Goal: Task Accomplishment & Management: Manage account settings

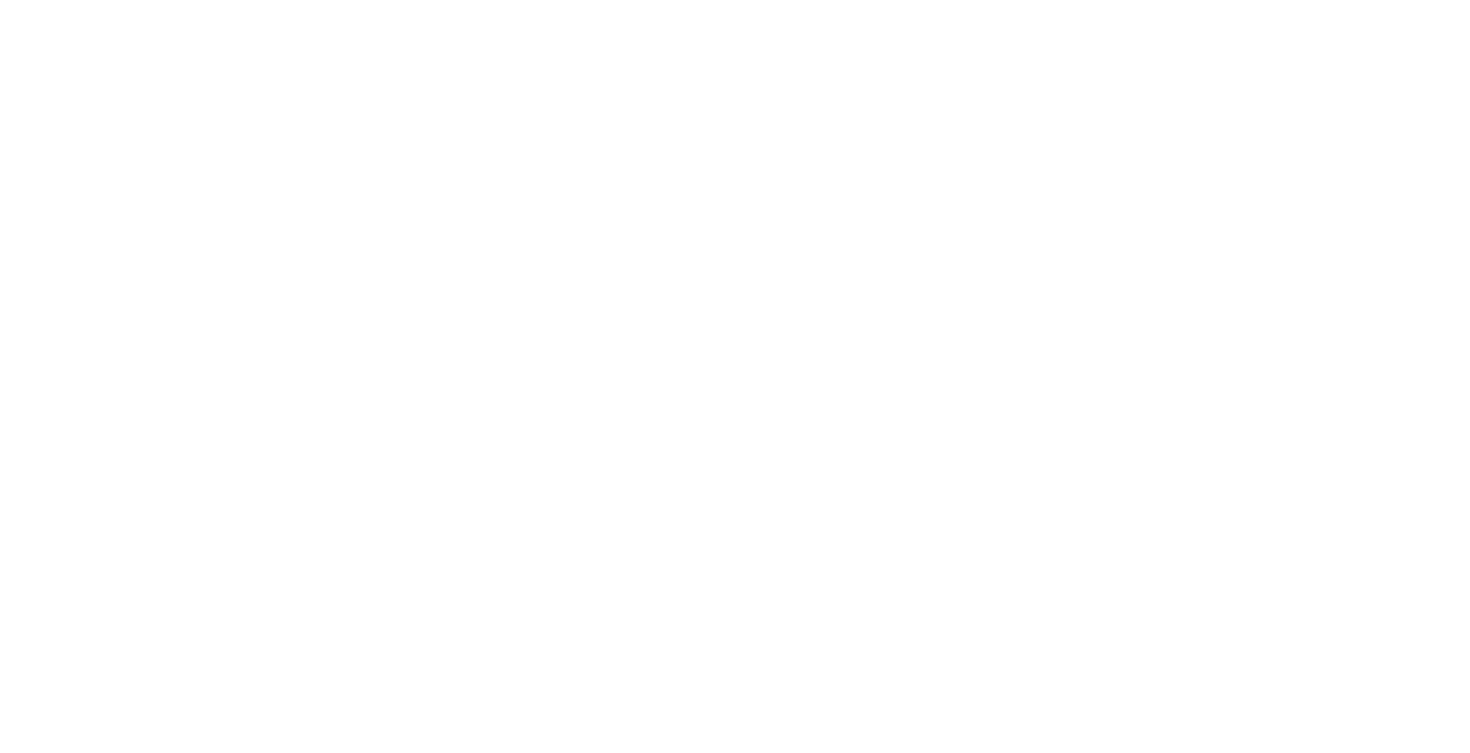
click at [787, 0] on html at bounding box center [735, 0] width 1470 height 0
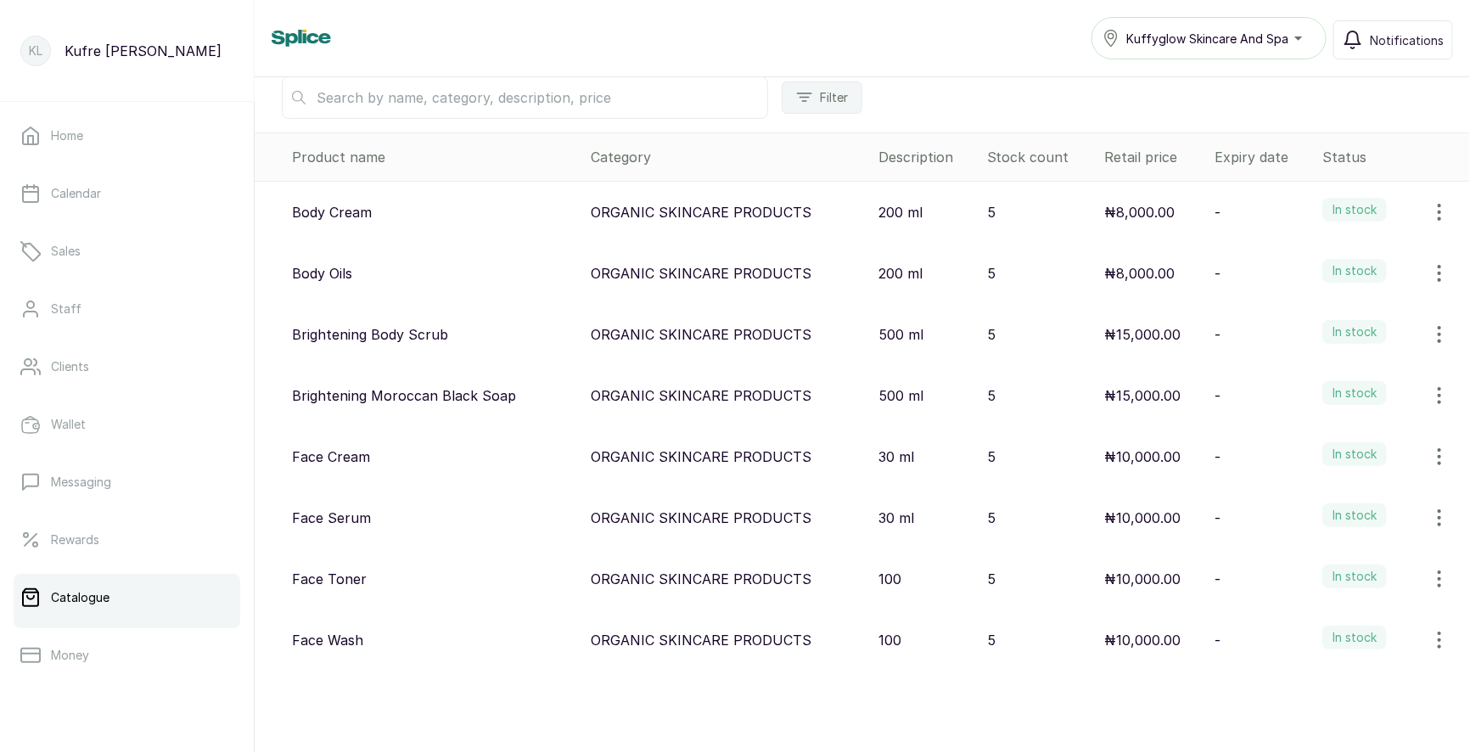
scroll to position [136, 0]
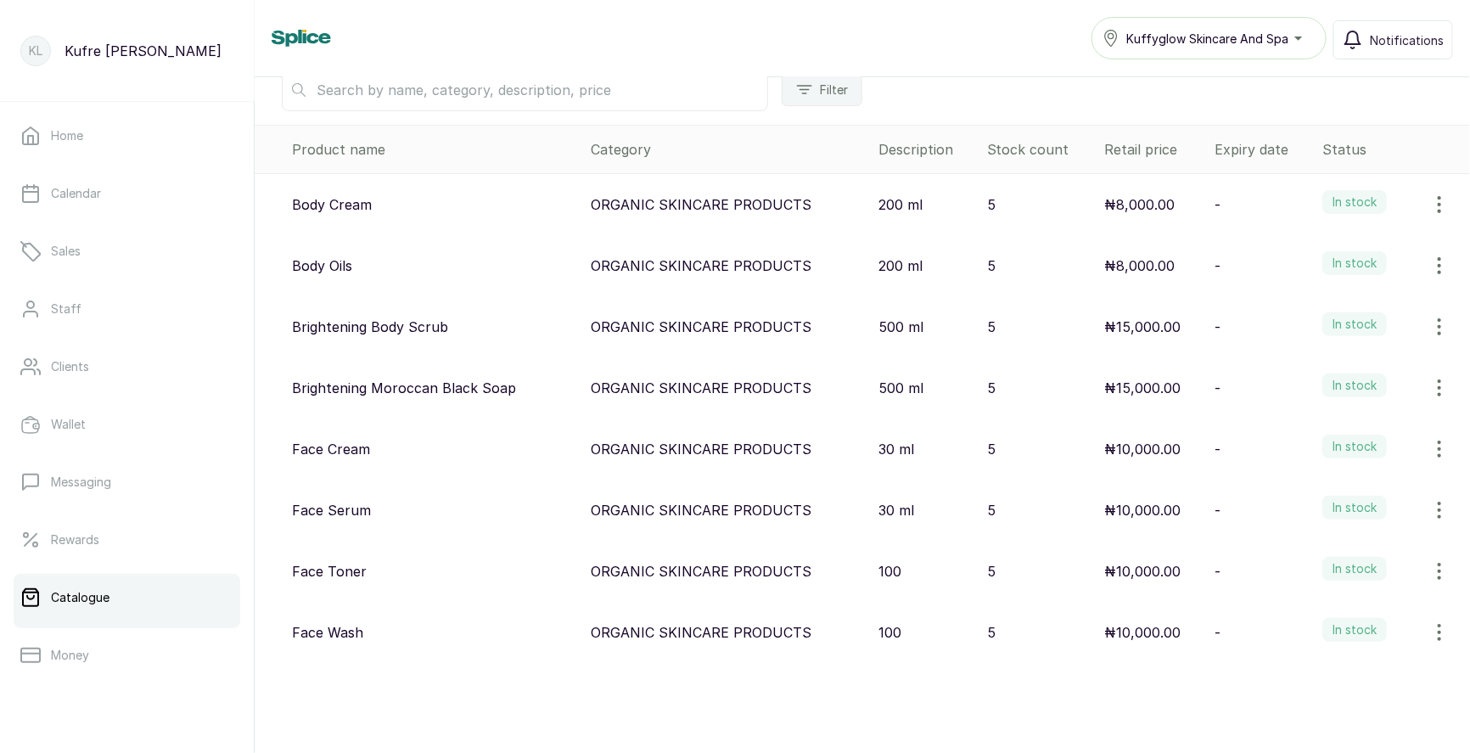
click at [1437, 569] on icon "button" at bounding box center [1439, 571] width 20 height 20
click at [1343, 498] on div "View Edit Delete" at bounding box center [1368, 489] width 190 height 115
click at [1330, 480] on span "Edit" at bounding box center [1326, 489] width 25 height 20
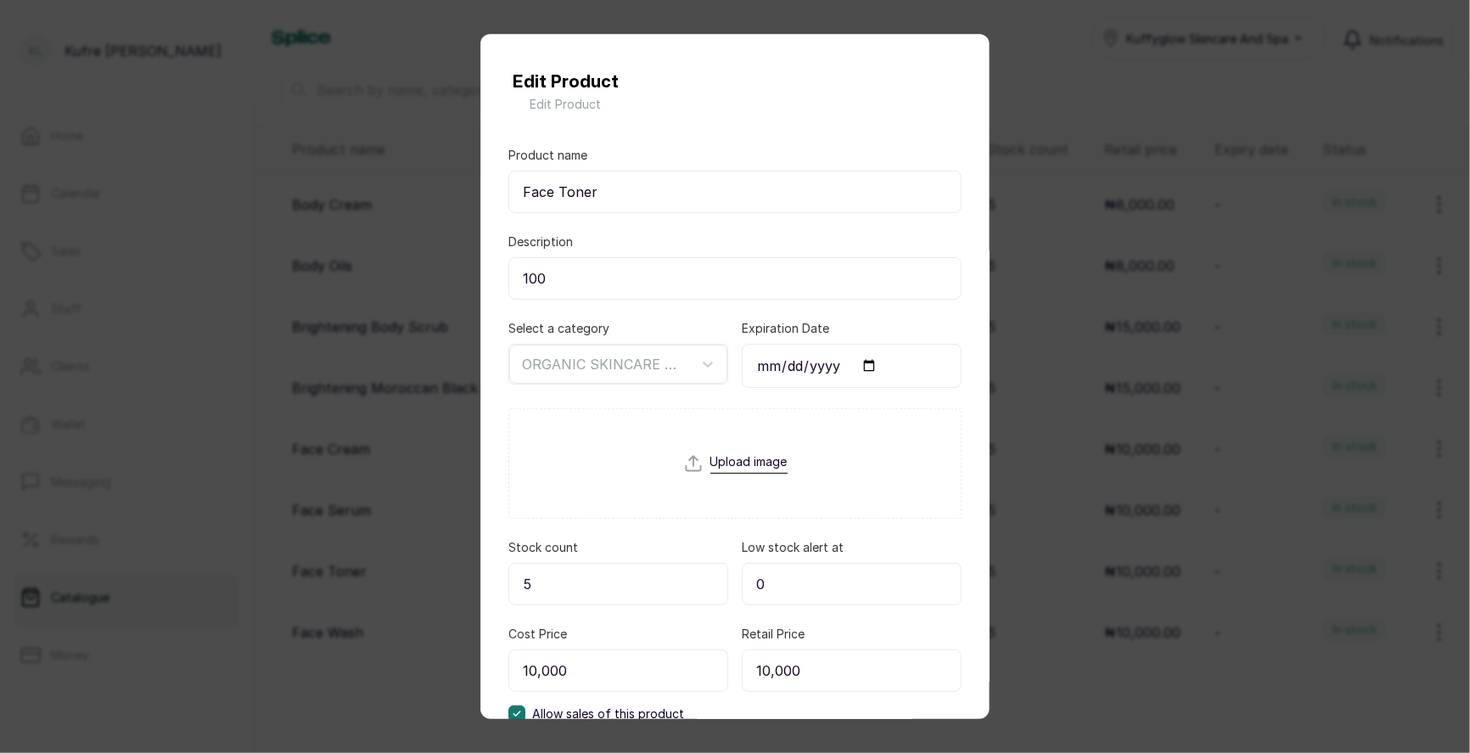
click at [591, 283] on input "100" at bounding box center [734, 278] width 453 height 42
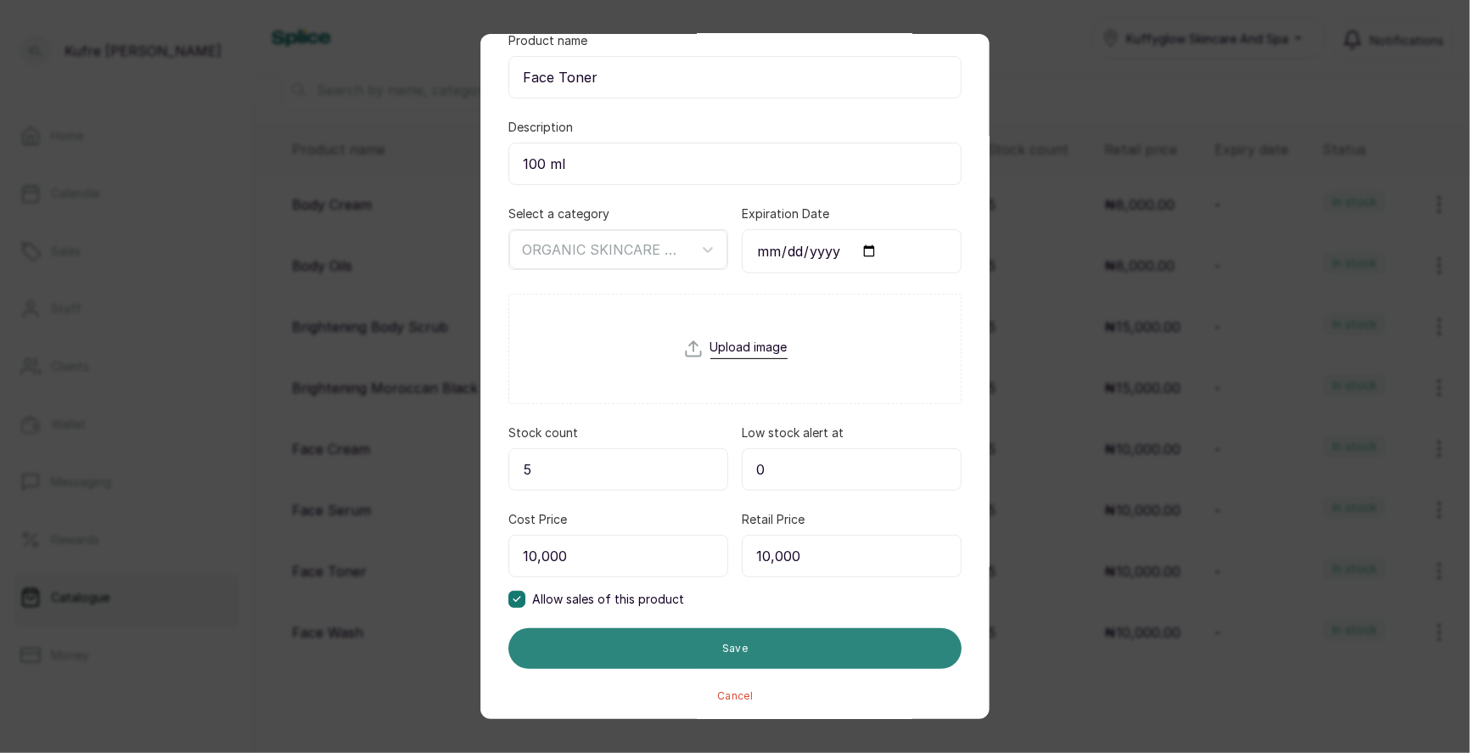
type input "100 ml"
click at [741, 640] on button "Save" at bounding box center [734, 648] width 453 height 41
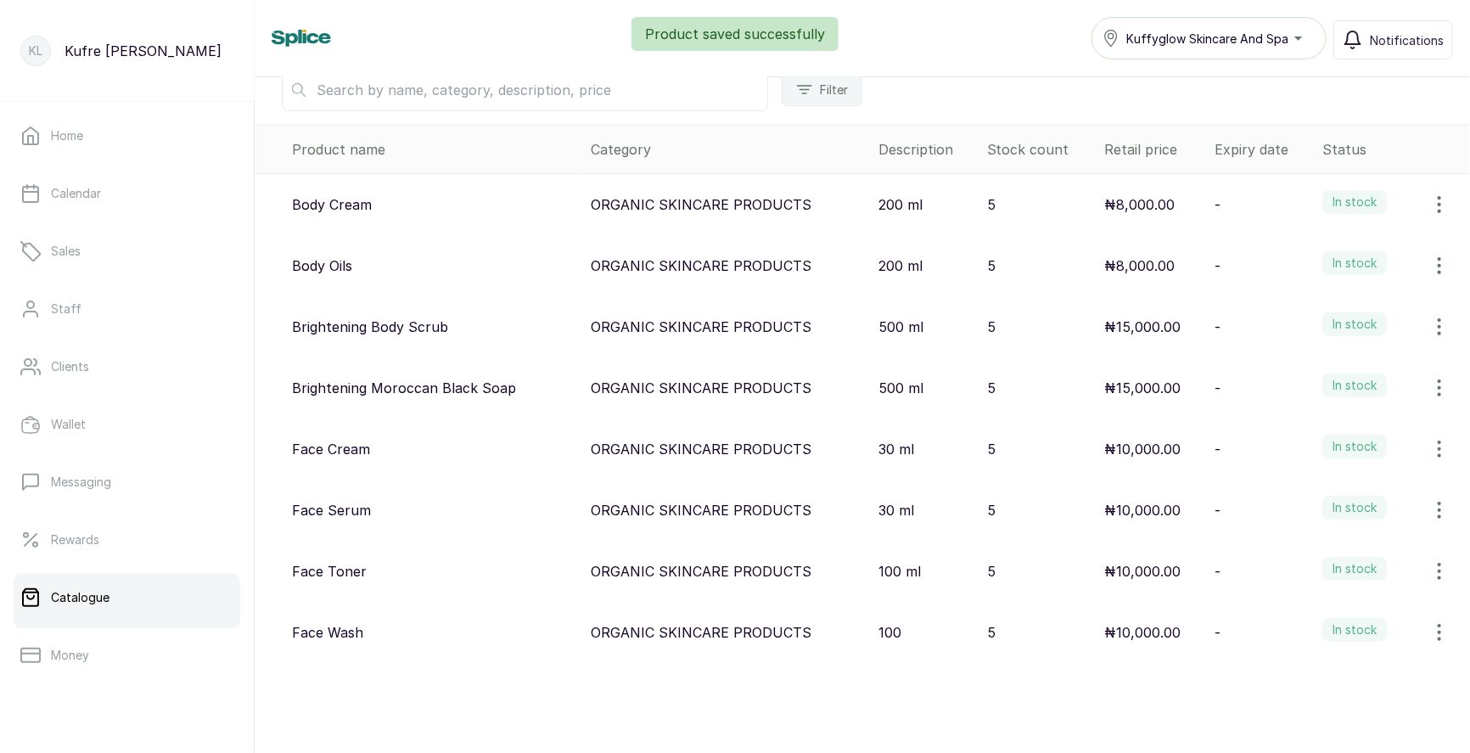
click at [1445, 627] on icon "button" at bounding box center [1439, 632] width 20 height 20
click at [1348, 553] on span "Edit" at bounding box center [1368, 551] width 163 height 20
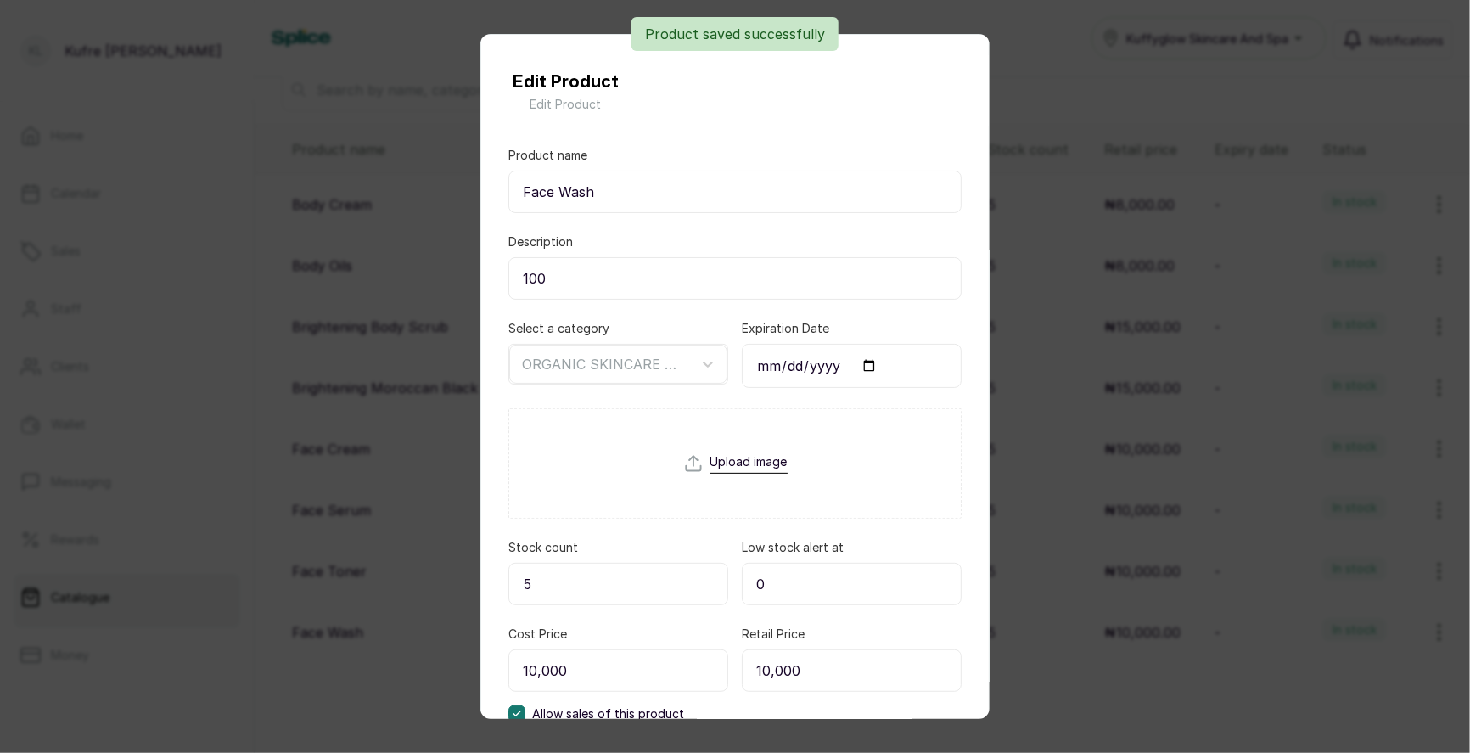
click at [607, 298] on form "Product name Face Wash Description 100 Select a category ORGANIC SKINCARE PRODU…" at bounding box center [734, 482] width 453 height 670
click at [595, 278] on input "100" at bounding box center [734, 278] width 453 height 42
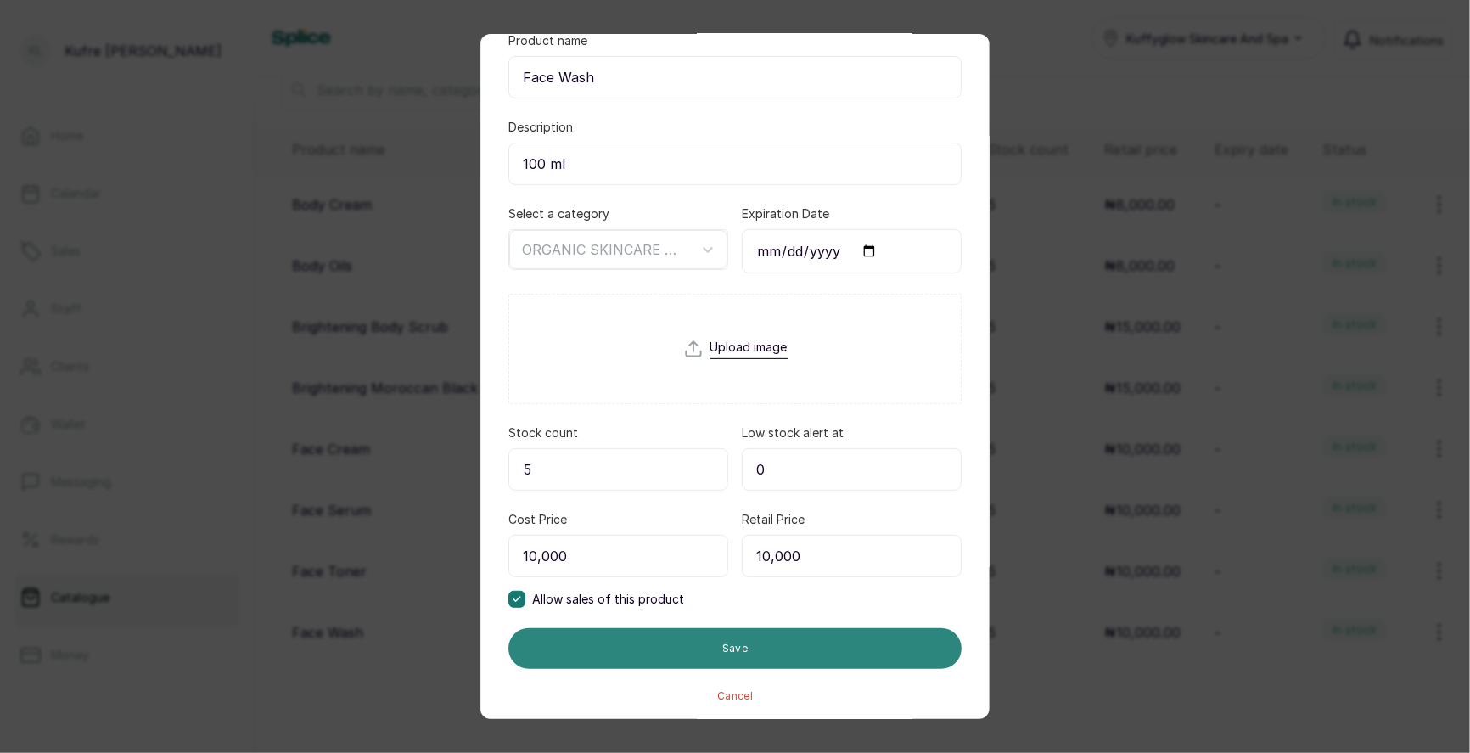
type input "100 ml"
click at [805, 642] on button "Save" at bounding box center [734, 648] width 453 height 41
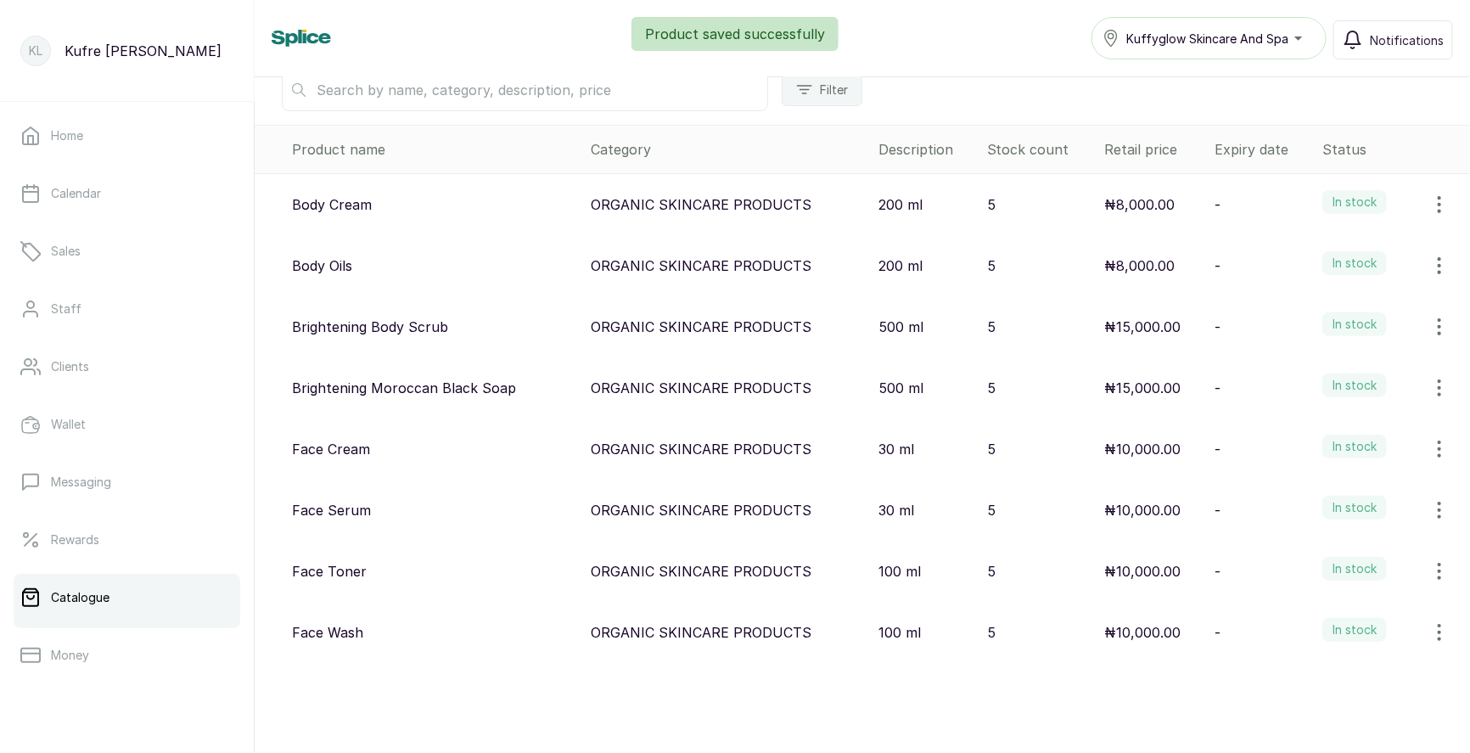
scroll to position [0, 0]
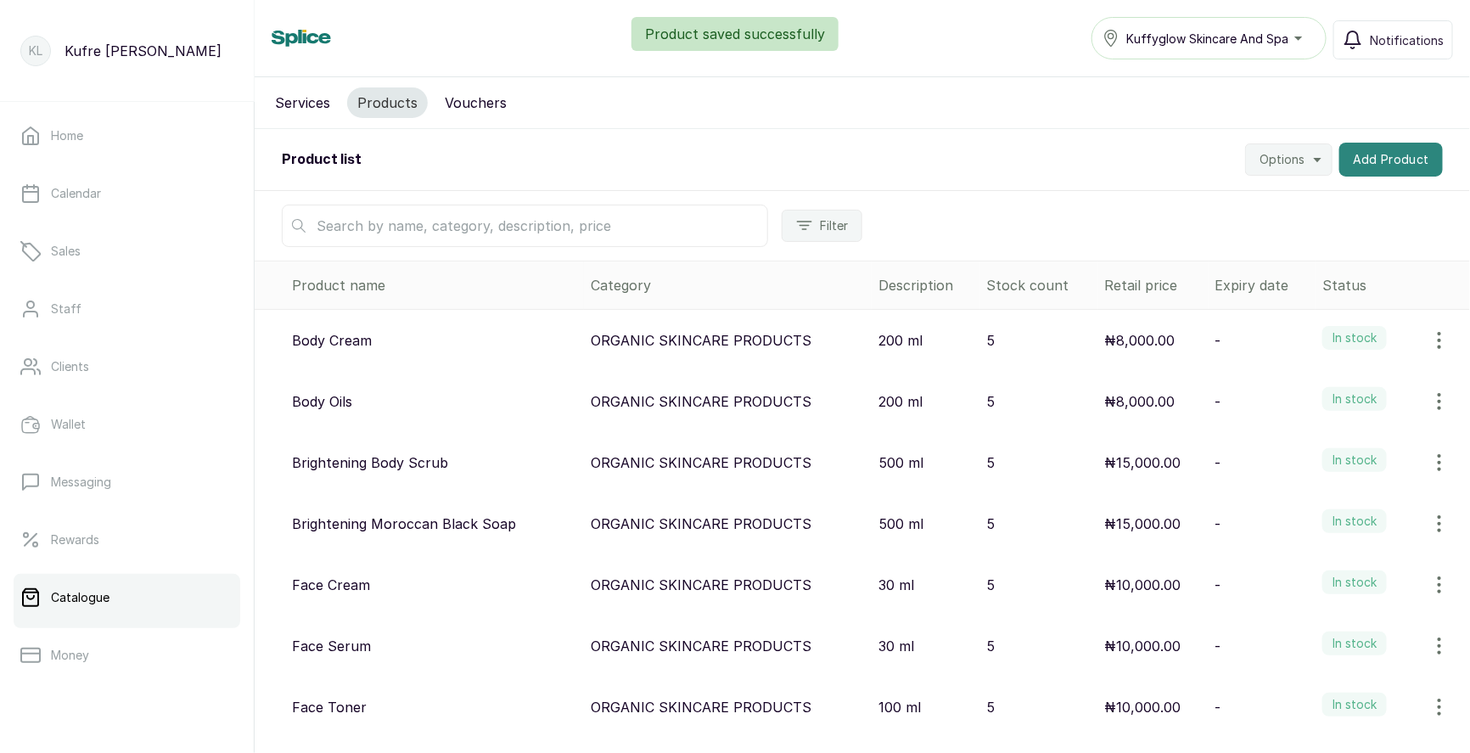
click at [1382, 158] on button "Add Product" at bounding box center [1391, 160] width 104 height 34
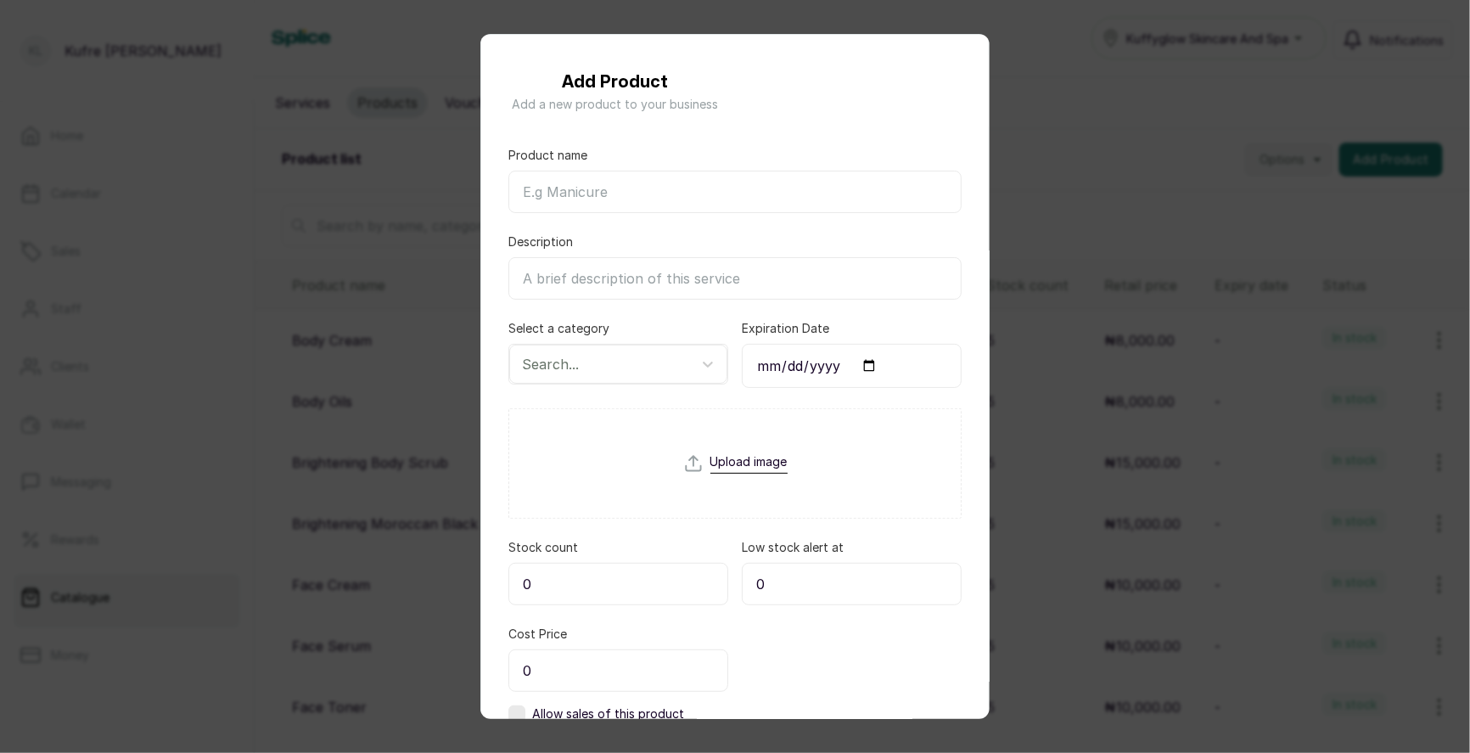
click at [618, 186] on input "Product name" at bounding box center [734, 192] width 453 height 42
paste input "Face Wash"
type input "Face Wash"
click at [579, 275] on input "Description" at bounding box center [734, 278] width 453 height 42
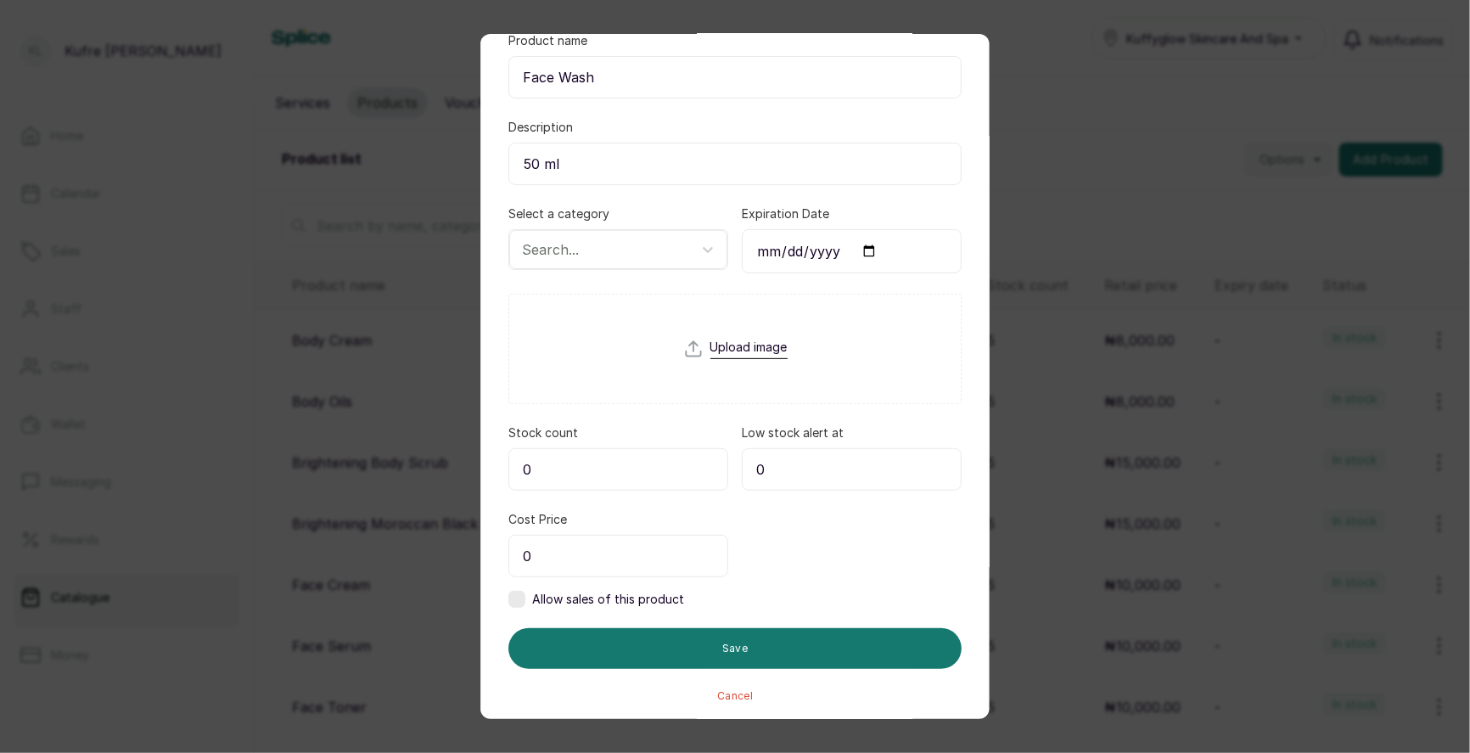
type input "50 ml"
click at [796, 464] on input "0" at bounding box center [852, 469] width 220 height 42
click at [547, 470] on input "0" at bounding box center [618, 469] width 220 height 42
type input "5"
click at [559, 549] on input "0" at bounding box center [618, 556] width 220 height 42
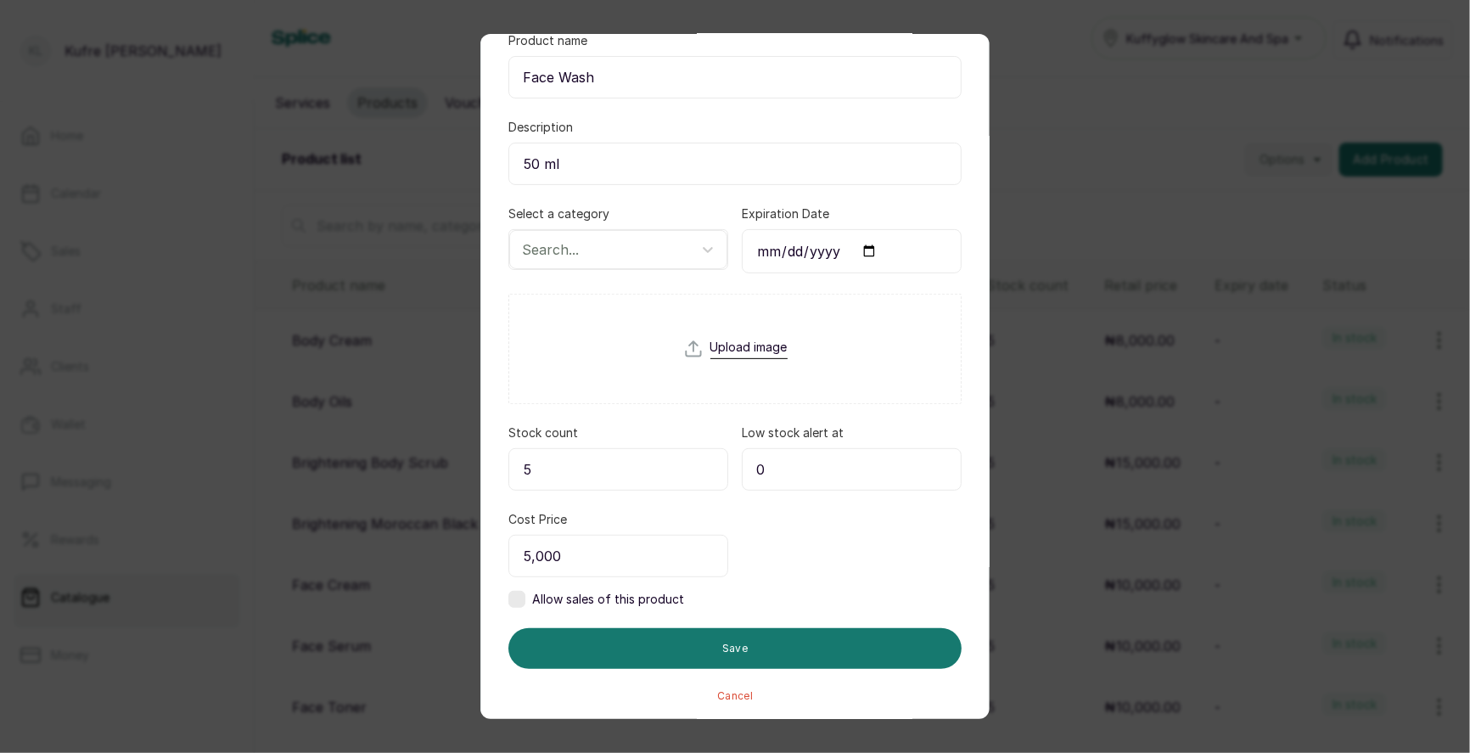
type input "5,000"
click at [516, 596] on label at bounding box center [516, 599] width 17 height 17
click at [798, 558] on input "0" at bounding box center [852, 556] width 220 height 42
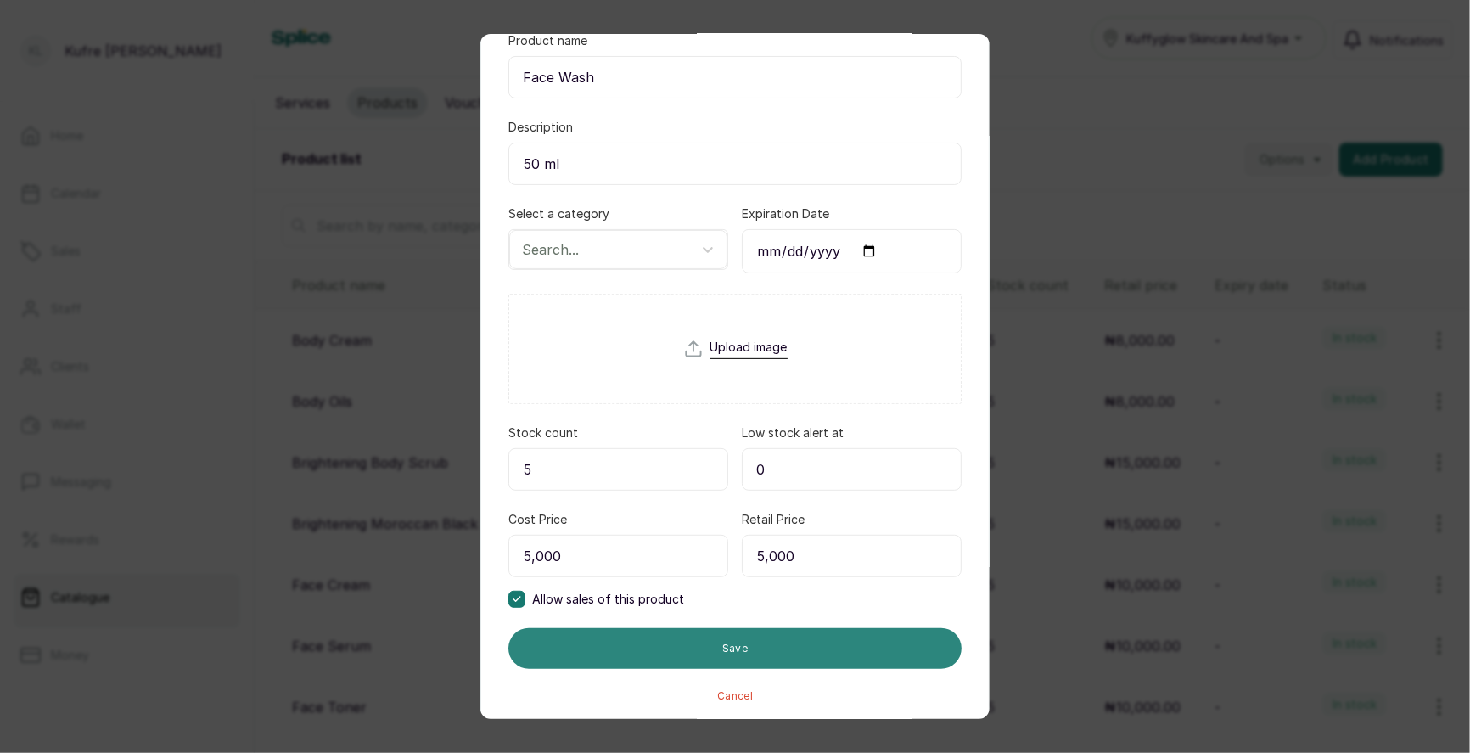
type input "5,000"
click at [833, 649] on button "Save" at bounding box center [734, 648] width 453 height 41
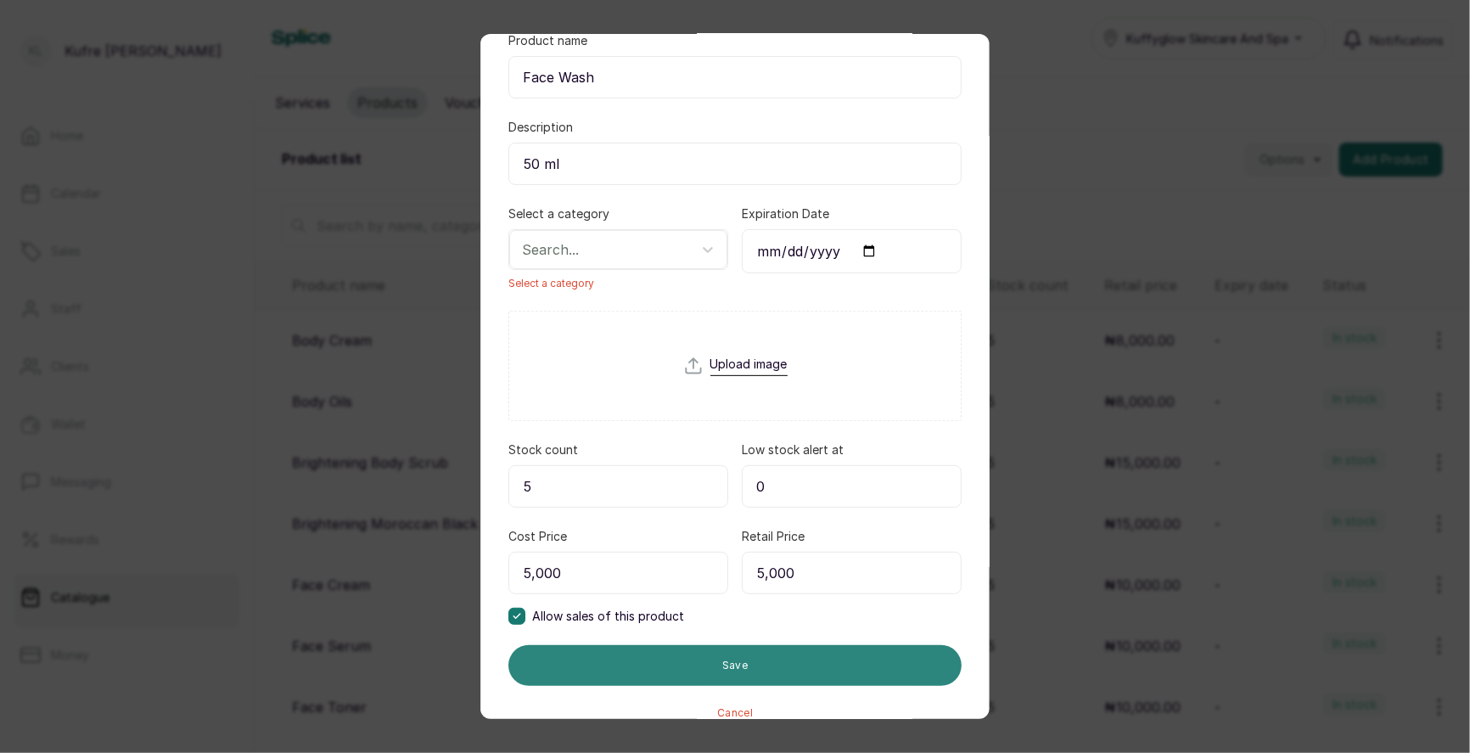
click at [729, 656] on button "Save" at bounding box center [734, 665] width 453 height 41
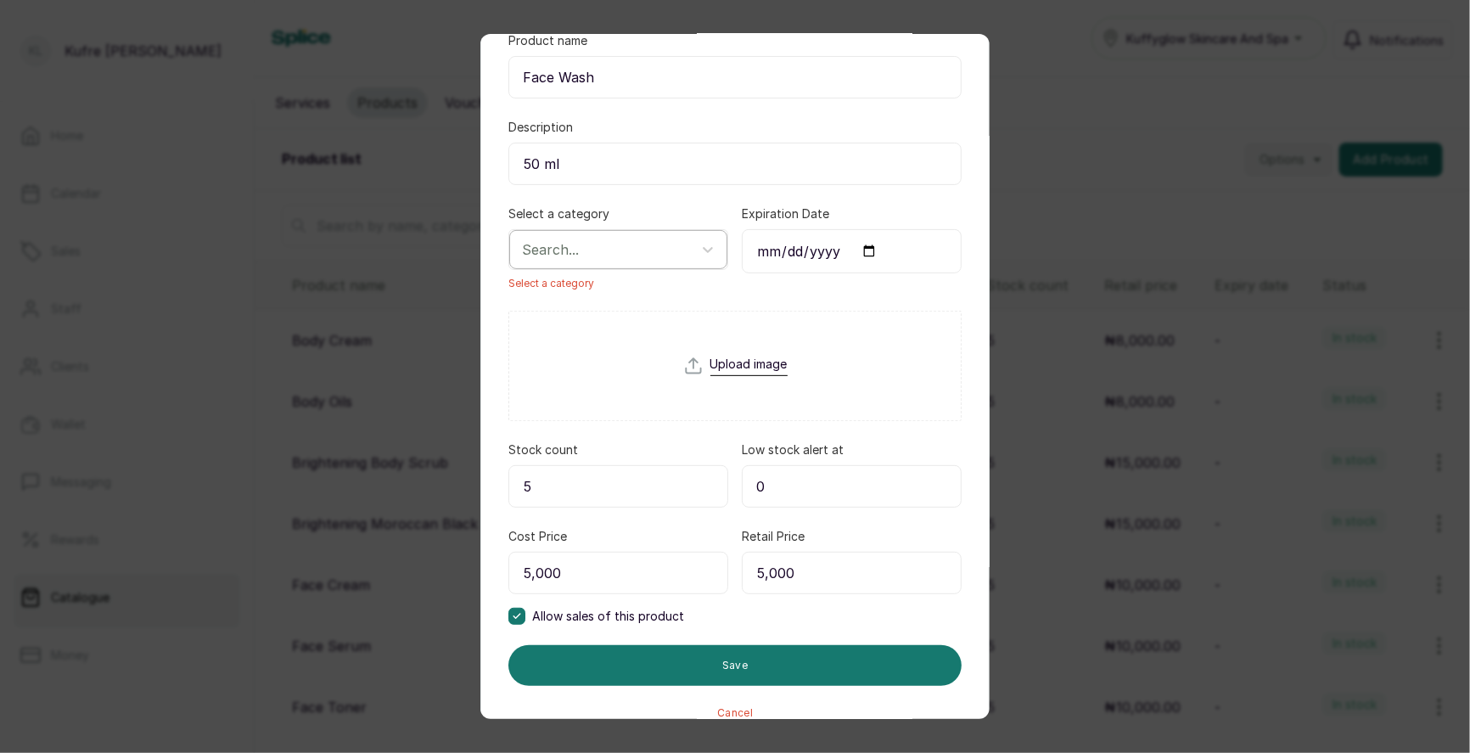
click at [666, 235] on div "Search..." at bounding box center [602, 249] width 179 height 29
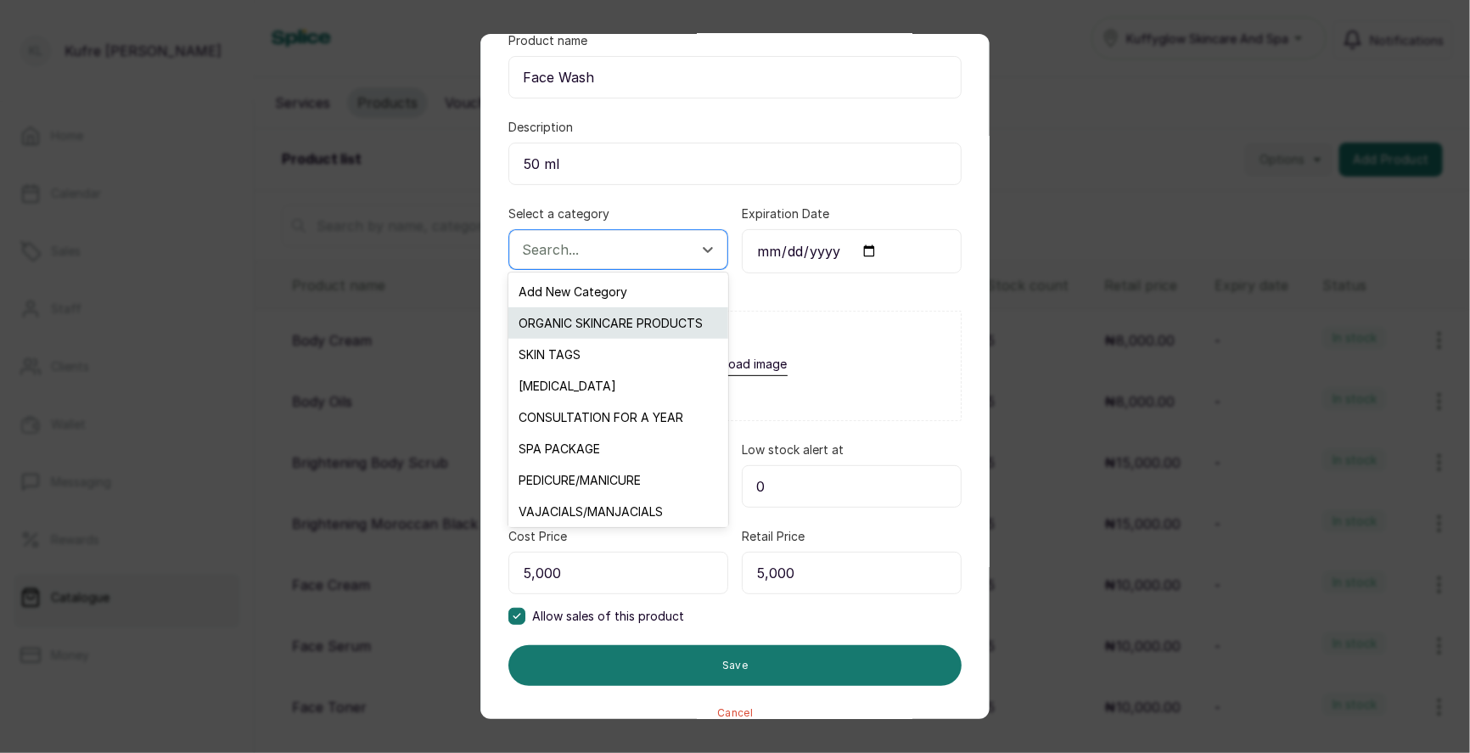
click at [622, 321] on div "ORGANIC SKINCARE PRODUCTS" at bounding box center [617, 322] width 219 height 31
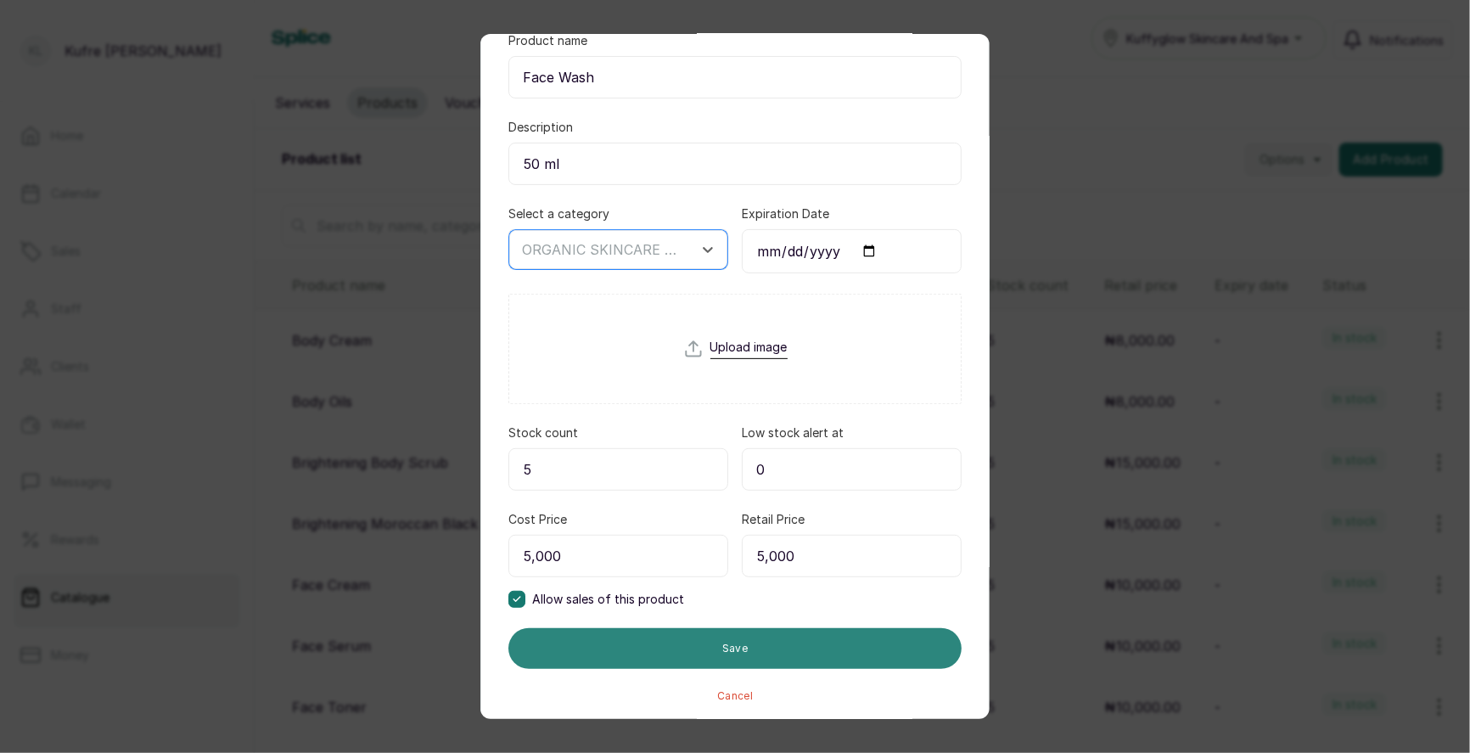
click at [754, 642] on button "Save" at bounding box center [734, 648] width 453 height 41
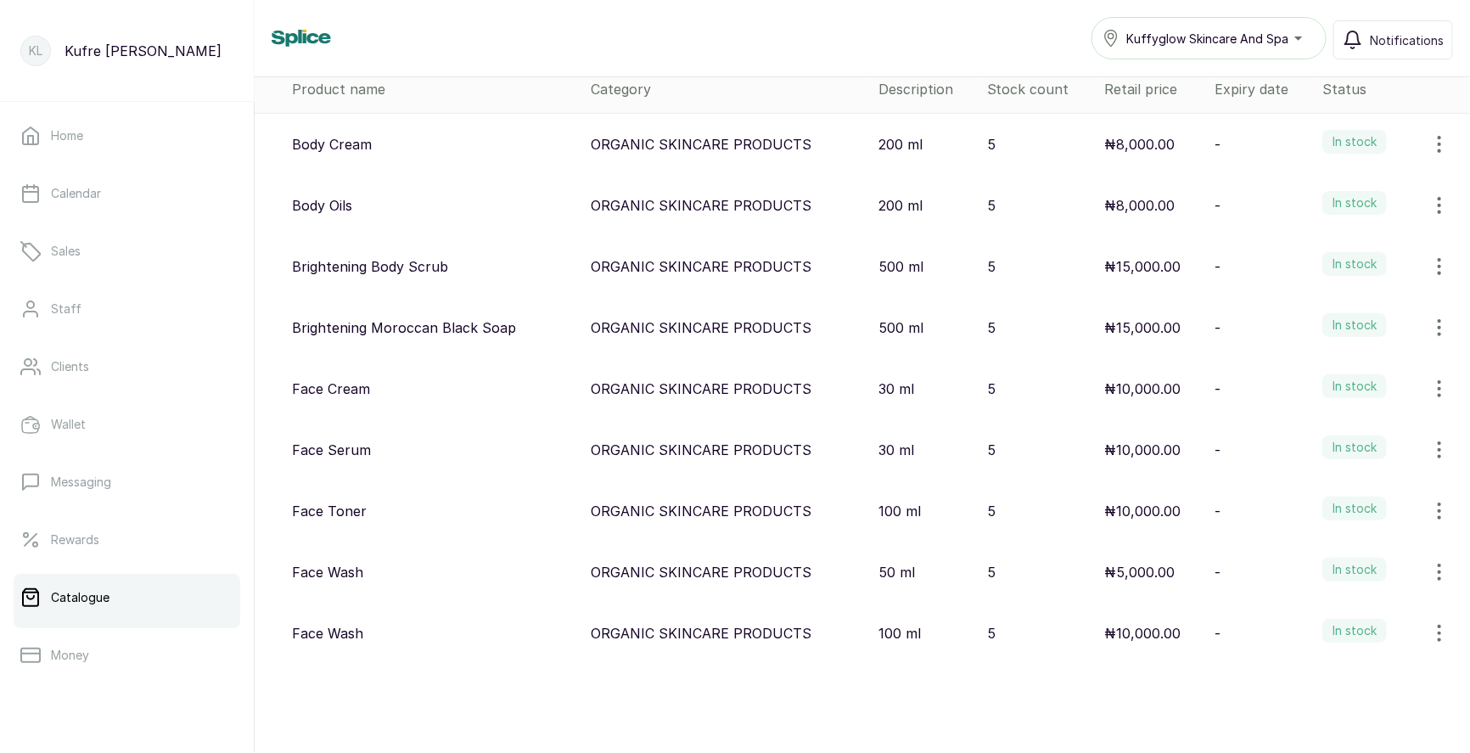
scroll to position [0, 0]
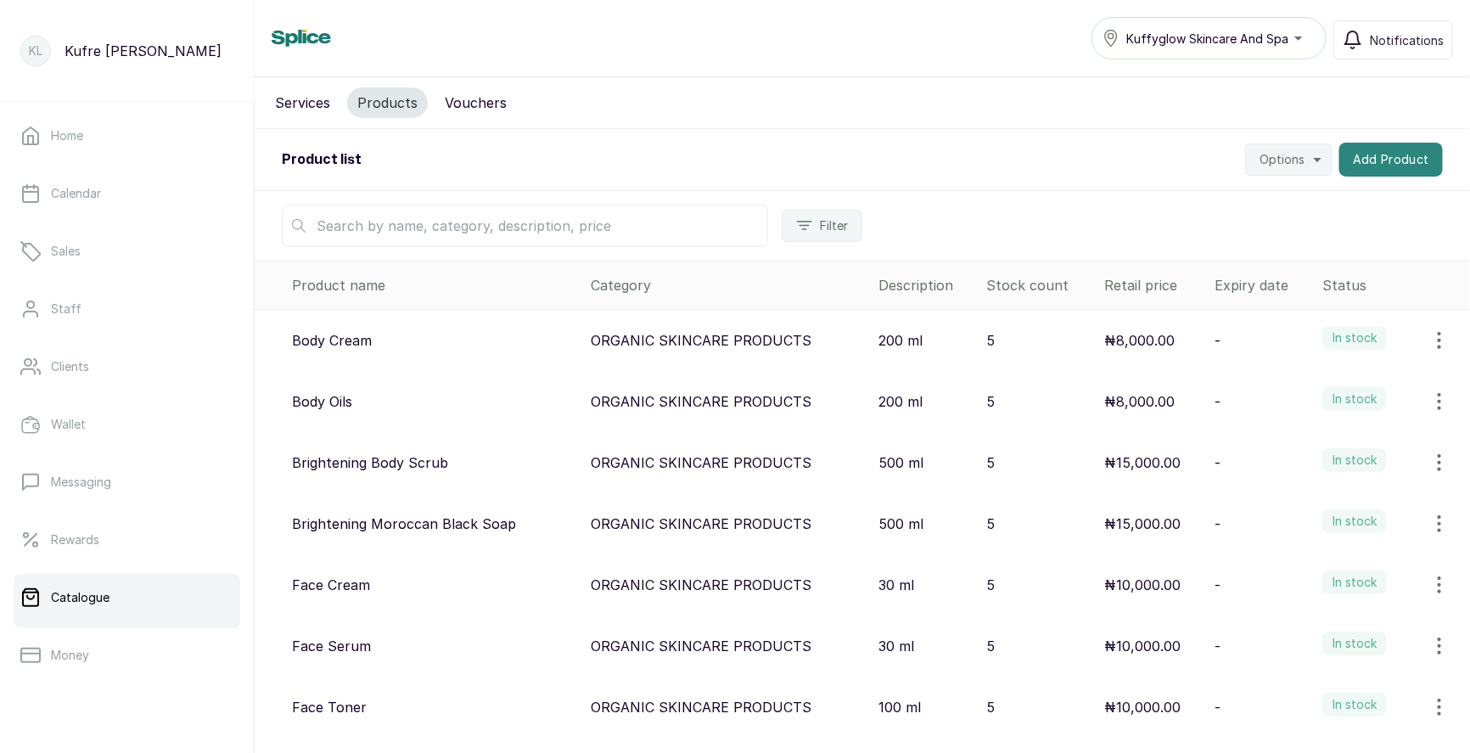
click at [1377, 157] on button "Add Product" at bounding box center [1391, 160] width 104 height 34
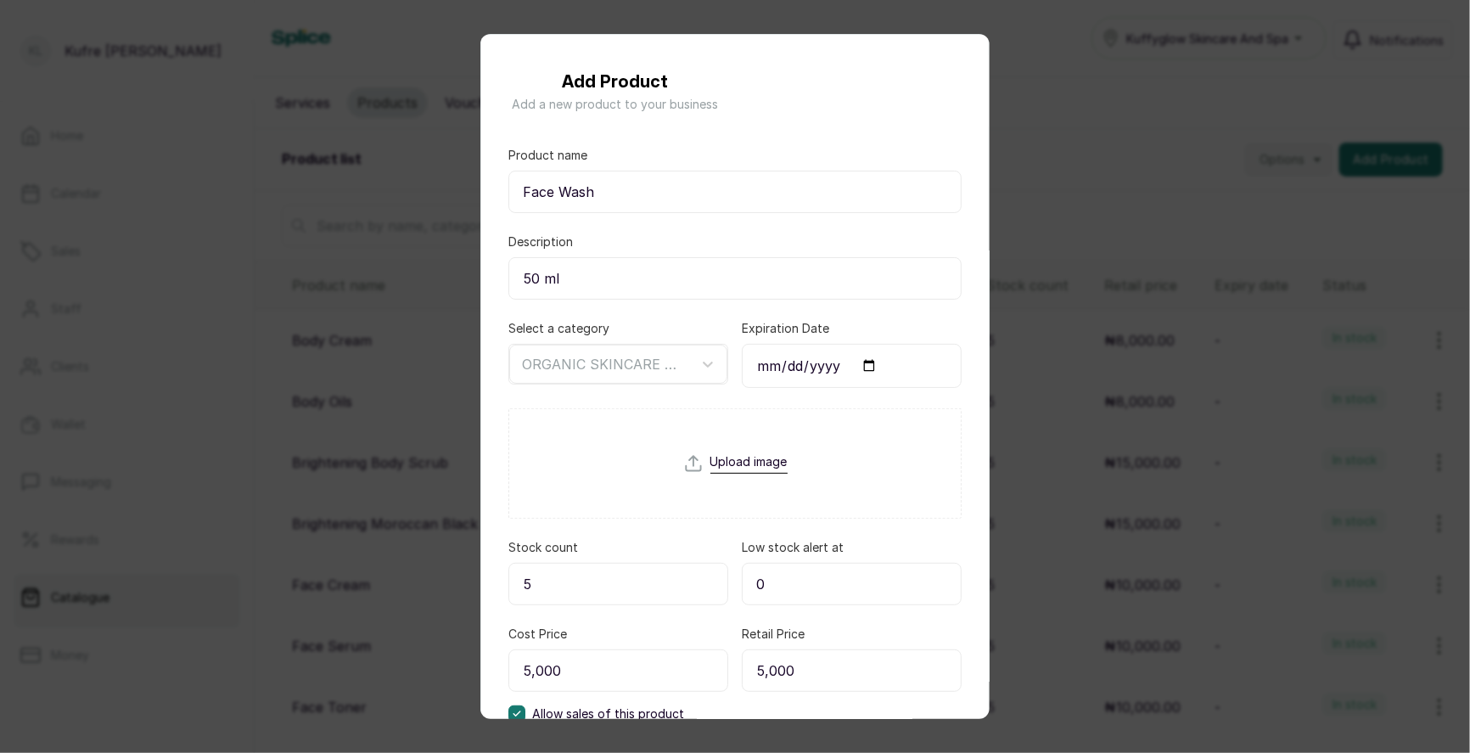
click at [1173, 210] on div "Add Product Add a new product to your business Product name Face Wash Descripti…" at bounding box center [735, 376] width 1470 height 753
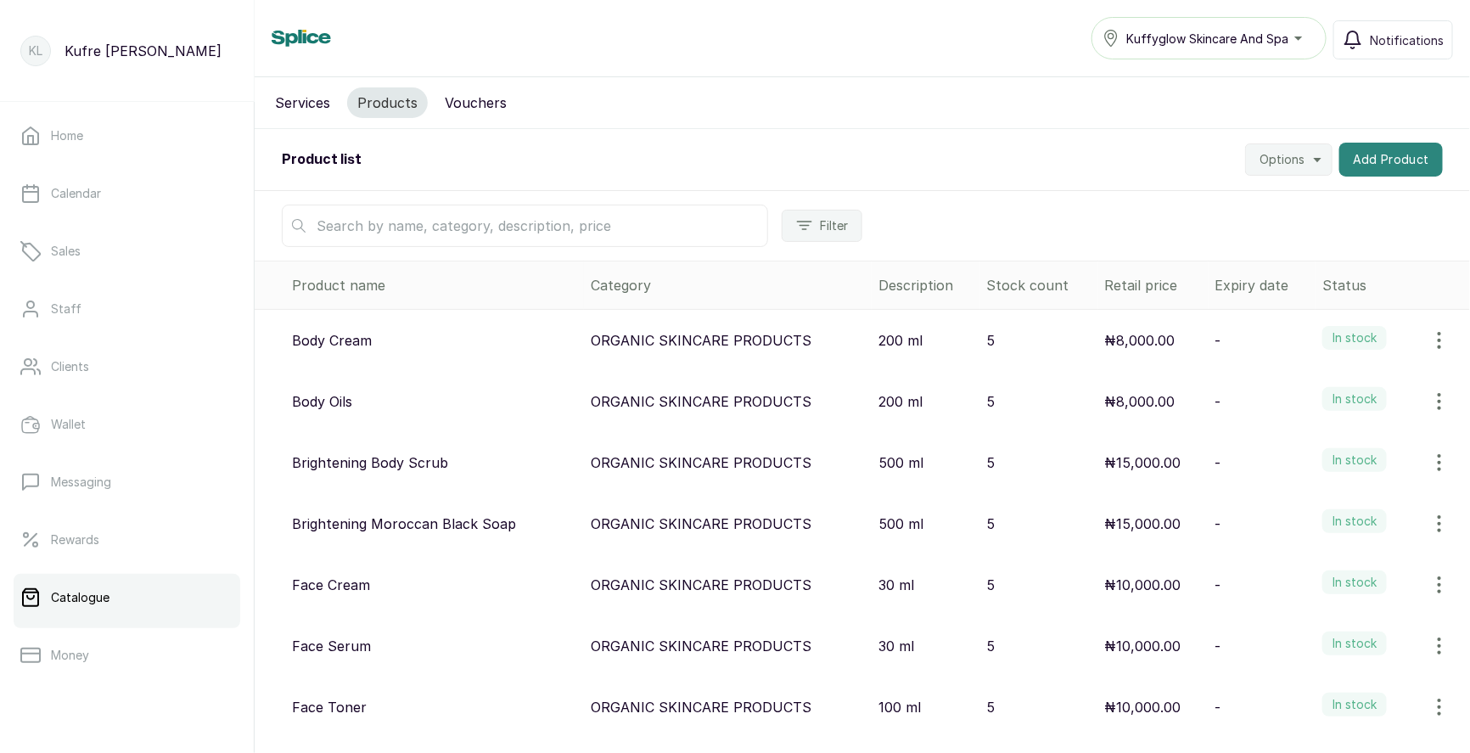
click at [1396, 150] on button "Add Product" at bounding box center [1391, 160] width 104 height 34
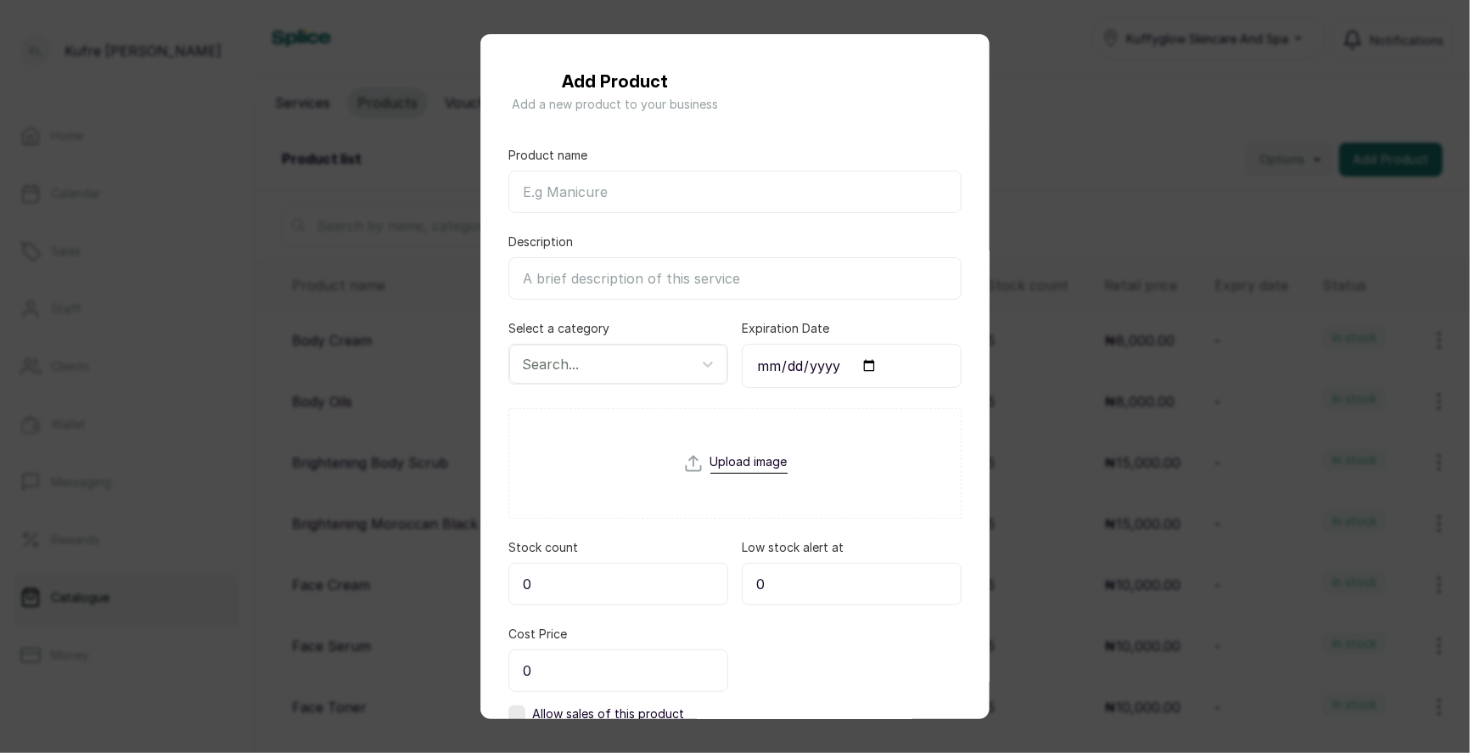
click at [578, 191] on input "Product name" at bounding box center [734, 192] width 453 height 42
paste input "Glowing Moroccan Black Soap"
type input "Glowing Moroccan Black Soap"
click at [602, 278] on input "Description" at bounding box center [734, 278] width 453 height 42
type input "500 ml"
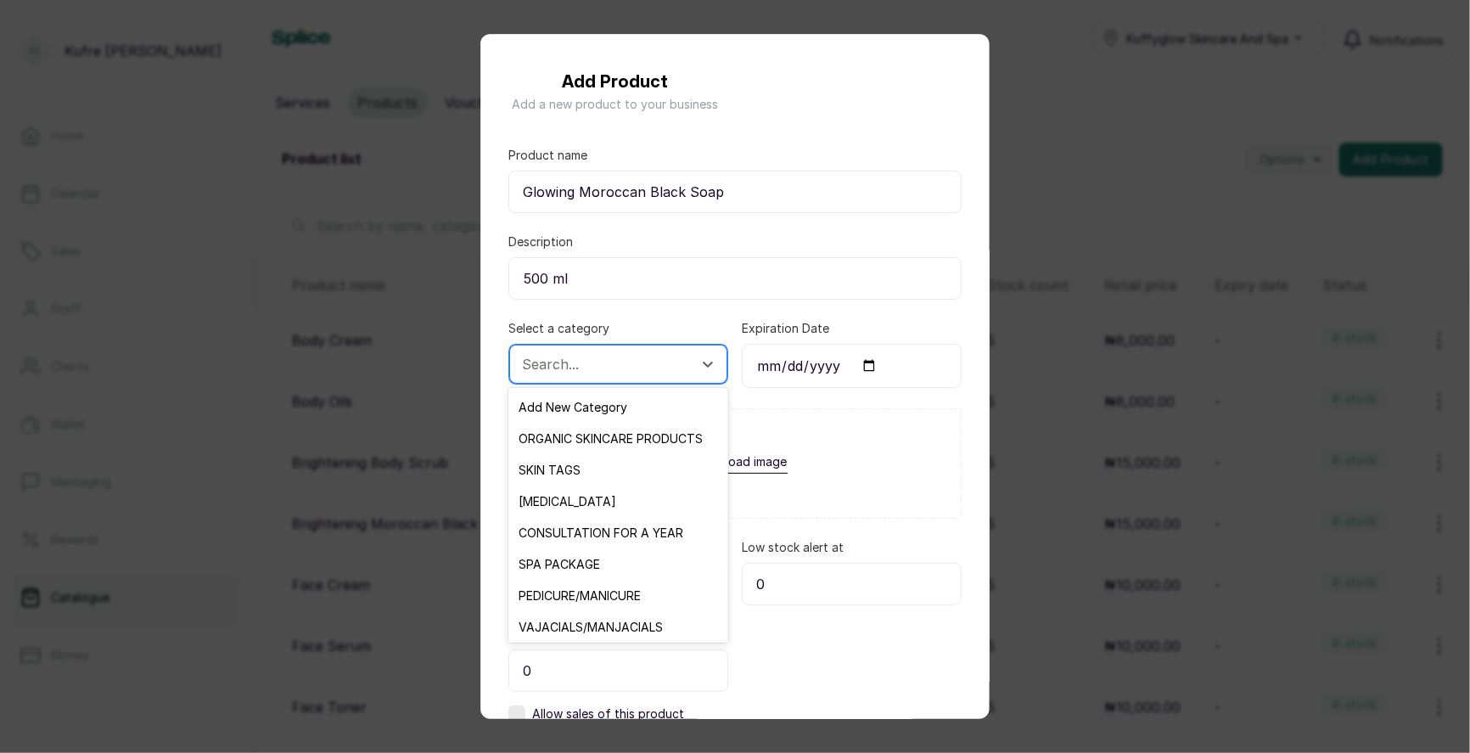
click at [631, 364] on div at bounding box center [603, 364] width 162 height 22
click at [614, 434] on div "ORGANIC SKINCARE PRODUCTS" at bounding box center [617, 438] width 219 height 31
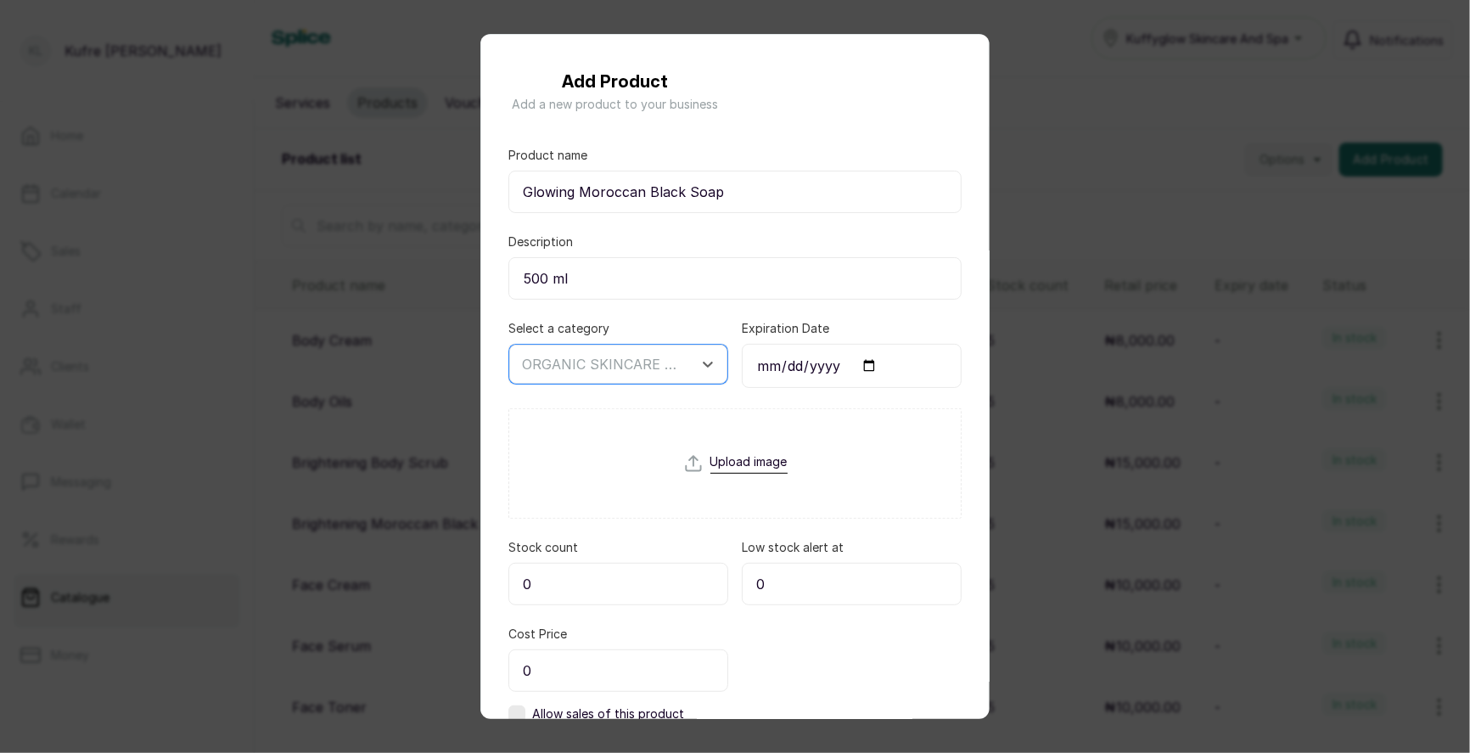
scroll to position [115, 0]
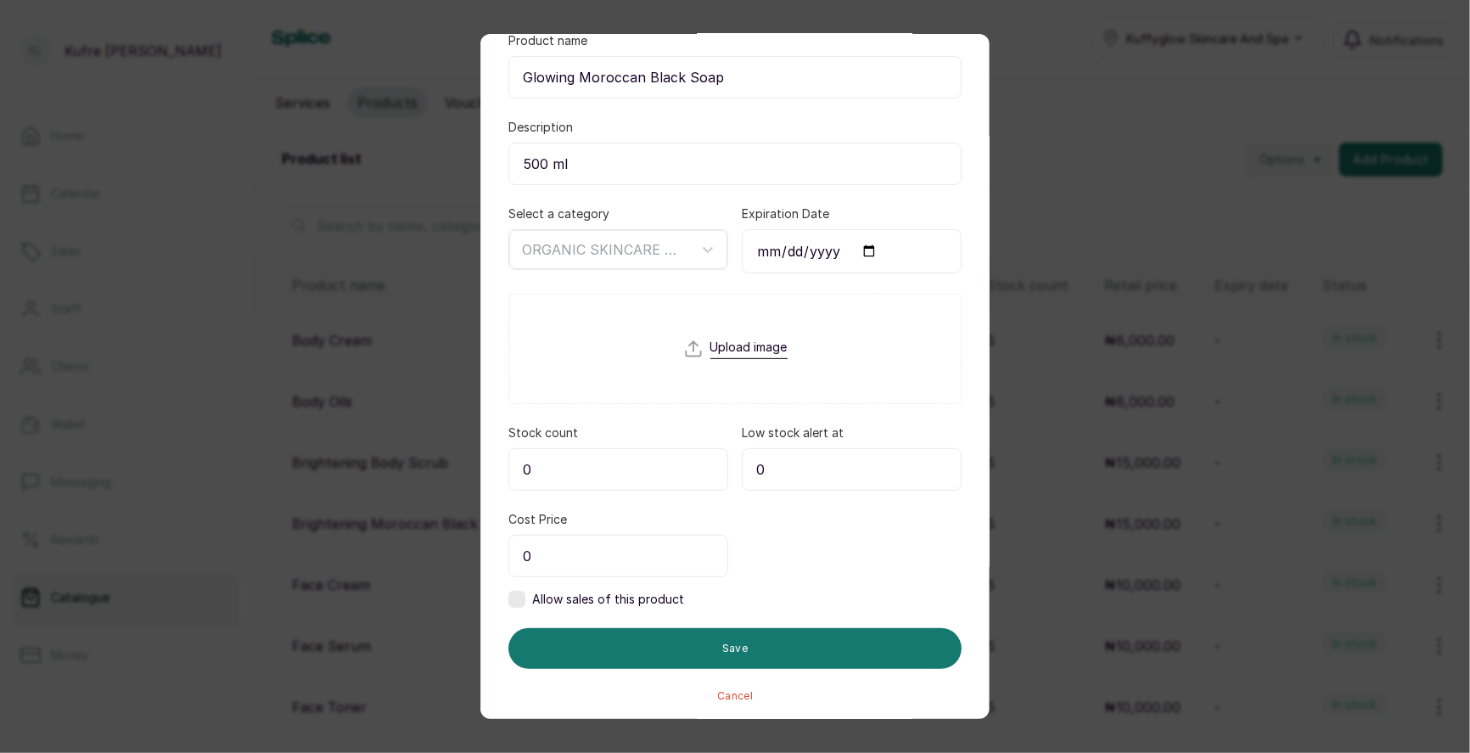
click at [592, 474] on input "0" at bounding box center [618, 469] width 220 height 42
type input "5"
click at [596, 544] on input "0" at bounding box center [618, 556] width 220 height 42
click at [537, 550] on input "50,000" at bounding box center [618, 556] width 220 height 42
type input "0"
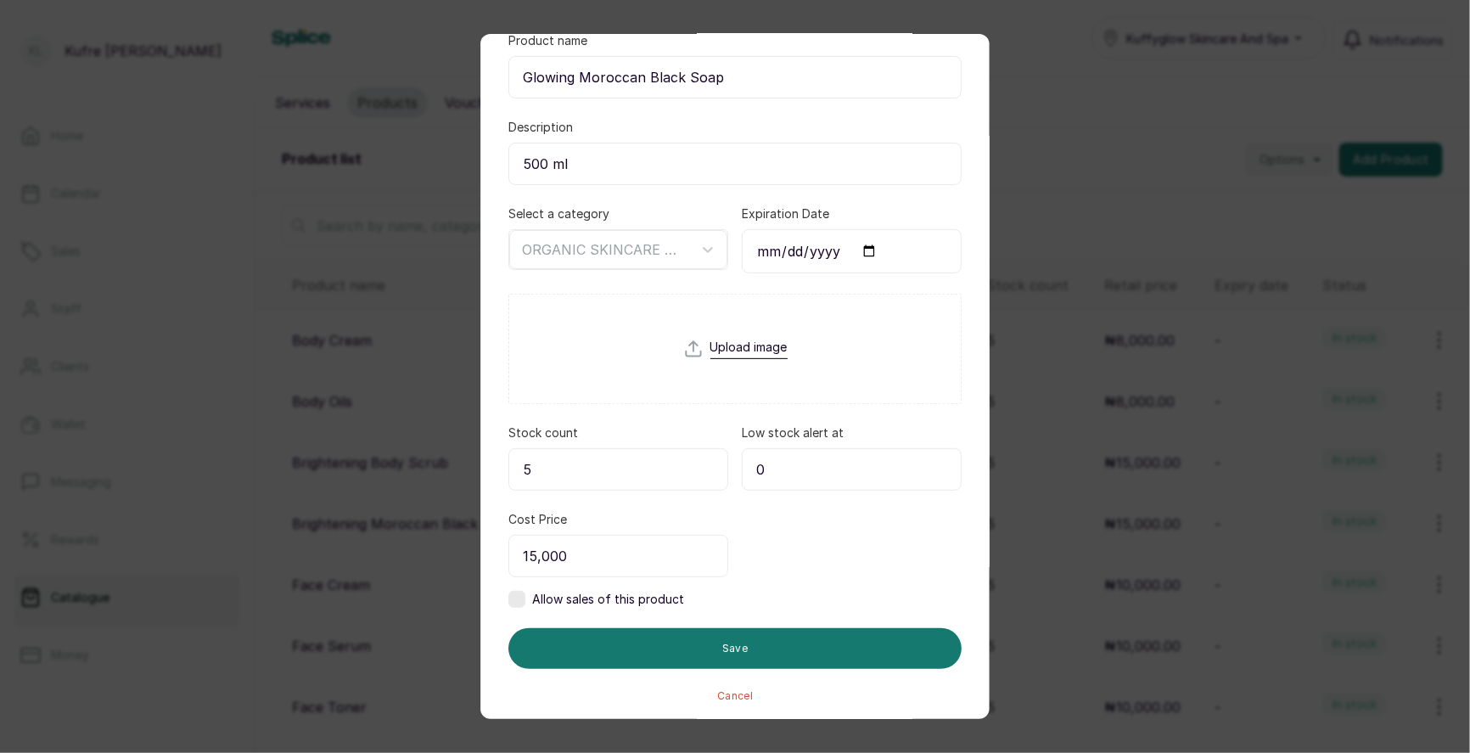
type input "15,000"
click at [522, 596] on label at bounding box center [516, 599] width 17 height 17
click at [808, 546] on input "0" at bounding box center [852, 556] width 220 height 42
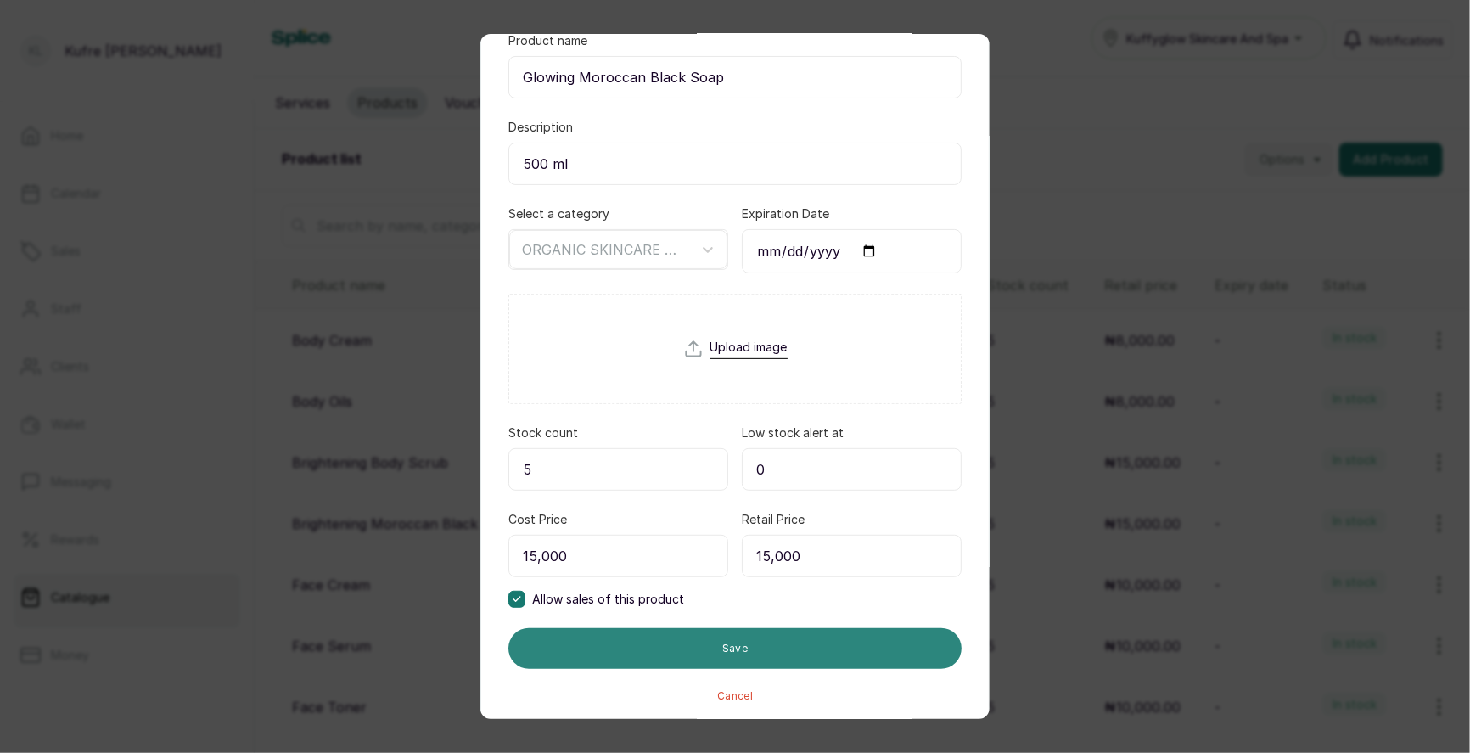
type input "15,000"
click at [802, 635] on button "Save" at bounding box center [734, 648] width 453 height 41
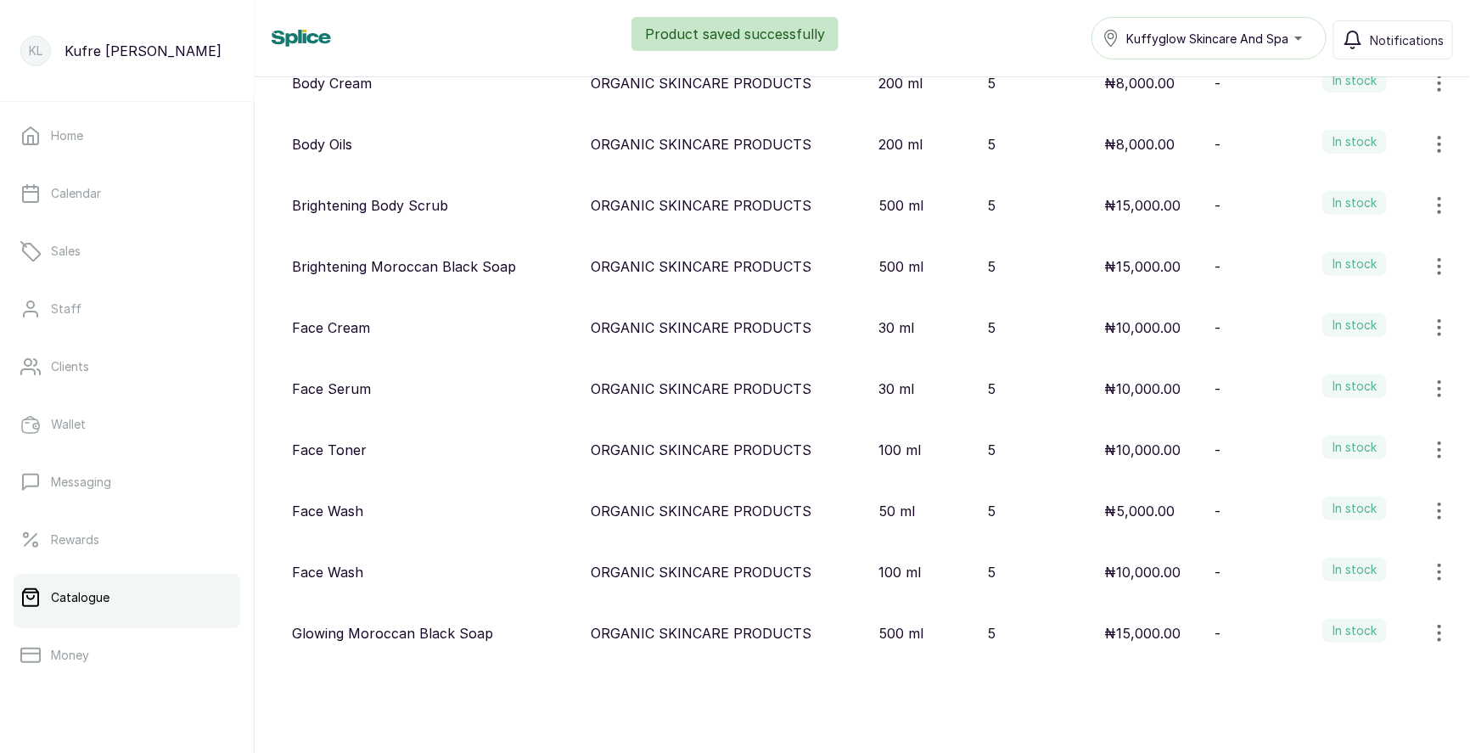
scroll to position [0, 0]
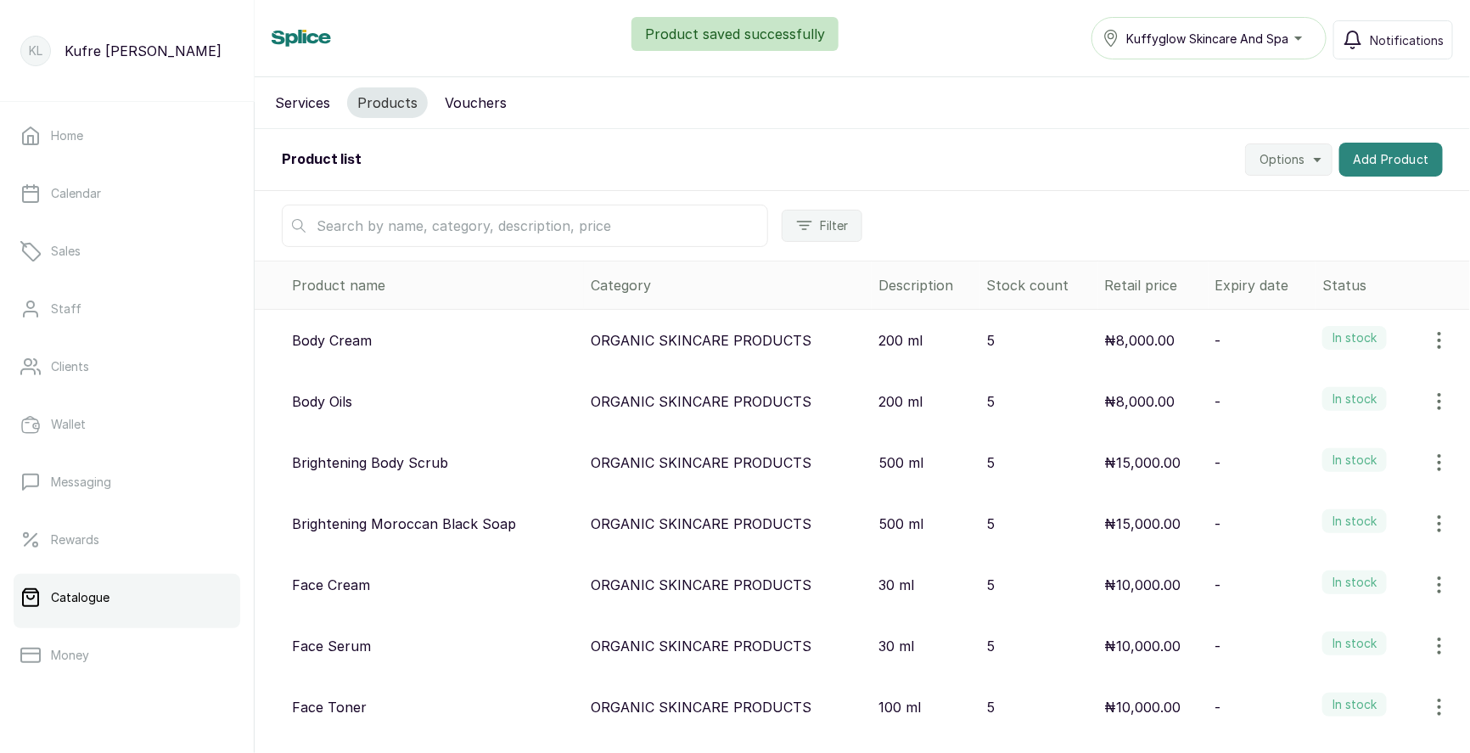
click at [1365, 170] on button "Add Product" at bounding box center [1391, 160] width 104 height 34
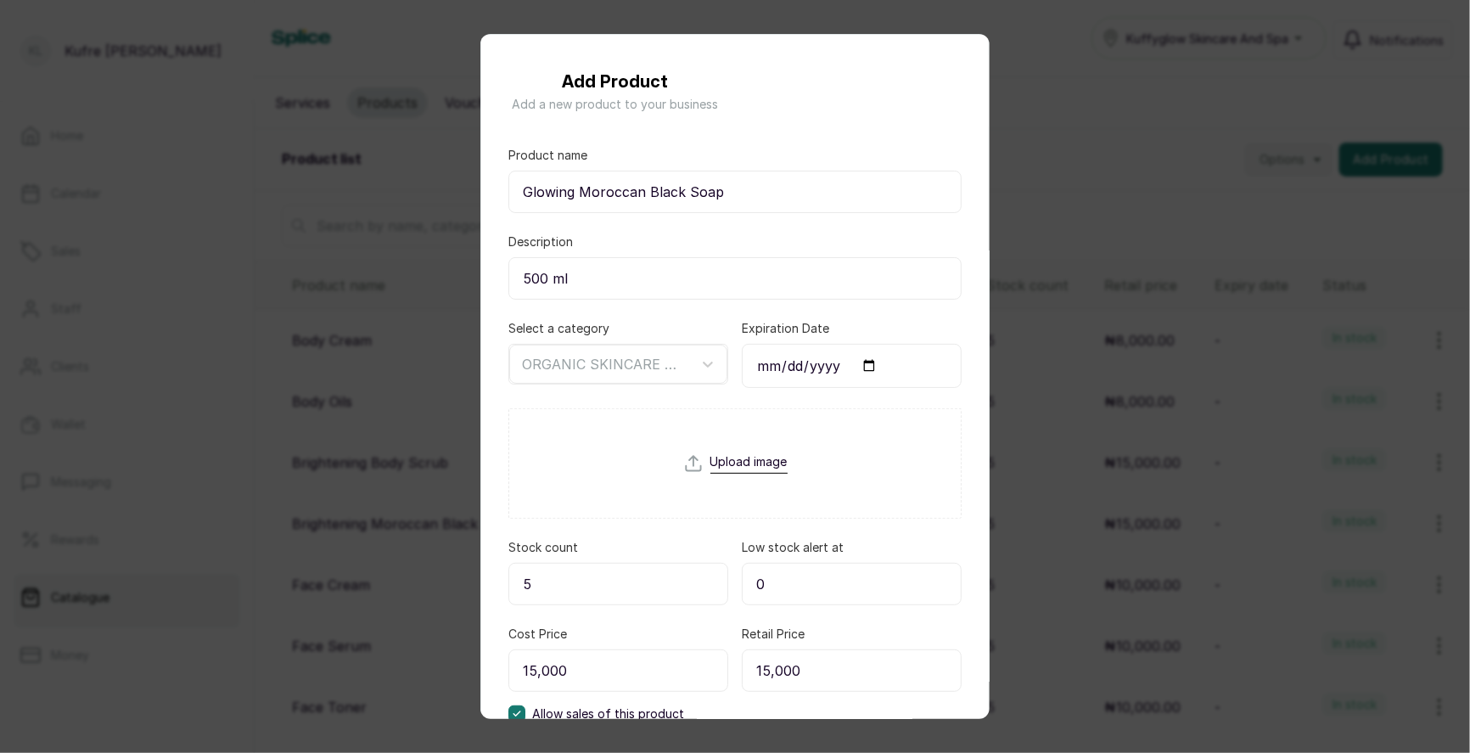
click at [1130, 159] on div "Add Product Add a new product to your business Product name Glowing Moroccan Bl…" at bounding box center [735, 376] width 1470 height 753
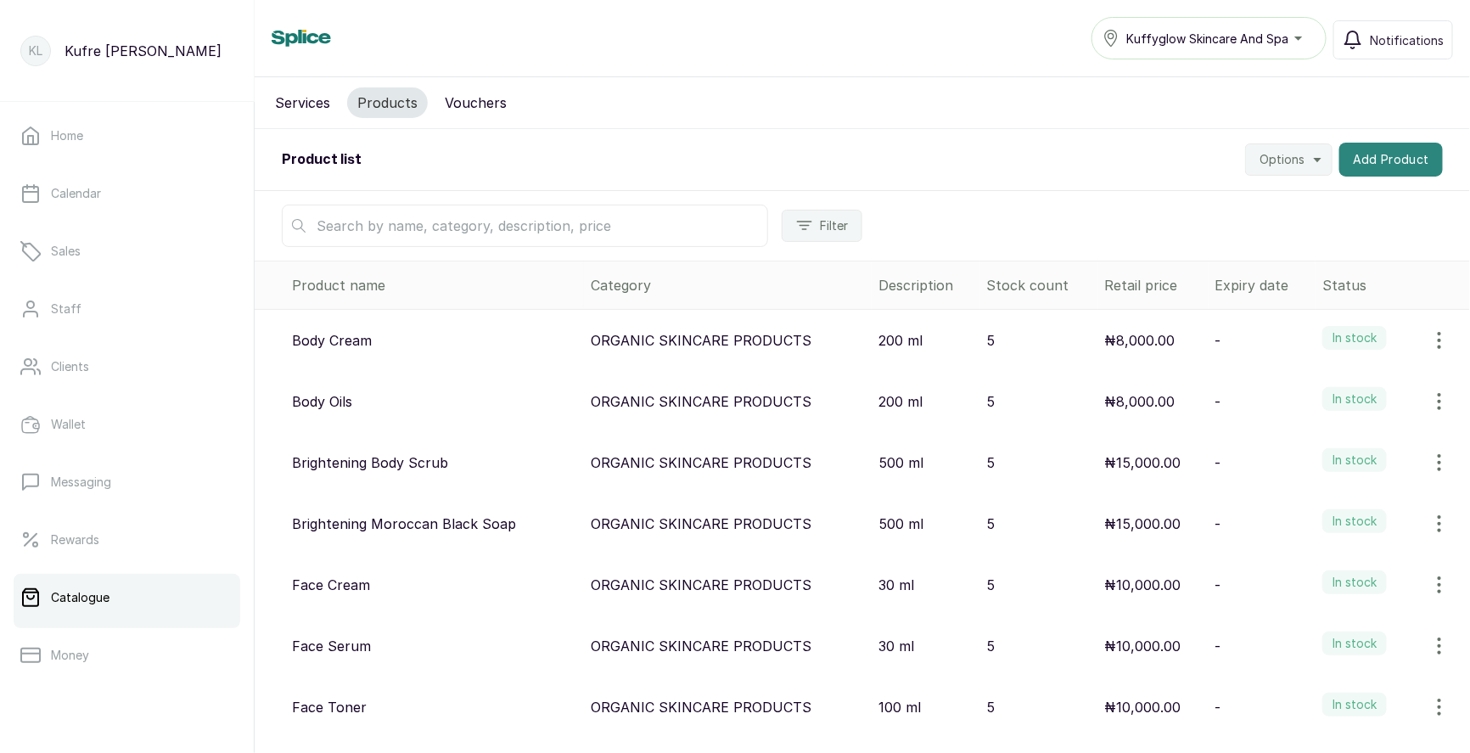
click at [1408, 160] on button "Add Product" at bounding box center [1391, 160] width 104 height 34
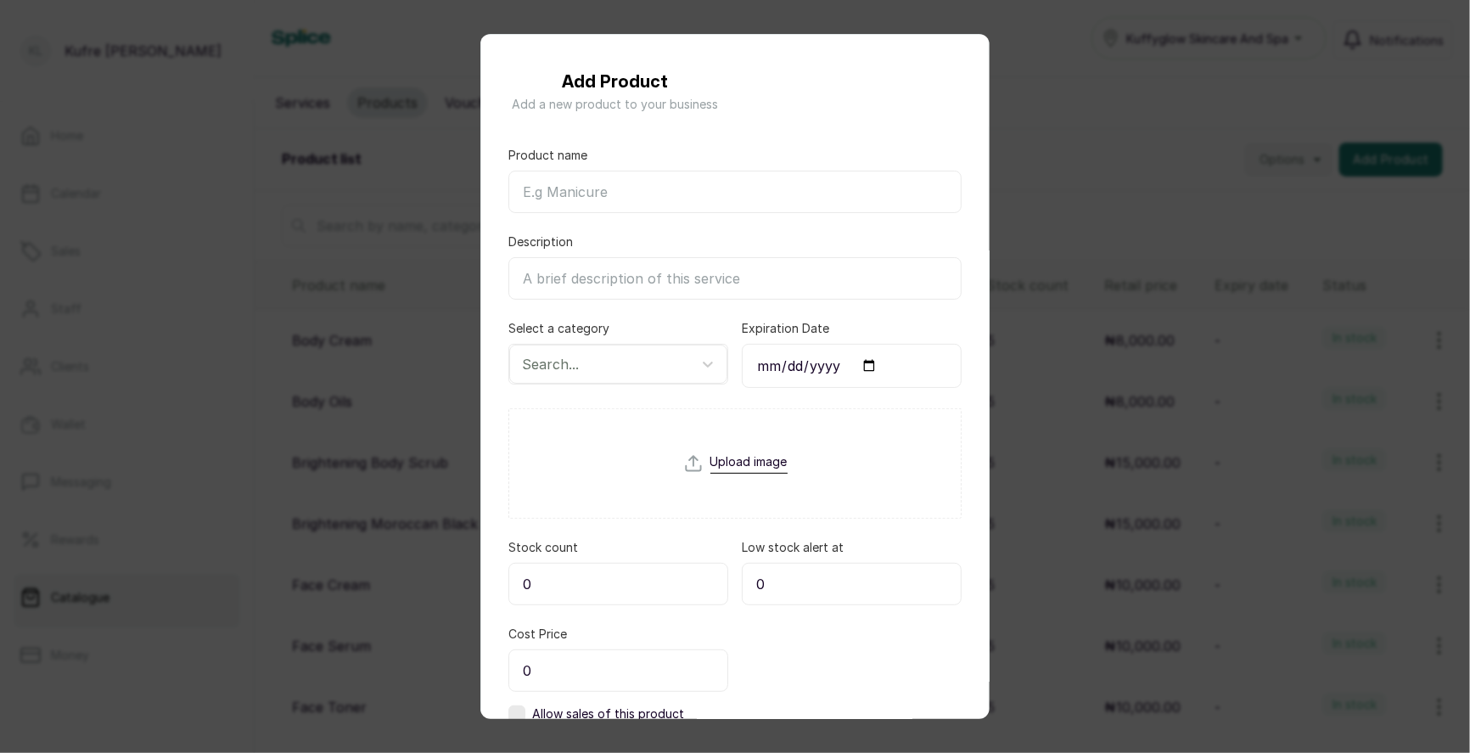
click at [423, 102] on div "Add Product Add a new product to your business Product name Description Select …" at bounding box center [735, 376] width 1470 height 753
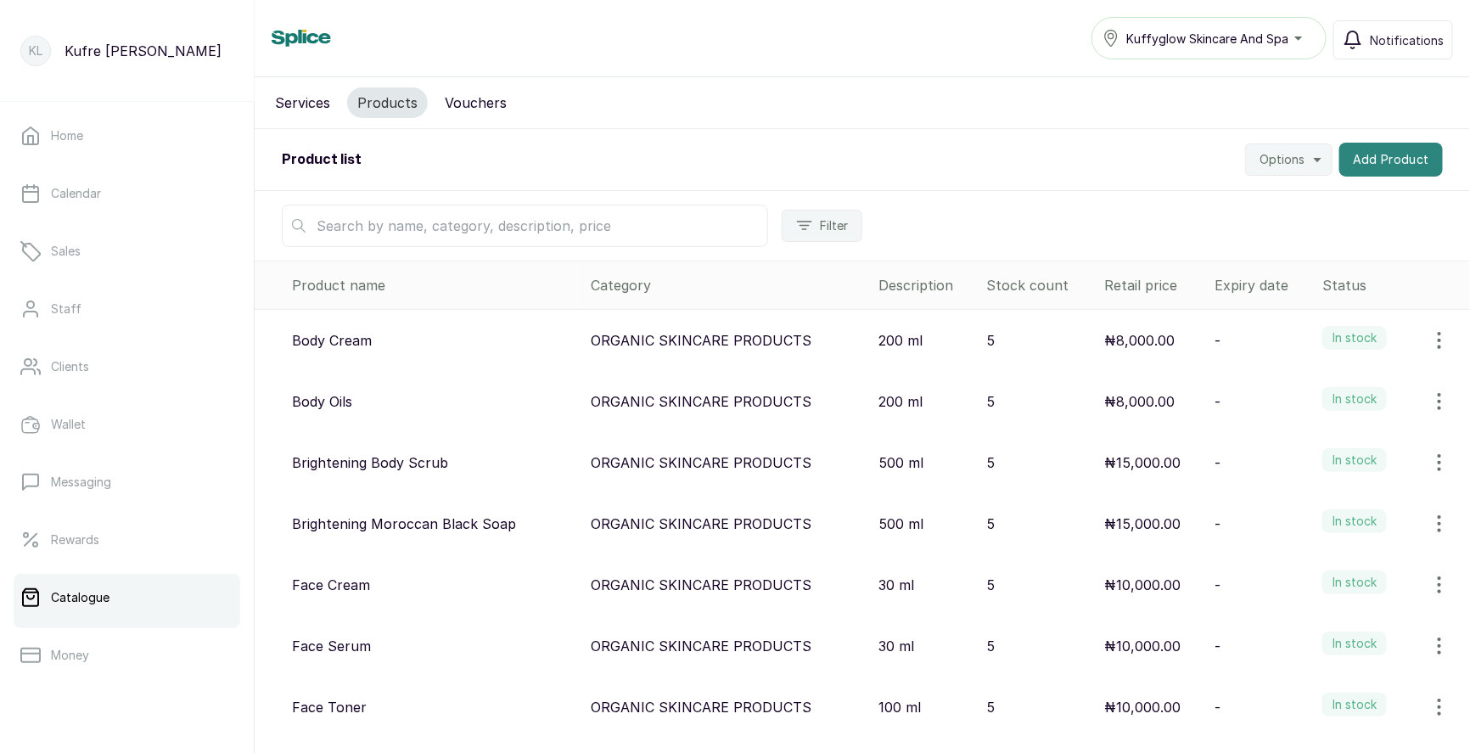
click at [1365, 149] on button "Add Product" at bounding box center [1391, 160] width 104 height 34
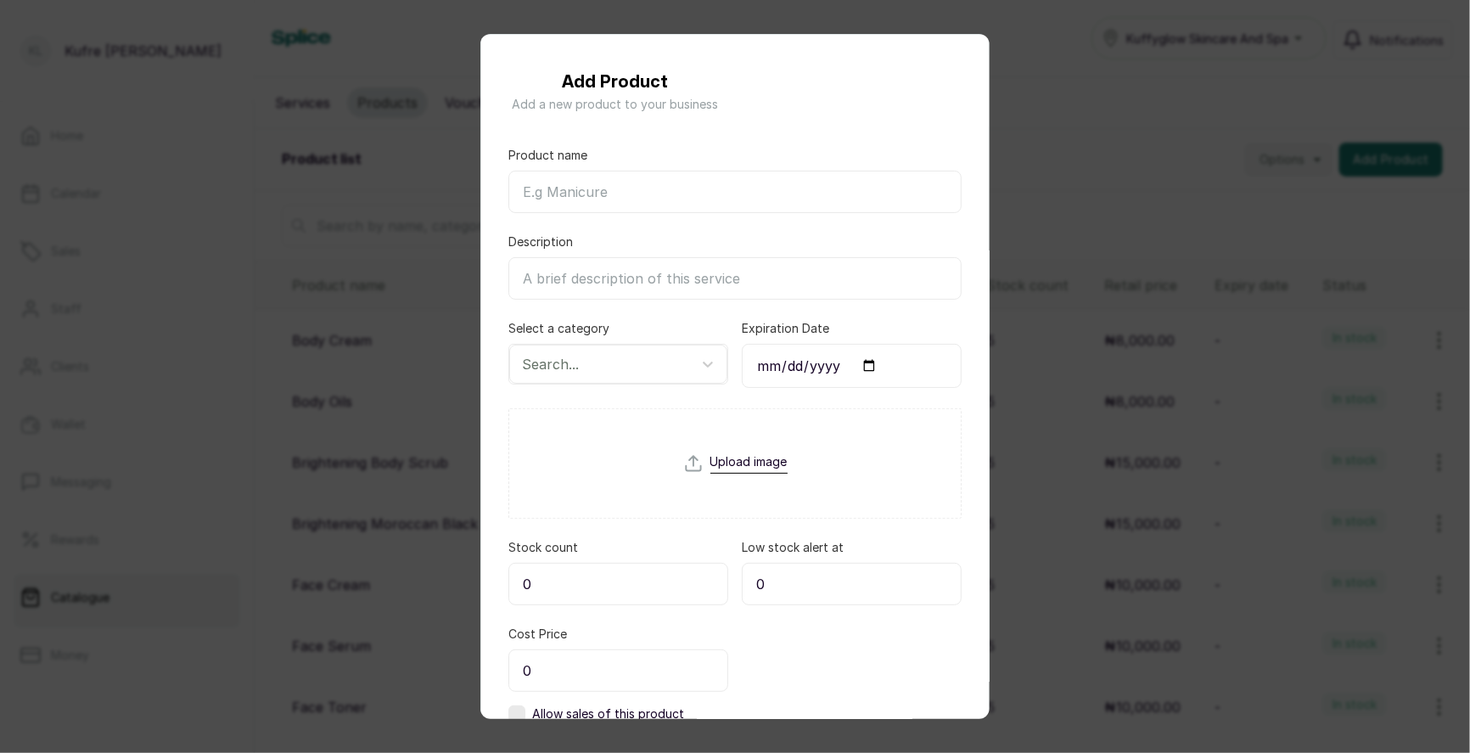
click at [609, 190] on input "Product name" at bounding box center [734, 192] width 453 height 42
paste input "Glowing Body Scrub"
type input "Glowing Body Scrub"
click at [582, 284] on input "Description" at bounding box center [734, 278] width 453 height 42
type input "500 ml"
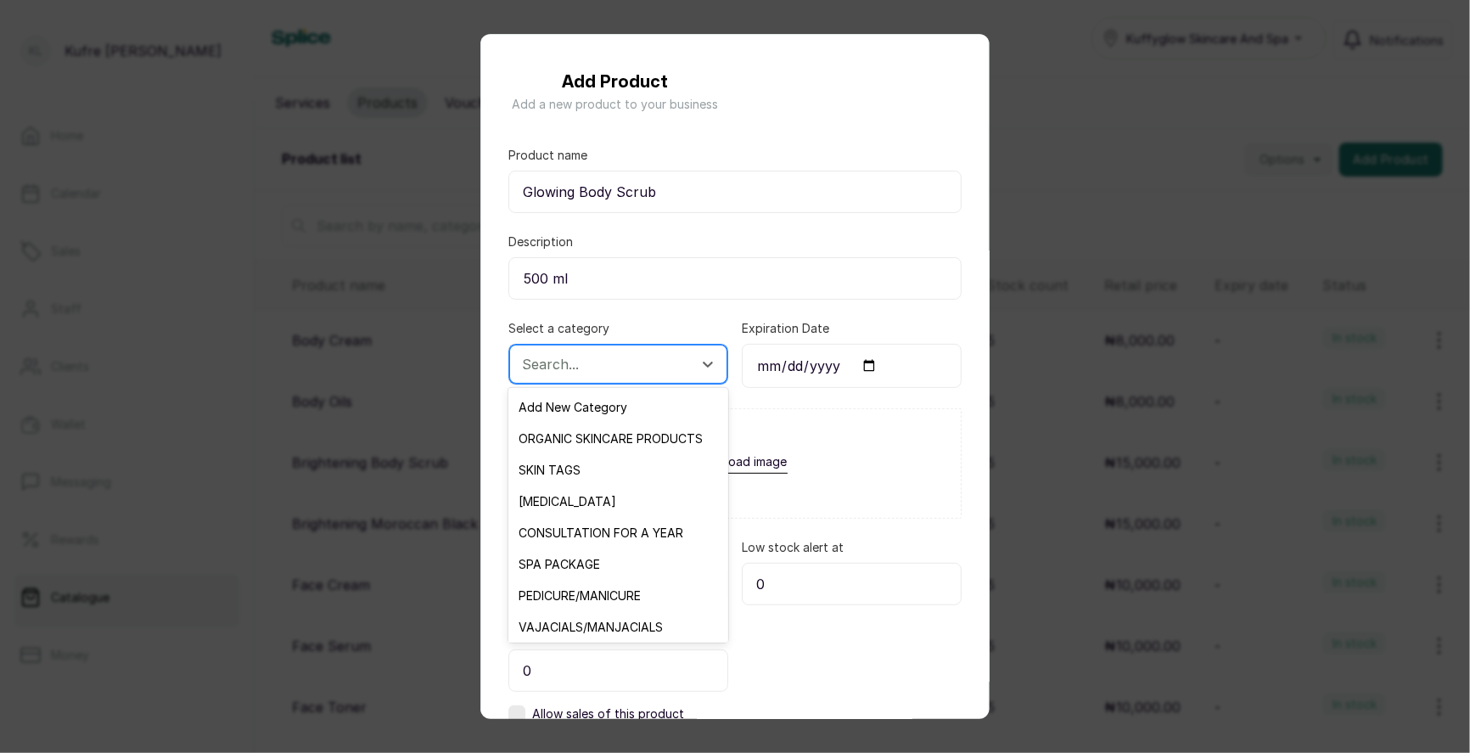
click at [636, 377] on div "Search..." at bounding box center [618, 364] width 218 height 39
click at [627, 433] on div "ORGANIC SKINCARE PRODUCTS" at bounding box center [617, 438] width 219 height 31
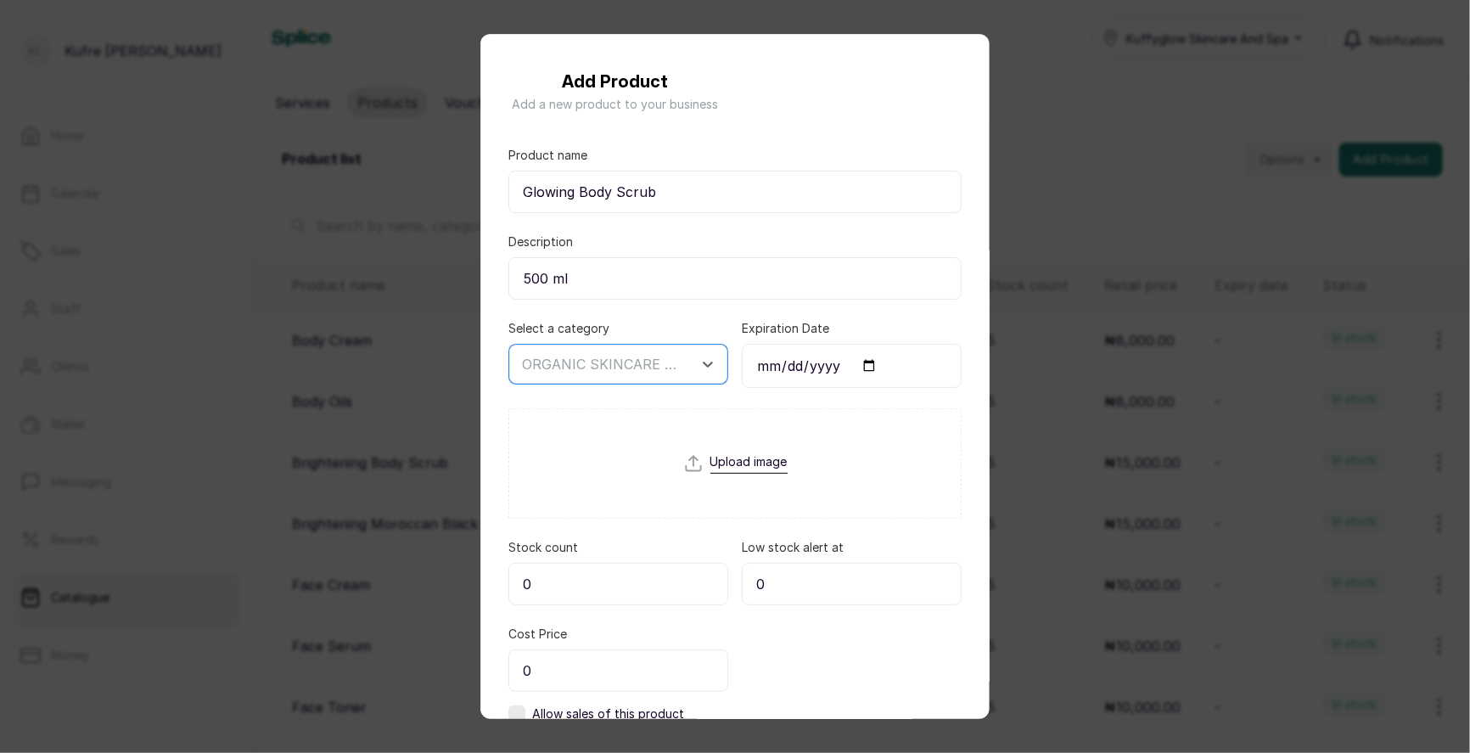
scroll to position [115, 0]
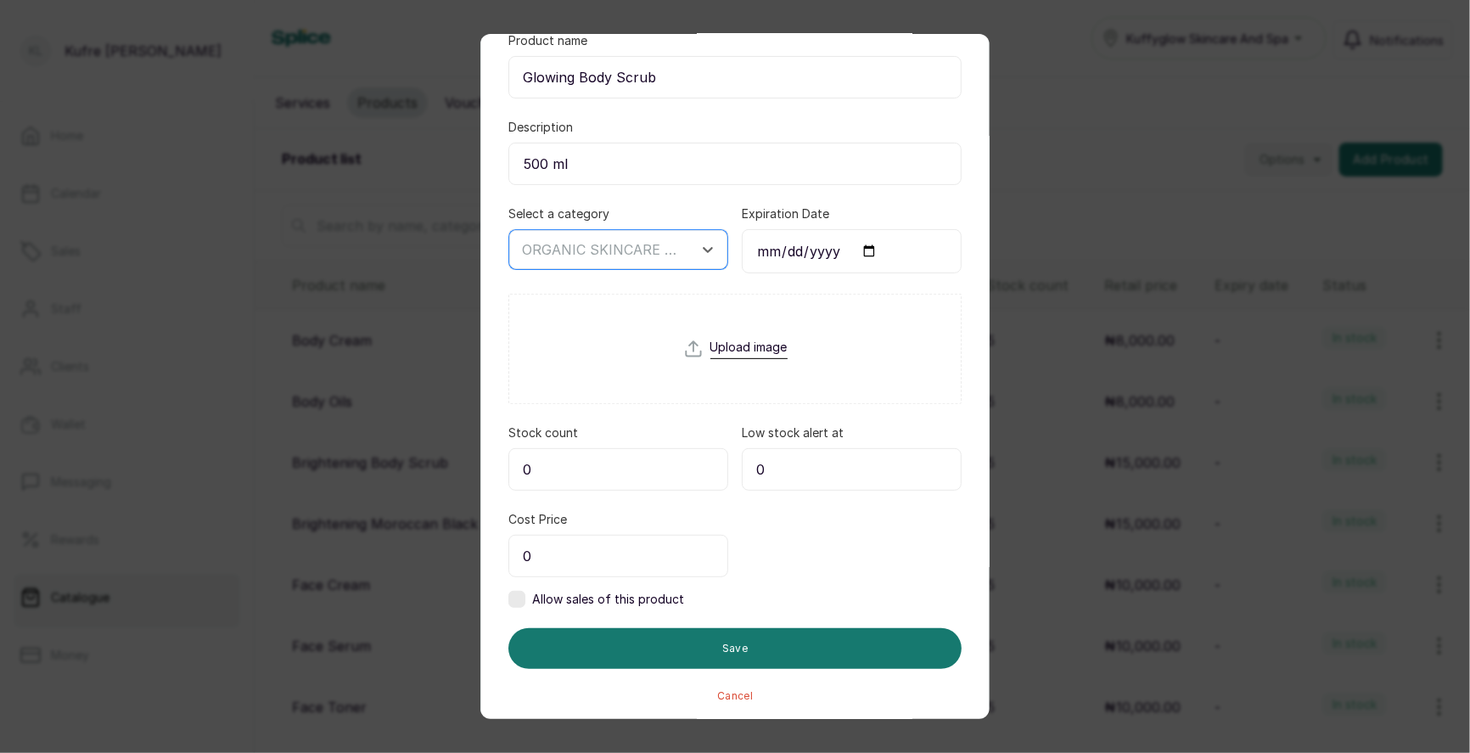
click at [631, 465] on input "0" at bounding box center [618, 469] width 220 height 42
type input "5"
click at [519, 603] on label at bounding box center [516, 599] width 17 height 17
click at [575, 554] on input "0" at bounding box center [618, 556] width 220 height 42
type input "0"
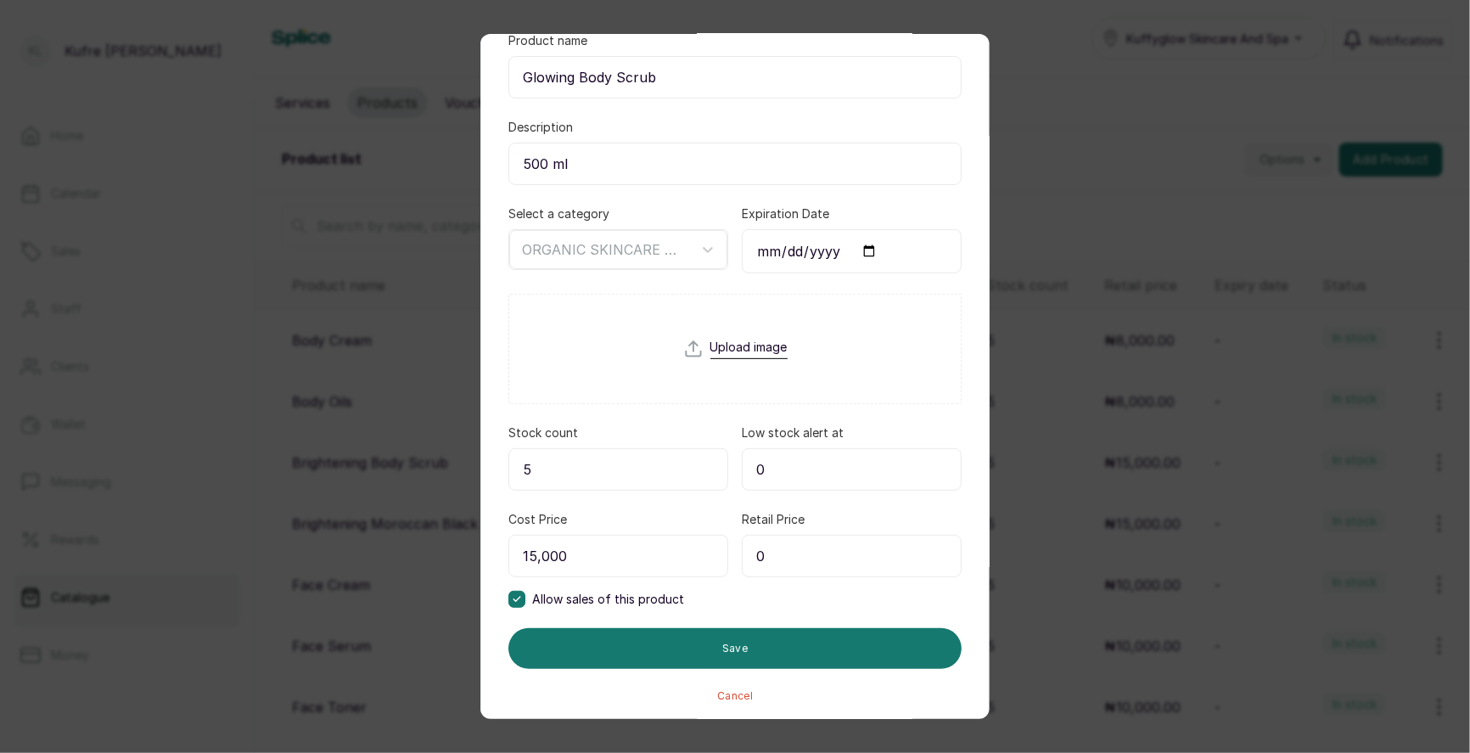
type input "15,000"
click at [770, 556] on input "0" at bounding box center [852, 556] width 220 height 42
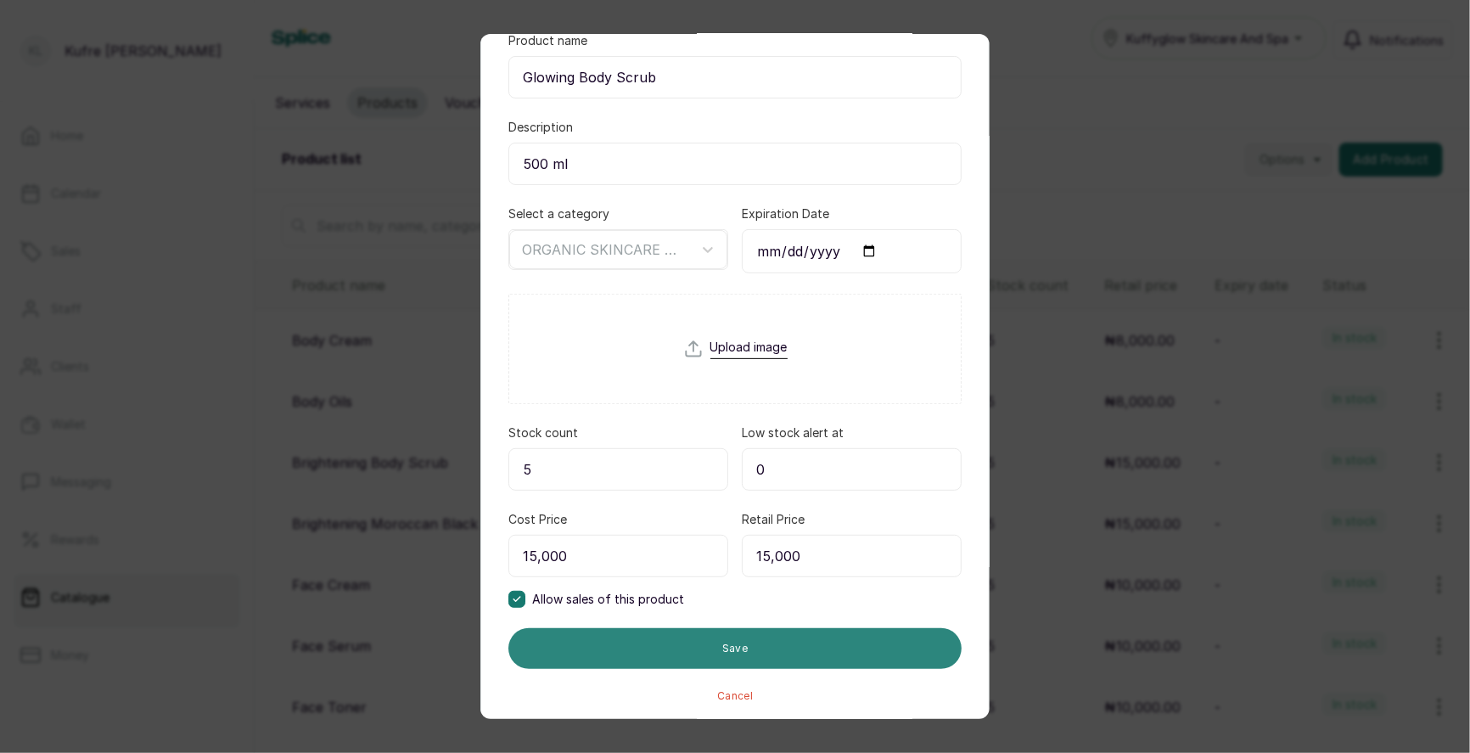
type input "15,000"
click at [805, 650] on button "Save" at bounding box center [734, 648] width 453 height 41
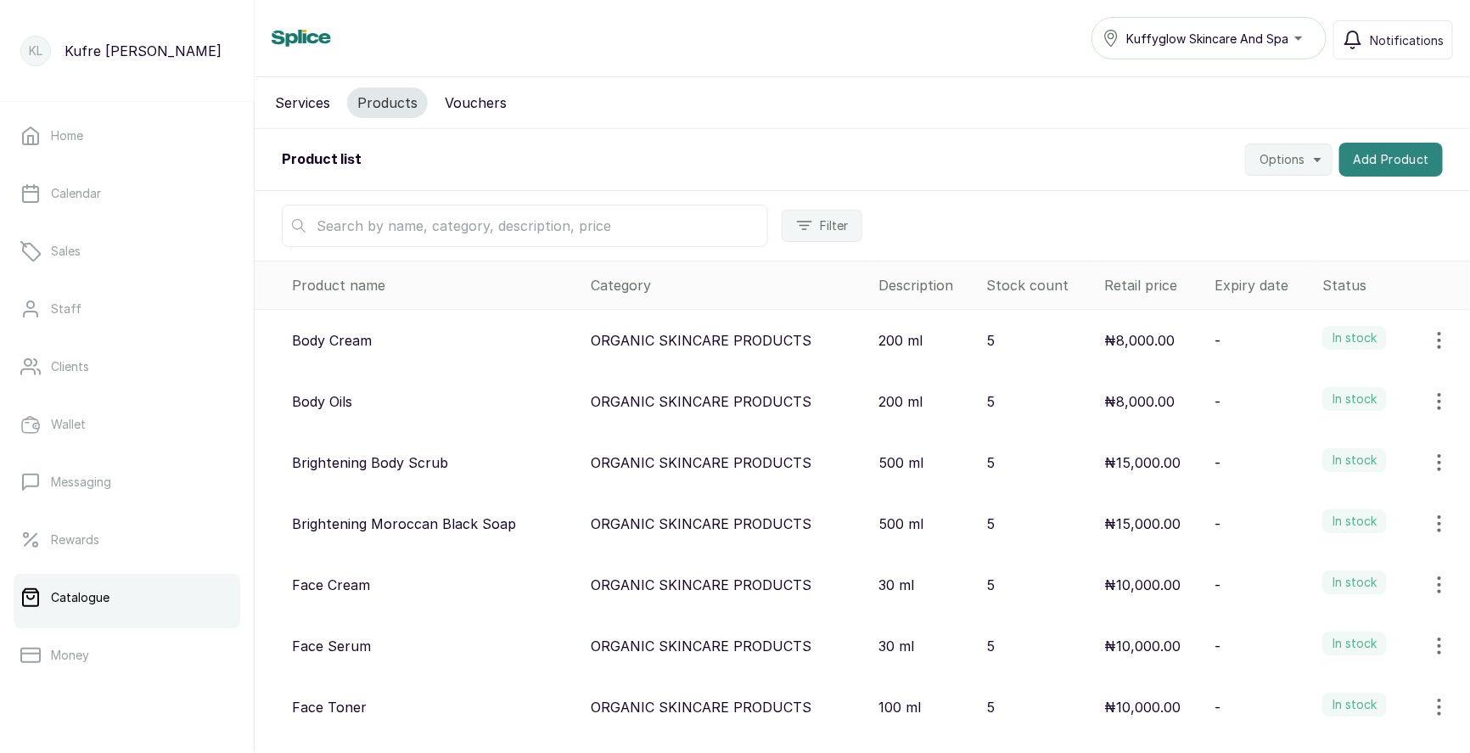
click at [1372, 169] on button "Add Product" at bounding box center [1391, 160] width 104 height 34
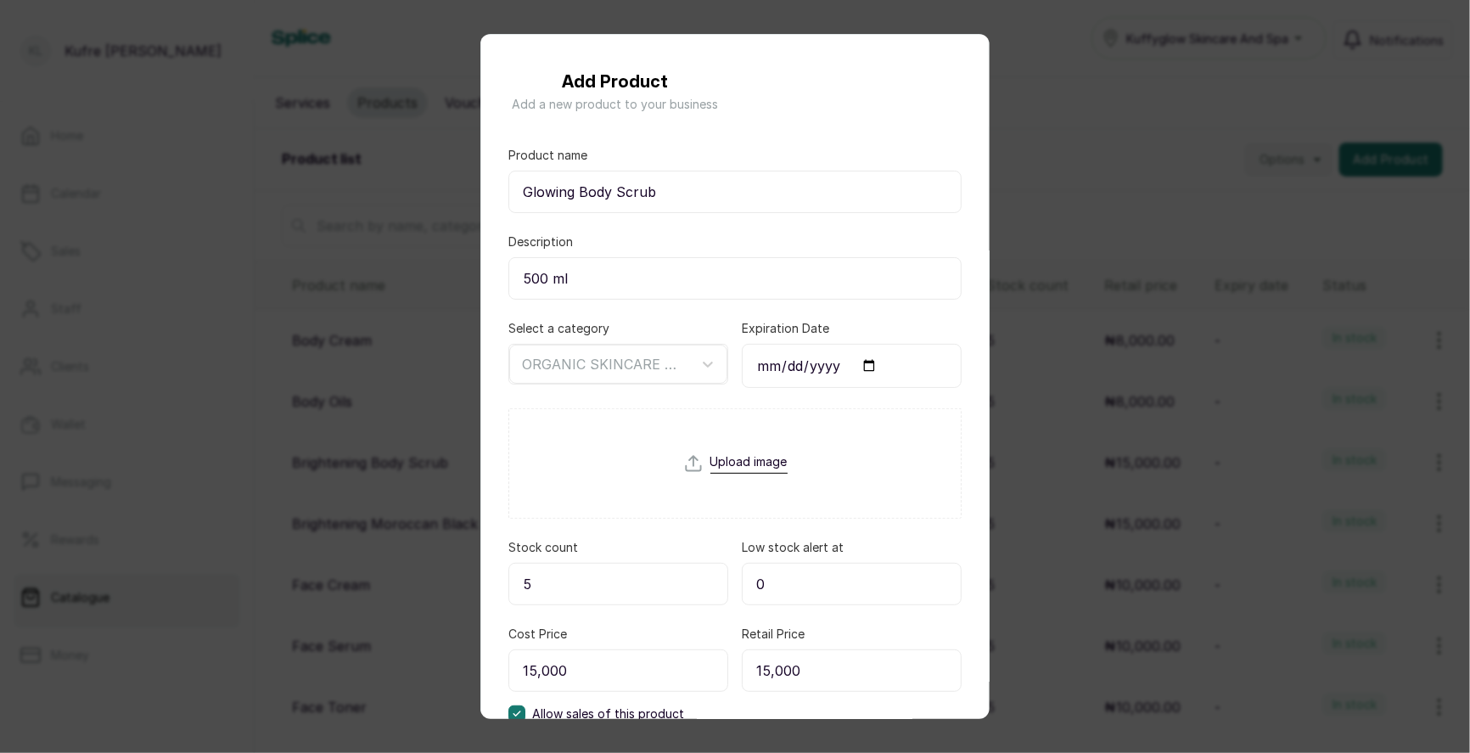
click at [1159, 179] on div "Add Product Add a new product to your business Product name Glowing Body Scrub …" at bounding box center [735, 376] width 1470 height 753
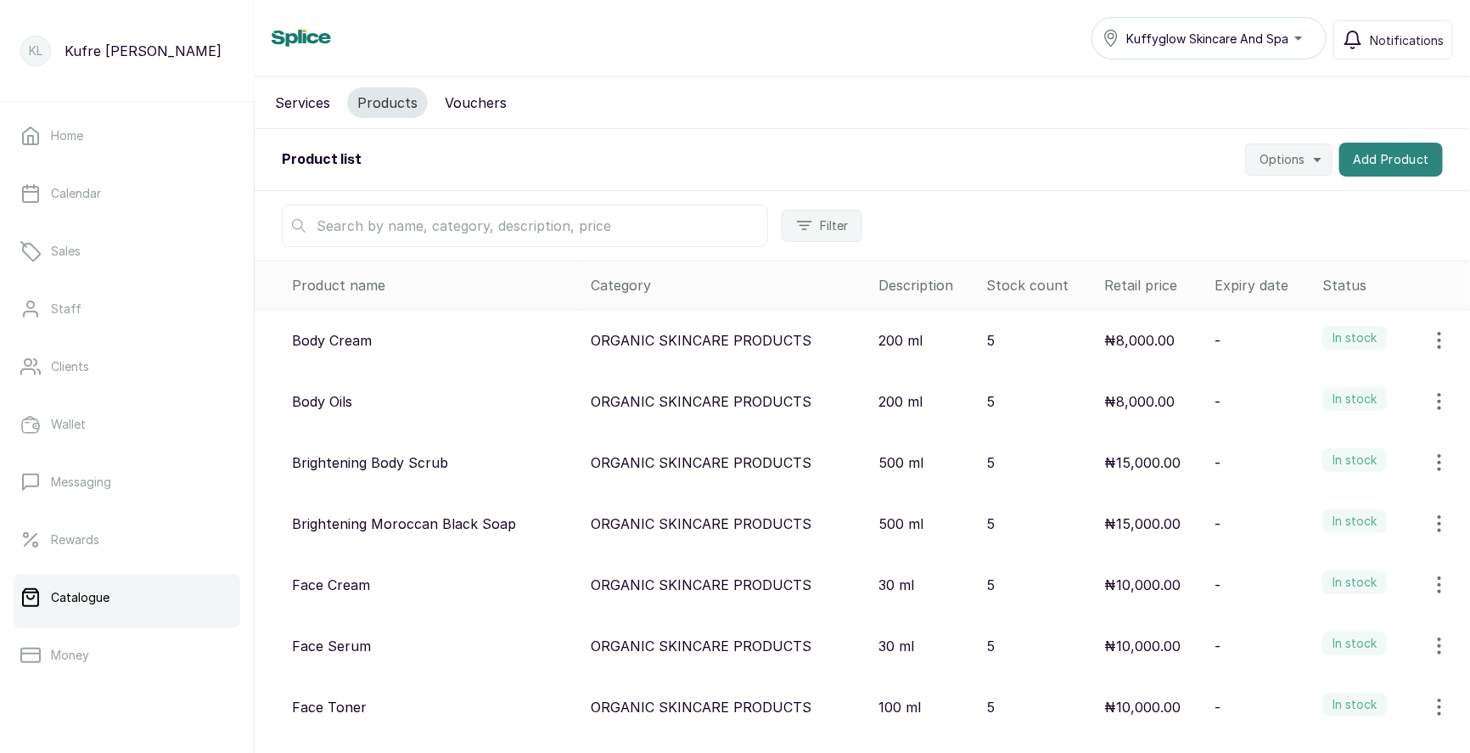
click at [1376, 149] on button "Add Product" at bounding box center [1391, 160] width 104 height 34
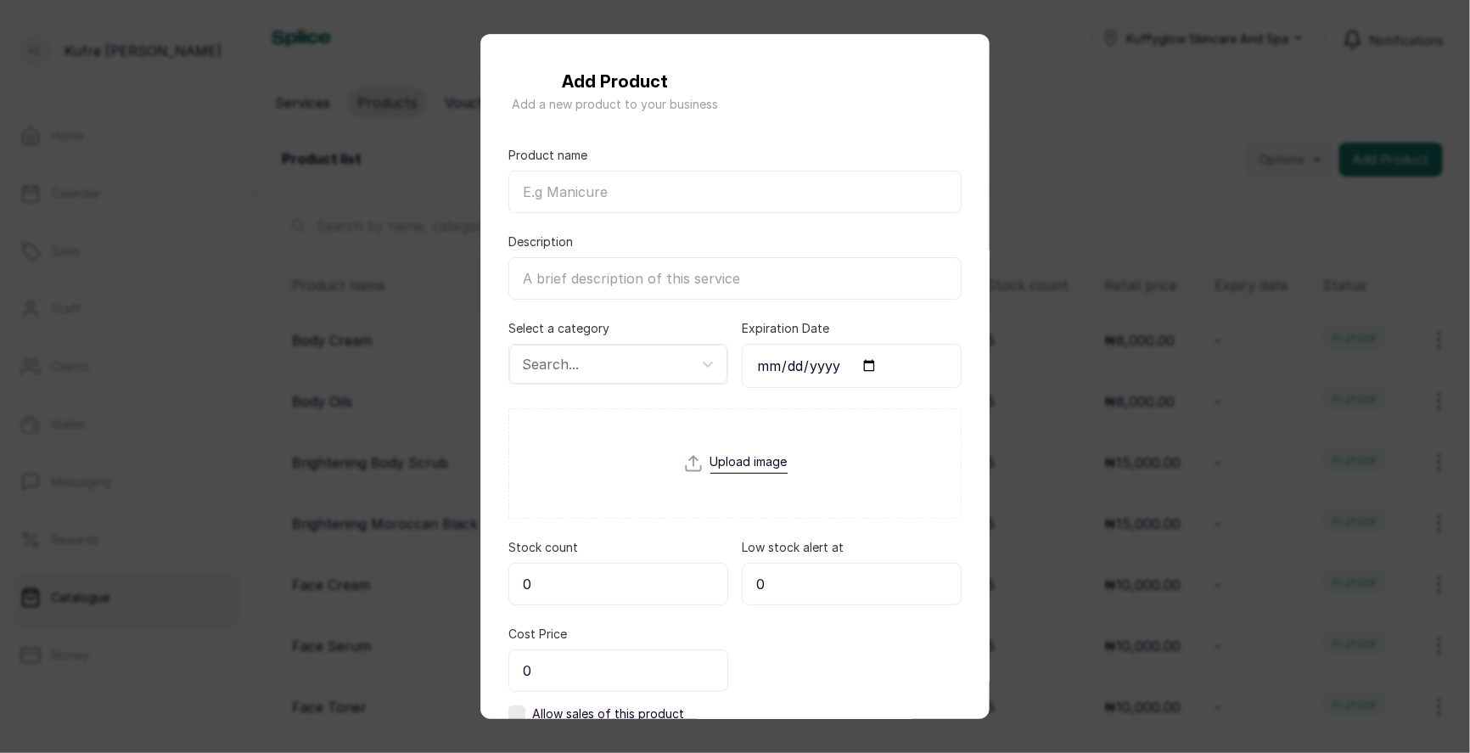
click at [656, 195] on input "Product name" at bounding box center [734, 192] width 453 height 42
paste input "Glowing Body Scrub"
type input "Glowing Body Scrub"
click at [621, 274] on input "Description" at bounding box center [734, 278] width 453 height 42
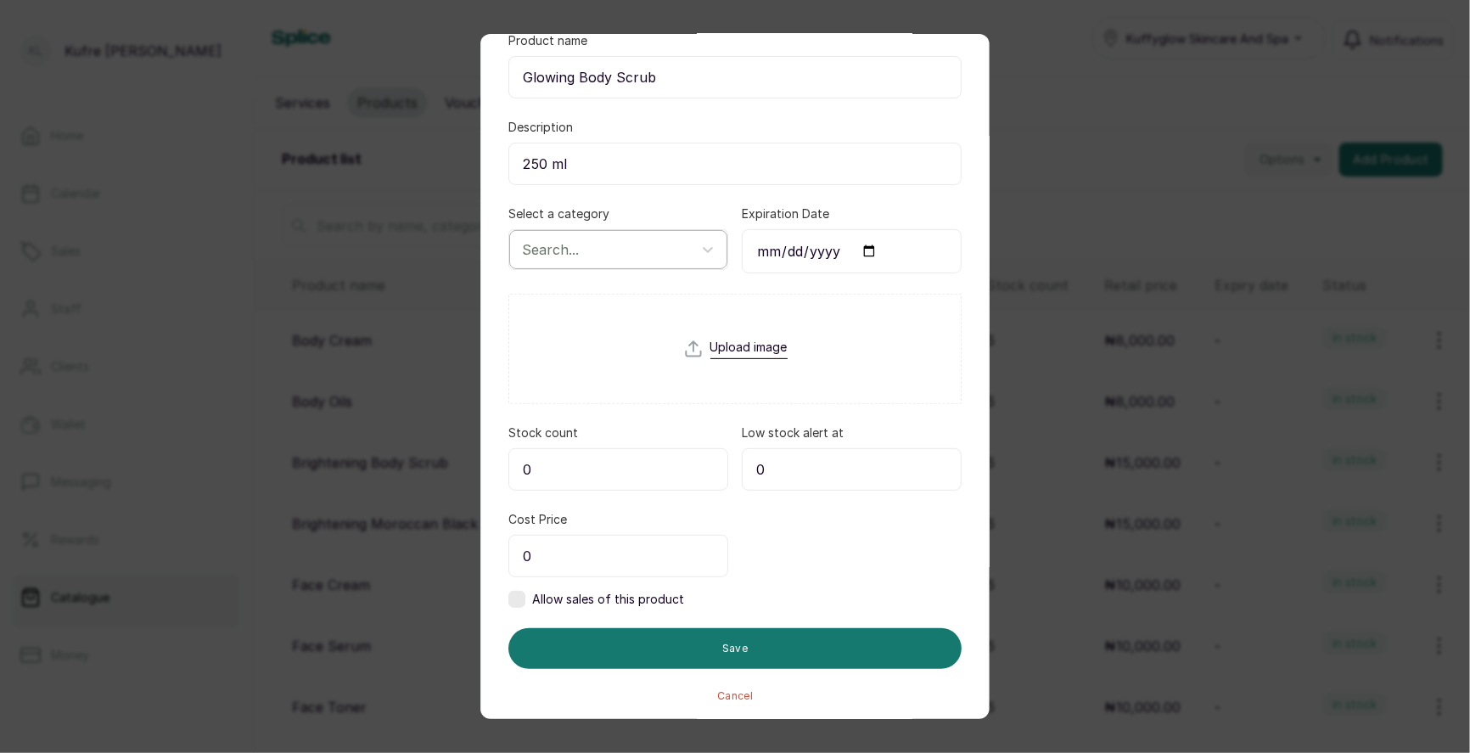
type input "250 ml"
click at [664, 247] on div at bounding box center [603, 249] width 162 height 22
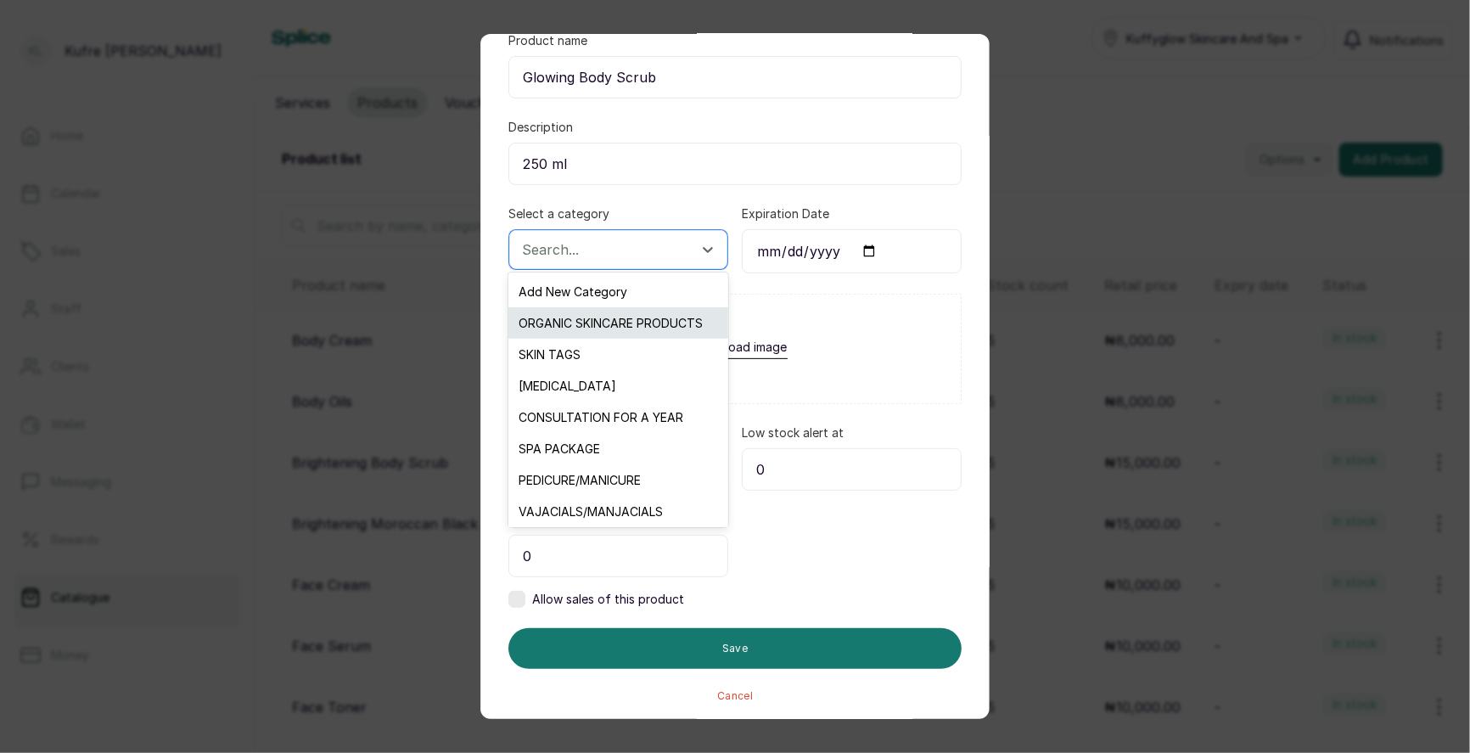
click at [640, 317] on div "ORGANIC SKINCARE PRODUCTS" at bounding box center [617, 322] width 219 height 31
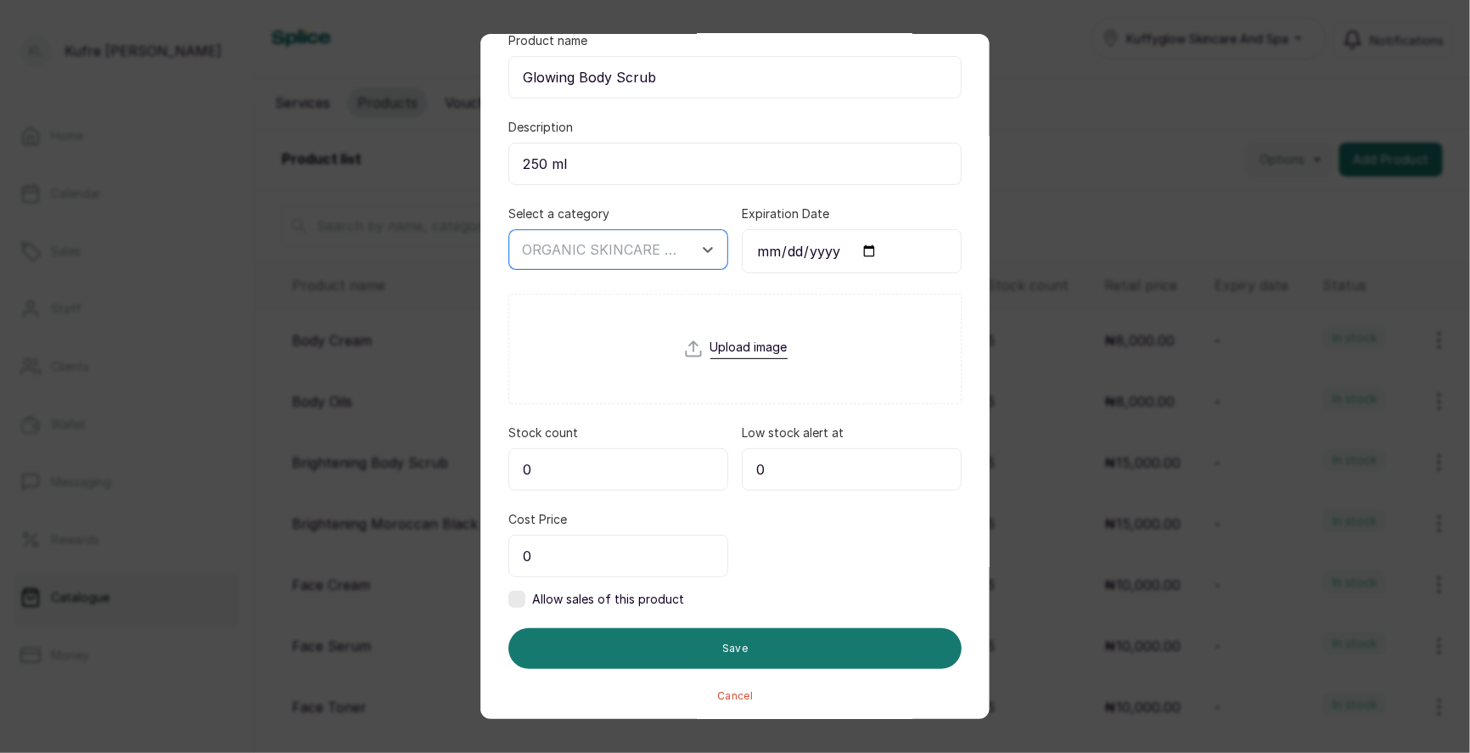
click at [677, 467] on input "0" at bounding box center [618, 469] width 220 height 42
type input "5"
click at [616, 562] on input "0" at bounding box center [618, 556] width 220 height 42
type input "8,000"
click at [516, 591] on label at bounding box center [516, 599] width 17 height 17
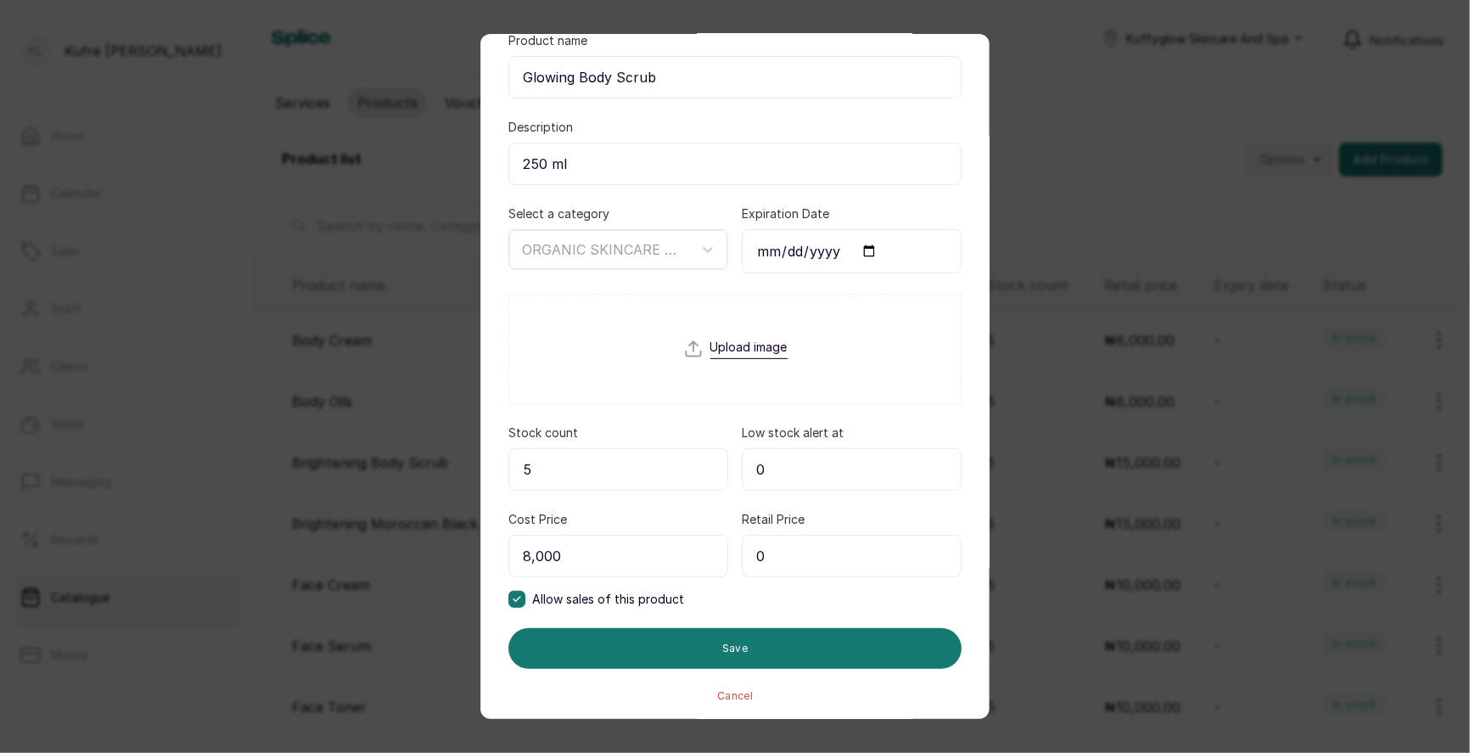
click at [801, 544] on input "0" at bounding box center [852, 556] width 220 height 42
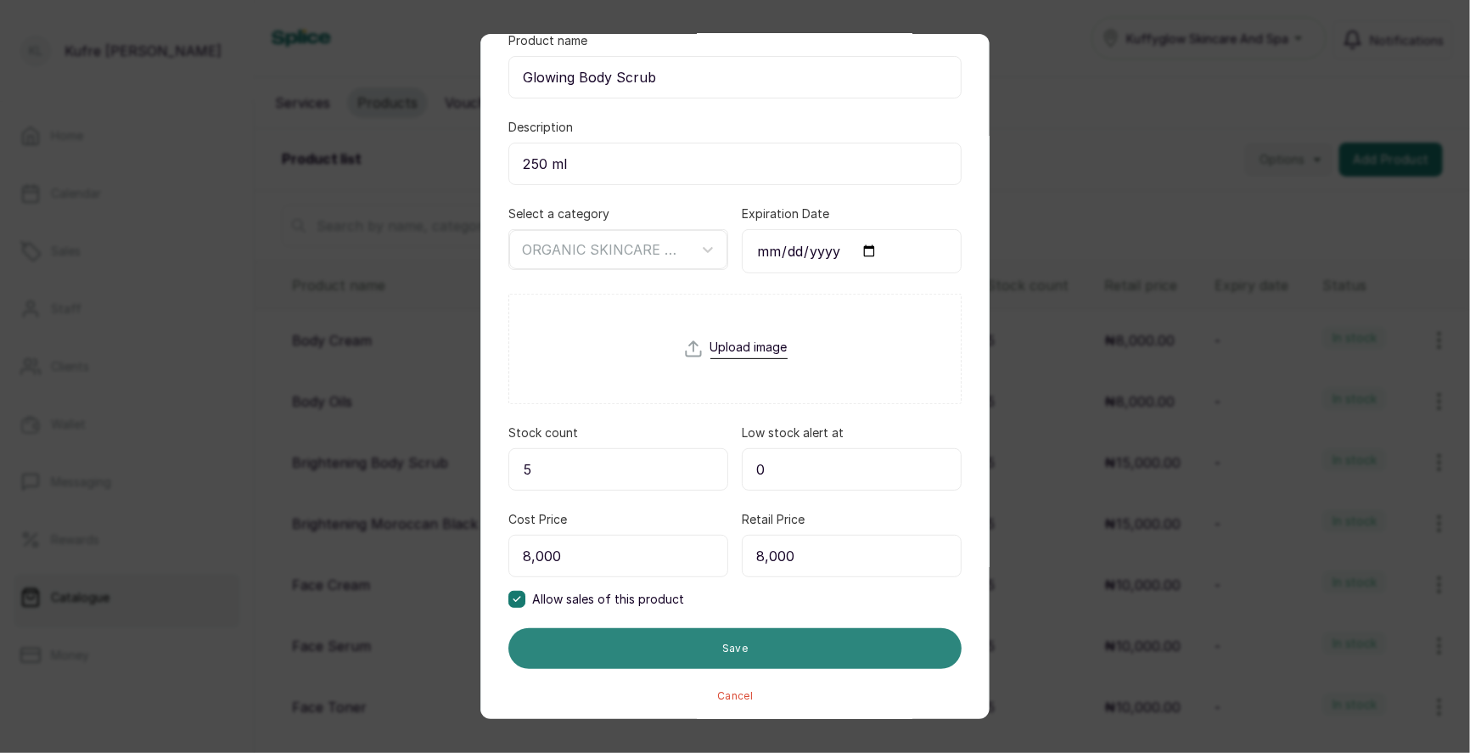
type input "8,000"
click at [754, 640] on button "Save" at bounding box center [734, 648] width 453 height 41
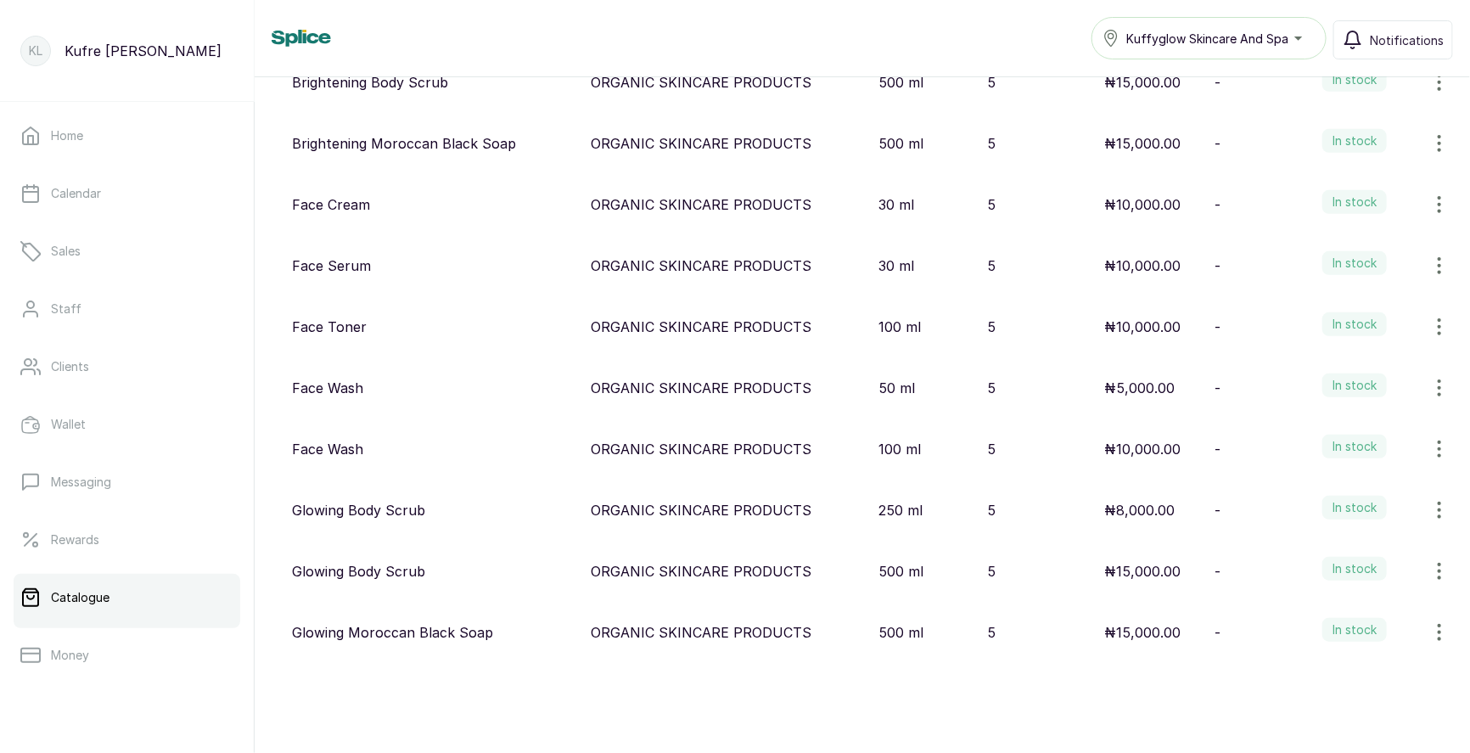
scroll to position [0, 0]
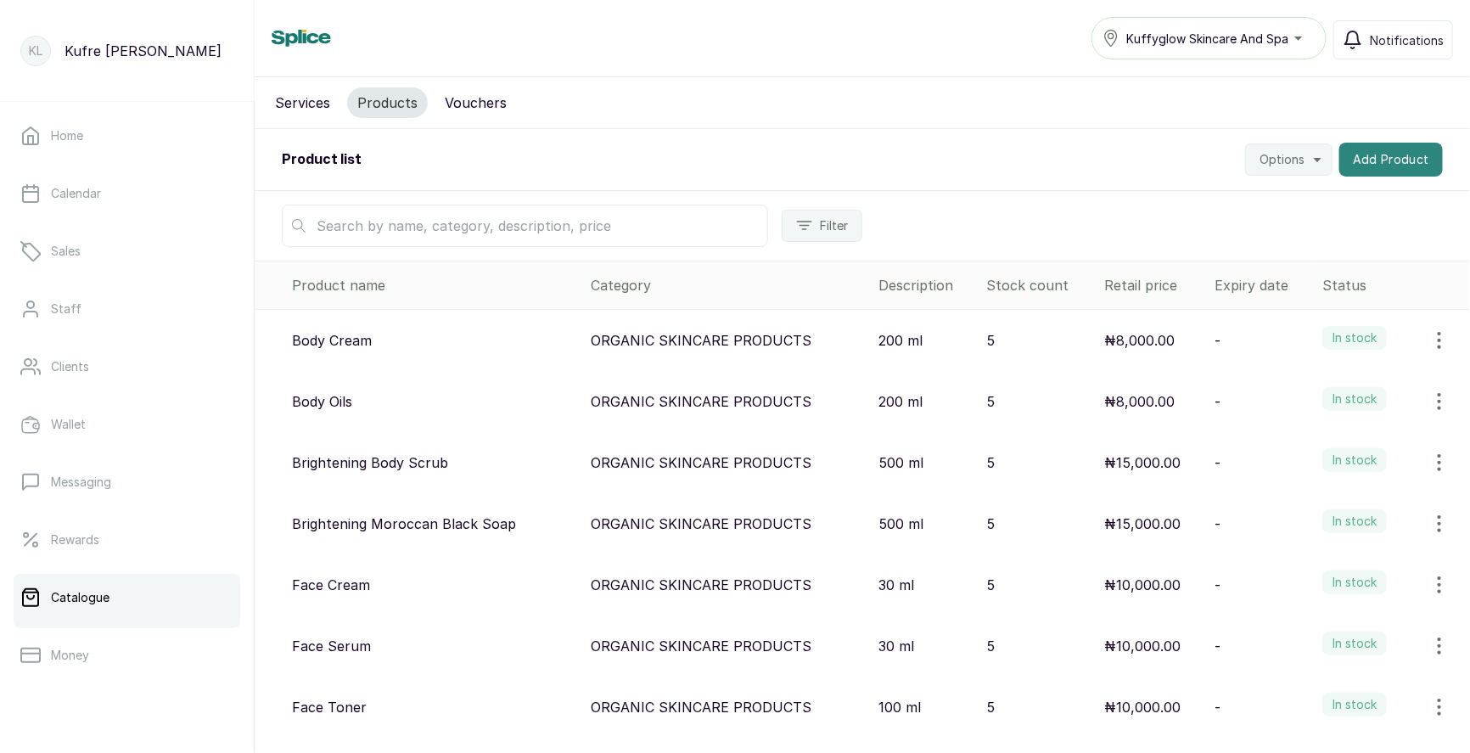
click at [1393, 162] on button "Add Product" at bounding box center [1391, 160] width 104 height 34
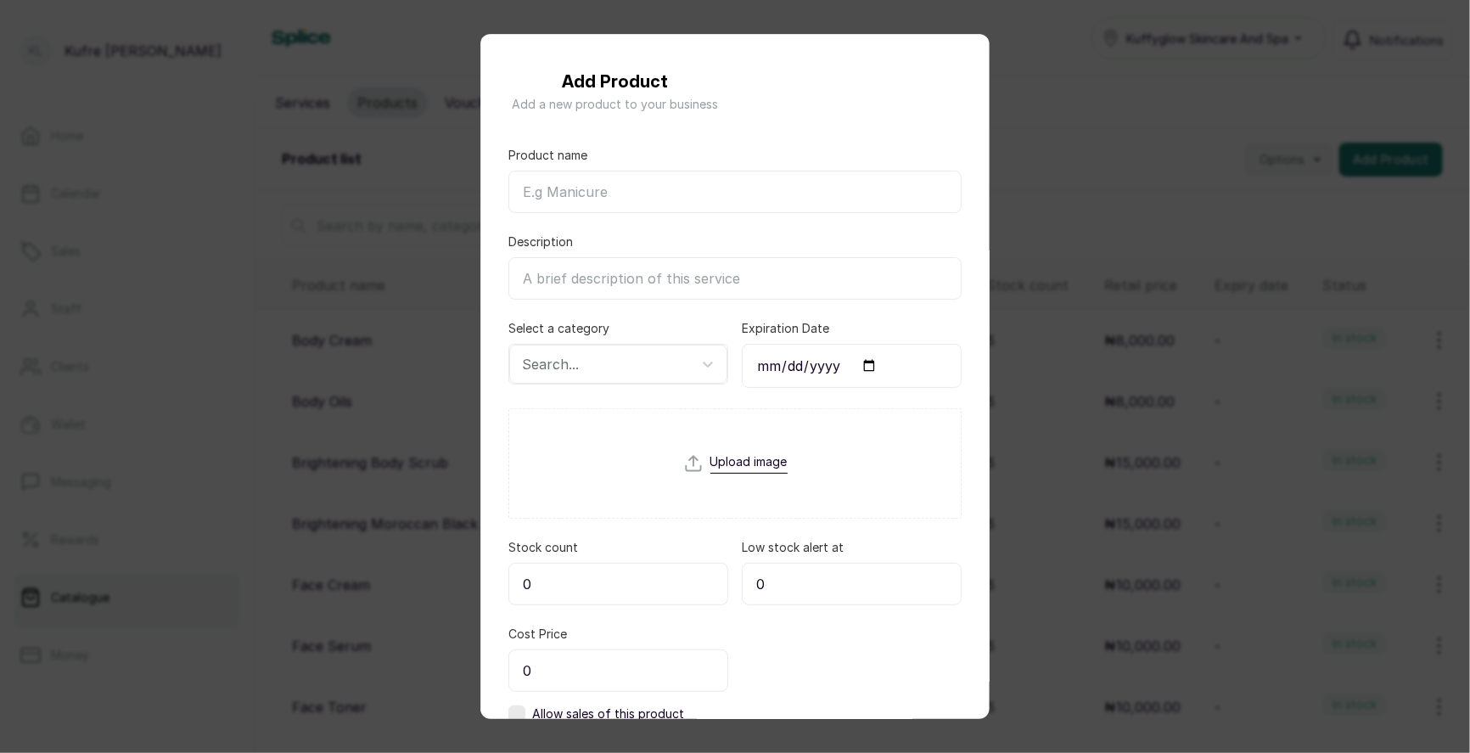
click at [580, 188] on input "Product name" at bounding box center [734, 192] width 453 height 42
paste input "Lightening Body Scrub"
type input "Lightening Body Scrub"
click at [568, 283] on input "Description" at bounding box center [734, 278] width 453 height 42
type input "500 ml"
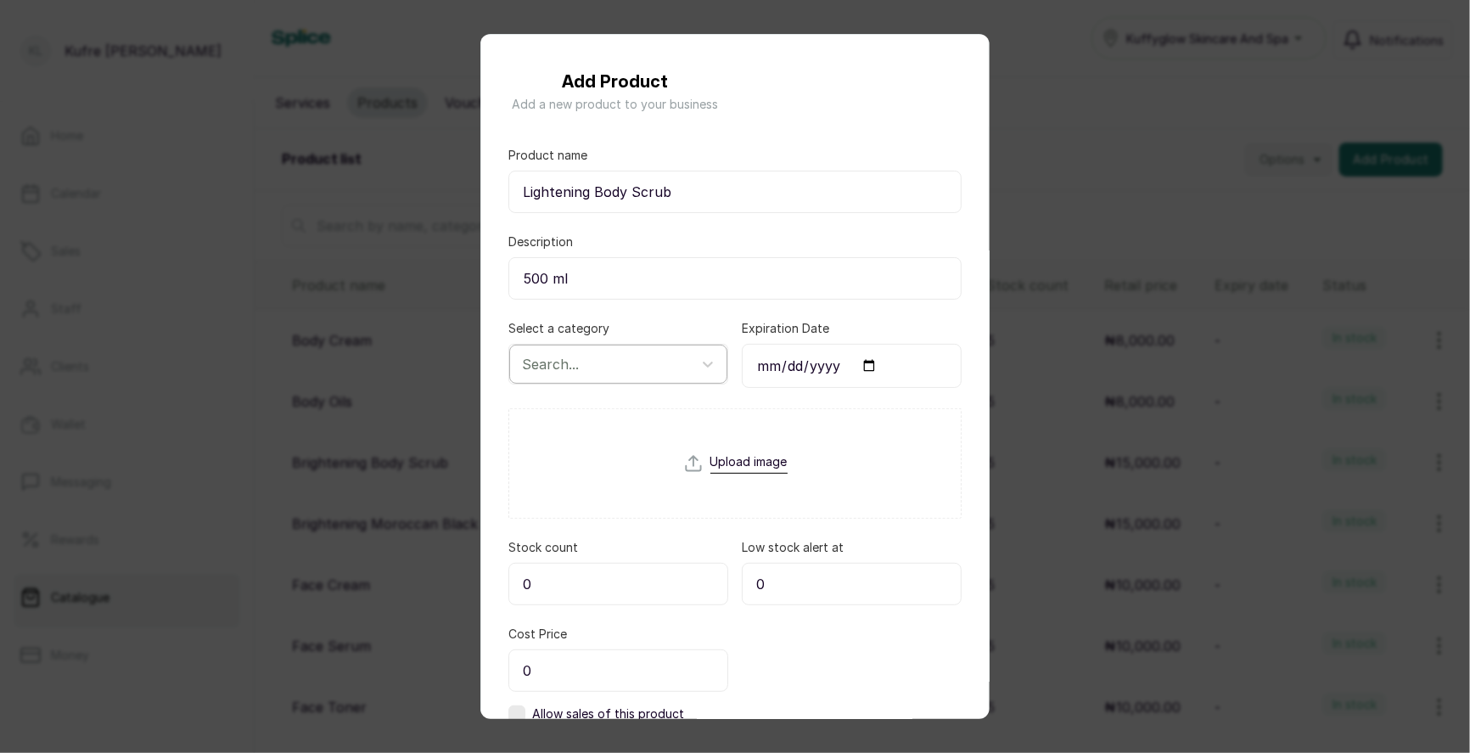
click at [575, 345] on div "Search..." at bounding box center [618, 364] width 218 height 39
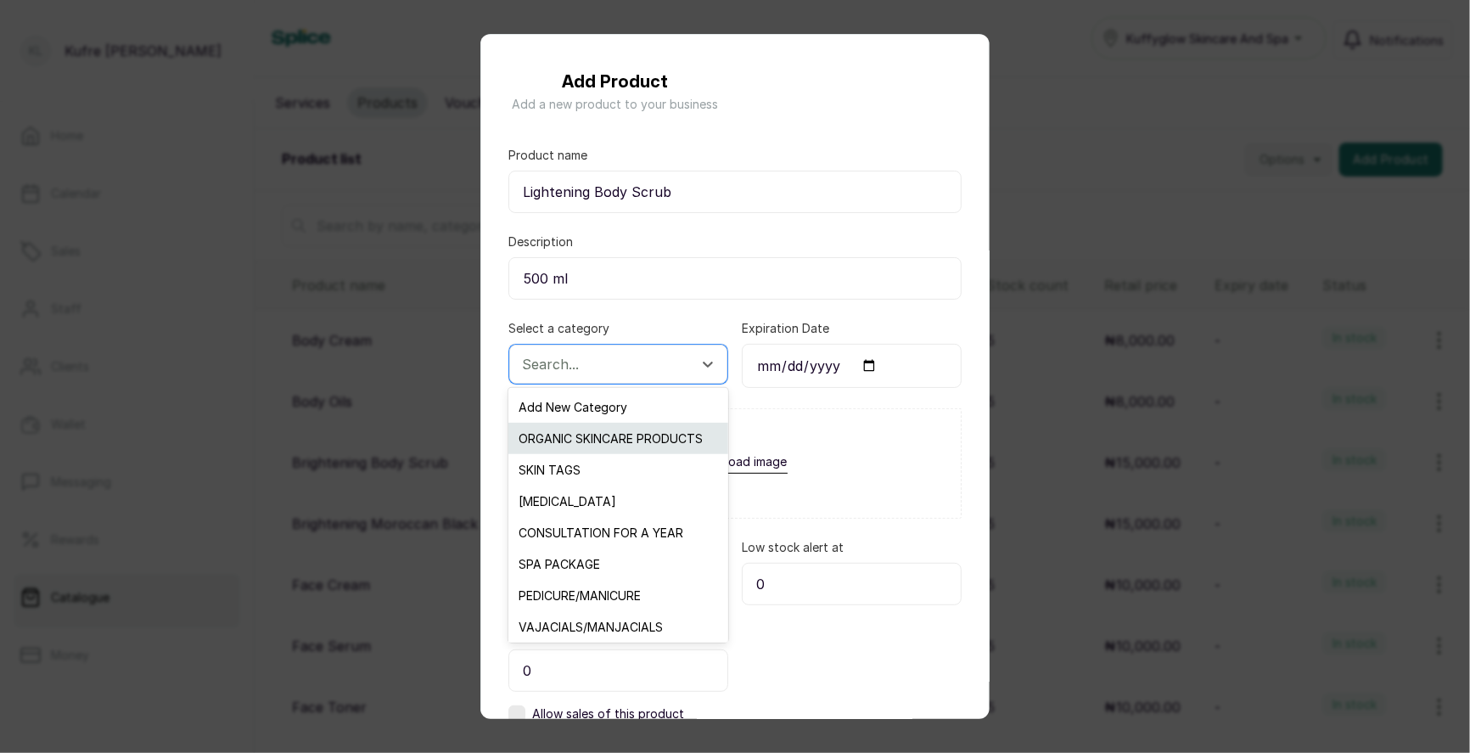
click at [593, 437] on div "ORGANIC SKINCARE PRODUCTS" at bounding box center [617, 438] width 219 height 31
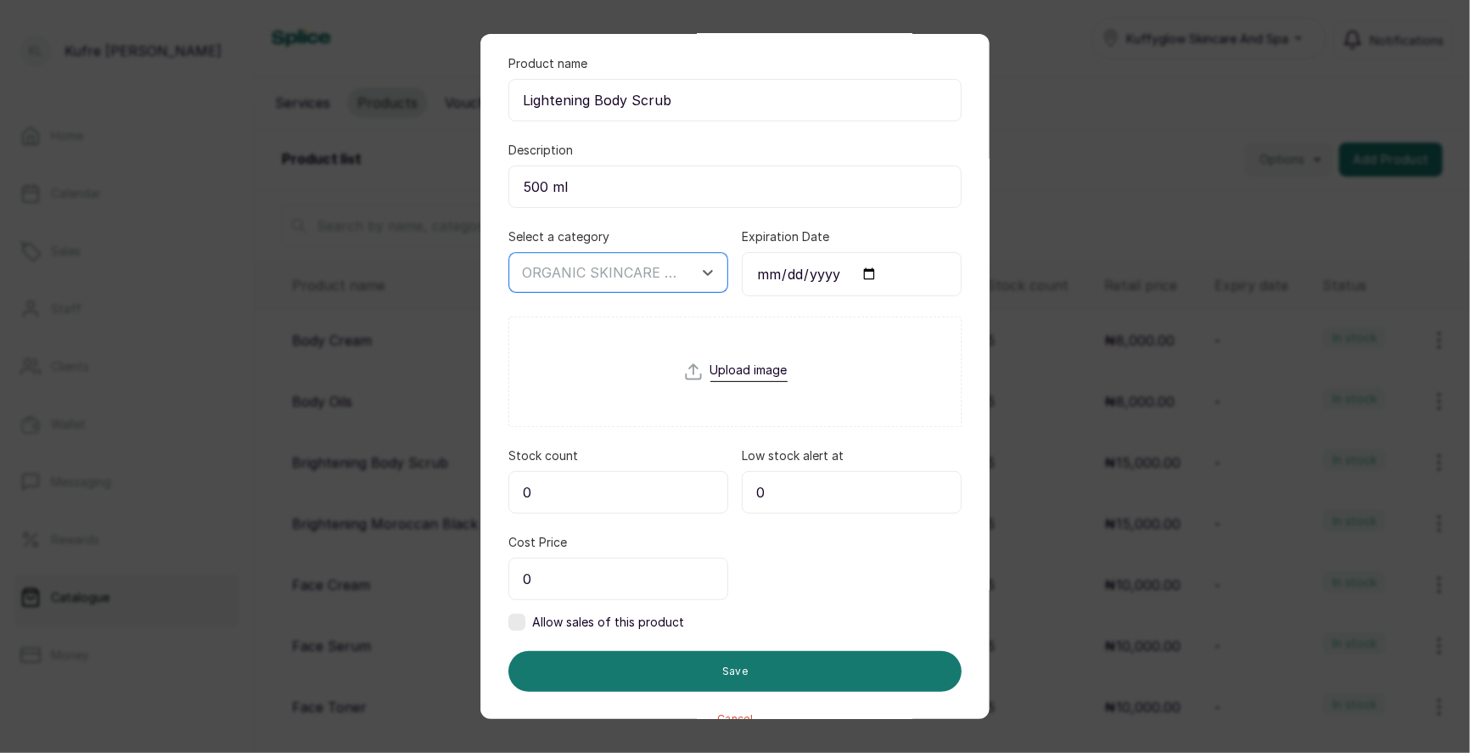
scroll to position [115, 0]
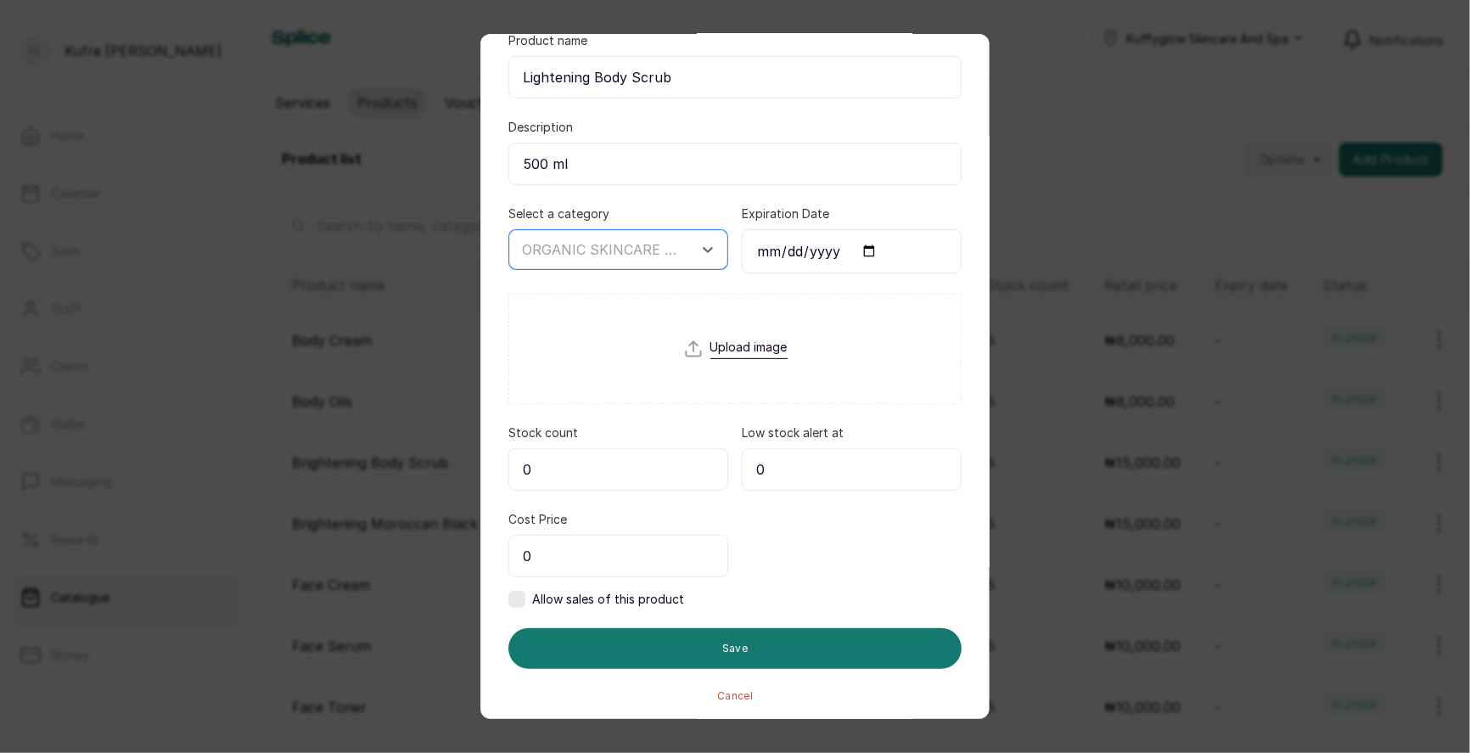
click at [627, 483] on input "0" at bounding box center [618, 469] width 220 height 42
type input "5"
click at [650, 552] on input "0" at bounding box center [618, 556] width 220 height 42
type input "15,000"
click at [513, 600] on label at bounding box center [516, 599] width 17 height 17
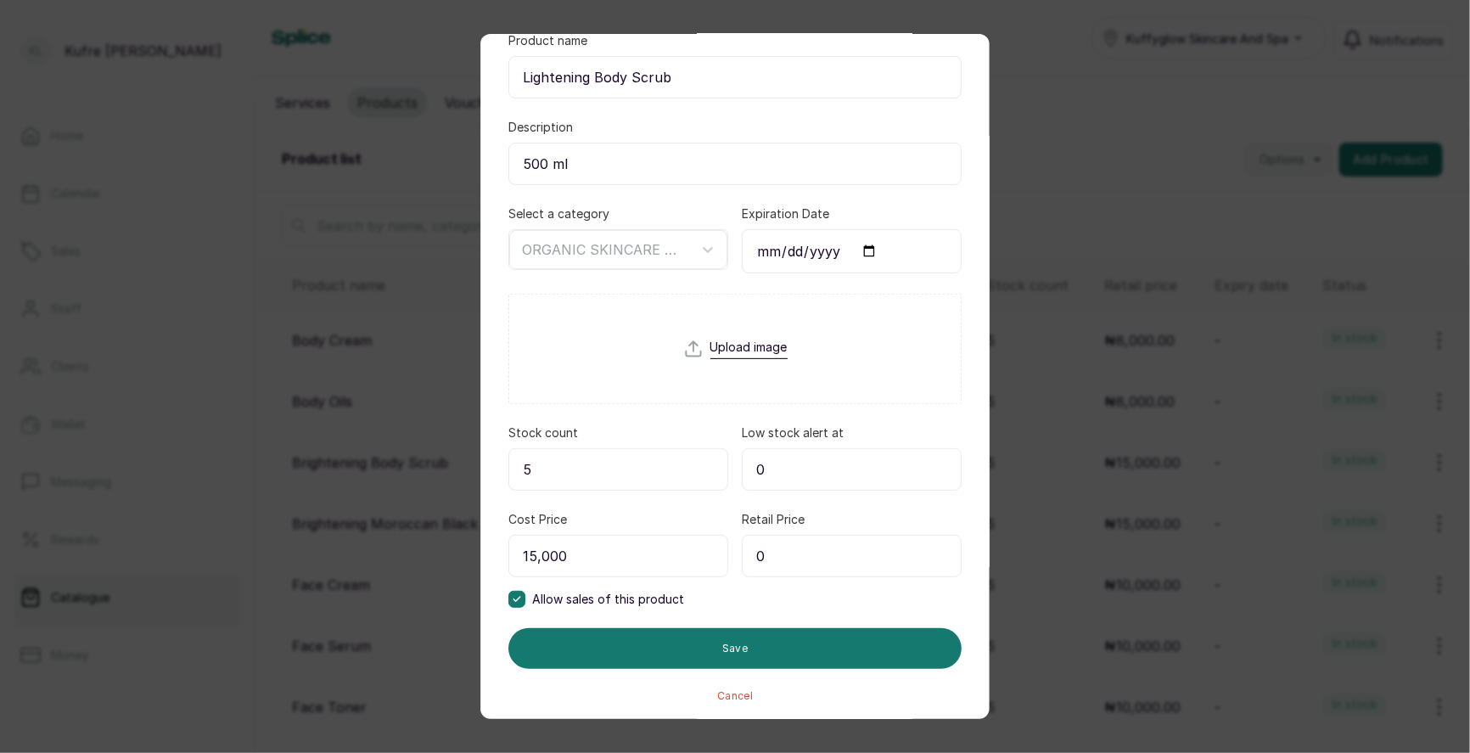
click at [793, 565] on input "0" at bounding box center [852, 556] width 220 height 42
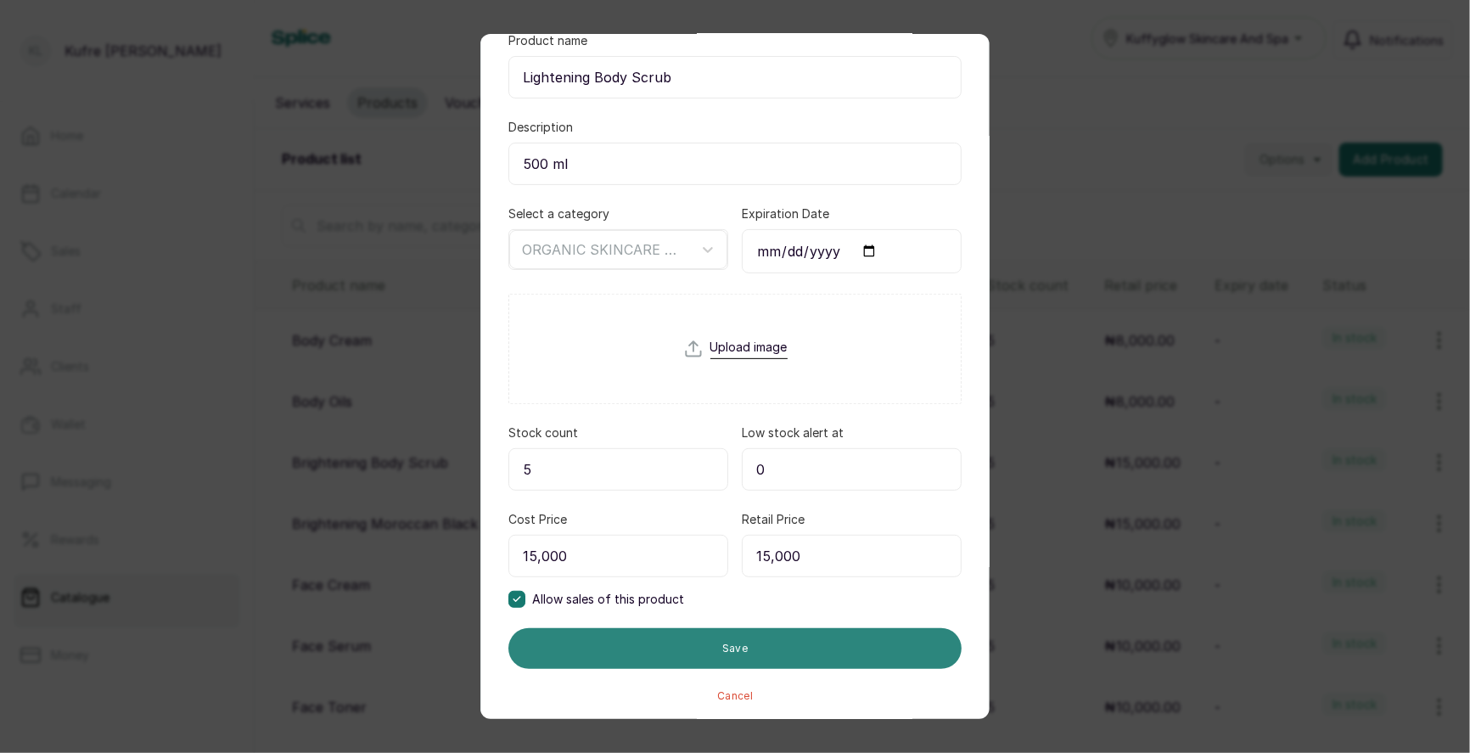
type input "15,000"
click at [737, 642] on button "Save" at bounding box center [734, 648] width 453 height 41
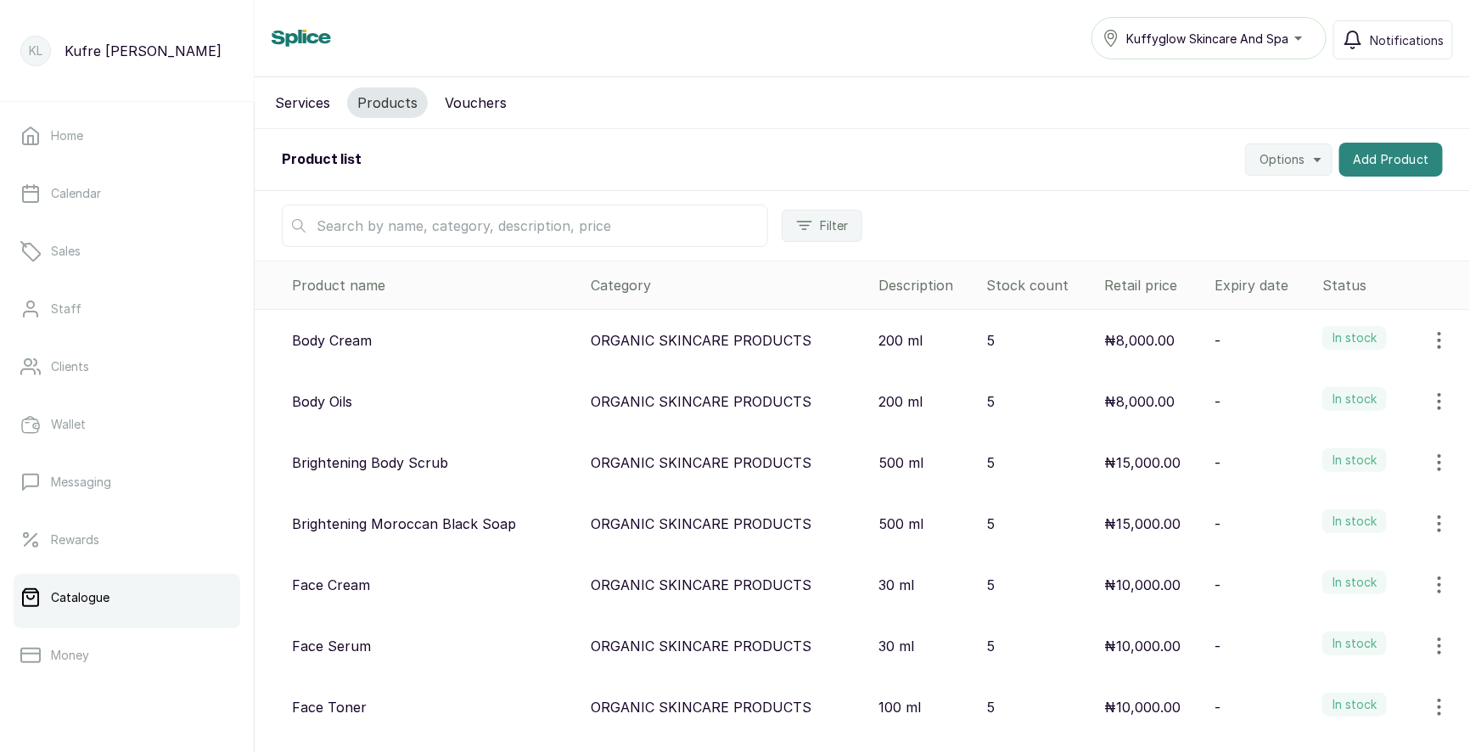
click at [1389, 157] on button "Add Product" at bounding box center [1391, 160] width 104 height 34
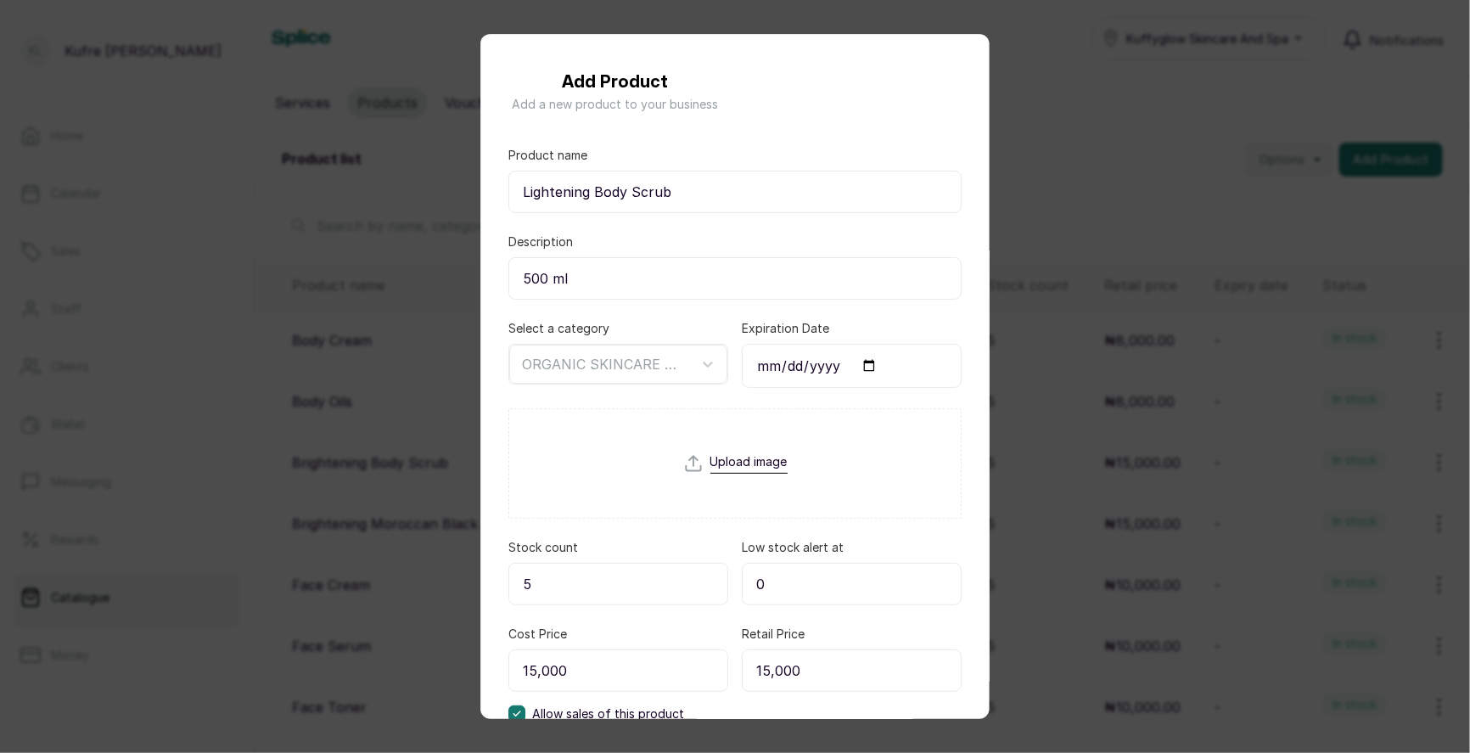
click at [1315, 104] on div "Add Product Add a new product to your business Product name Lightening Body Scr…" at bounding box center [735, 376] width 1470 height 753
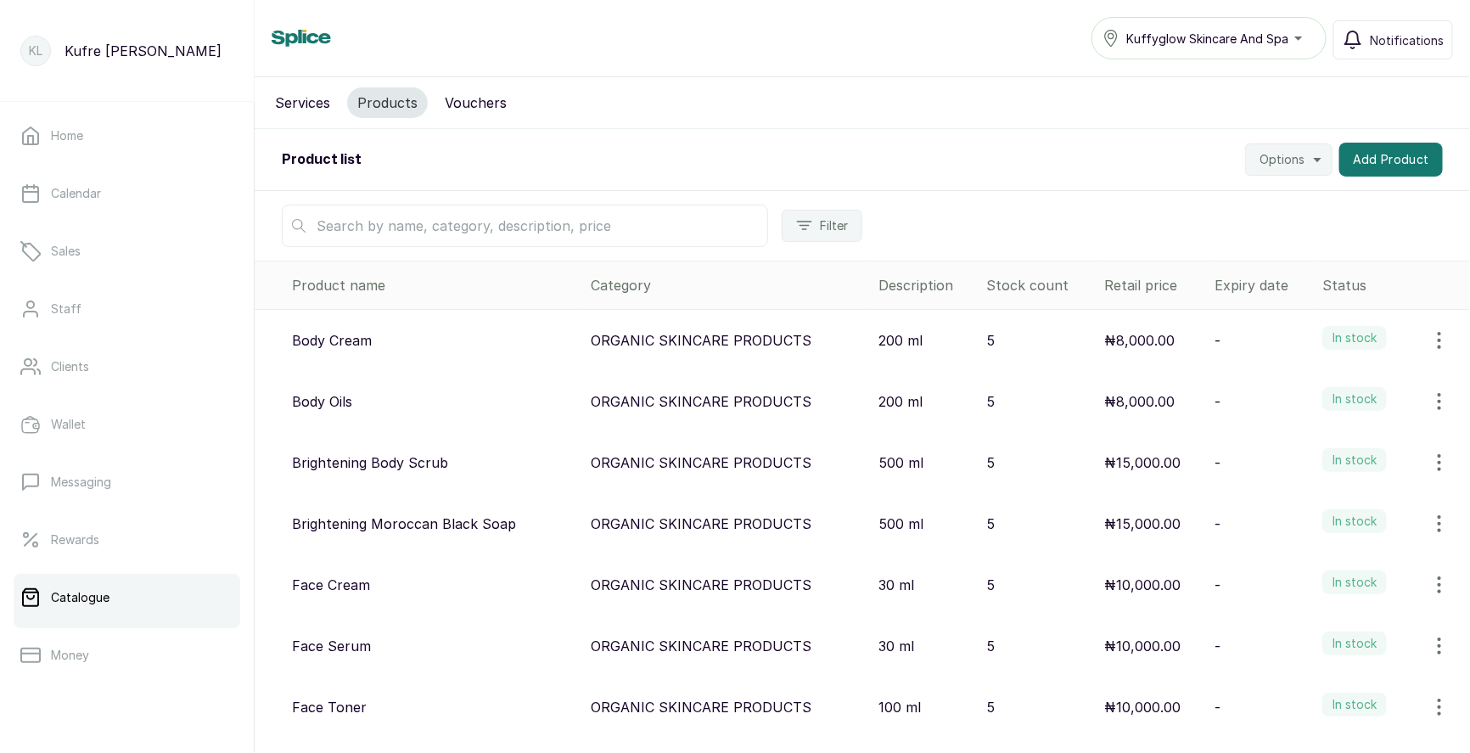
click at [1369, 138] on div "Product list Options Add Product" at bounding box center [862, 160] width 1215 height 62
click at [1369, 165] on button "Add Product" at bounding box center [1391, 160] width 104 height 34
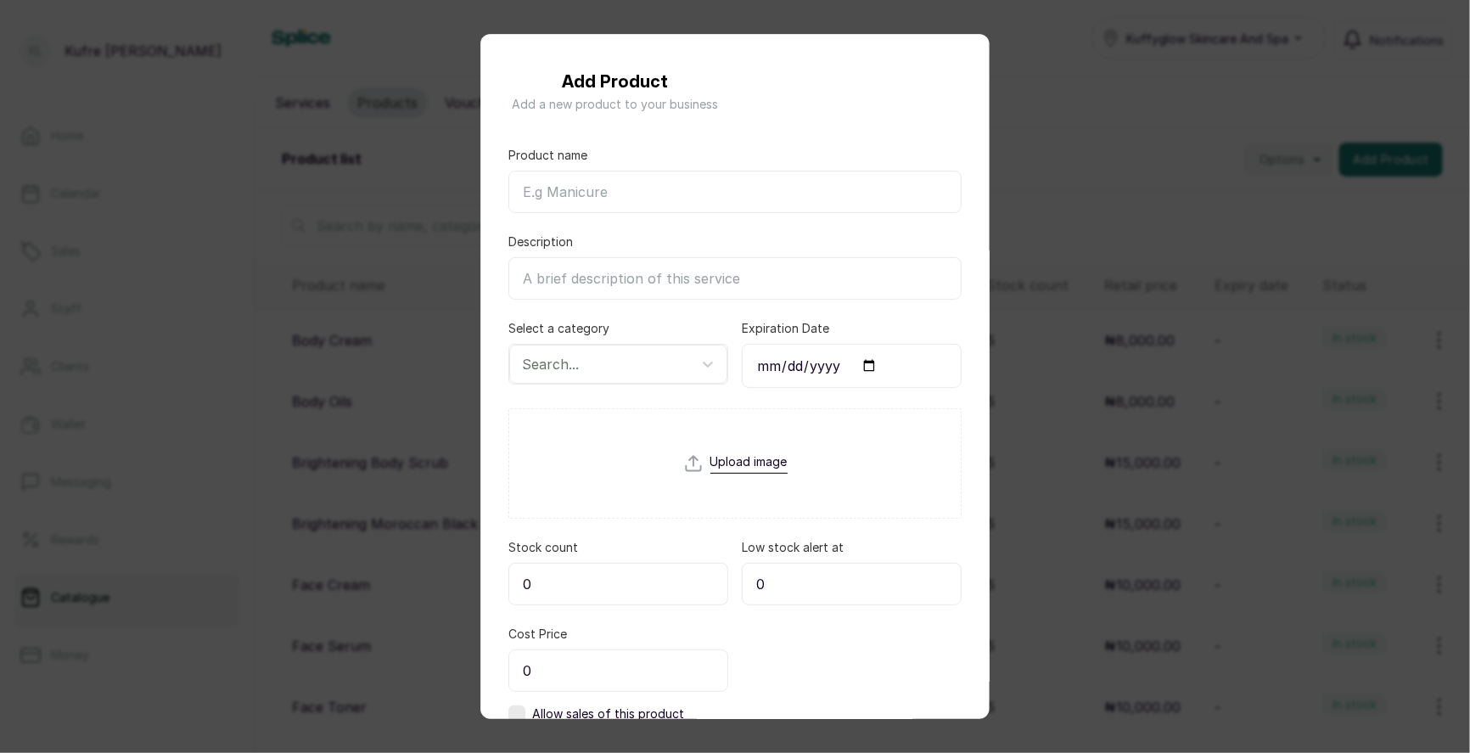
click at [586, 191] on input "Product name" at bounding box center [734, 192] width 453 height 42
paste input "Lightening Moroccan Black Soap"
type input "Lightening Moroccan Black Soap"
click at [589, 288] on input "Description" at bounding box center [734, 278] width 453 height 42
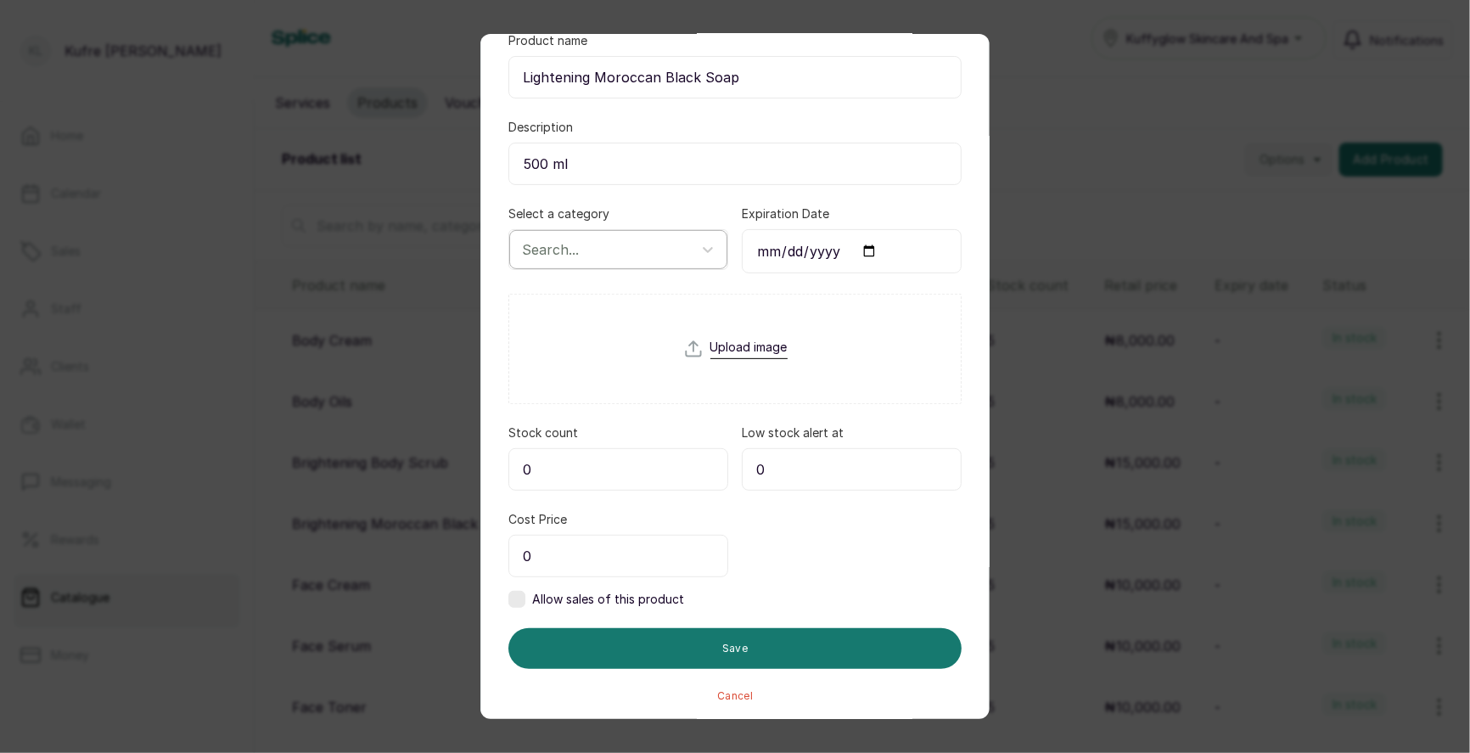
type input "500 ml"
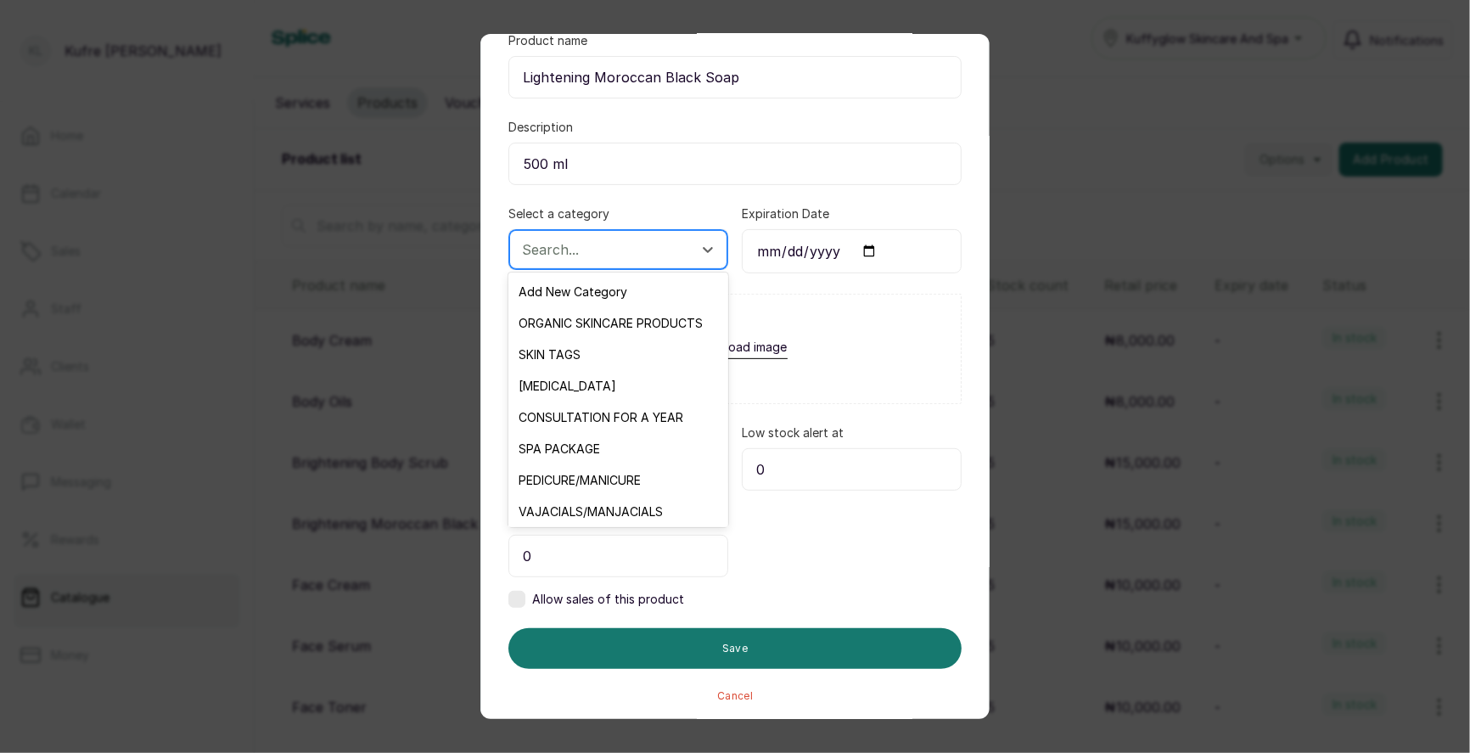
click at [644, 255] on div at bounding box center [603, 249] width 162 height 22
click at [642, 323] on div "ORGANIC SKINCARE PRODUCTS" at bounding box center [617, 322] width 219 height 31
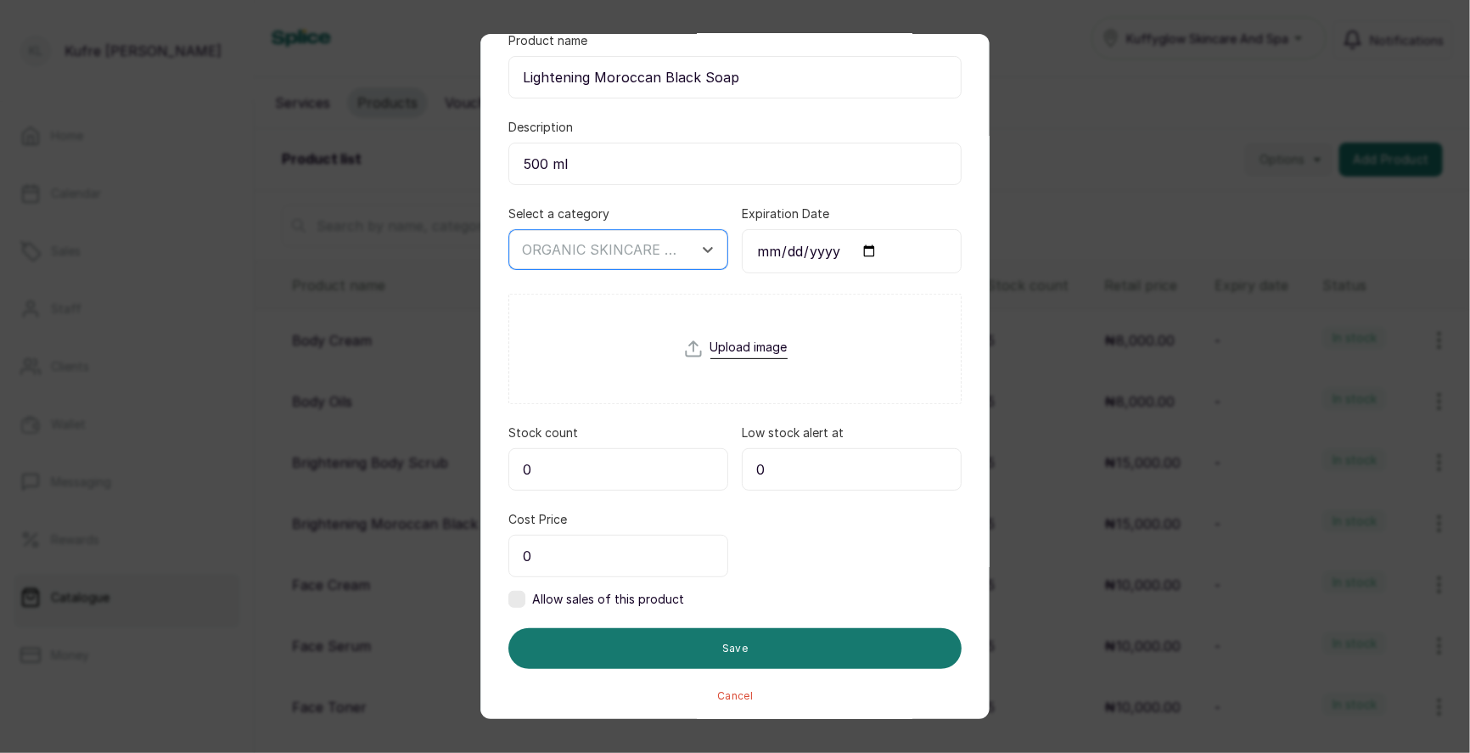
click at [650, 473] on input "0" at bounding box center [618, 469] width 220 height 42
type input "5"
click at [513, 592] on label at bounding box center [516, 599] width 17 height 17
click at [573, 541] on input "0" at bounding box center [618, 556] width 220 height 42
type input "15,000"
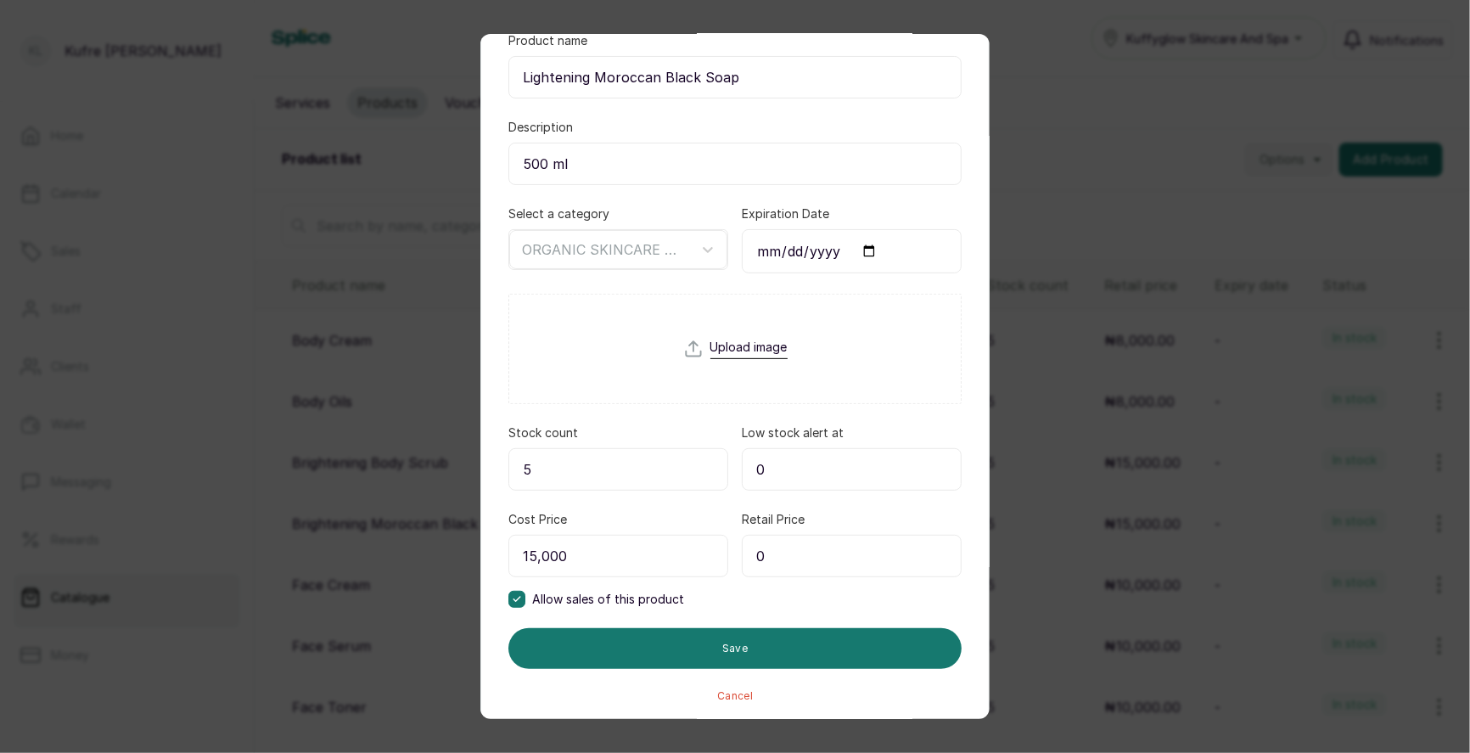
click at [776, 550] on input "0" at bounding box center [852, 556] width 220 height 42
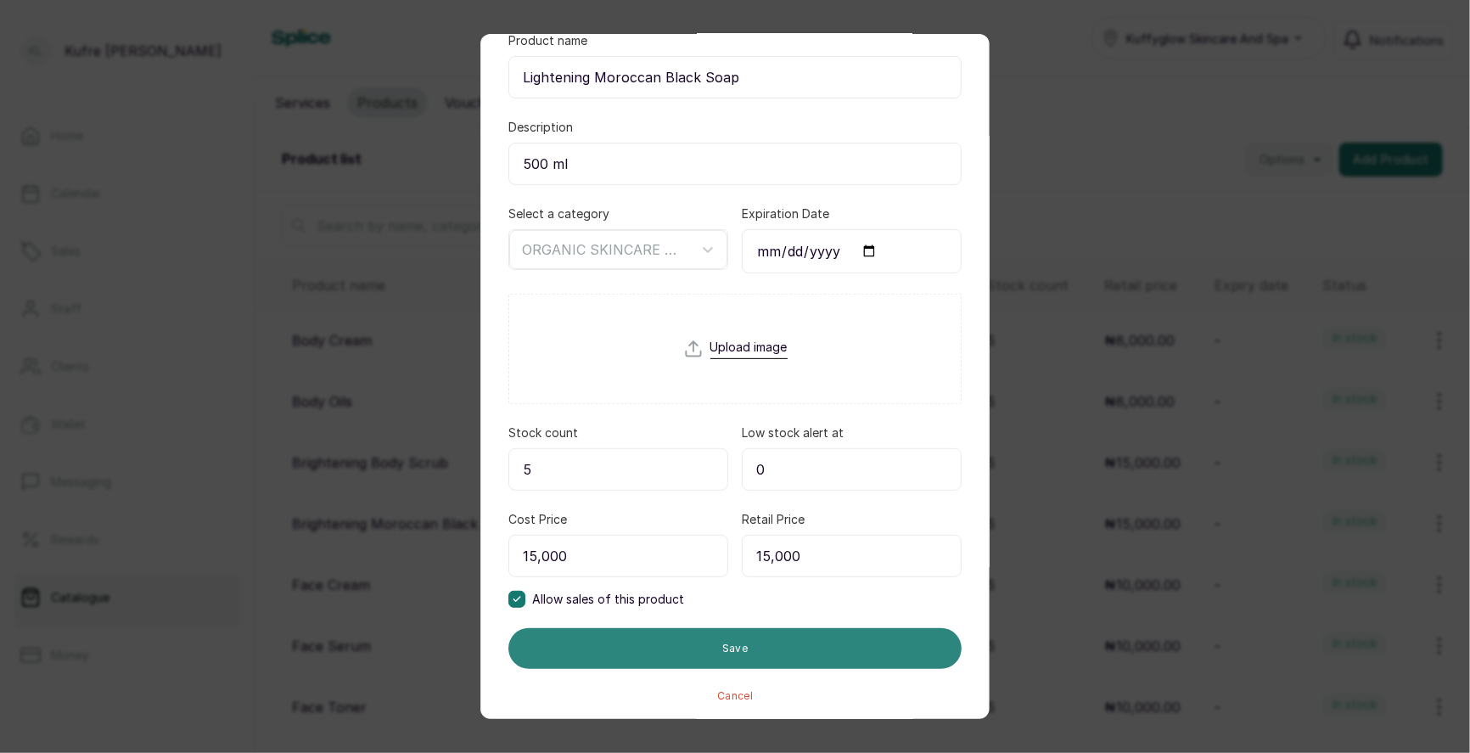
type input "15,000"
click at [759, 636] on button "Save" at bounding box center [734, 648] width 453 height 41
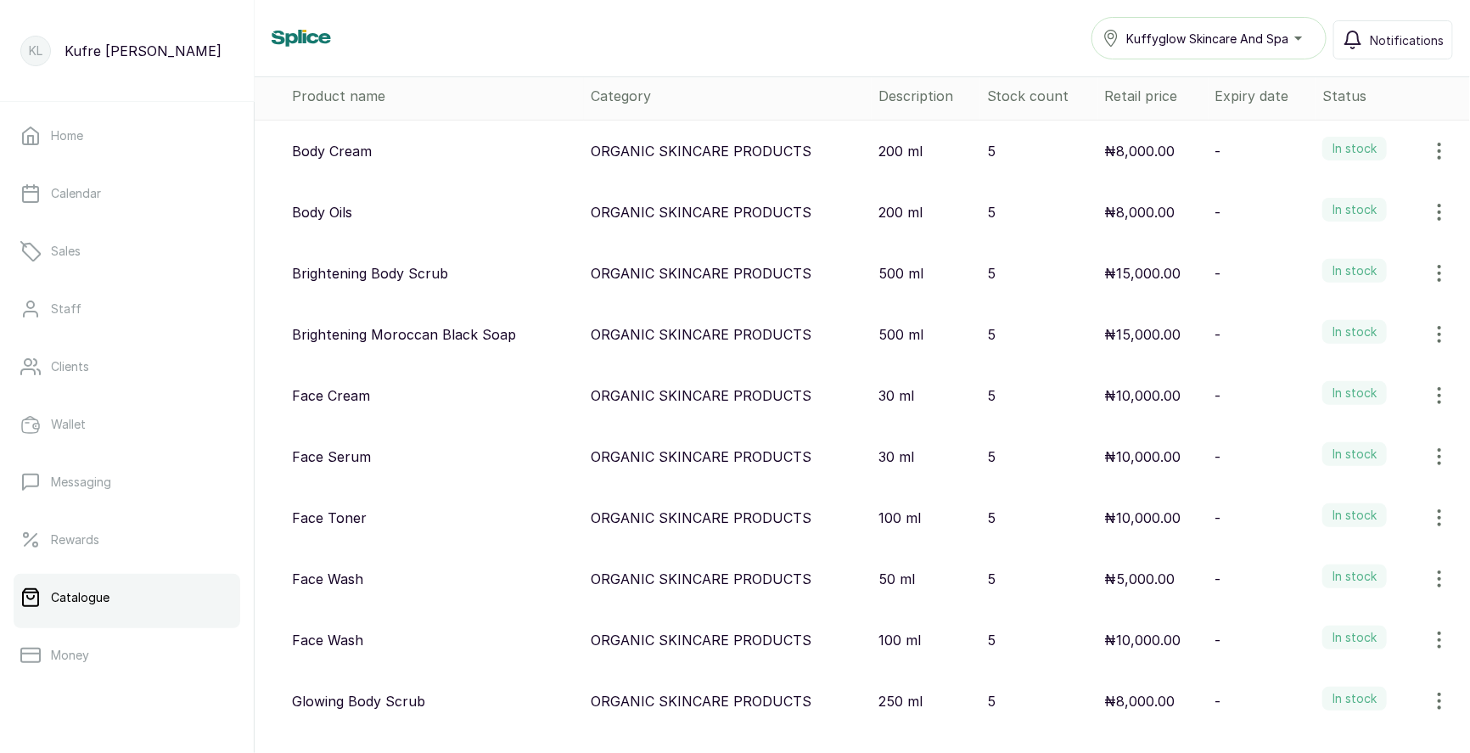
scroll to position [0, 0]
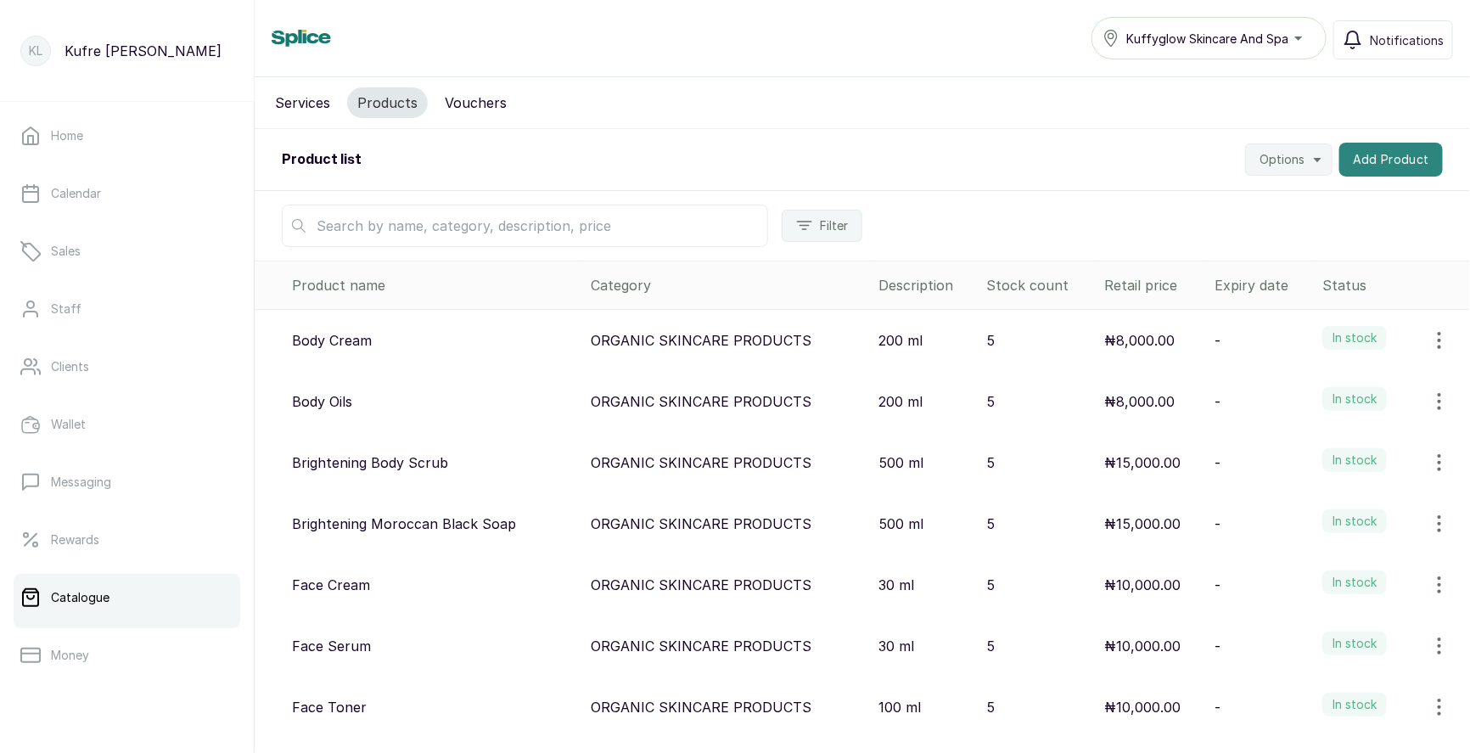
click at [1365, 153] on button "Add Product" at bounding box center [1391, 160] width 104 height 34
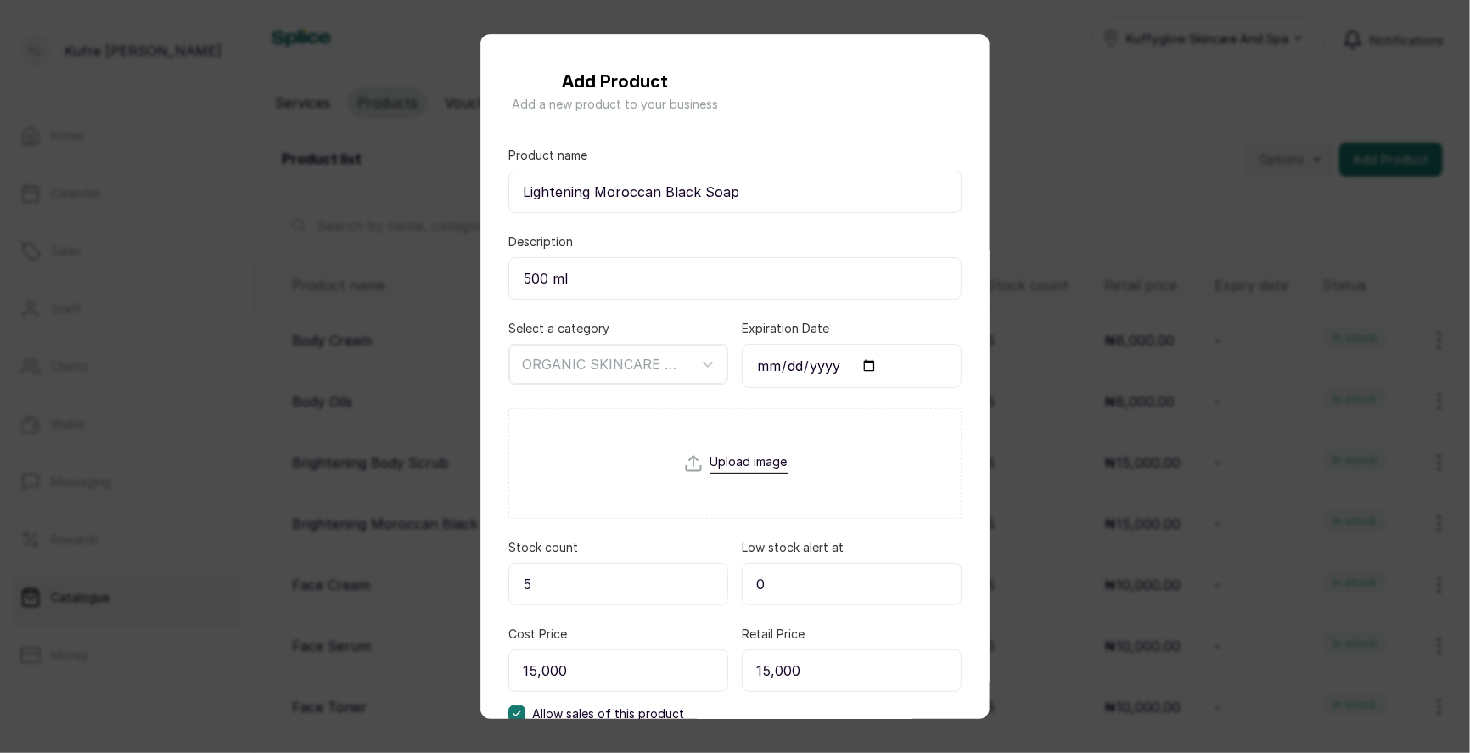
click at [1061, 119] on div "Add Product Add a new product to your business Product name Lightening Moroccan…" at bounding box center [735, 376] width 1470 height 753
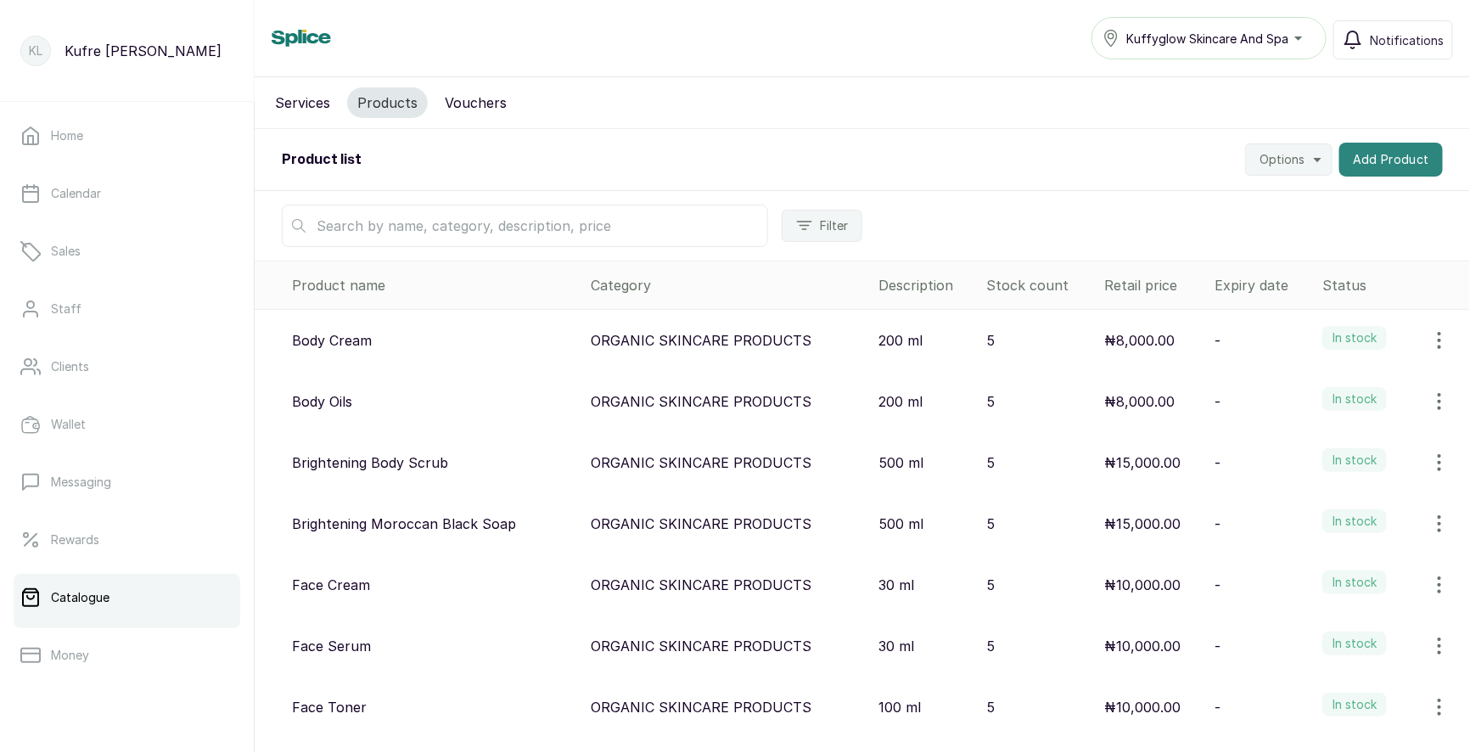
click at [1366, 154] on button "Add Product" at bounding box center [1391, 160] width 104 height 34
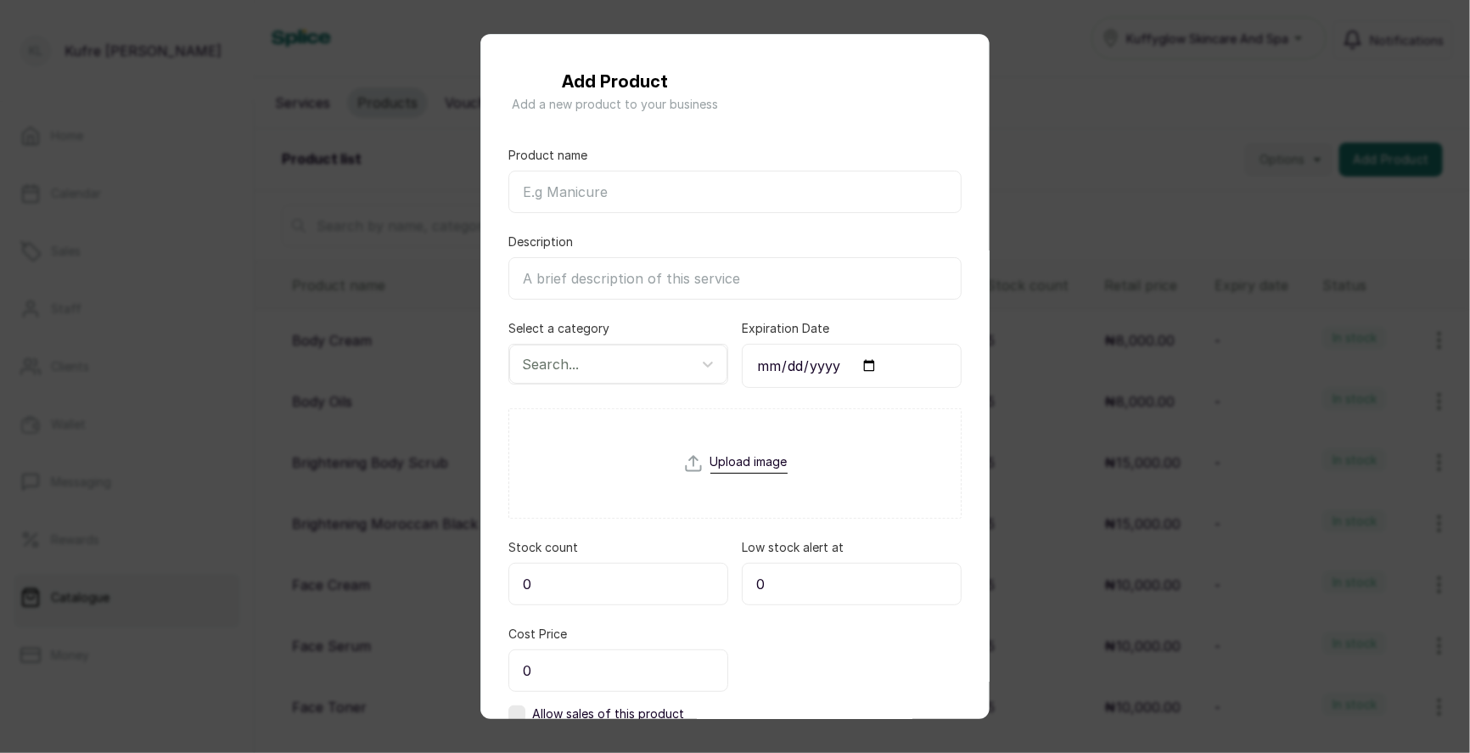
click at [626, 186] on input "Product name" at bounding box center [734, 192] width 453 height 42
paste input "Moisturizing Moroccan Black Soap"
type input "Moisturizing Moroccan Black Soap"
click at [589, 273] on input "Description" at bounding box center [734, 278] width 453 height 42
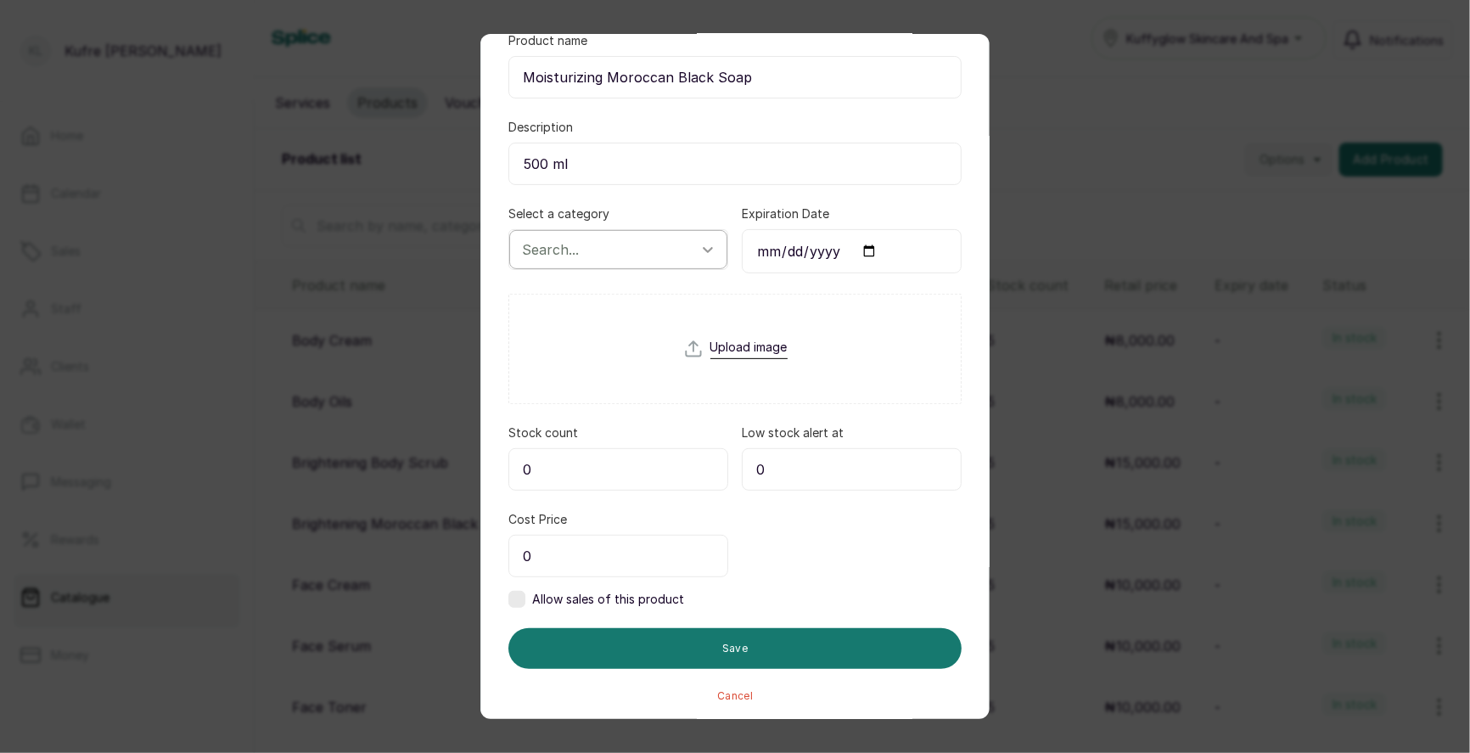
type input "500 ml"
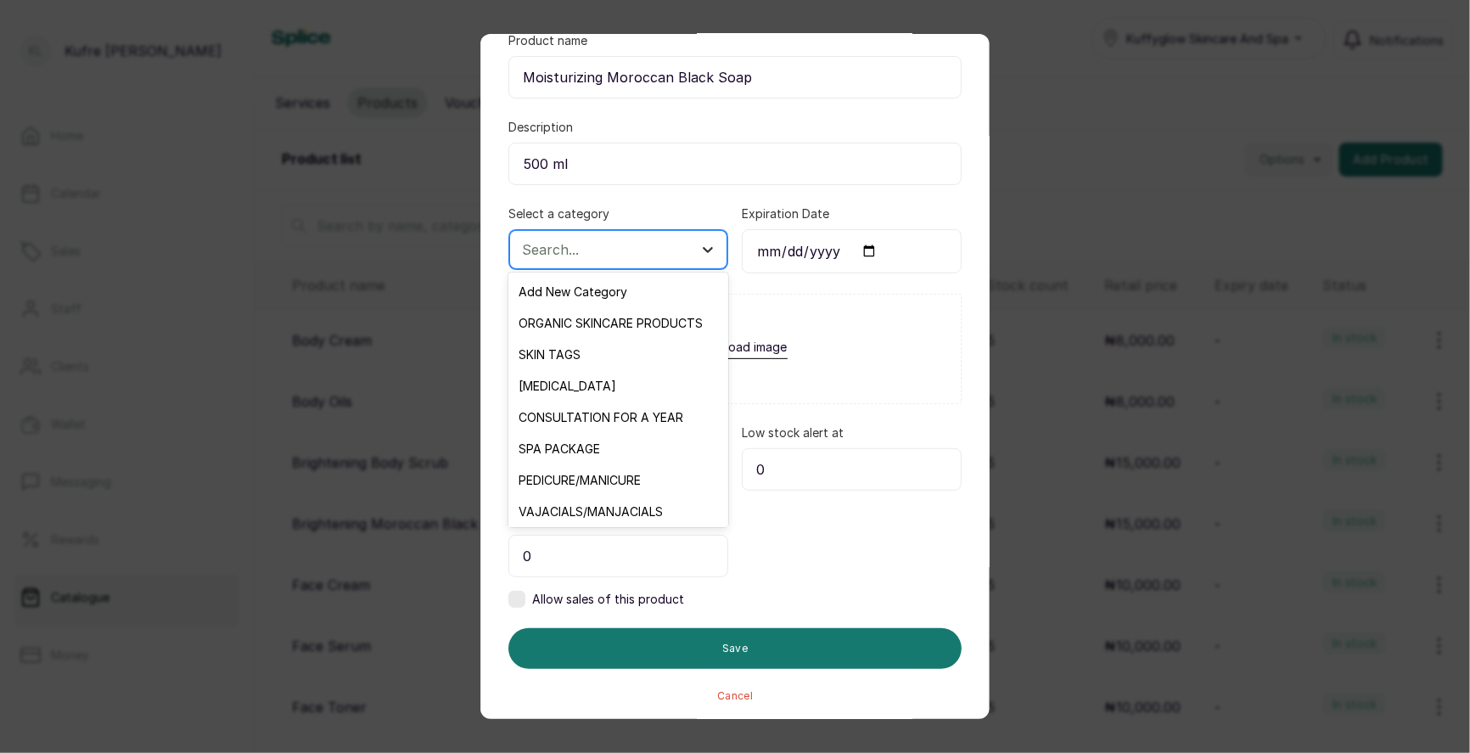
click at [697, 244] on div at bounding box center [707, 249] width 31 height 31
click at [655, 316] on div "ORGANIC SKINCARE PRODUCTS" at bounding box center [617, 322] width 219 height 31
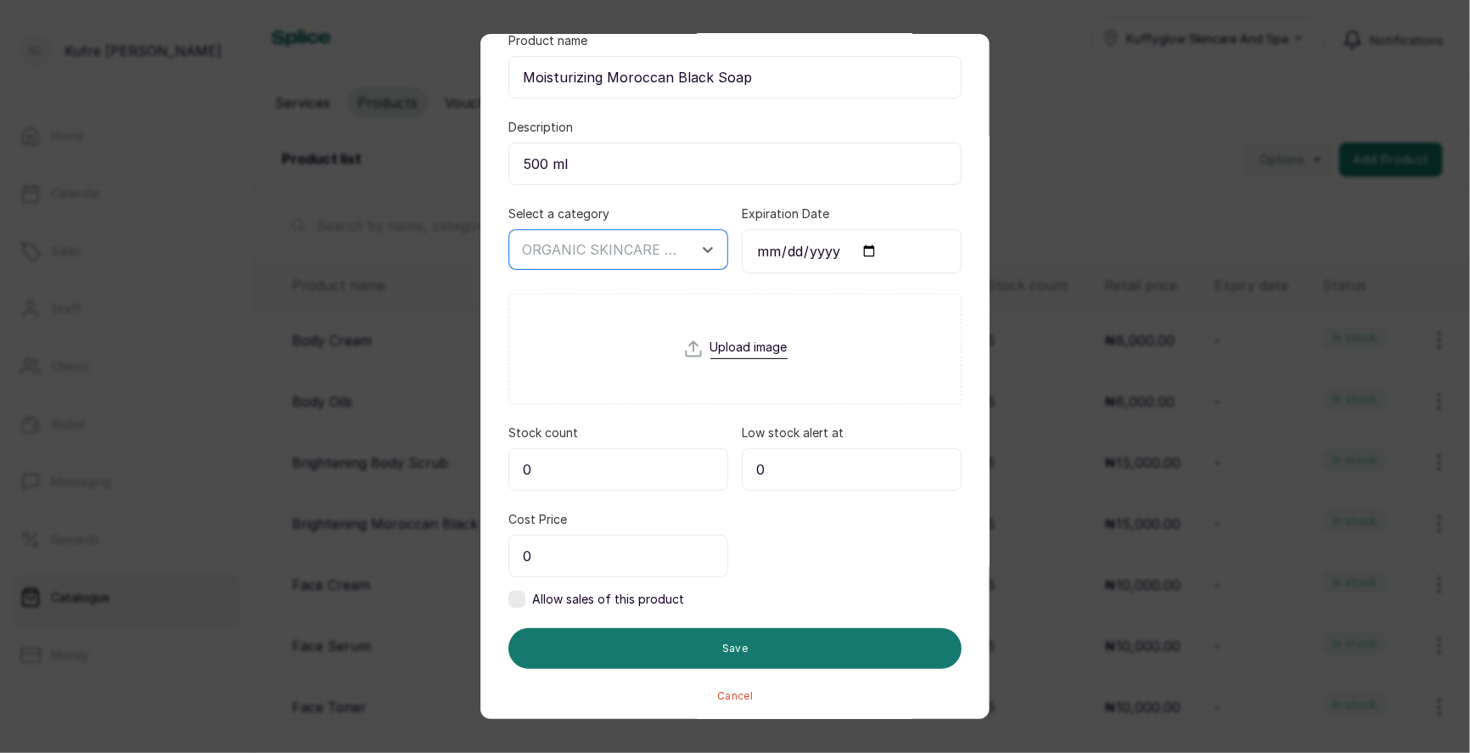
click at [627, 482] on input "0" at bounding box center [618, 469] width 220 height 42
type input "5"
click at [594, 555] on input "0" at bounding box center [618, 556] width 220 height 42
type input "15,000"
click at [505, 597] on div "Product name Moisturizing Moroccan Black Soap Description 500 ml Select a categ…" at bounding box center [734, 357] width 507 height 691
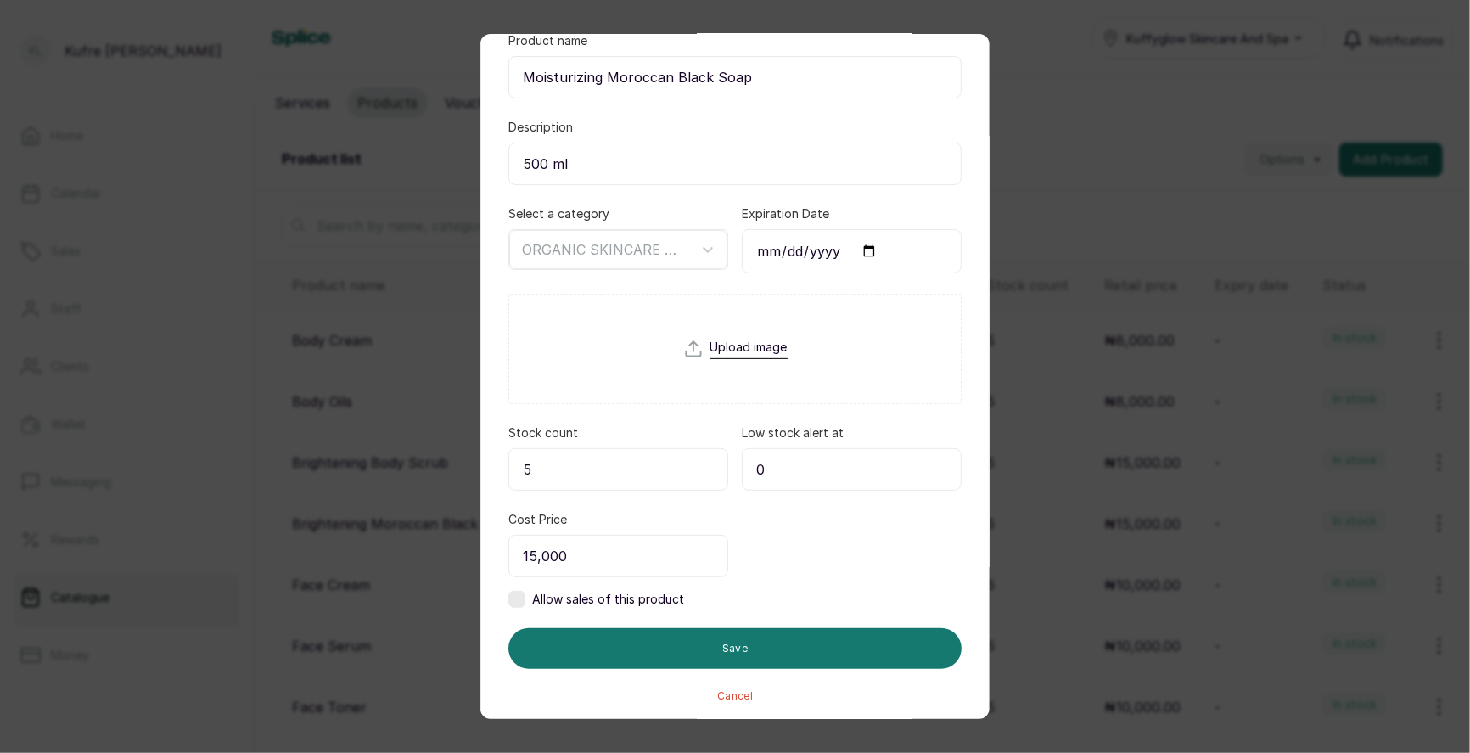
click at [514, 597] on label at bounding box center [516, 599] width 17 height 17
click at [817, 554] on input "0" at bounding box center [852, 556] width 220 height 42
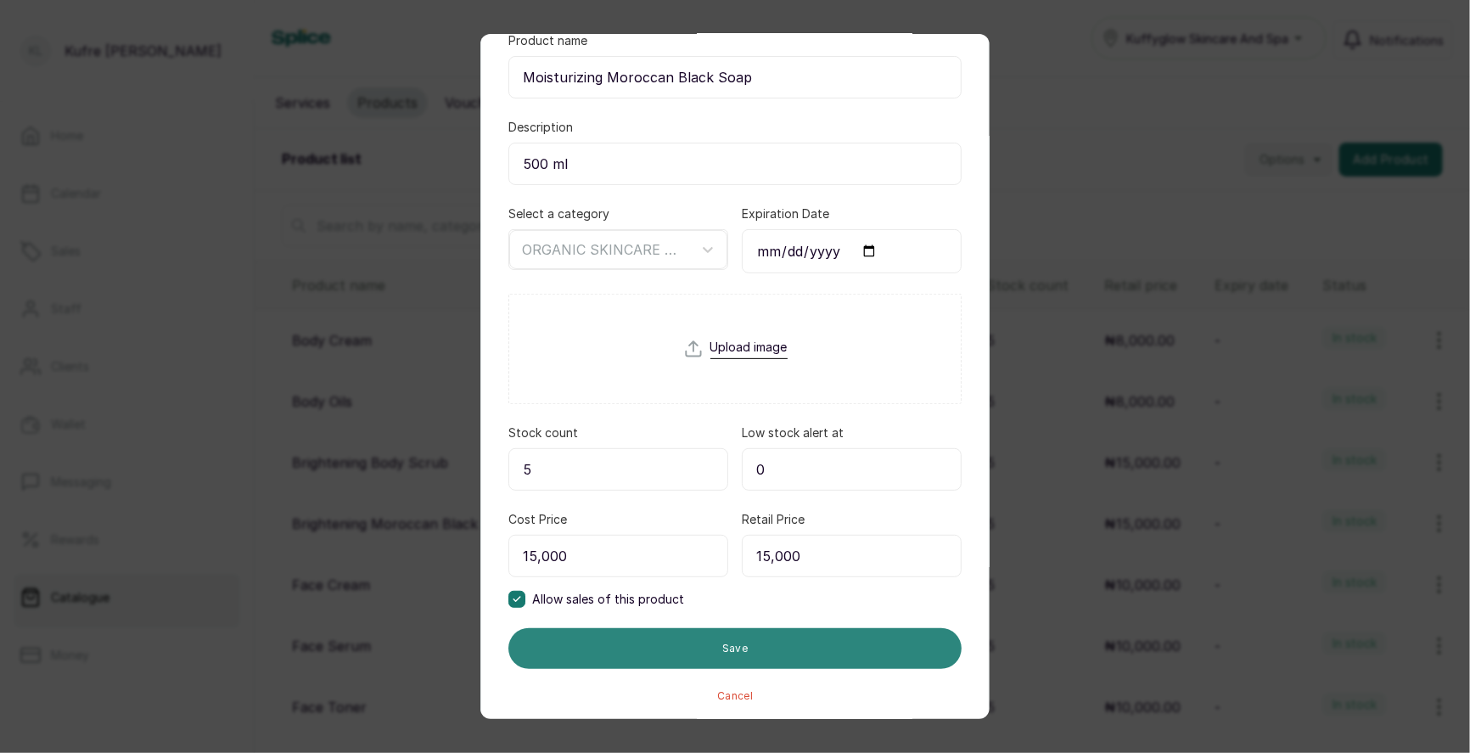
type input "15,000"
click at [841, 643] on button "Save" at bounding box center [734, 648] width 453 height 41
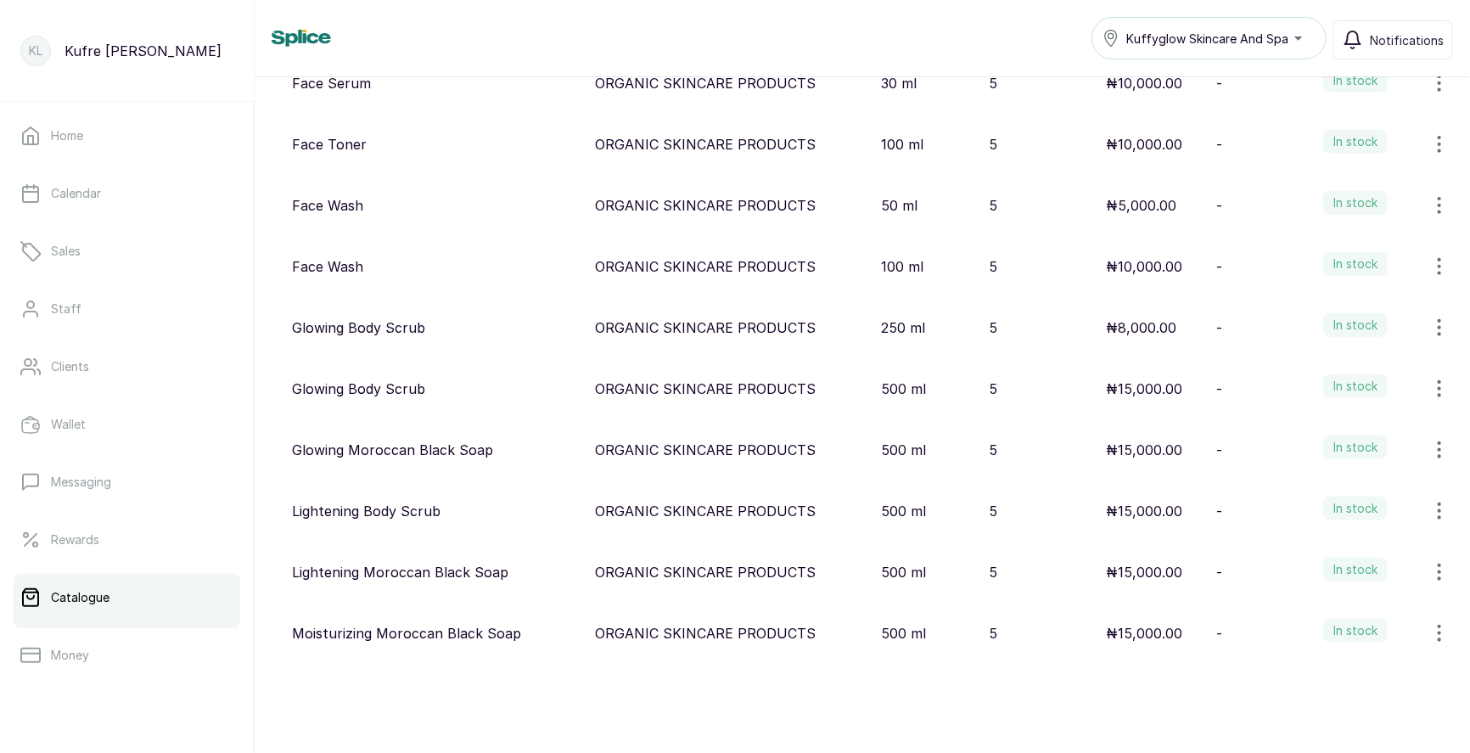
scroll to position [0, 0]
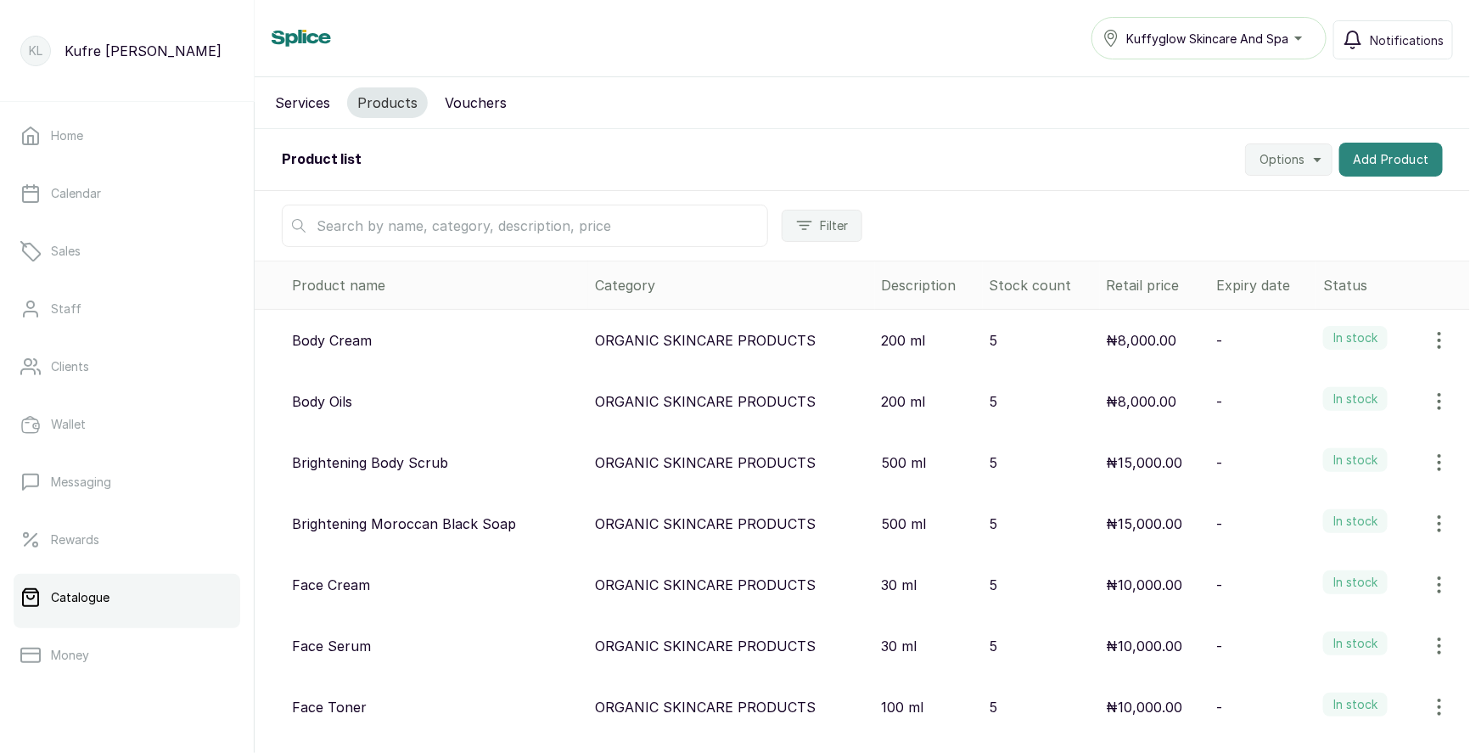
click at [1371, 166] on button "Add Product" at bounding box center [1391, 160] width 104 height 34
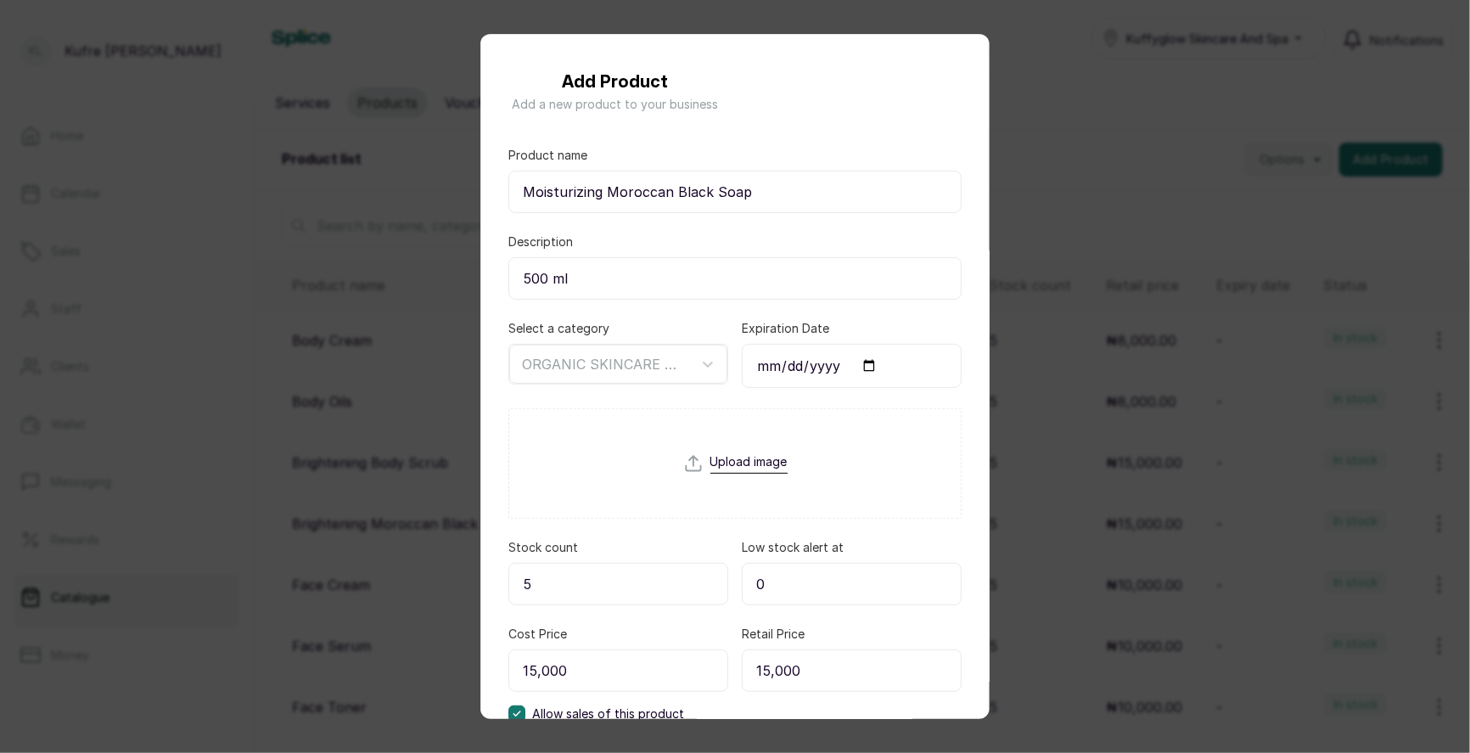
click at [1198, 94] on div "Add Product Add a new product to your business Product name Moisturizing Morocc…" at bounding box center [735, 376] width 1470 height 753
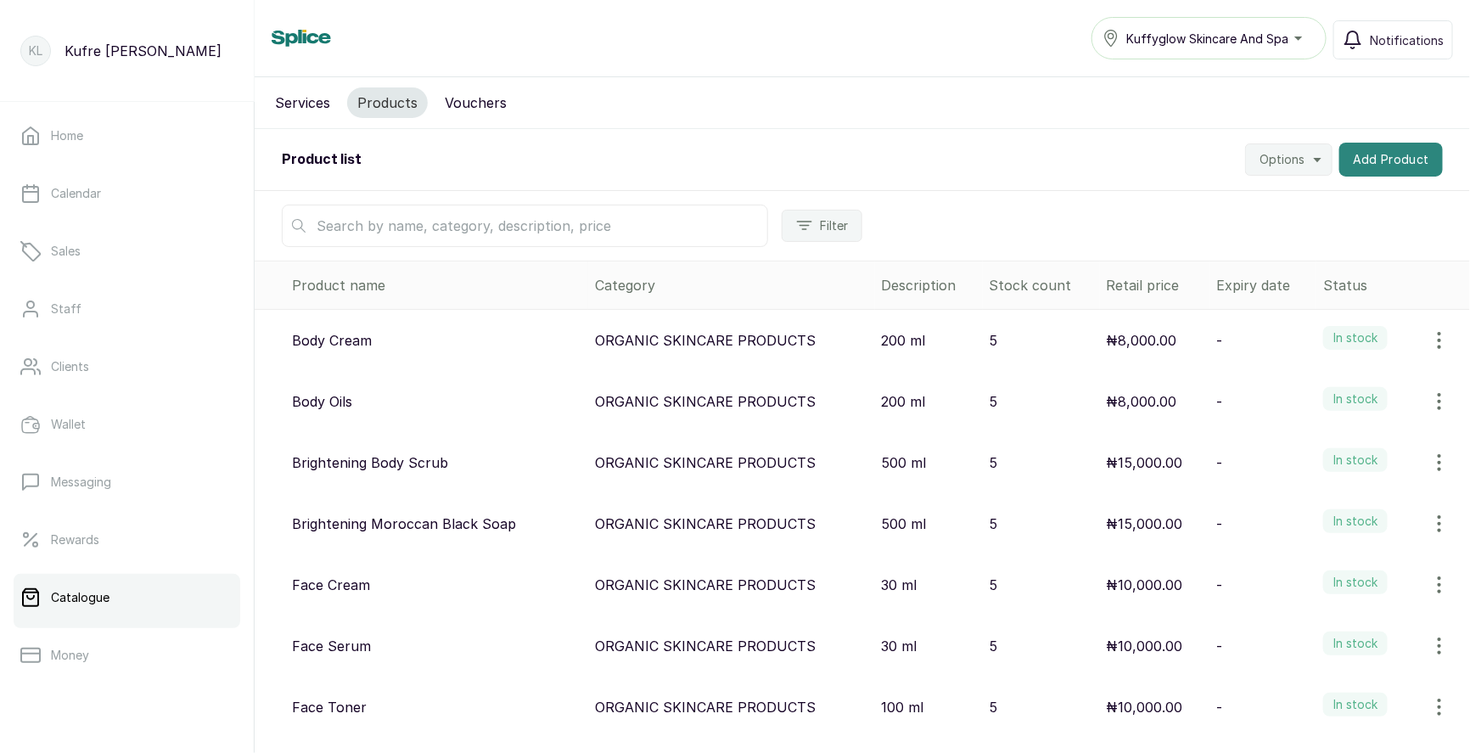
click at [1391, 165] on button "Add Product" at bounding box center [1391, 160] width 104 height 34
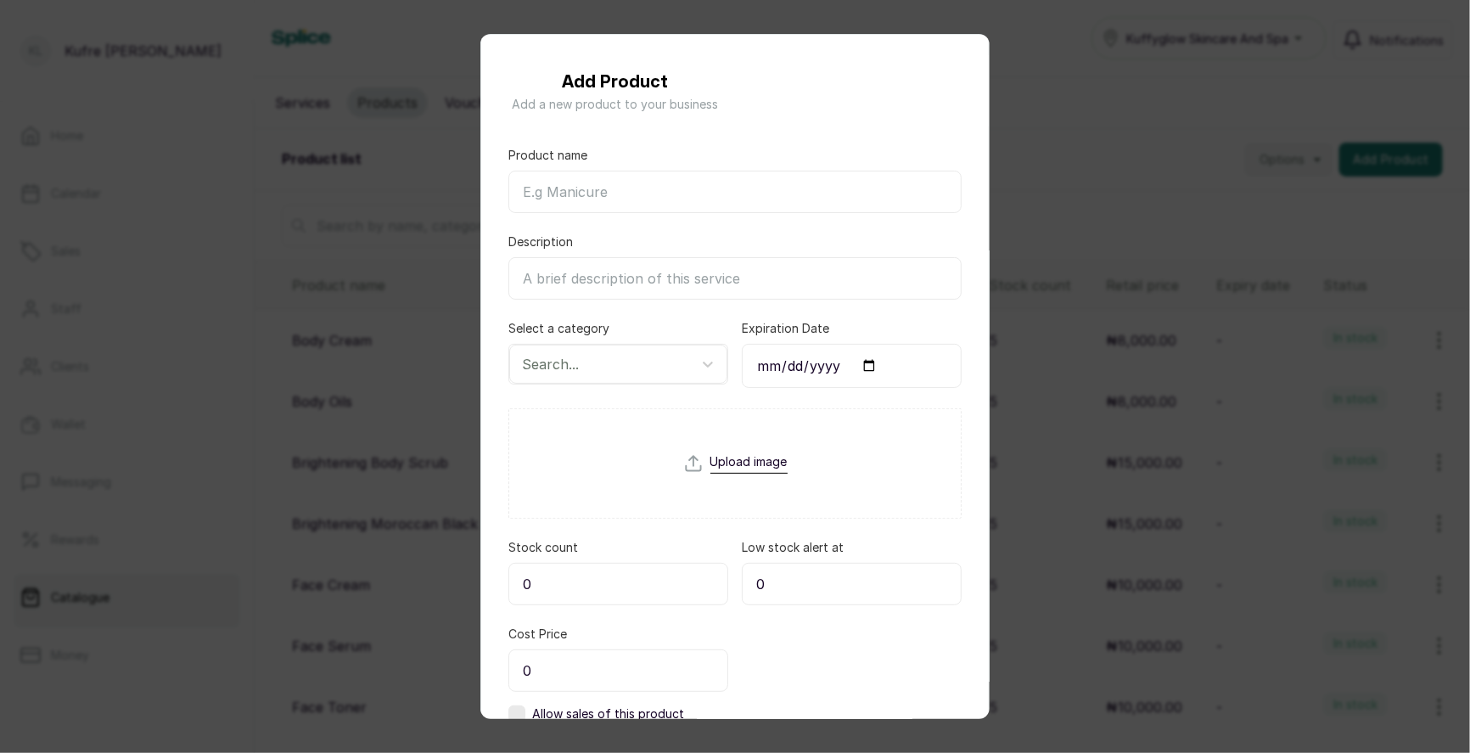
click at [621, 189] on input "Product name" at bounding box center [734, 192] width 453 height 42
paste input "[MEDICAL_DATA] Body Scrub"
type input "[MEDICAL_DATA] Body Scrub"
click at [581, 283] on input "Description" at bounding box center [734, 278] width 453 height 42
type input "500 ml"
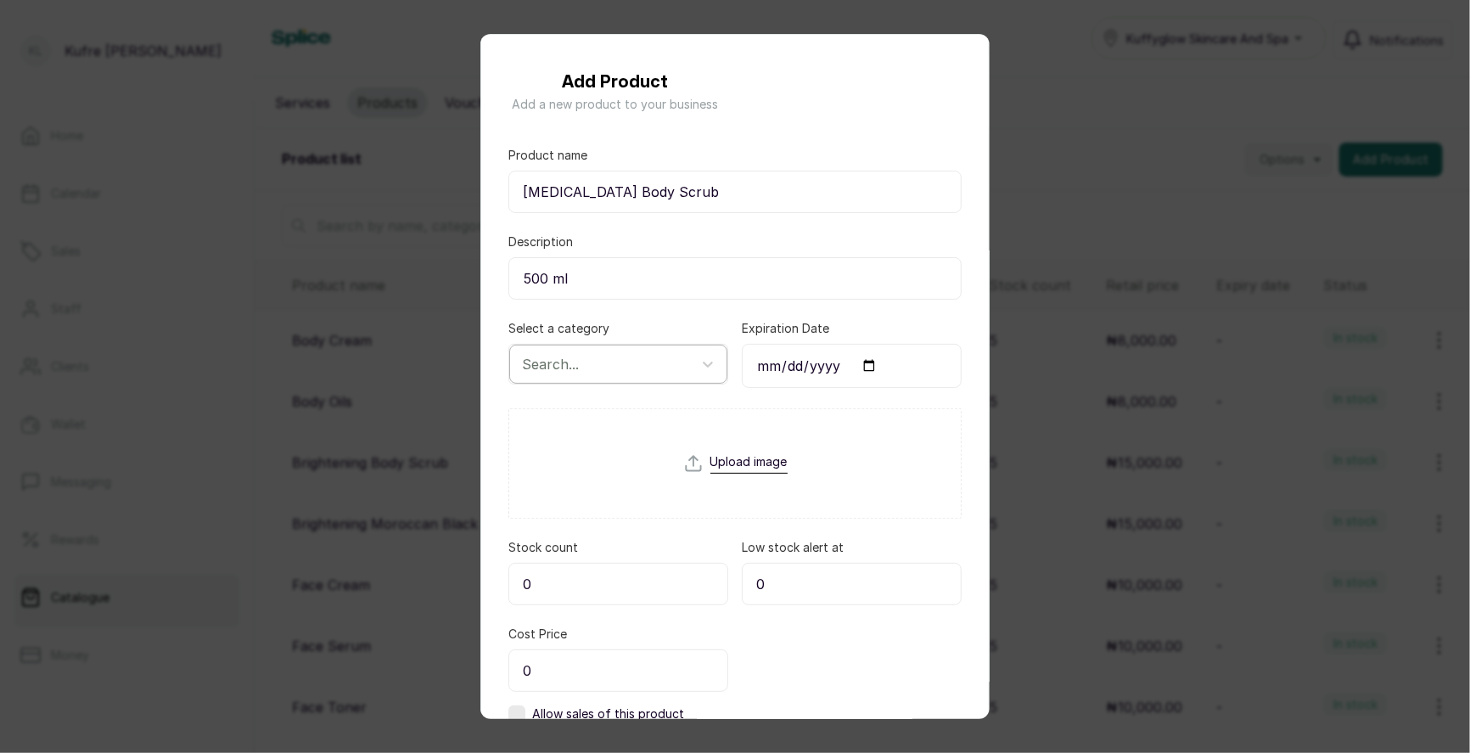
click at [582, 359] on div at bounding box center [603, 364] width 162 height 22
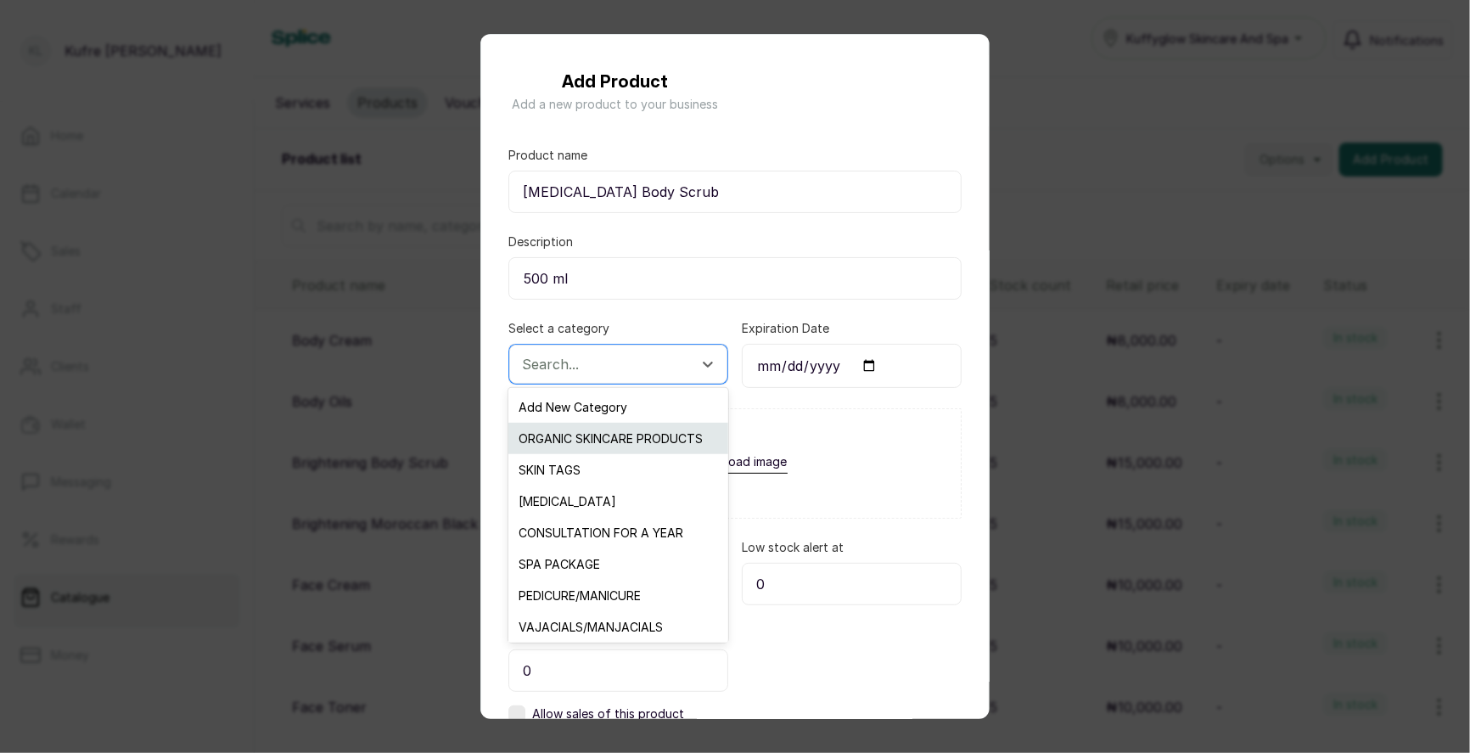
click at [587, 431] on div "ORGANIC SKINCARE PRODUCTS" at bounding box center [617, 438] width 219 height 31
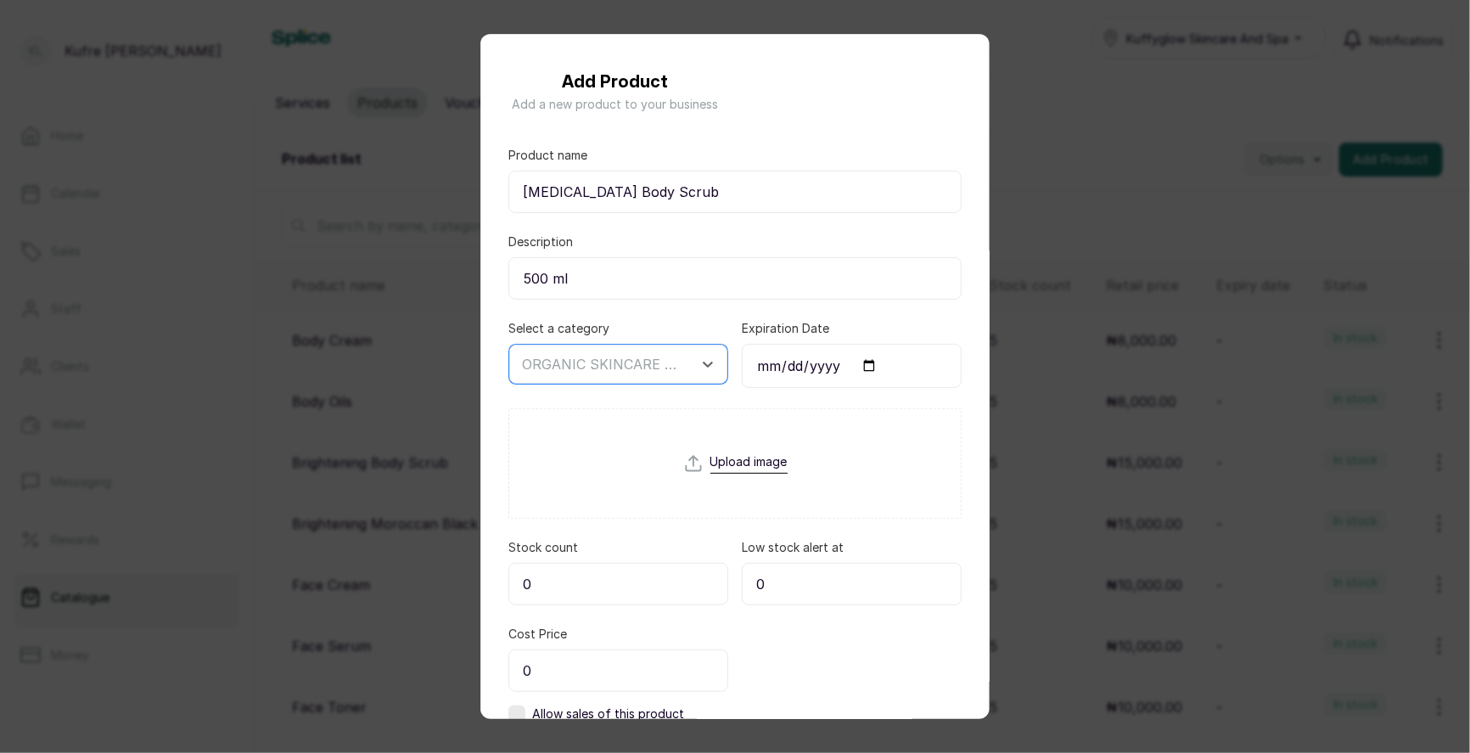
scroll to position [115, 0]
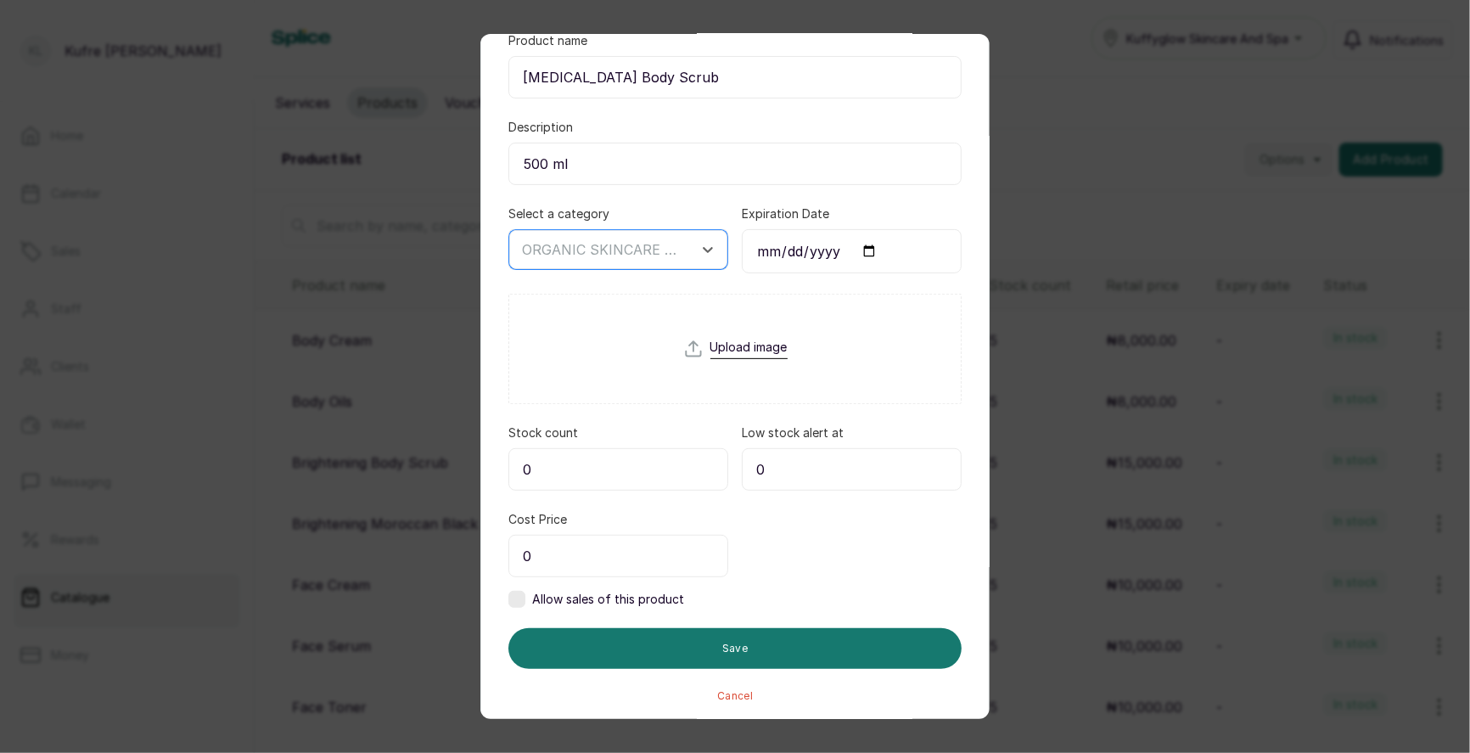
click at [609, 474] on input "0" at bounding box center [618, 469] width 220 height 42
type input "5"
click at [614, 553] on input "0" at bounding box center [618, 556] width 220 height 42
type input "15,000"
click at [518, 595] on label at bounding box center [516, 599] width 17 height 17
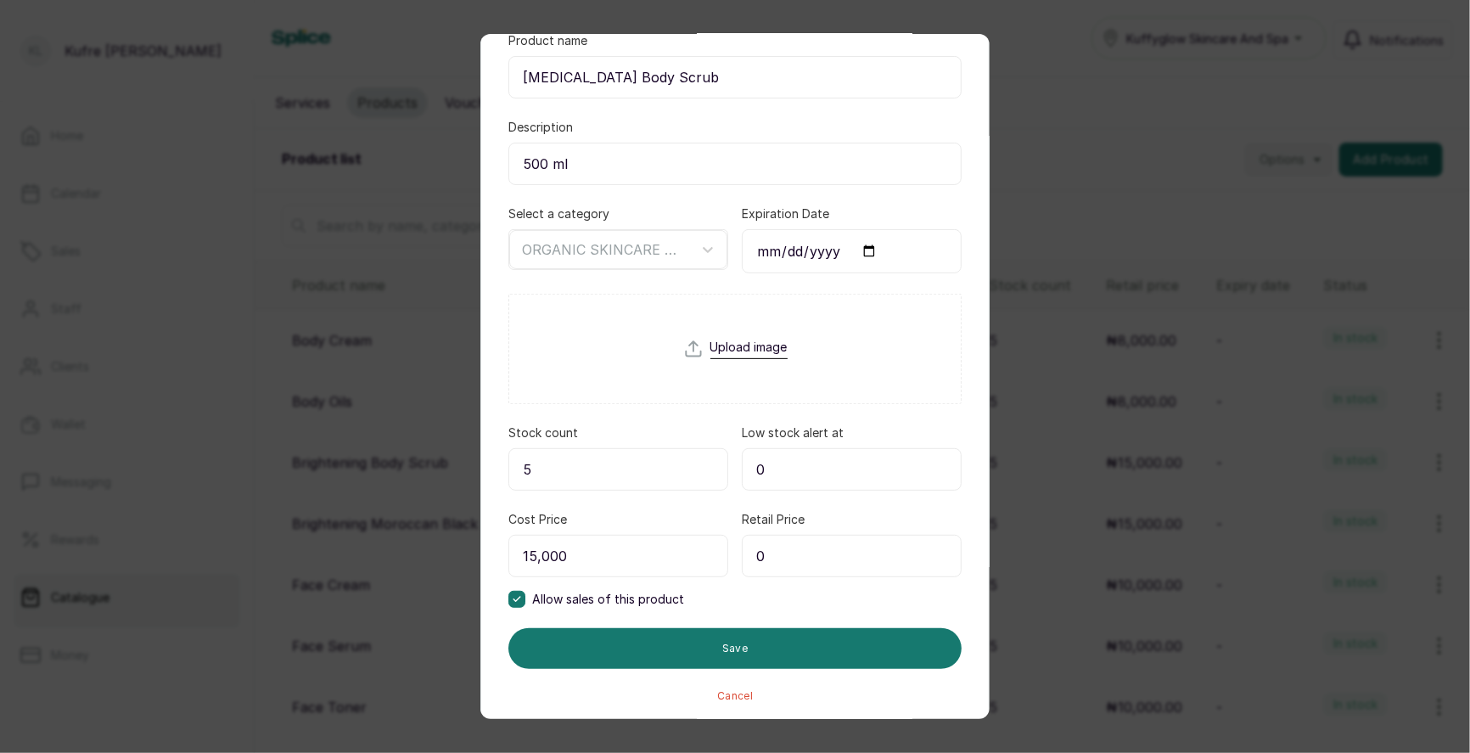
click at [816, 558] on input "0" at bounding box center [852, 556] width 220 height 42
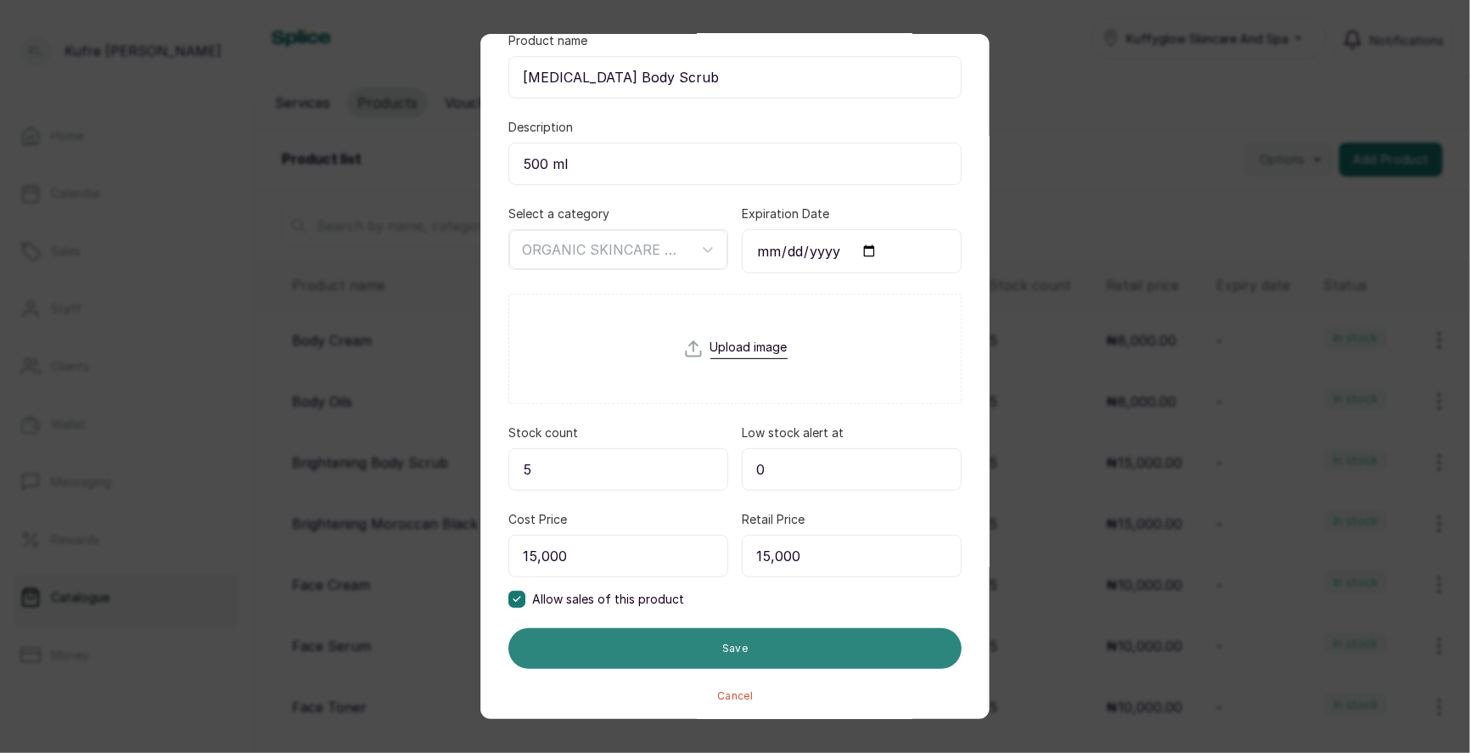
type input "15,000"
click at [790, 631] on button "Save" at bounding box center [734, 648] width 453 height 41
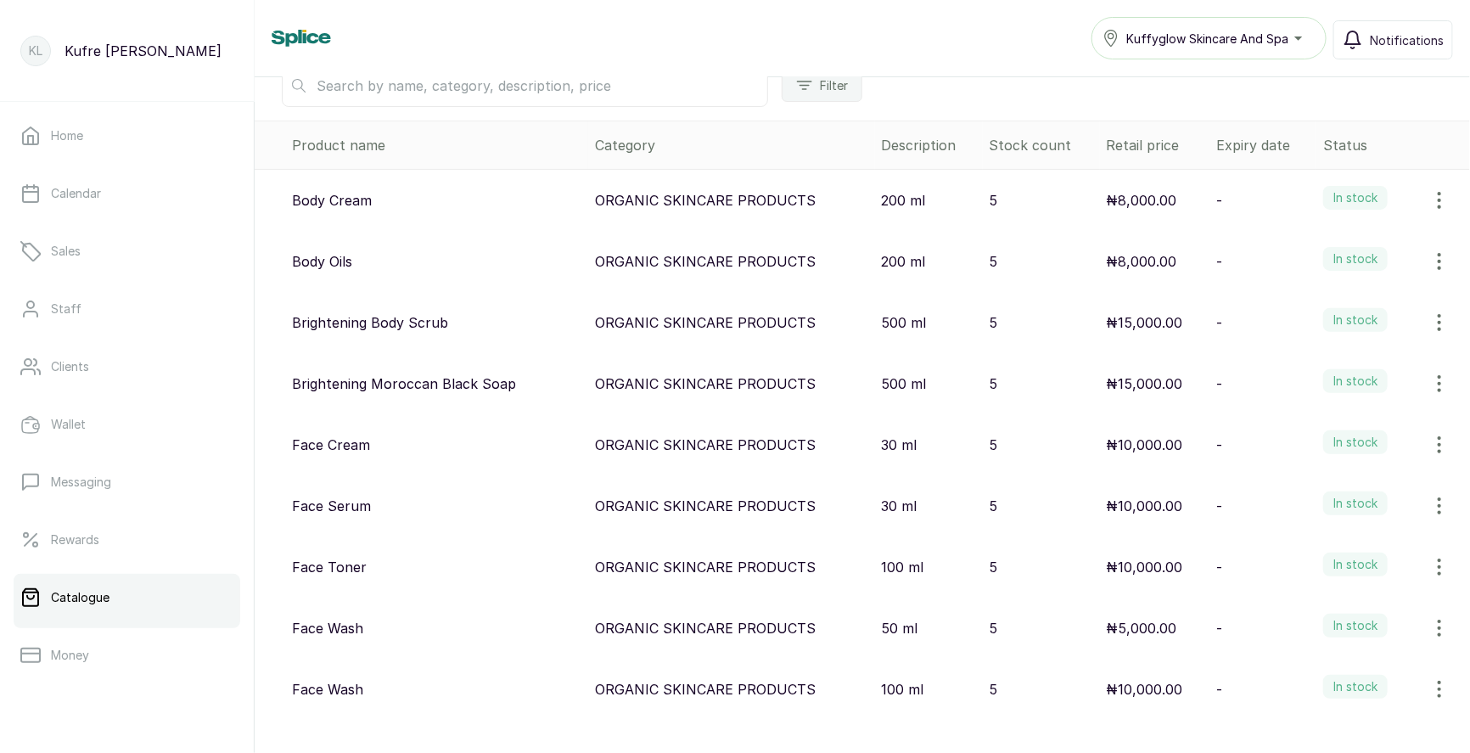
scroll to position [0, 0]
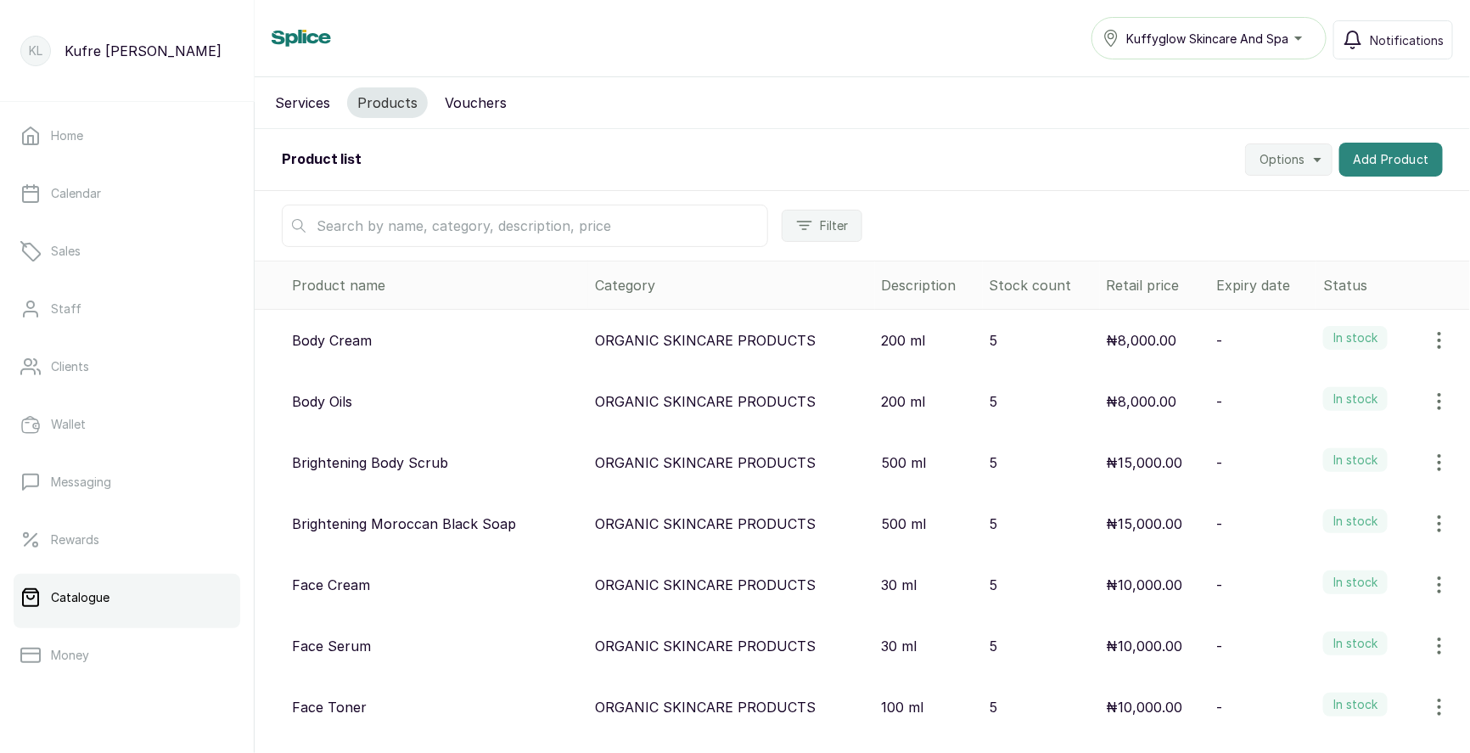
click at [1375, 162] on button "Add Product" at bounding box center [1391, 160] width 104 height 34
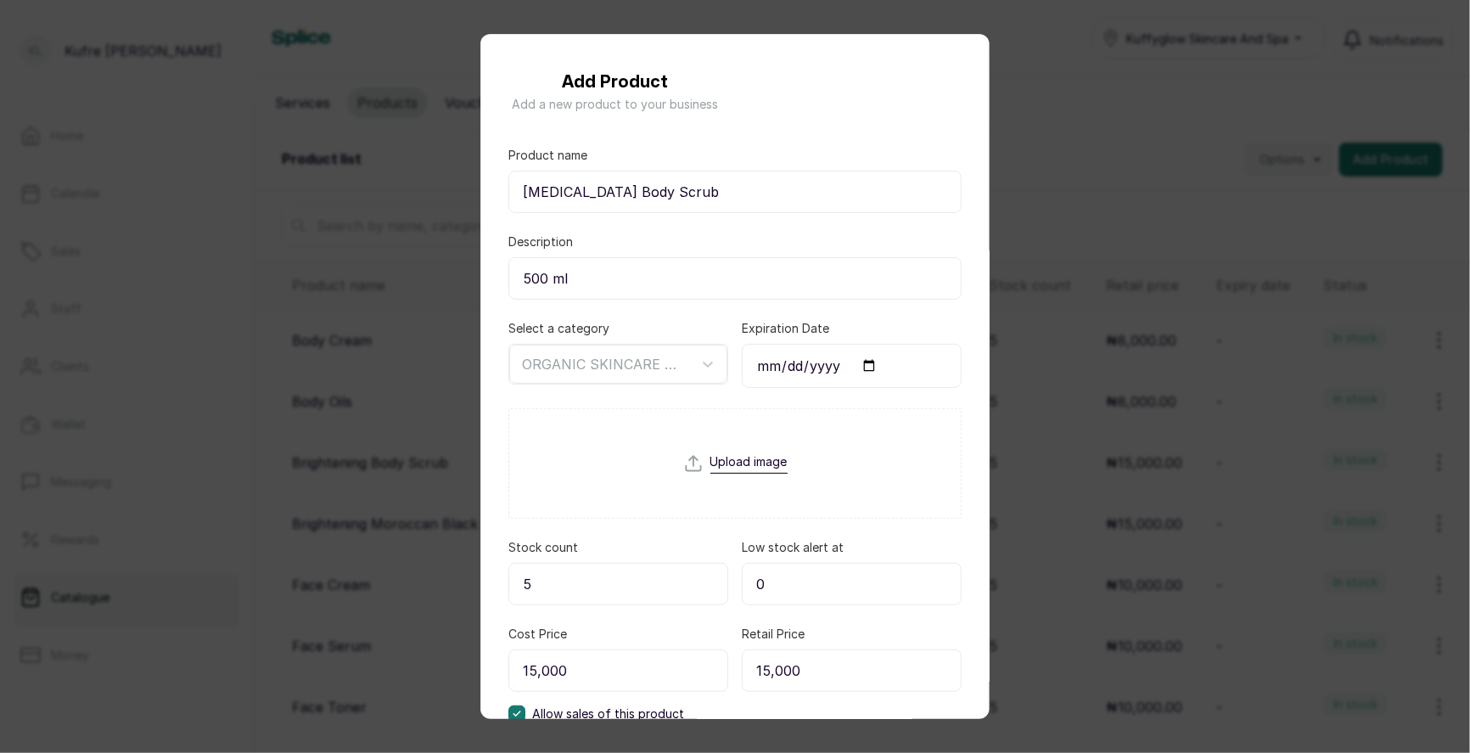
click at [1062, 157] on div "Add Product Add a new product to your business Product name Whitening Body Scru…" at bounding box center [735, 376] width 1470 height 753
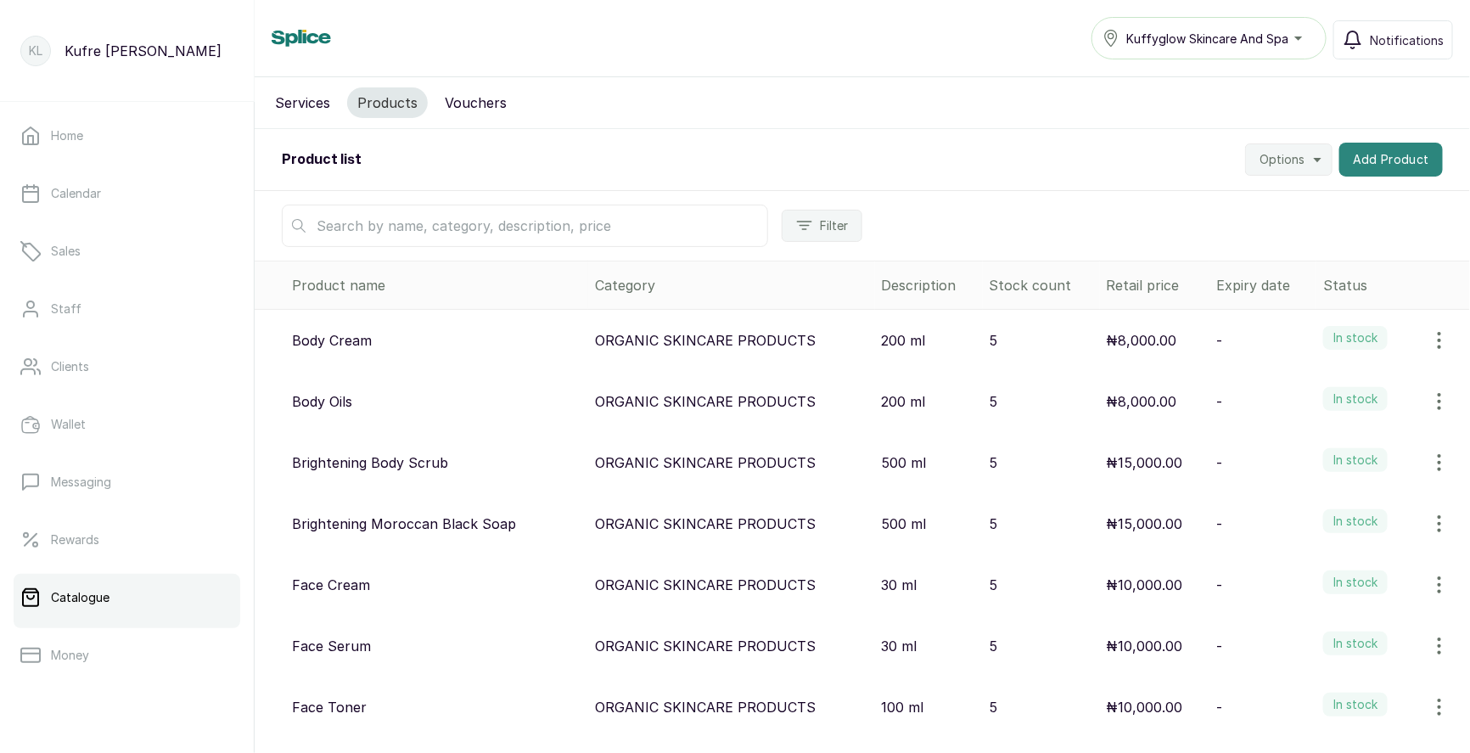
click at [1404, 155] on button "Add Product" at bounding box center [1391, 160] width 104 height 34
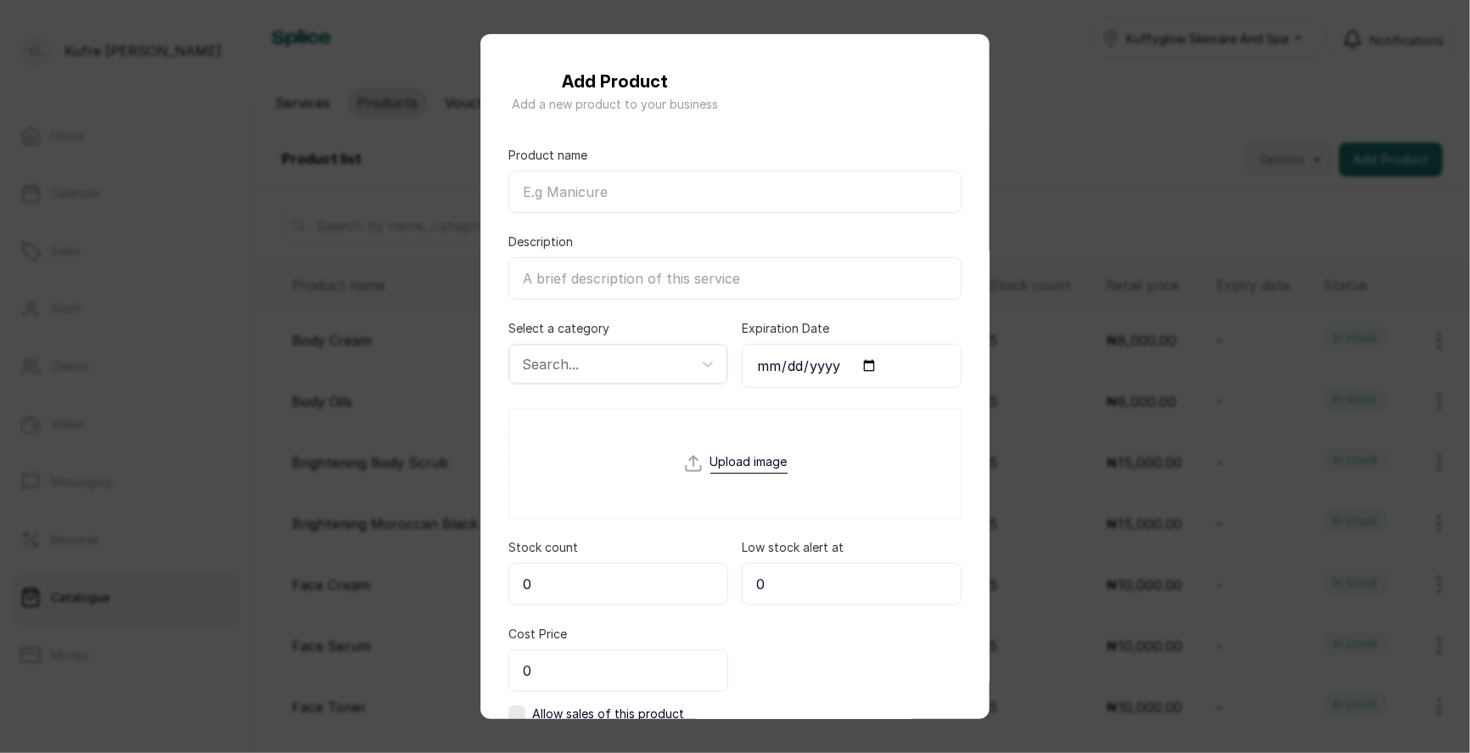
click at [653, 189] on input "Product name" at bounding box center [734, 192] width 453 height 42
paste input "[MEDICAL_DATA] Moroccan Black Soap"
type input "[MEDICAL_DATA] Moroccan Black Soap"
click at [616, 278] on input "Description" at bounding box center [734, 278] width 453 height 42
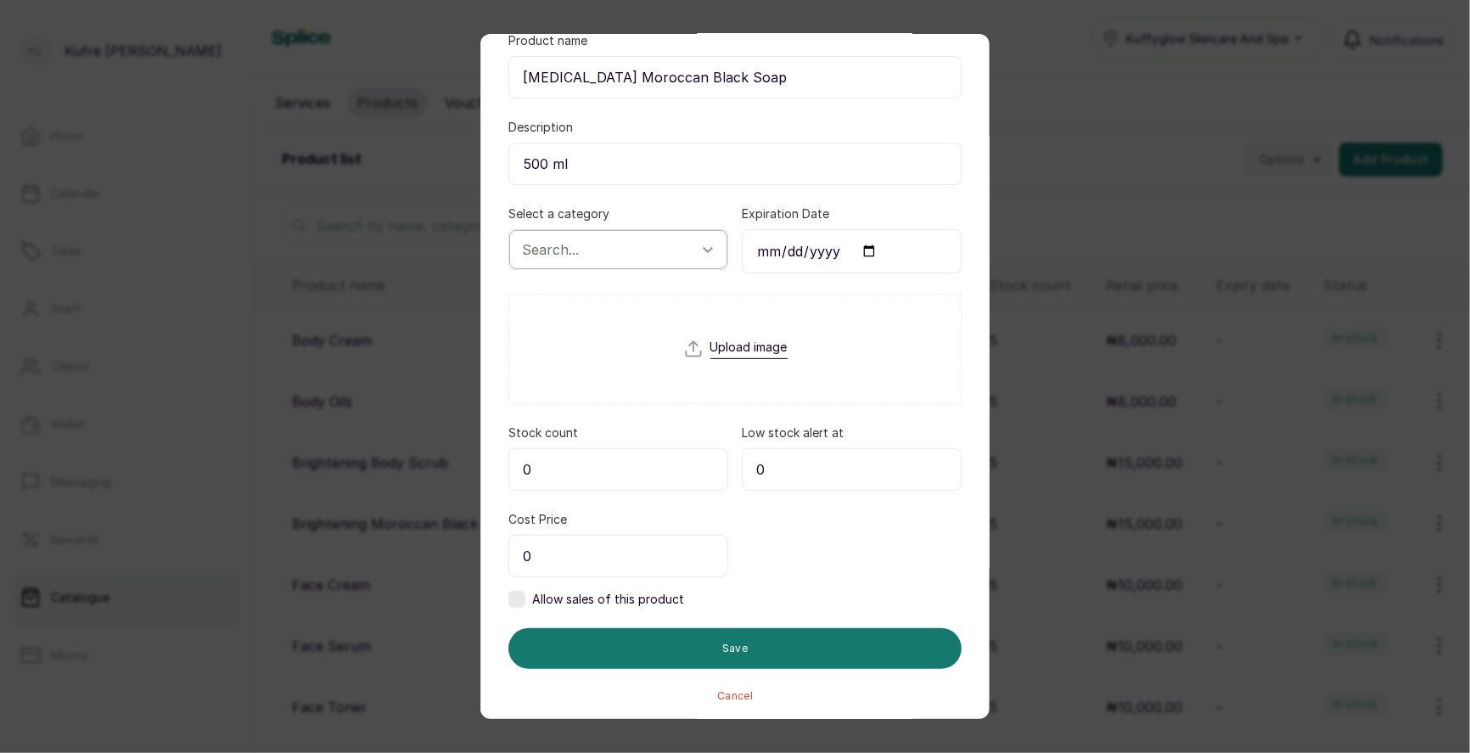
type input "500 ml"
click at [710, 249] on icon at bounding box center [707, 249] width 17 height 17
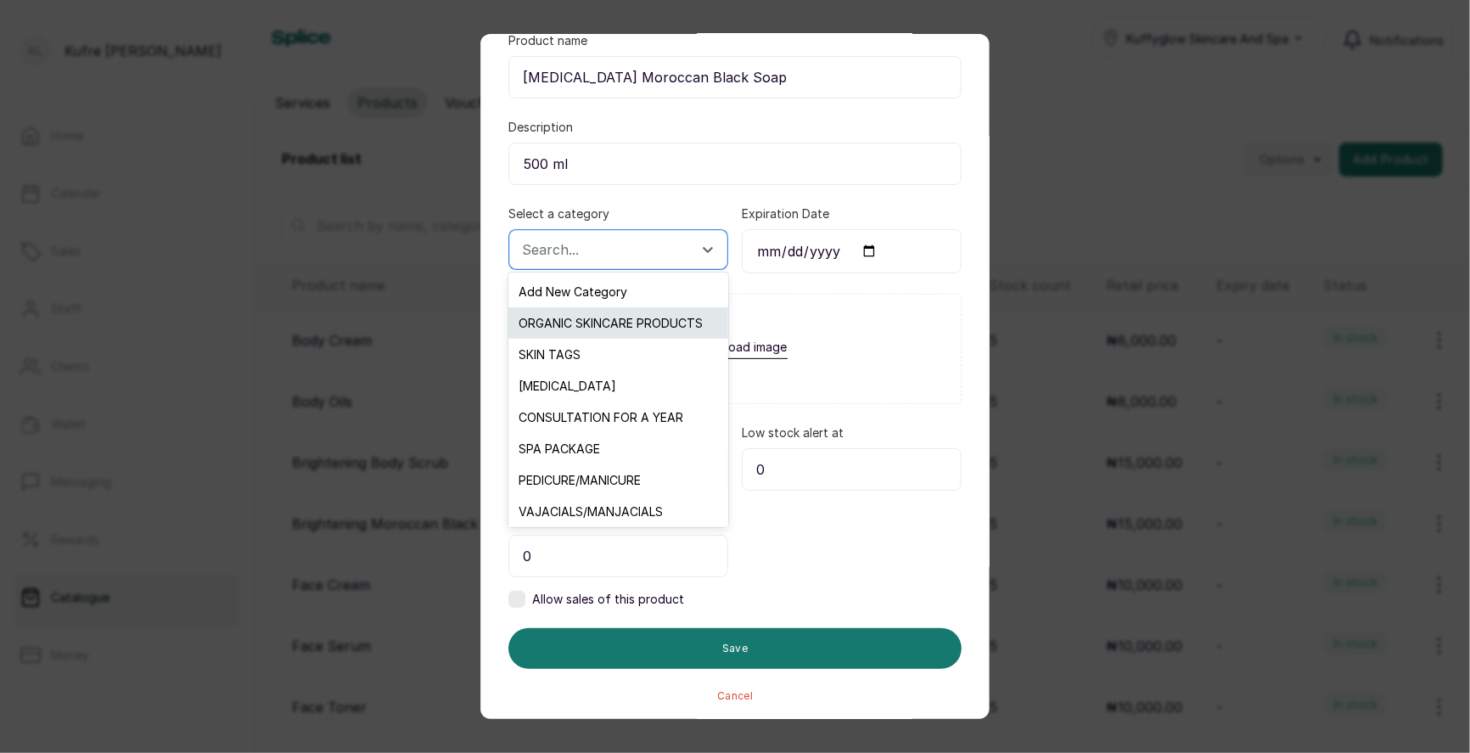
click at [630, 332] on div "ORGANIC SKINCARE PRODUCTS" at bounding box center [617, 322] width 219 height 31
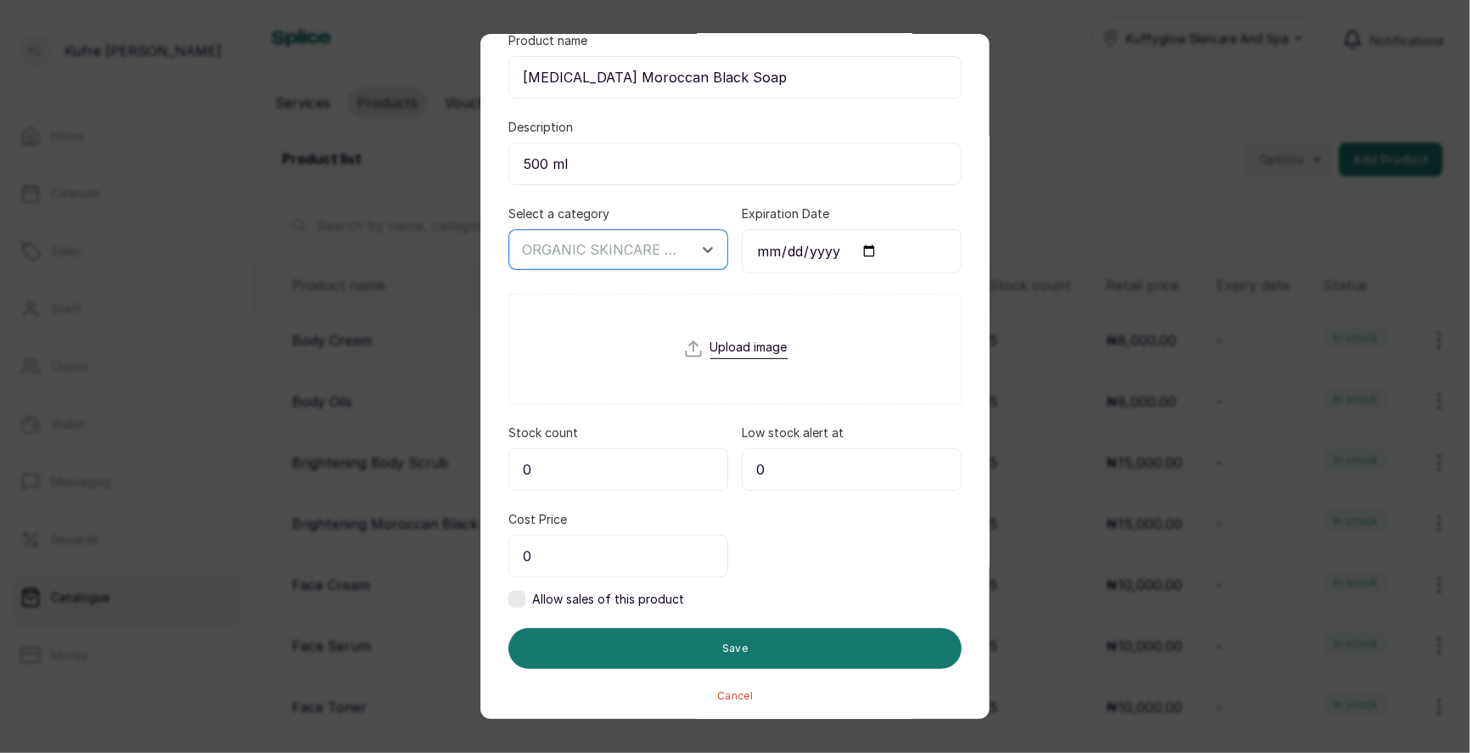
click at [644, 459] on input "0" at bounding box center [618, 469] width 220 height 42
type input "5"
click at [625, 548] on input "0" at bounding box center [618, 556] width 220 height 42
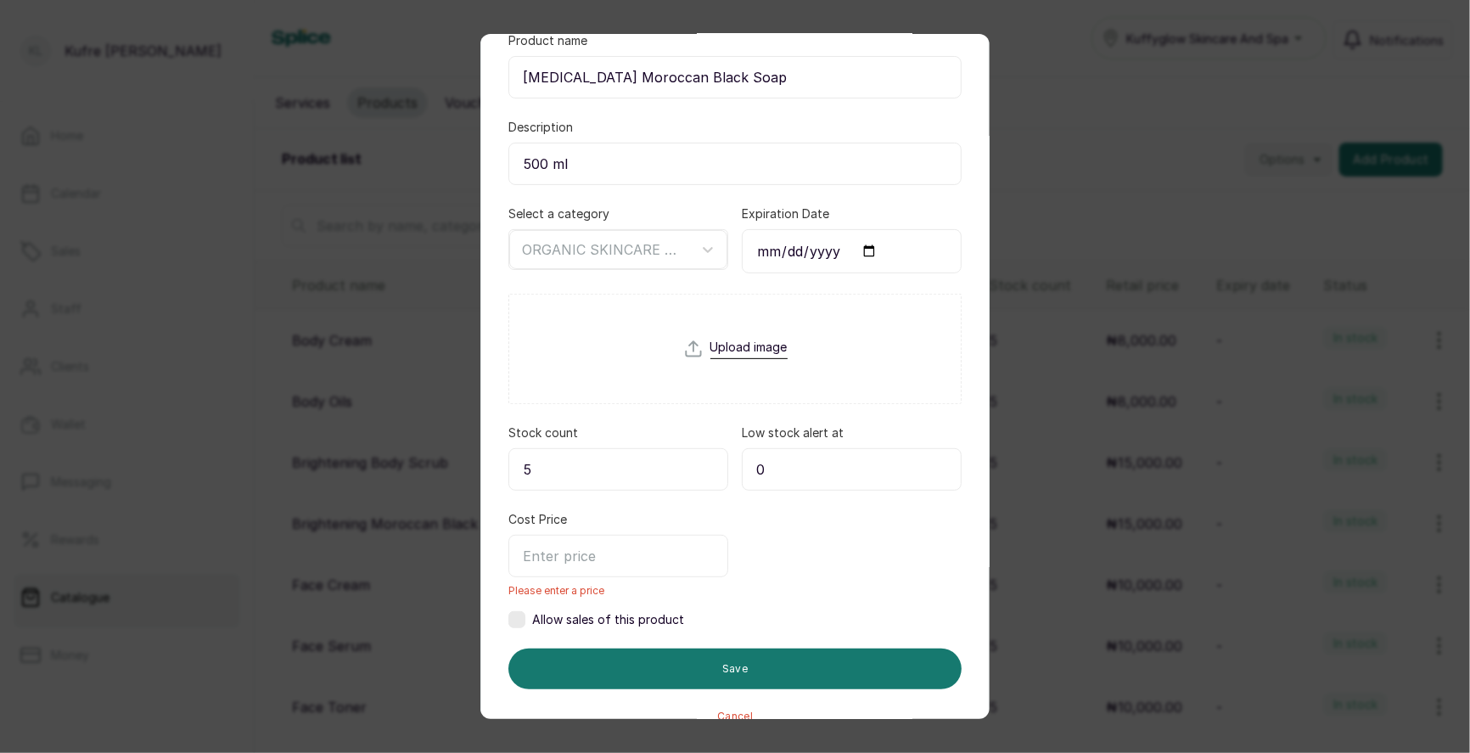
click at [523, 614] on label at bounding box center [516, 619] width 17 height 17
click at [594, 552] on input "text" at bounding box center [618, 556] width 220 height 42
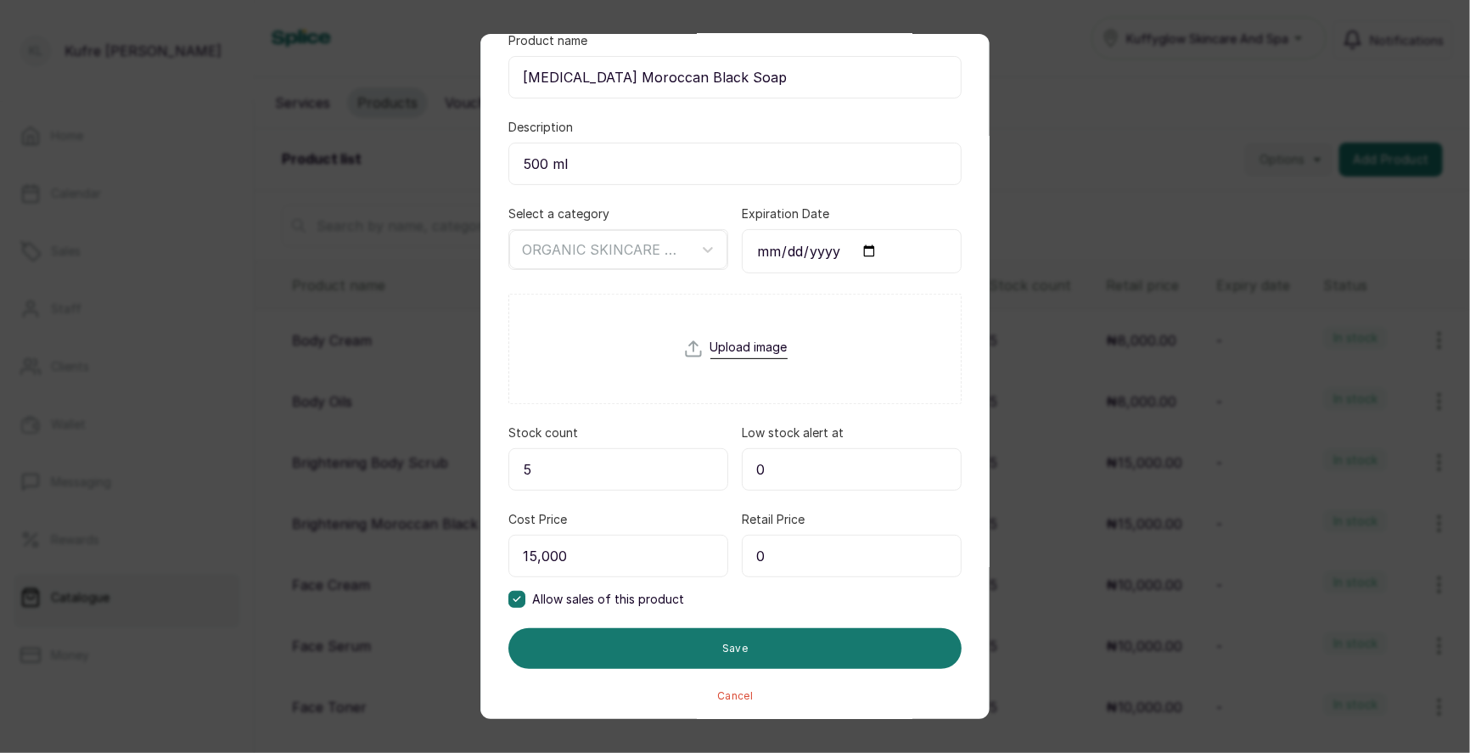
type input "15,000"
click at [786, 548] on input "0" at bounding box center [852, 556] width 220 height 42
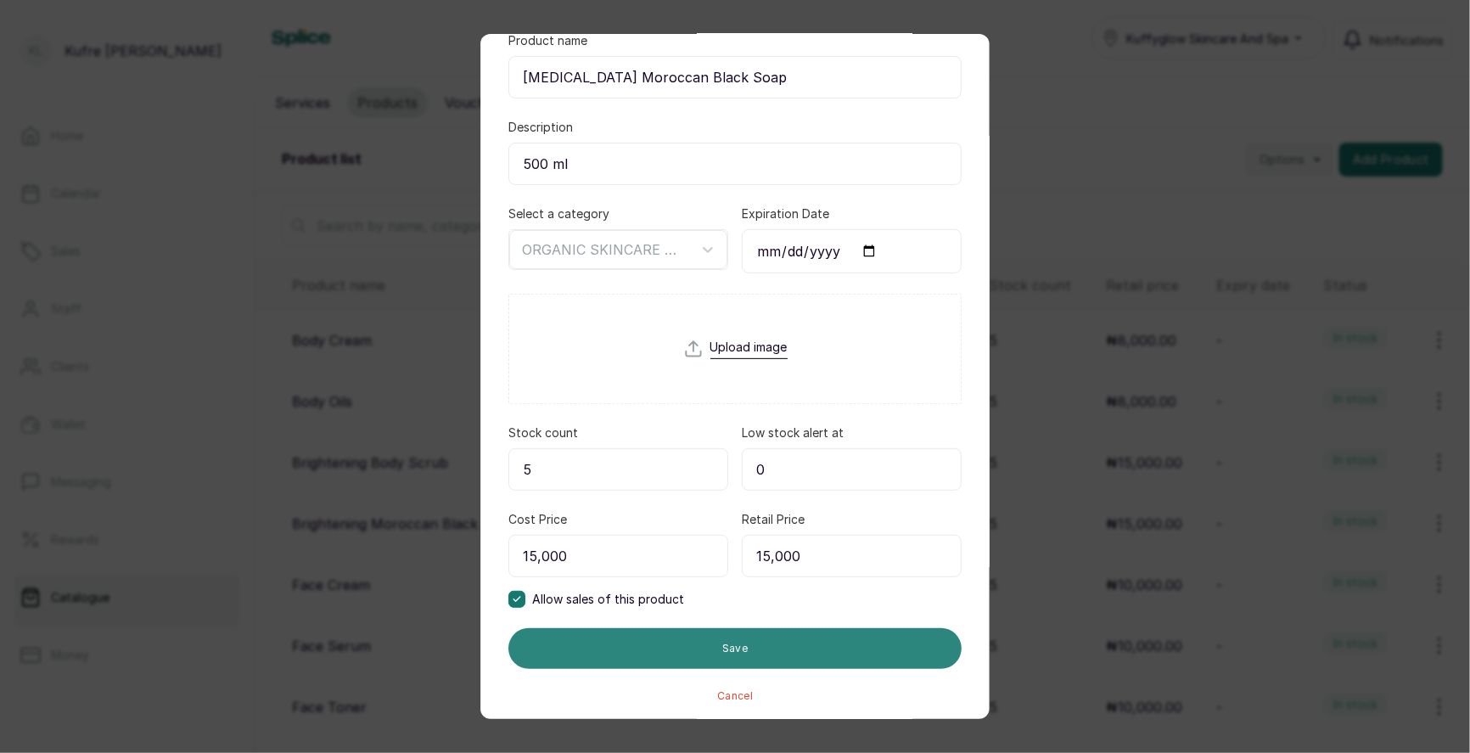
type input "15,000"
click at [751, 630] on button "Save" at bounding box center [734, 648] width 453 height 41
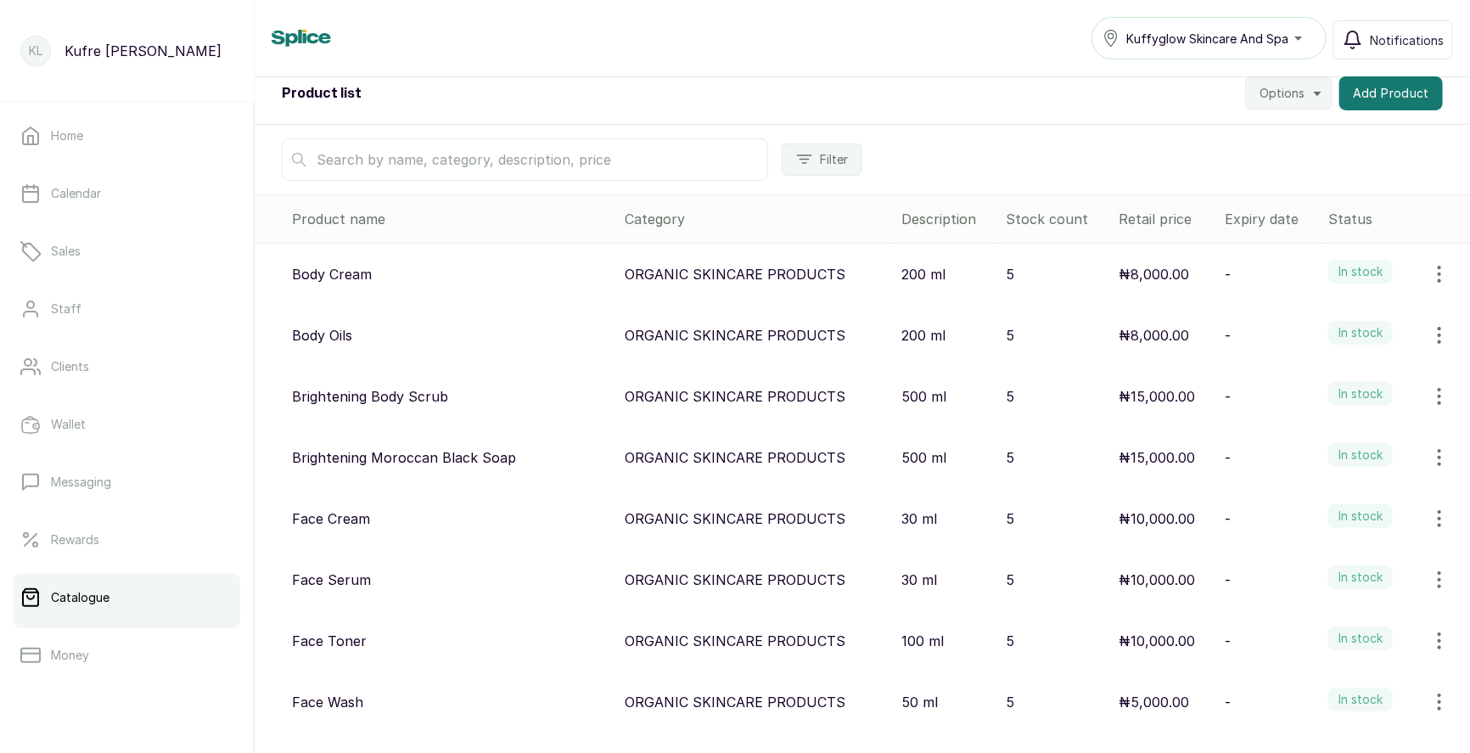
scroll to position [0, 0]
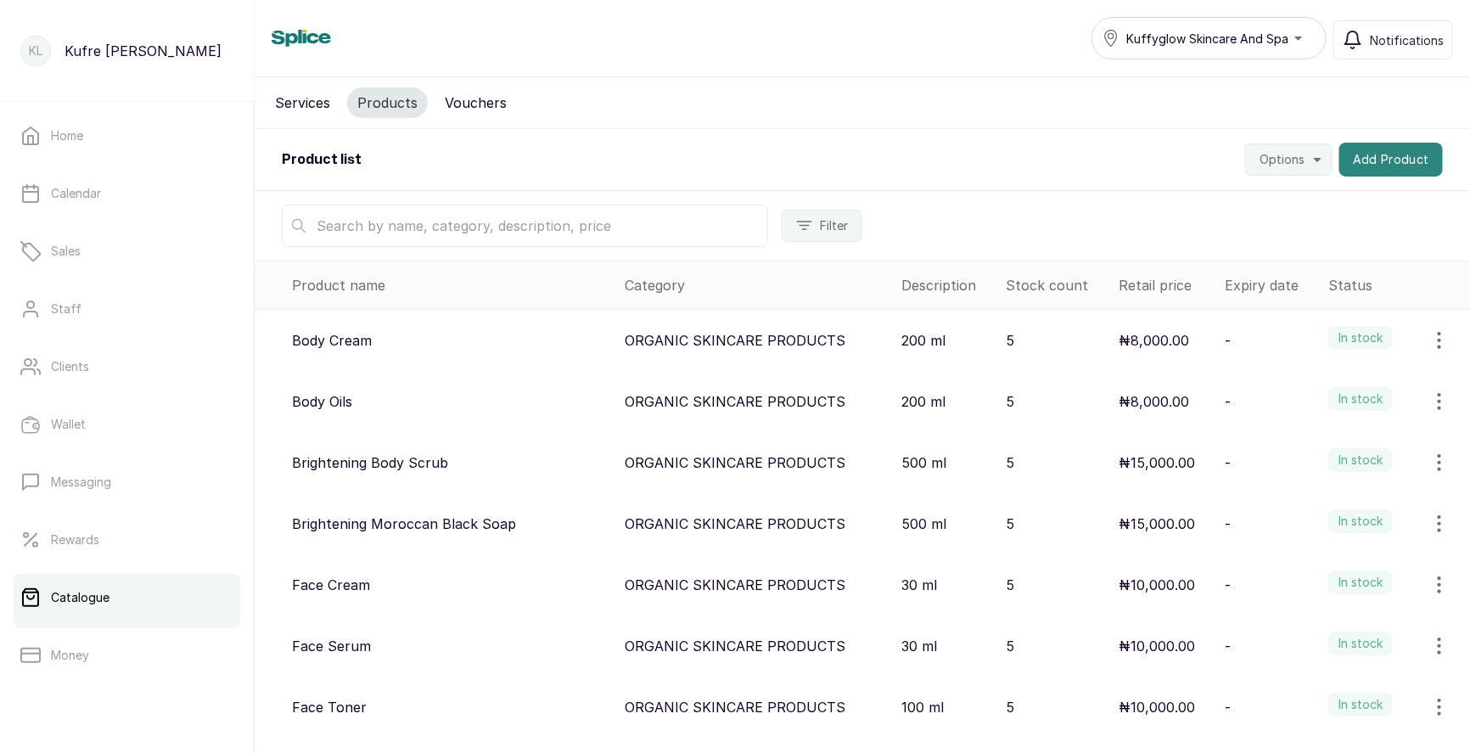
click at [1408, 171] on button "Add Product" at bounding box center [1391, 160] width 104 height 34
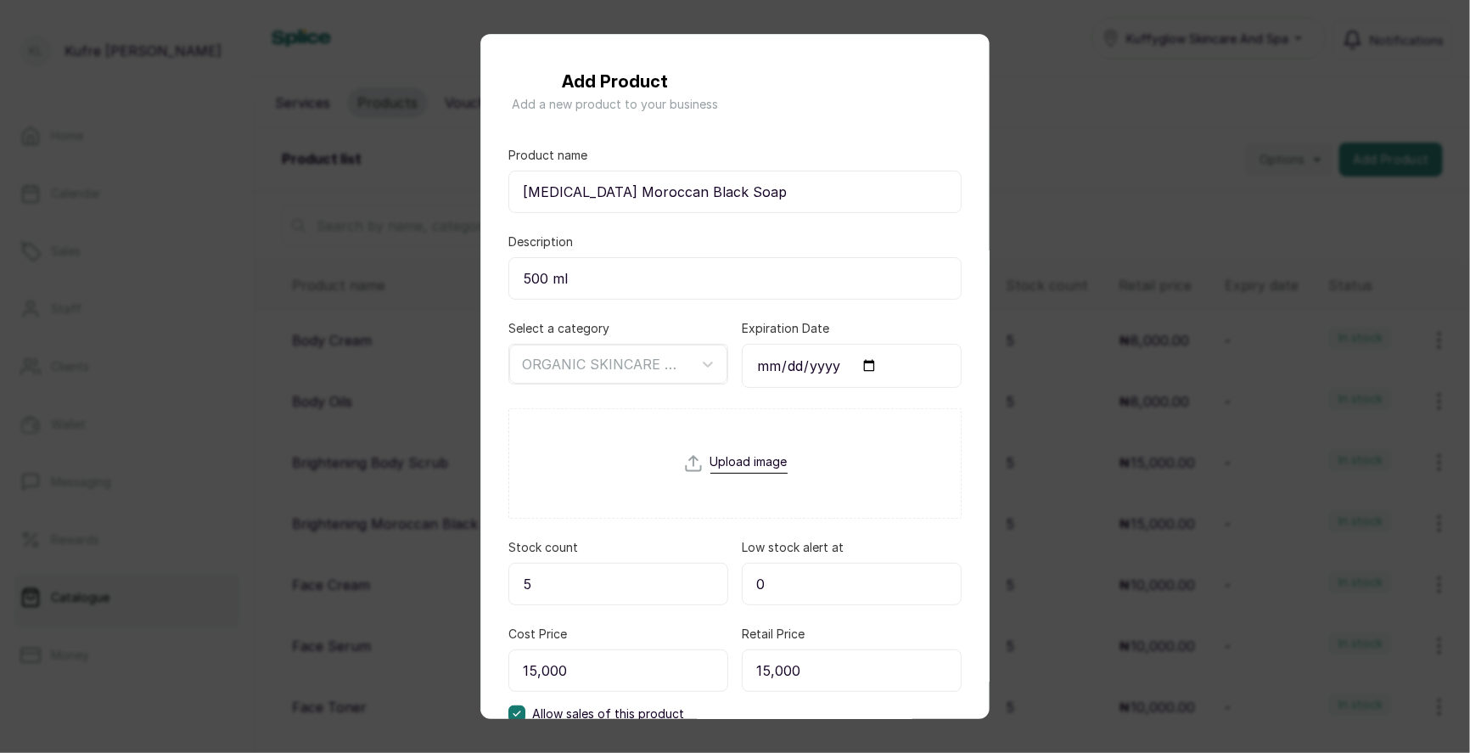
click at [1388, 165] on div "Add Product Add a new product to your business Product name Whitening Moroccan …" at bounding box center [735, 376] width 1470 height 753
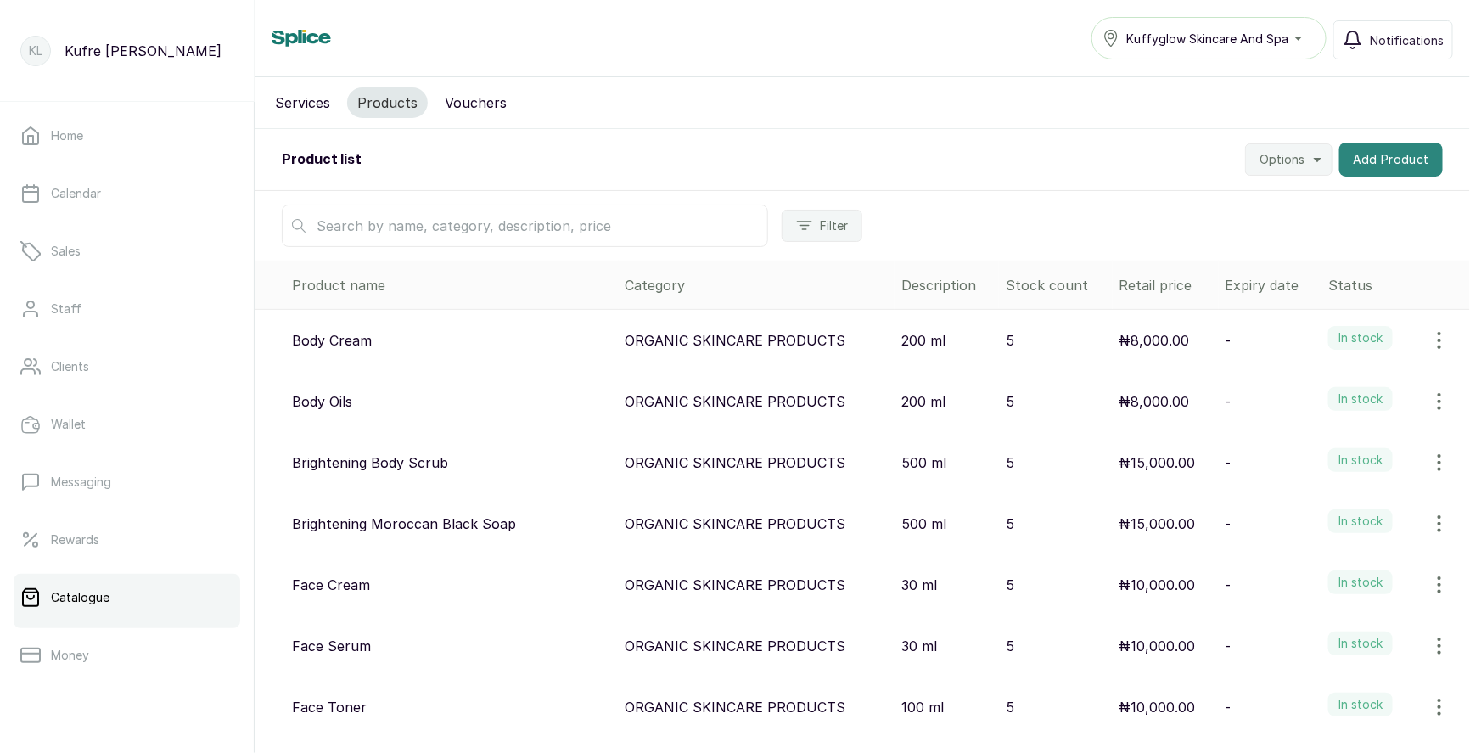
click at [1376, 166] on button "Add Product" at bounding box center [1391, 160] width 104 height 34
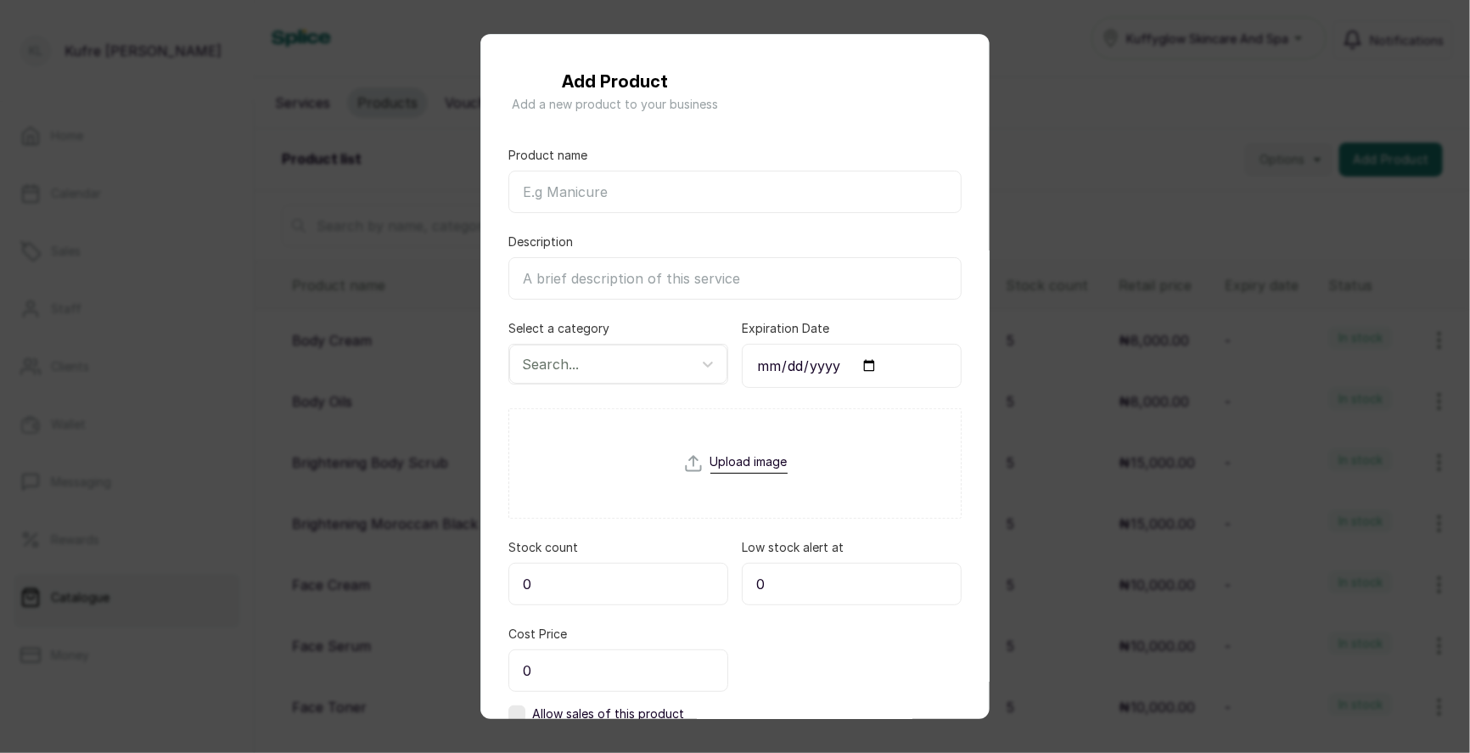
click at [655, 183] on input "Product name" at bounding box center [734, 192] width 453 height 42
paste input "Snake Oil"
type input "Snake Oil"
click at [594, 362] on div at bounding box center [603, 364] width 162 height 22
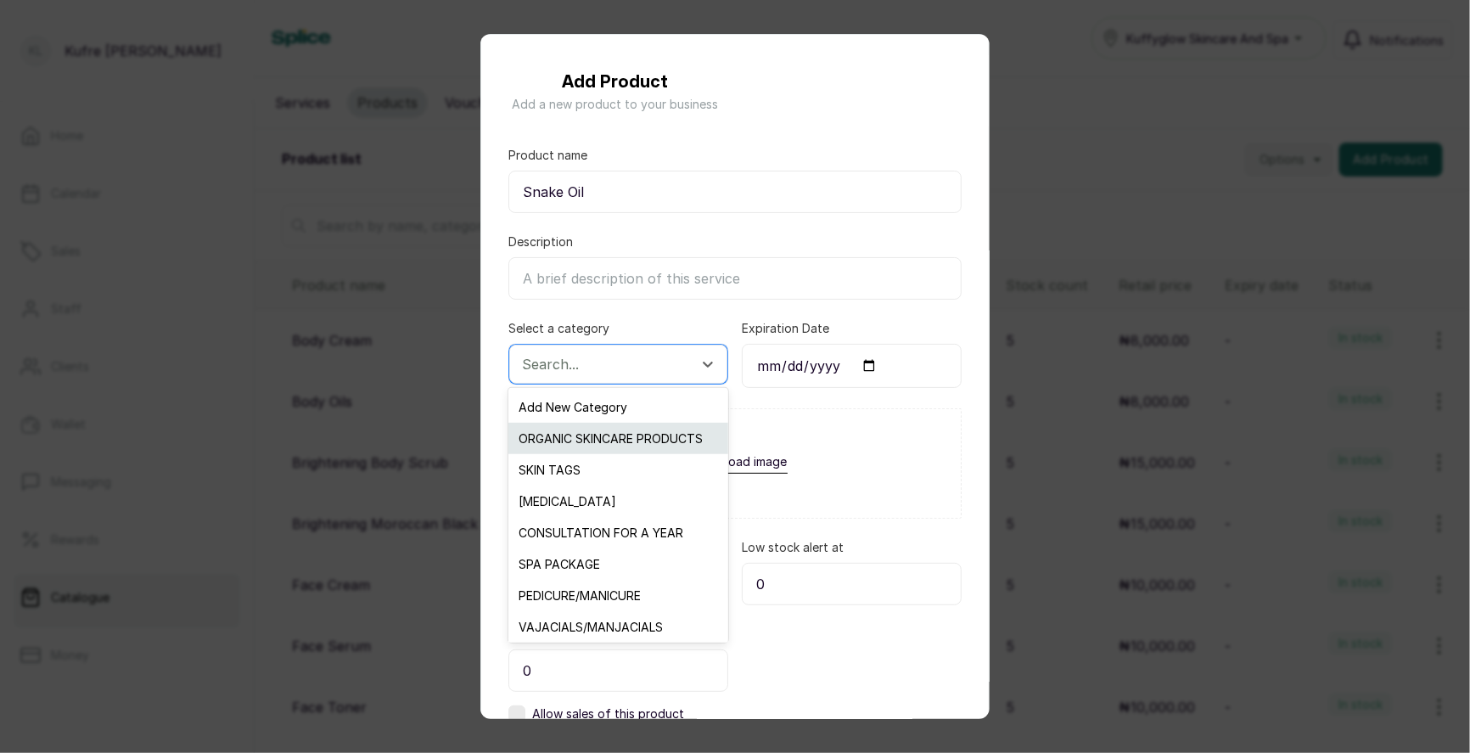
click at [593, 431] on div "ORGANIC SKINCARE PRODUCTS" at bounding box center [617, 438] width 219 height 31
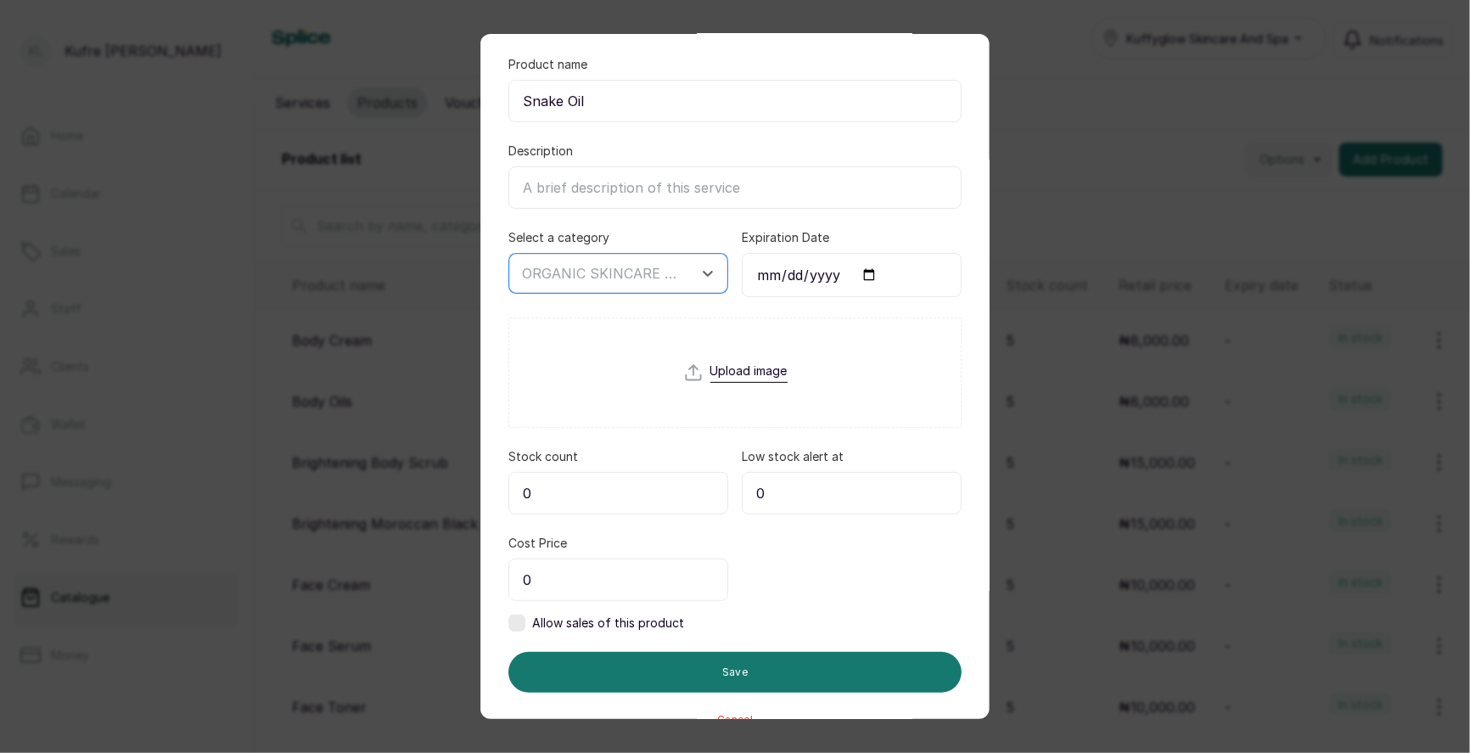
scroll to position [115, 0]
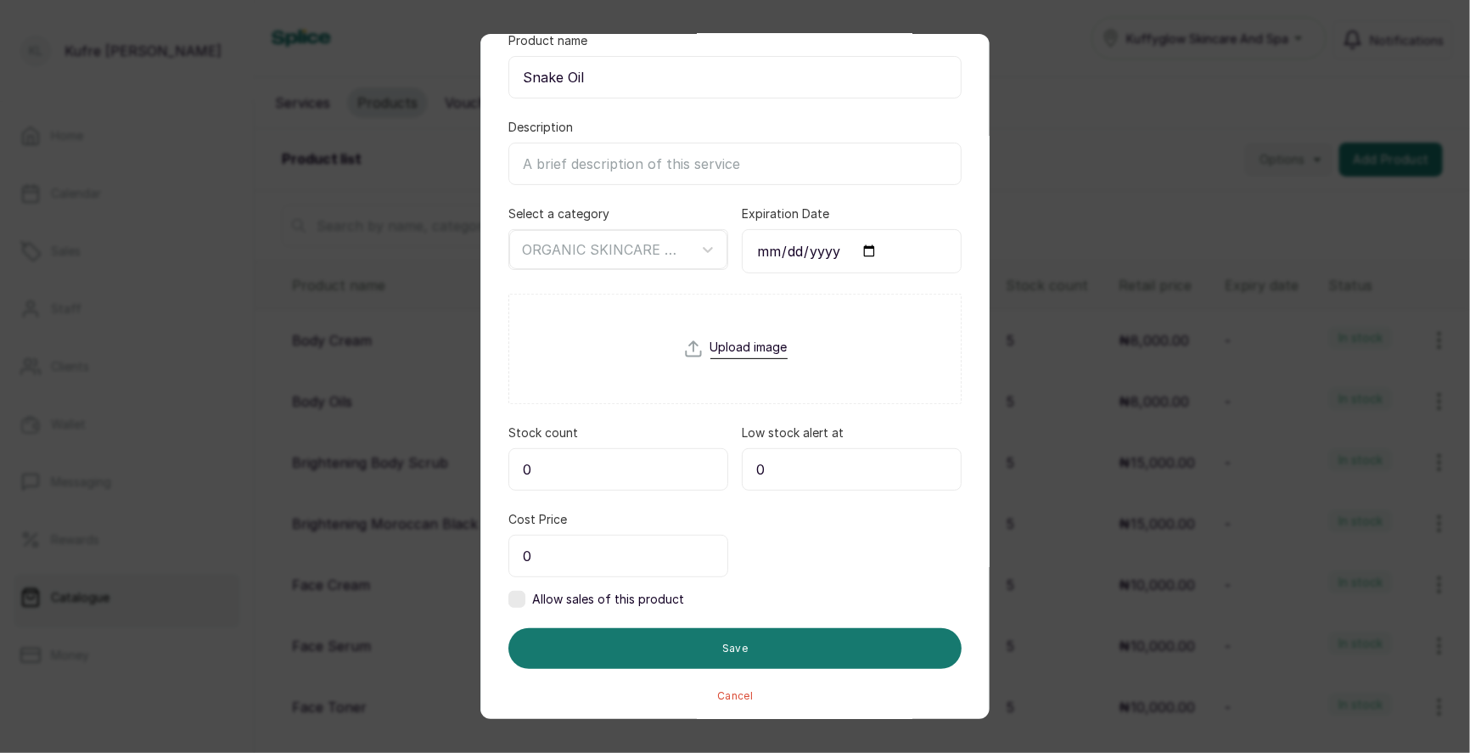
click at [569, 557] on input "0" at bounding box center [618, 556] width 220 height 42
type input "10,000"
click at [521, 597] on label at bounding box center [516, 599] width 17 height 17
click at [827, 558] on input "0" at bounding box center [852, 556] width 220 height 42
type input "10,000"
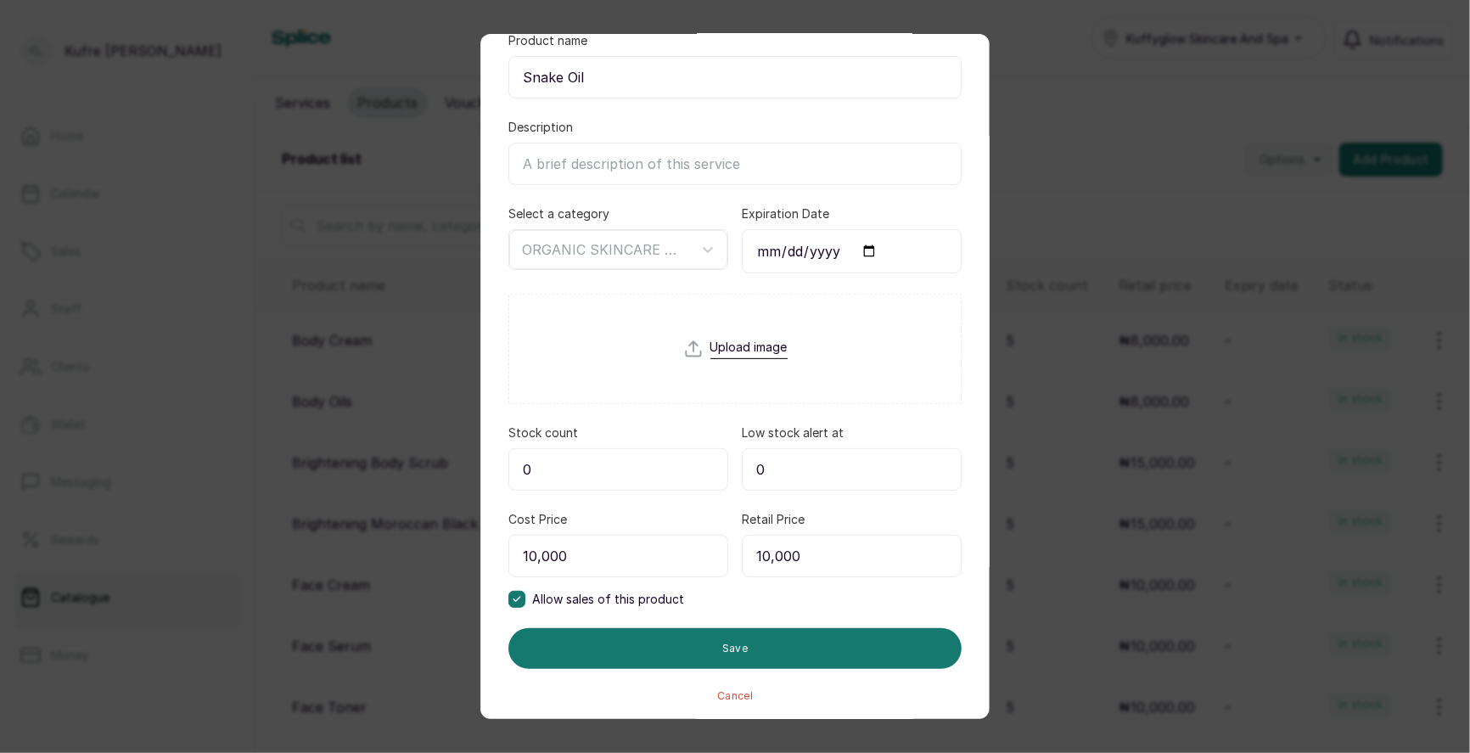
click at [613, 487] on form "Product name Snake Oil Description Select a category ORGANIC SKINCARE PRODUCTS …" at bounding box center [734, 367] width 453 height 670
click at [597, 469] on input "0" at bounding box center [618, 469] width 220 height 42
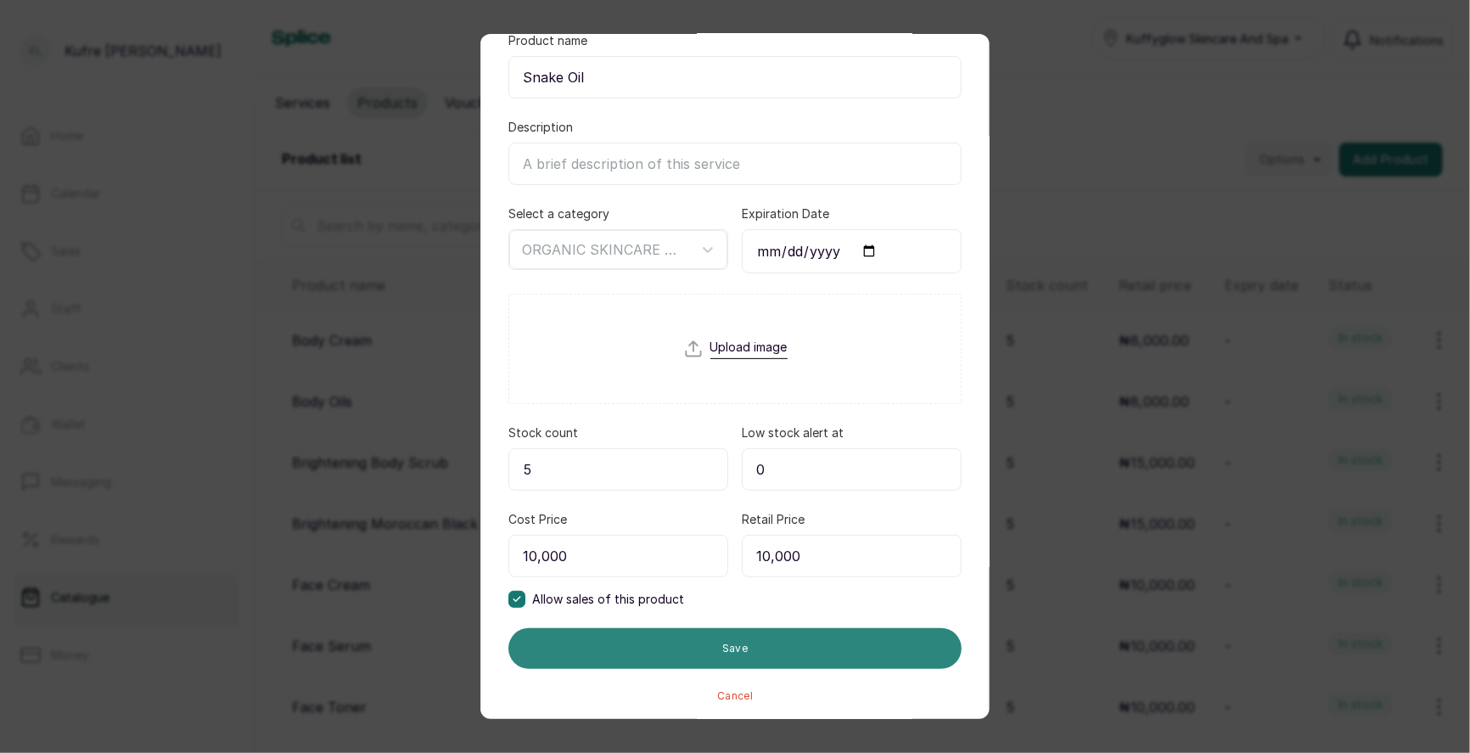
type input "5"
click at [687, 648] on button "Save" at bounding box center [734, 648] width 453 height 41
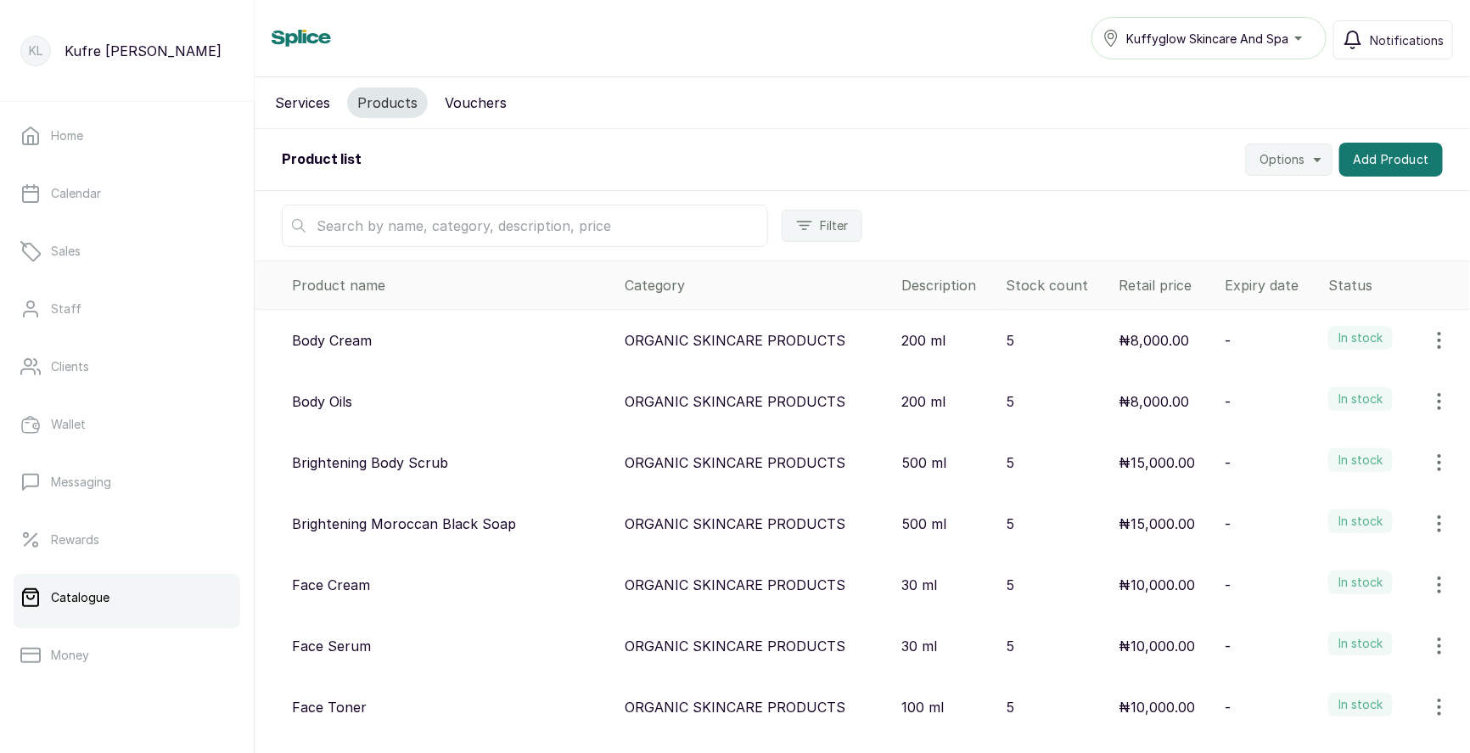
scroll to position [1, 0]
click at [1393, 144] on button "Add Product" at bounding box center [1391, 159] width 104 height 34
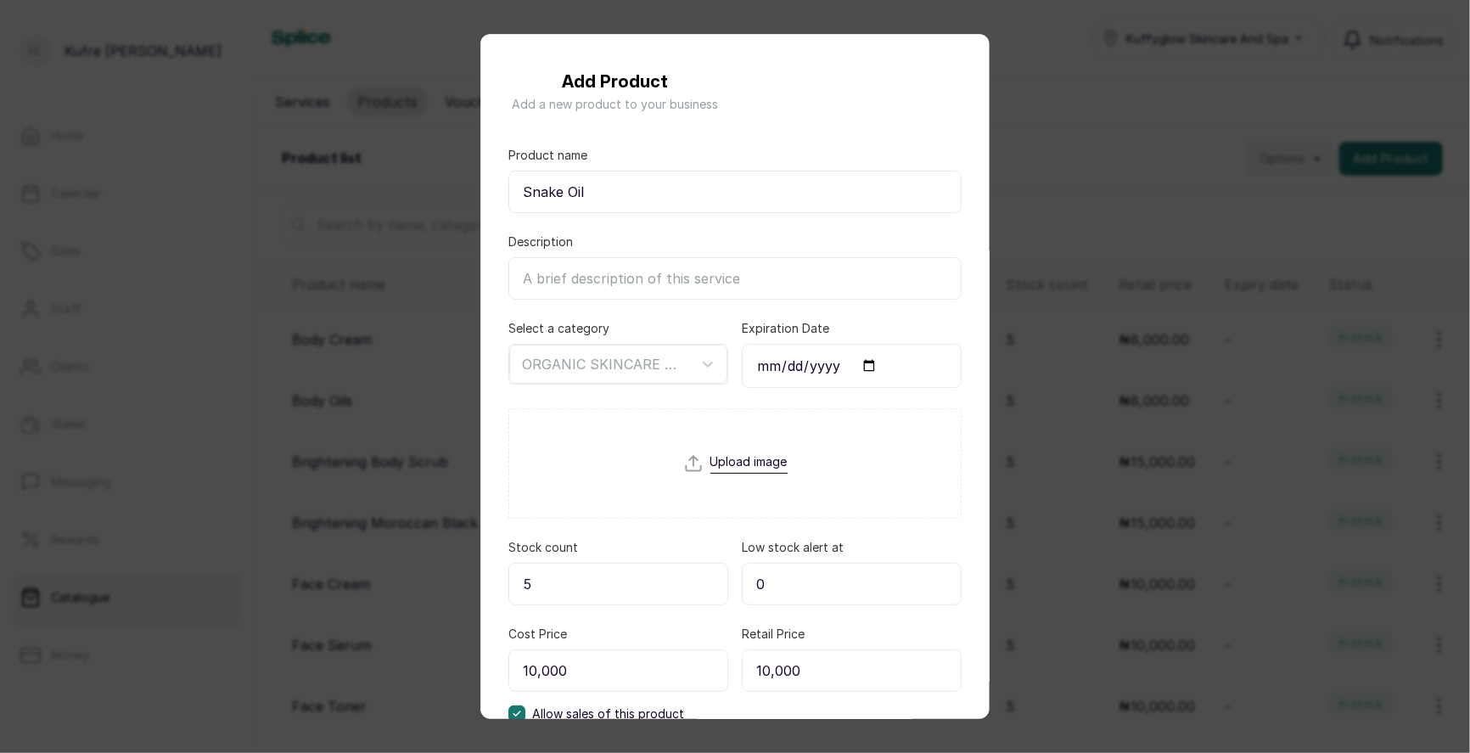
click at [1190, 115] on div "Add Product Add a new product to your business Product name Snake Oil Descripti…" at bounding box center [735, 376] width 1470 height 753
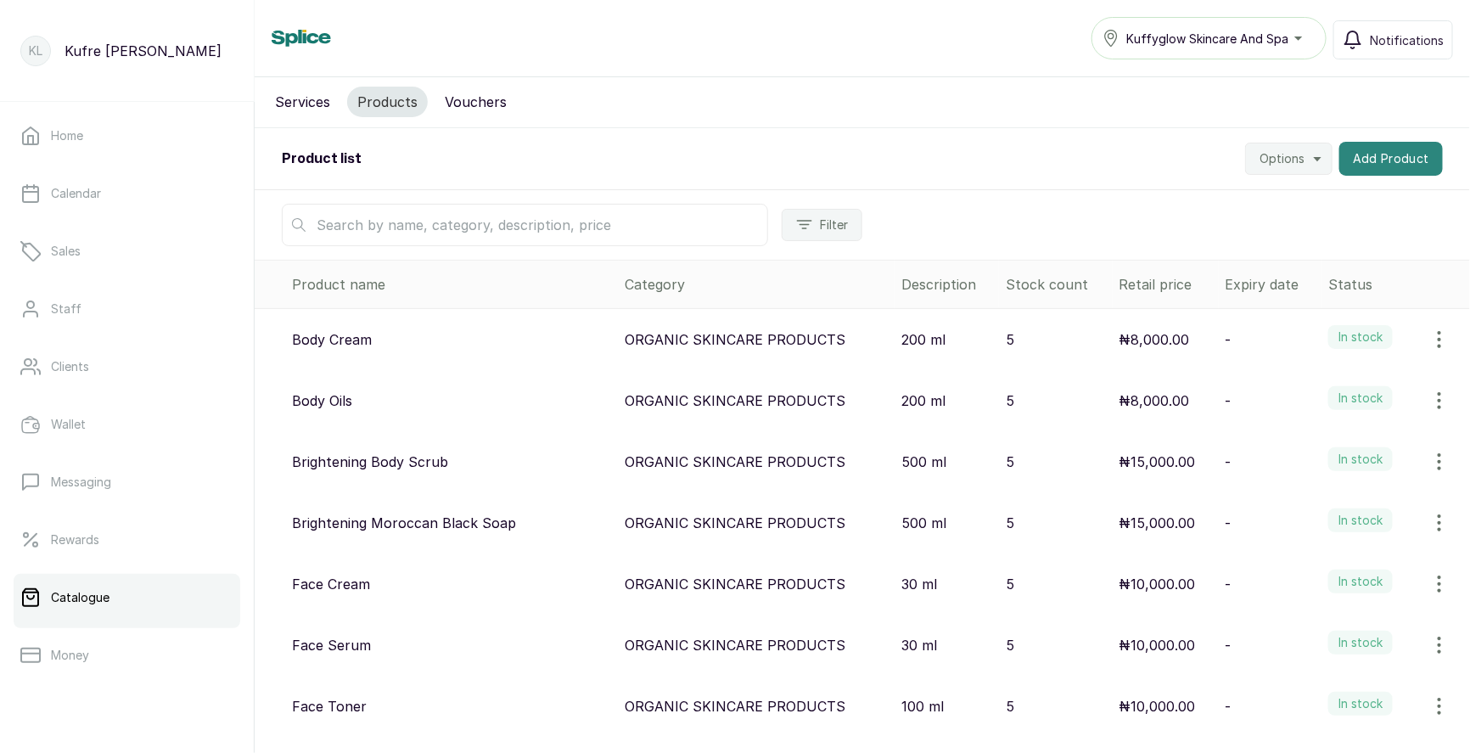
click at [1391, 155] on button "Add Product" at bounding box center [1391, 159] width 104 height 34
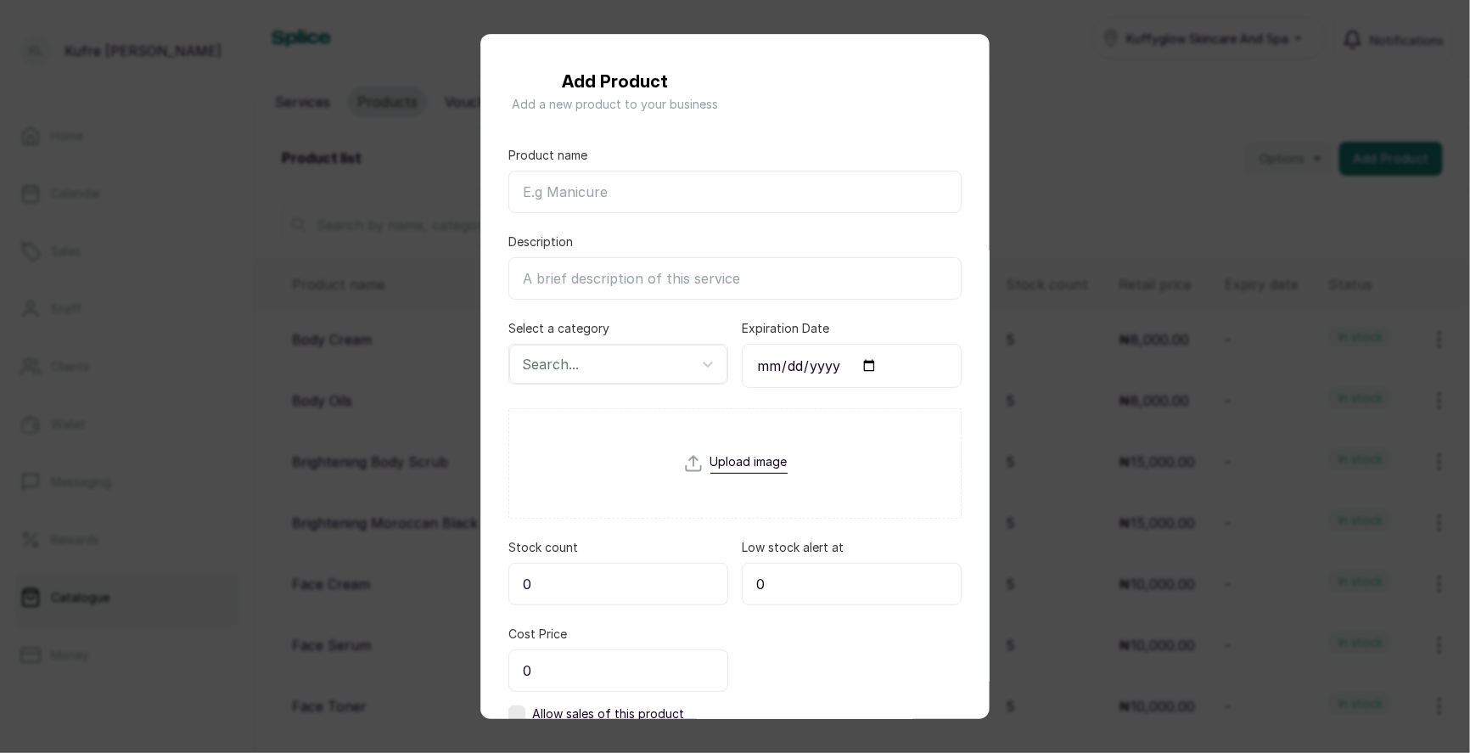
click at [563, 184] on input "Product name" at bounding box center [734, 192] width 453 height 42
paste input "Python Fat Oil"
type input "Python Fat Oil"
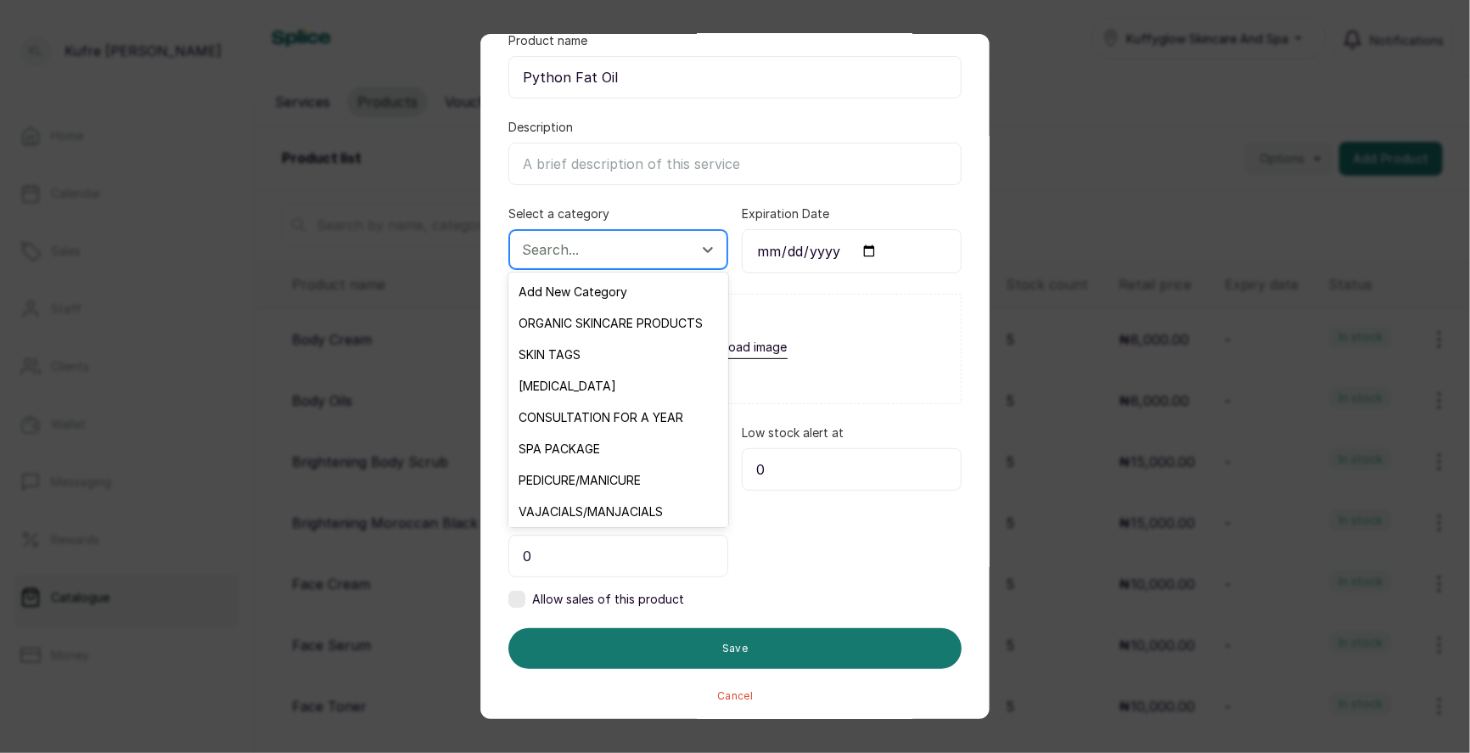
click at [642, 230] on div "Search..." at bounding box center [618, 249] width 218 height 39
click at [620, 326] on div "ORGANIC SKINCARE PRODUCTS" at bounding box center [617, 322] width 219 height 31
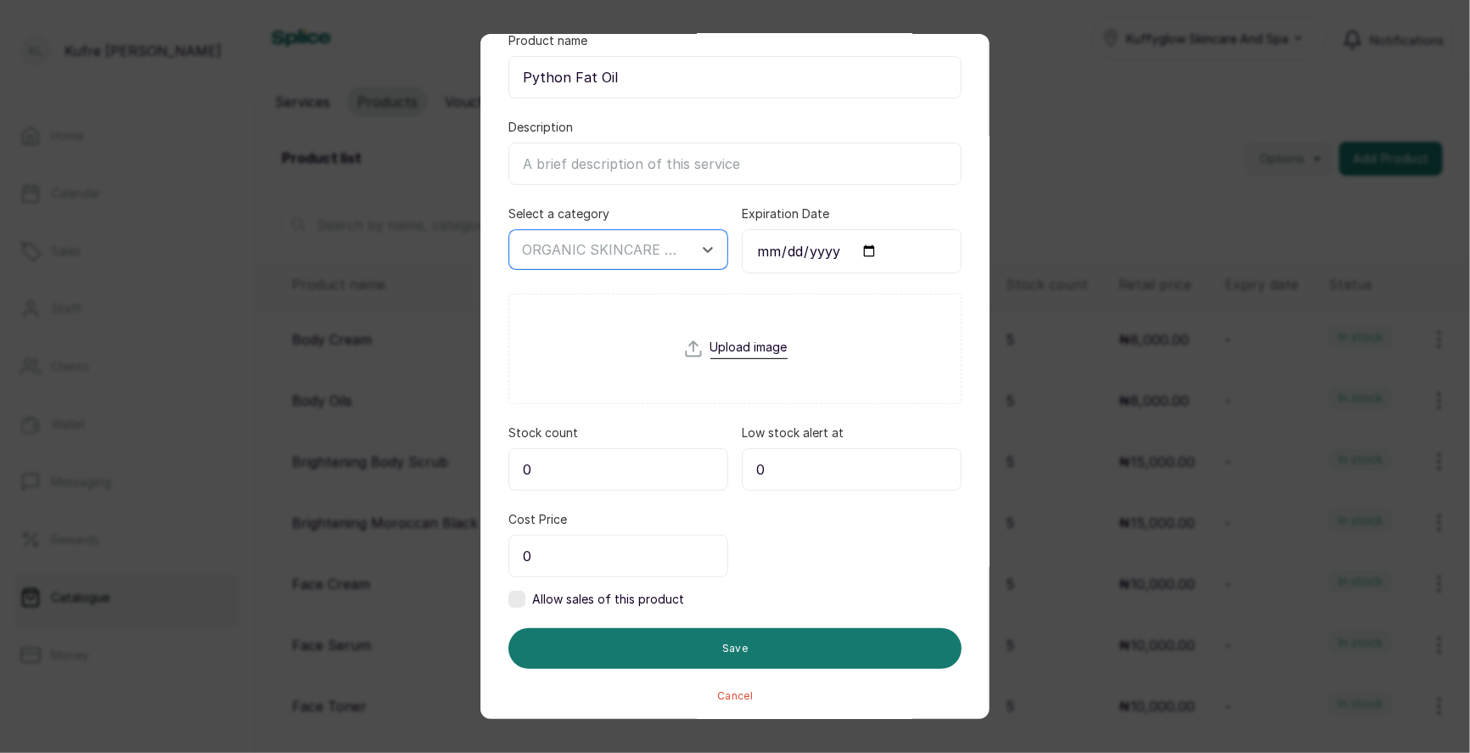
click at [637, 478] on input "0" at bounding box center [618, 469] width 220 height 42
type input "5"
click at [525, 597] on div "Allow sales of this product" at bounding box center [596, 599] width 176 height 17
click at [570, 555] on input "0" at bounding box center [618, 556] width 220 height 42
type input "10,000"
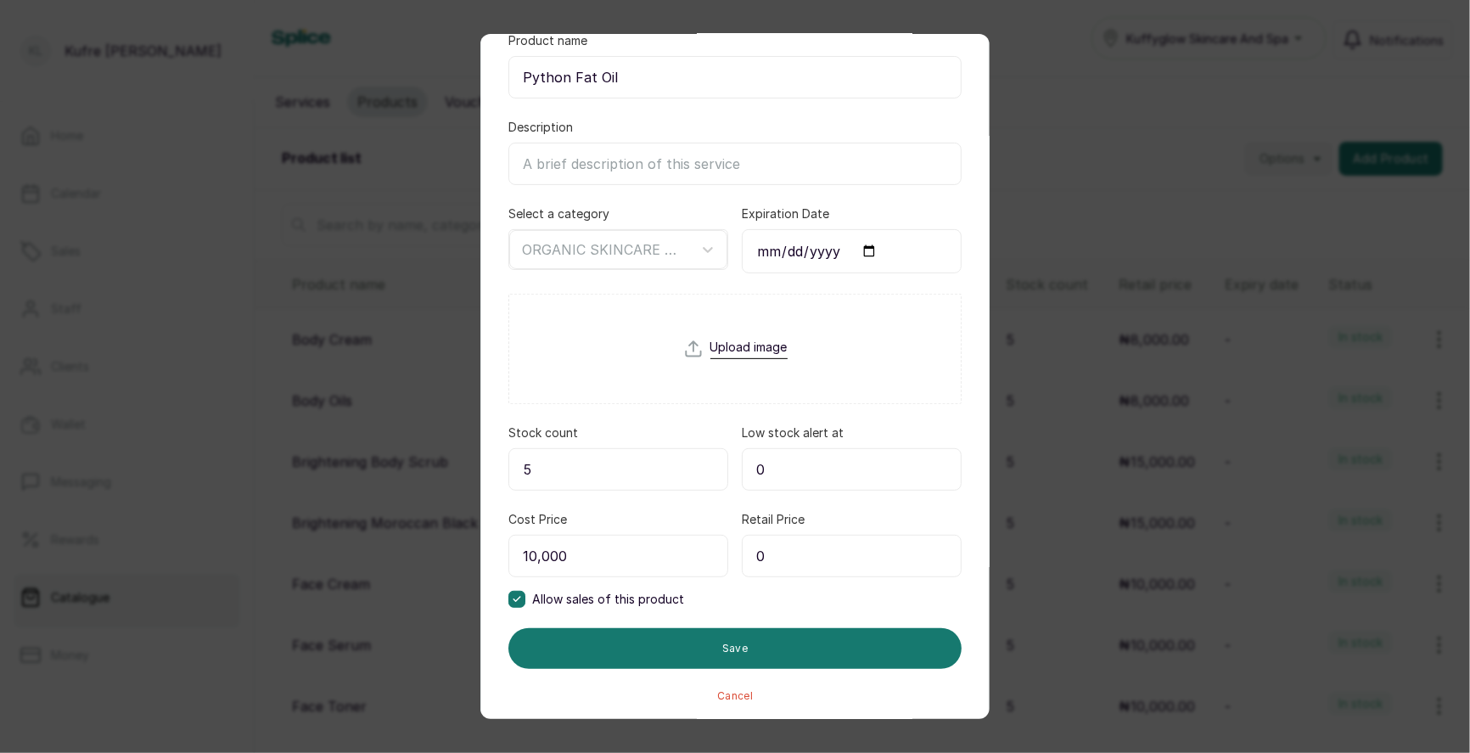
click at [788, 552] on input "0" at bounding box center [852, 556] width 220 height 42
type input "1"
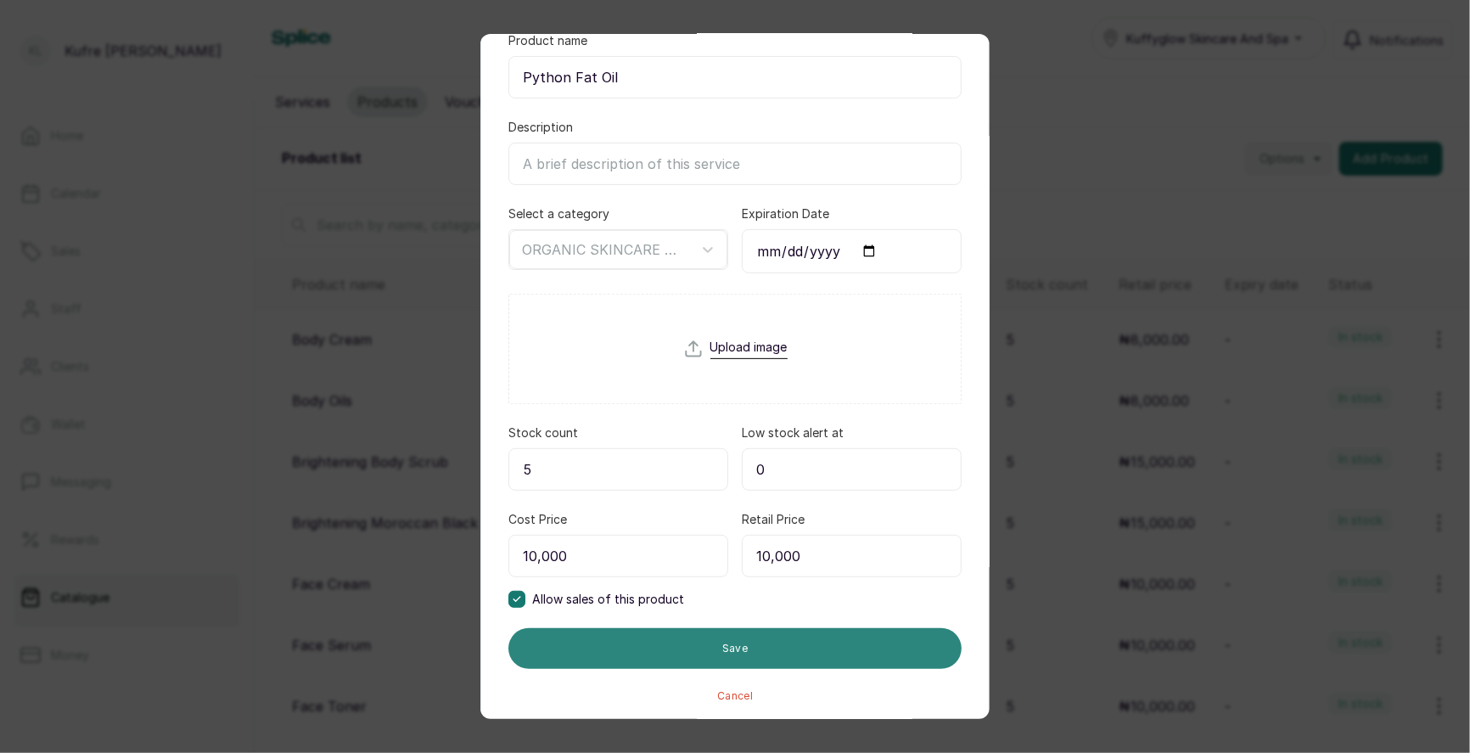
type input "10,000"
click at [758, 632] on button "Save" at bounding box center [734, 648] width 453 height 41
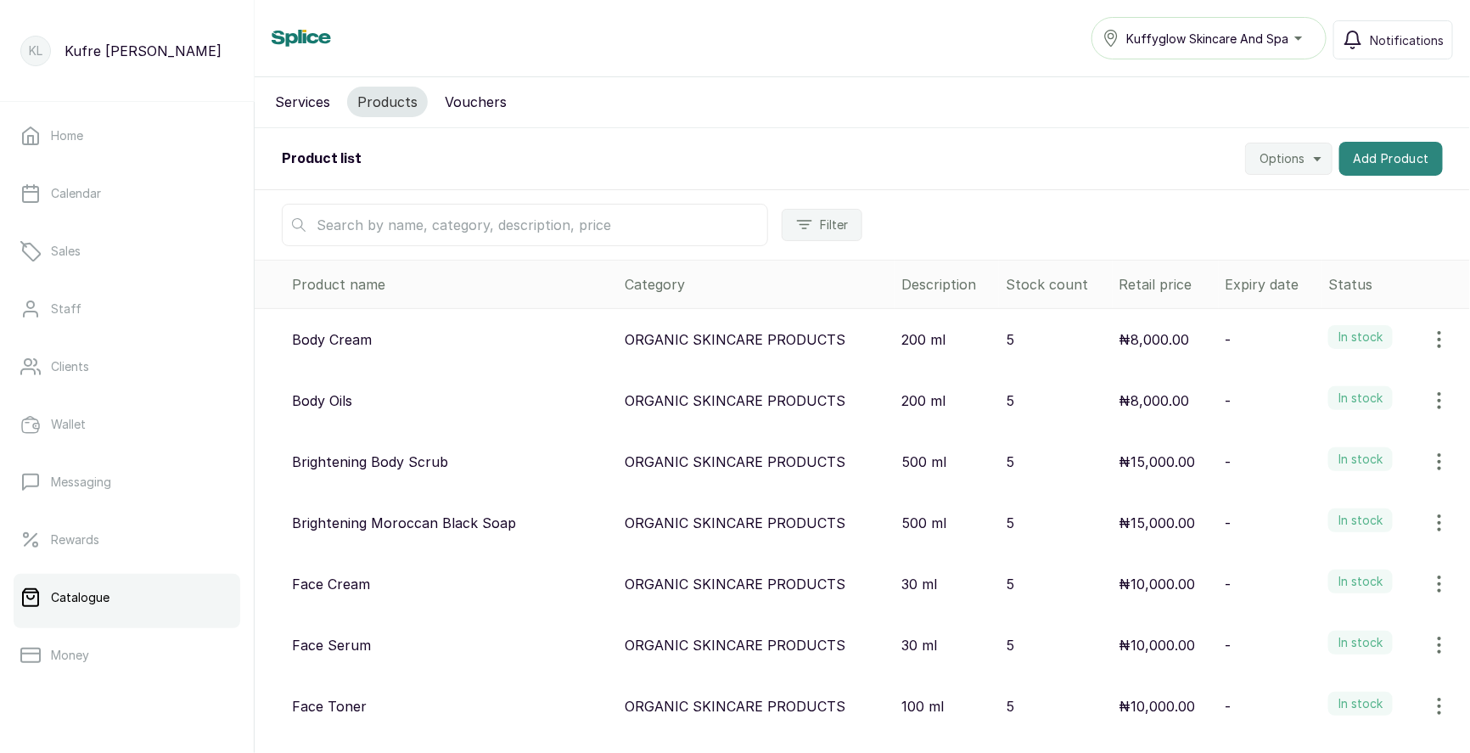
click at [1388, 156] on button "Add Product" at bounding box center [1391, 159] width 104 height 34
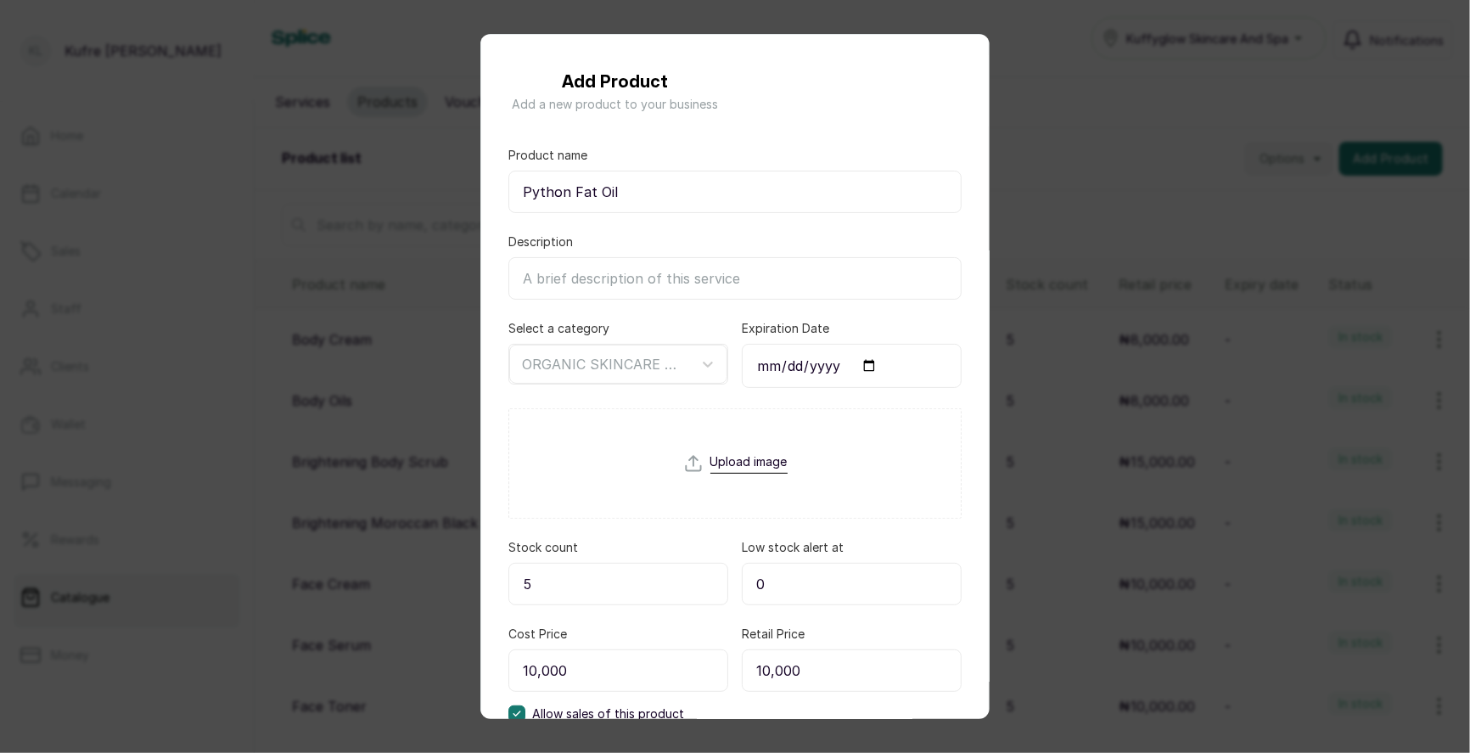
click at [1345, 119] on div "Add Product Add a new product to your business Product name Python Fat Oil Desc…" at bounding box center [735, 376] width 1470 height 753
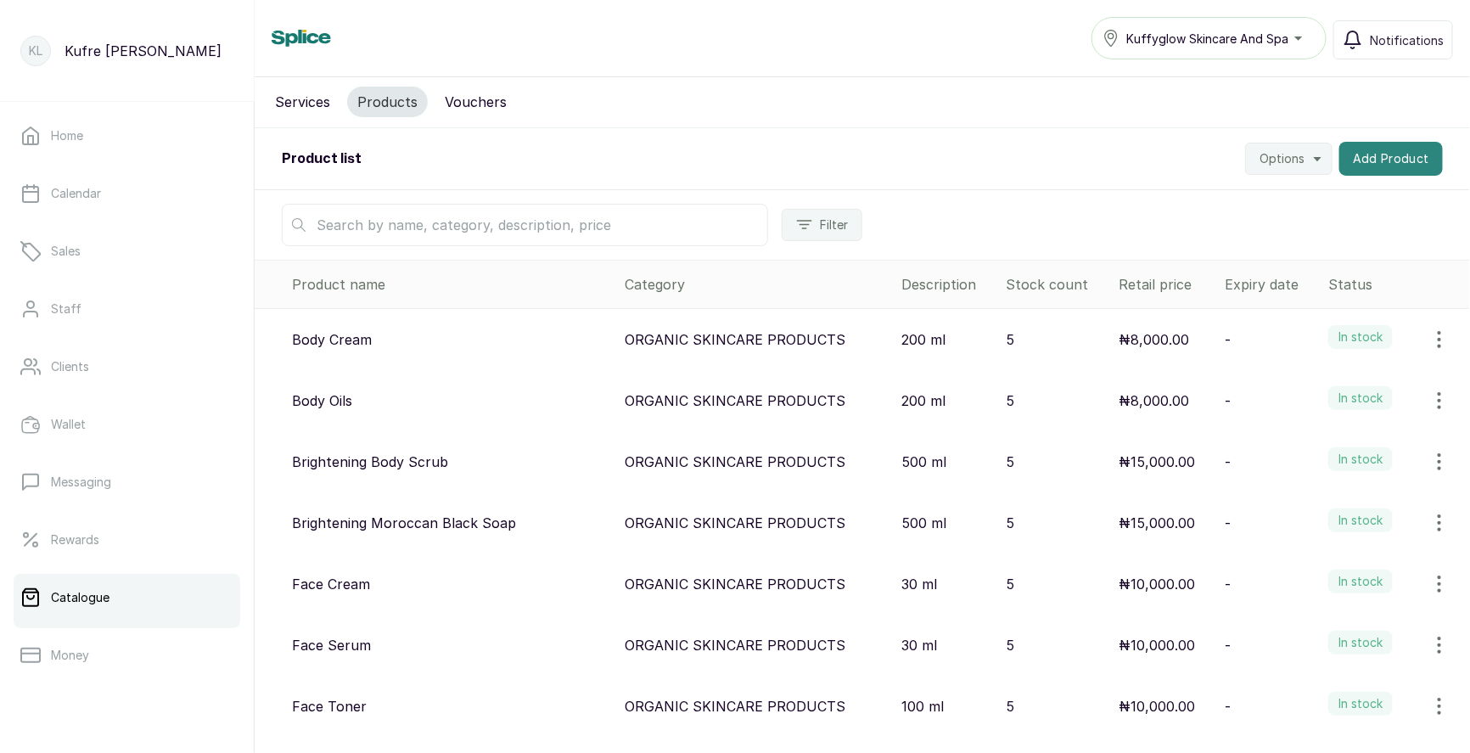
click at [1385, 155] on button "Add Product" at bounding box center [1391, 159] width 104 height 34
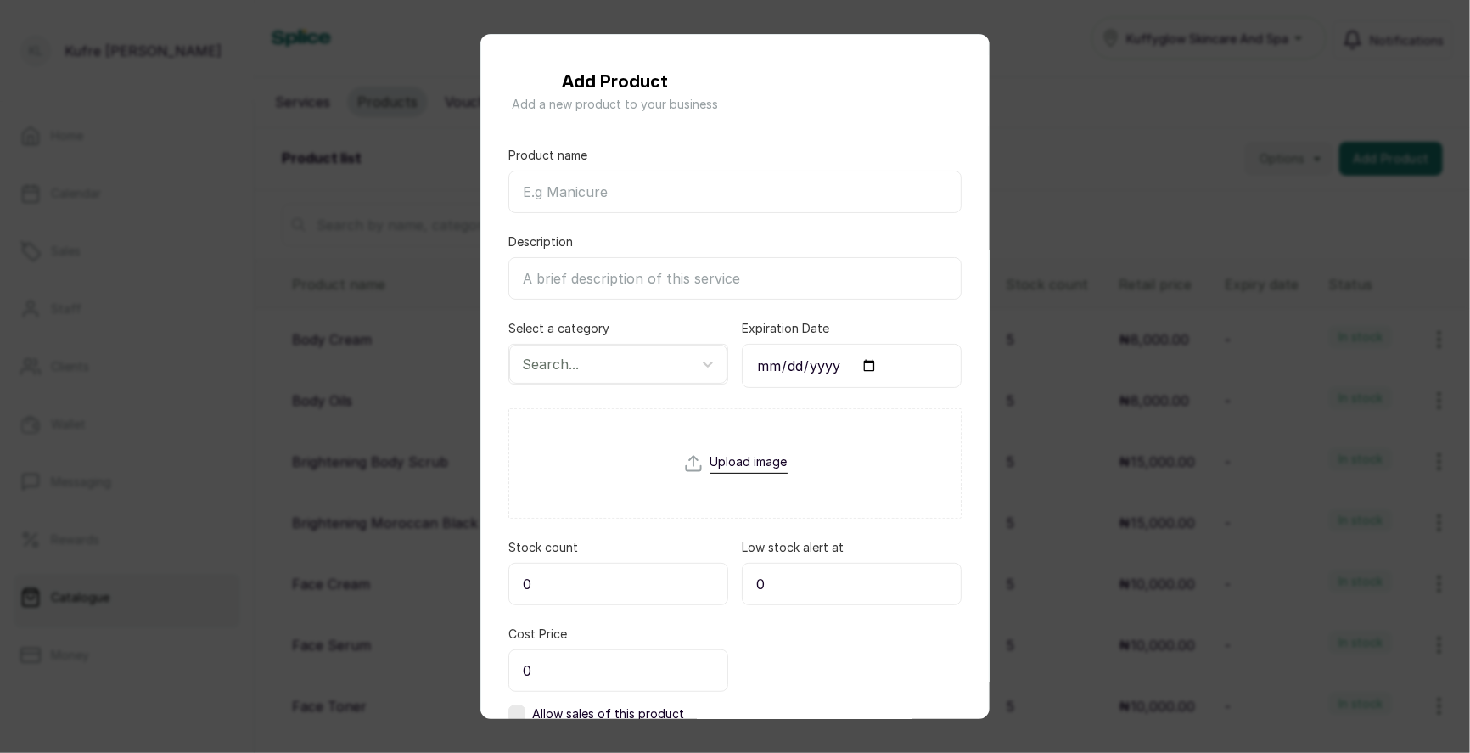
click at [635, 199] on input "Product name" at bounding box center [734, 192] width 453 height 42
paste input "Hot Balm Cream"
type input "Hot Balm Cream"
click at [604, 363] on div at bounding box center [603, 364] width 162 height 22
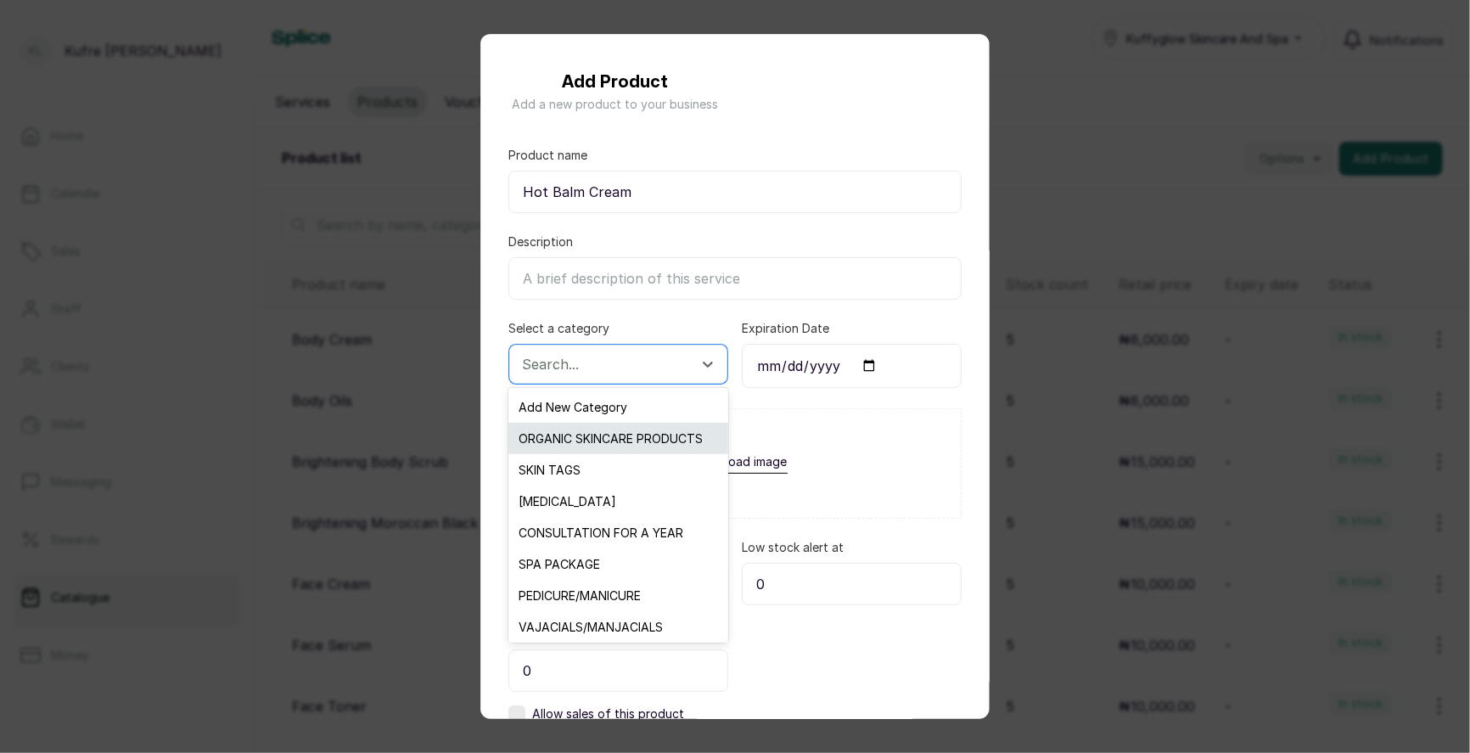
click at [604, 425] on div "ORGANIC SKINCARE PRODUCTS" at bounding box center [617, 438] width 219 height 31
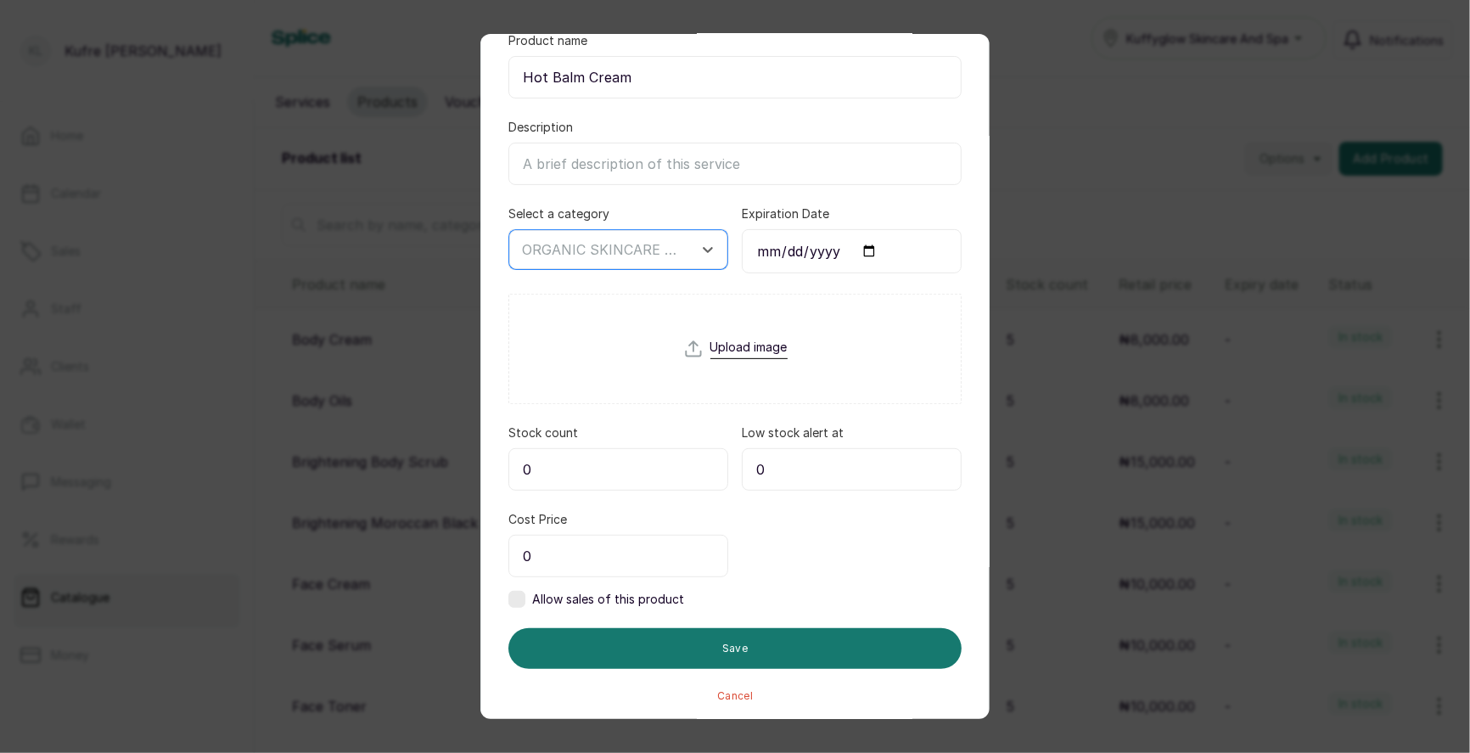
click at [573, 458] on input "0" at bounding box center [618, 469] width 220 height 42
type input "5"
click at [580, 559] on input "0" at bounding box center [618, 556] width 220 height 42
type input "5,000"
click at [512, 591] on label at bounding box center [516, 599] width 17 height 17
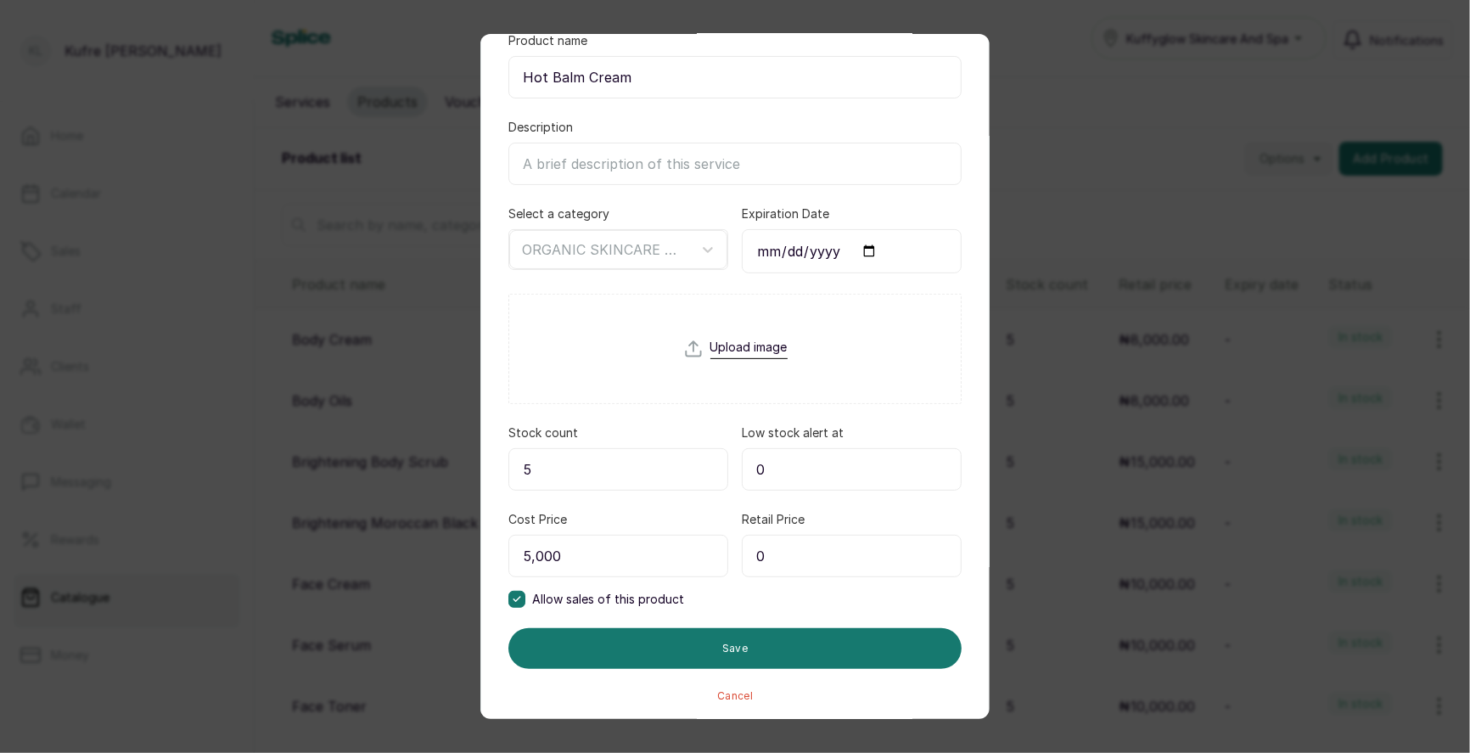
click at [874, 541] on input "0" at bounding box center [852, 556] width 220 height 42
type input "5,000"
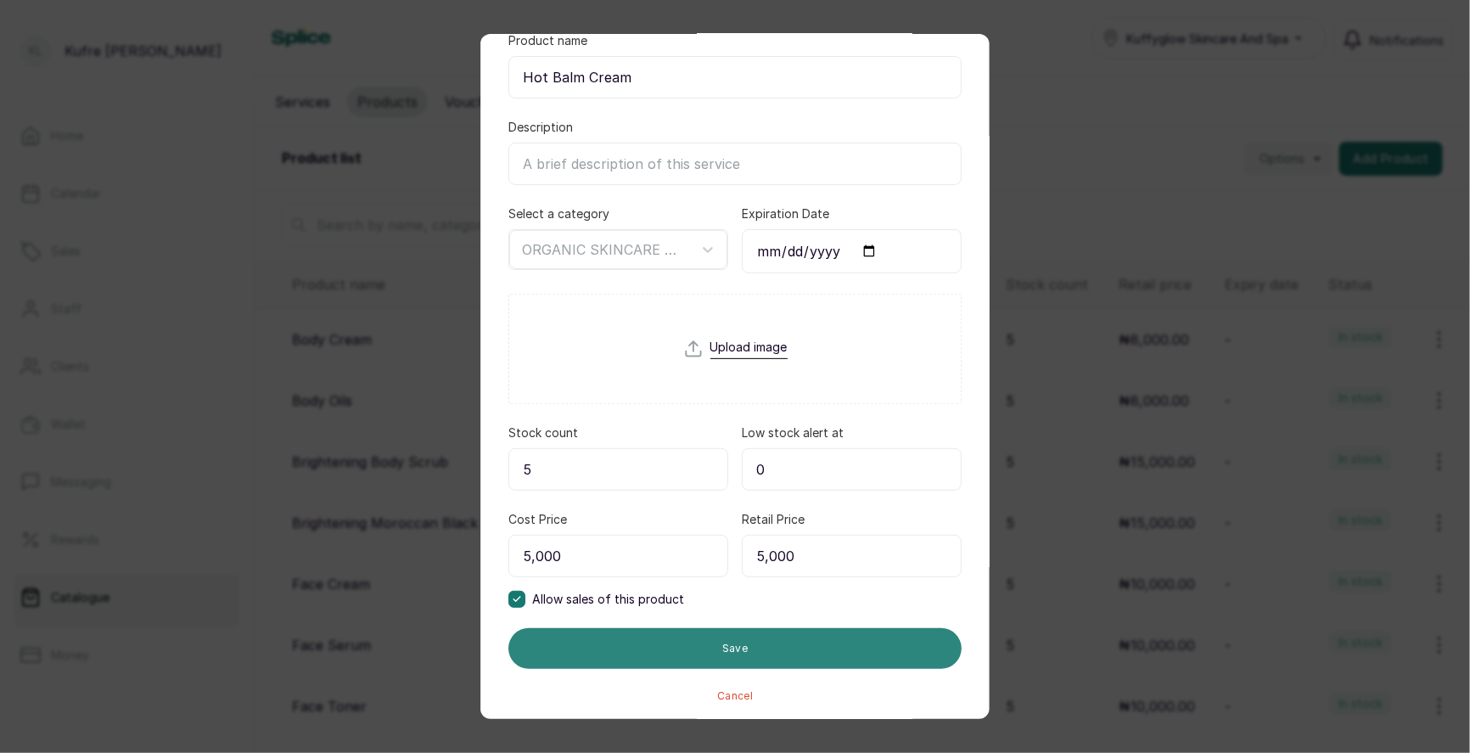
click at [607, 648] on button "Save" at bounding box center [734, 648] width 453 height 41
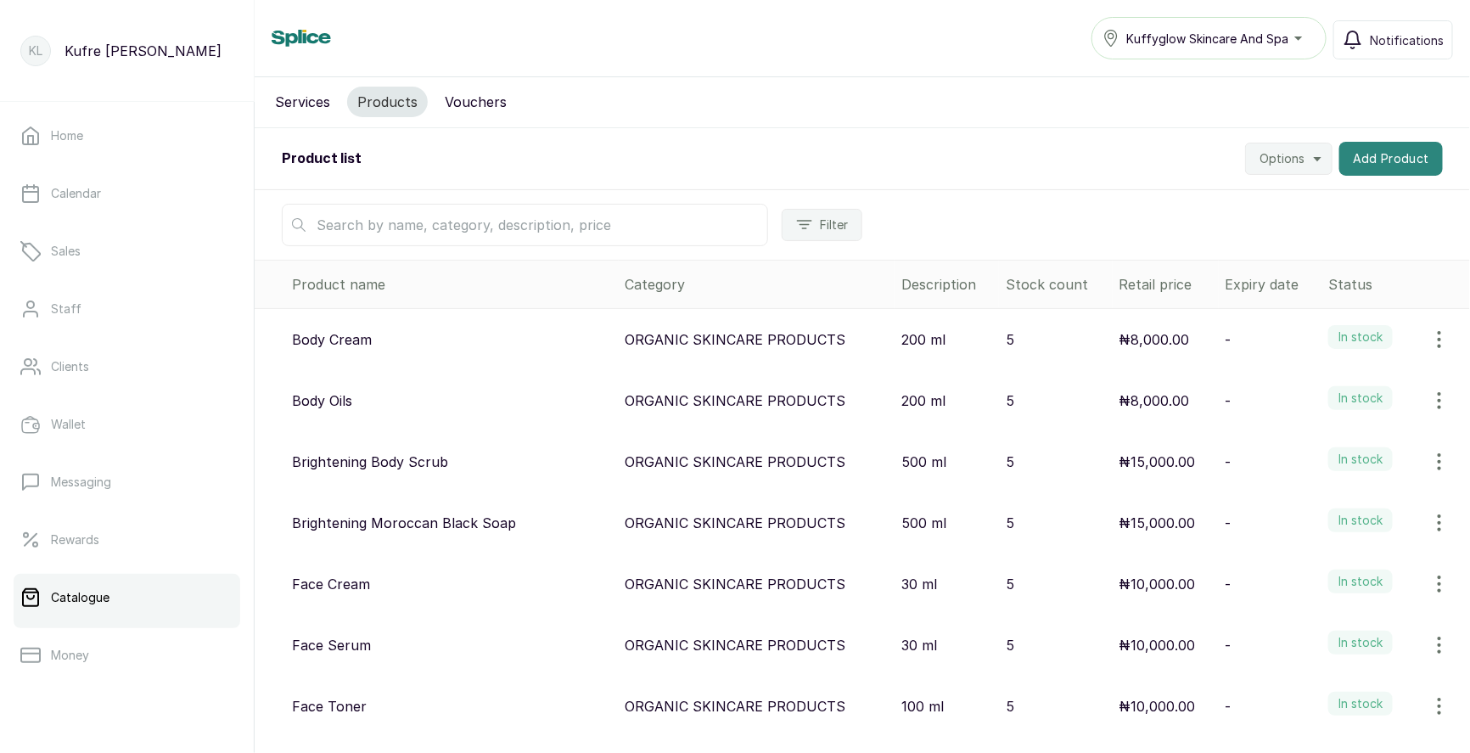
click at [1375, 154] on button "Add Product" at bounding box center [1391, 159] width 104 height 34
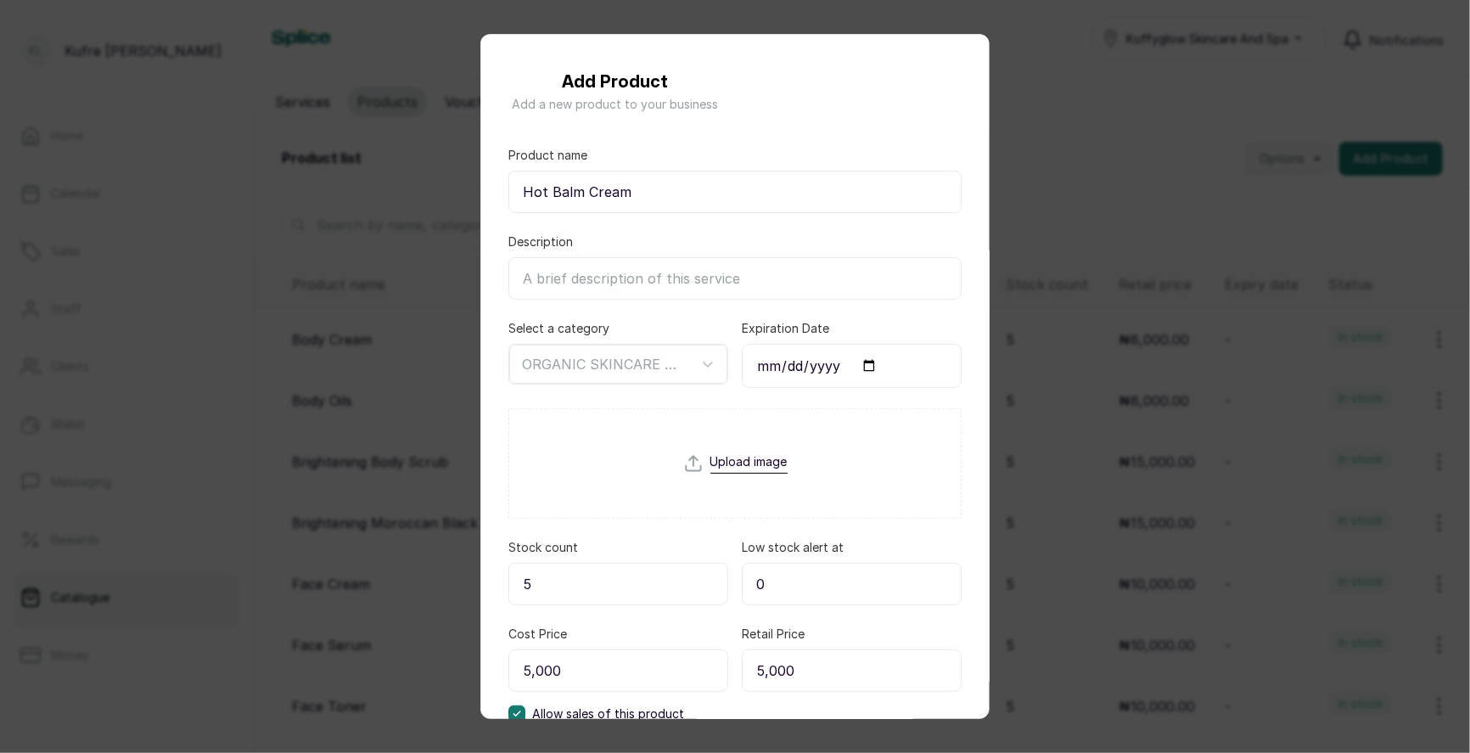
click at [1091, 190] on div "Add Product Add a new product to your business Product name Hot Balm Cream Desc…" at bounding box center [735, 376] width 1470 height 753
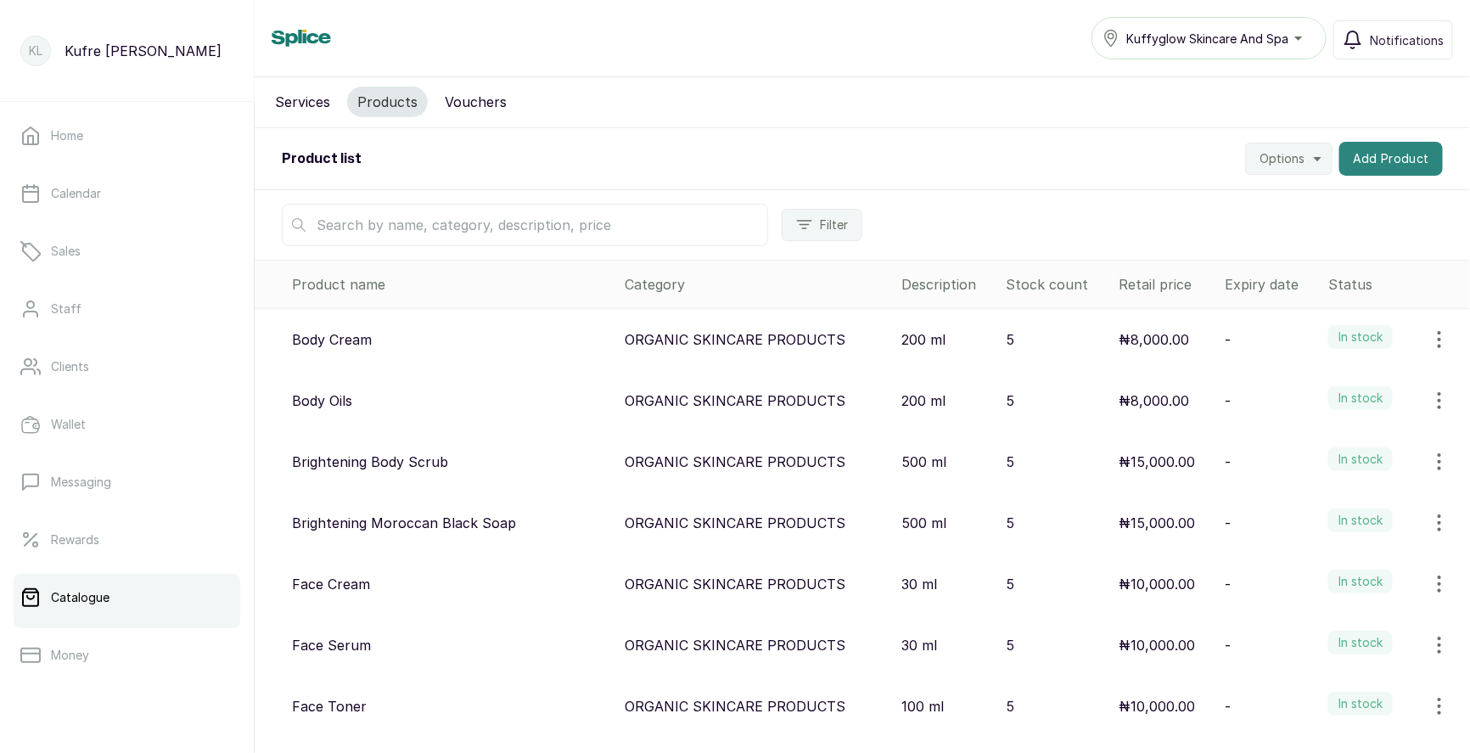
click at [1391, 161] on button "Add Product" at bounding box center [1391, 159] width 104 height 34
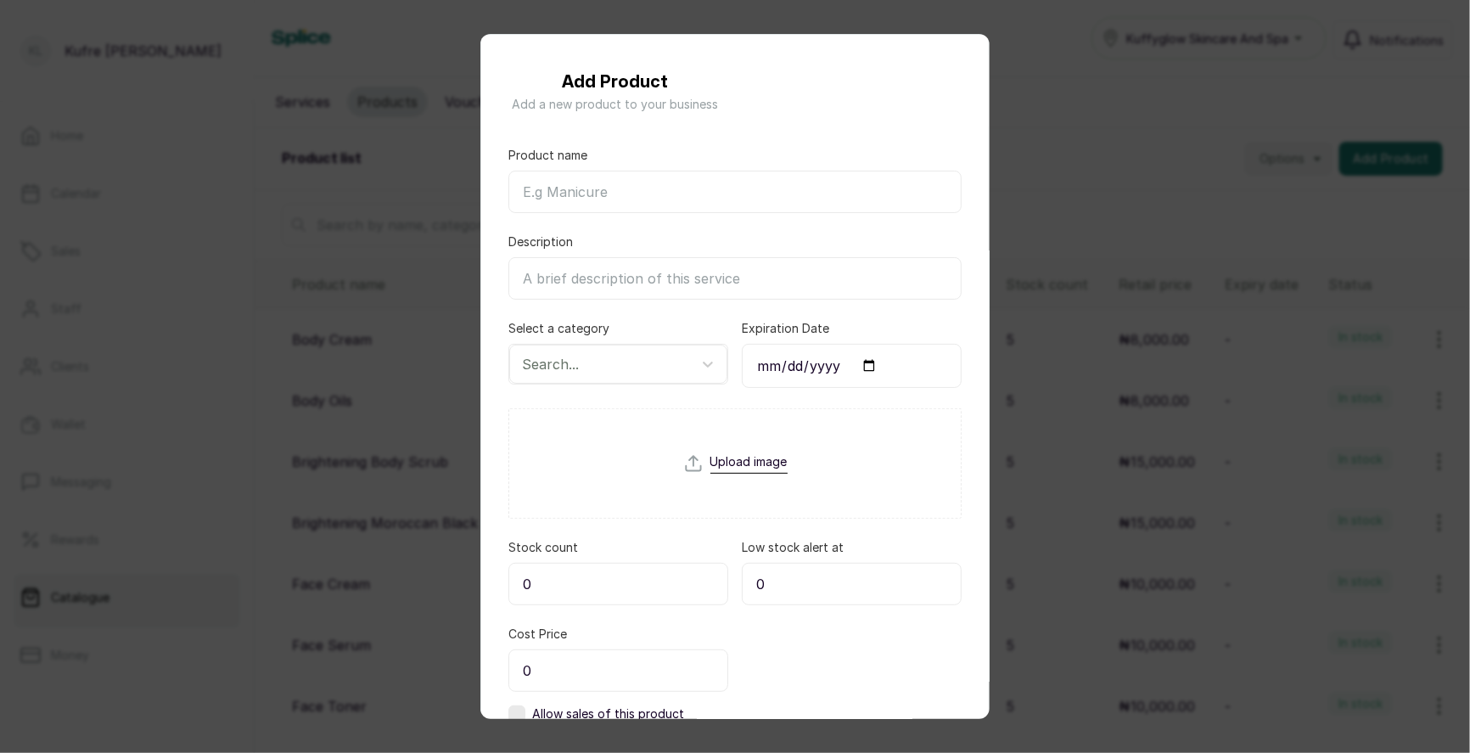
click at [703, 204] on input "Product name" at bounding box center [734, 192] width 453 height 42
paste input "Pure Honey"
type input "Pure Honey"
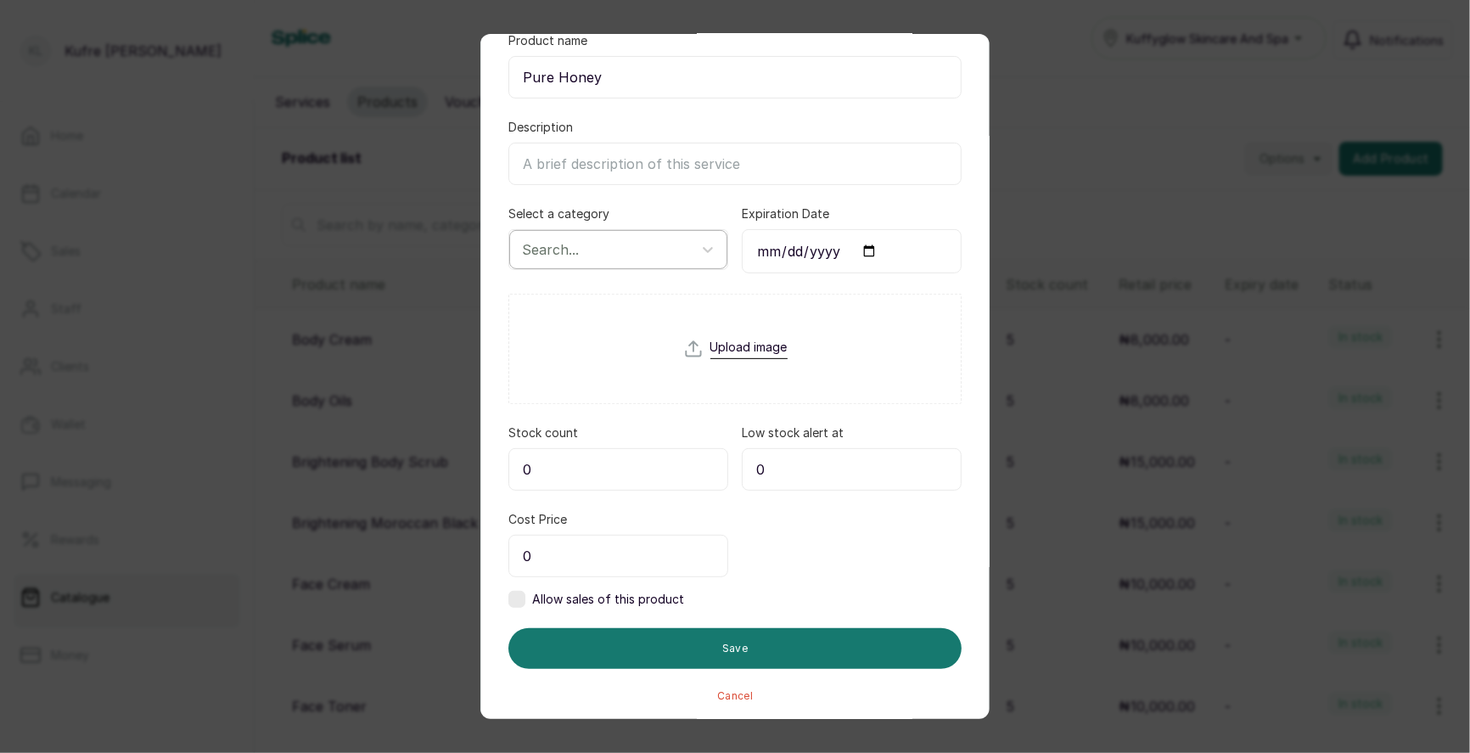
click at [614, 244] on div at bounding box center [603, 249] width 162 height 22
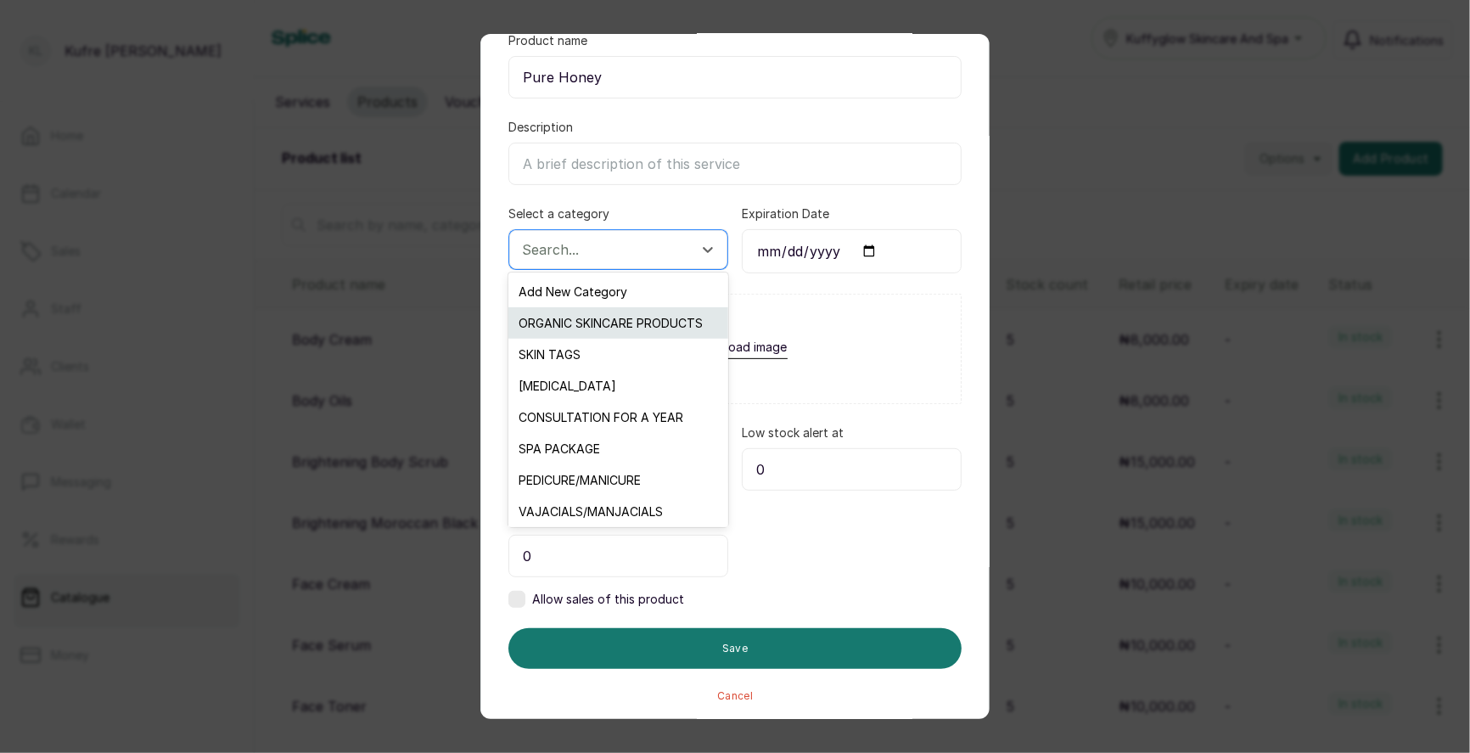
click at [614, 318] on div "ORGANIC SKINCARE PRODUCTS" at bounding box center [617, 322] width 219 height 31
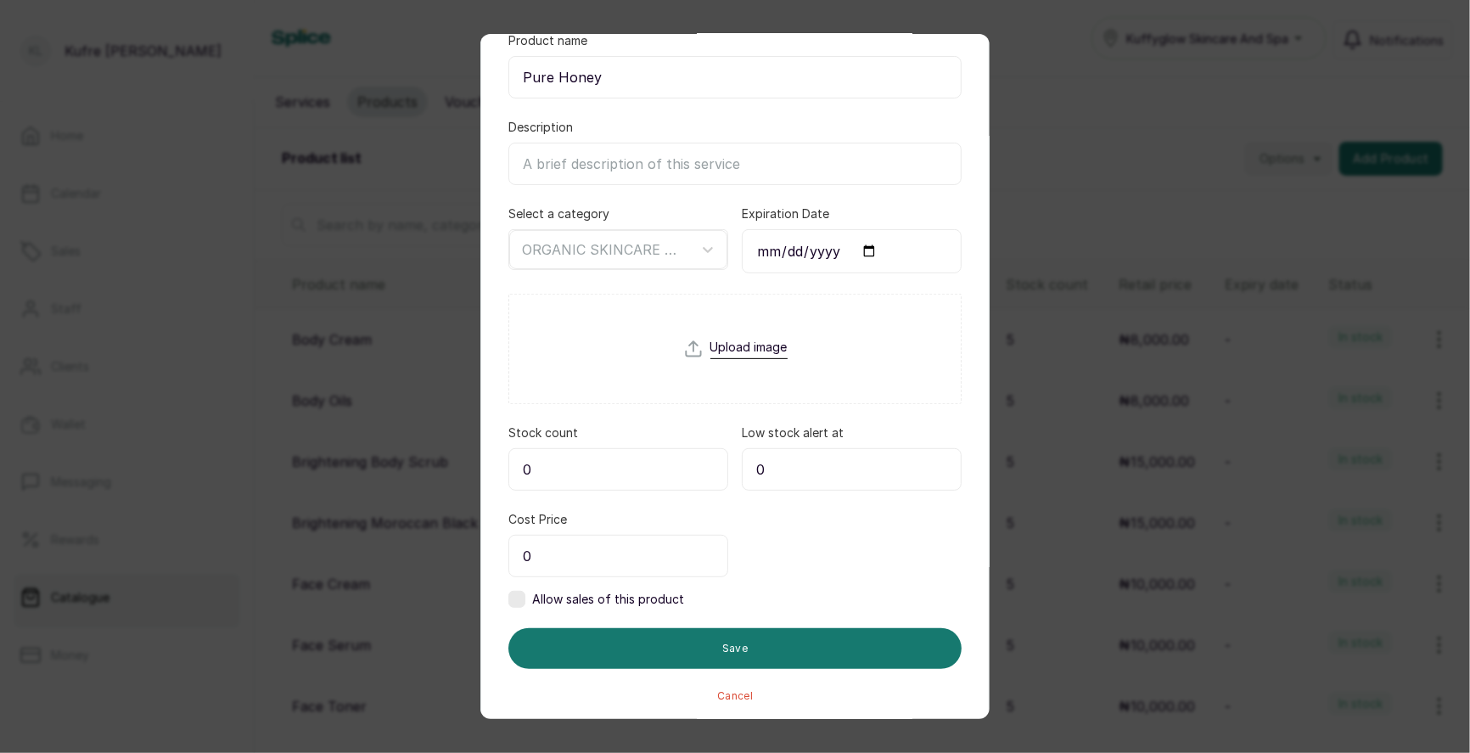
click at [636, 479] on input "0" at bounding box center [618, 469] width 220 height 42
type input "5"
click at [610, 552] on input "0" at bounding box center [618, 556] width 220 height 42
type input "10,000"
click at [515, 592] on label at bounding box center [516, 599] width 17 height 17
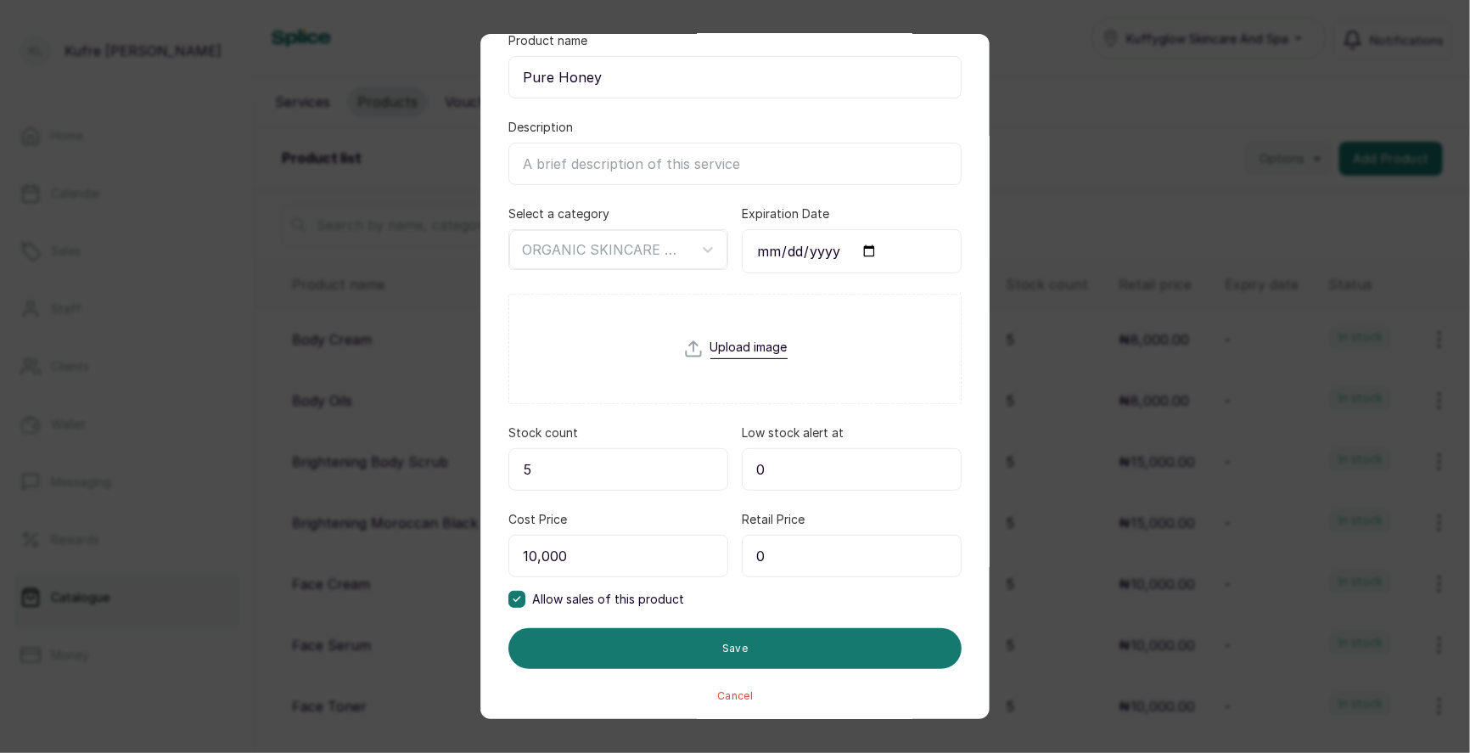
click at [855, 558] on input "0" at bounding box center [852, 556] width 220 height 42
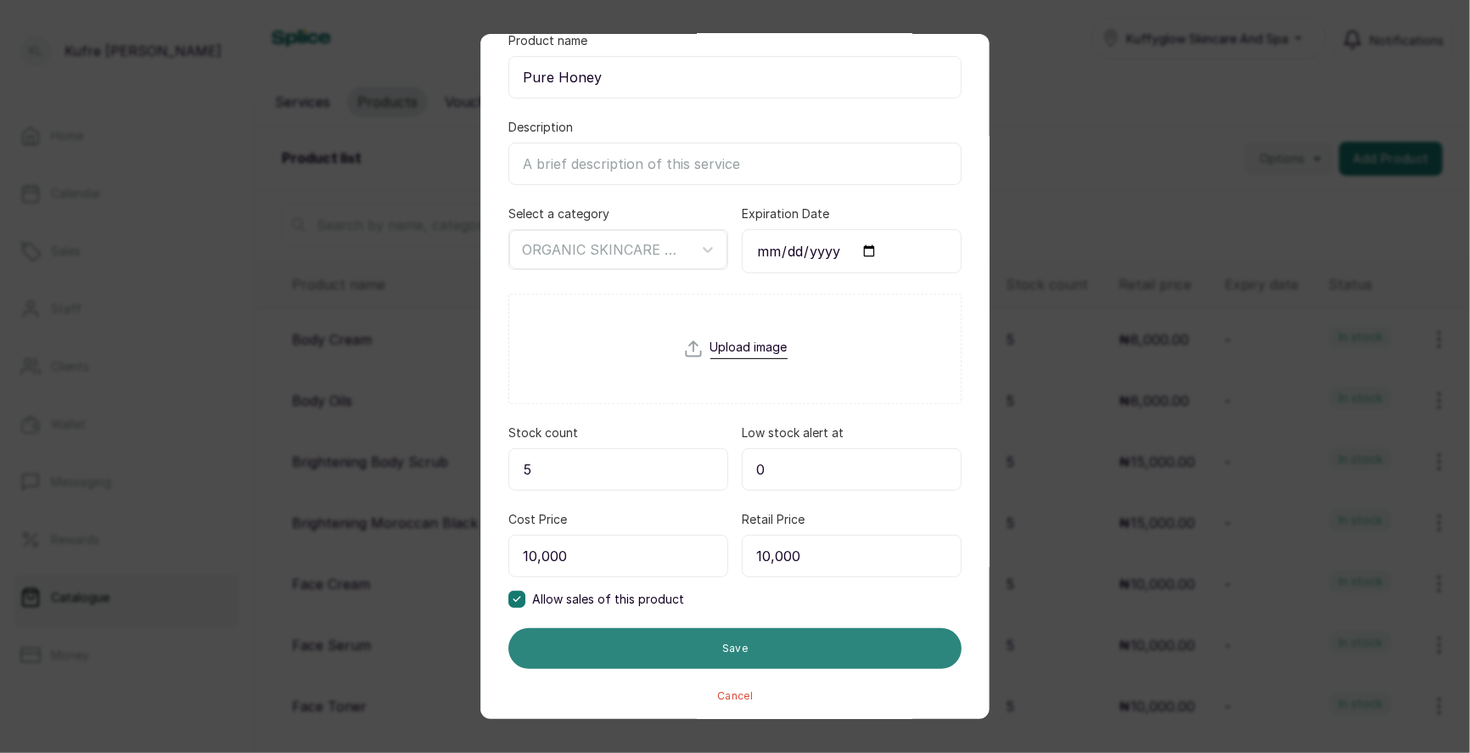
type input "10,000"
click at [737, 654] on button "Save" at bounding box center [734, 648] width 453 height 41
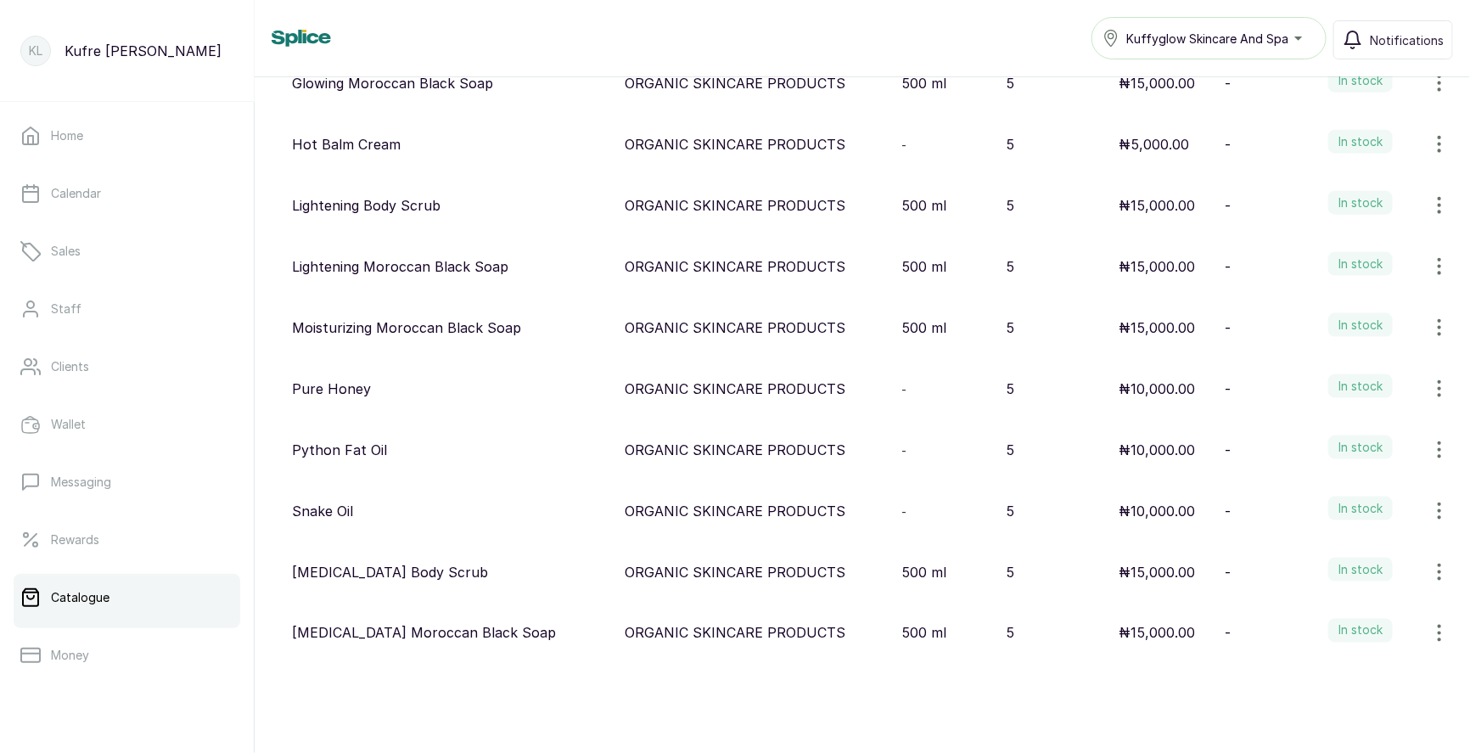
scroll to position [0, 0]
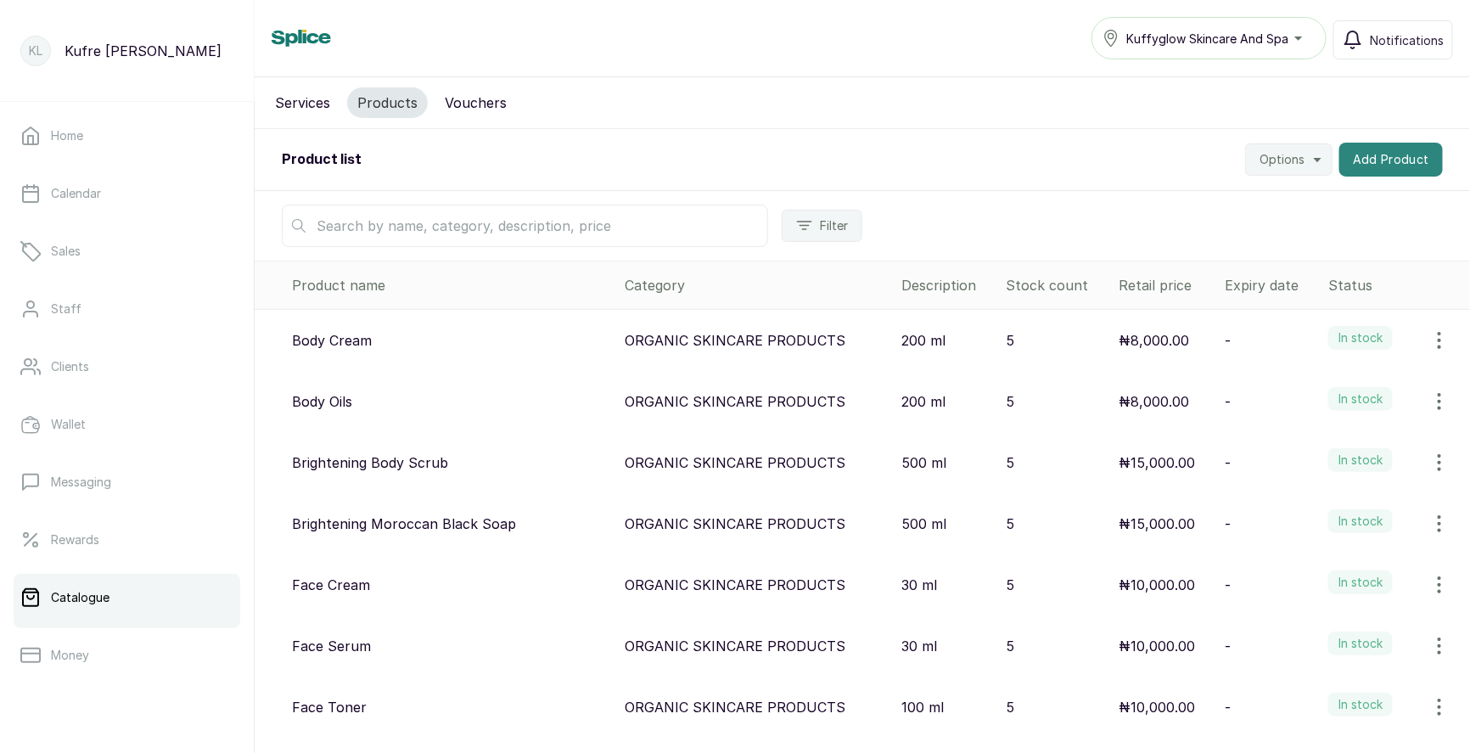
click at [1386, 168] on button "Add Product" at bounding box center [1391, 160] width 104 height 34
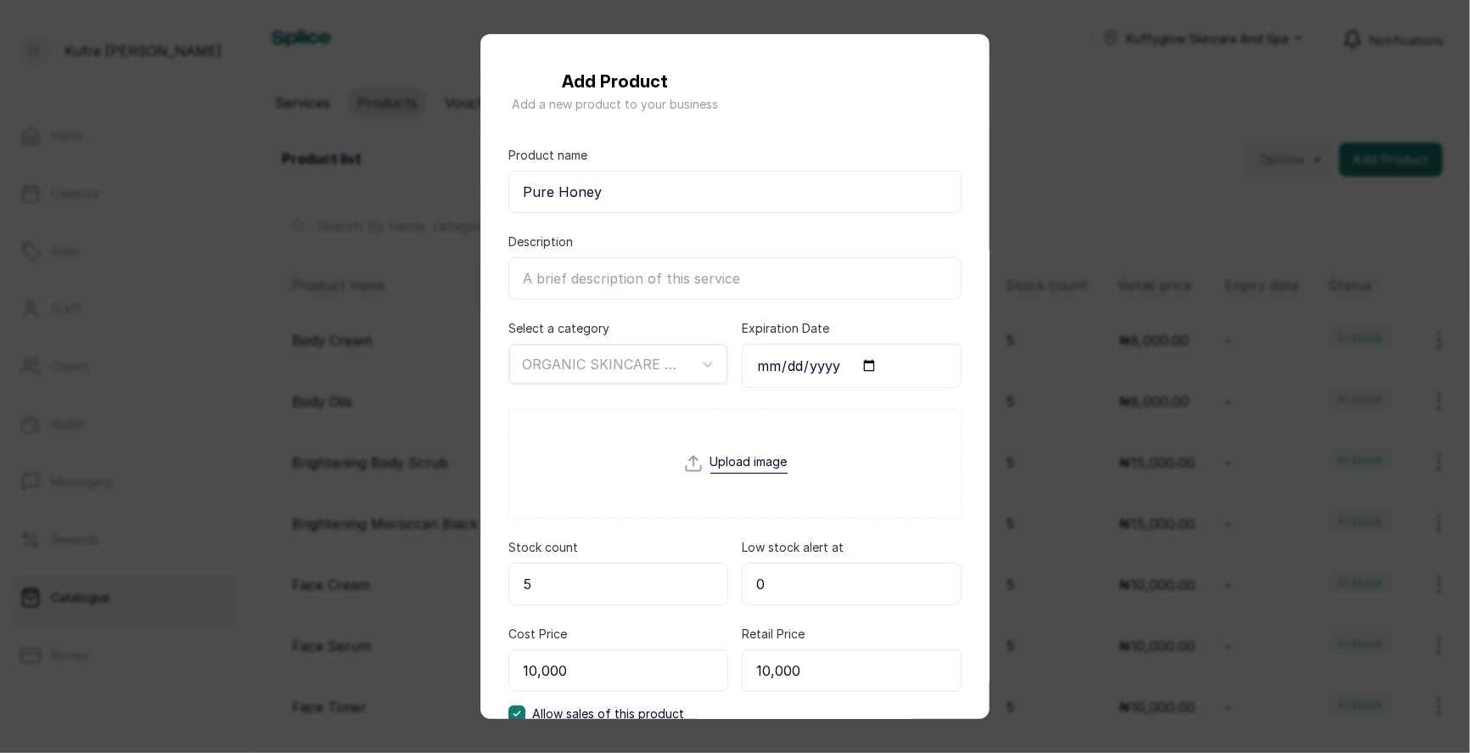
click at [596, 191] on input "Pure Honey" at bounding box center [734, 192] width 453 height 42
click at [1068, 219] on div "Add Product Add a new product to your business Product name Pure Honey Descript…" at bounding box center [735, 376] width 1470 height 753
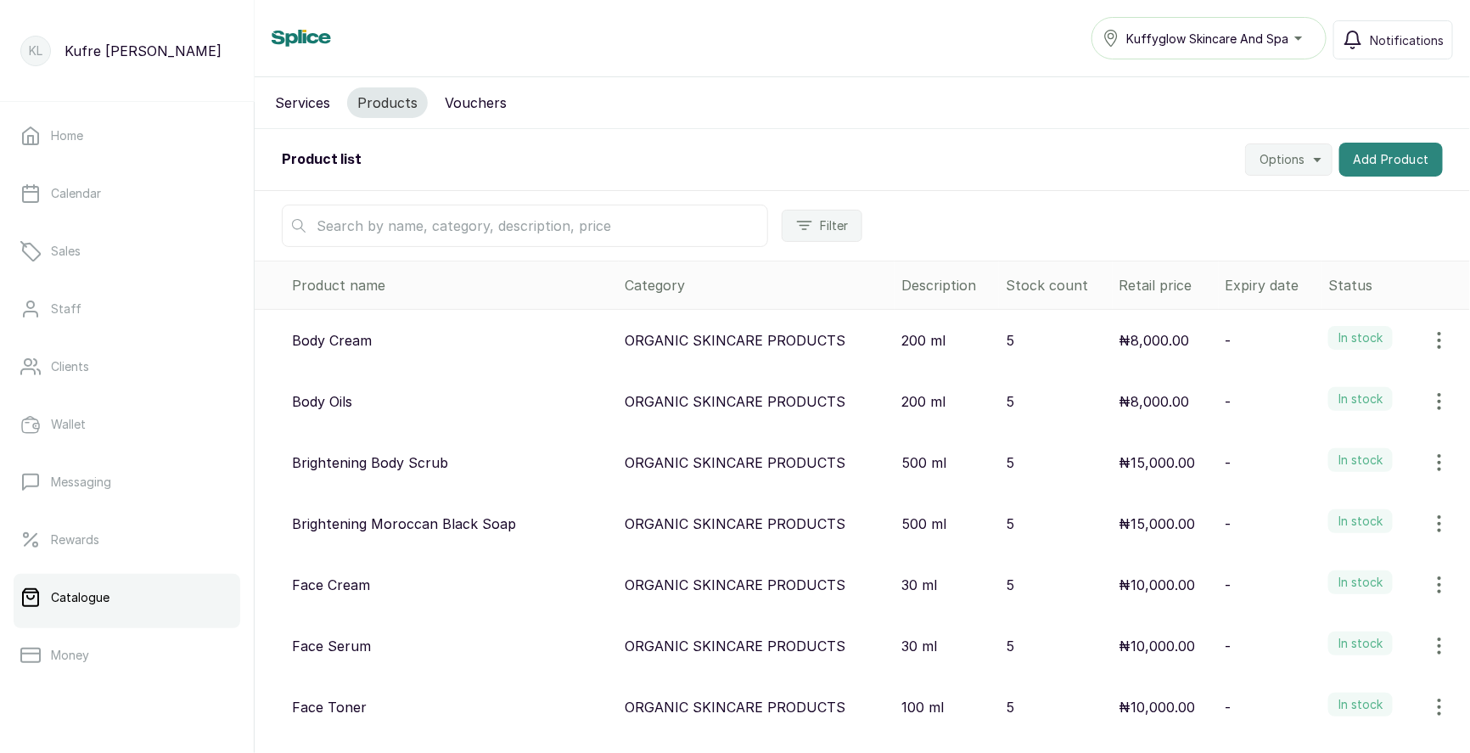
click at [1391, 157] on button "Add Product" at bounding box center [1391, 160] width 104 height 34
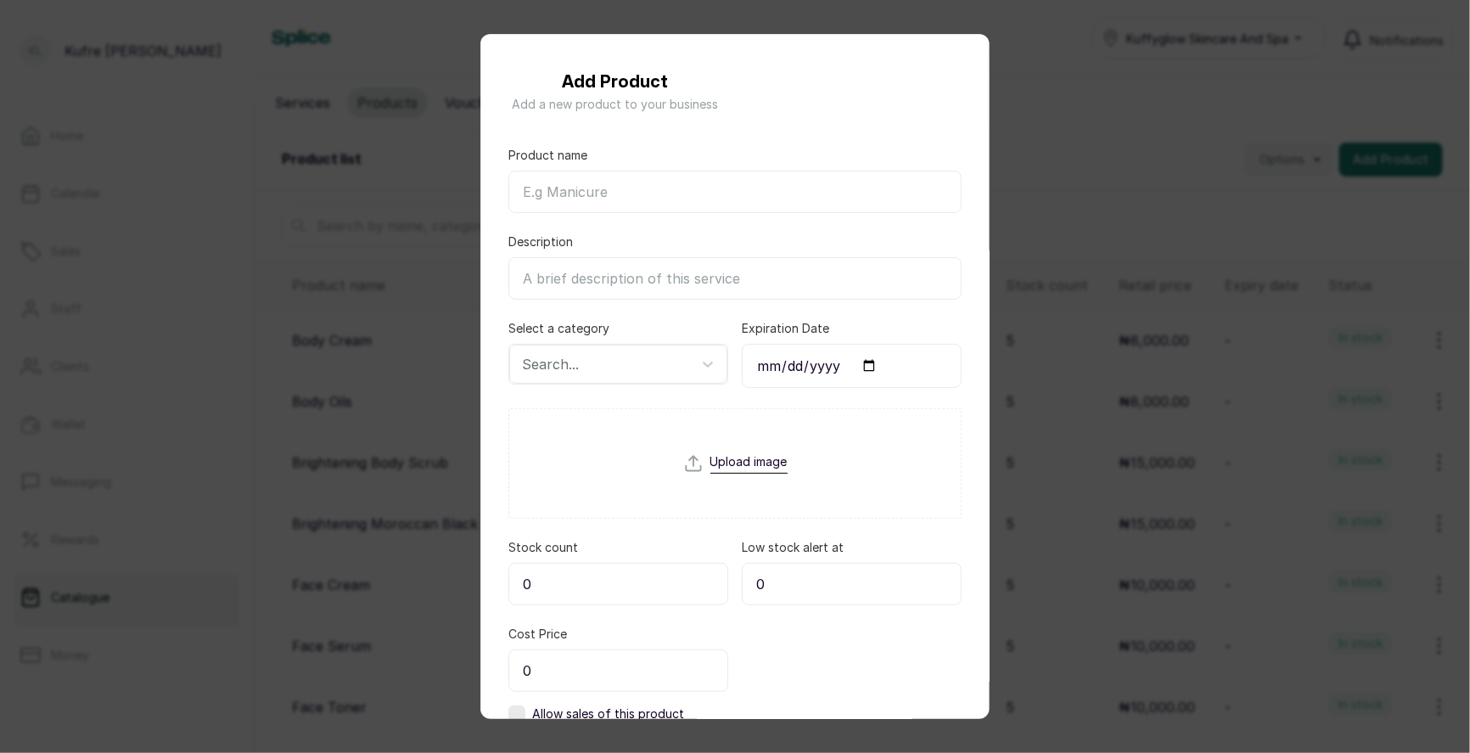
click at [616, 182] on input "Product name" at bounding box center [734, 192] width 453 height 42
paste input "Dark Corrector Cream"
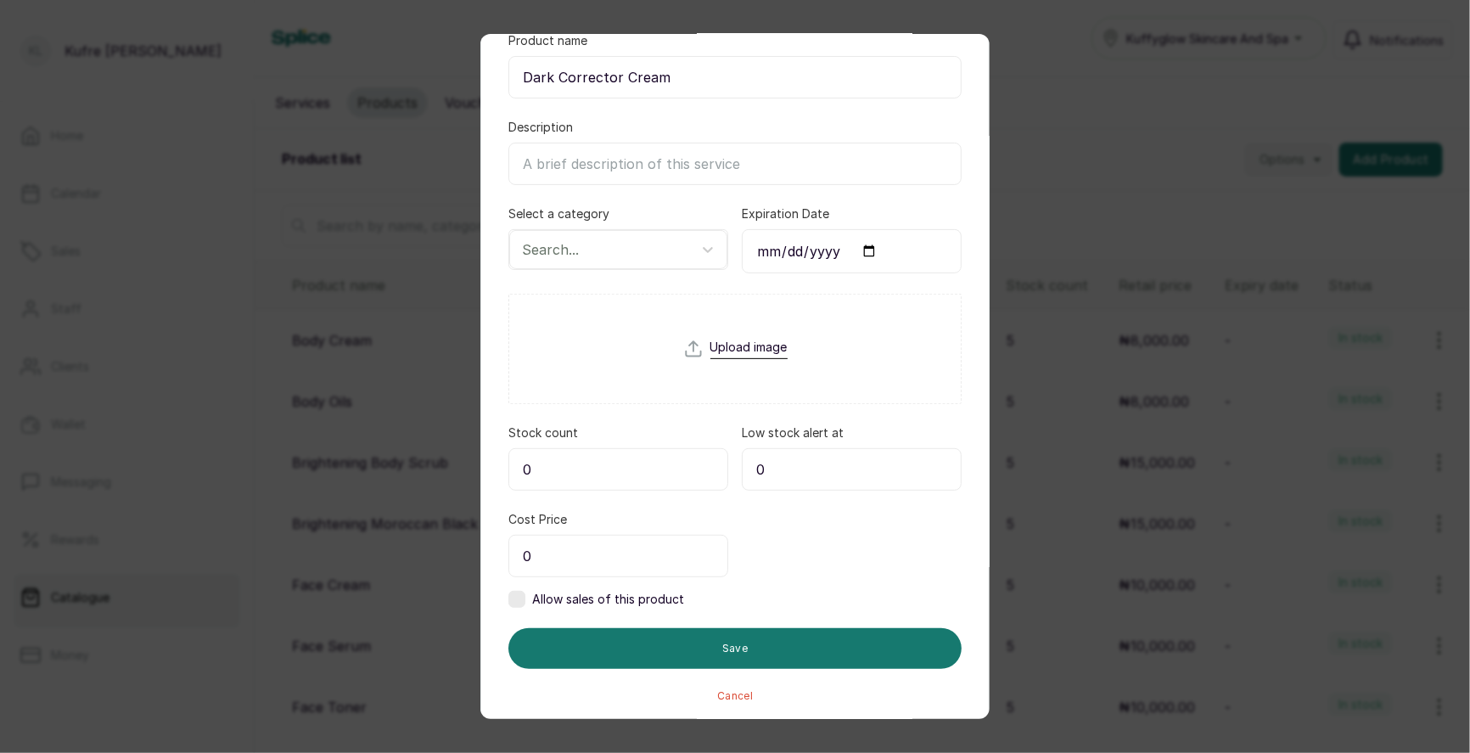
type input "Dark Corrector Cream"
click at [592, 563] on input "0" at bounding box center [618, 556] width 220 height 42
type input "10,000"
click at [511, 608] on form "Product name Dark Corrector Cream Description Select a category Search... Expir…" at bounding box center [734, 367] width 453 height 670
click at [511, 605] on form "Product name Dark Corrector Cream Description Select a category Search... Expir…" at bounding box center [734, 367] width 453 height 670
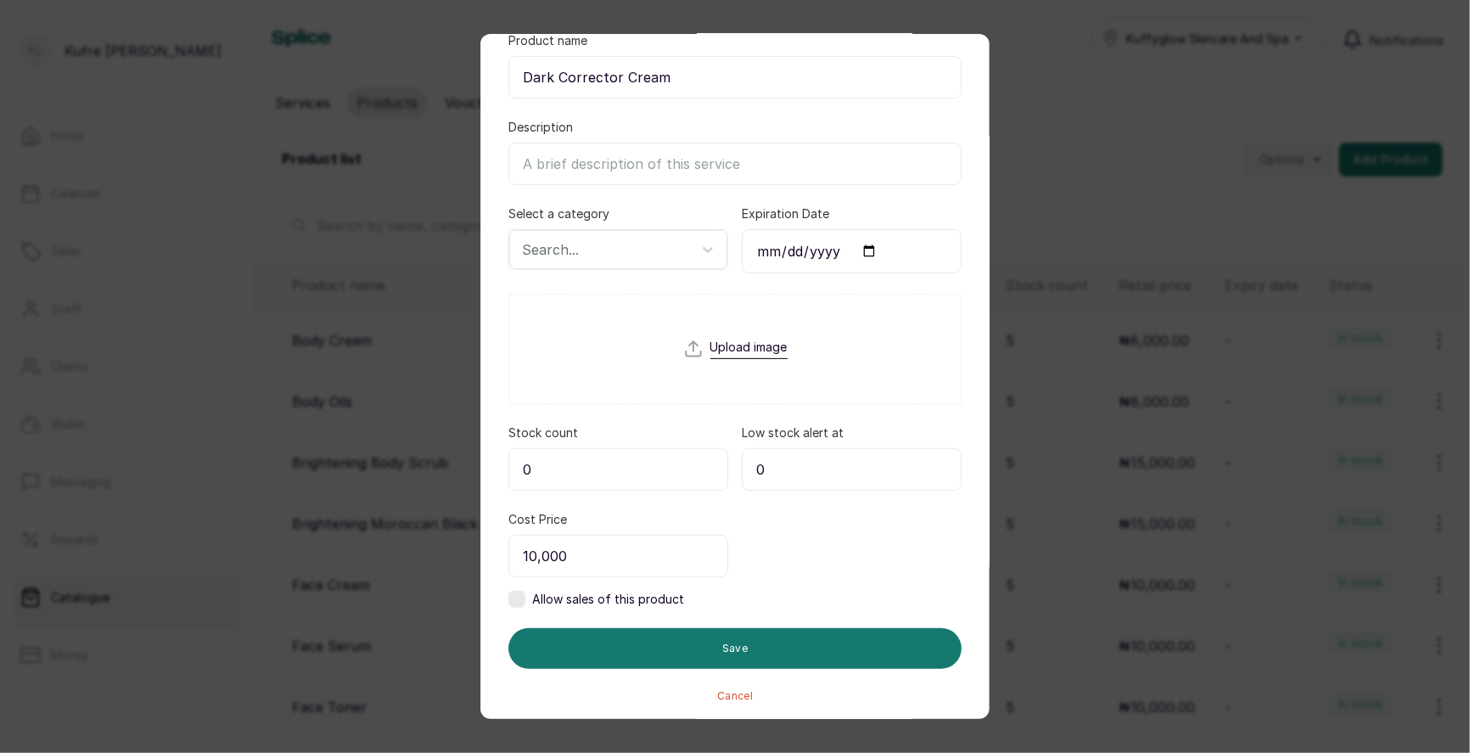
click at [519, 605] on form "Product name Dark Corrector Cream Description Select a category Search... Expir…" at bounding box center [734, 367] width 453 height 670
click at [514, 596] on label at bounding box center [516, 599] width 17 height 17
click at [782, 561] on input "0" at bounding box center [852, 556] width 220 height 42
type input "10,000"
click at [600, 474] on input "0" at bounding box center [618, 469] width 220 height 42
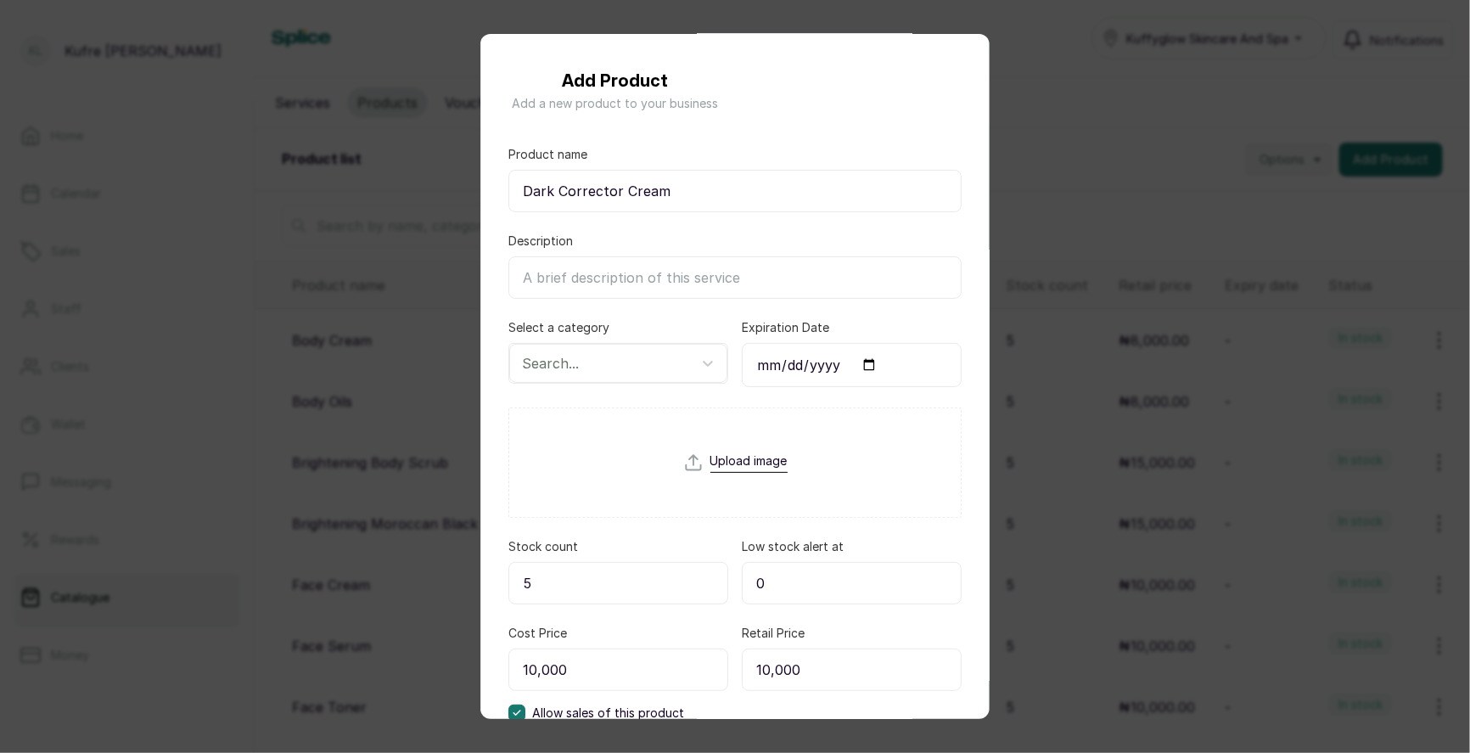
scroll to position [0, 0]
type input "5"
click at [679, 367] on div at bounding box center [603, 364] width 162 height 22
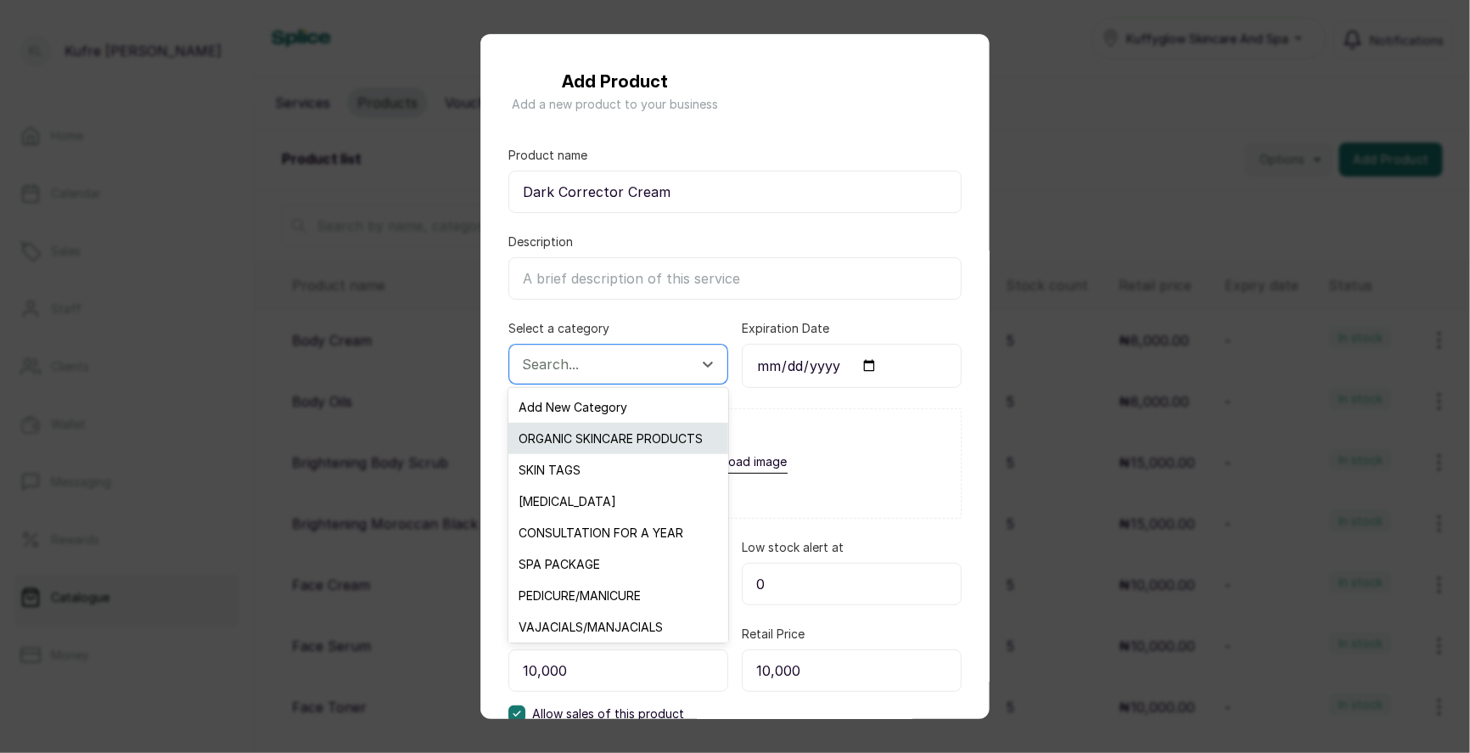
click at [642, 435] on div "ORGANIC SKINCARE PRODUCTS" at bounding box center [617, 438] width 219 height 31
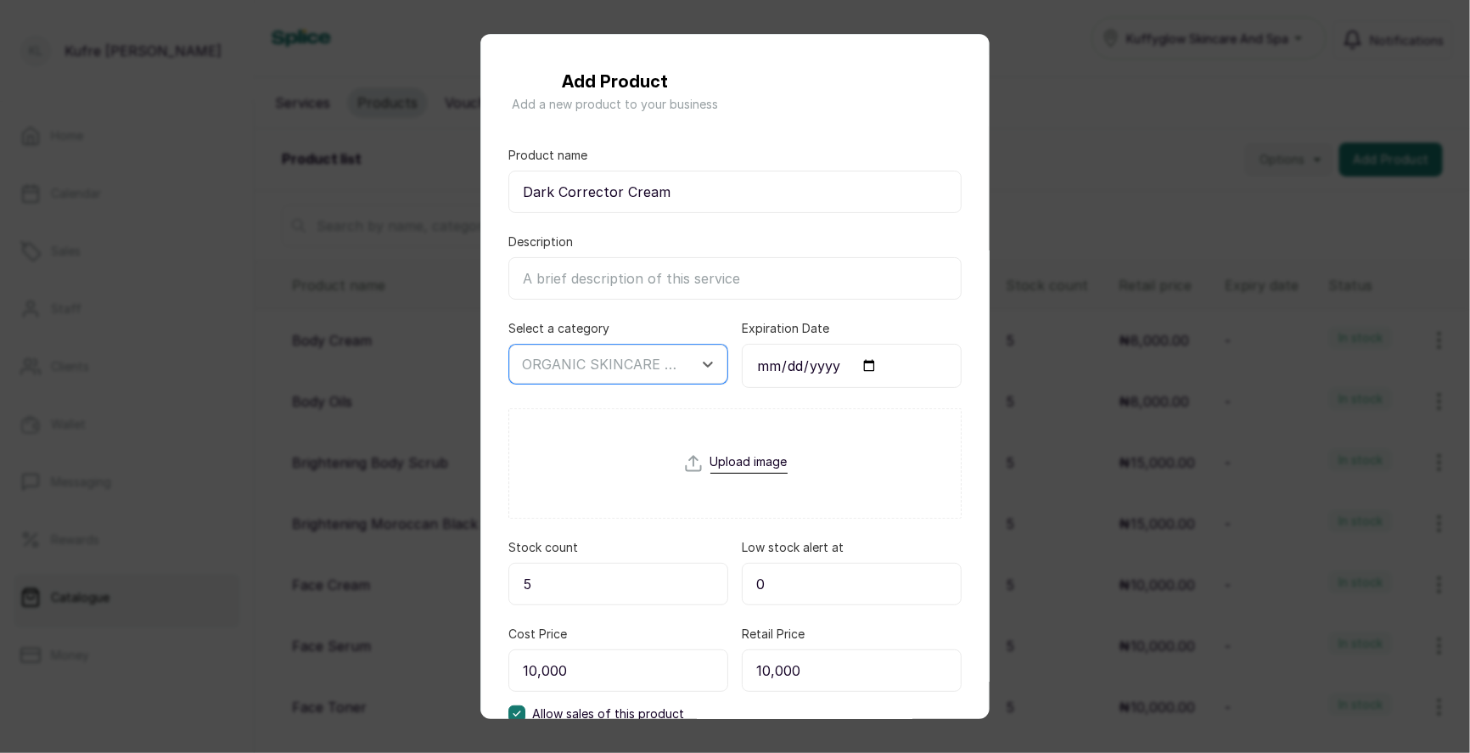
scroll to position [115, 0]
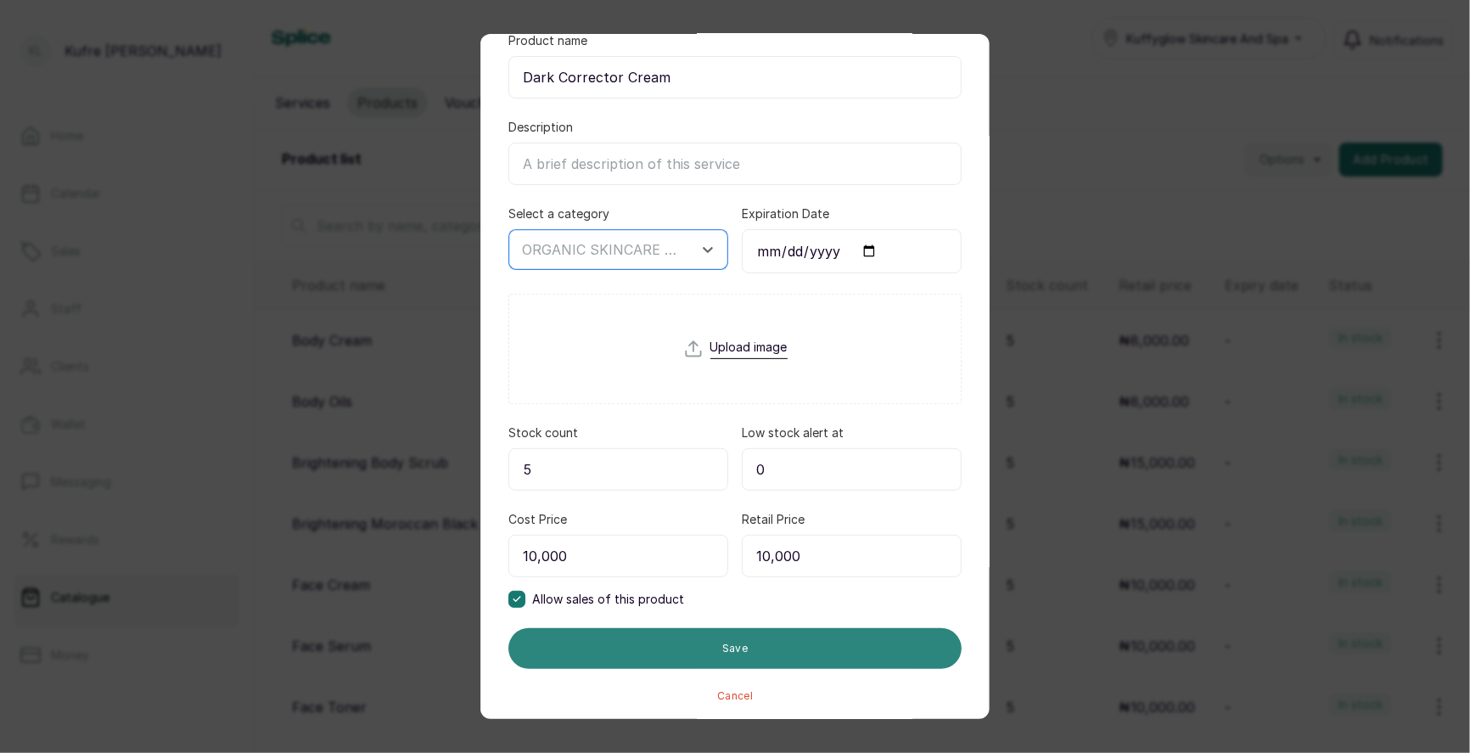
click at [720, 653] on button "Save" at bounding box center [734, 648] width 453 height 41
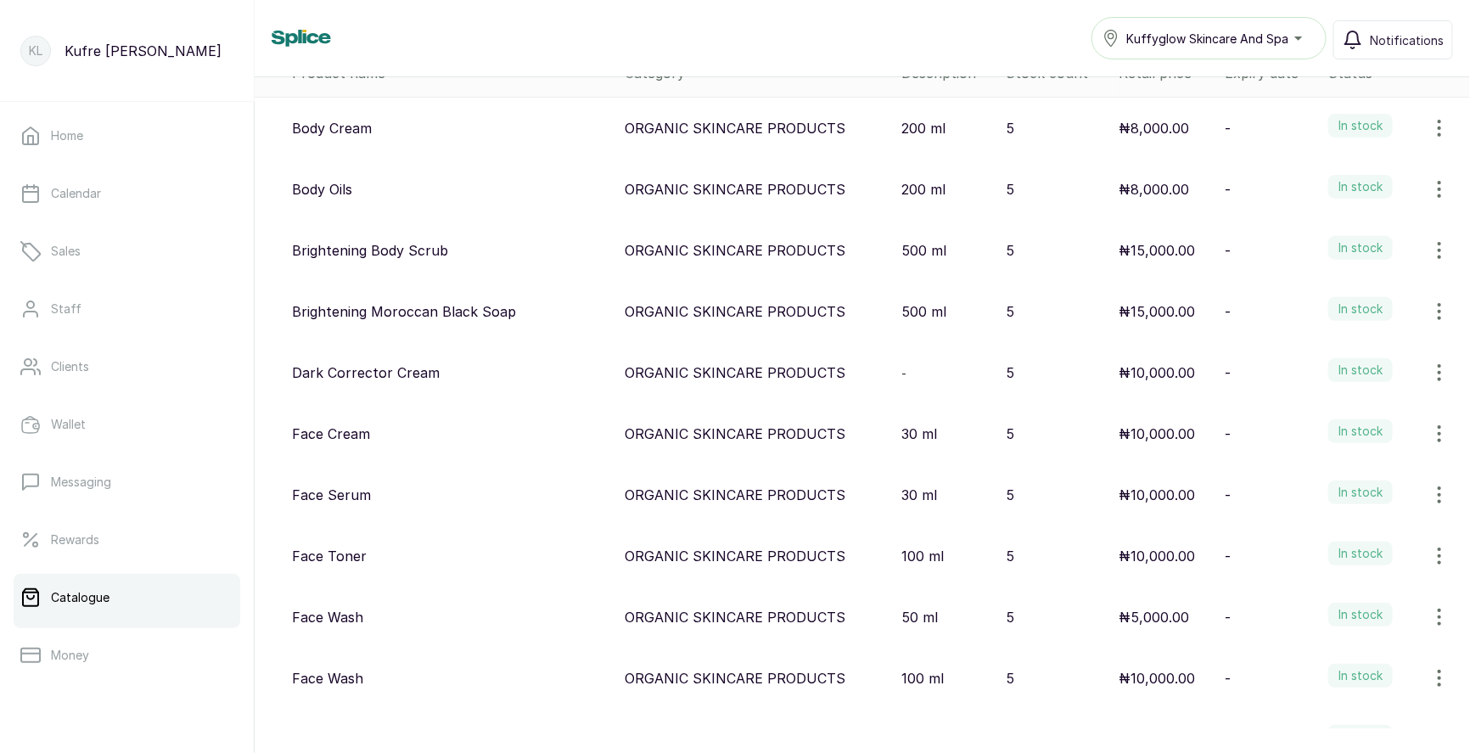
scroll to position [0, 0]
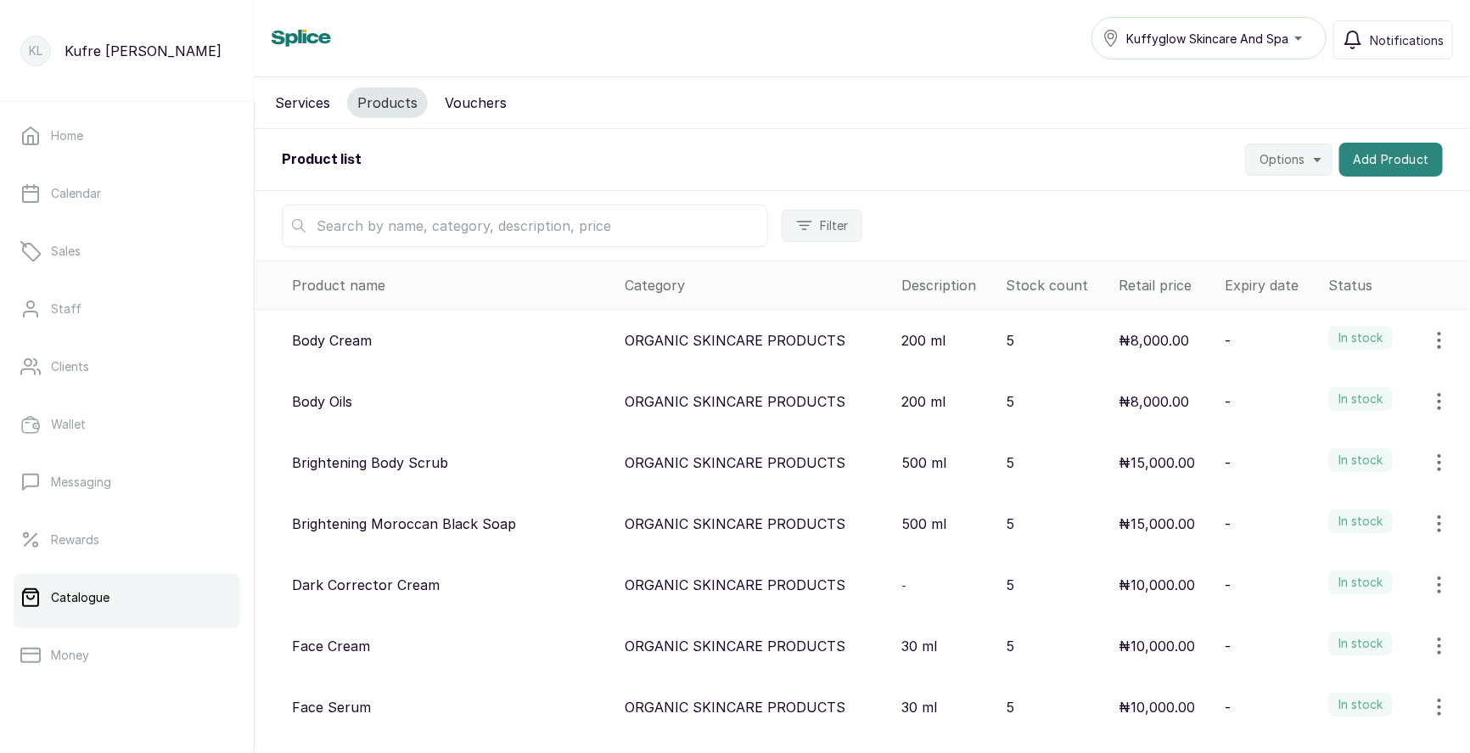
click at [1376, 164] on button "Add Product" at bounding box center [1391, 160] width 104 height 34
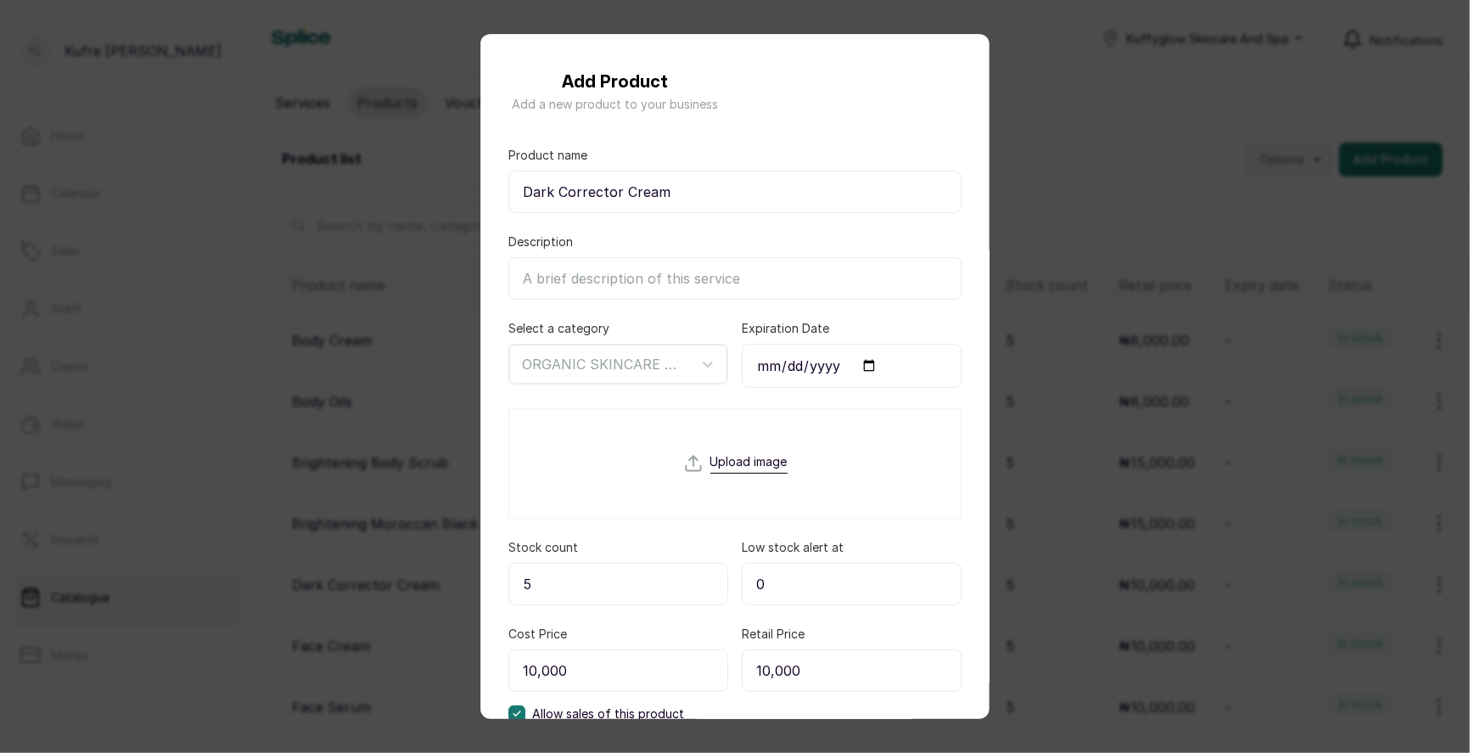
click at [1128, 290] on div "Add Product Add a new product to your business Product name Dark Corrector Crea…" at bounding box center [735, 376] width 1470 height 753
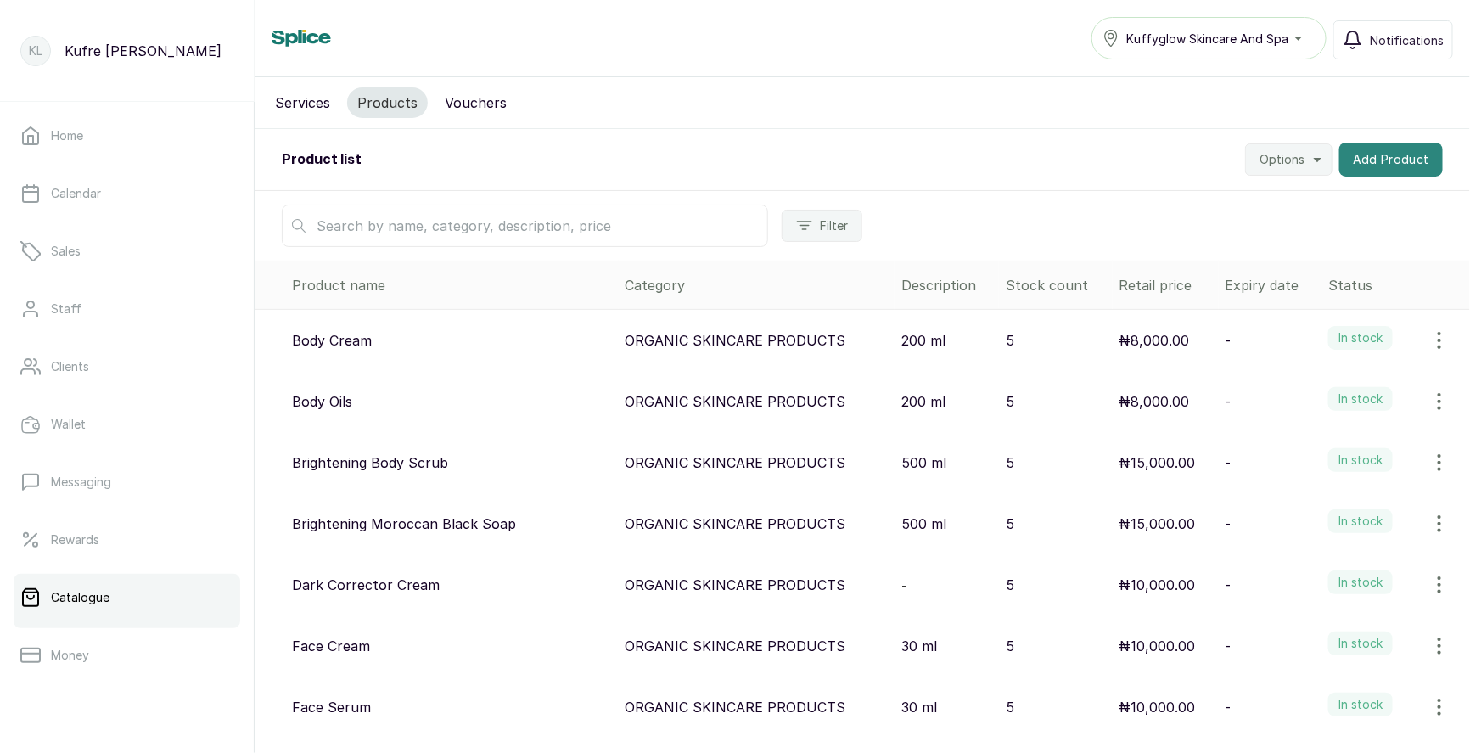
click at [1359, 162] on button "Add Product" at bounding box center [1391, 160] width 104 height 34
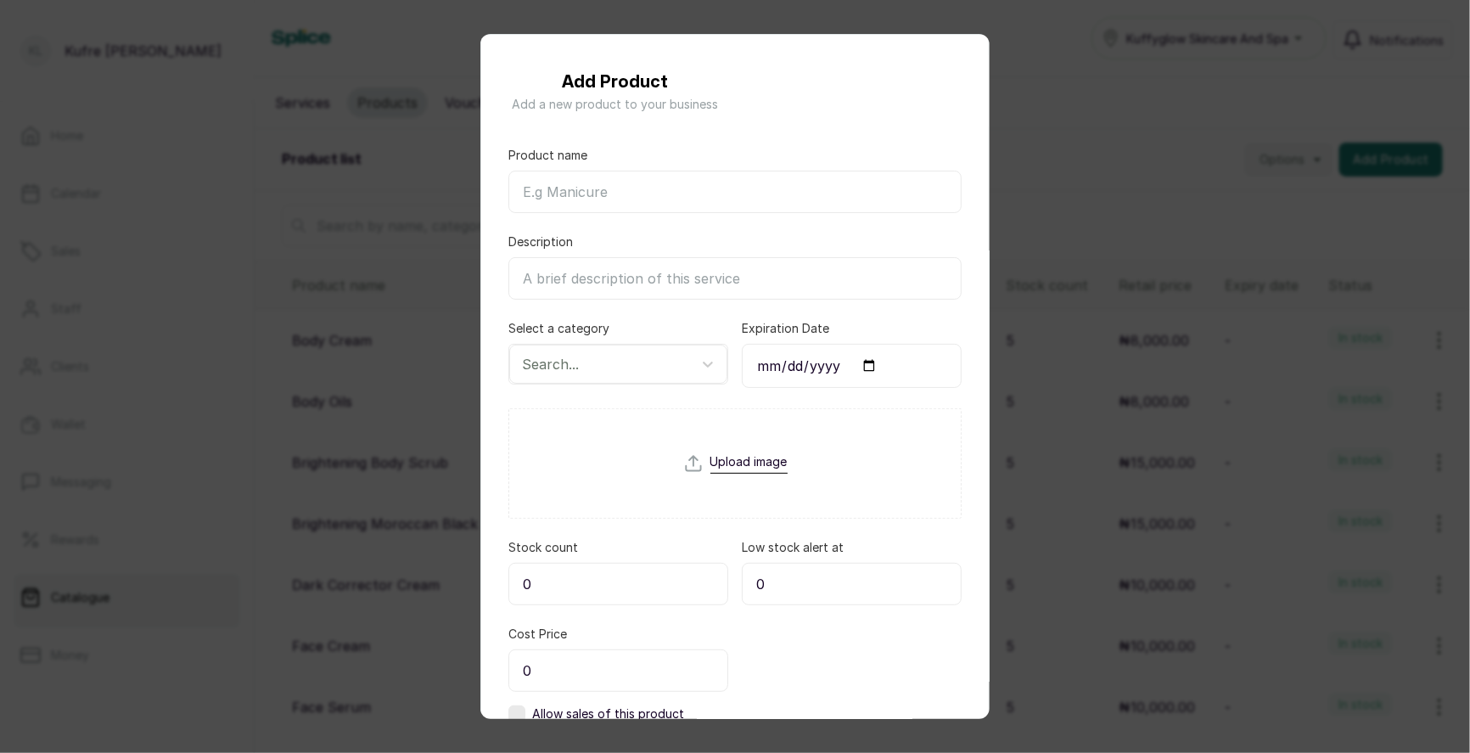
click at [692, 176] on input "Product name" at bounding box center [734, 192] width 453 height 42
paste input "[MEDICAL_DATA] Remover Cream"
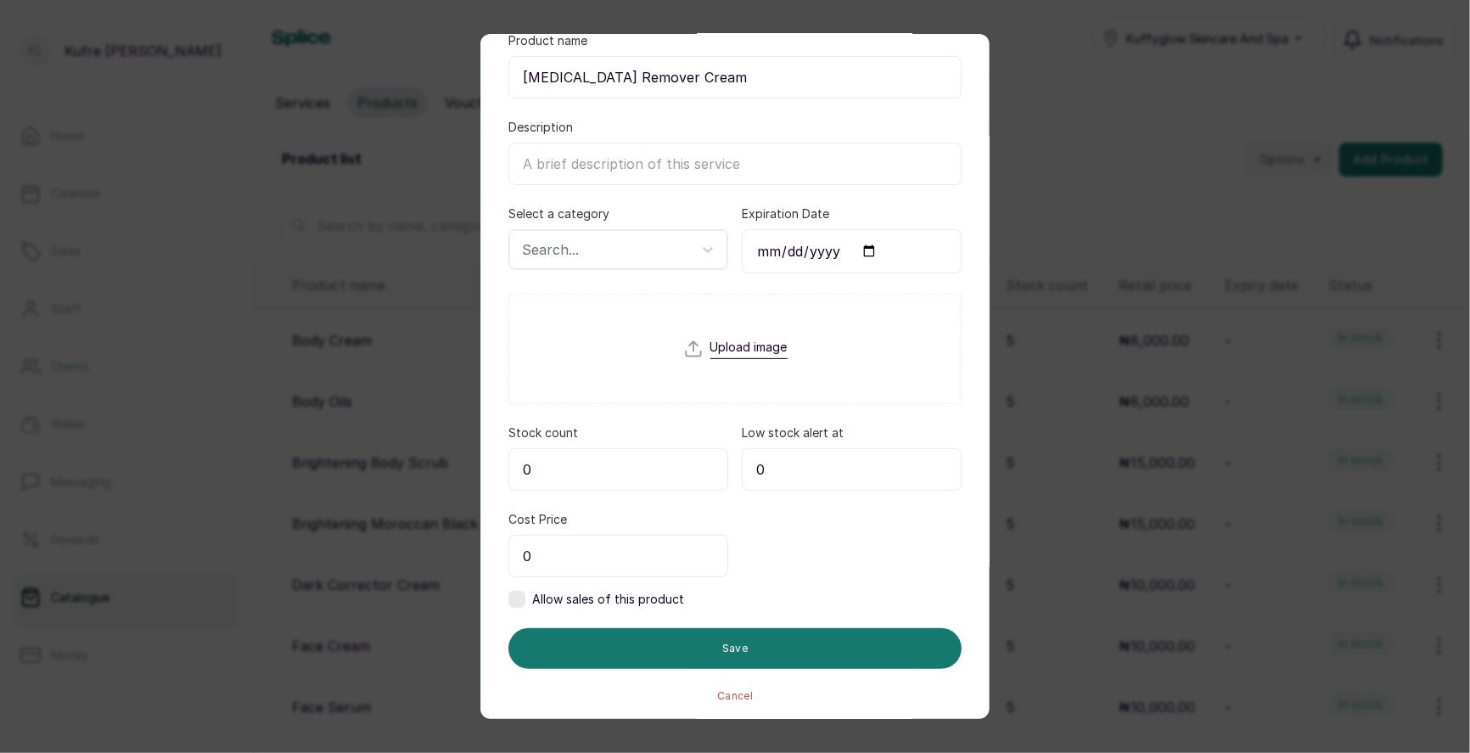
type input "[MEDICAL_DATA] Remover Cream"
click at [586, 557] on input "0" at bounding box center [618, 556] width 220 height 42
type input "10,000"
click at [520, 593] on label at bounding box center [516, 599] width 17 height 17
click at [791, 542] on input "0" at bounding box center [852, 556] width 220 height 42
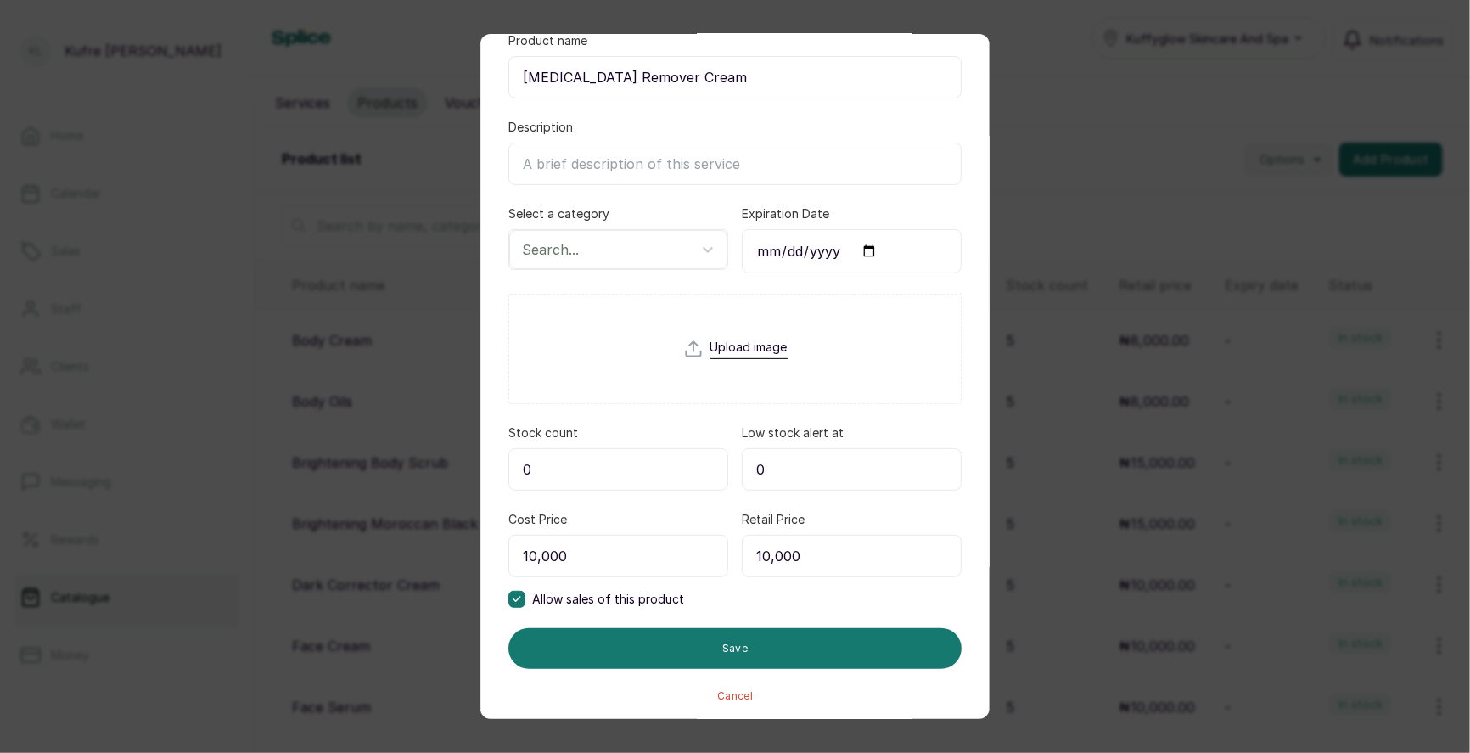
type input "10,000"
click at [598, 474] on input "0" at bounding box center [618, 469] width 220 height 42
type input "5"
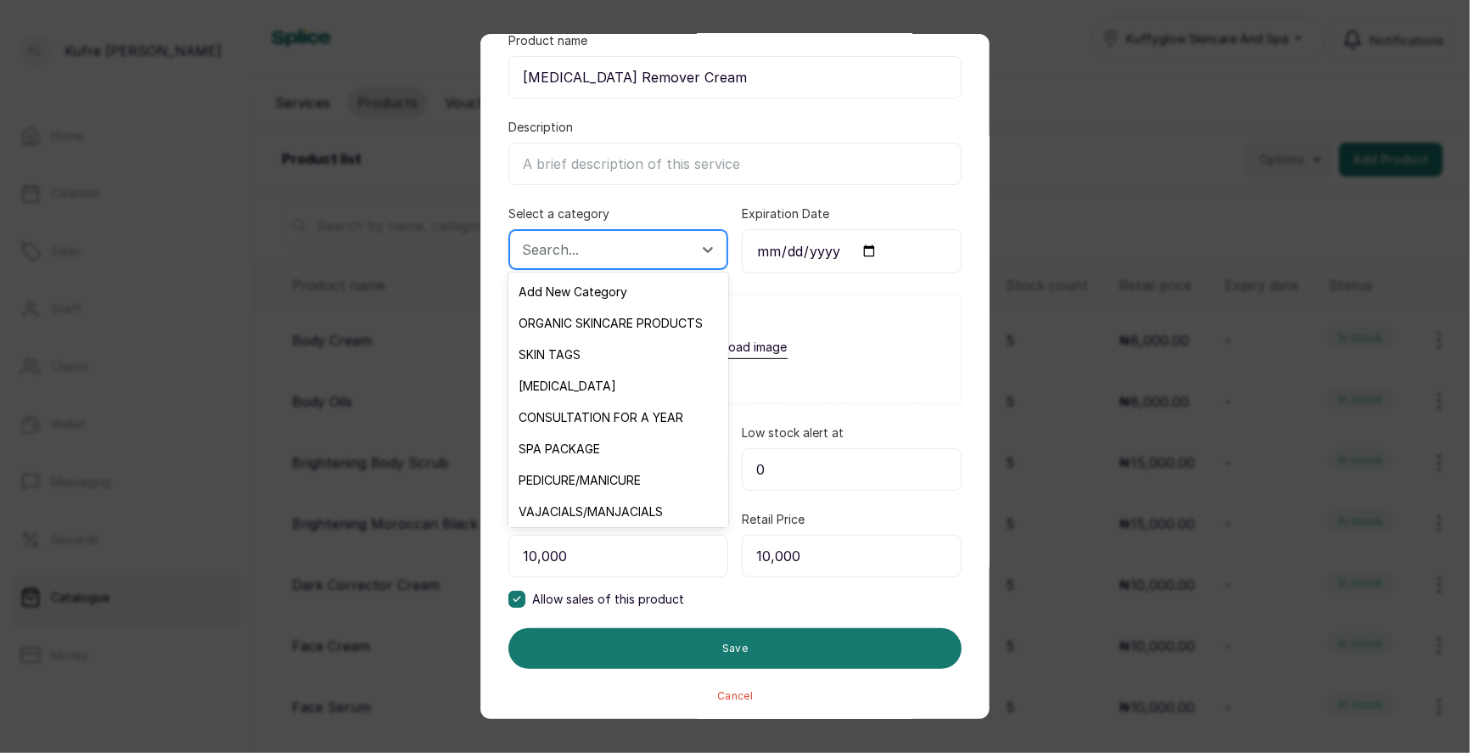
click at [668, 235] on div "Search..." at bounding box center [602, 249] width 179 height 29
click at [659, 322] on div "ORGANIC SKINCARE PRODUCTS" at bounding box center [617, 322] width 219 height 31
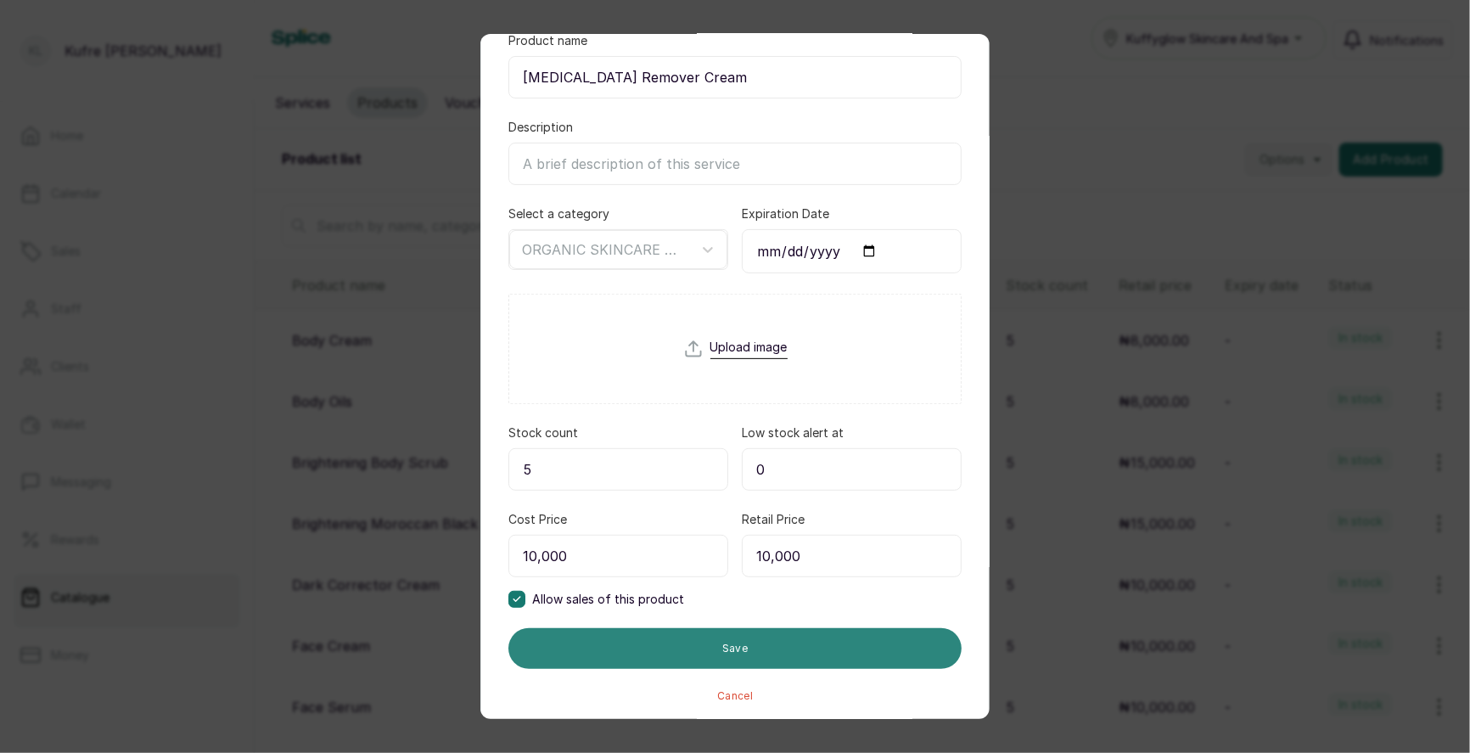
click at [726, 642] on button "Save" at bounding box center [734, 648] width 453 height 41
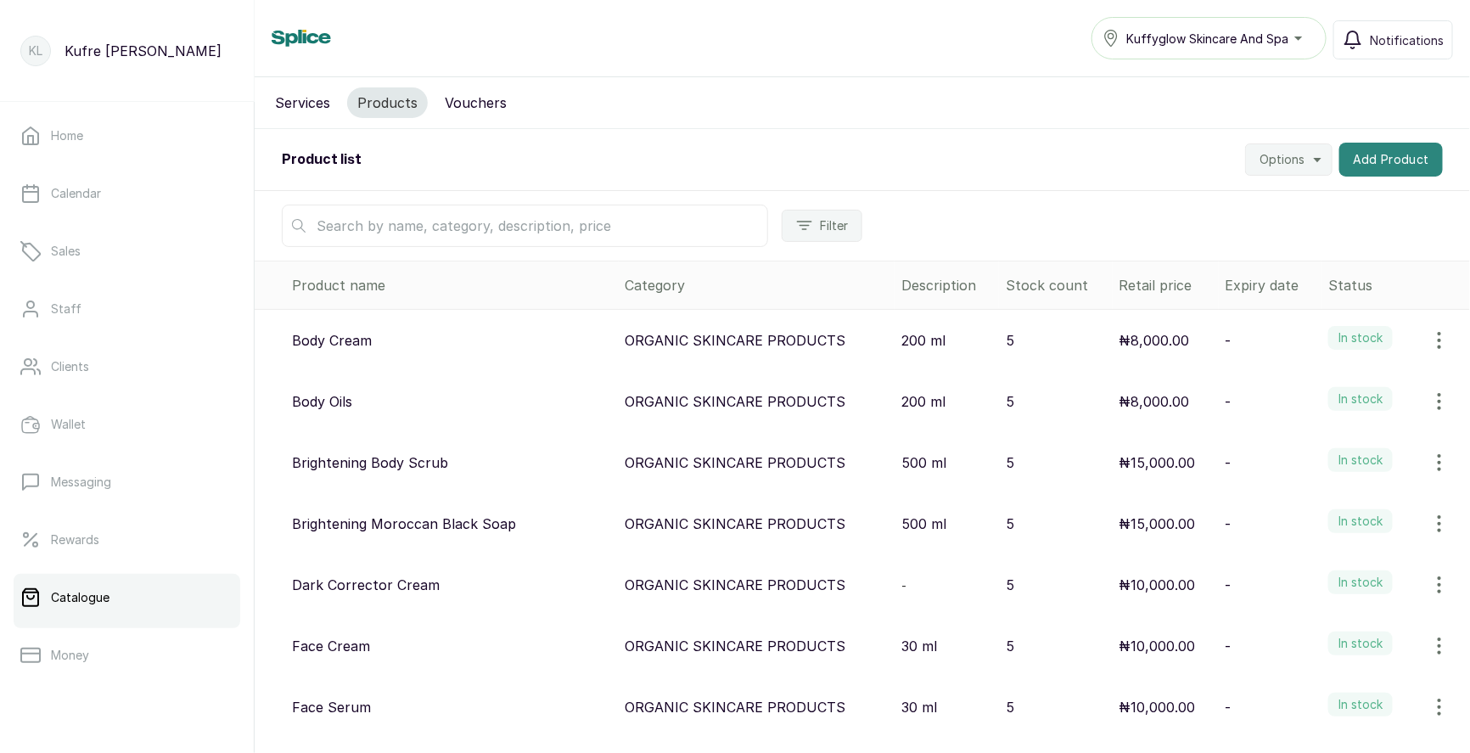
click at [1395, 168] on button "Add Product" at bounding box center [1391, 160] width 104 height 34
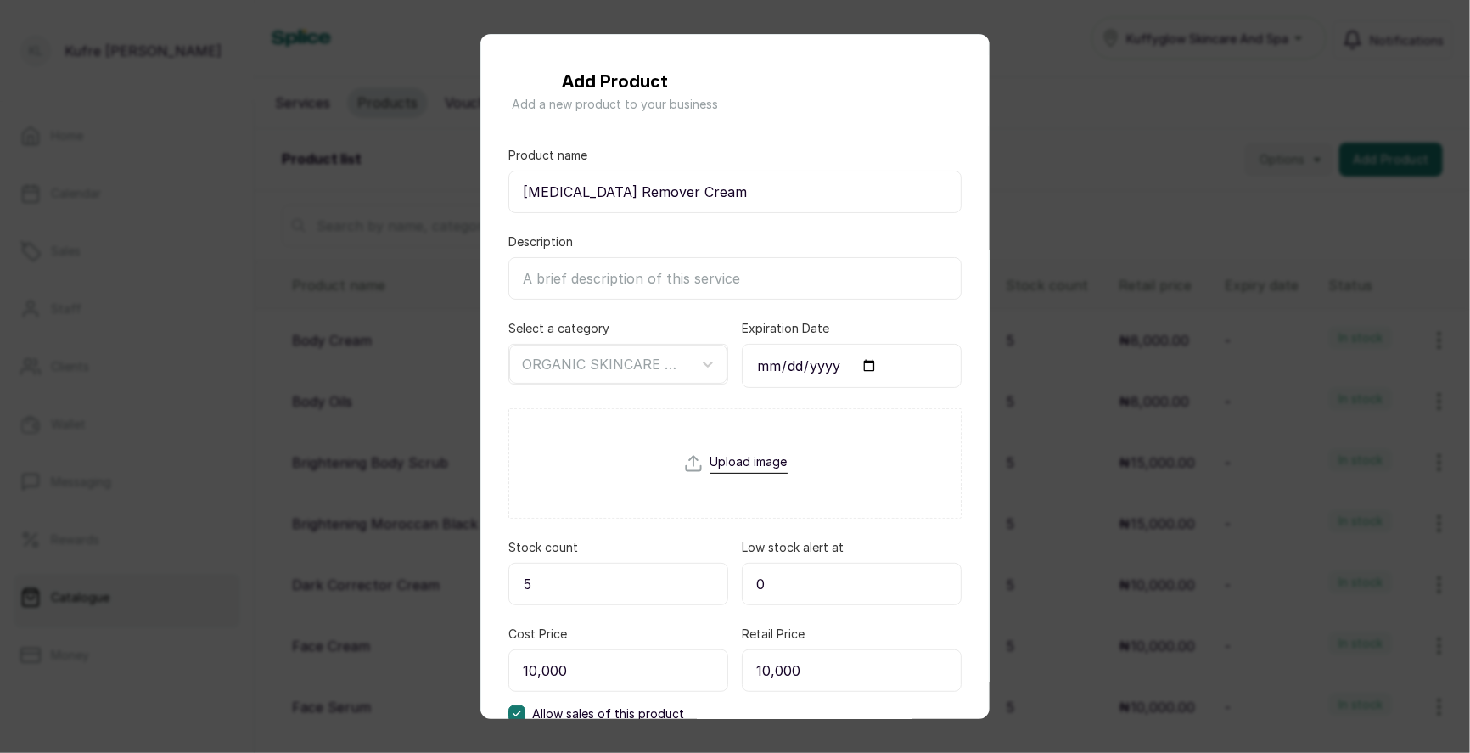
click at [1348, 289] on div "Add Product Add a new product to your business Product name Stretch Marks Remov…" at bounding box center [735, 376] width 1470 height 753
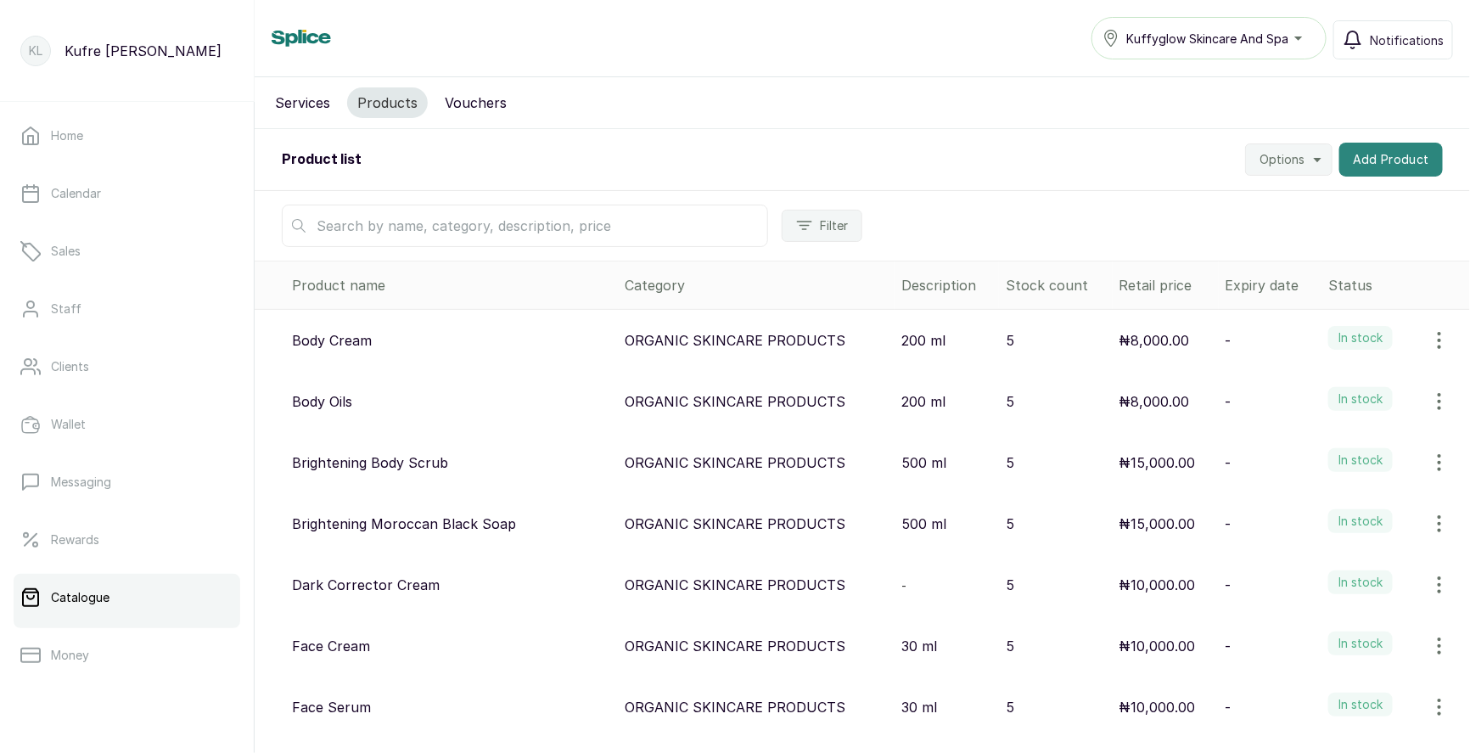
click at [1399, 151] on button "Add Product" at bounding box center [1391, 160] width 104 height 34
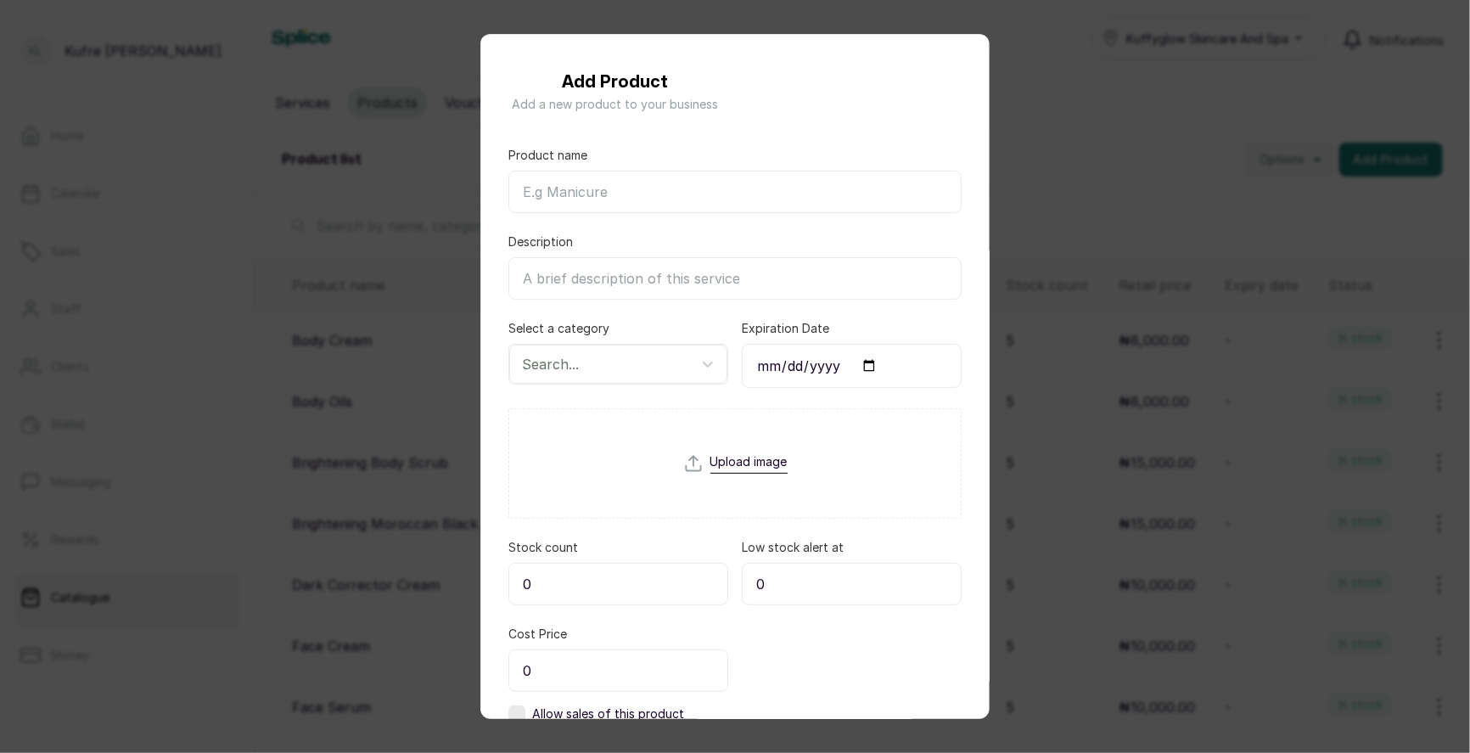
click at [642, 200] on input "Product name" at bounding box center [734, 192] width 453 height 42
paste input "Consultation"
type input "Consultation"
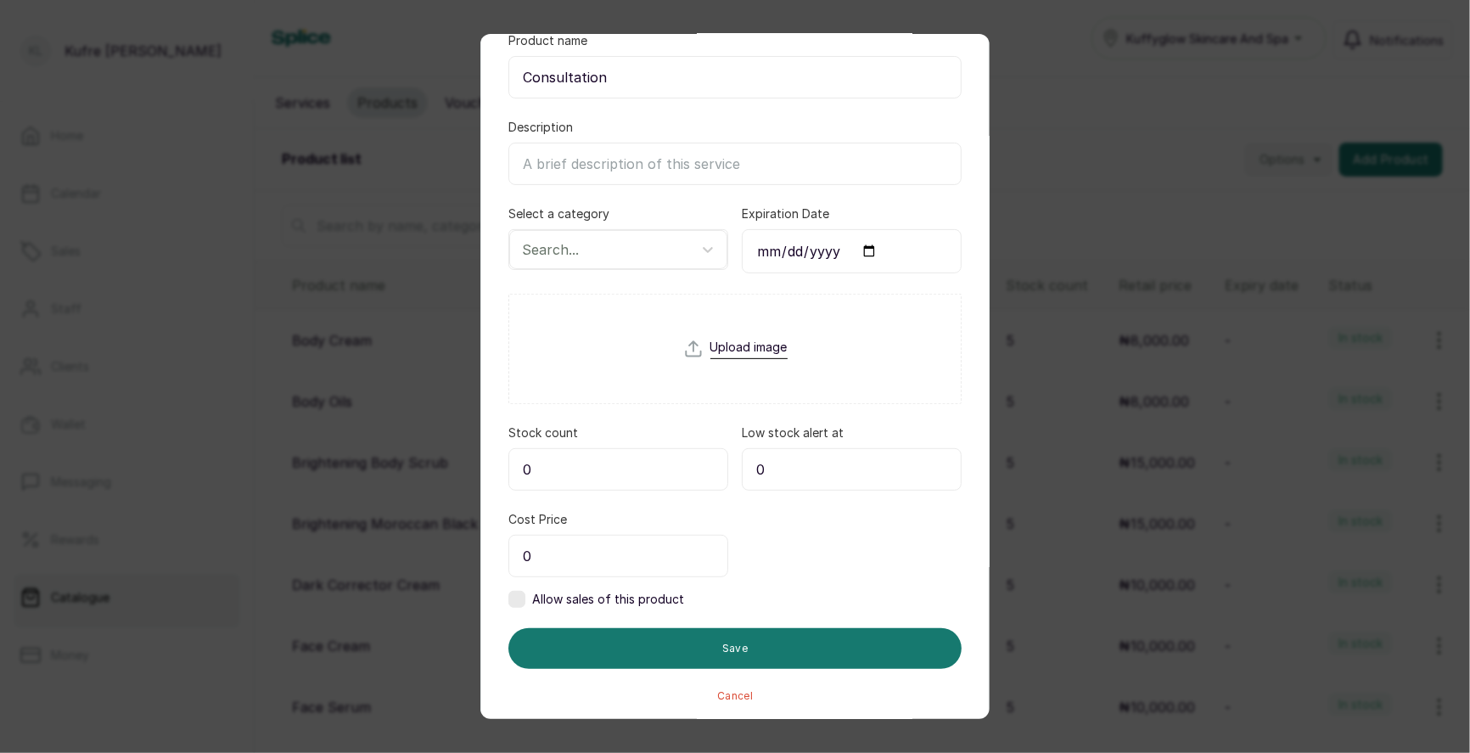
click at [591, 552] on input "0" at bounding box center [618, 556] width 220 height 42
type input "10,000"
click at [515, 595] on label at bounding box center [516, 599] width 17 height 17
click at [793, 547] on input "0" at bounding box center [852, 556] width 220 height 42
type input "10,000"
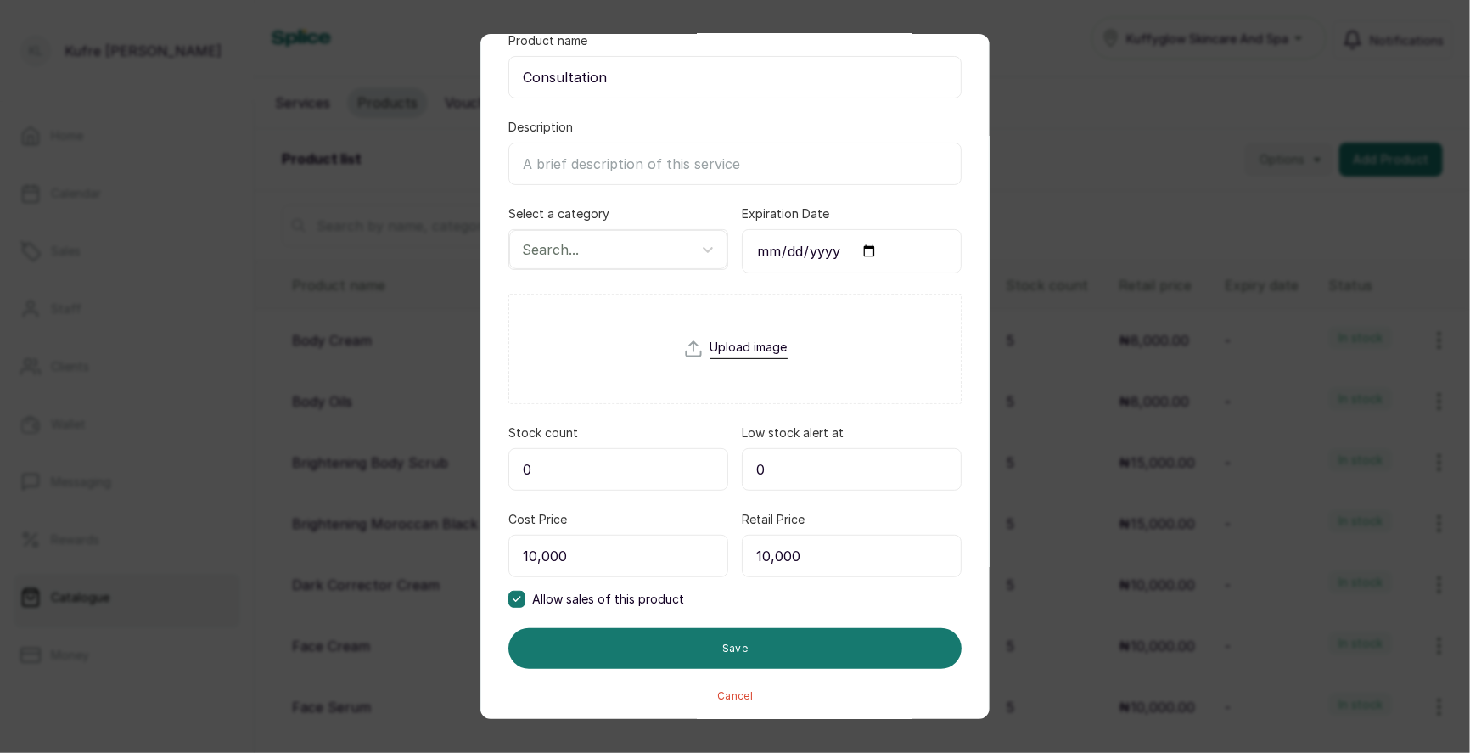
click at [670, 448] on input "0" at bounding box center [618, 469] width 220 height 42
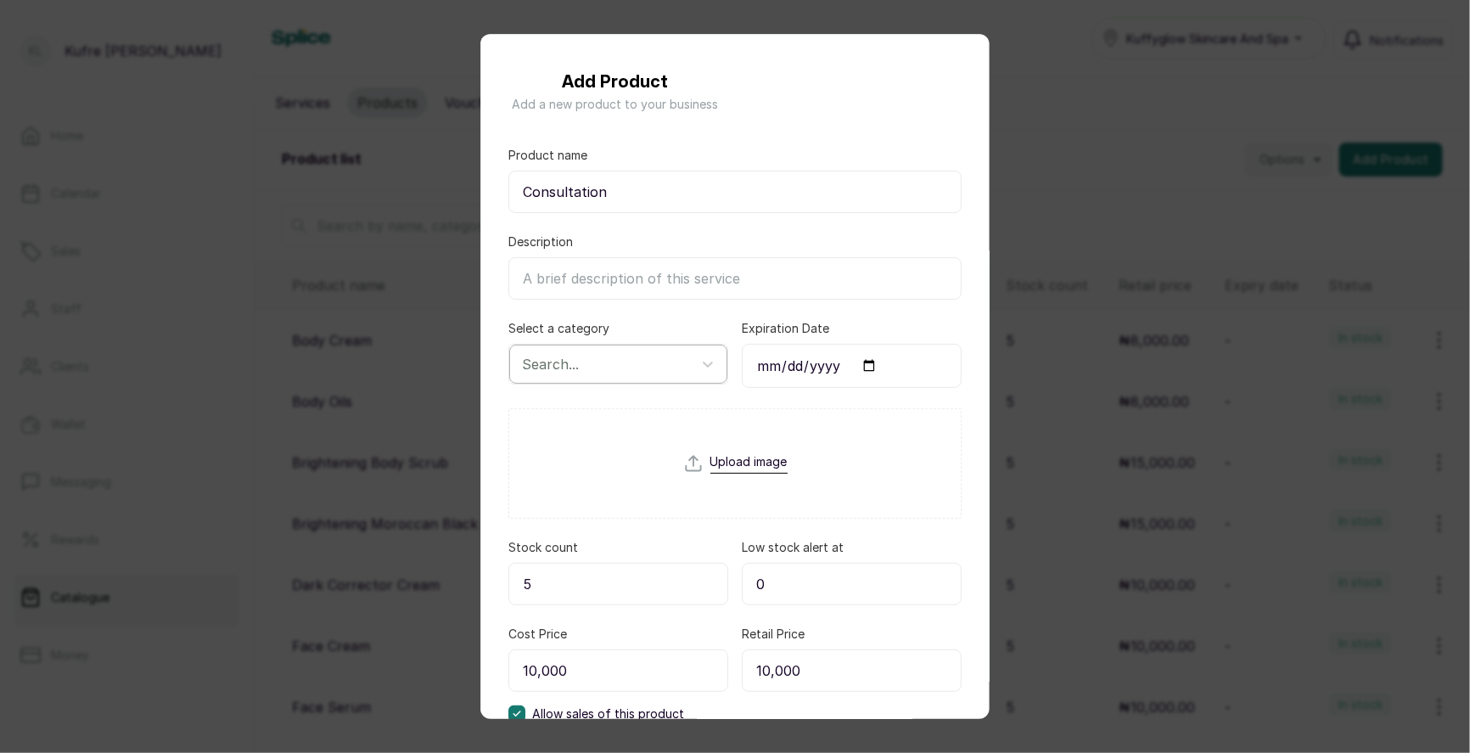
type input "5"
click at [692, 368] on div "Search..." at bounding box center [602, 364] width 179 height 29
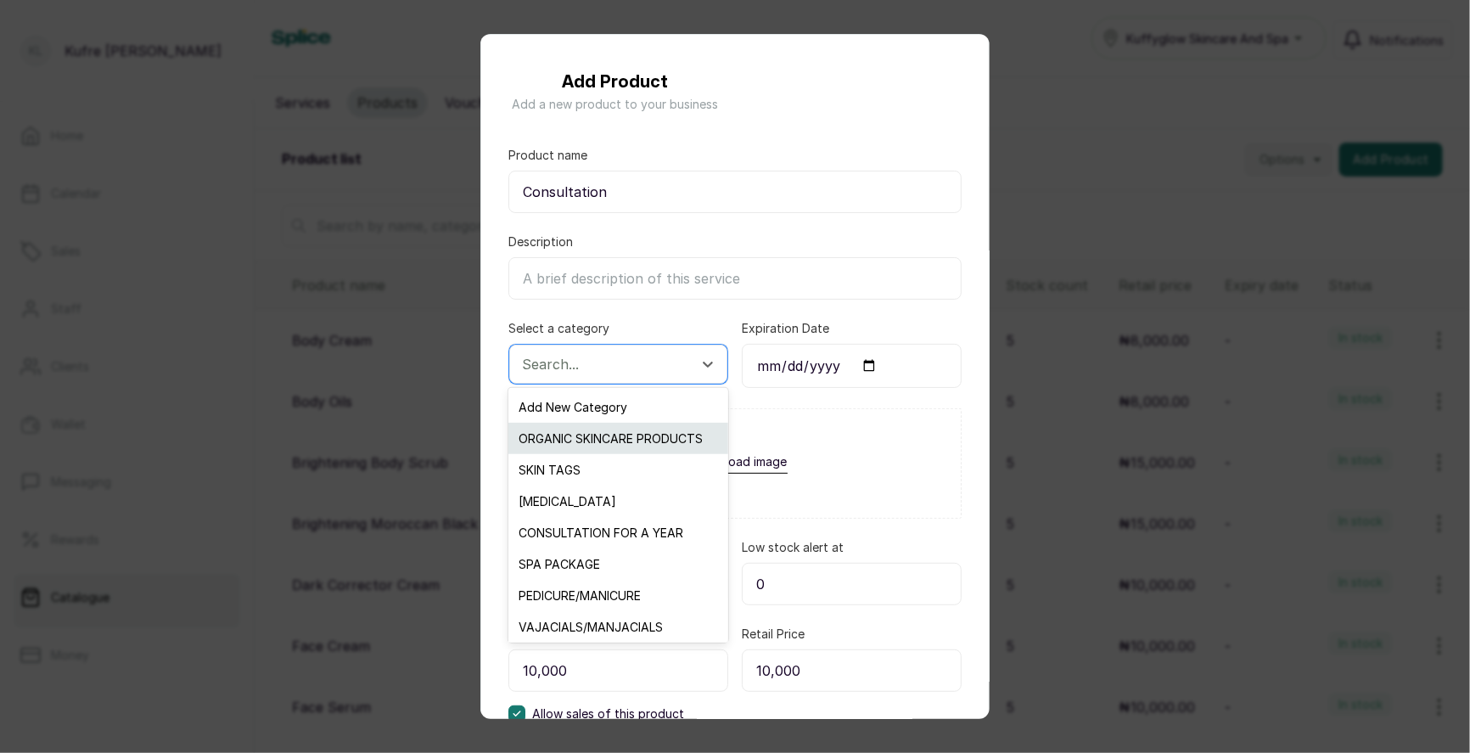
click at [650, 438] on div "ORGANIC SKINCARE PRODUCTS" at bounding box center [617, 438] width 219 height 31
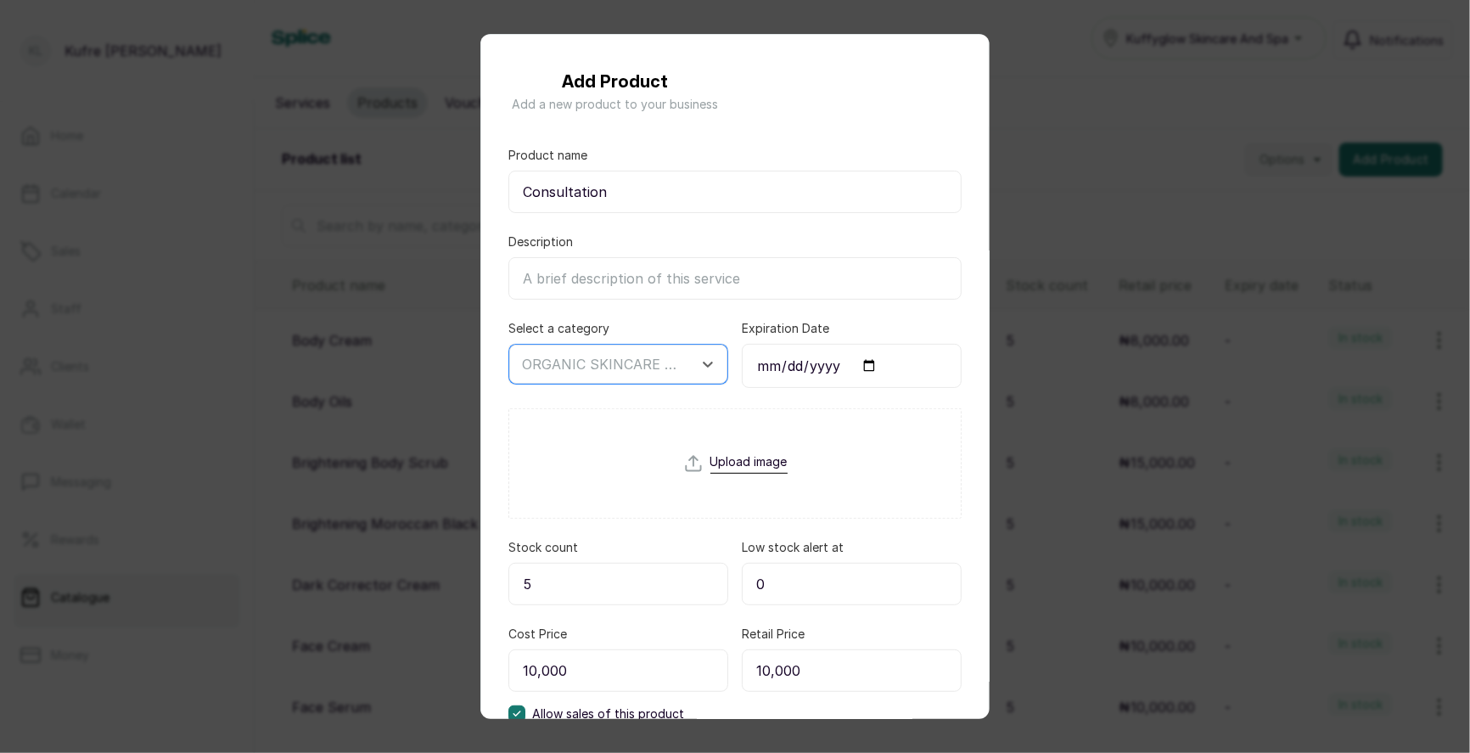
scroll to position [115, 0]
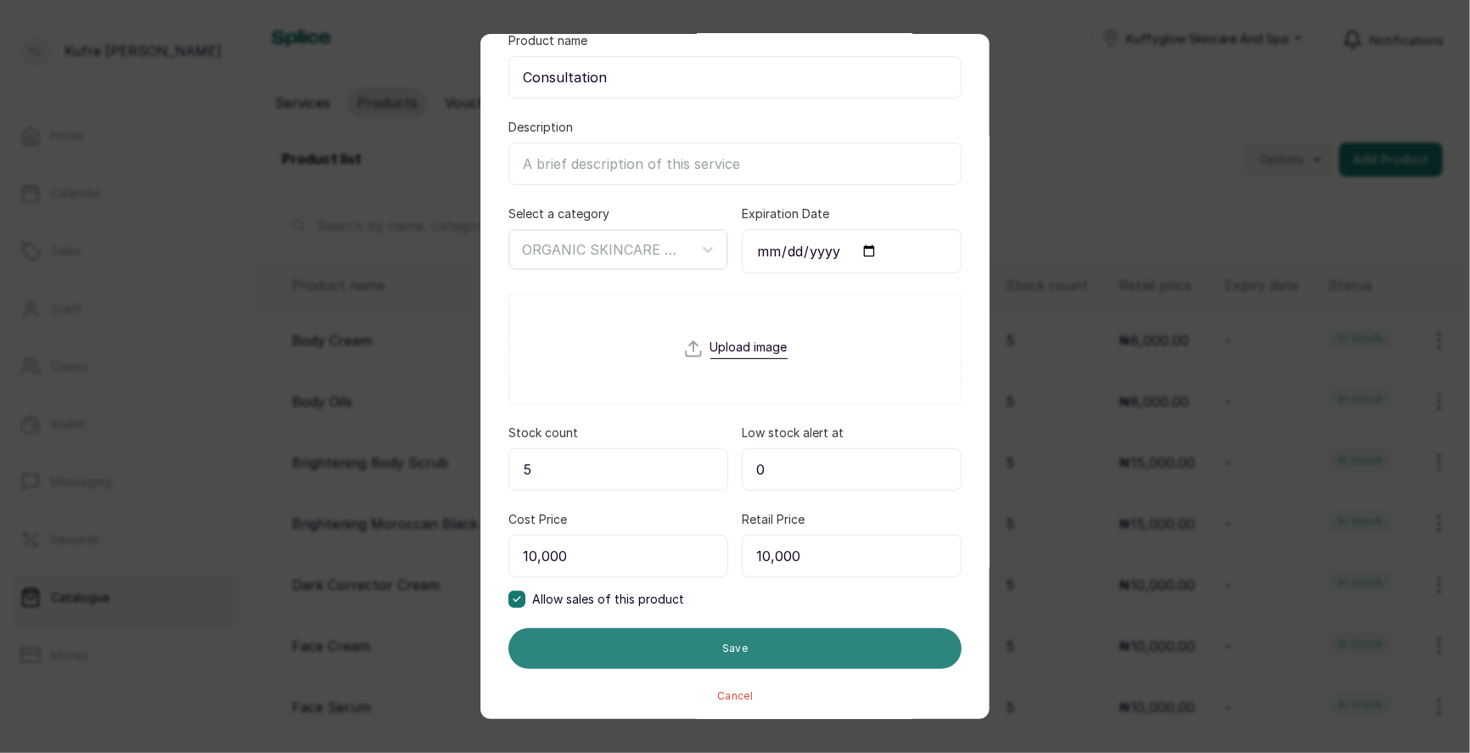
click at [722, 644] on button "Save" at bounding box center [734, 648] width 453 height 41
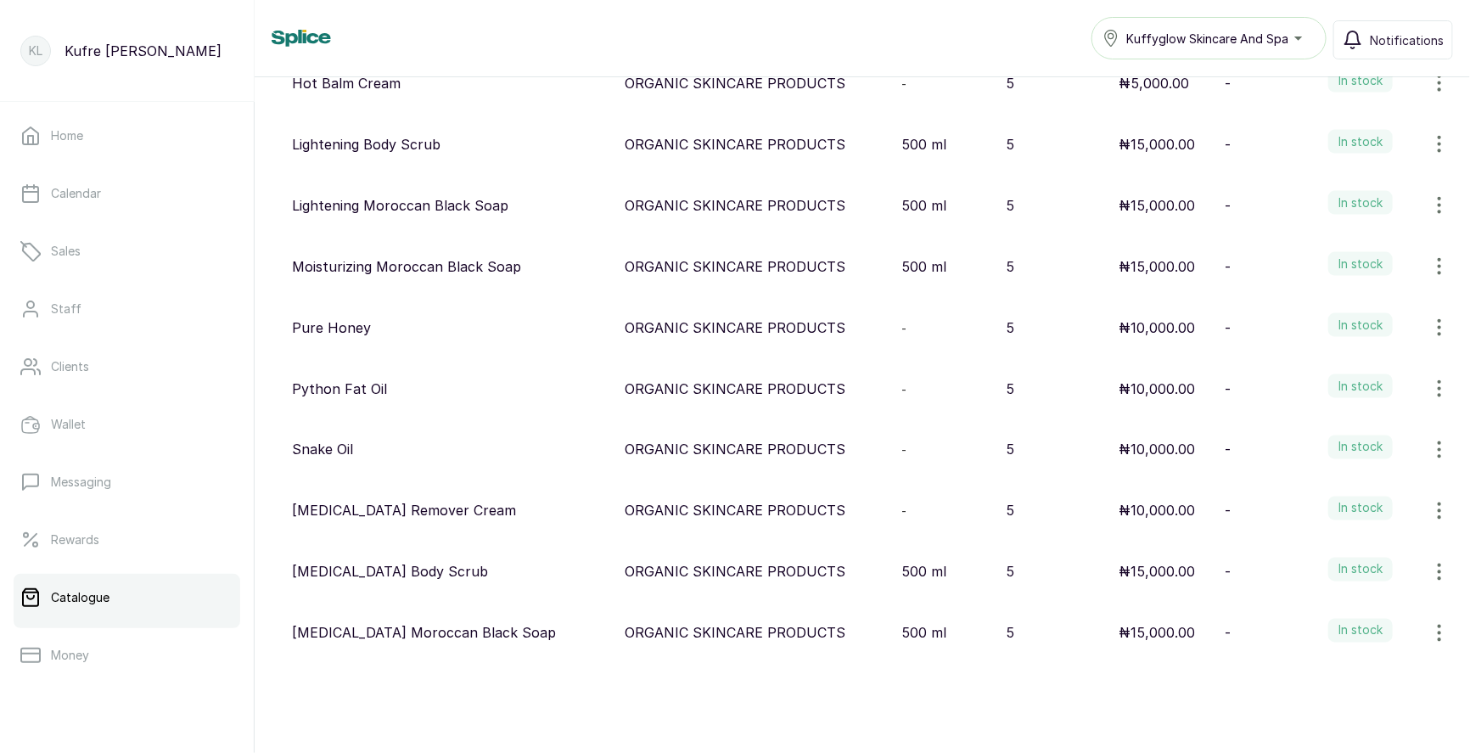
scroll to position [0, 0]
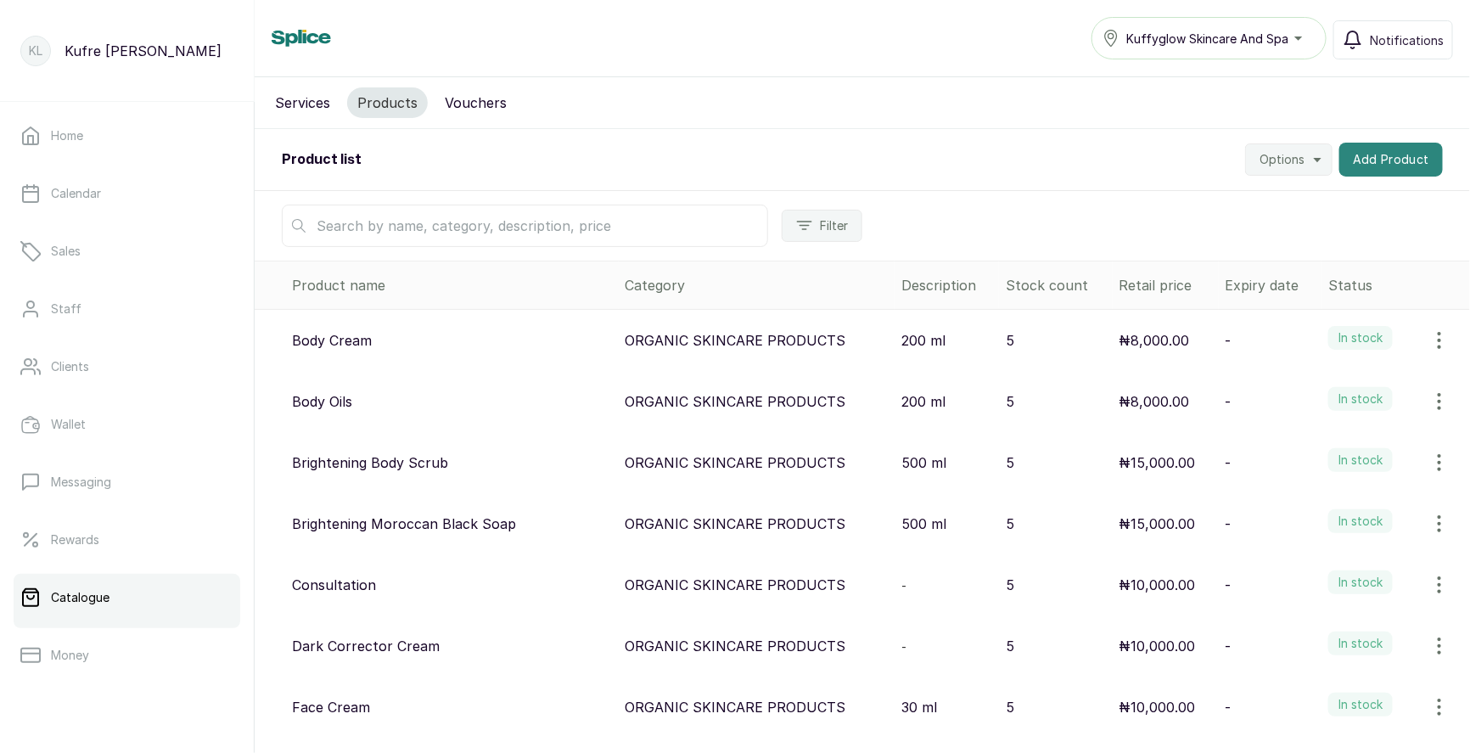
click at [1379, 152] on button "Add Product" at bounding box center [1391, 160] width 104 height 34
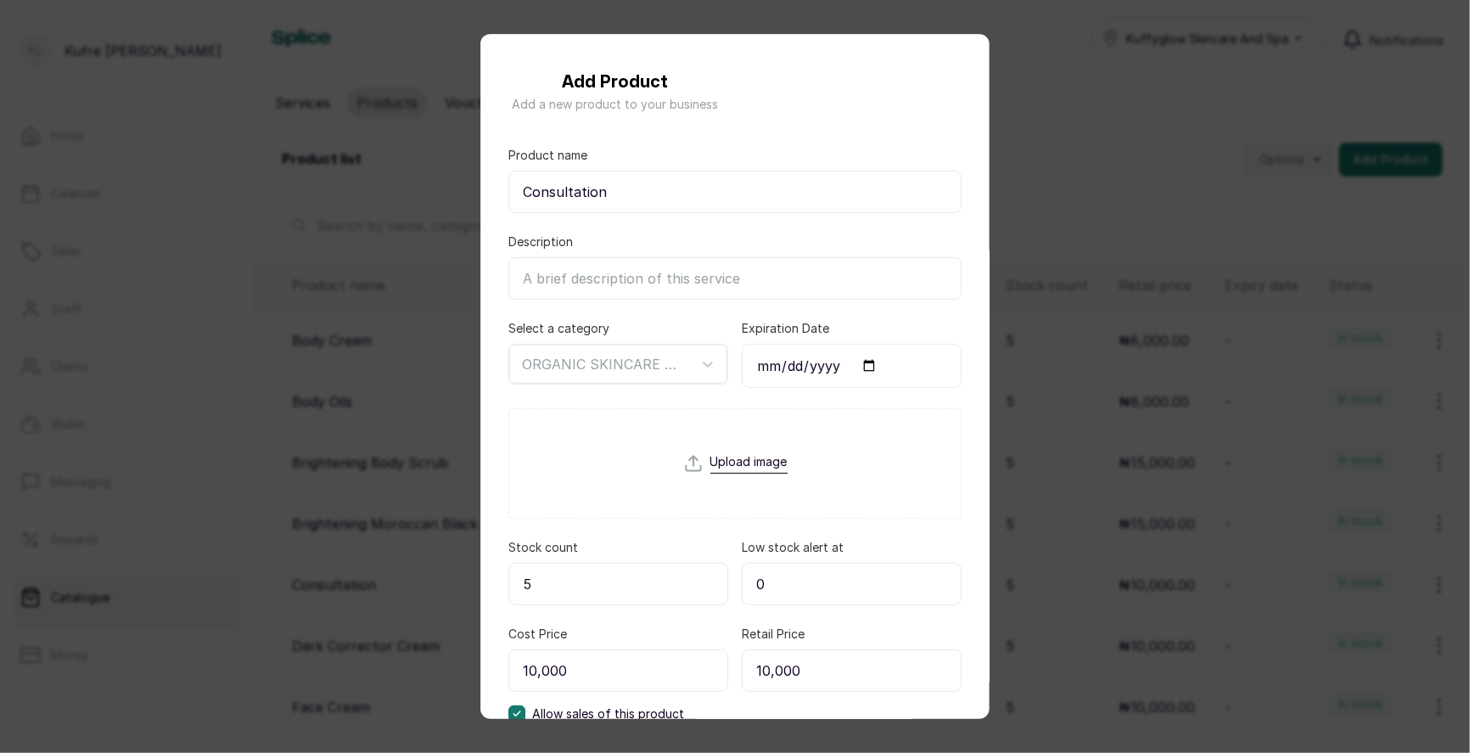
click at [1189, 118] on div "Add Product Add a new product to your business Product name Consultation Descri…" at bounding box center [735, 376] width 1470 height 753
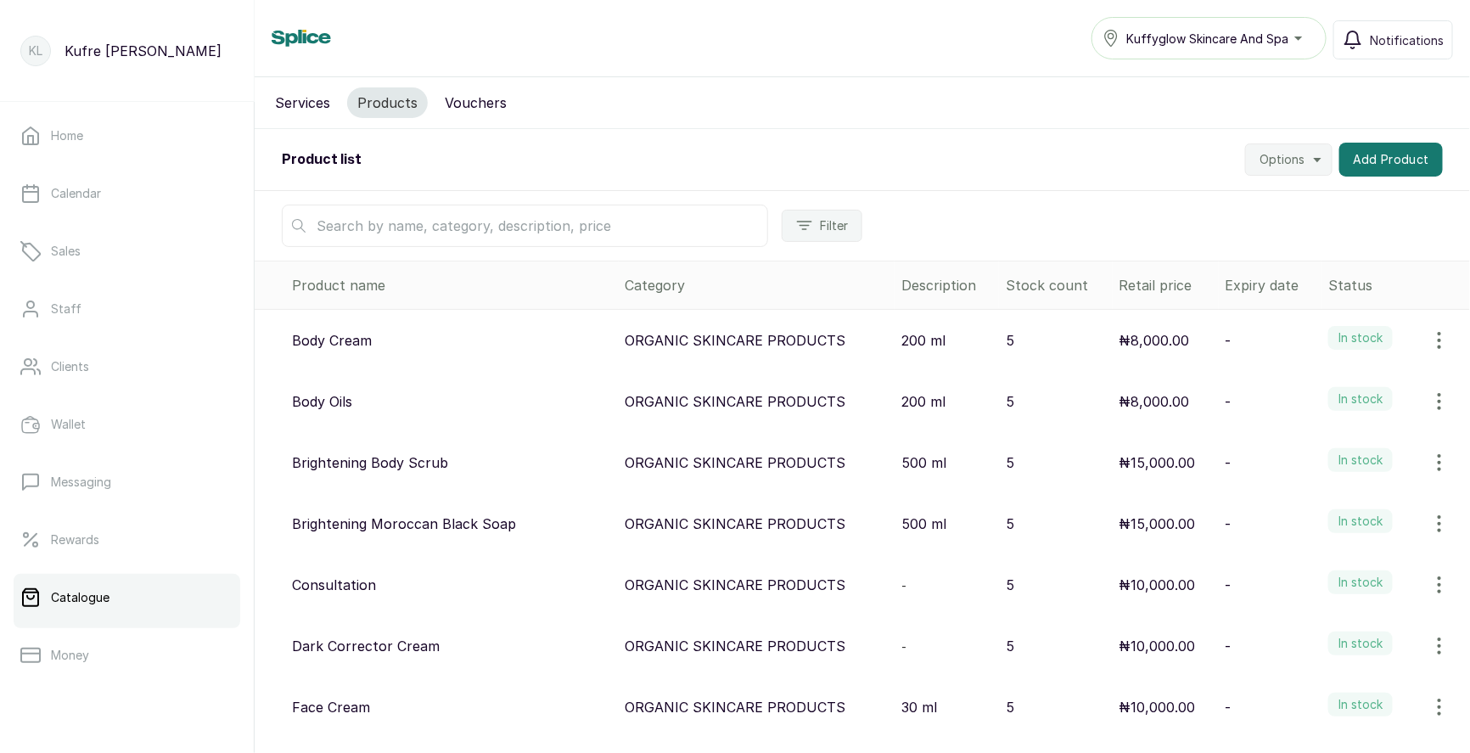
click at [1270, 153] on span "Options" at bounding box center [1281, 159] width 45 height 17
click at [1208, 112] on div "Services Products Vouchers" at bounding box center [862, 103] width 1215 height 52
click at [1382, 163] on button "Add Product" at bounding box center [1391, 160] width 104 height 34
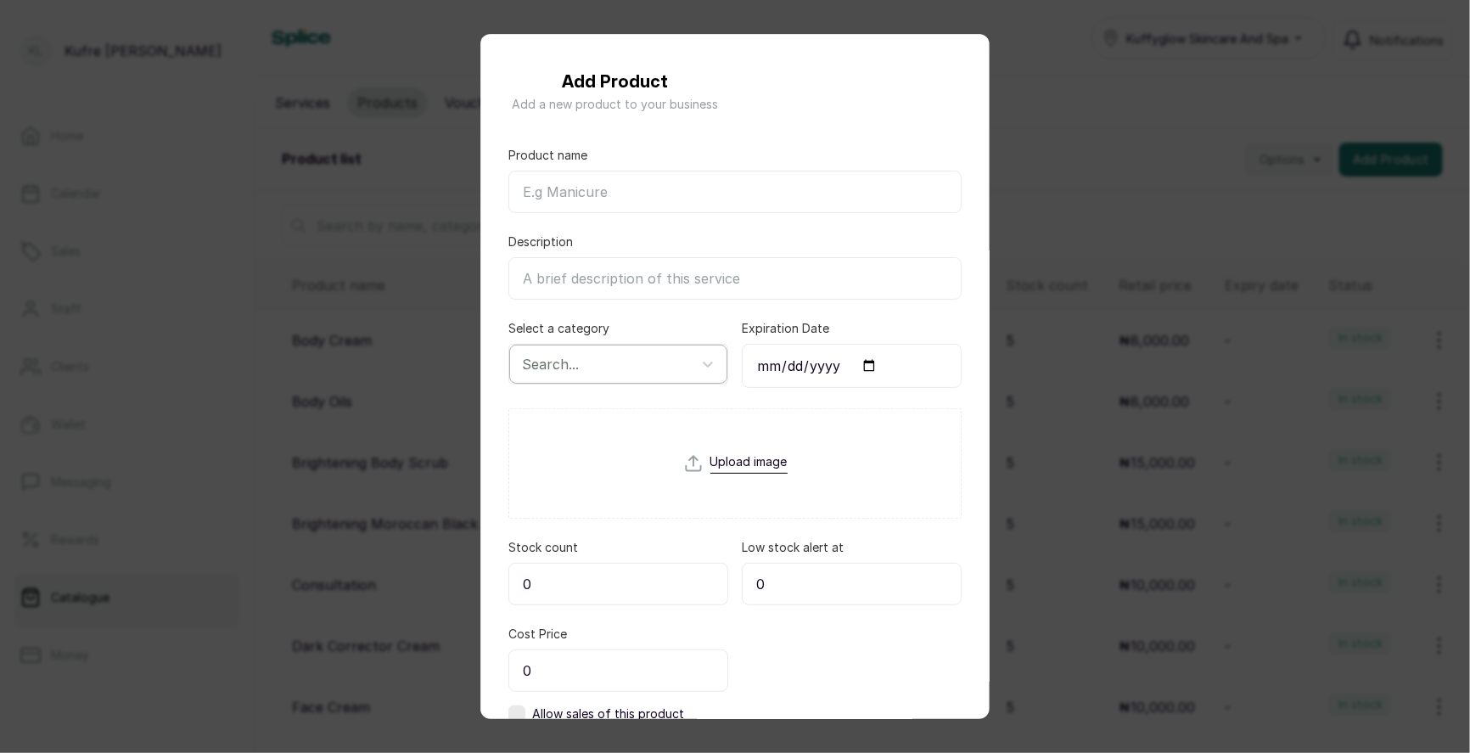
click at [642, 350] on div "Search..." at bounding box center [602, 364] width 179 height 29
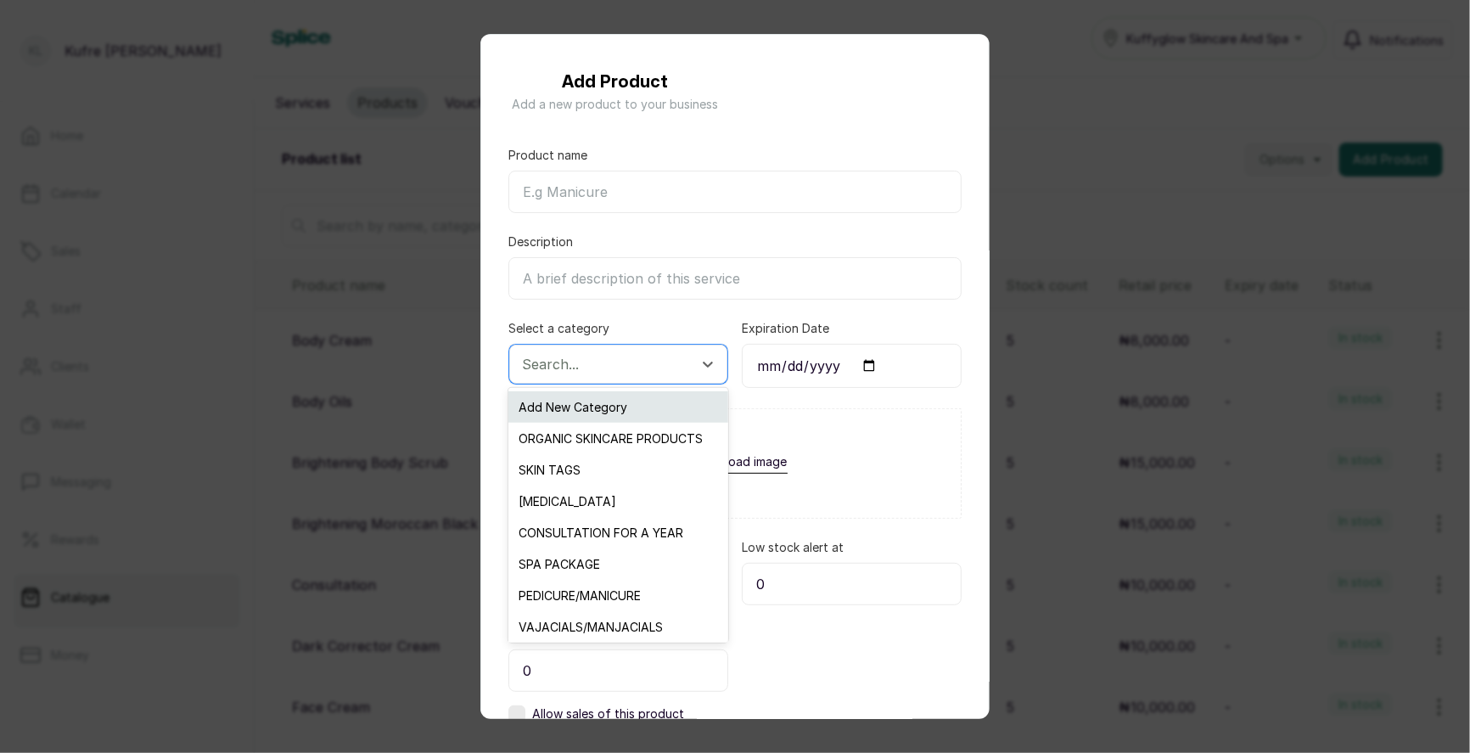
click at [602, 406] on div "Add New Category" at bounding box center [617, 406] width 219 height 31
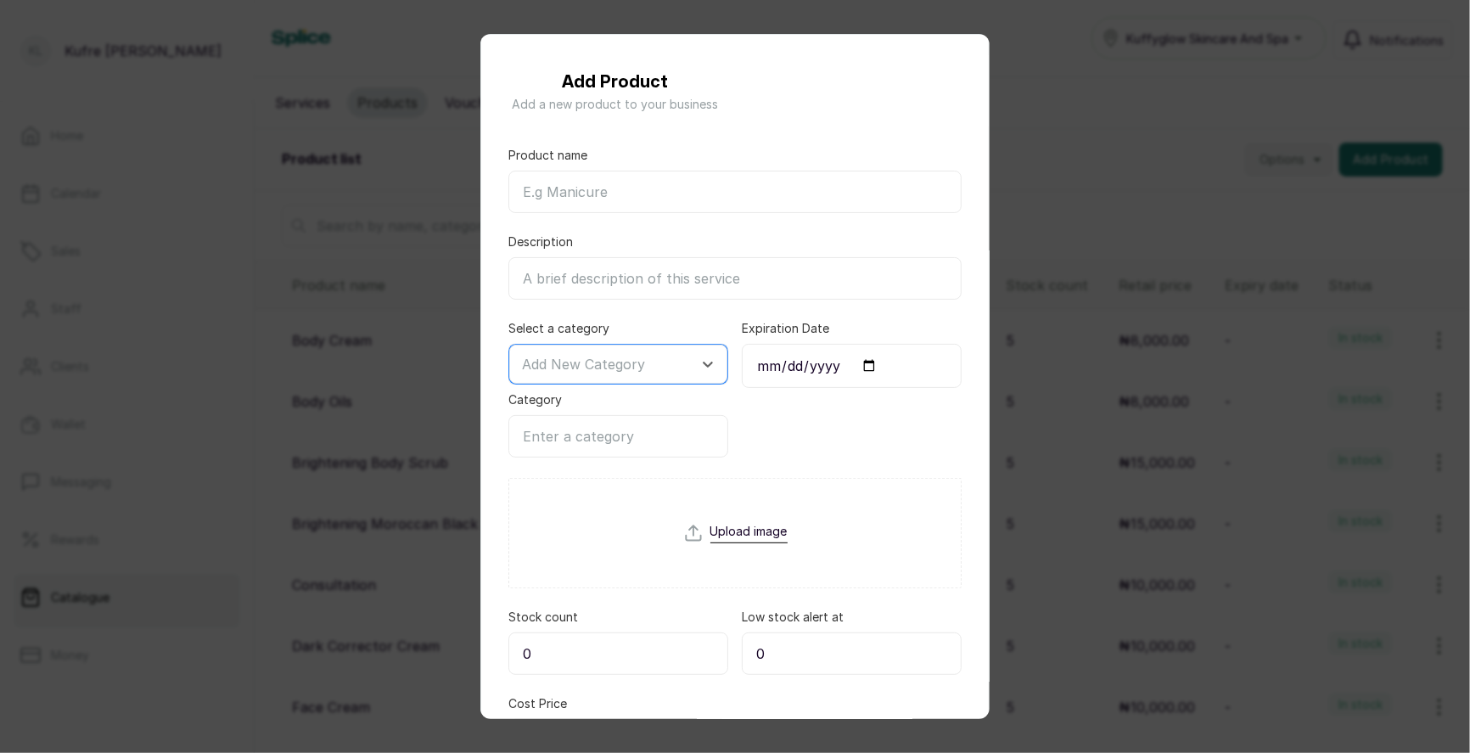
click at [578, 440] on input "Category" at bounding box center [618, 436] width 220 height 42
type input "SUPPLEMENTS"
click at [566, 176] on input "Product name" at bounding box center [734, 192] width 453 height 42
paste input "Code Liver Oil"
type input "Code Liver Oil"
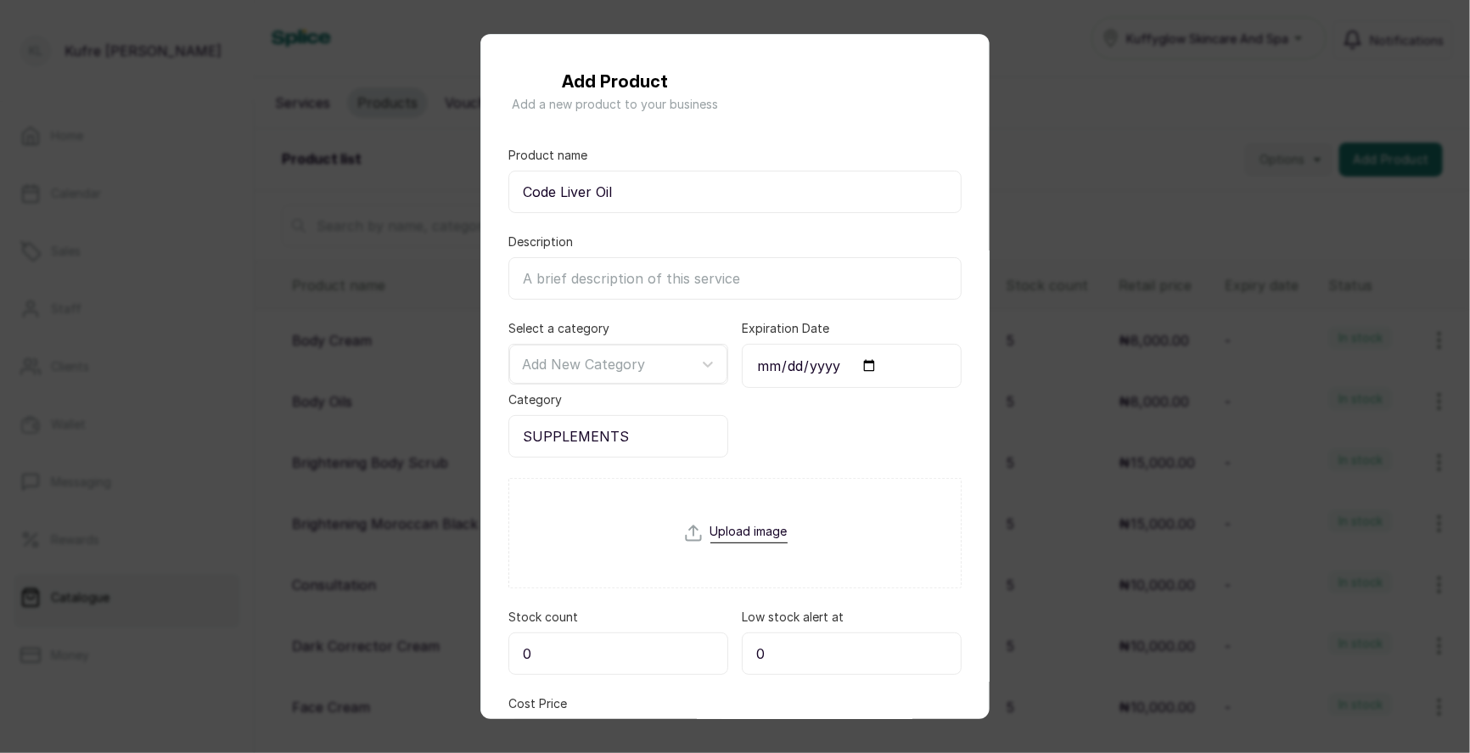
click at [644, 278] on input "Description" at bounding box center [734, 278] width 453 height 42
paste input "1000mg"
type input "1000mg"
click at [618, 361] on div at bounding box center [603, 364] width 162 height 22
click at [680, 276] on input "1000mg" at bounding box center [734, 278] width 453 height 42
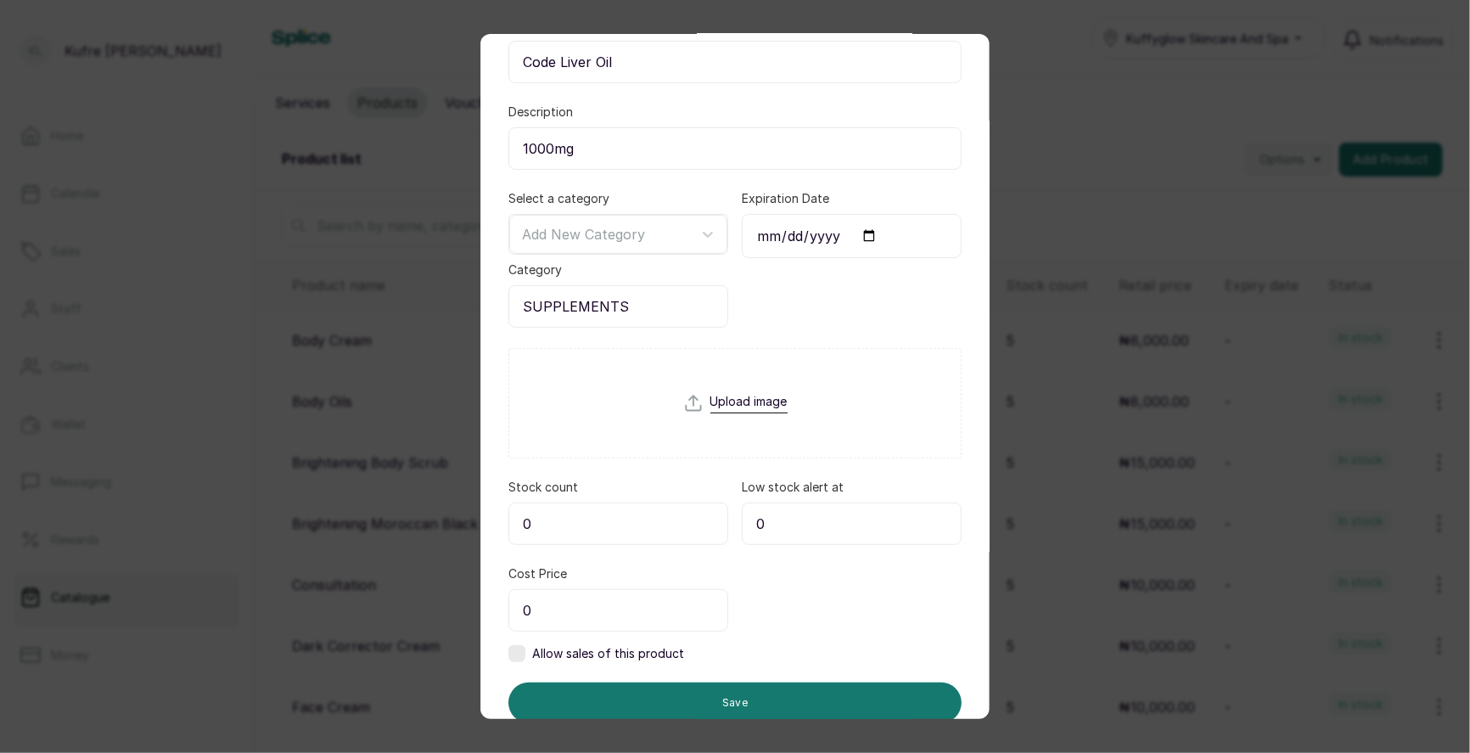
scroll to position [183, 0]
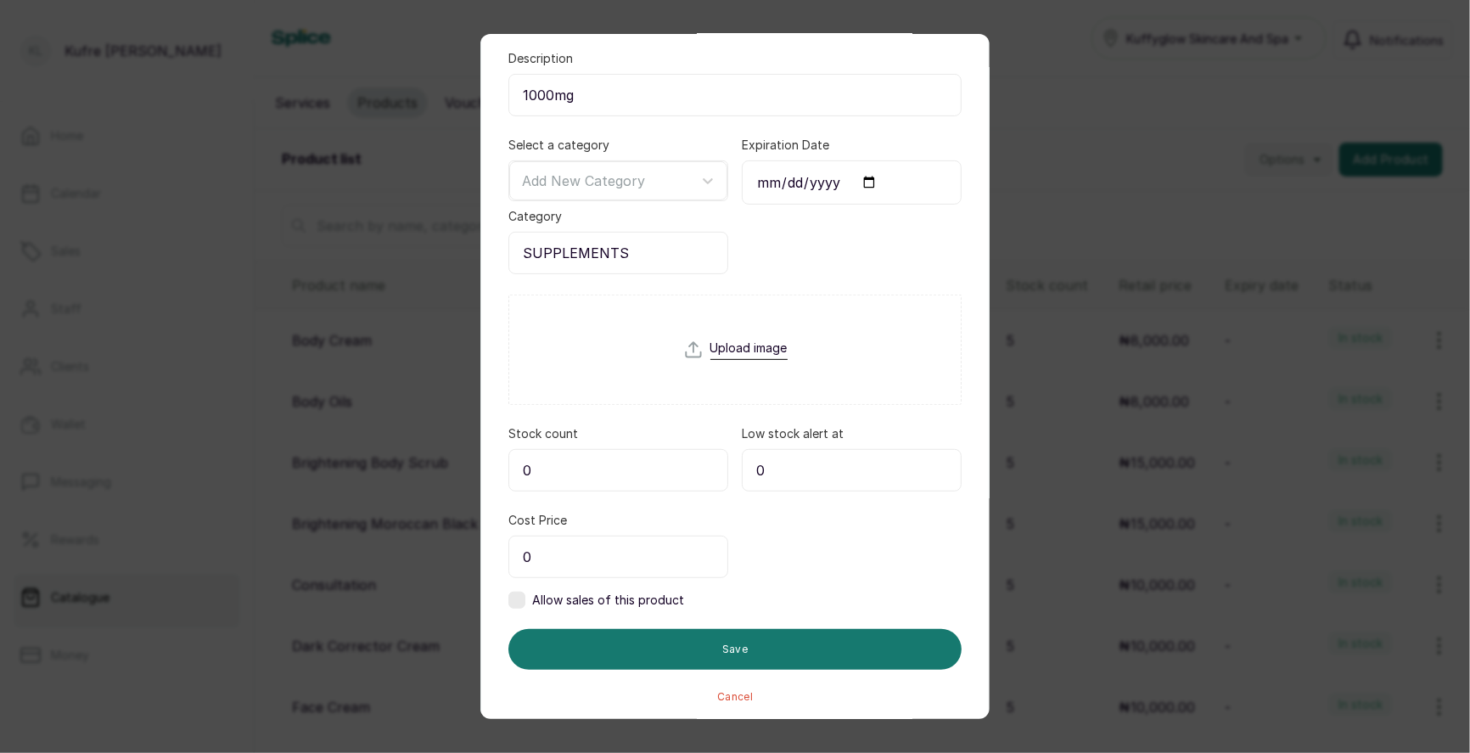
click at [657, 464] on input "0" at bounding box center [618, 470] width 220 height 42
type input "5"
click at [517, 594] on label at bounding box center [516, 600] width 17 height 17
click at [621, 547] on input "0" at bounding box center [618, 556] width 220 height 42
type input "5,000"
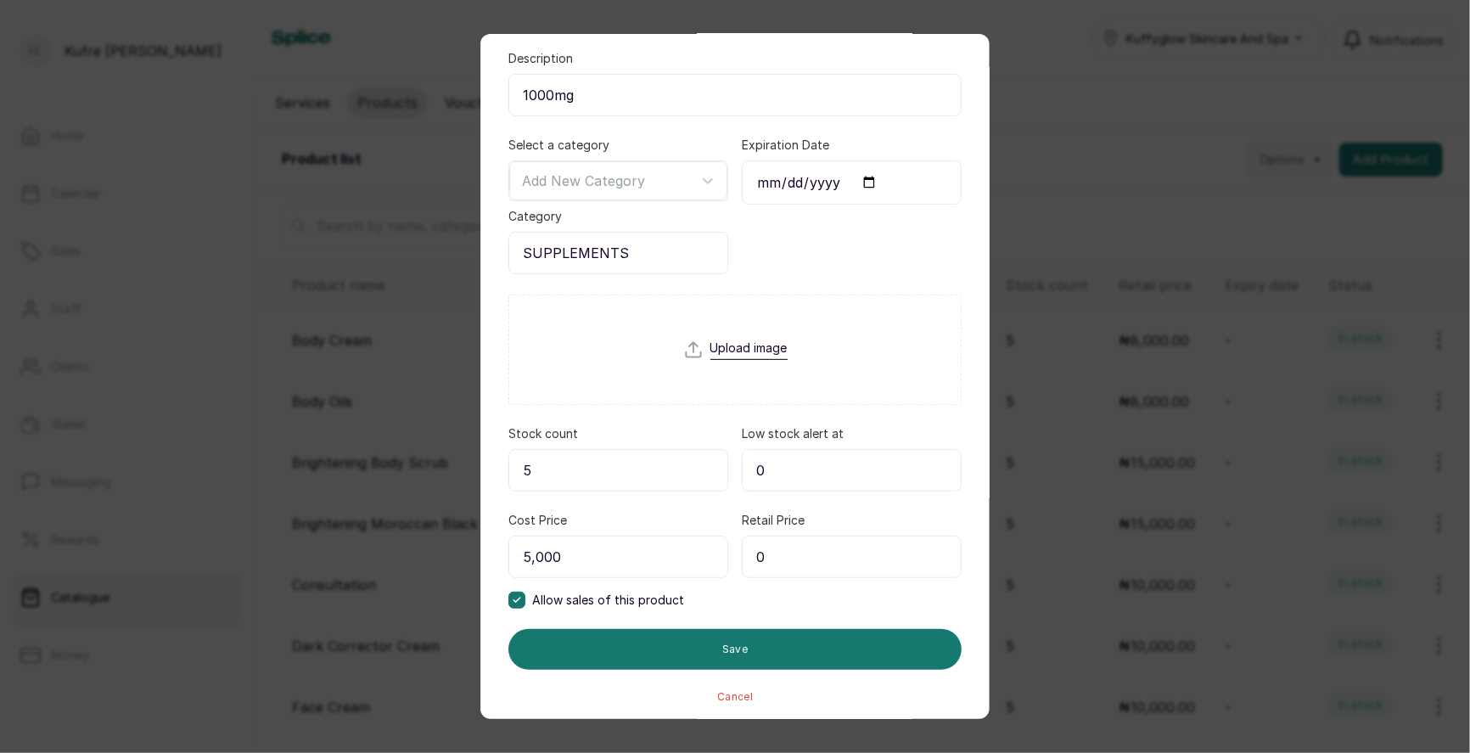
click at [838, 558] on input "0" at bounding box center [852, 556] width 220 height 42
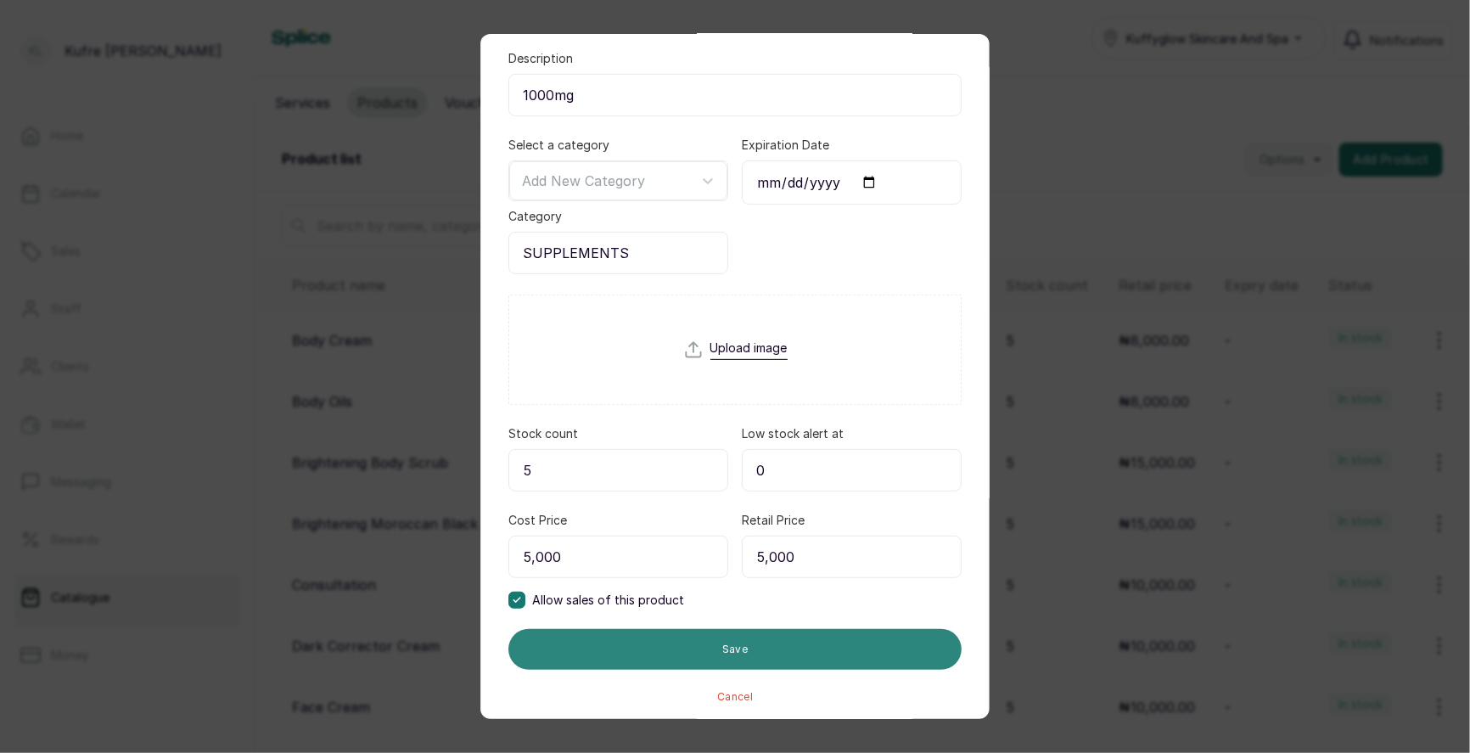
type input "5,000"
click at [726, 636] on button "Save" at bounding box center [734, 649] width 453 height 41
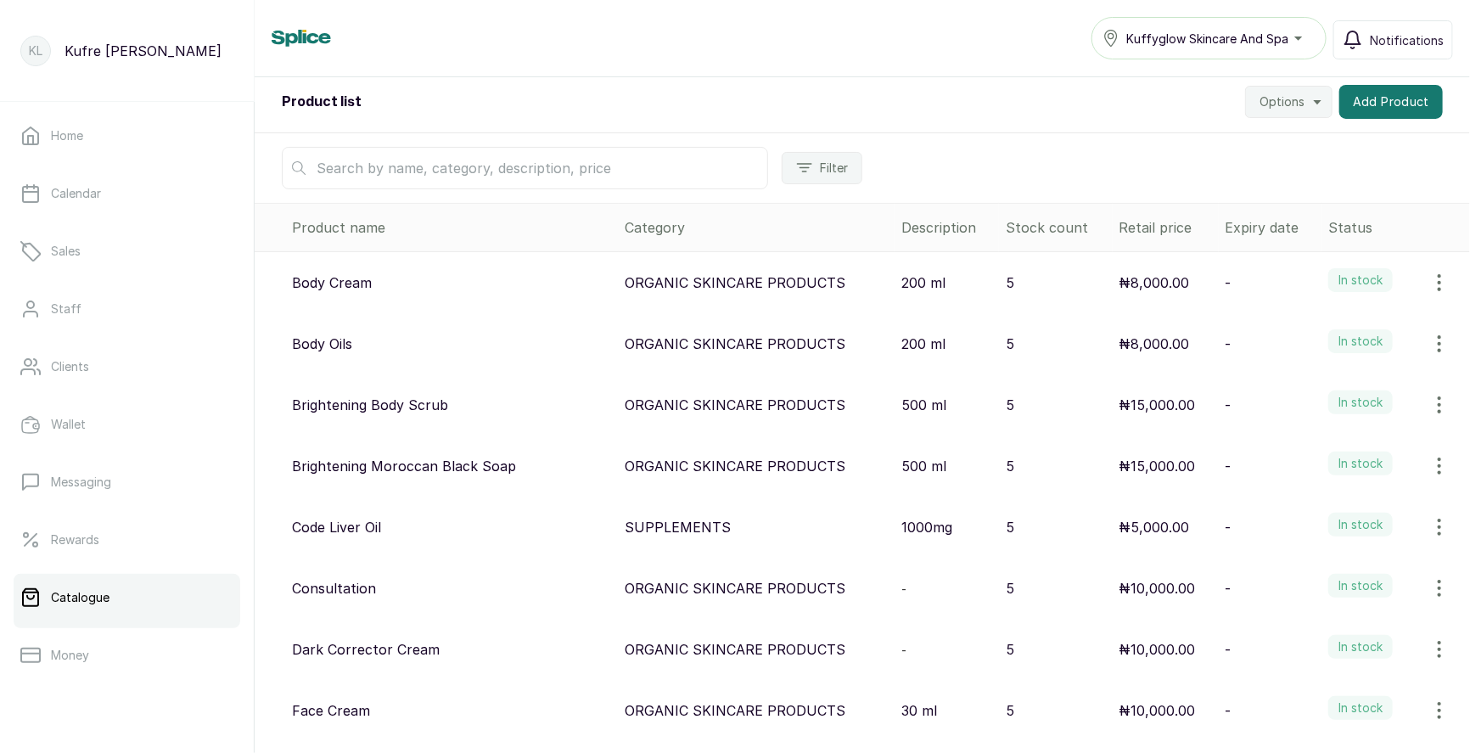
scroll to position [57, 0]
click at [1438, 585] on icon "button" at bounding box center [1439, 588] width 2 height 15
click at [1337, 669] on span "Edit" at bounding box center [1326, 670] width 25 height 20
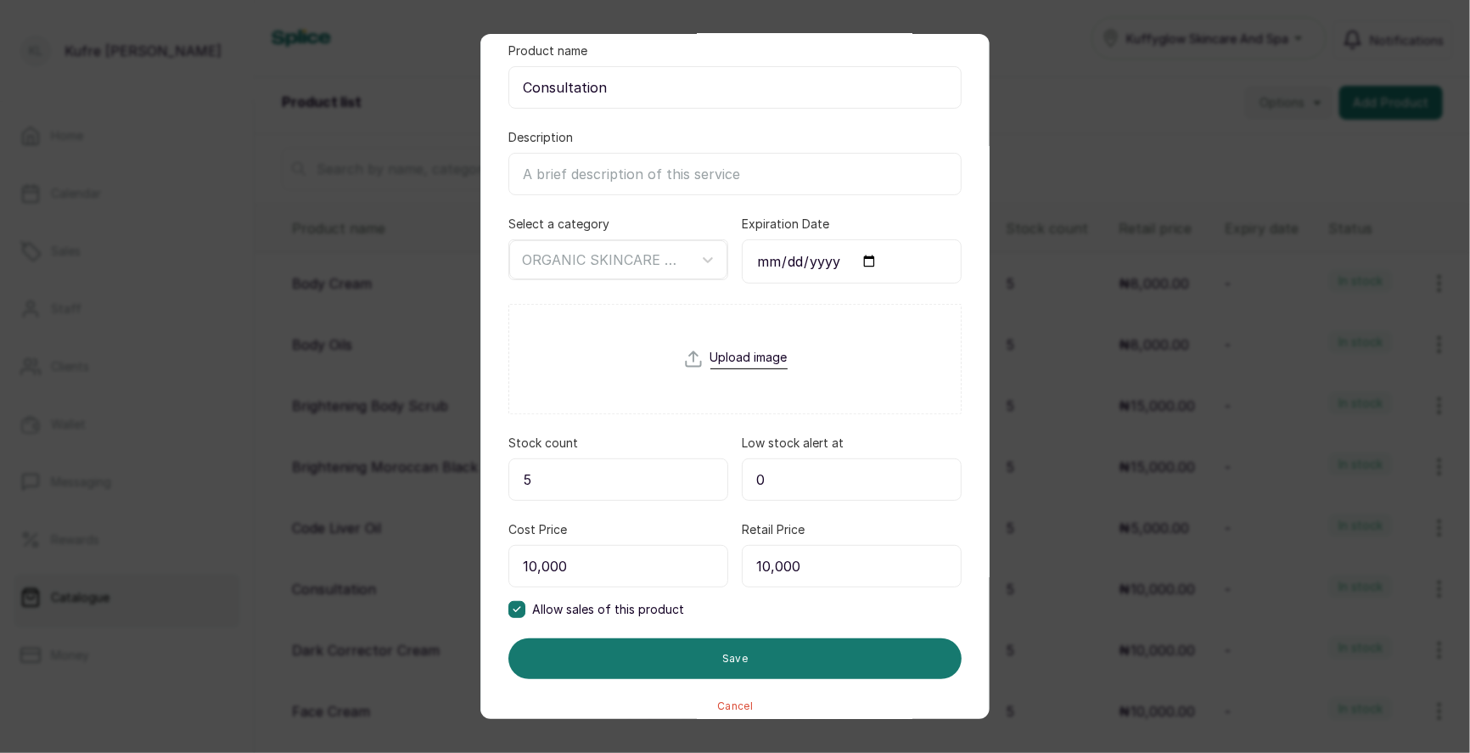
scroll to position [115, 0]
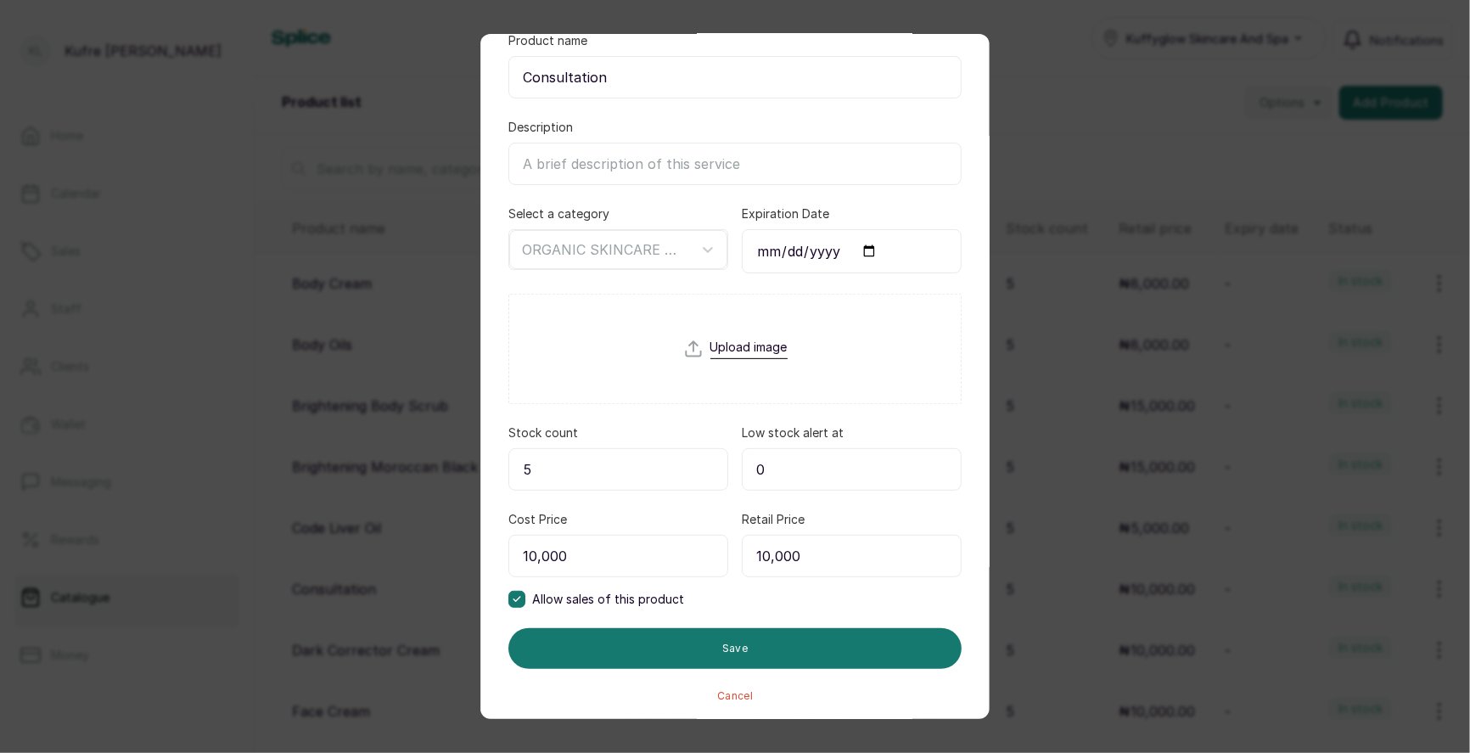
click at [542, 455] on input "5" at bounding box center [618, 469] width 220 height 42
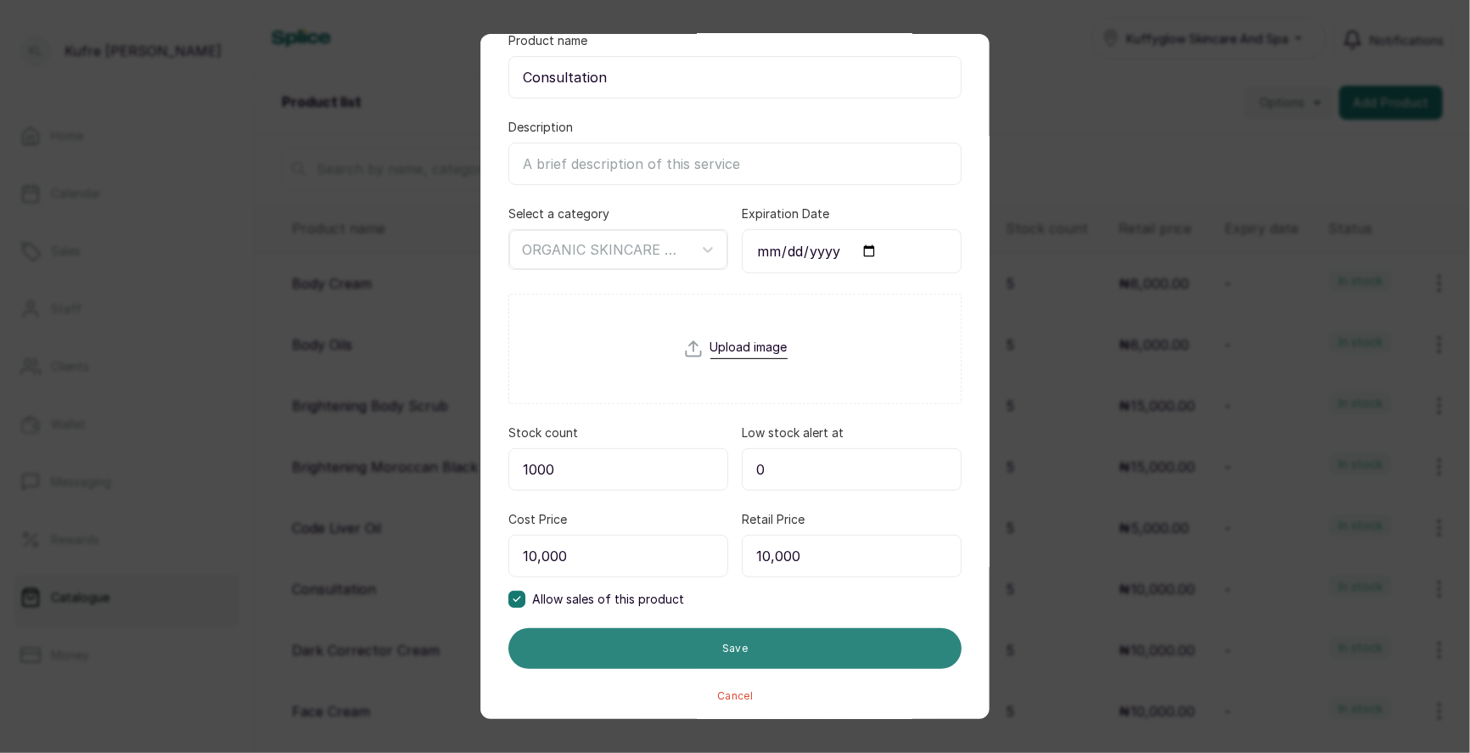
type input "1000"
click at [787, 648] on button "Save" at bounding box center [734, 648] width 453 height 41
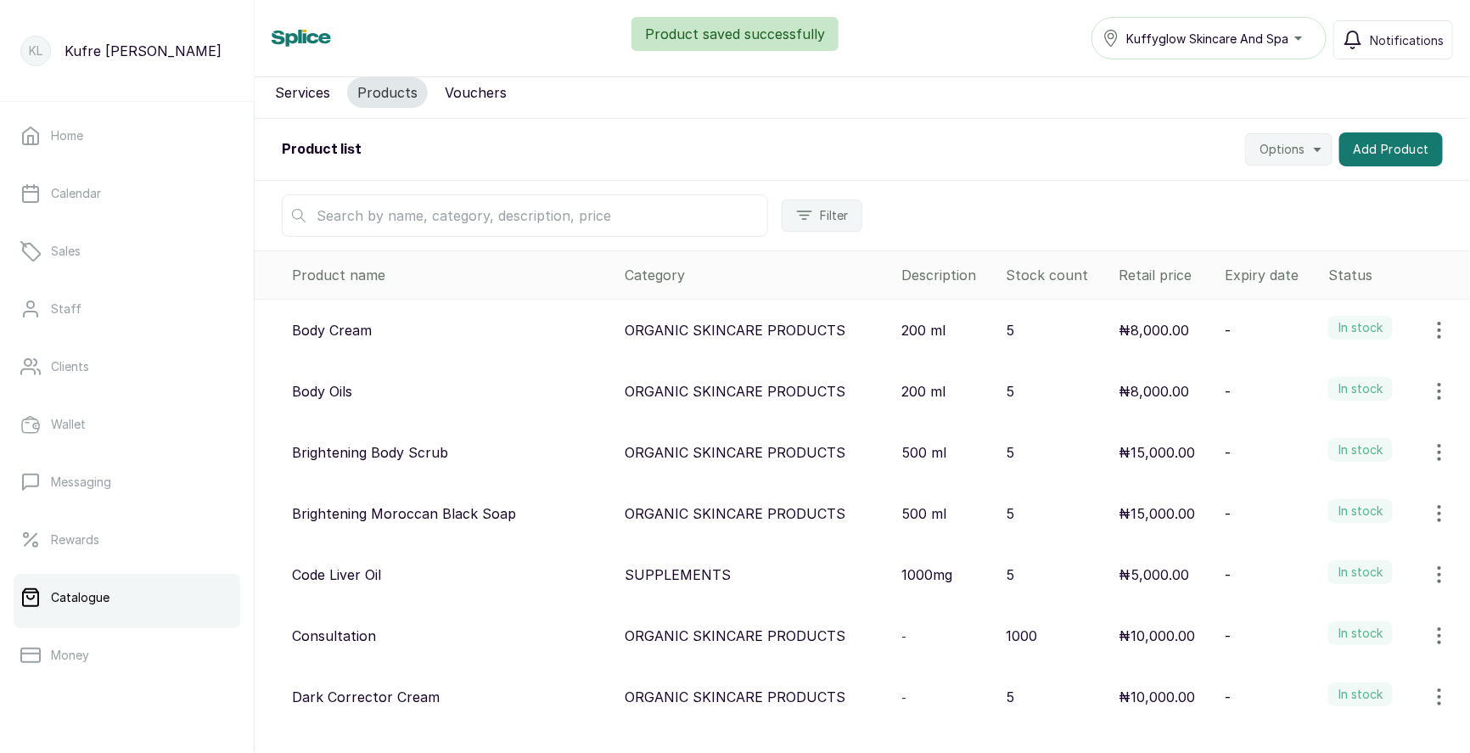
scroll to position [0, 0]
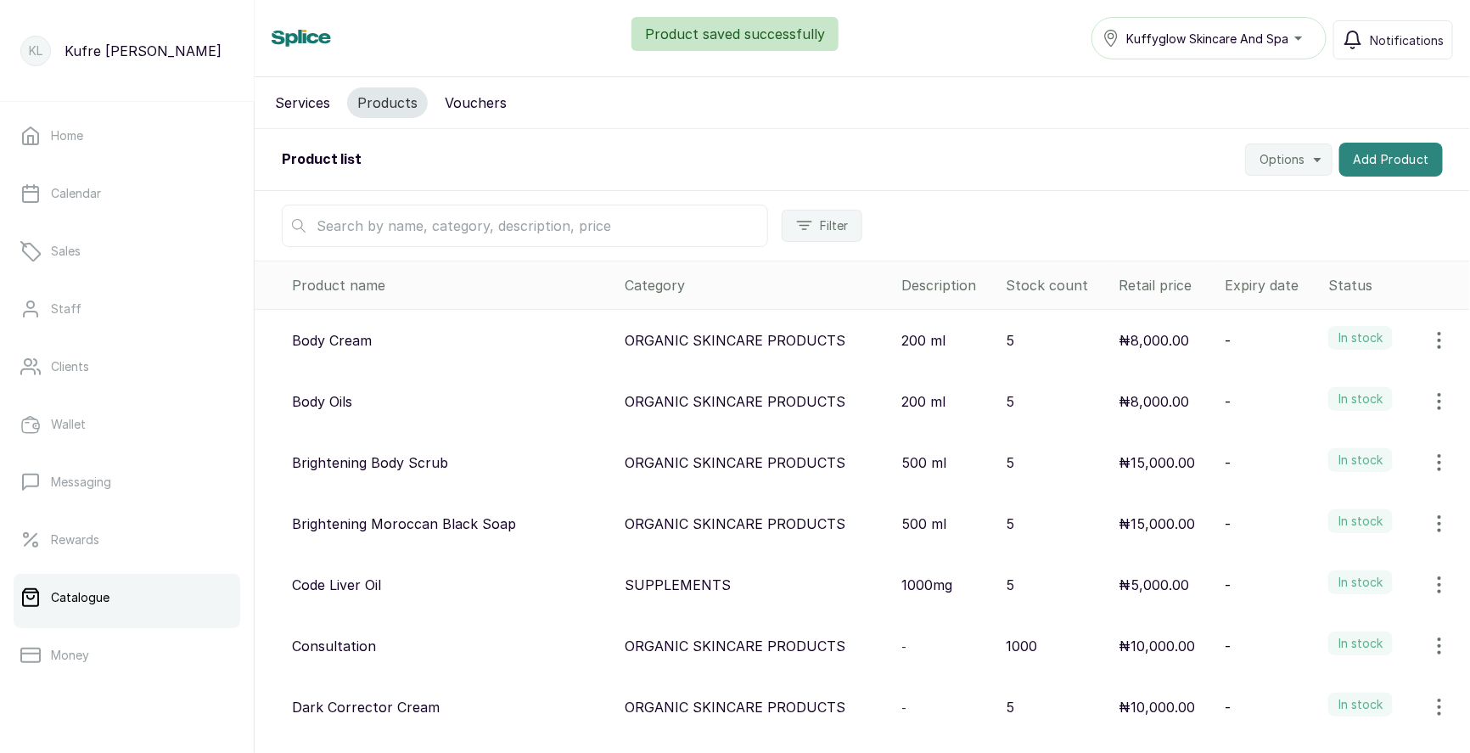
click at [1387, 162] on button "Add Product" at bounding box center [1391, 160] width 104 height 34
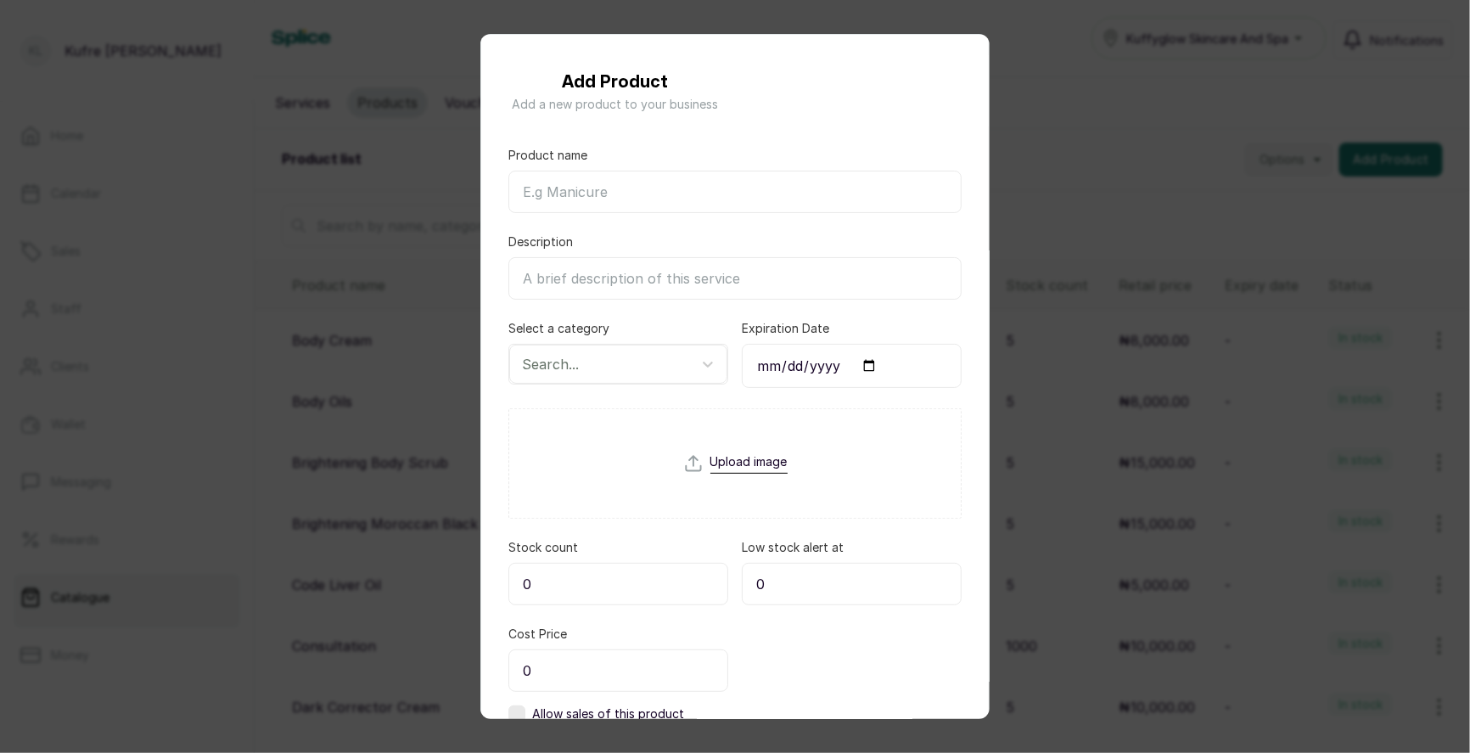
click at [585, 196] on input "Product name" at bounding box center [734, 192] width 453 height 42
paste input "Daravite Woman Supplement"
type input "Daravite Woman Supplement"
click at [592, 364] on div at bounding box center [603, 364] width 162 height 22
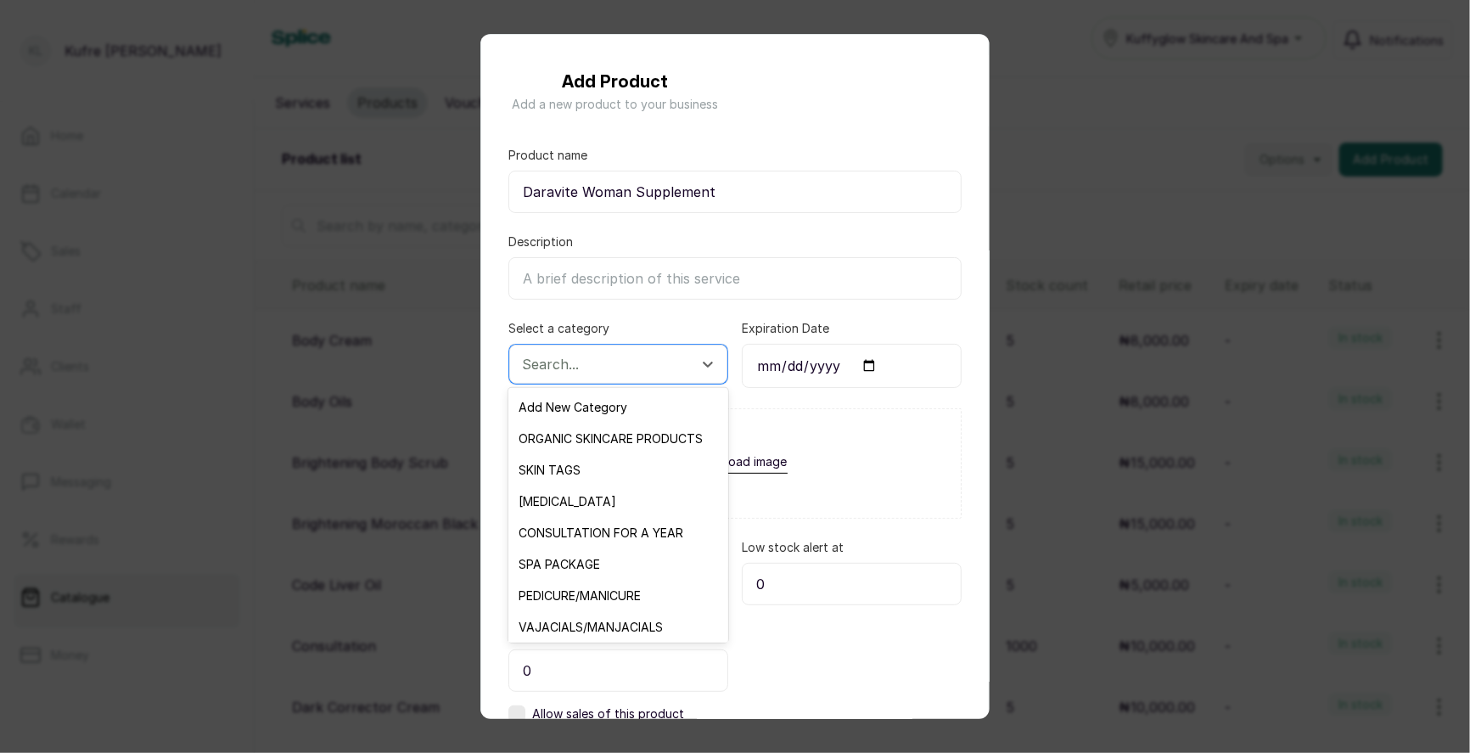
click at [679, 288] on input "Description" at bounding box center [734, 278] width 453 height 42
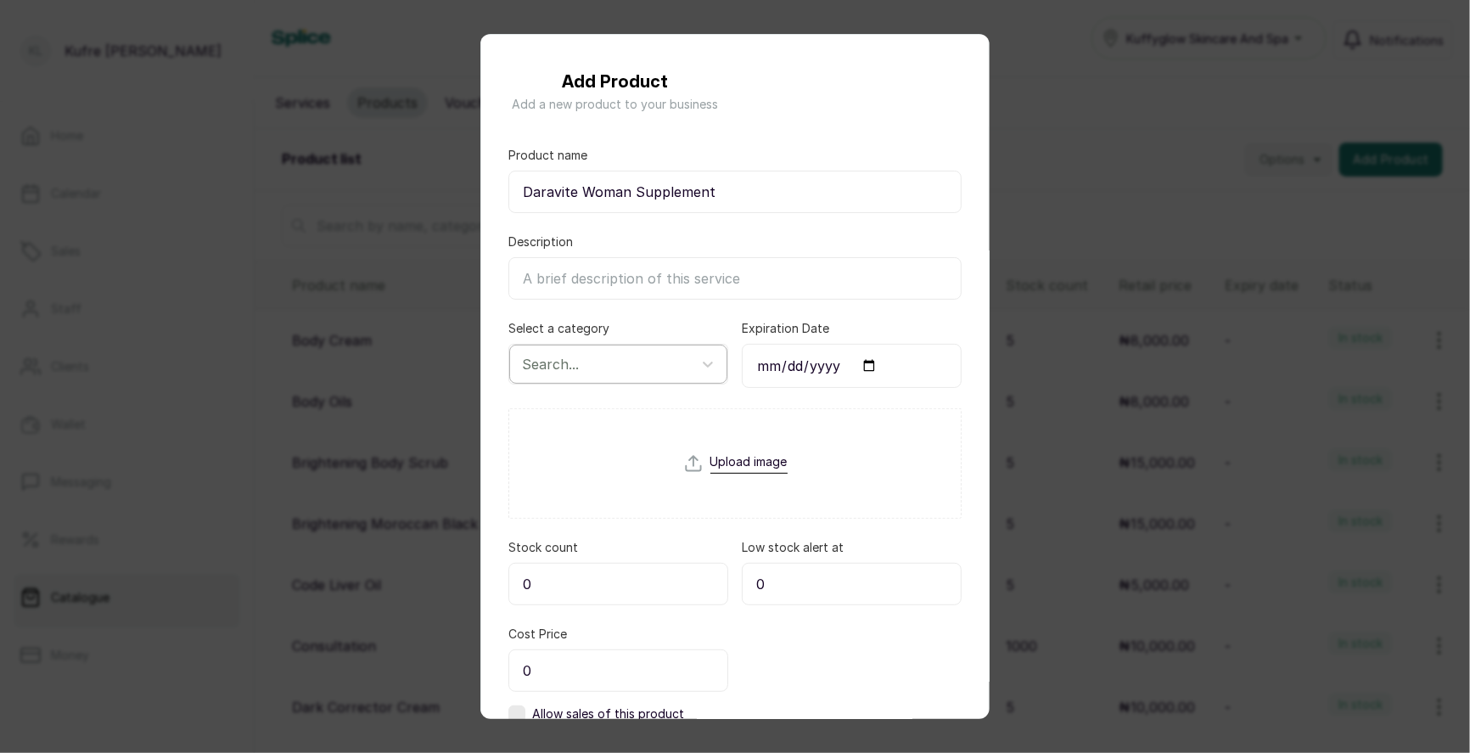
click at [614, 362] on div at bounding box center [603, 364] width 162 height 22
type input "S"
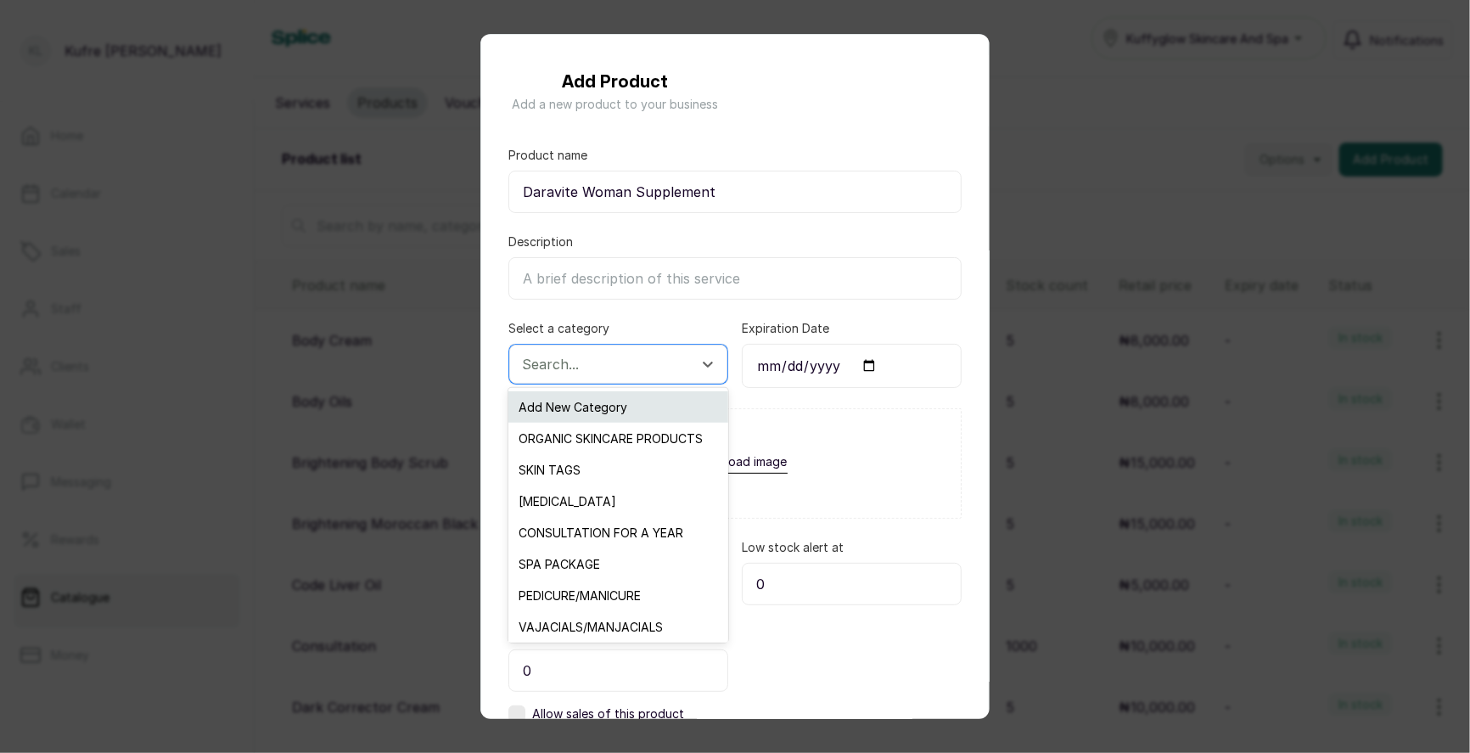
click at [627, 409] on div "Add New Category" at bounding box center [617, 406] width 219 height 31
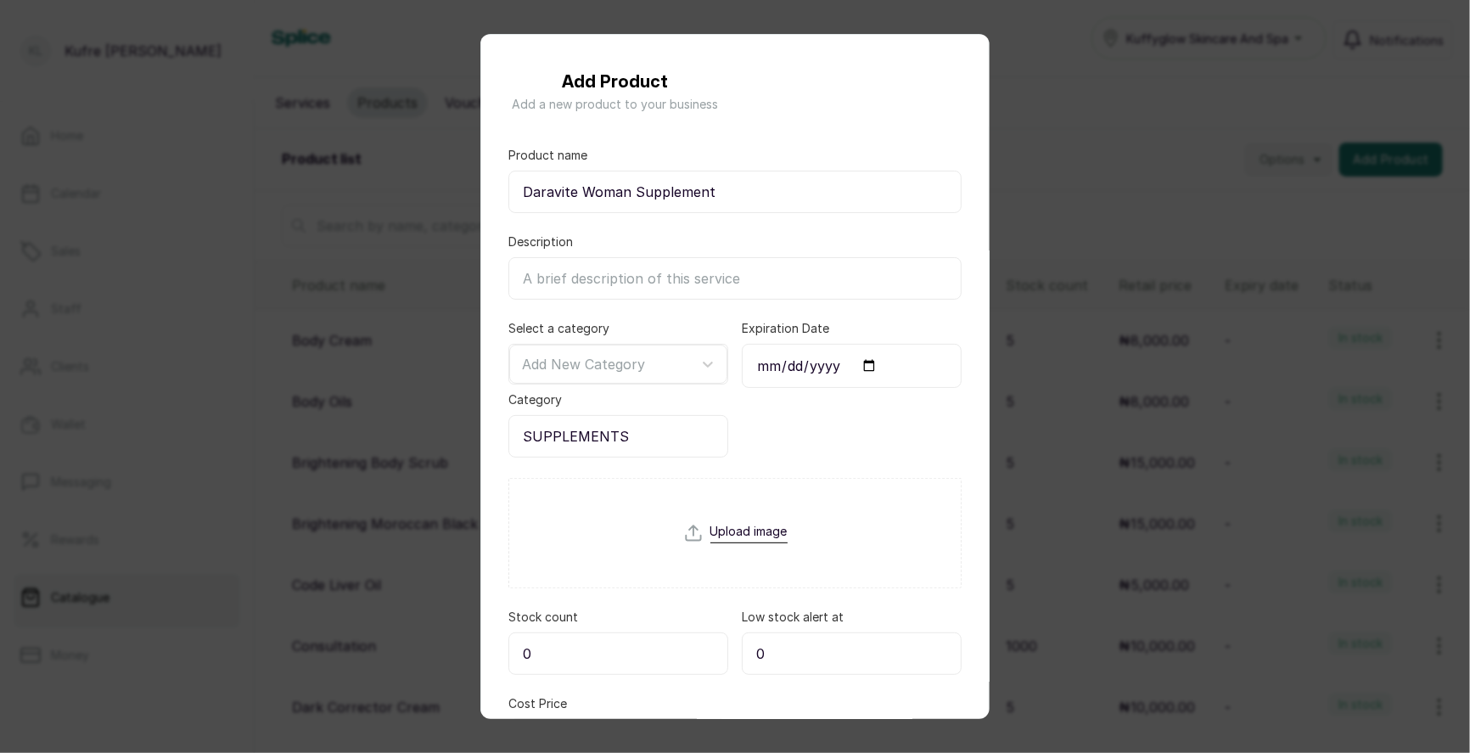
click at [614, 467] on form "Product name Daravite Woman Supplement Description Select a category Add New Ca…" at bounding box center [734, 517] width 453 height 740
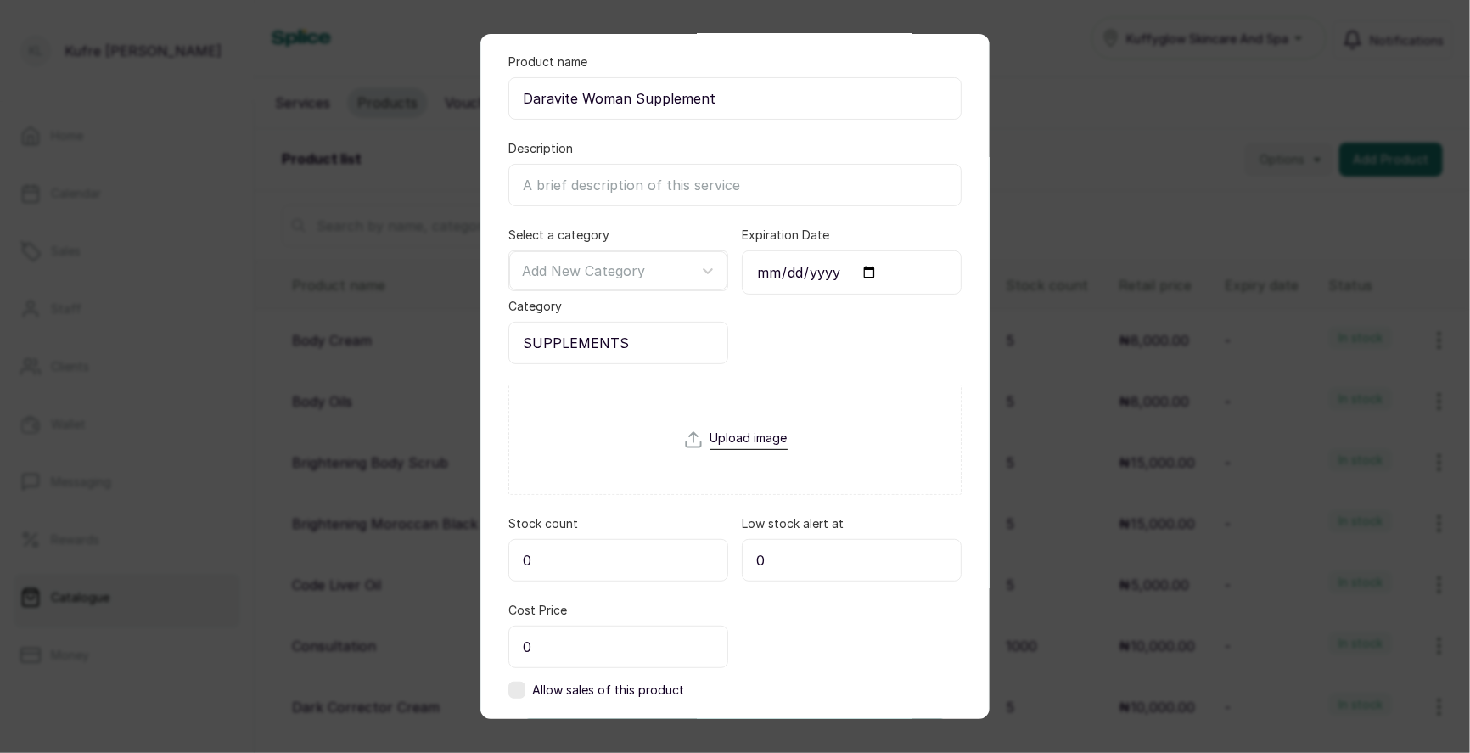
scroll to position [183, 0]
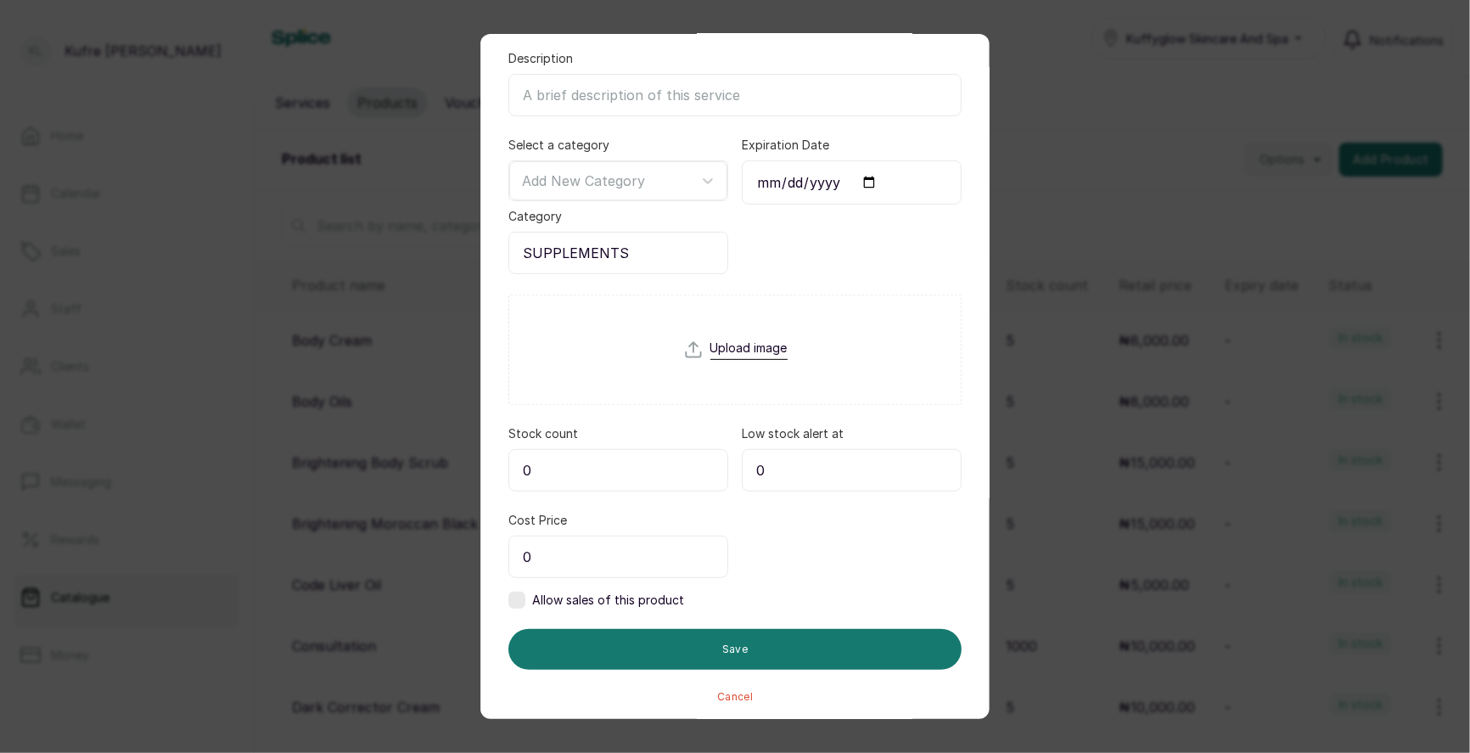
click at [642, 457] on input "0" at bounding box center [618, 470] width 220 height 42
type input "5"
click at [665, 551] on input "0" at bounding box center [618, 556] width 220 height 42
type input "10,000"
click at [522, 597] on label at bounding box center [516, 600] width 17 height 17
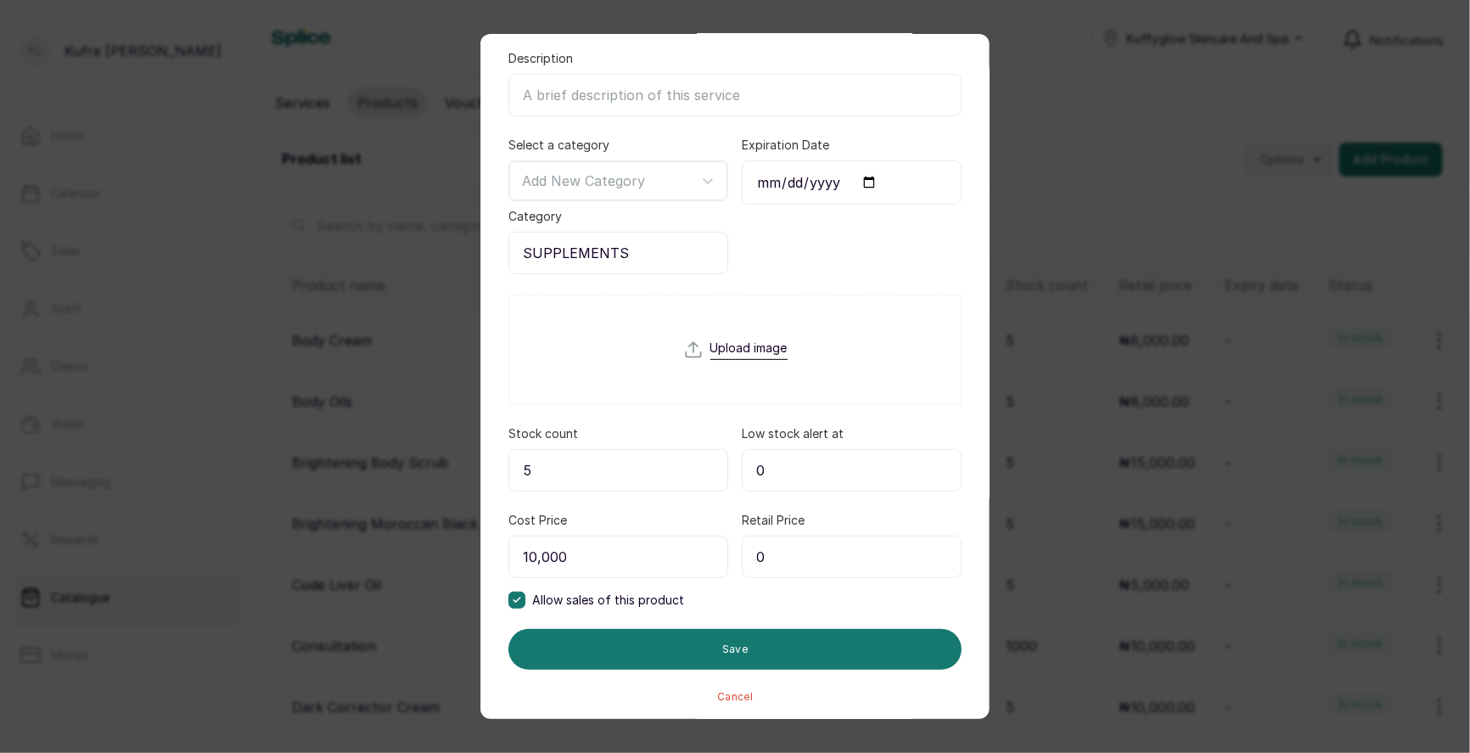
click at [797, 558] on input "0" at bounding box center [852, 556] width 220 height 42
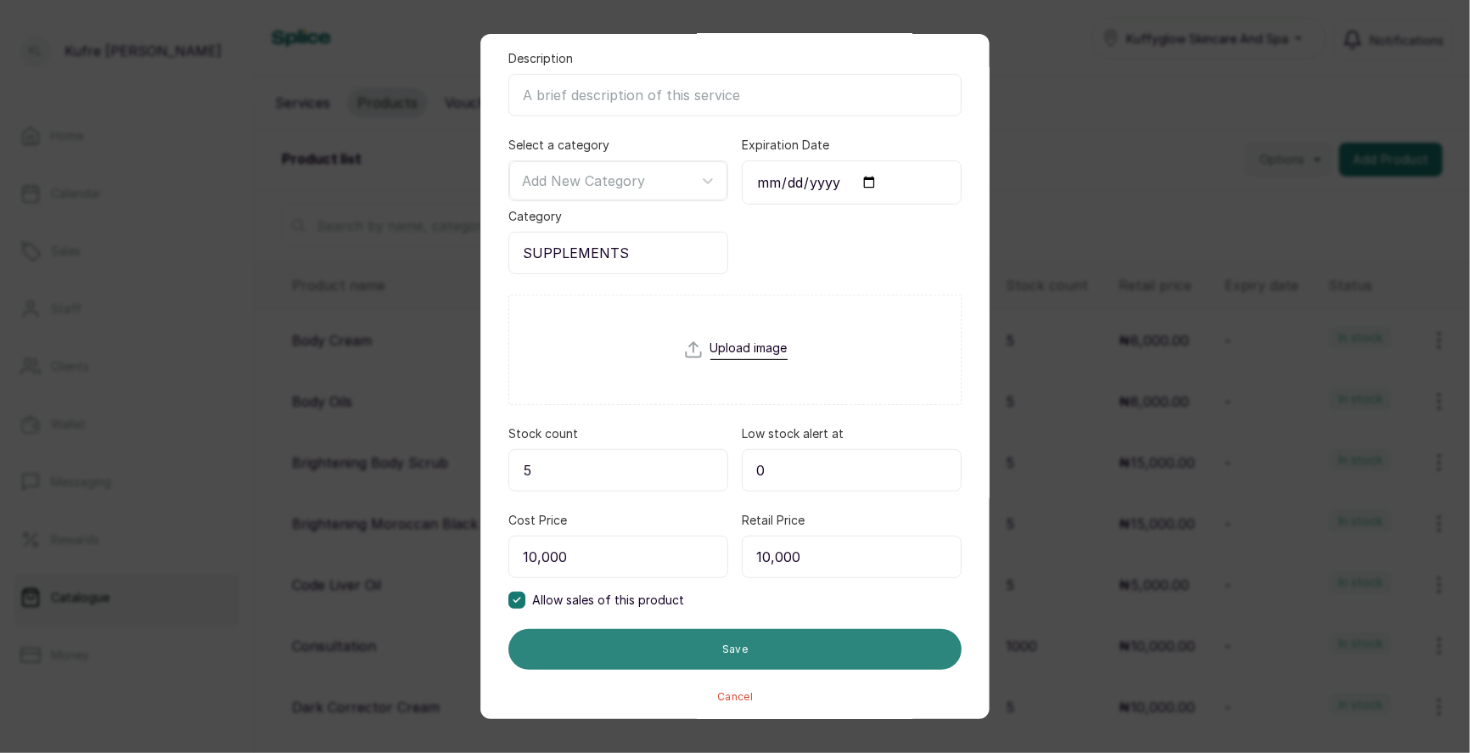
type input "10,000"
click at [753, 642] on button "Save" at bounding box center [734, 649] width 453 height 41
click at [745, 642] on button "Save" at bounding box center [734, 649] width 453 height 41
click at [725, 635] on button "Save" at bounding box center [734, 649] width 453 height 41
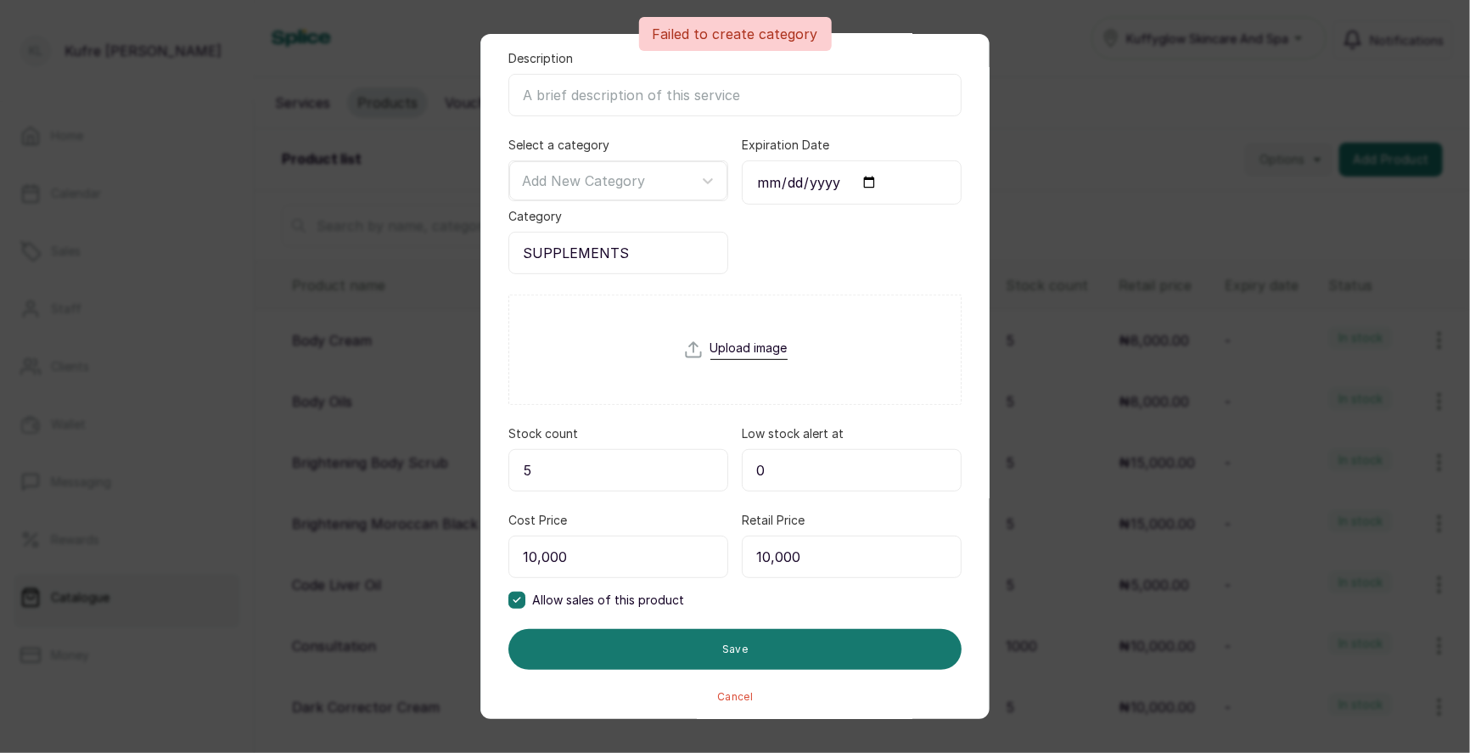
scroll to position [0, 0]
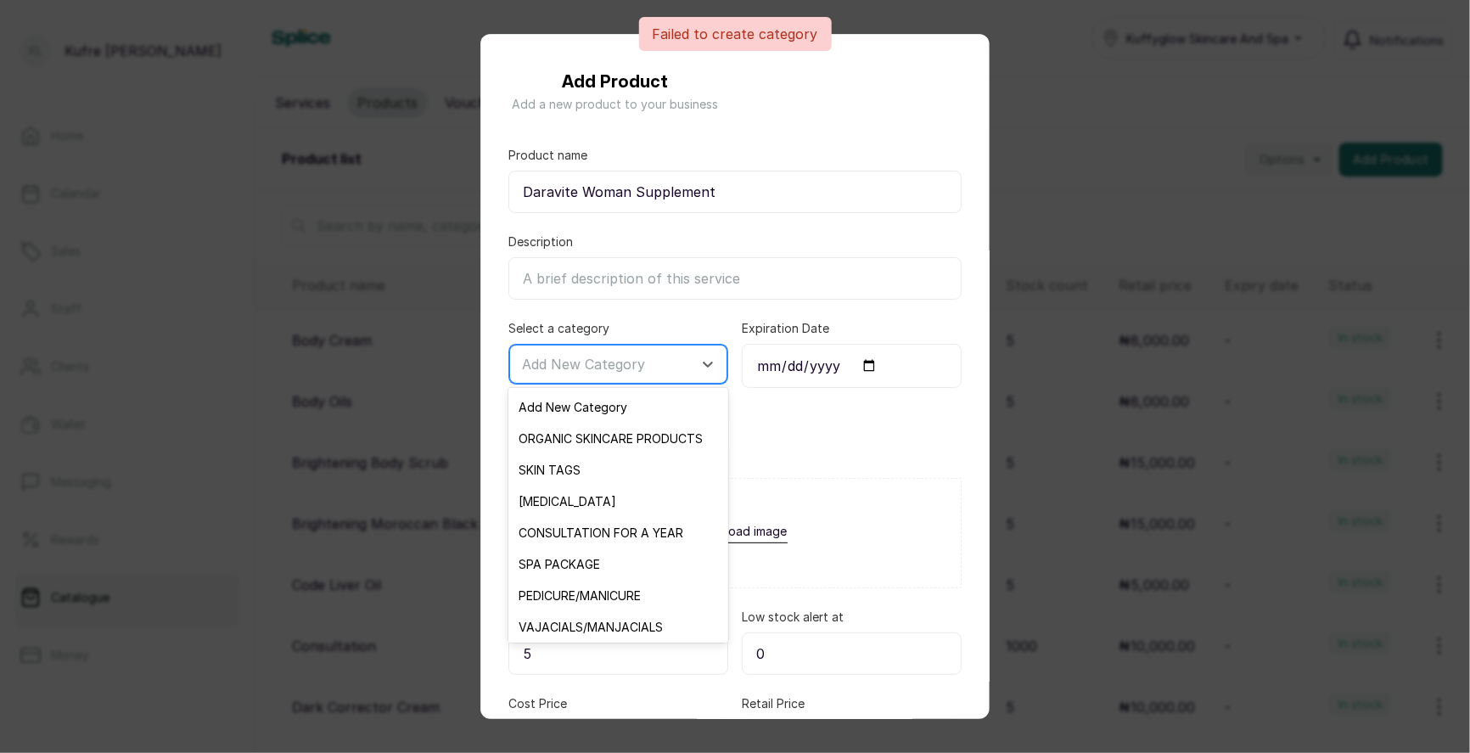
click at [639, 355] on div at bounding box center [603, 364] width 162 height 22
click at [780, 436] on div "Expiration Date" at bounding box center [852, 388] width 220 height 137
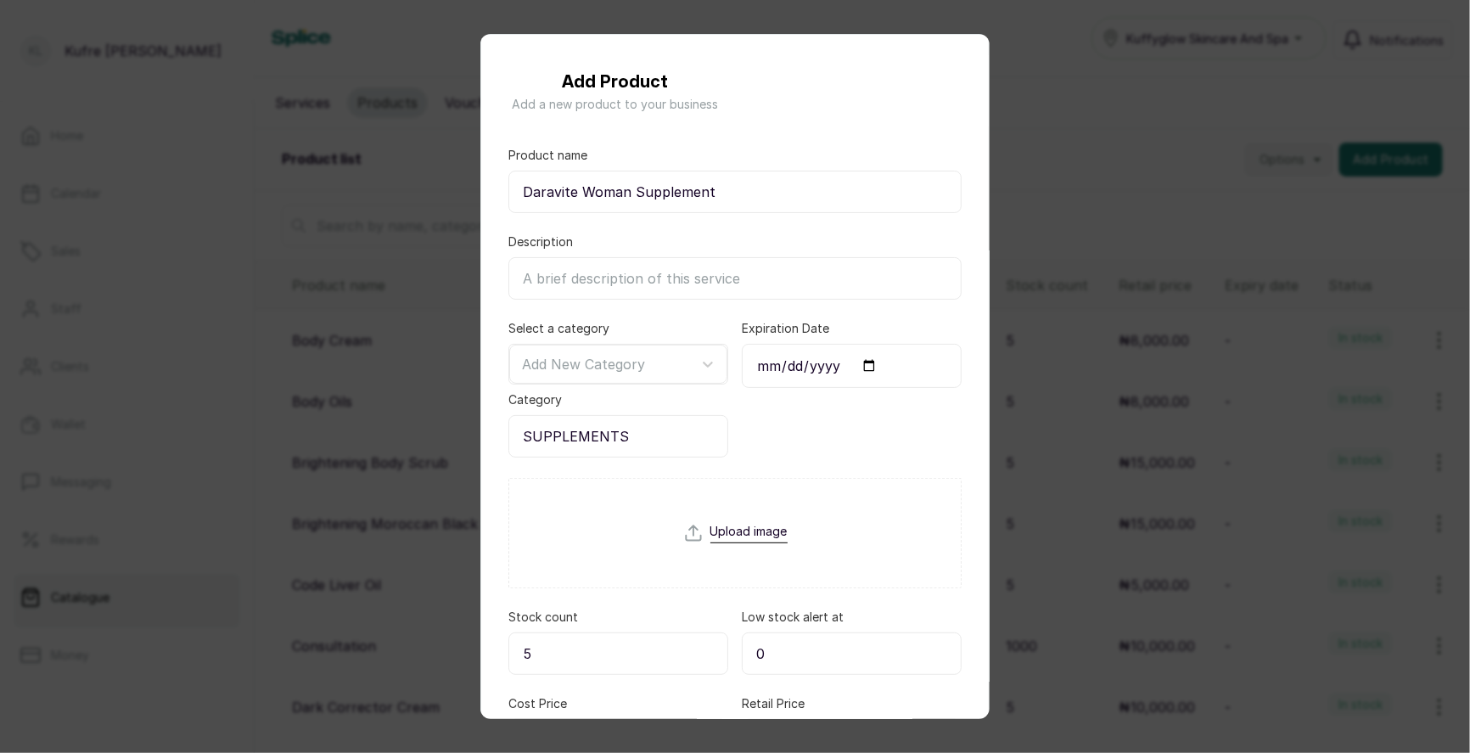
click at [1049, 106] on div "Add Product Add a new product to your business Product name Daravite Woman Supp…" at bounding box center [735, 376] width 1470 height 753
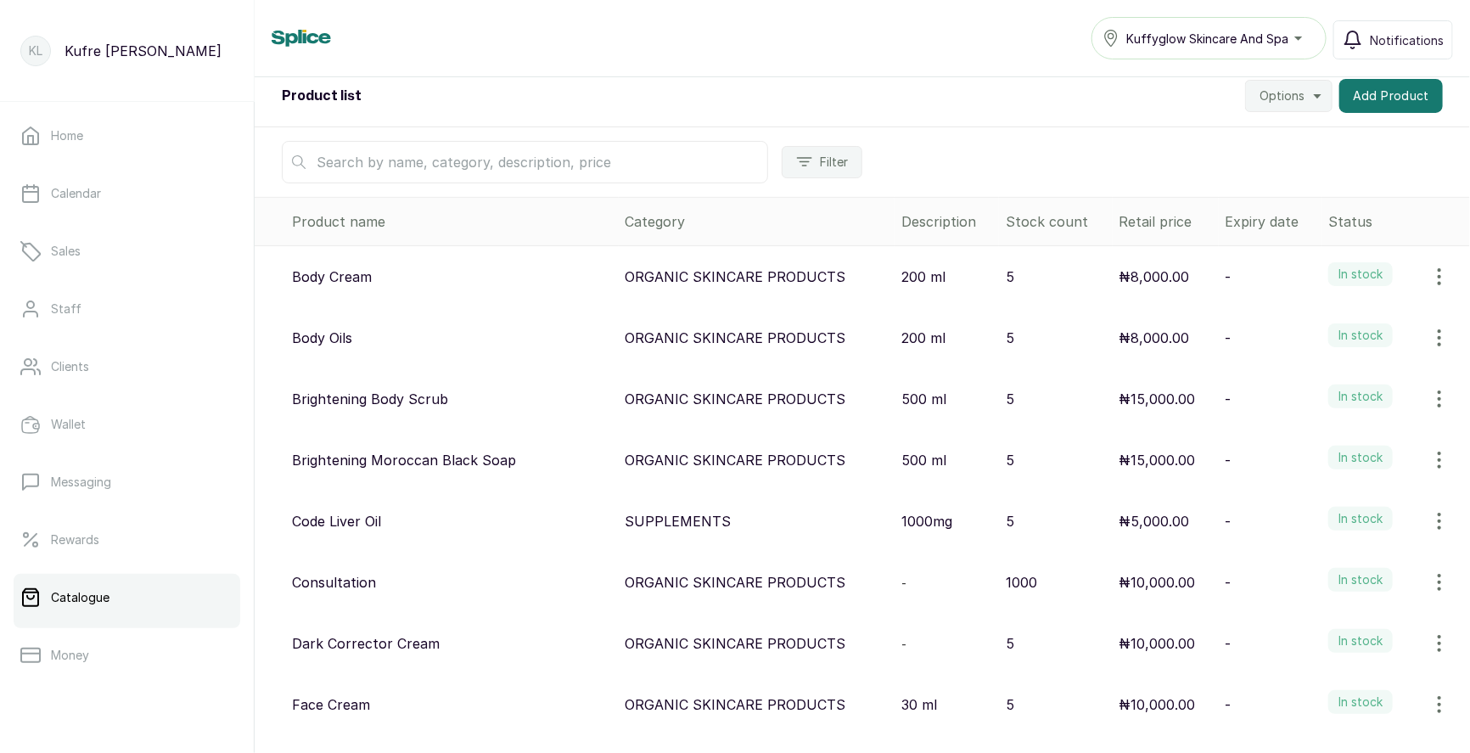
scroll to position [19, 0]
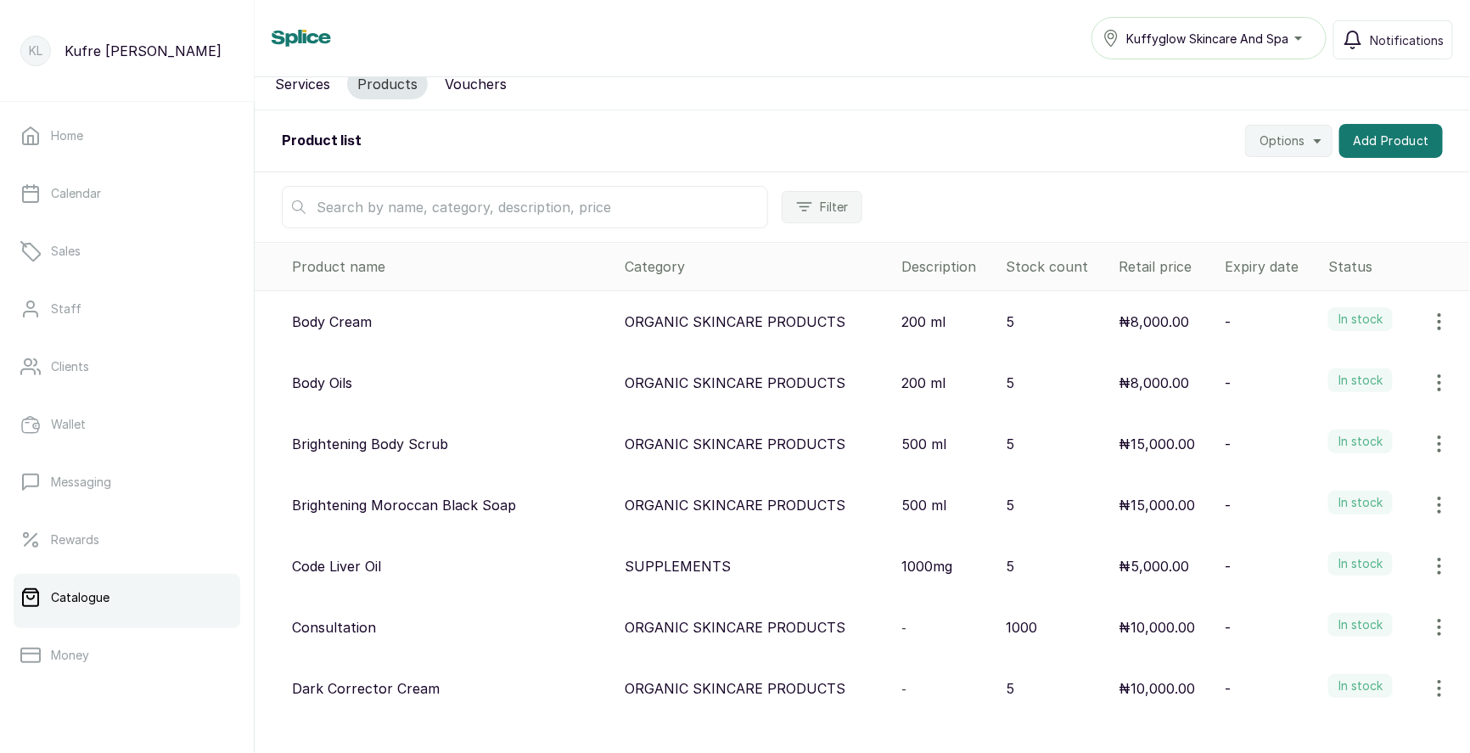
click at [820, 206] on span "Filter" at bounding box center [834, 207] width 28 height 17
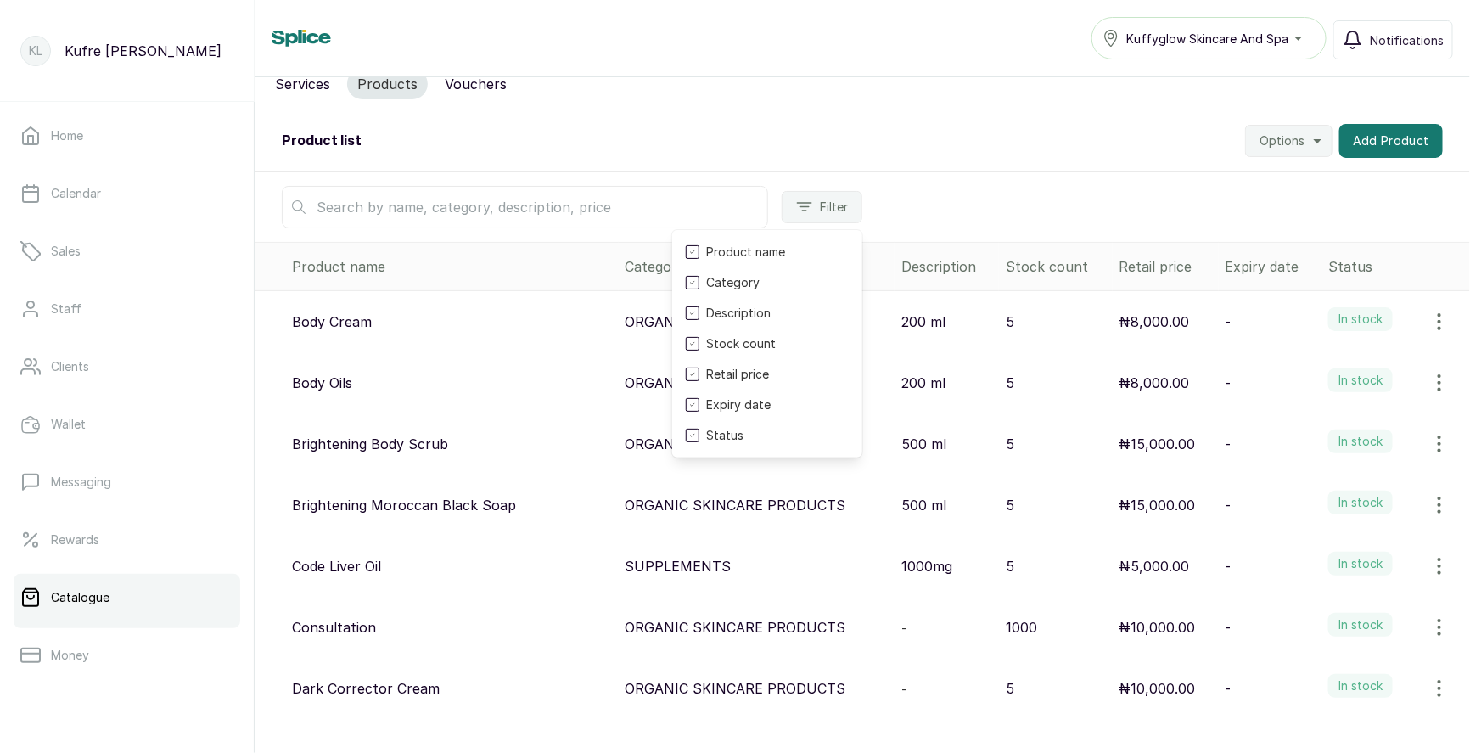
click at [911, 221] on div "Filter Product name Category Description Stock count Retail price Expiry date S…" at bounding box center [862, 207] width 1215 height 70
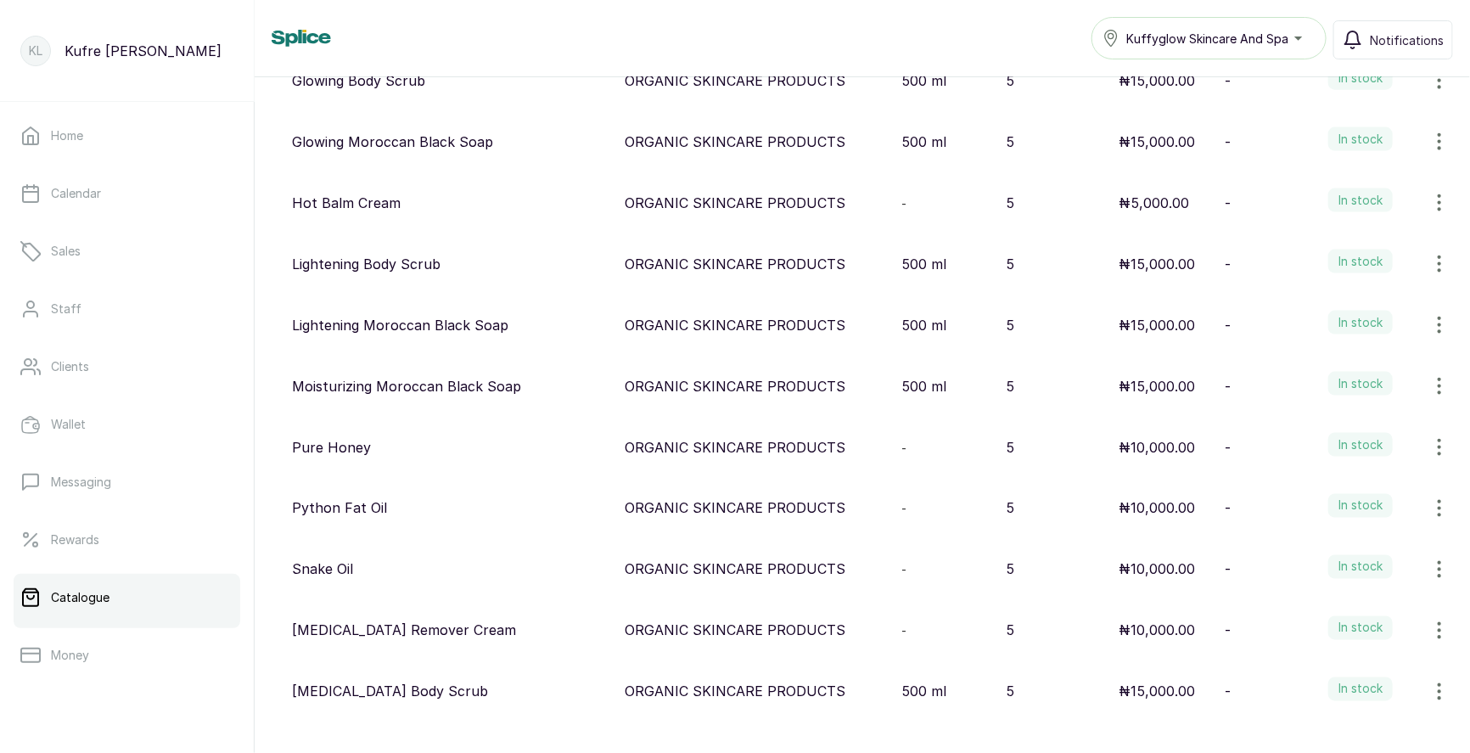
scroll to position [0, 0]
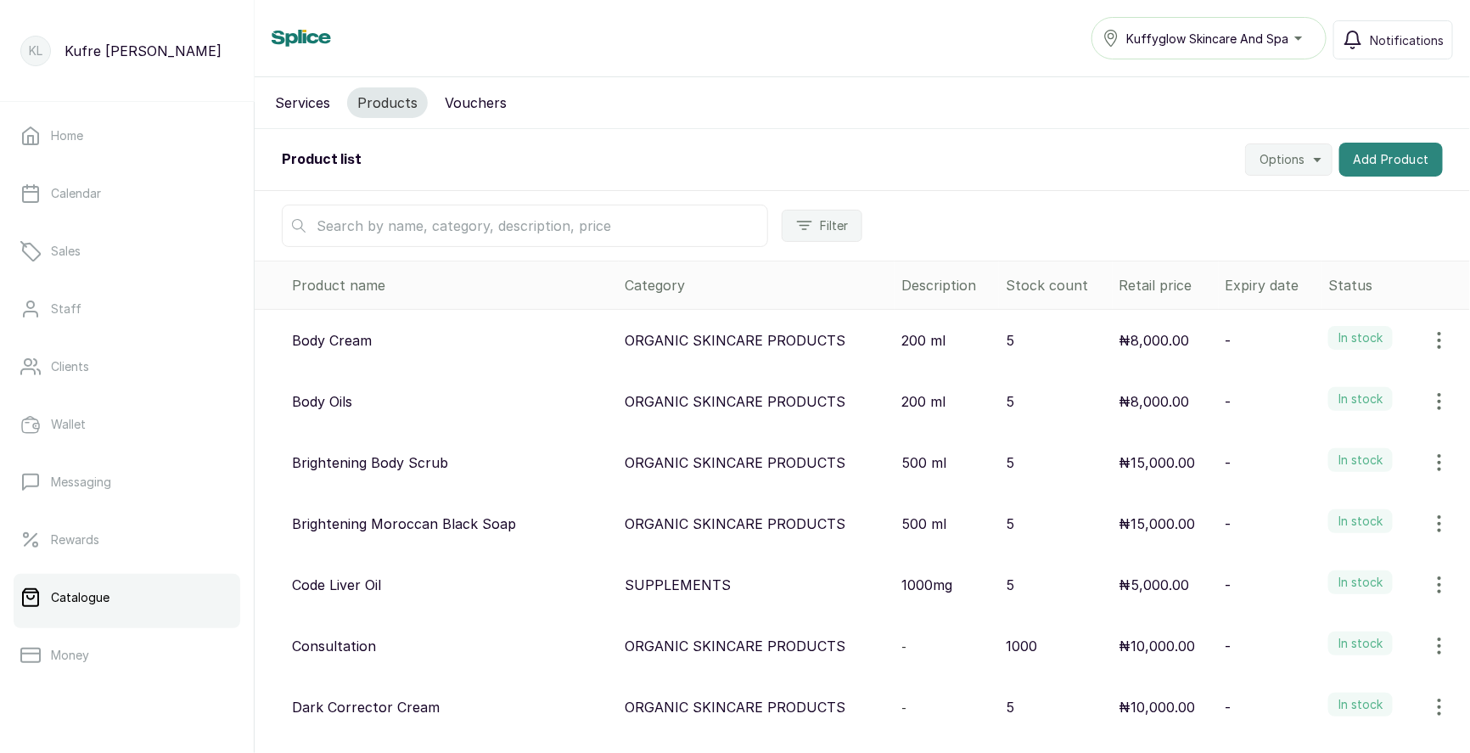
click at [1374, 160] on button "Add Product" at bounding box center [1391, 160] width 104 height 34
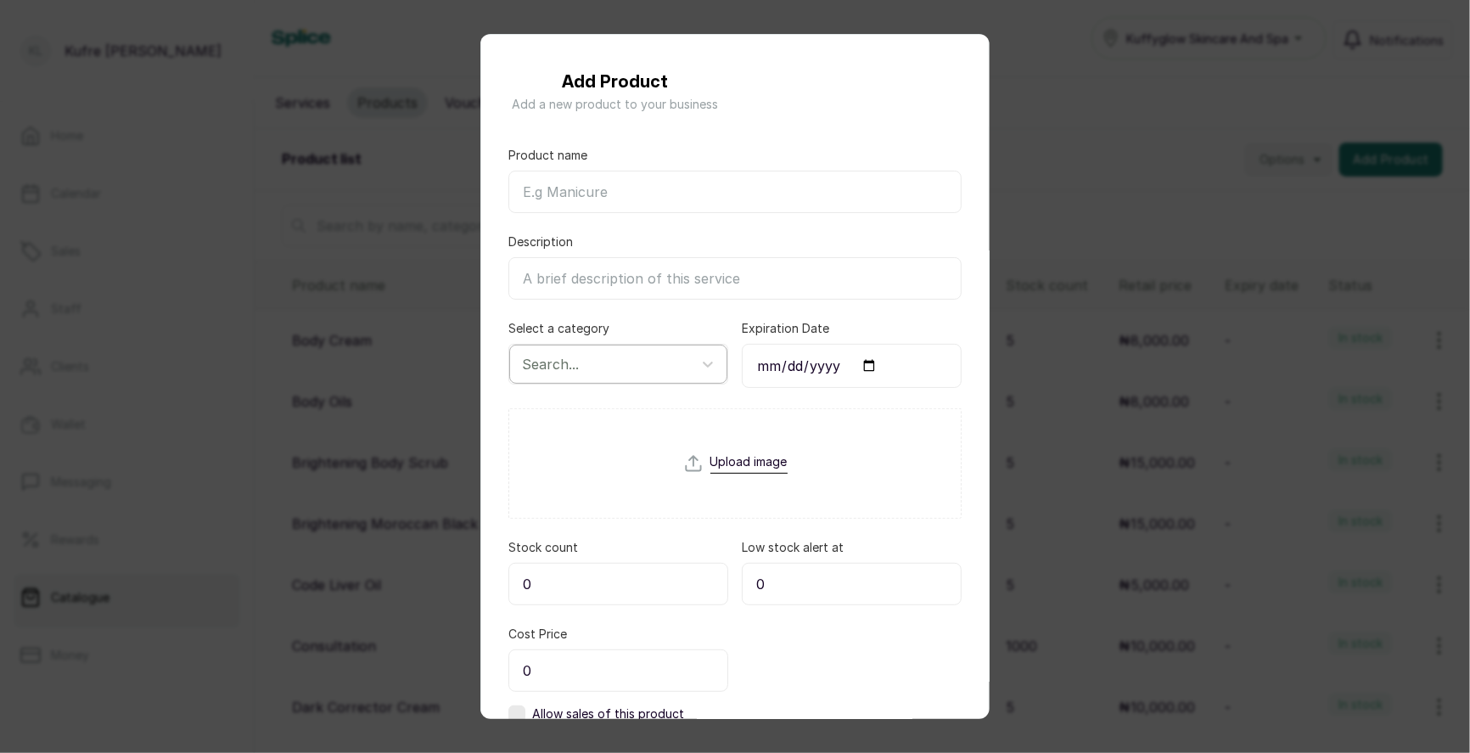
click at [595, 358] on div at bounding box center [603, 364] width 162 height 22
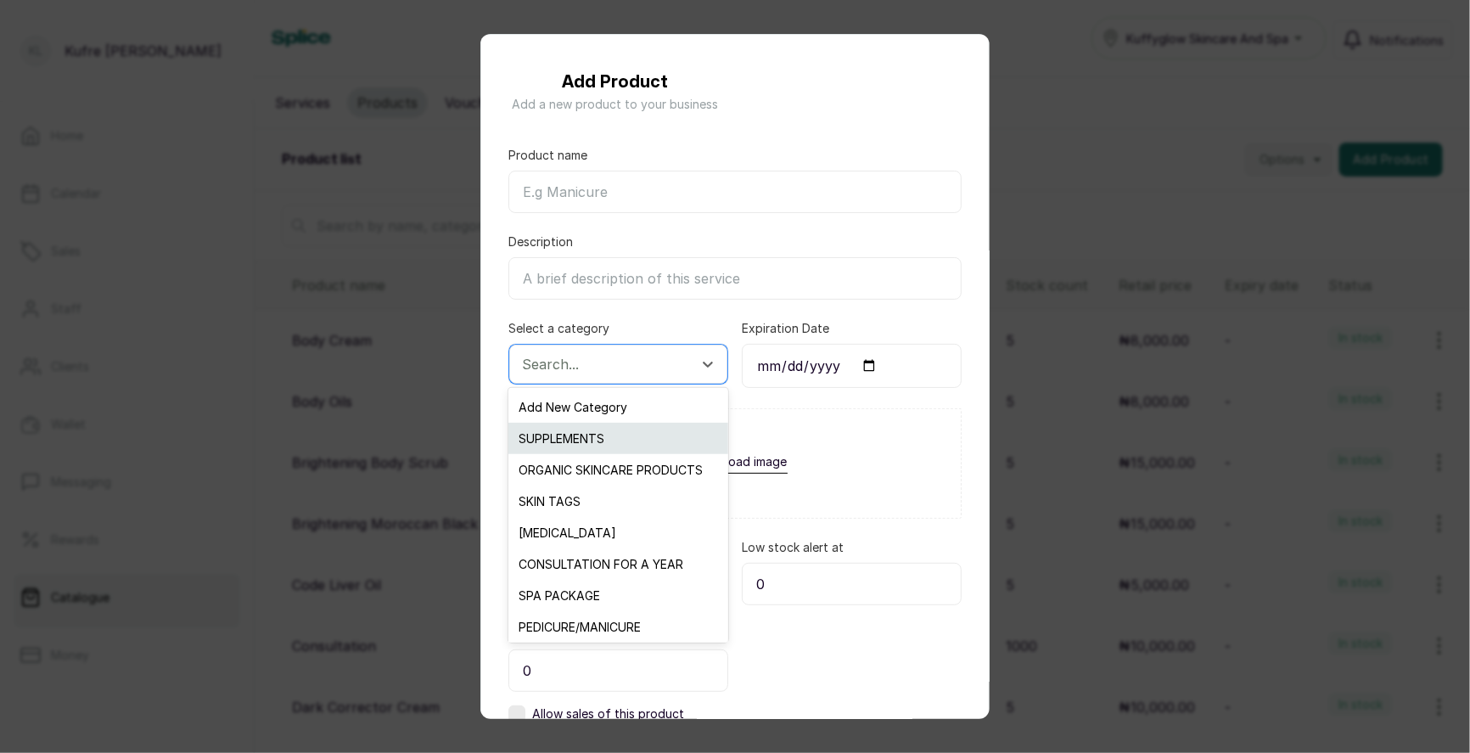
click at [577, 441] on div "SUPPLEMENTS" at bounding box center [617, 438] width 219 height 31
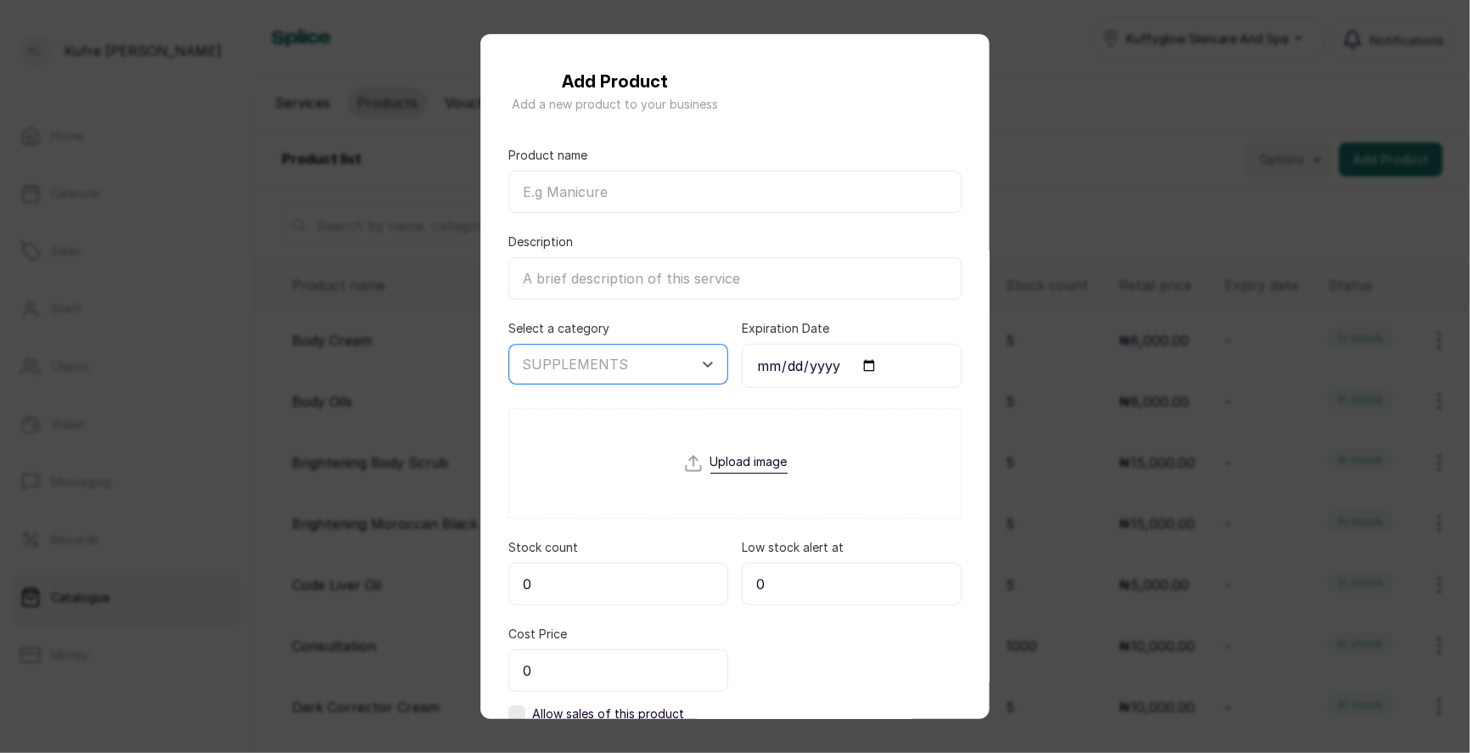
click at [549, 188] on input "Product name" at bounding box center [734, 192] width 453 height 42
paste input "Daravite Woman Supplement"
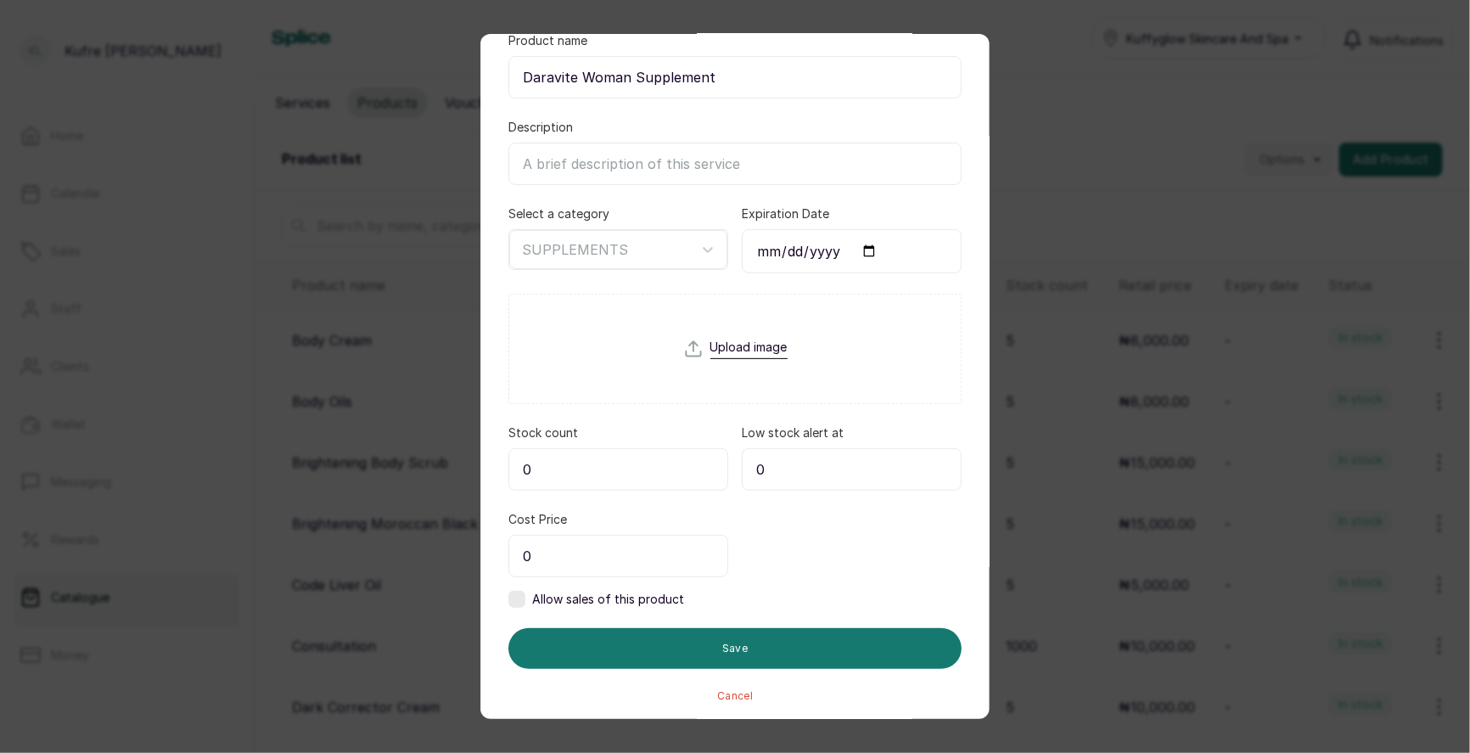
type input "Daravite Woman Supplement"
click at [589, 464] on input "0" at bounding box center [618, 469] width 220 height 42
type input "5"
click at [602, 551] on input "0" at bounding box center [618, 556] width 220 height 42
click at [563, 563] on input "text" at bounding box center [618, 556] width 220 height 42
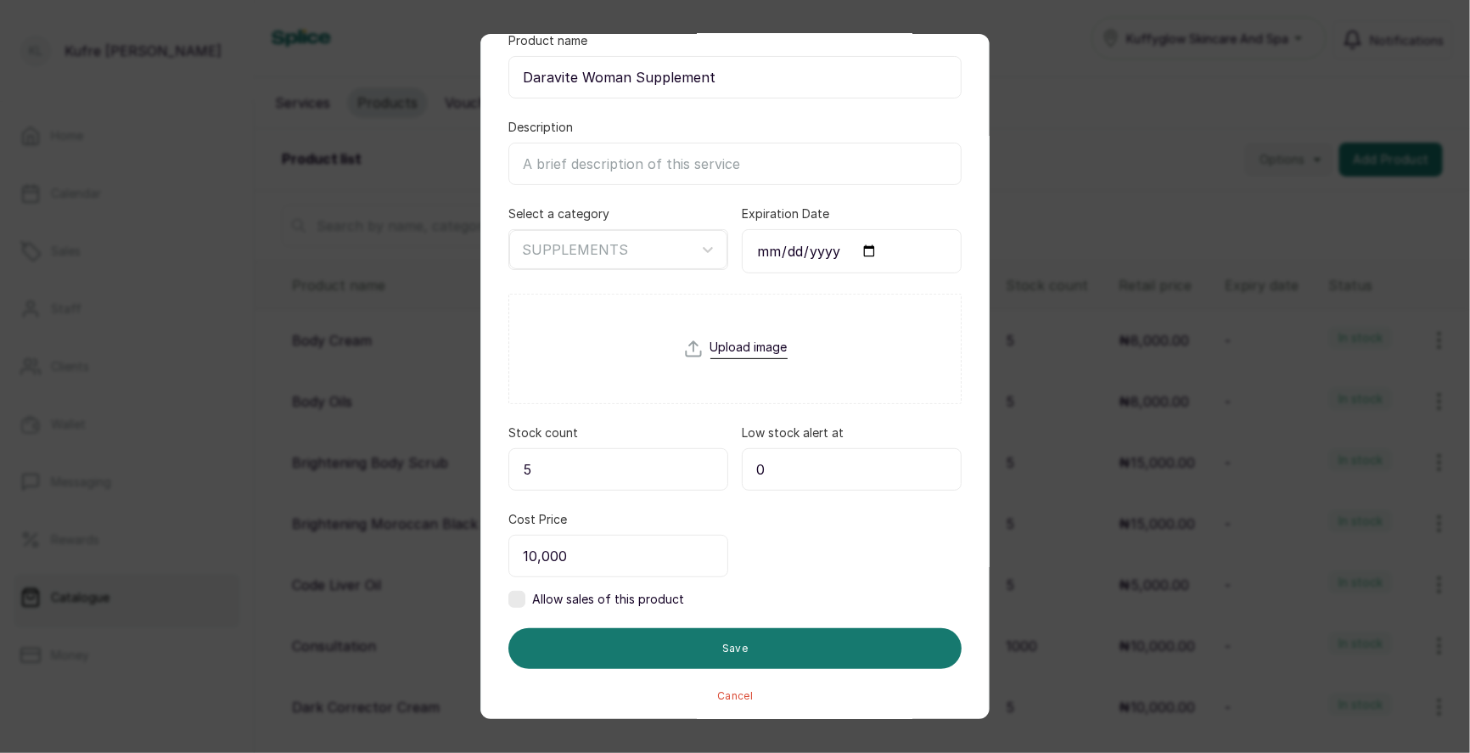
type input "10,000"
click at [513, 591] on label at bounding box center [516, 599] width 17 height 17
click at [827, 551] on input "0" at bounding box center [852, 556] width 220 height 42
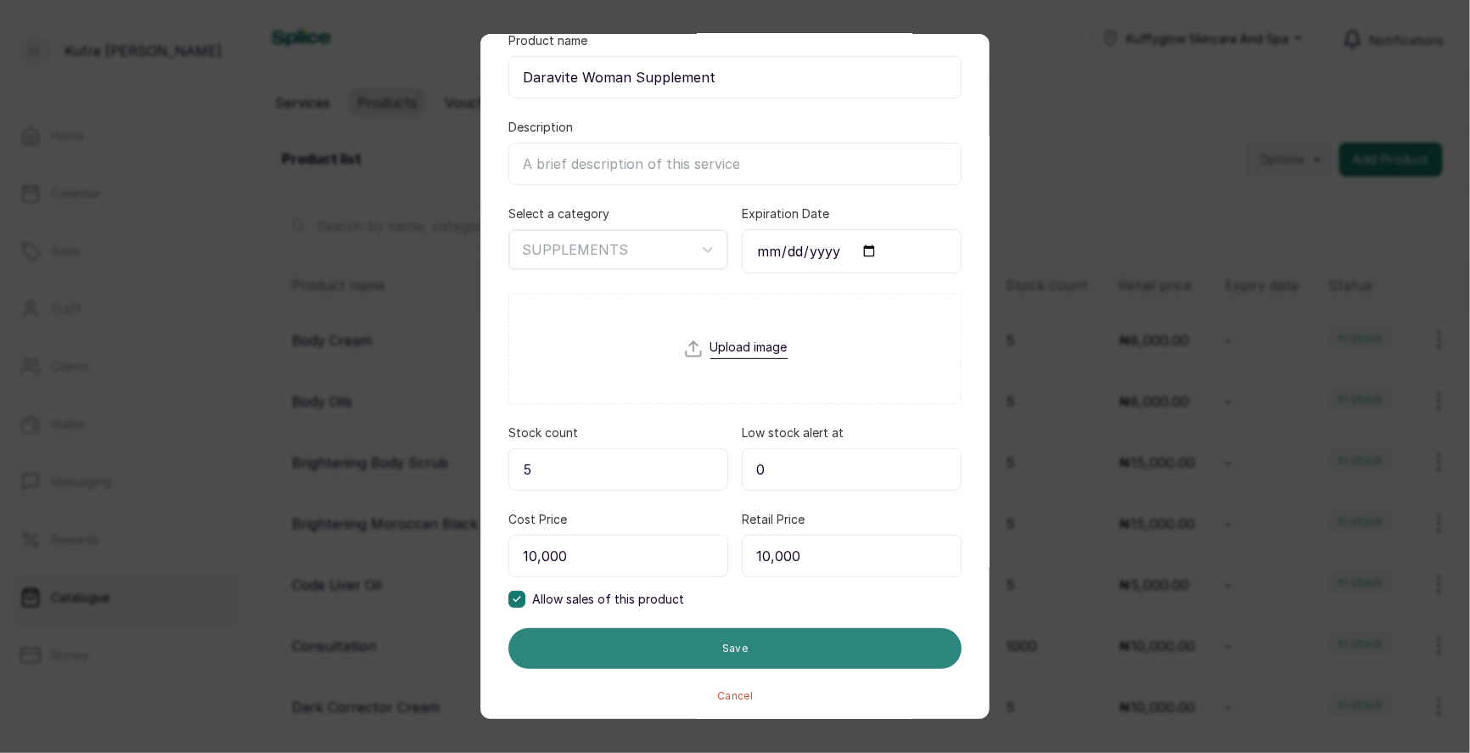
type input "10,000"
click at [779, 643] on button "Save" at bounding box center [734, 648] width 453 height 41
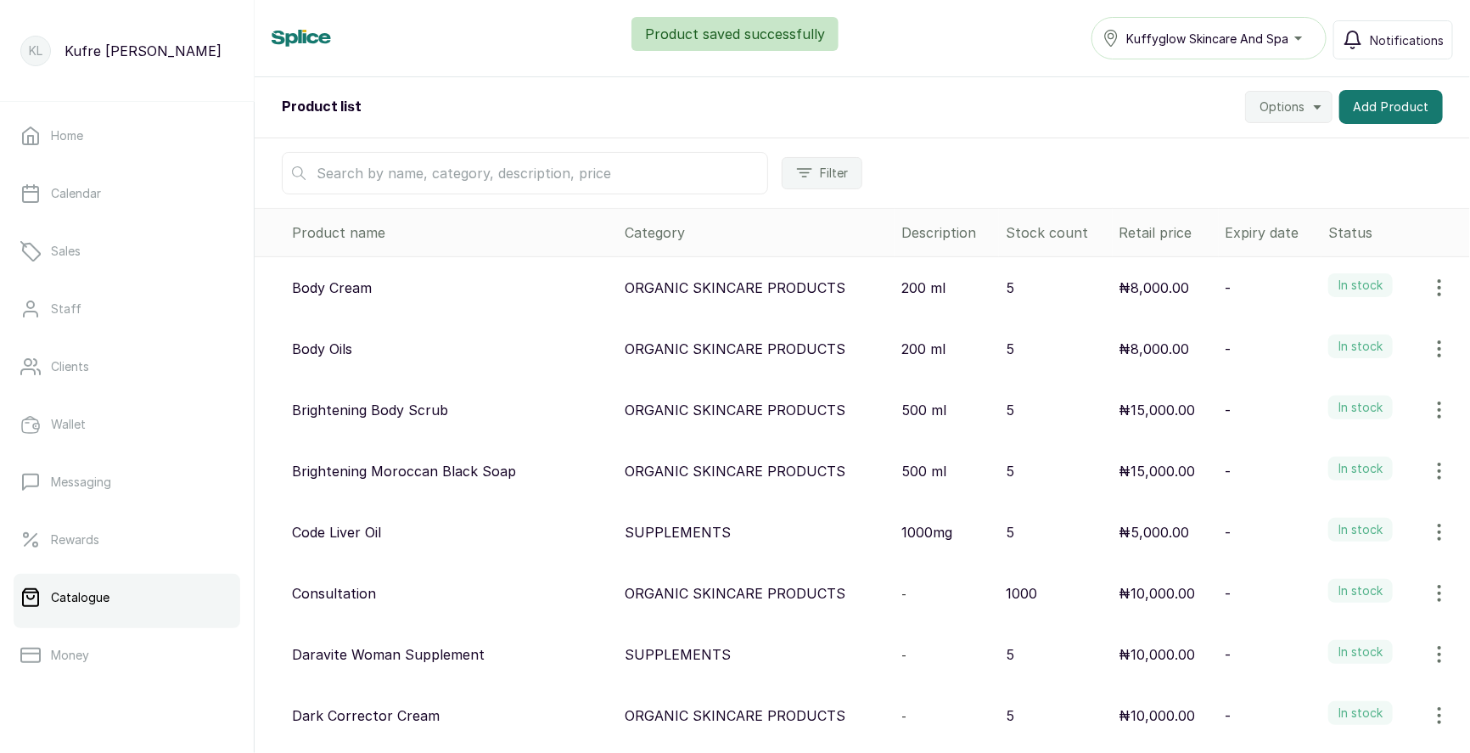
scroll to position [34, 0]
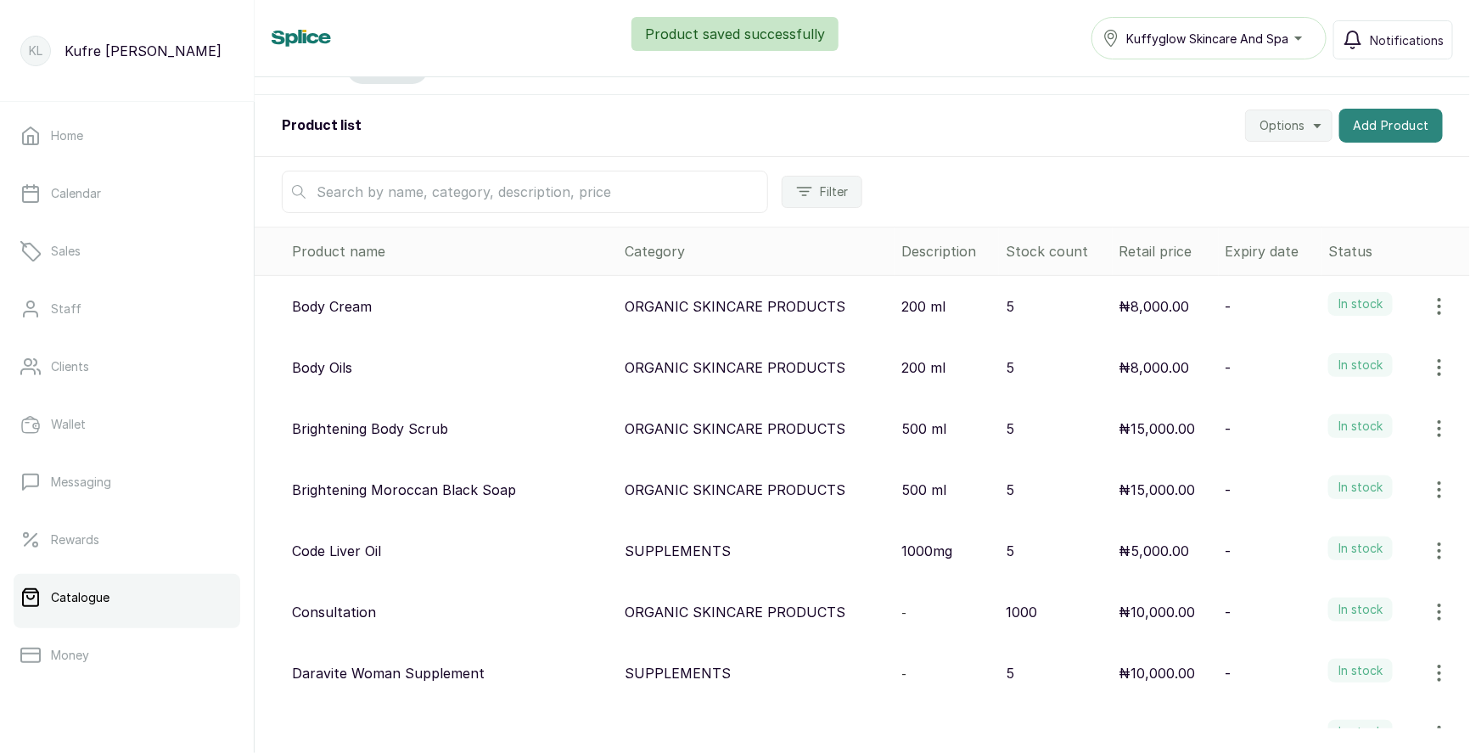
click at [1377, 134] on button "Add Product" at bounding box center [1391, 126] width 104 height 34
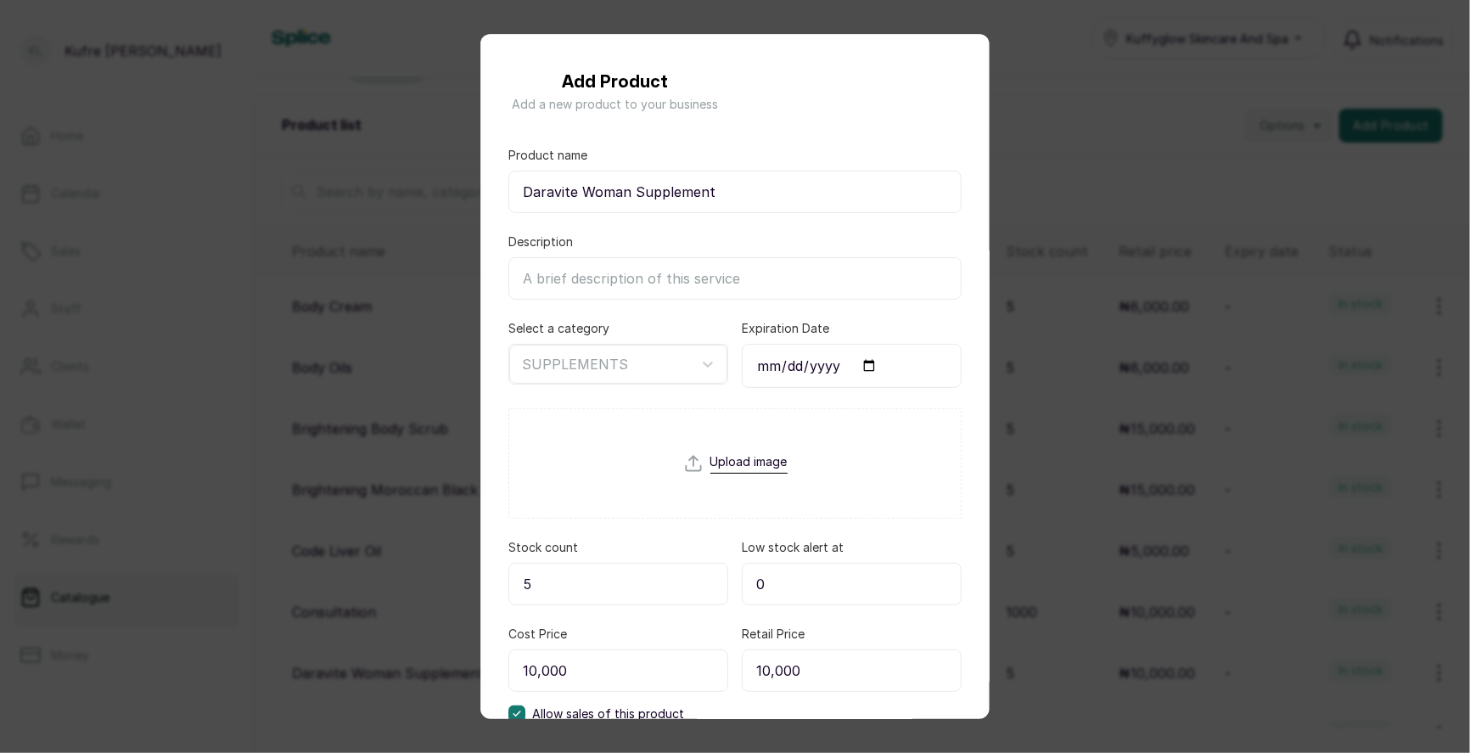
click at [1261, 275] on div "Add Product Add a new product to your business Product name Daravite Woman Supp…" at bounding box center [735, 376] width 1470 height 753
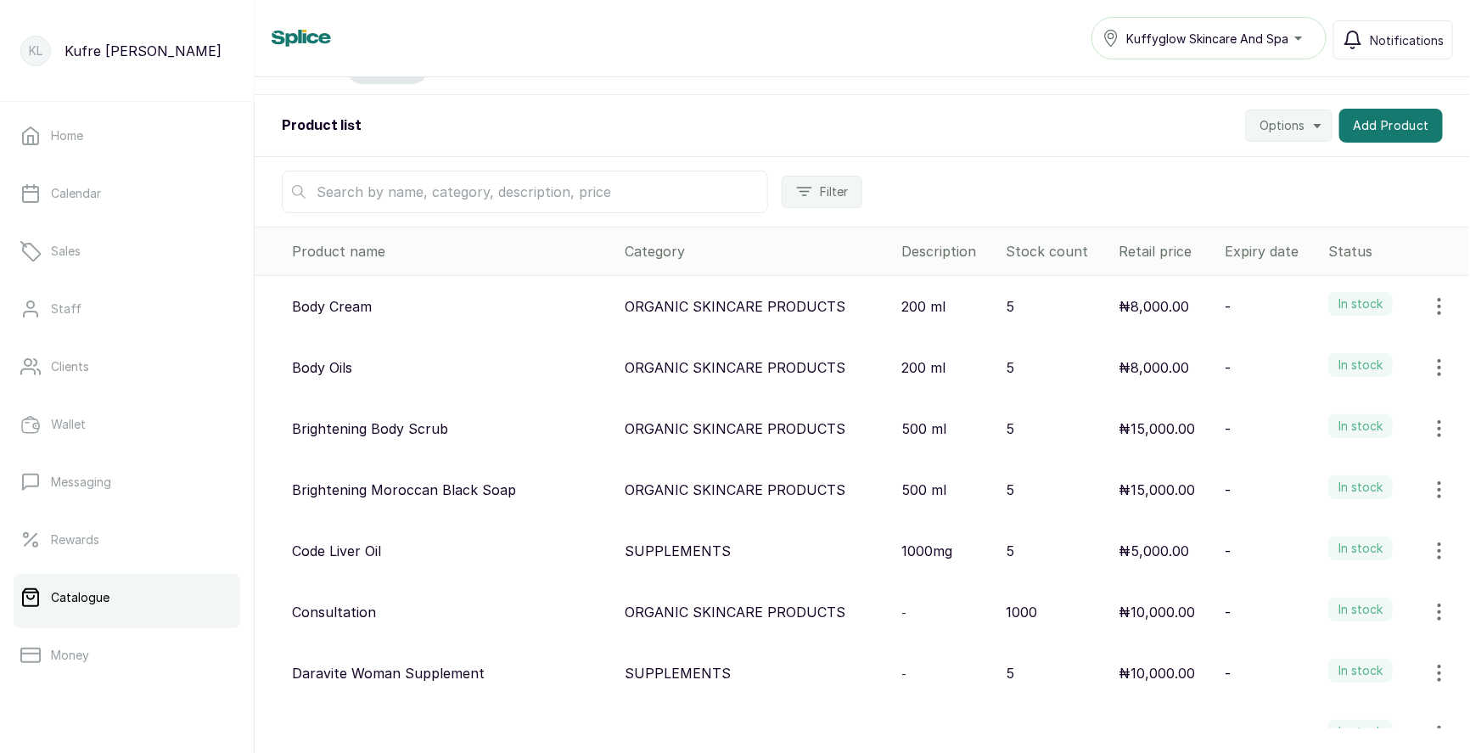
click at [1352, 202] on div "Filter" at bounding box center [862, 192] width 1215 height 70
click at [1384, 130] on button "Add Product" at bounding box center [1391, 126] width 104 height 34
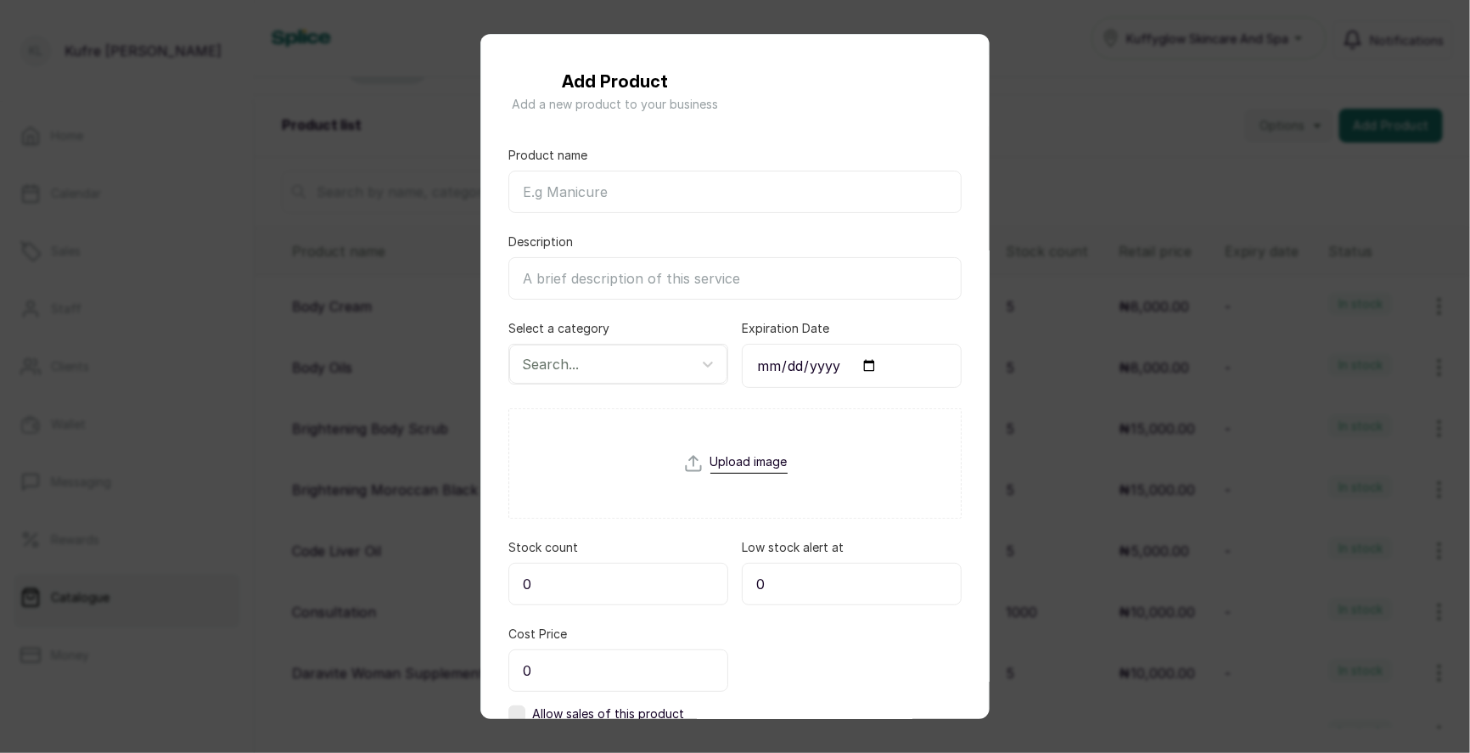
click at [709, 185] on input "Product name" at bounding box center [734, 192] width 453 height 42
paste input "Evening Primrose Supplement (Efamol)"
drag, startPoint x: 720, startPoint y: 191, endPoint x: 793, endPoint y: 192, distance: 73.0
click at [793, 192] on input "Evening Primrose Supplement (Efamol)" at bounding box center [734, 192] width 453 height 42
type input "Evening Primrose Supplement"
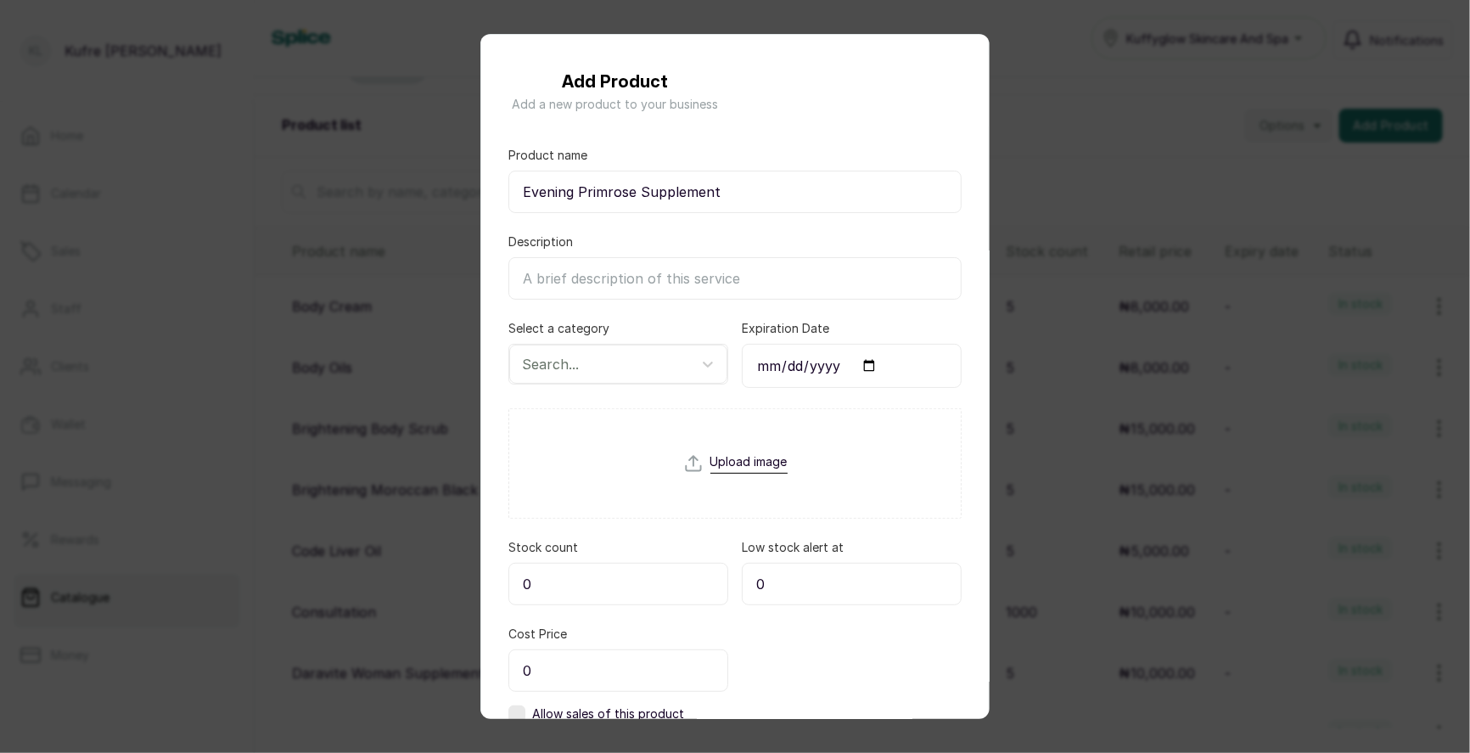
click at [586, 280] on input "Description" at bounding box center [734, 278] width 453 height 42
paste input "(Efamol)"
click at [532, 276] on input "(Efamol)" at bounding box center [734, 278] width 453 height 42
click at [582, 287] on input "Efamol)" at bounding box center [734, 278] width 453 height 42
type input "Efamol"
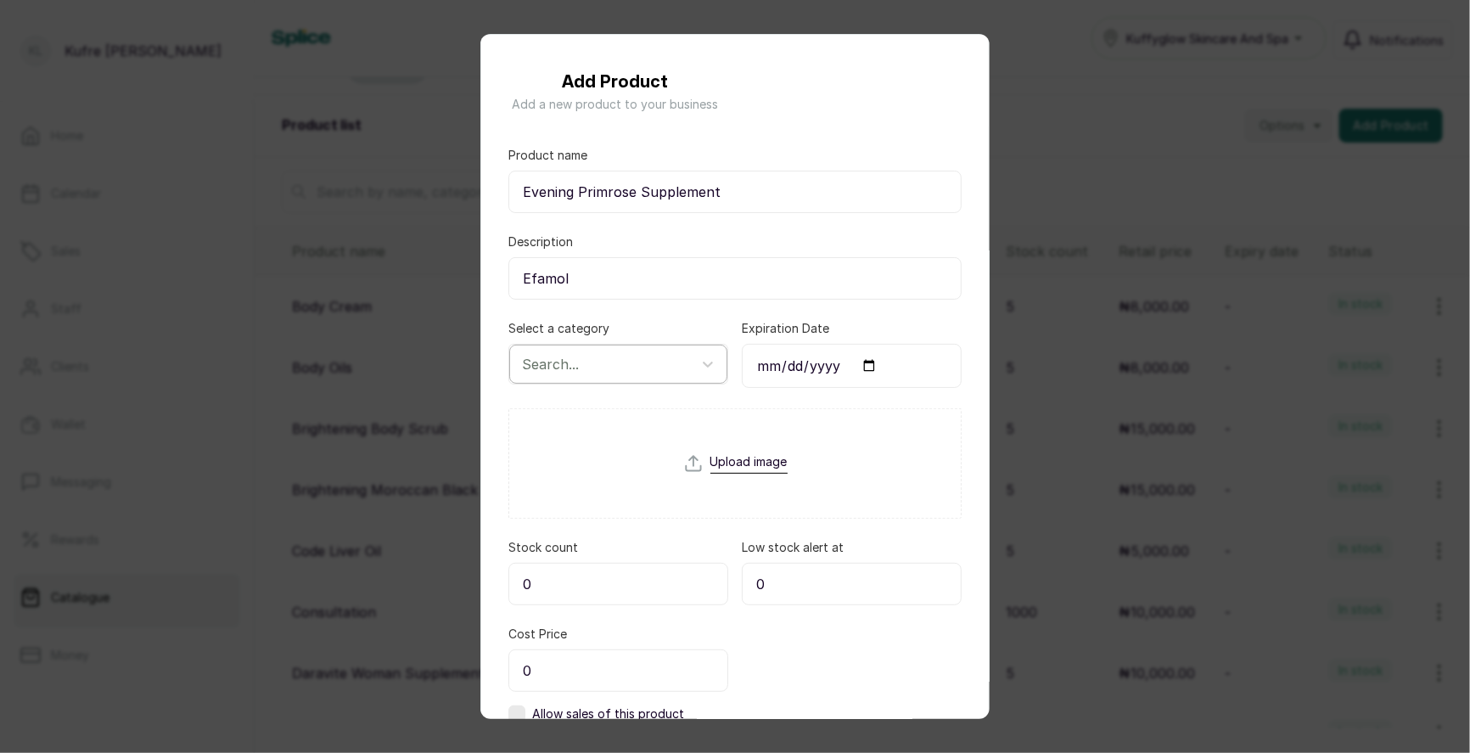
click at [625, 363] on div at bounding box center [603, 364] width 162 height 22
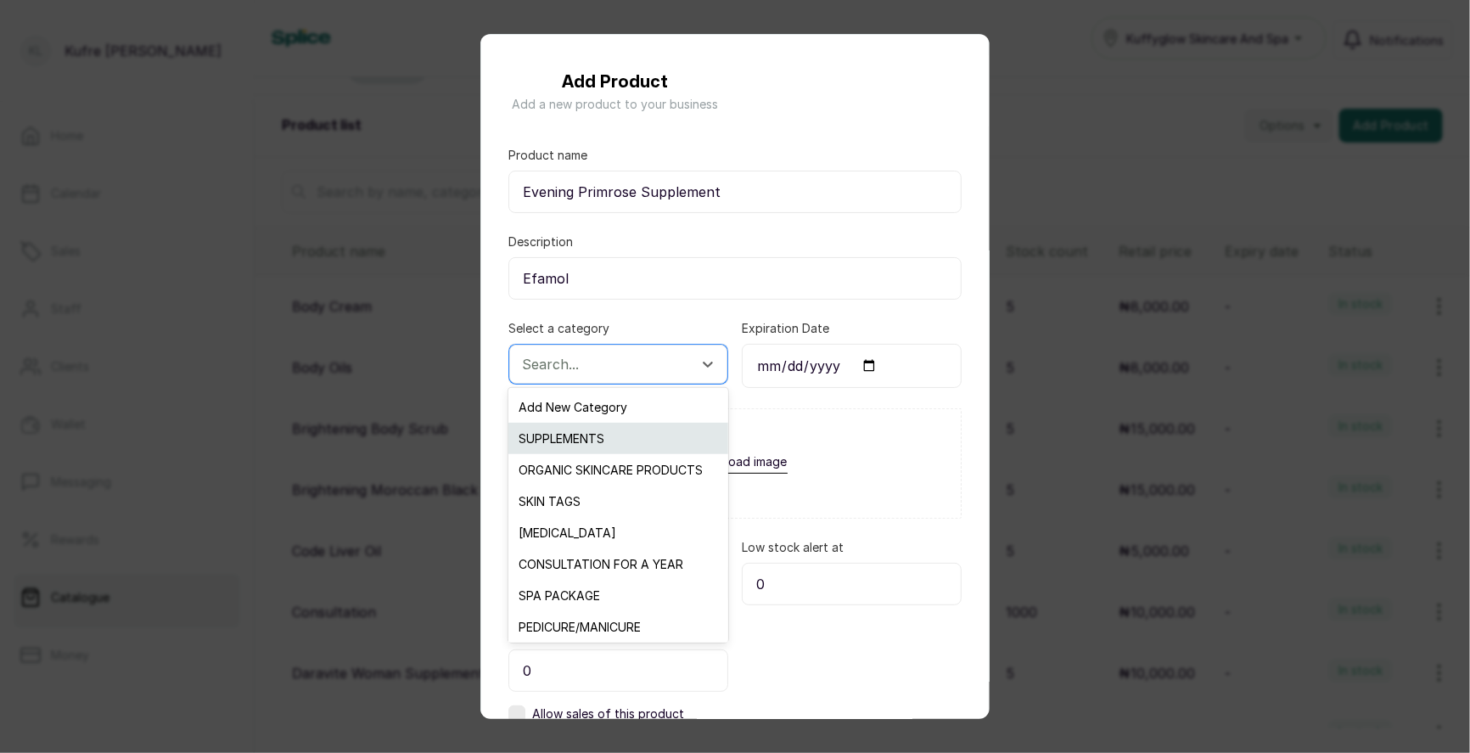
click at [608, 434] on div "SUPPLEMENTS" at bounding box center [617, 438] width 219 height 31
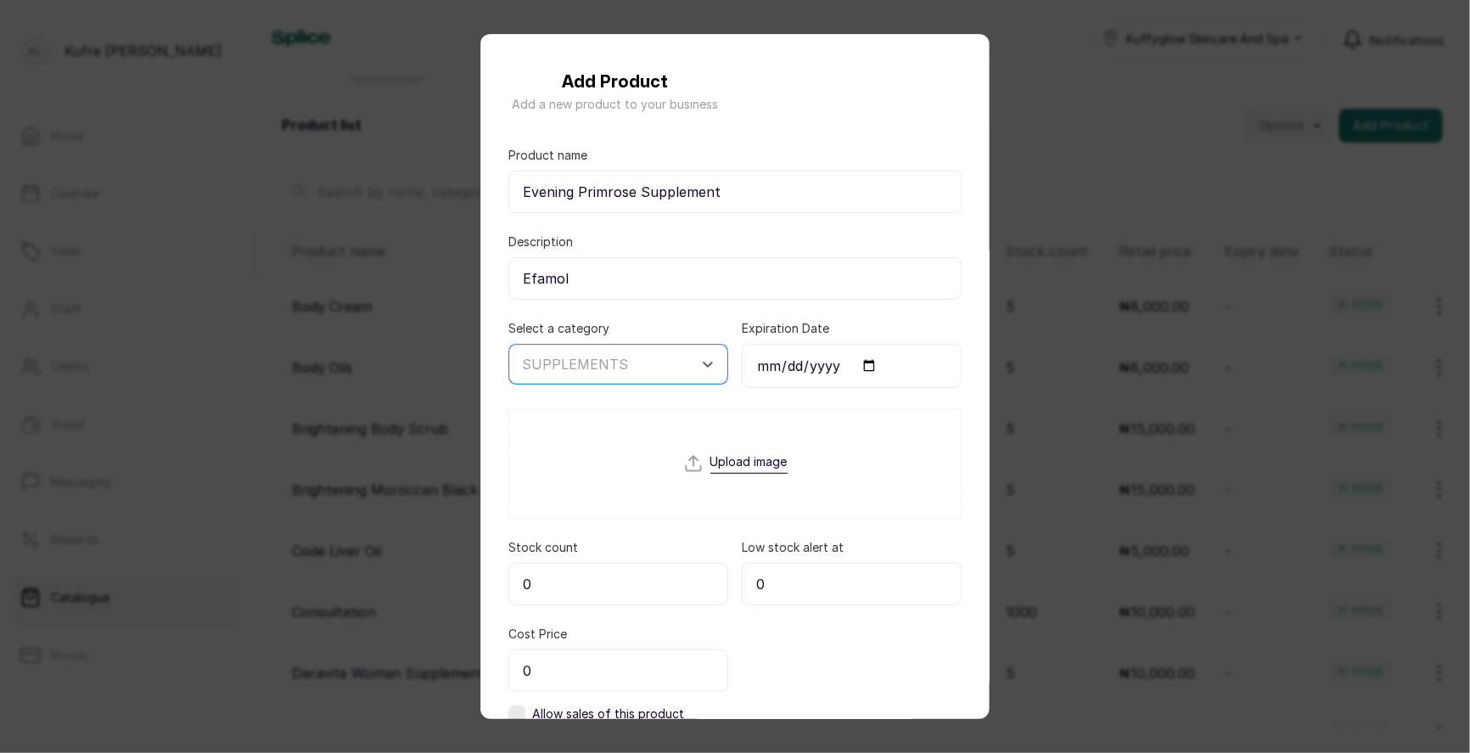
scroll to position [115, 0]
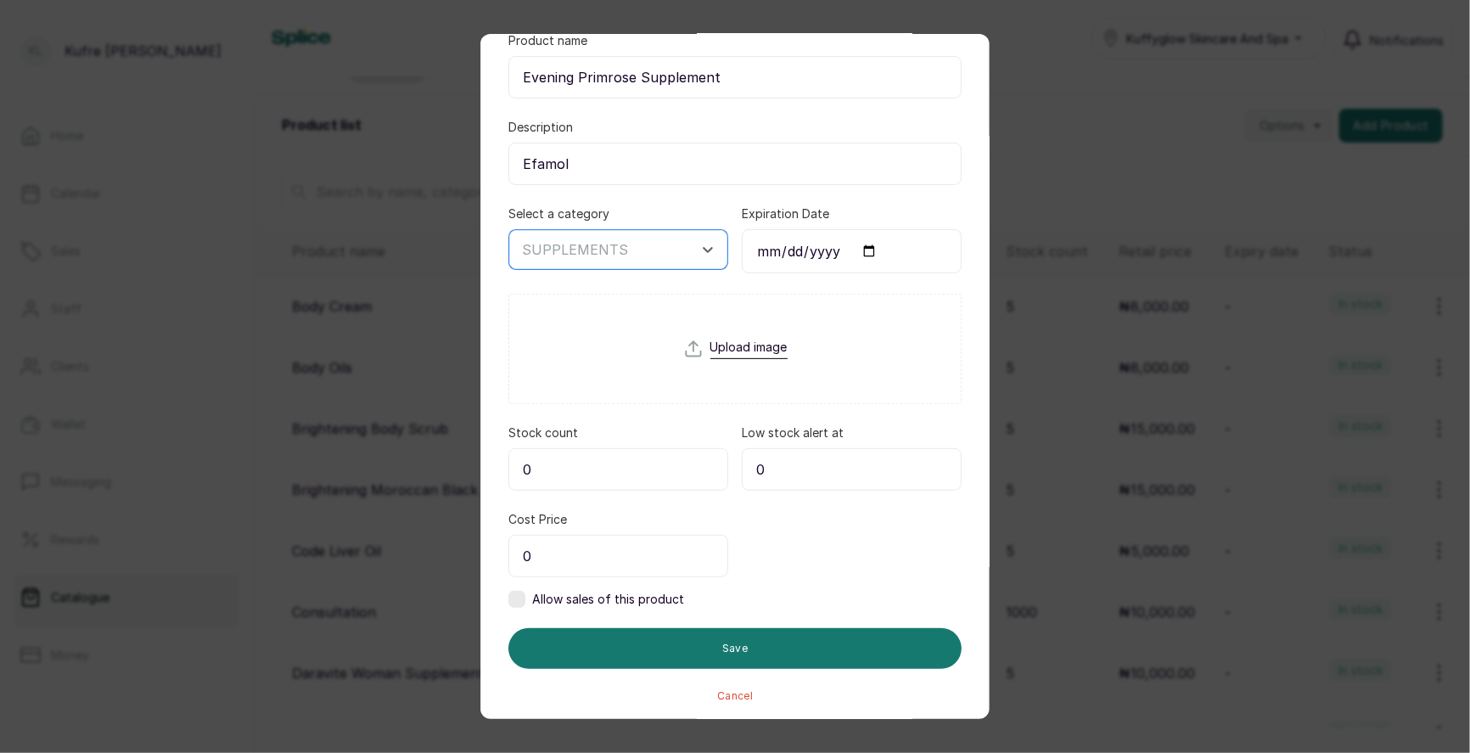
click at [595, 468] on input "0" at bounding box center [618, 469] width 220 height 42
type input "5"
click at [626, 562] on input "0" at bounding box center [618, 556] width 220 height 42
type input "45,000"
click at [519, 593] on label at bounding box center [516, 599] width 17 height 17
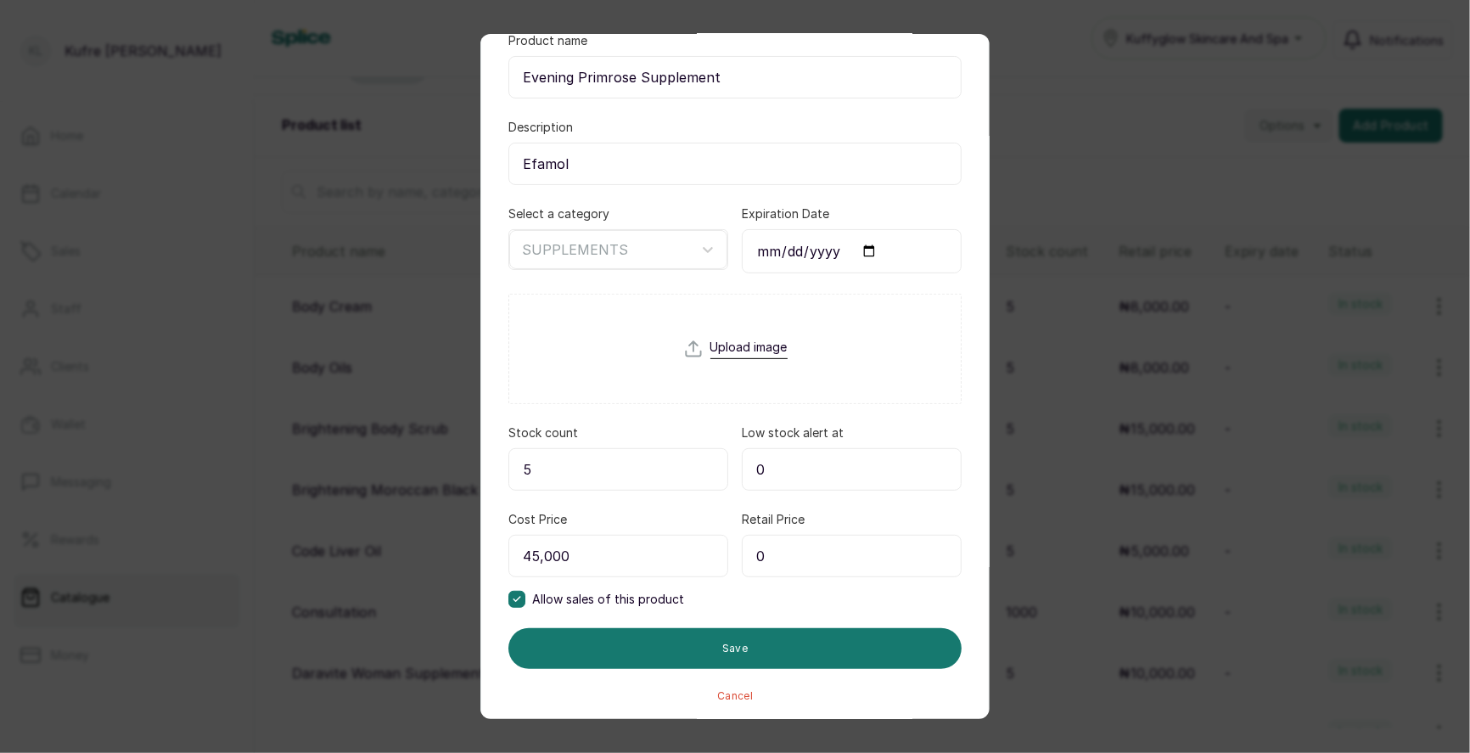
click at [810, 563] on input "0" at bounding box center [852, 556] width 220 height 42
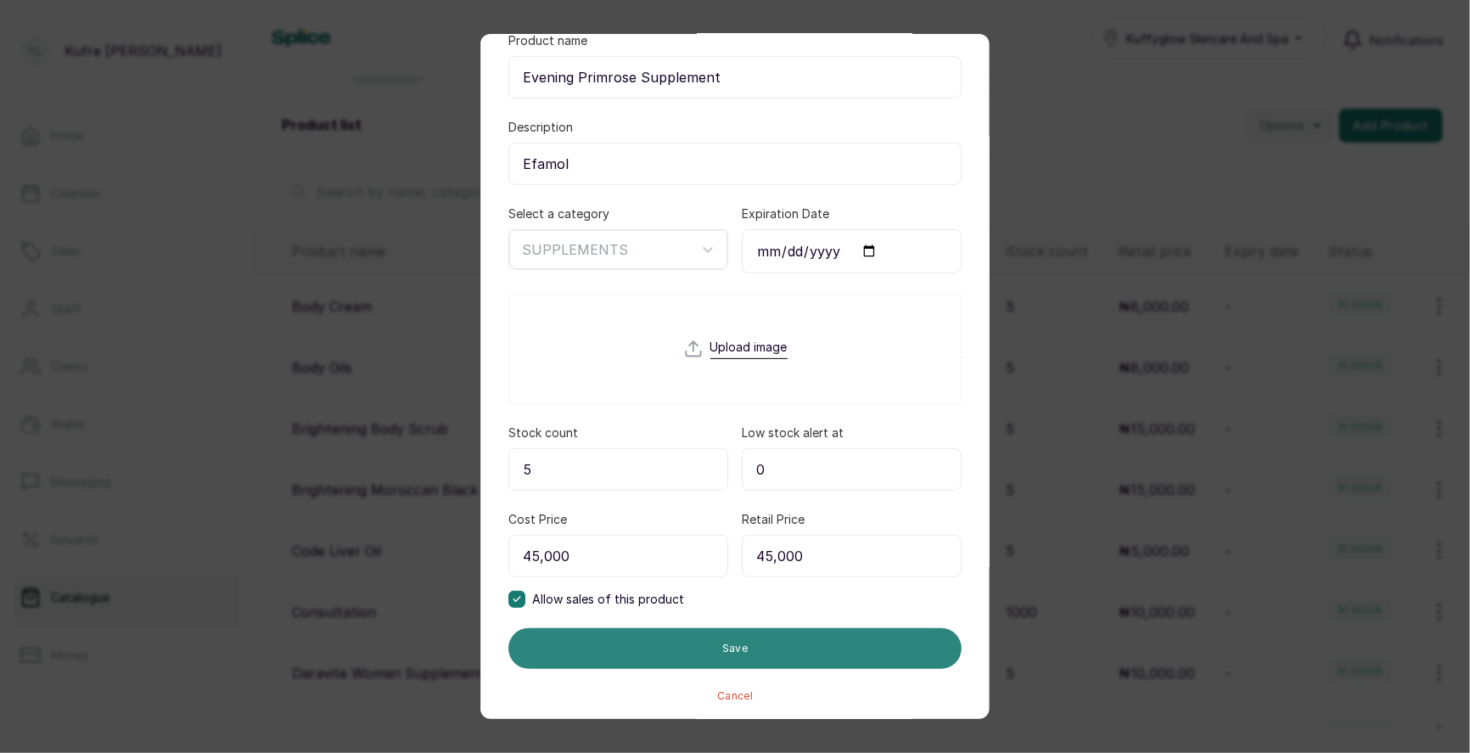
type input "45,000"
click at [803, 636] on button "Save" at bounding box center [734, 648] width 453 height 41
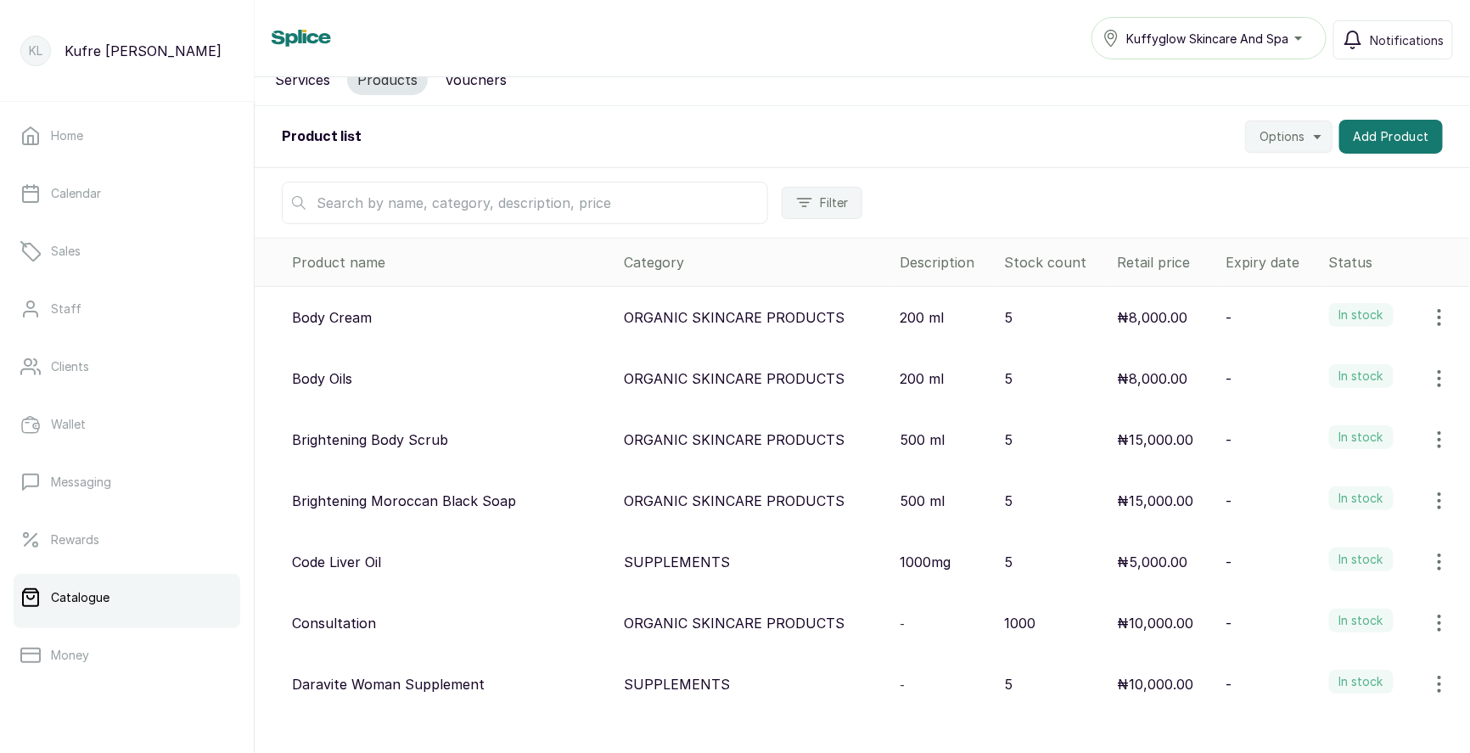
scroll to position [0, 0]
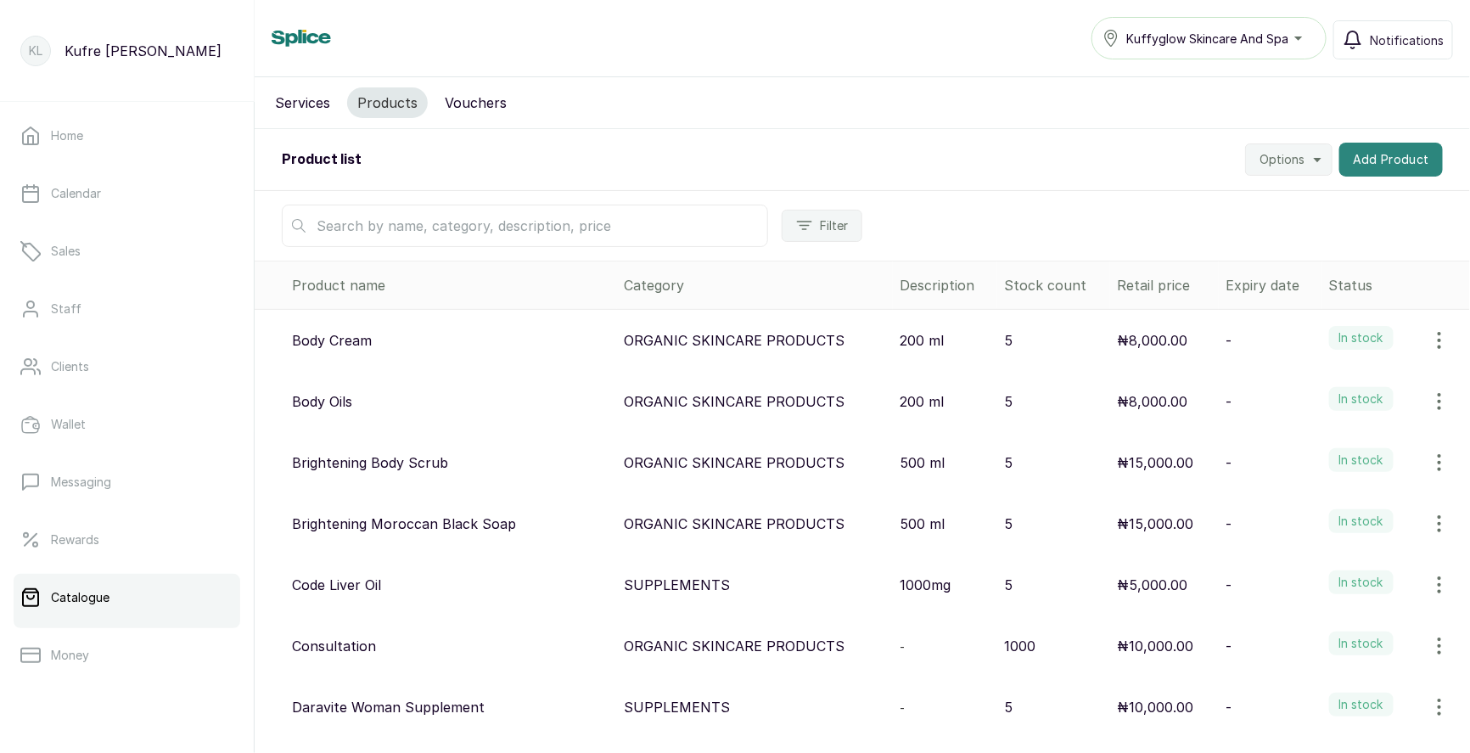
click at [1365, 153] on button "Add Product" at bounding box center [1391, 160] width 104 height 34
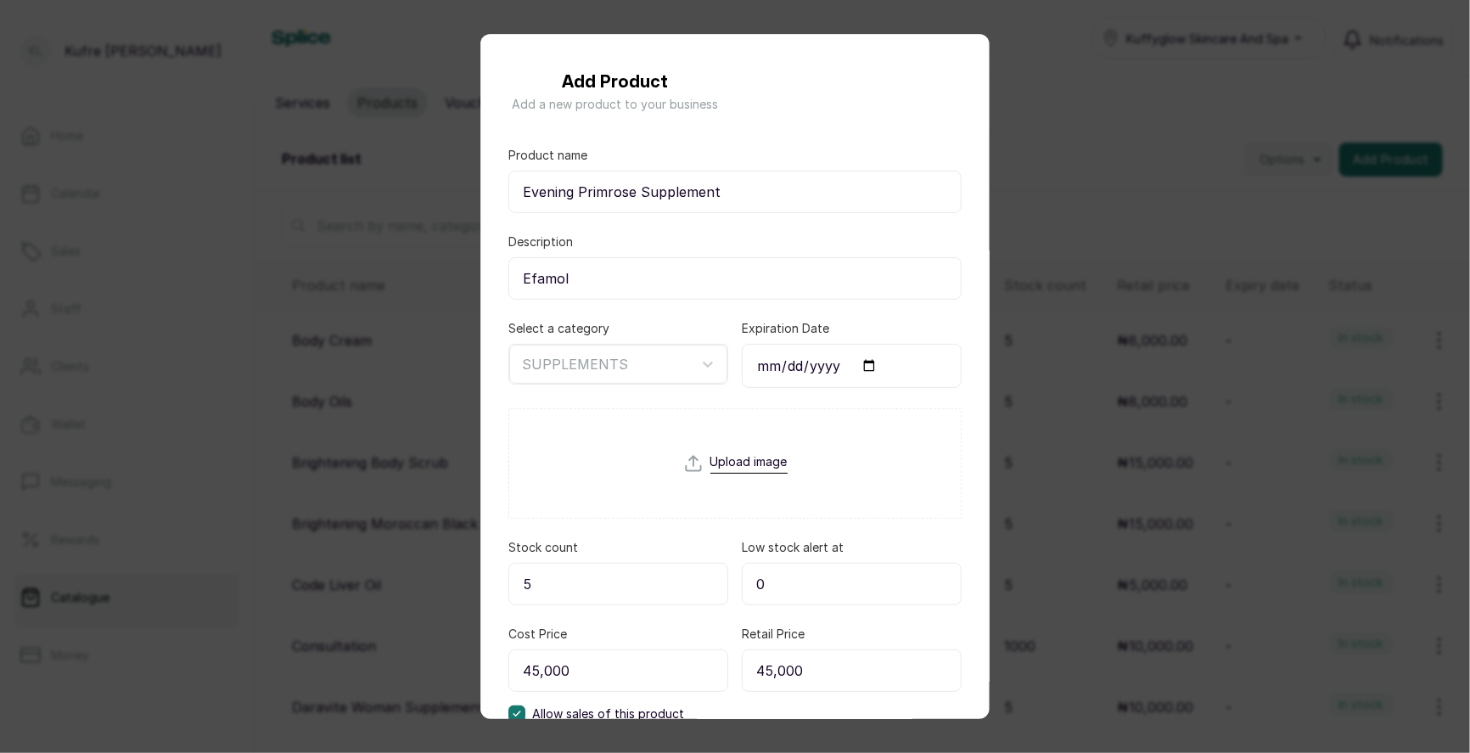
click at [1259, 247] on div "Add Product Add a new product to your business Product name Evening Primrose Su…" at bounding box center [735, 376] width 1470 height 753
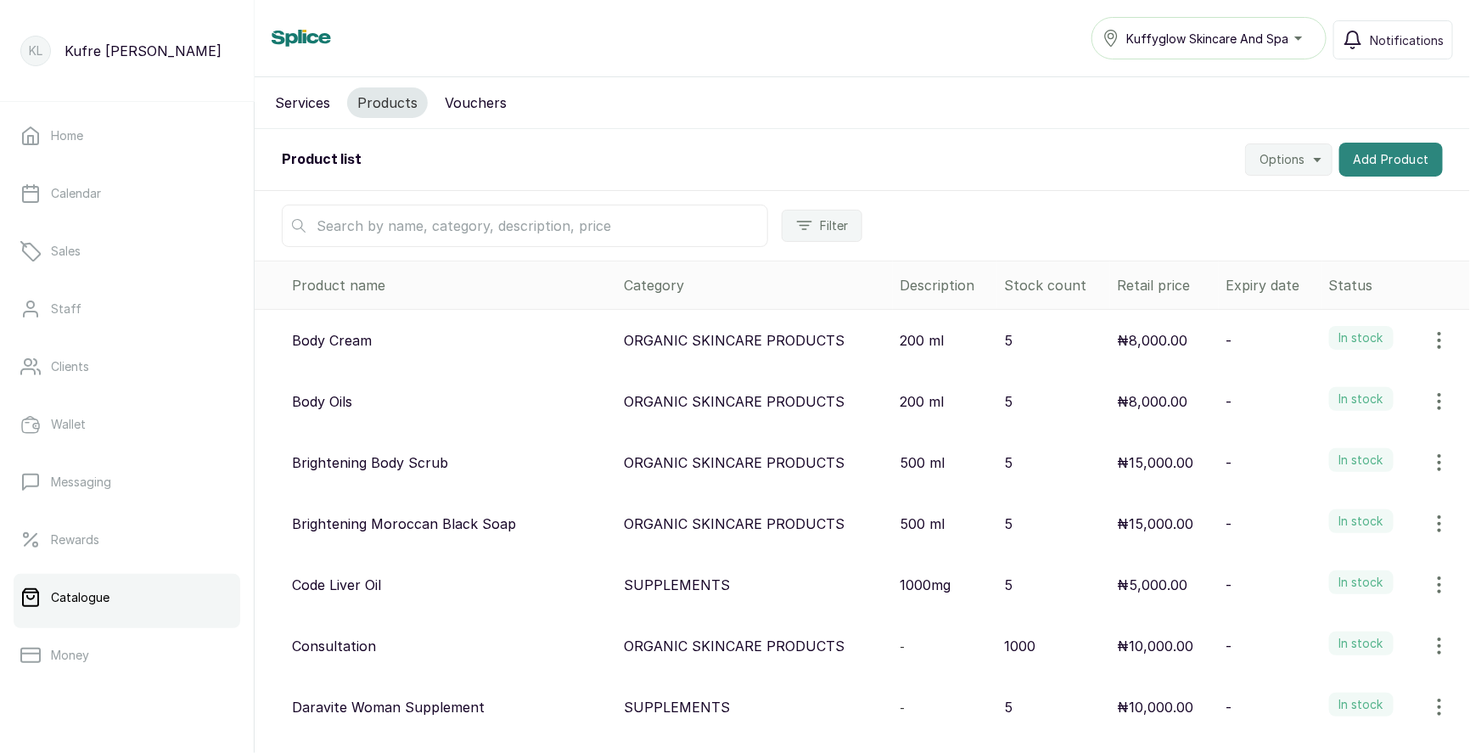
click at [1391, 163] on button "Add Product" at bounding box center [1391, 160] width 104 height 34
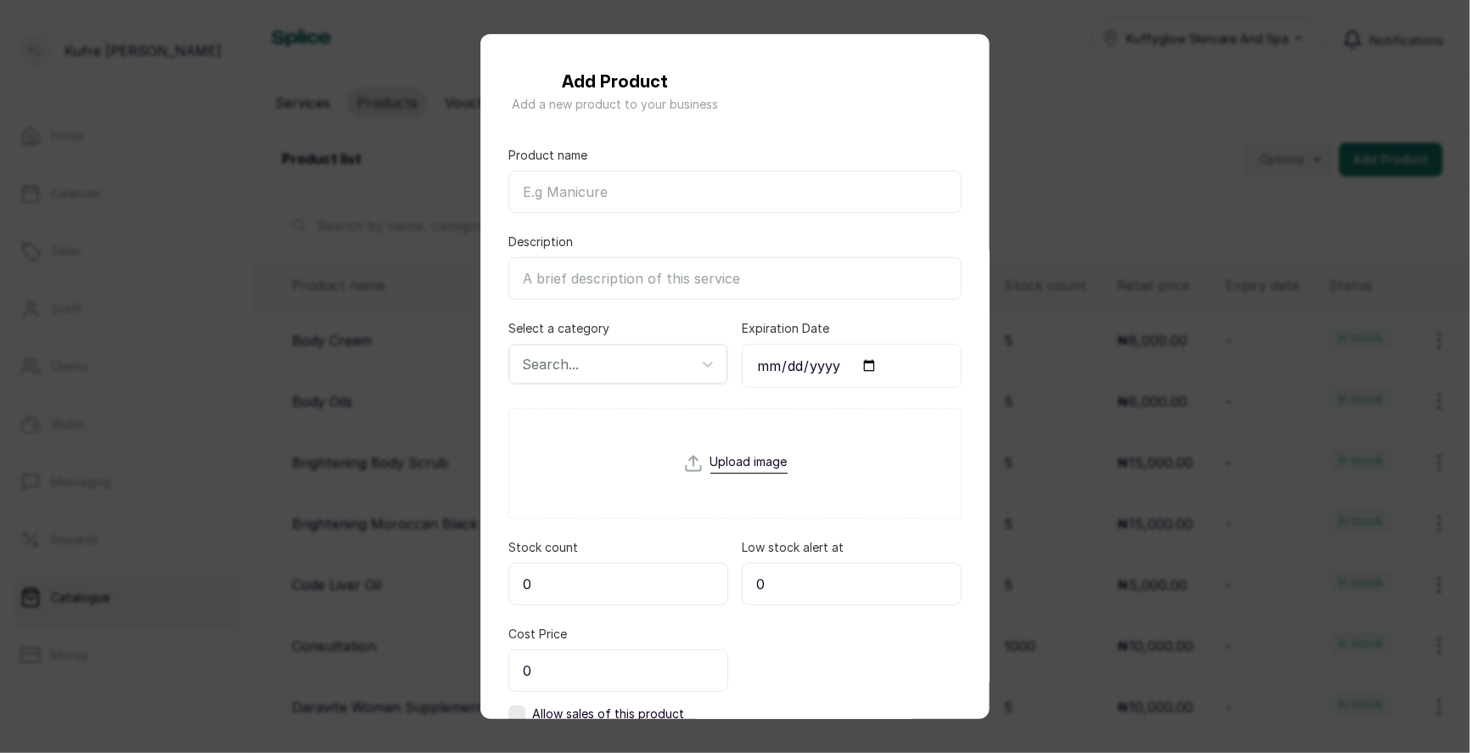
click at [612, 184] on input "Product name" at bounding box center [734, 192] width 453 height 42
paste input "Glutathione + Collagen (Branded)"
drag, startPoint x: 672, startPoint y: 188, endPoint x: 780, endPoint y: 195, distance: 108.0
click at [780, 195] on input "Glutathione + Collagen (Branded)" at bounding box center [734, 192] width 453 height 42
type input "Glutathione + Collagen"
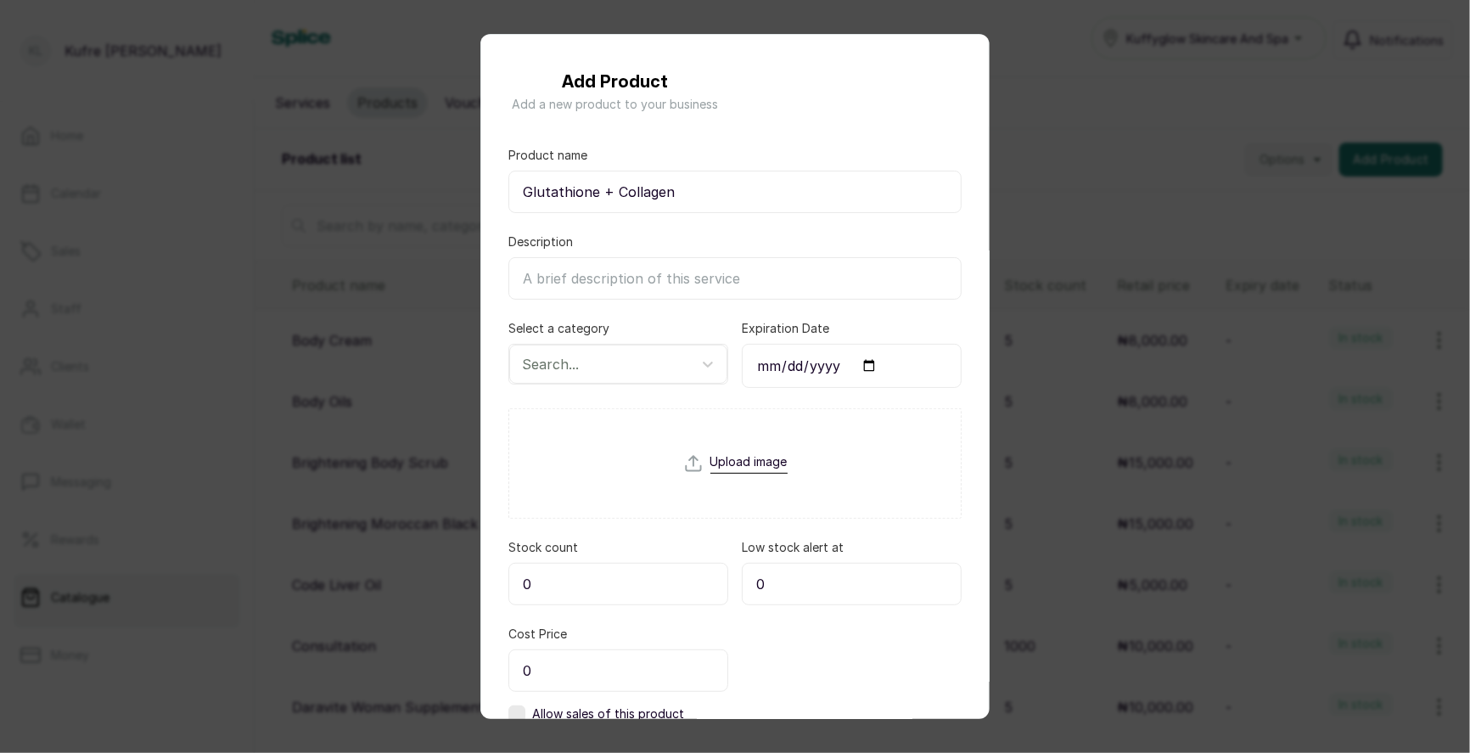
click at [594, 278] on input "Description" at bounding box center [734, 278] width 453 height 42
paste input "(Branded)"
click at [533, 280] on input "(Branded" at bounding box center [734, 278] width 453 height 42
type input "Branded"
click at [699, 362] on icon at bounding box center [707, 364] width 17 height 17
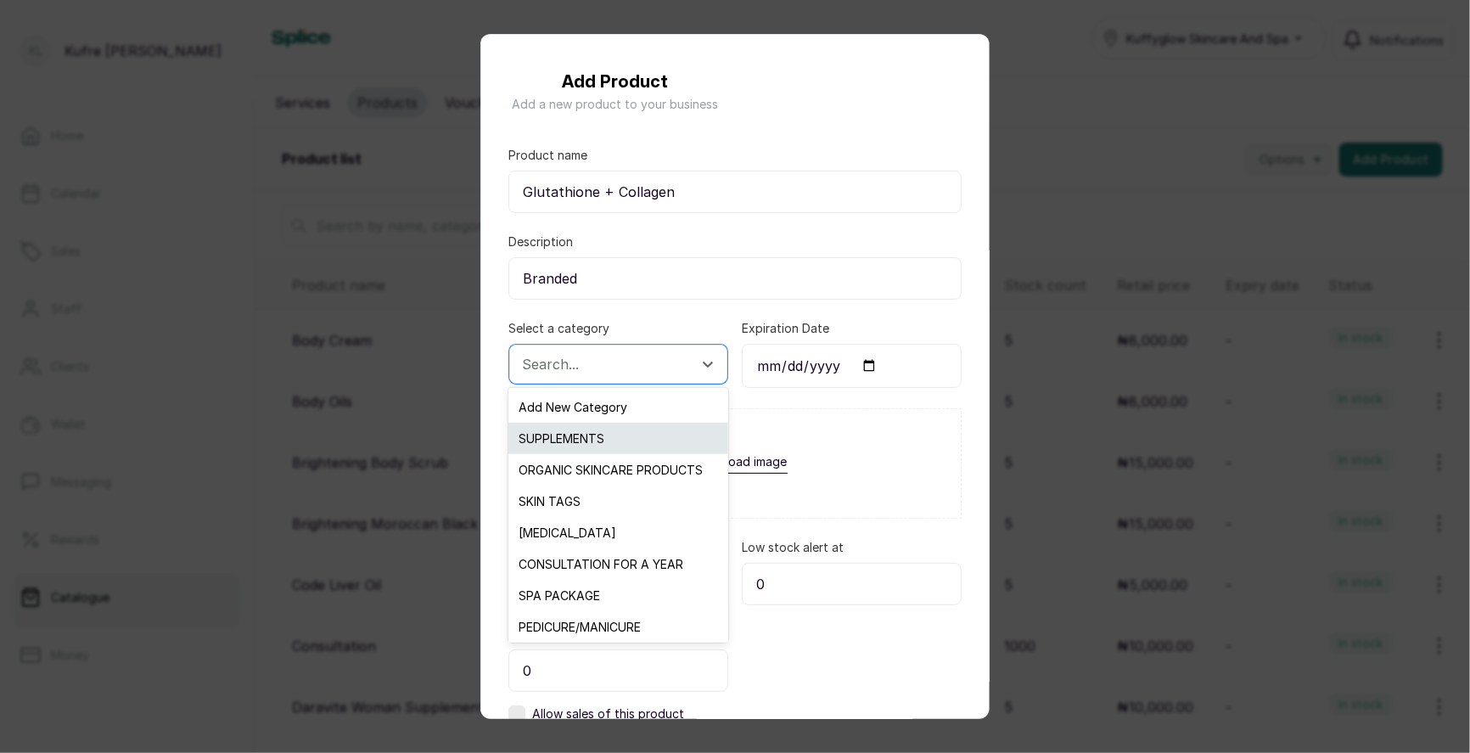
click at [617, 440] on div "SUPPLEMENTS" at bounding box center [617, 438] width 219 height 31
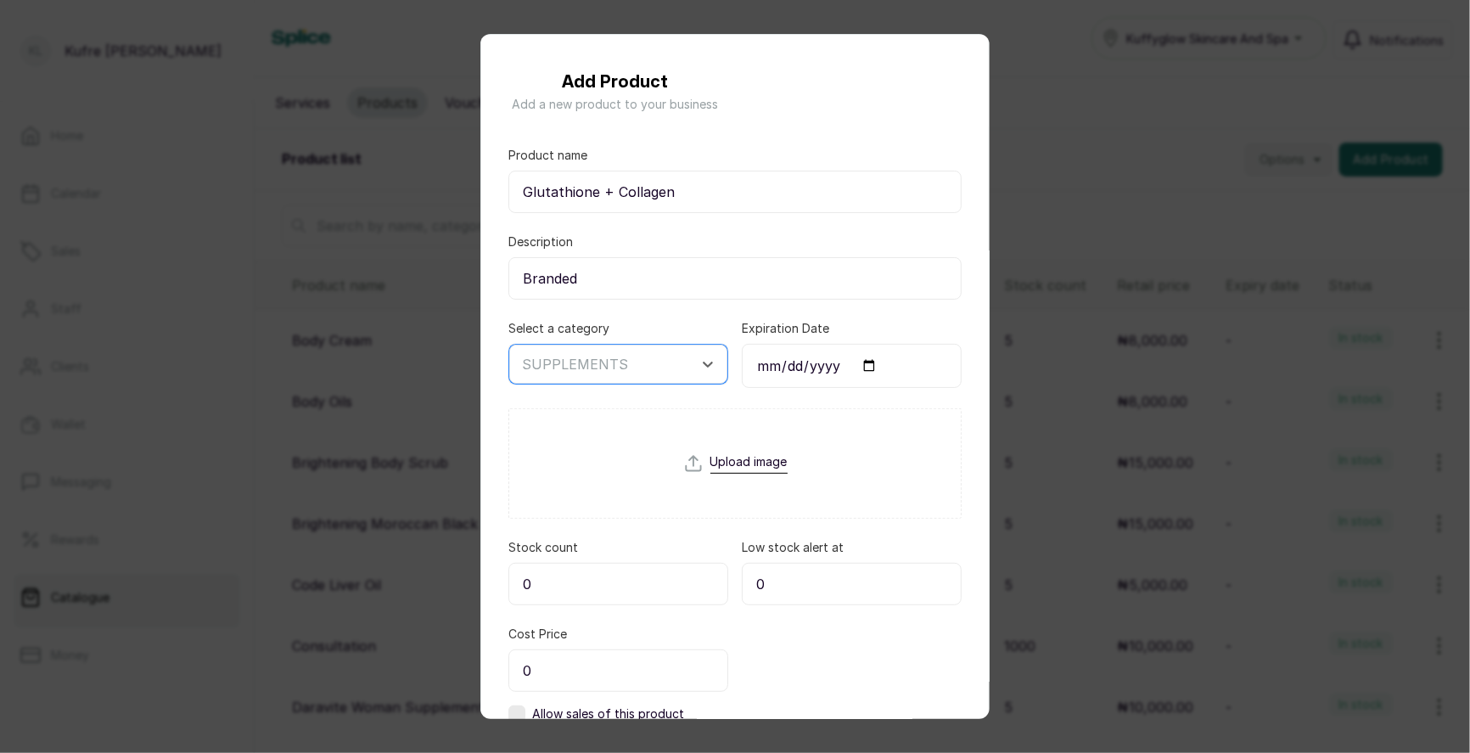
scroll to position [115, 0]
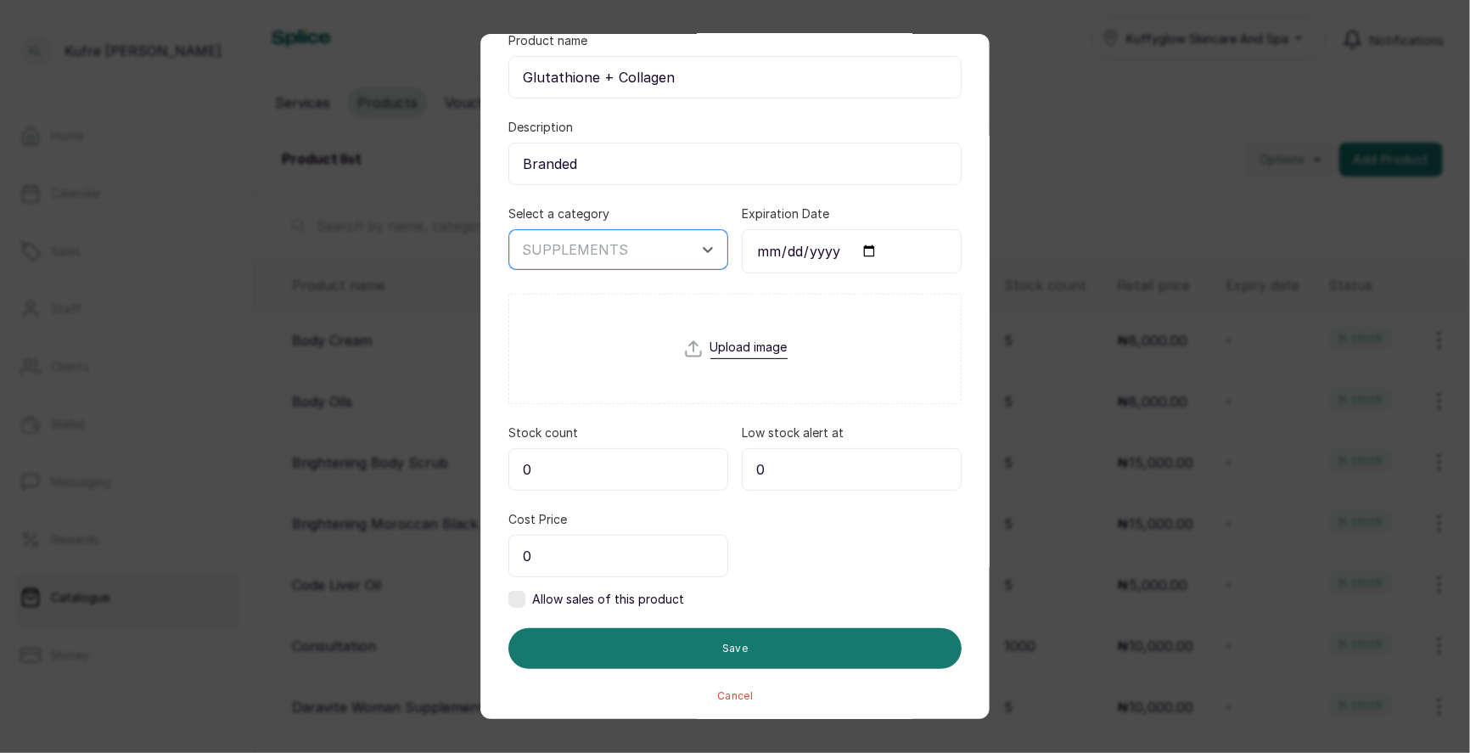
click at [633, 468] on input "0" at bounding box center [618, 469] width 220 height 42
type input "5"
click at [663, 562] on input "0" at bounding box center [618, 556] width 220 height 42
type input "15,000"
click at [522, 592] on label at bounding box center [516, 599] width 17 height 17
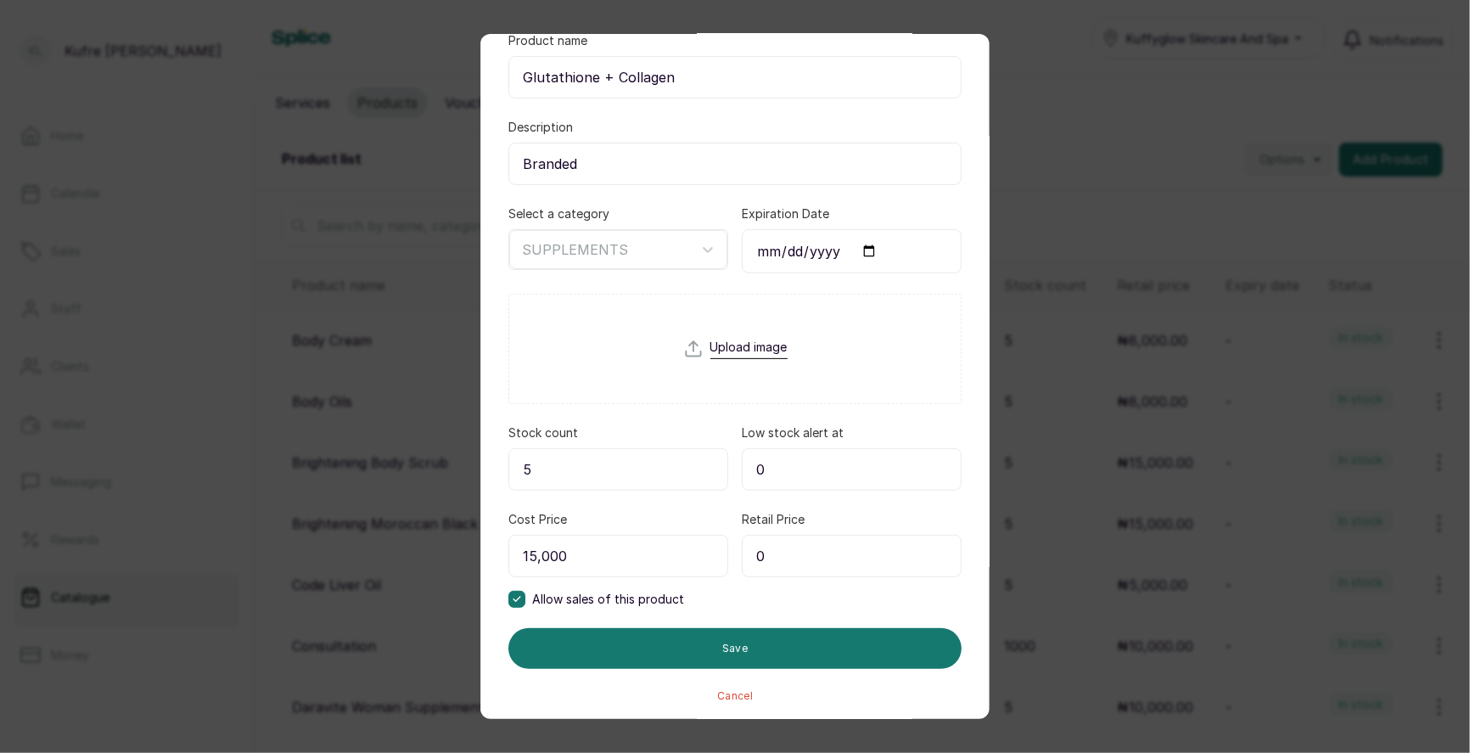
click at [803, 562] on input "0" at bounding box center [852, 556] width 220 height 42
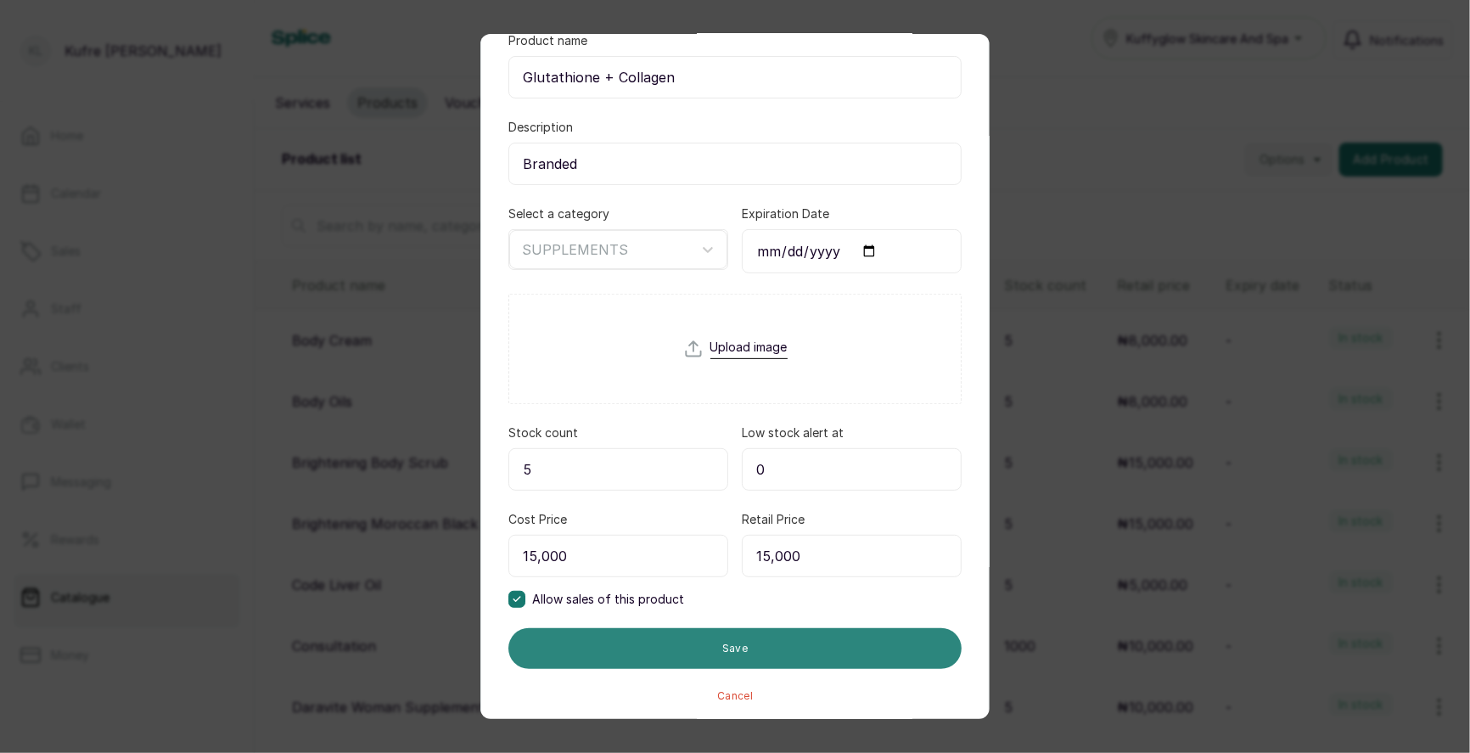
type input "15,000"
click at [824, 642] on button "Save" at bounding box center [734, 648] width 453 height 41
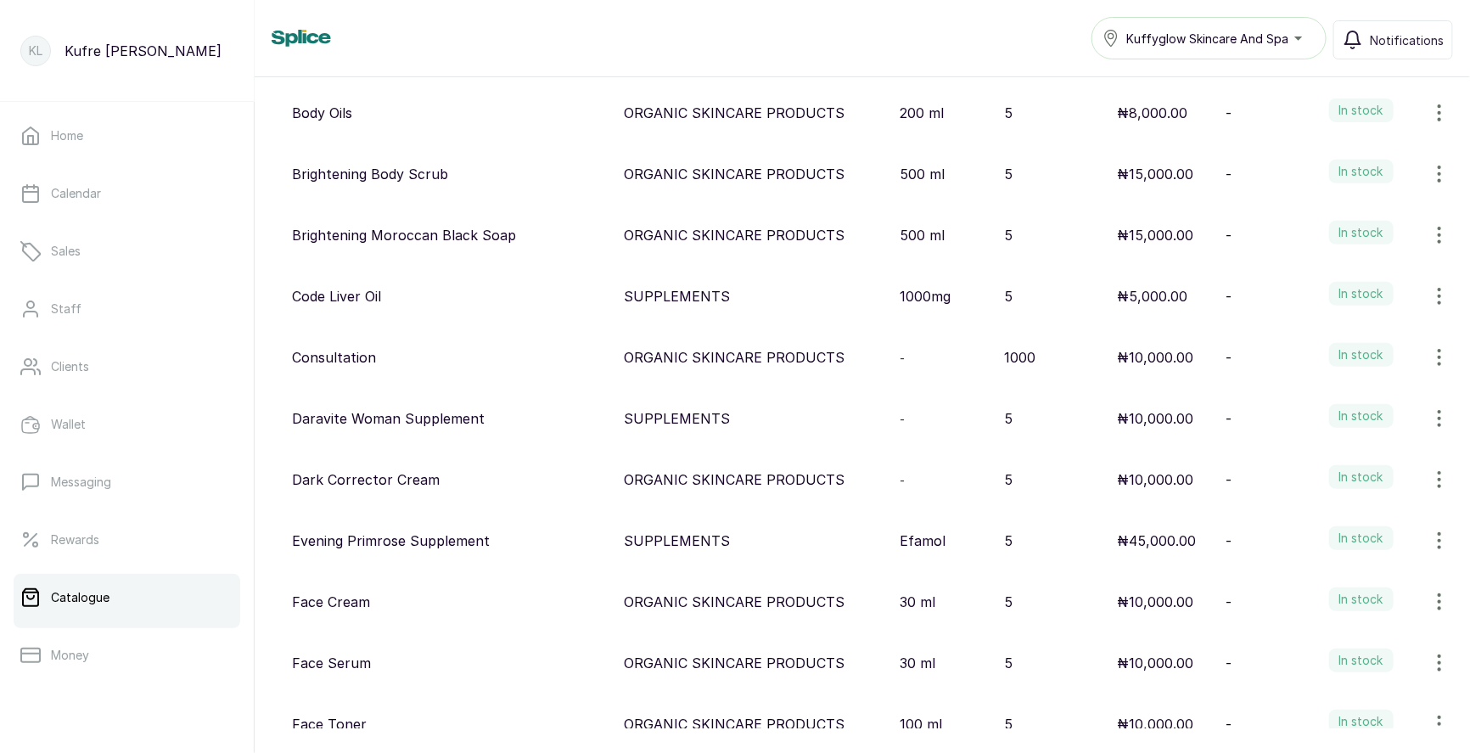
scroll to position [0, 0]
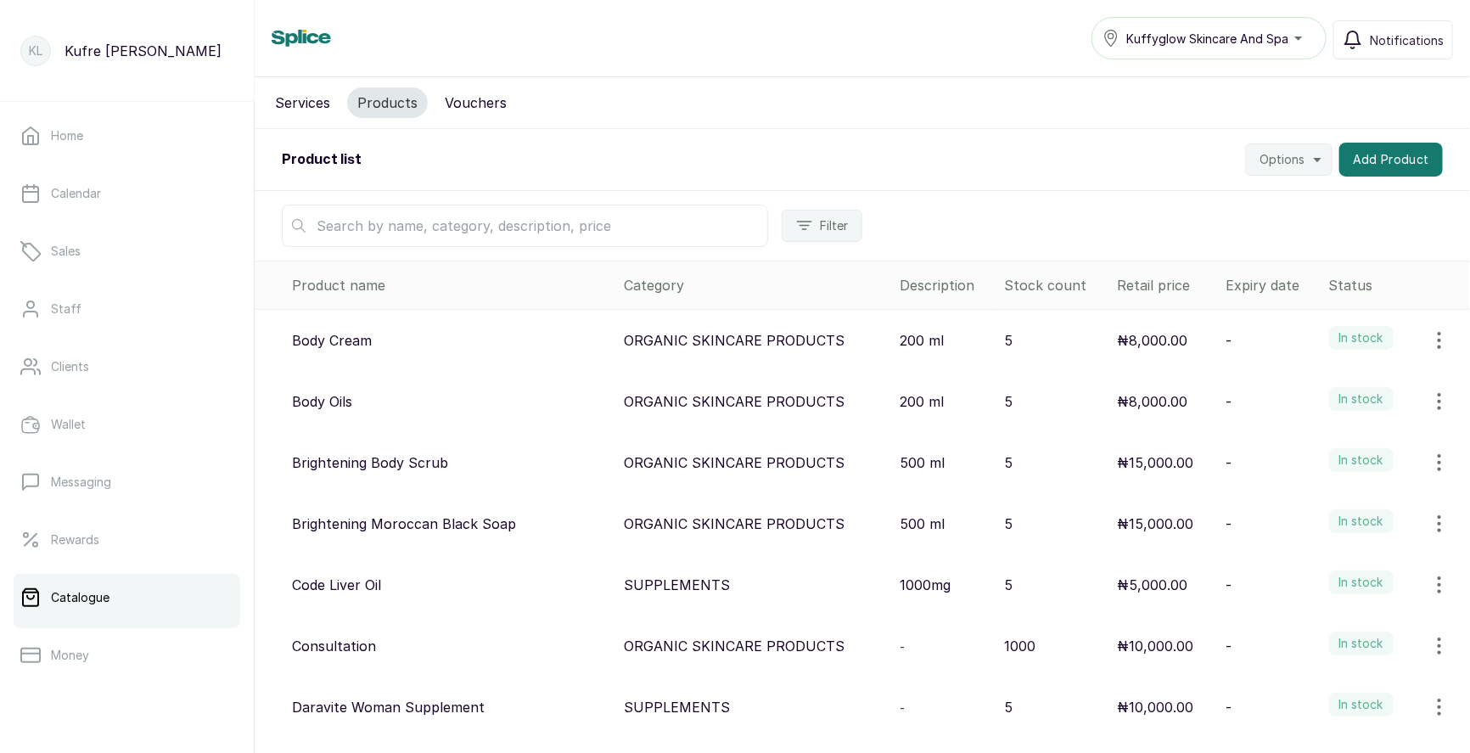
click at [426, 226] on input "text" at bounding box center [525, 226] width 486 height 42
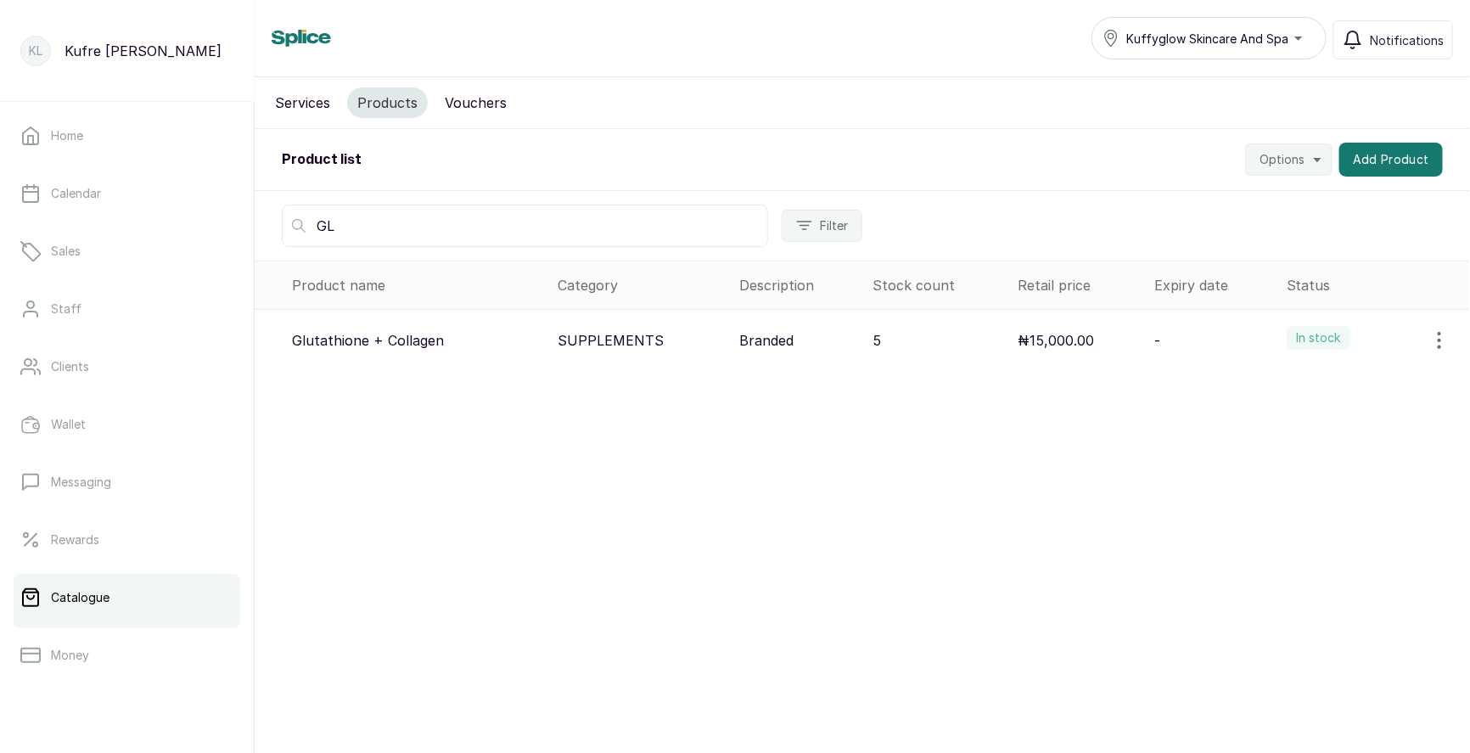
type input "G"
click at [1381, 153] on button "Add Product" at bounding box center [1391, 160] width 104 height 34
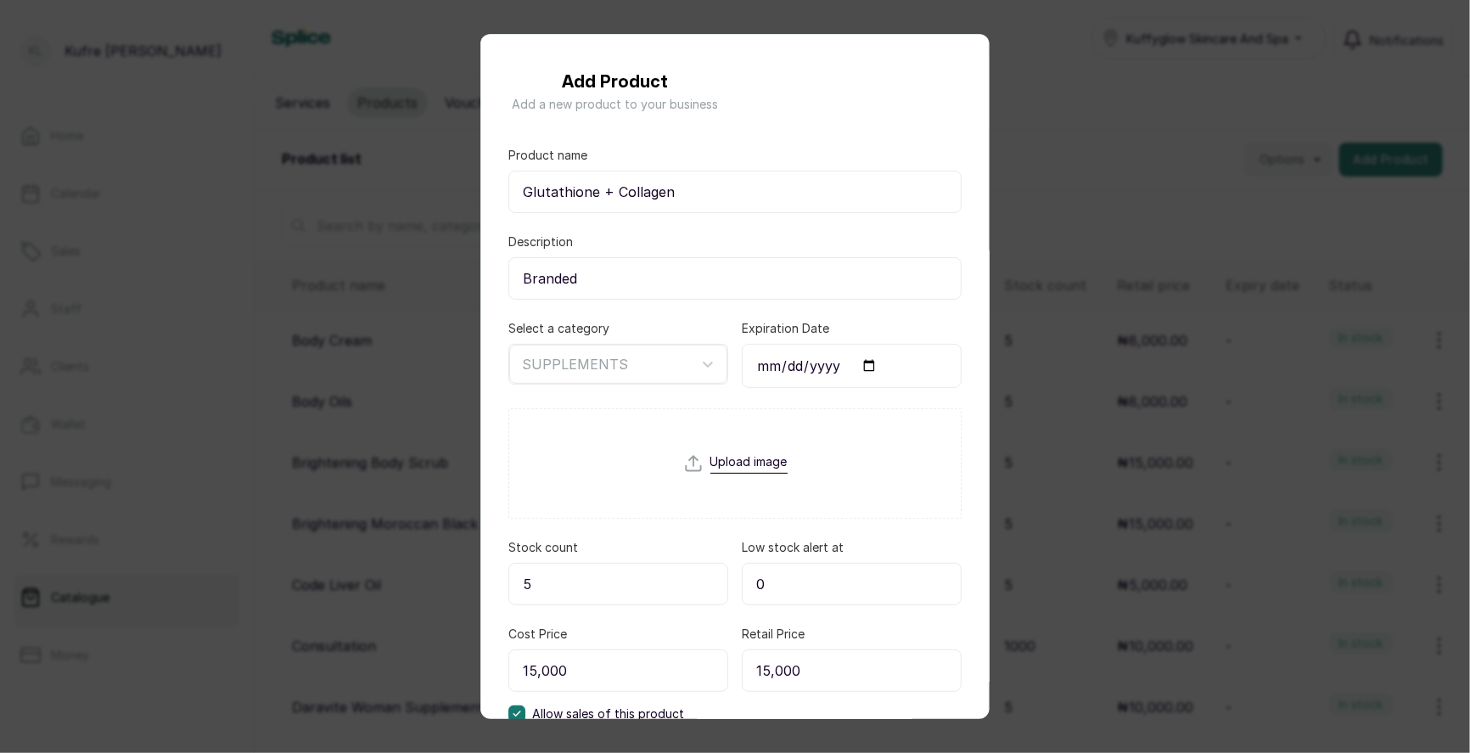
click at [1058, 175] on div "Add Product Add a new product to your business Product name Glutathione + Colla…" at bounding box center [735, 376] width 1470 height 753
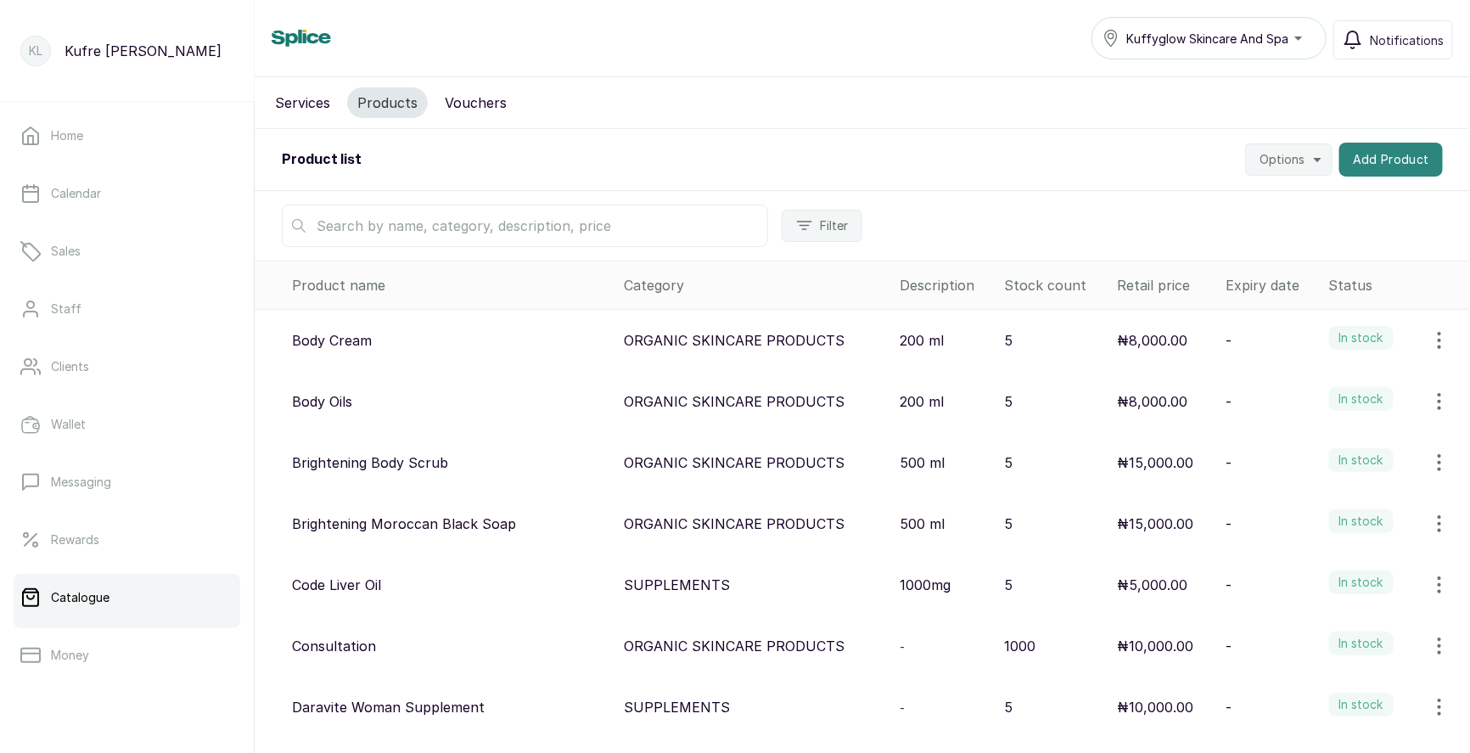
click at [1384, 167] on button "Add Product" at bounding box center [1391, 160] width 104 height 34
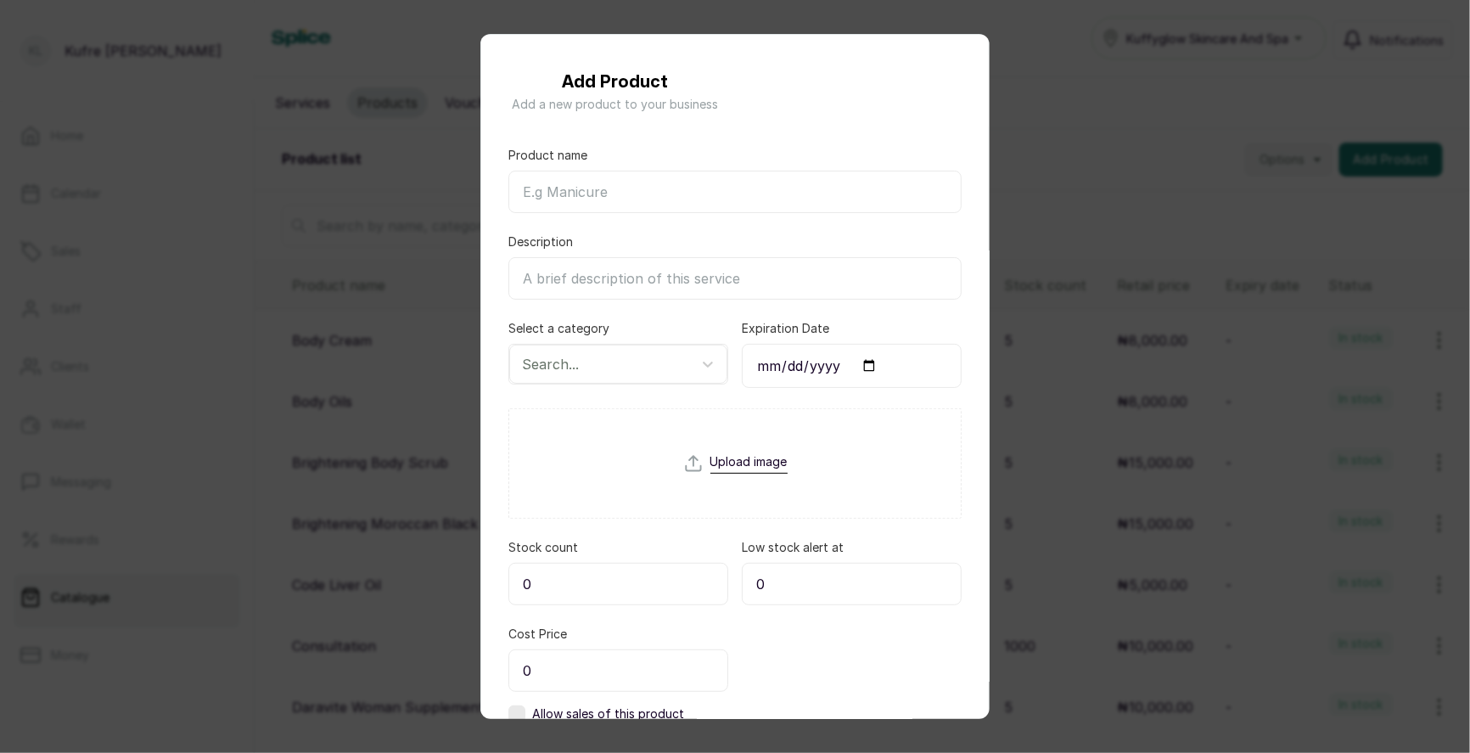
click at [672, 194] on input "Product name" at bounding box center [734, 192] width 453 height 42
paste input "Nature Field Vitamin C Tablet"
type input "Nature Field Vitamin C Tablet"
click at [637, 353] on div at bounding box center [603, 364] width 162 height 22
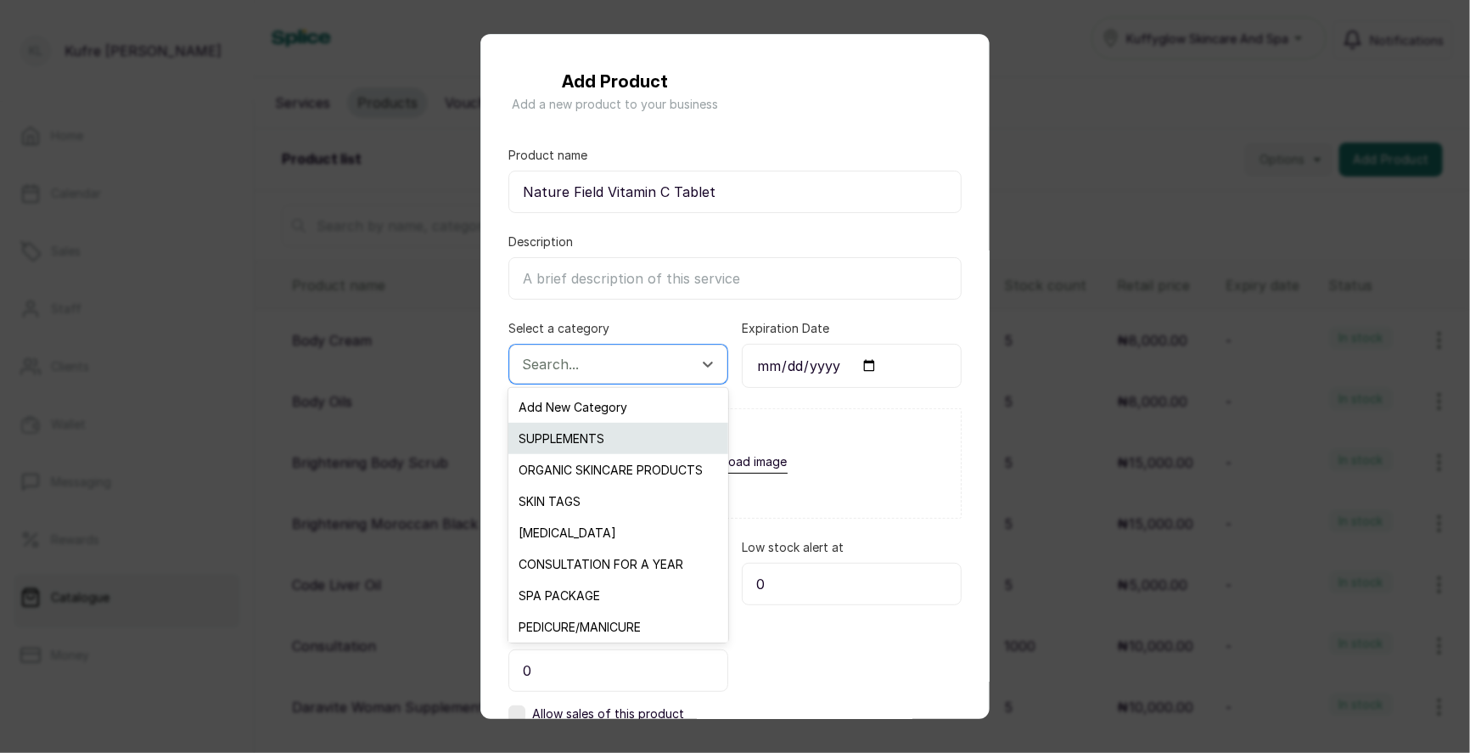
click at [621, 440] on div "SUPPLEMENTS" at bounding box center [617, 438] width 219 height 31
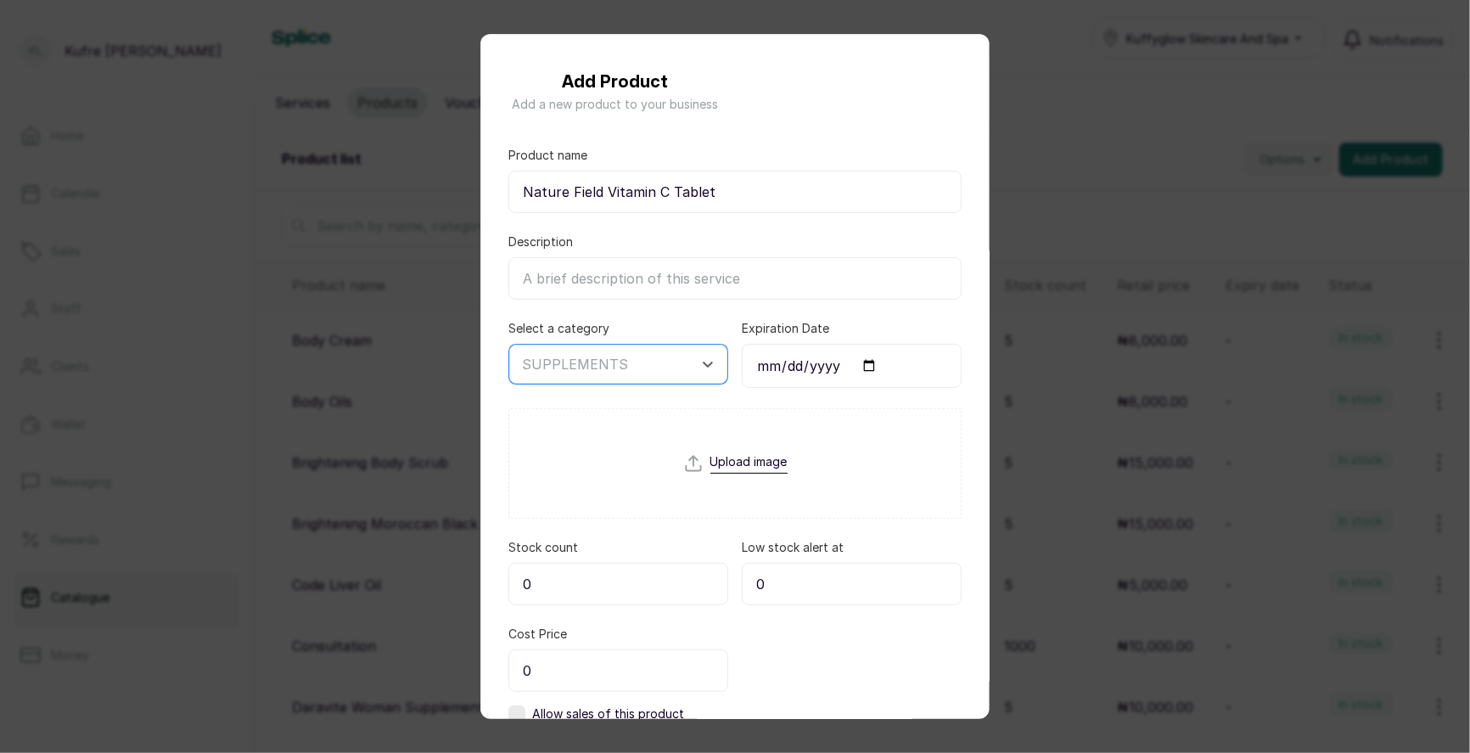
scroll to position [115, 0]
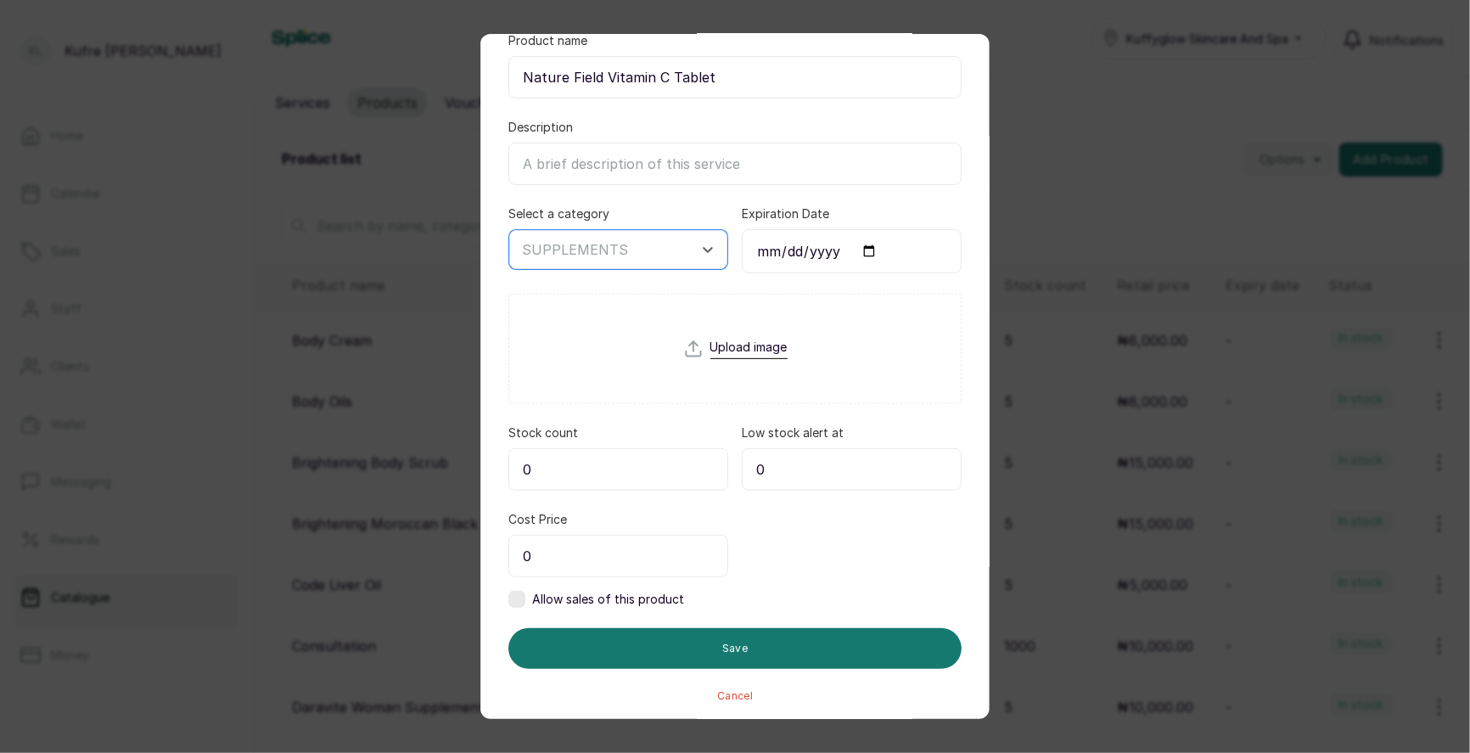
click at [626, 464] on input "0" at bounding box center [618, 469] width 220 height 42
type input "5"
click at [591, 558] on input "0" at bounding box center [618, 556] width 220 height 42
type input "18,000"
click at [514, 592] on label at bounding box center [516, 599] width 17 height 17
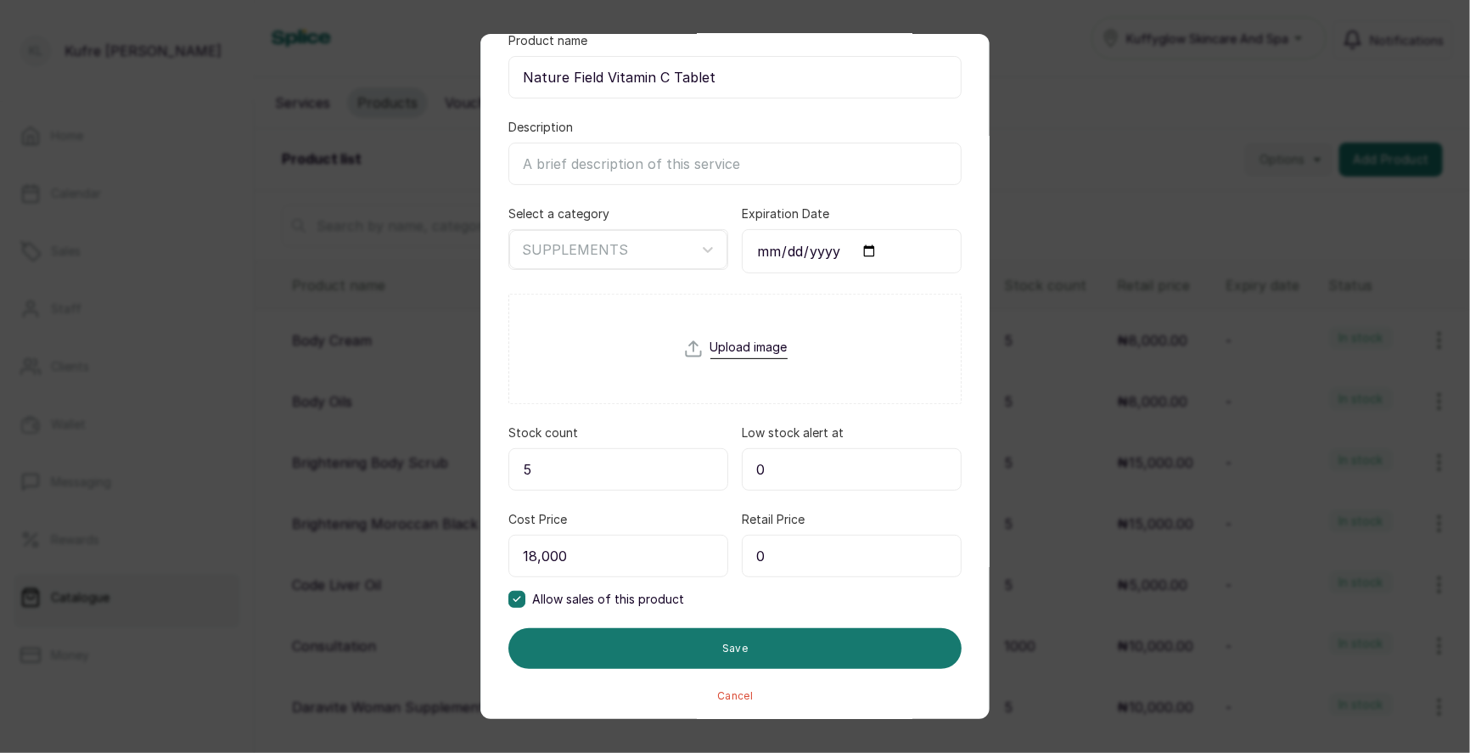
click at [816, 554] on input "0" at bounding box center [852, 556] width 220 height 42
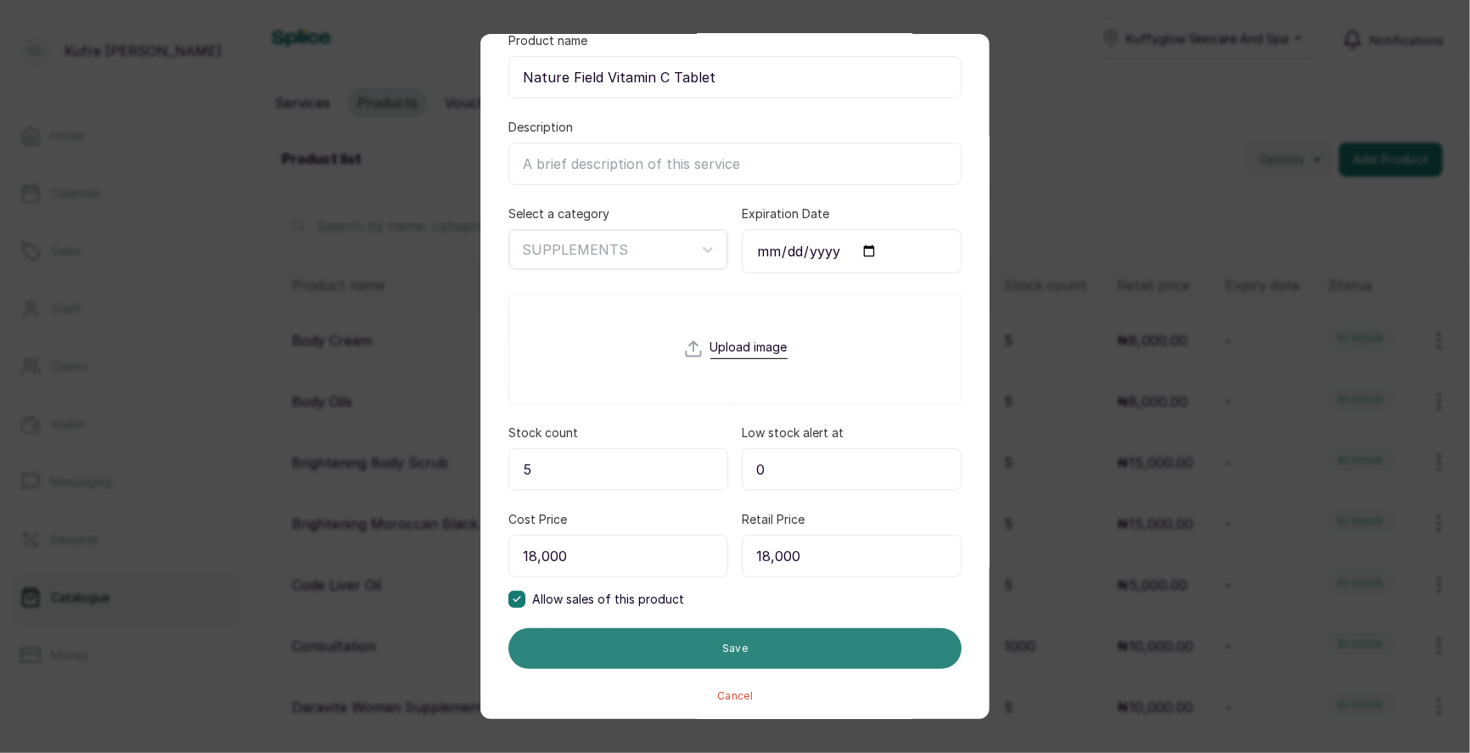
type input "18,000"
click at [730, 639] on button "Save" at bounding box center [734, 648] width 453 height 41
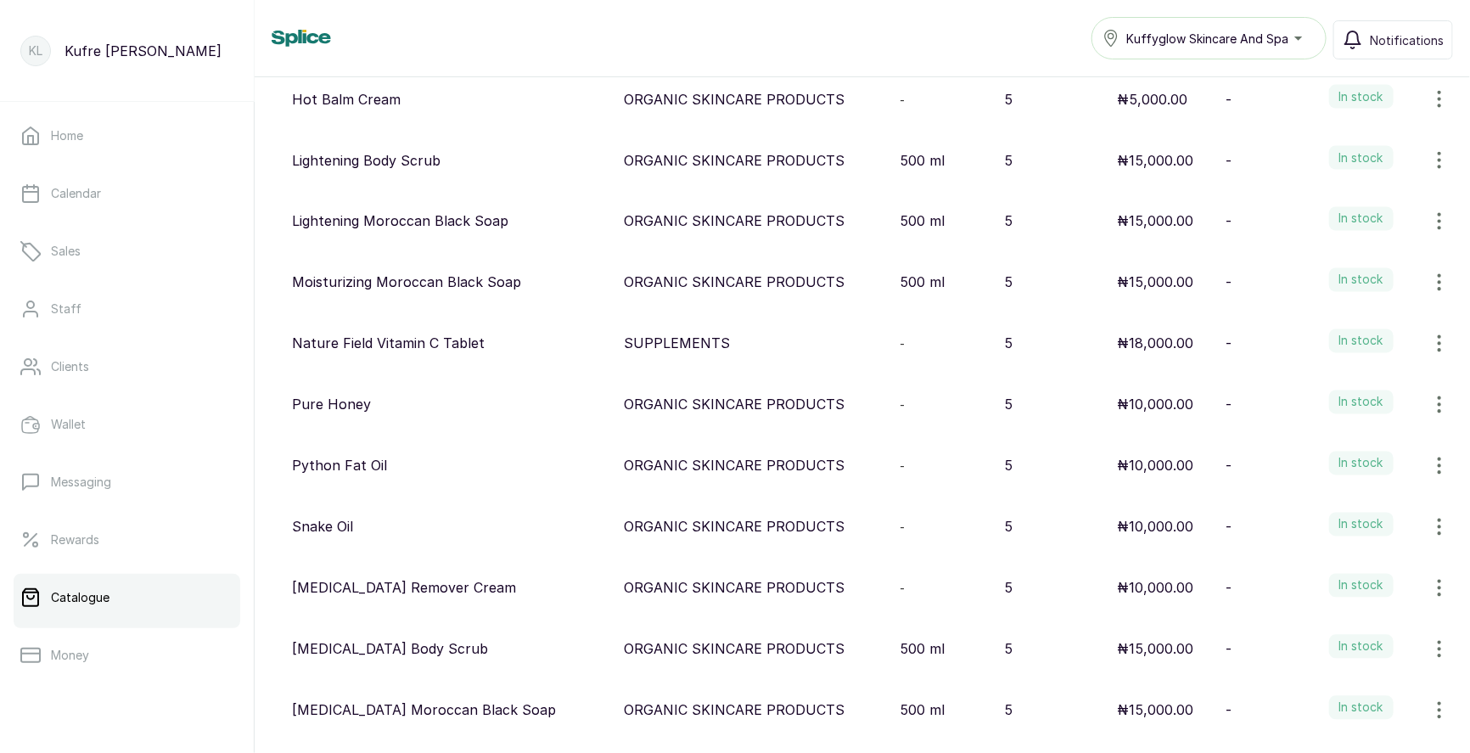
scroll to position [0, 0]
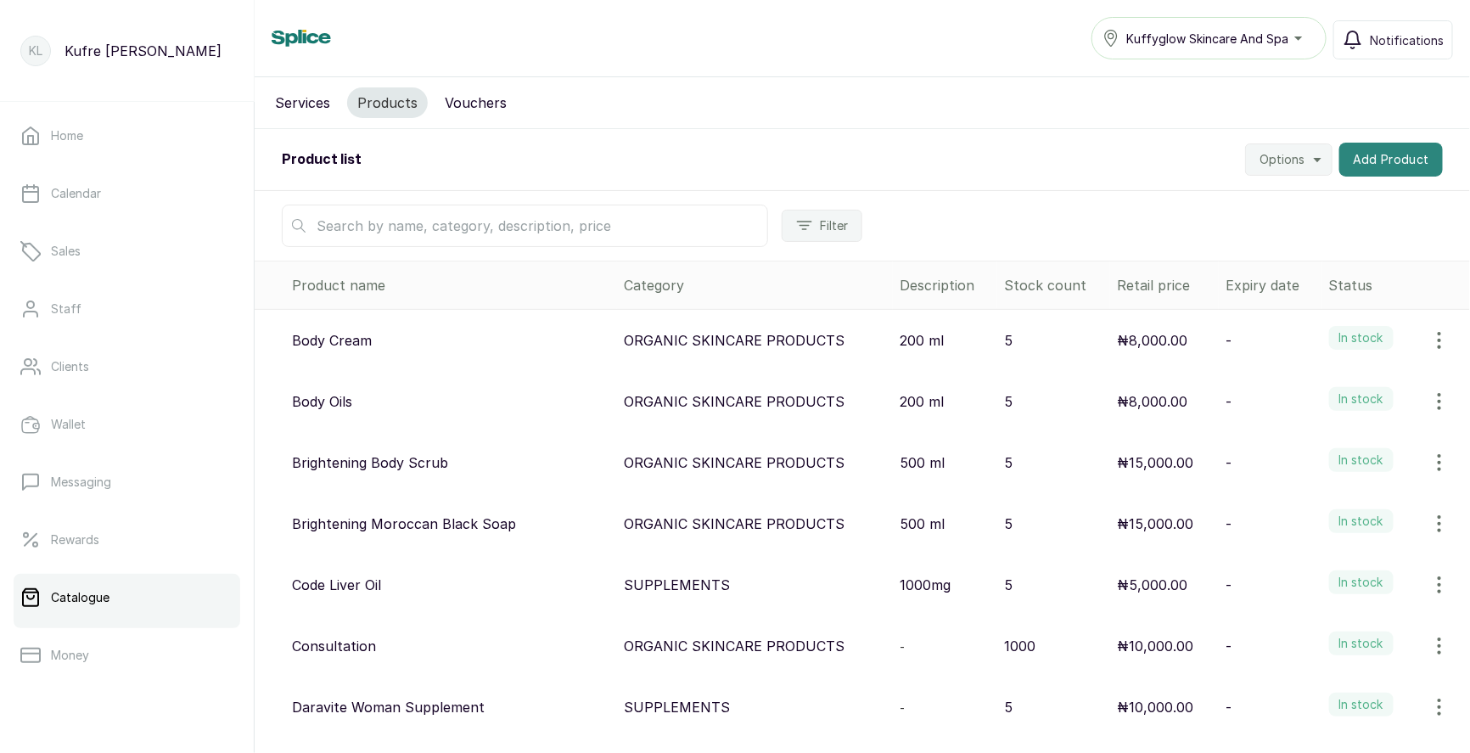
click at [1376, 151] on button "Add Product" at bounding box center [1391, 160] width 104 height 34
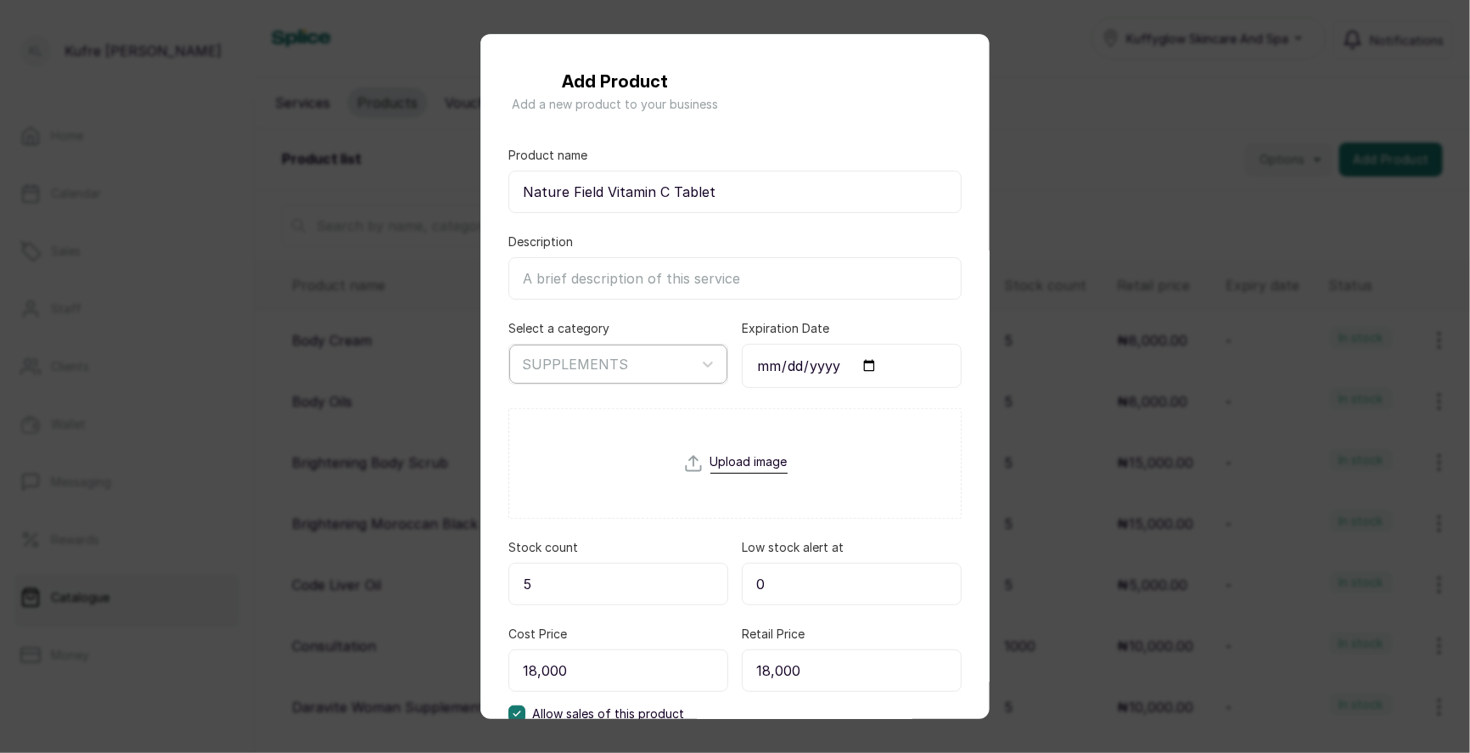
click at [683, 362] on div at bounding box center [603, 364] width 162 height 22
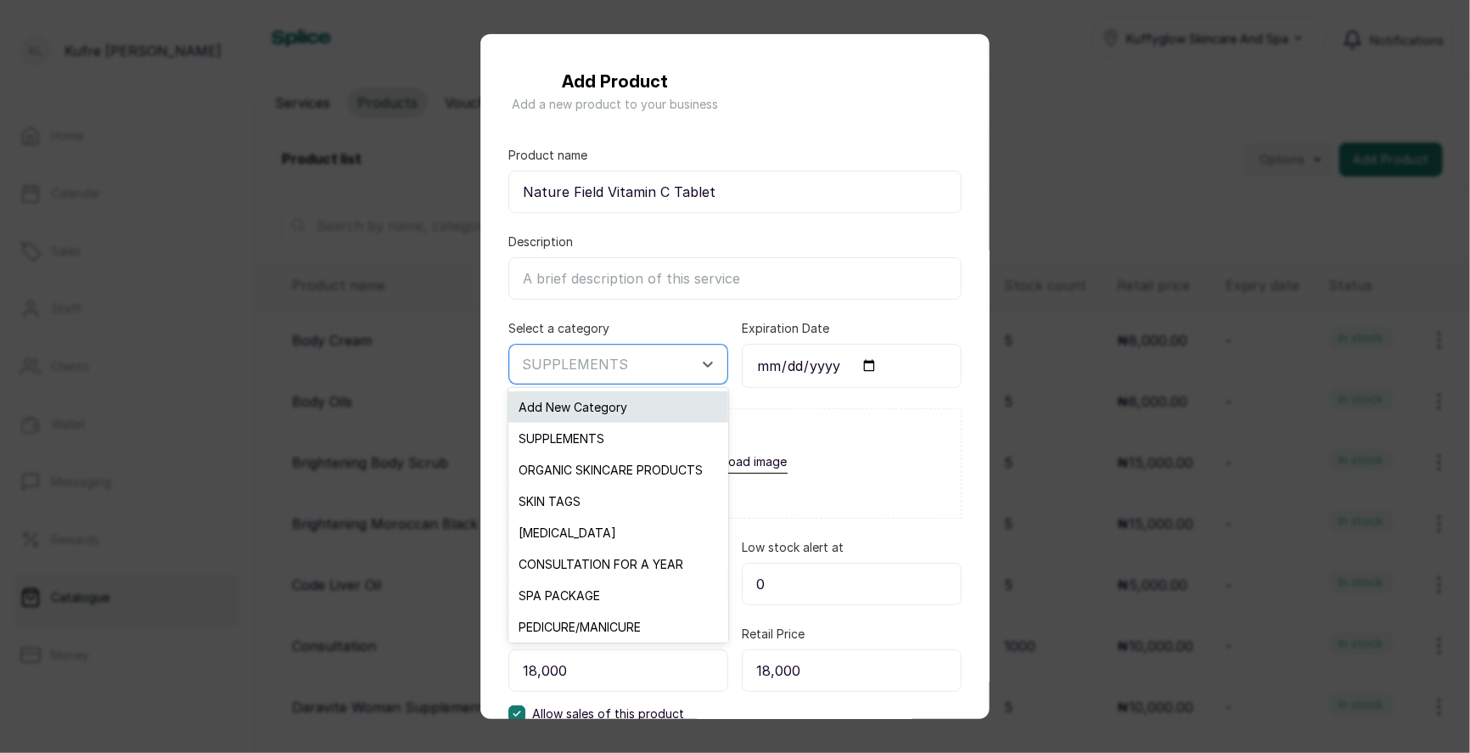
click at [631, 401] on div "Add New Category" at bounding box center [617, 406] width 219 height 31
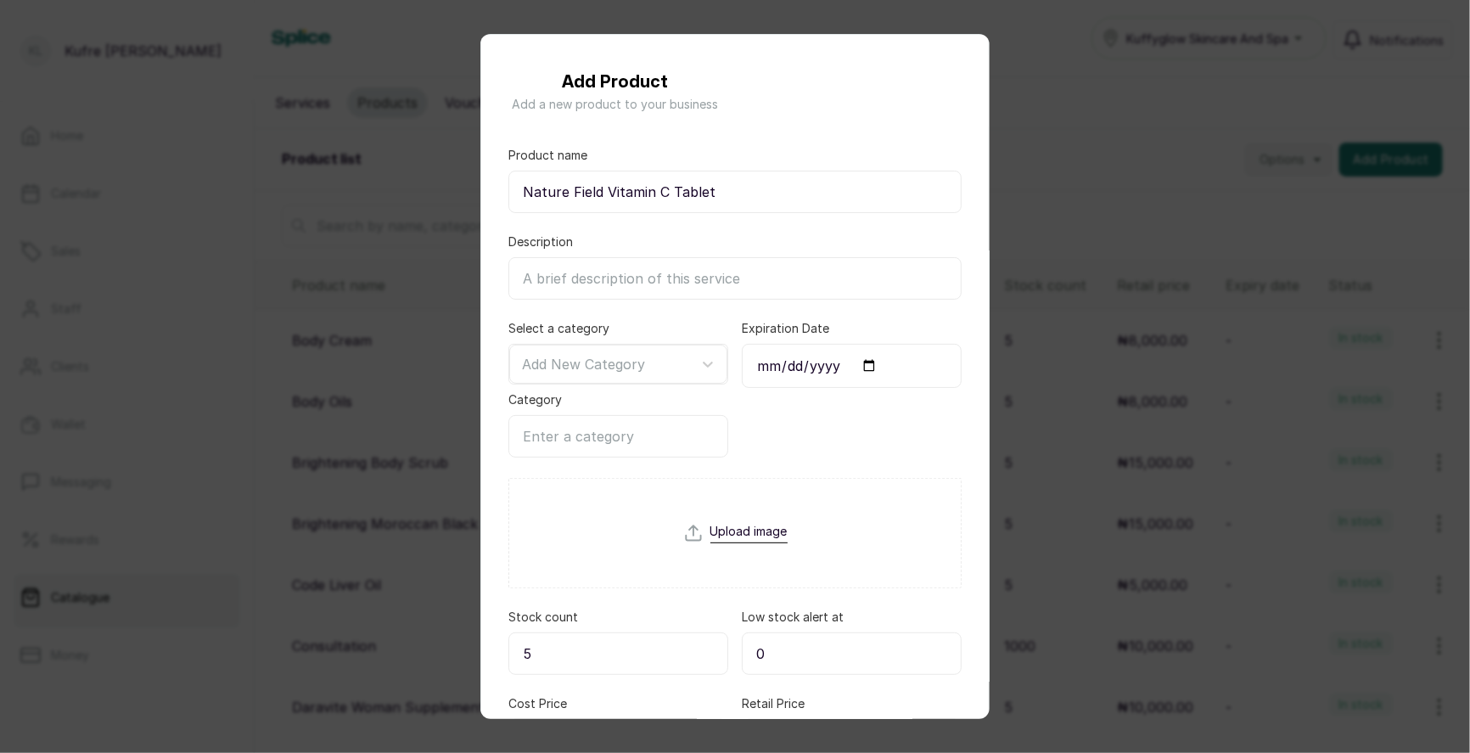
click at [588, 434] on input "Category" at bounding box center [618, 436] width 220 height 42
paste input "SKINCARE PRODUCT ([MEDICAL_DATA] TESTED)"
type input "SKINCARE PRODUCT ([MEDICAL_DATA] TESTED)"
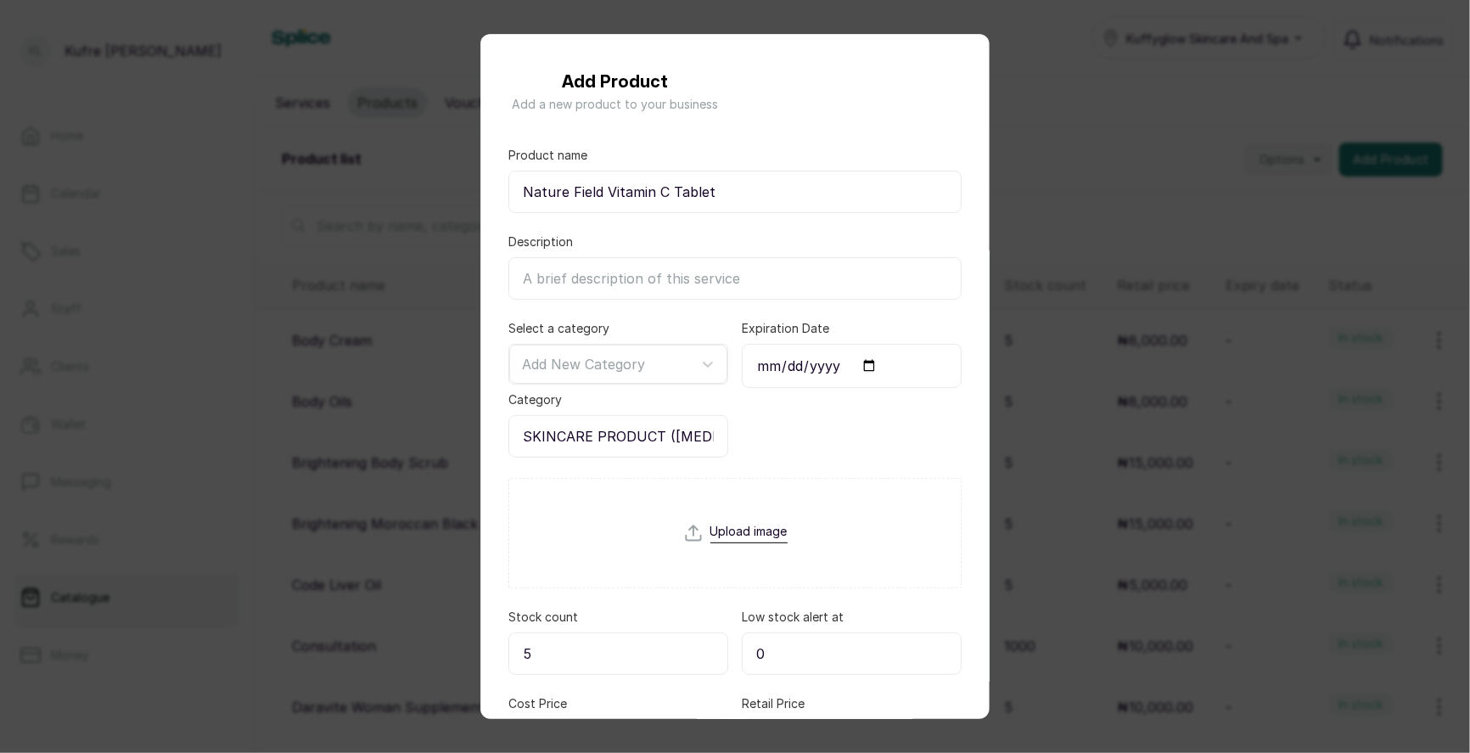
click at [1088, 220] on div "Add Product Add a new product to your business Product name Nature Field Vitami…" at bounding box center [735, 376] width 1470 height 753
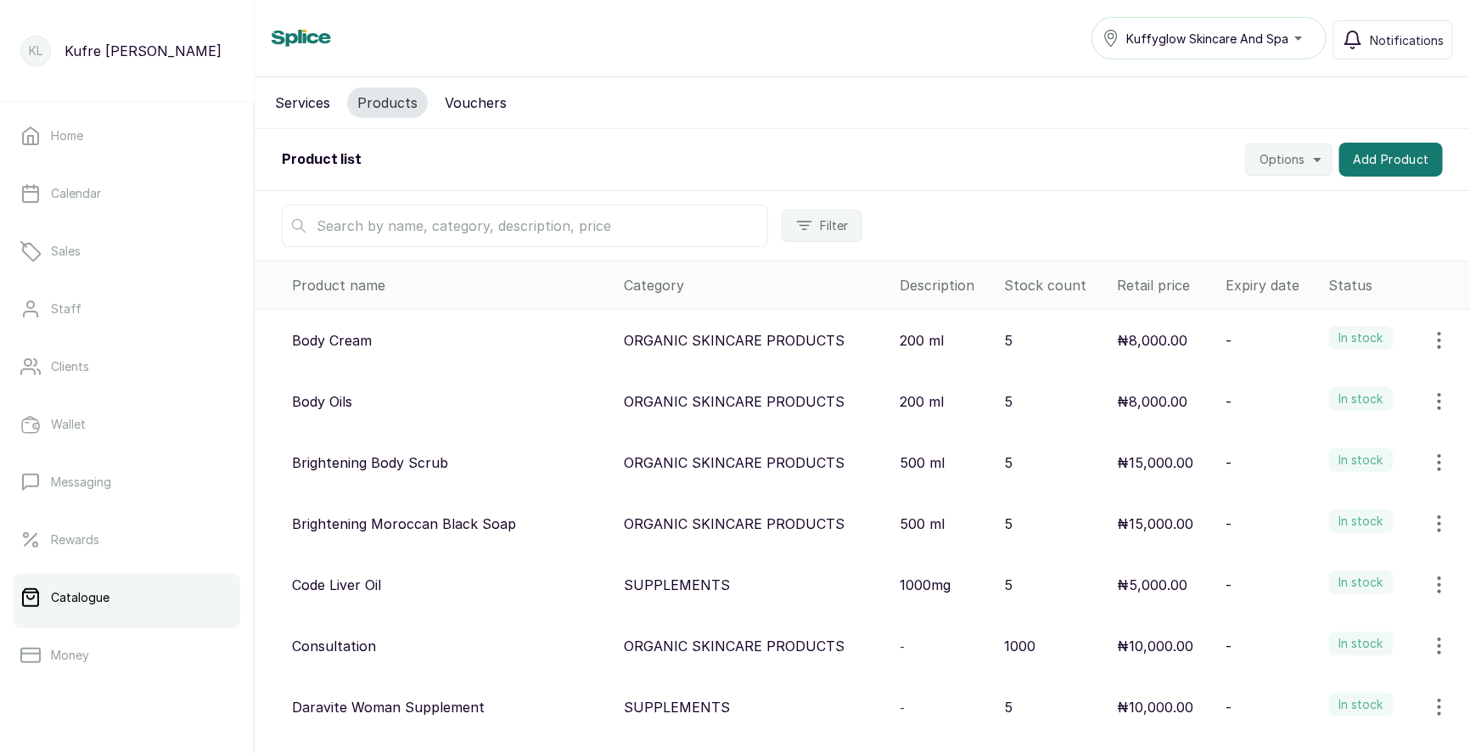
click at [1160, 228] on div "Filter" at bounding box center [862, 226] width 1215 height 70
click at [1370, 161] on button "Add Product" at bounding box center [1391, 160] width 104 height 34
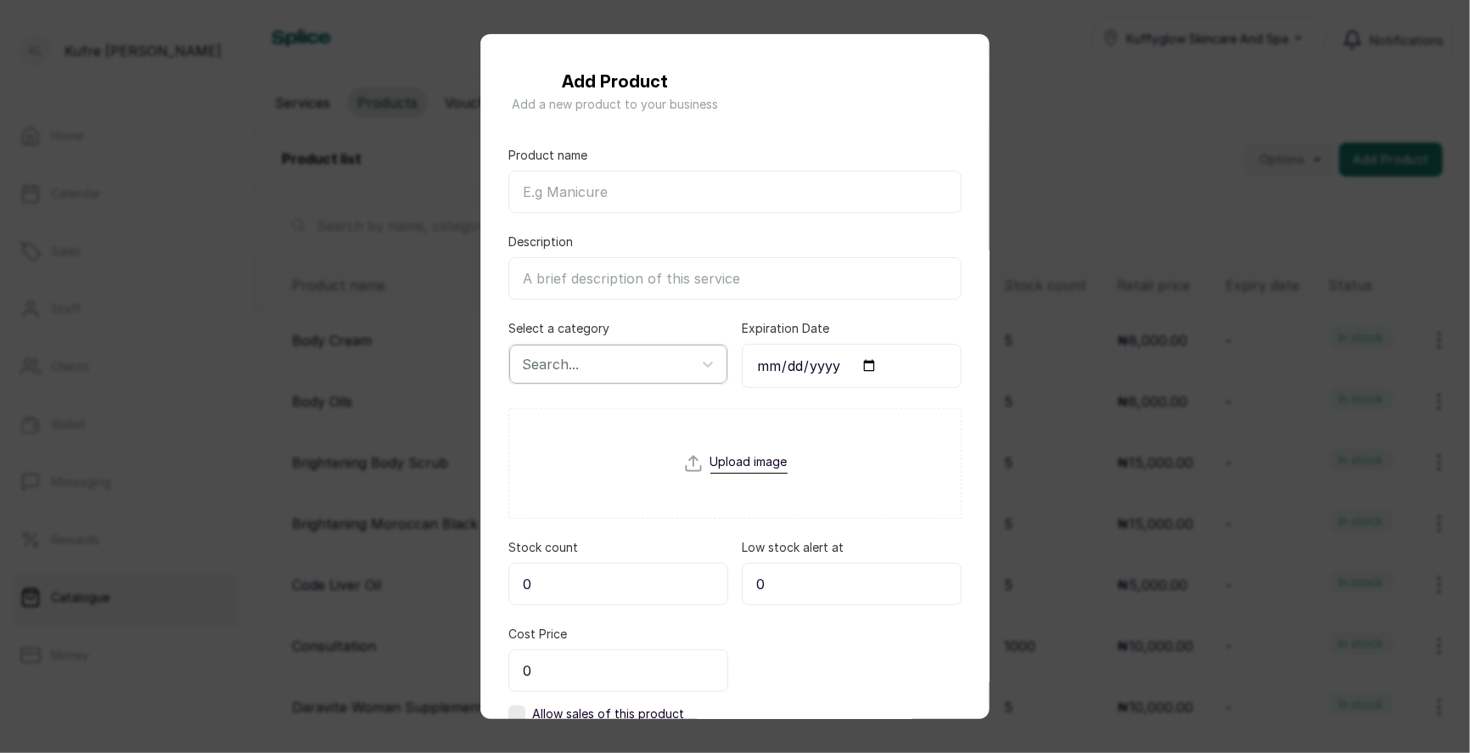
click at [620, 358] on div at bounding box center [603, 364] width 162 height 22
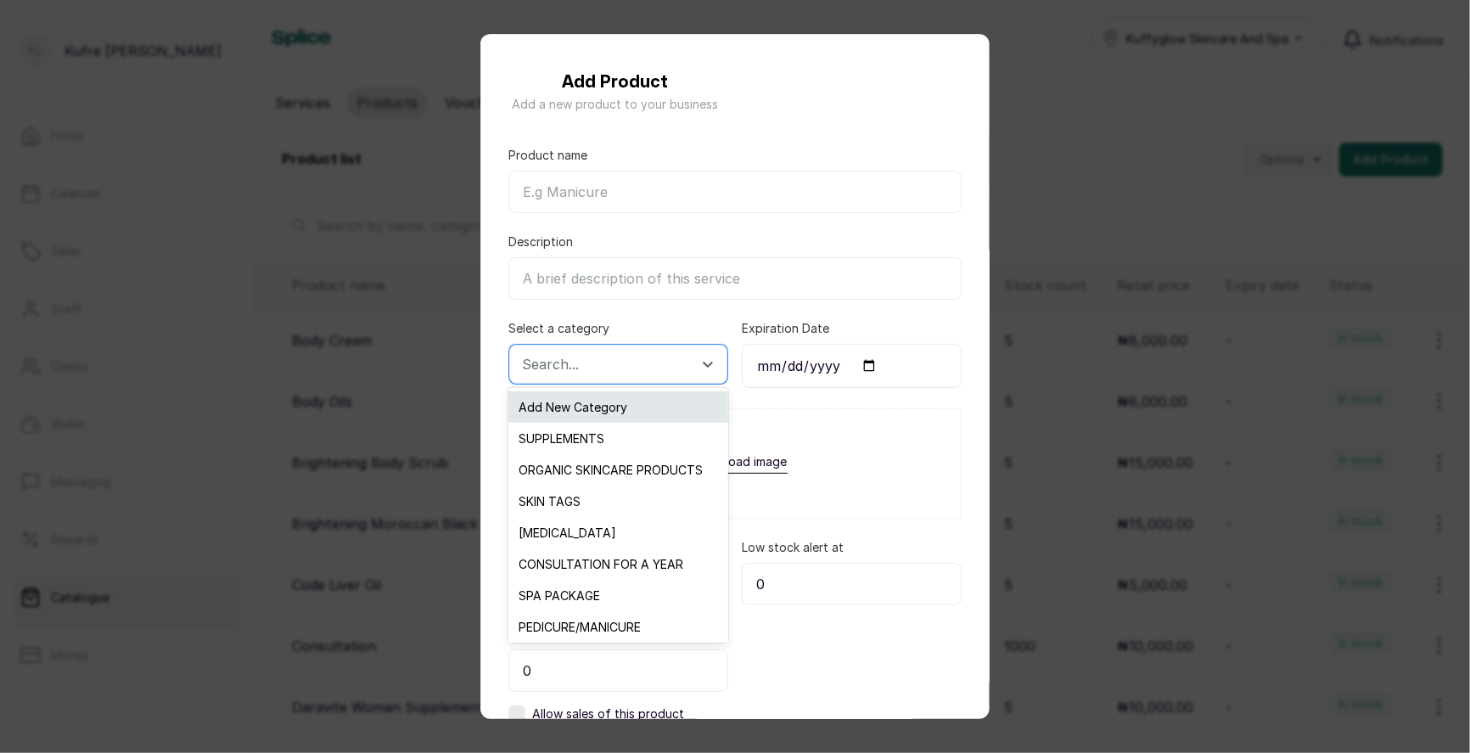
click at [596, 402] on div "Add New Category" at bounding box center [617, 406] width 219 height 31
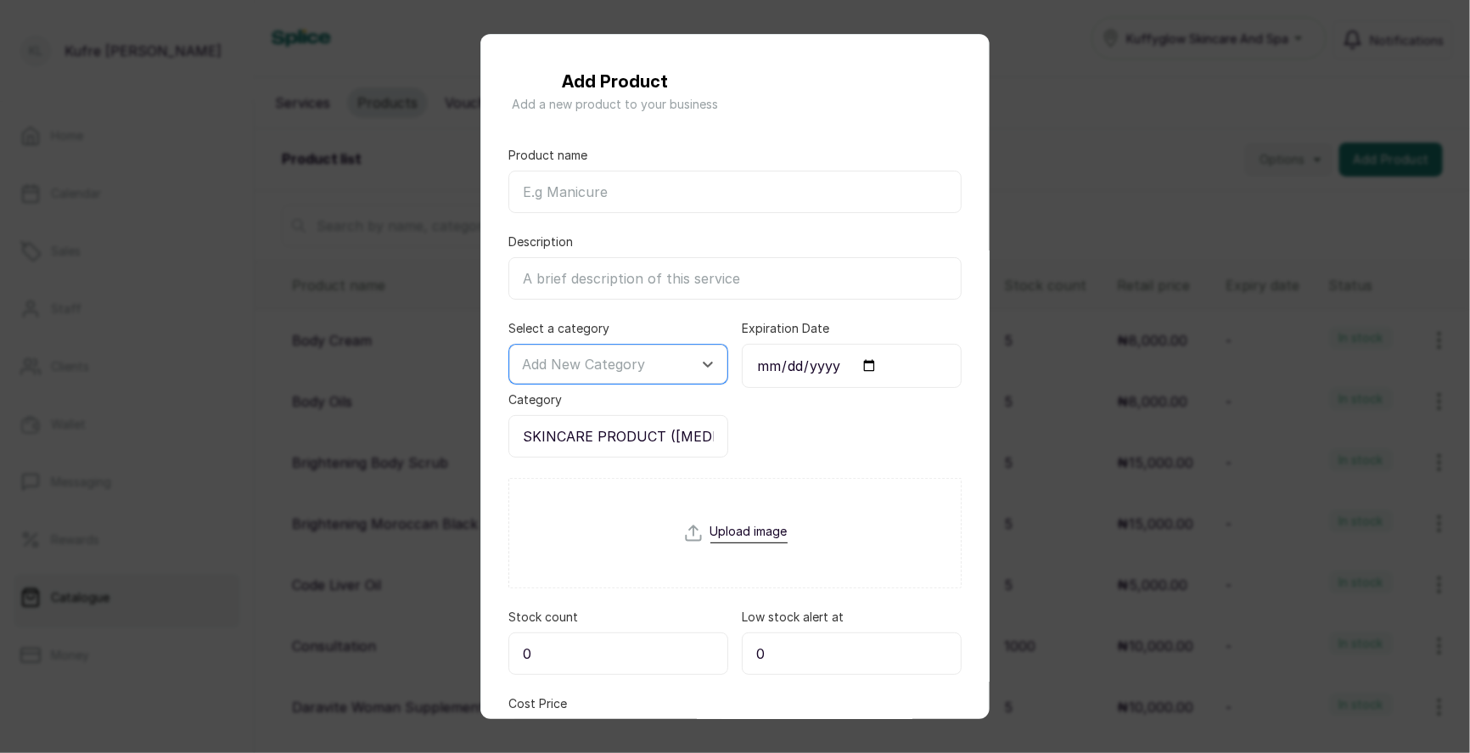
click at [586, 193] on input "Product name" at bounding box center [734, 192] width 453 height 42
paste input "Adapolene Microspheres 0.1%"
type input "Adapolene Microspheres 0.1%"
click at [653, 356] on div at bounding box center [603, 364] width 162 height 22
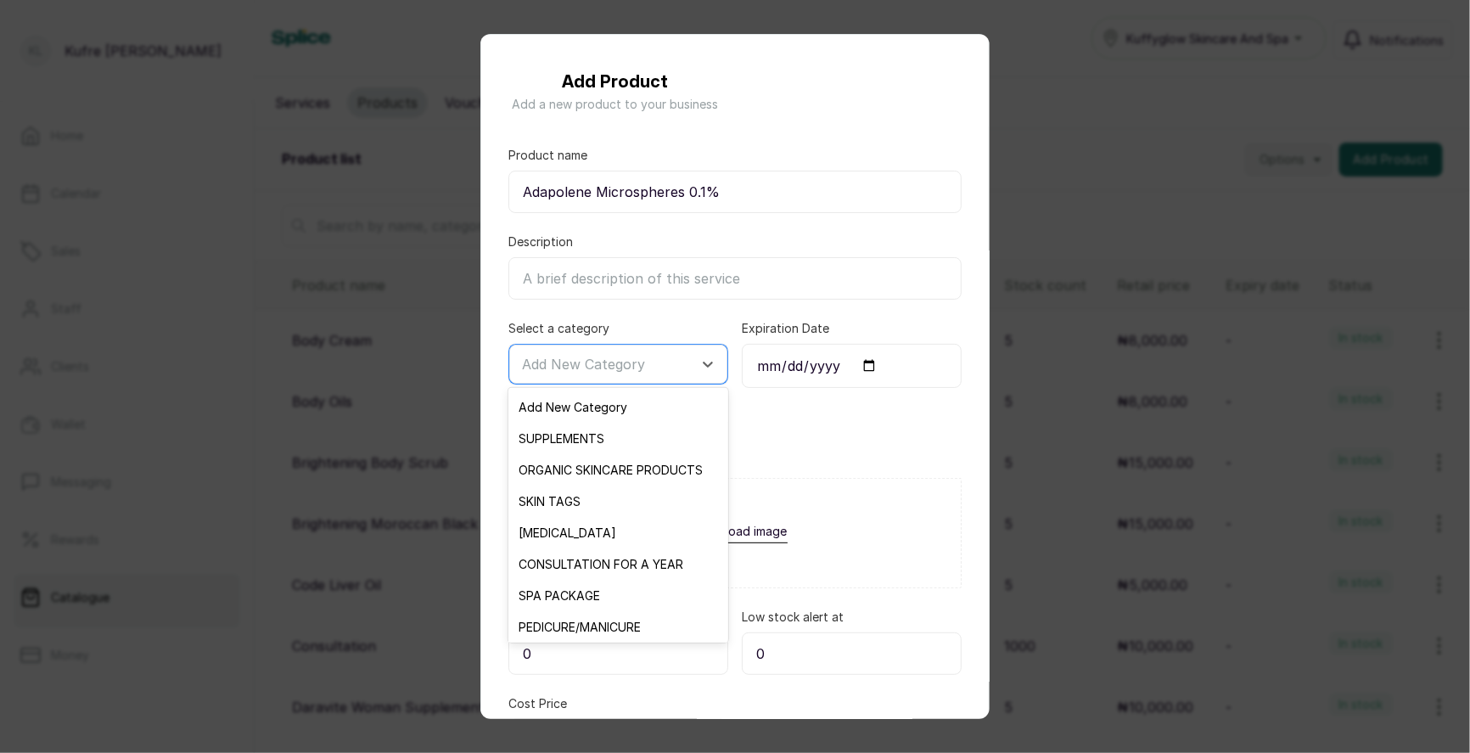
click at [740, 418] on div "Select a category Add New Category, 1 of 17. 17 results available. Use Up and D…" at bounding box center [734, 388] width 453 height 137
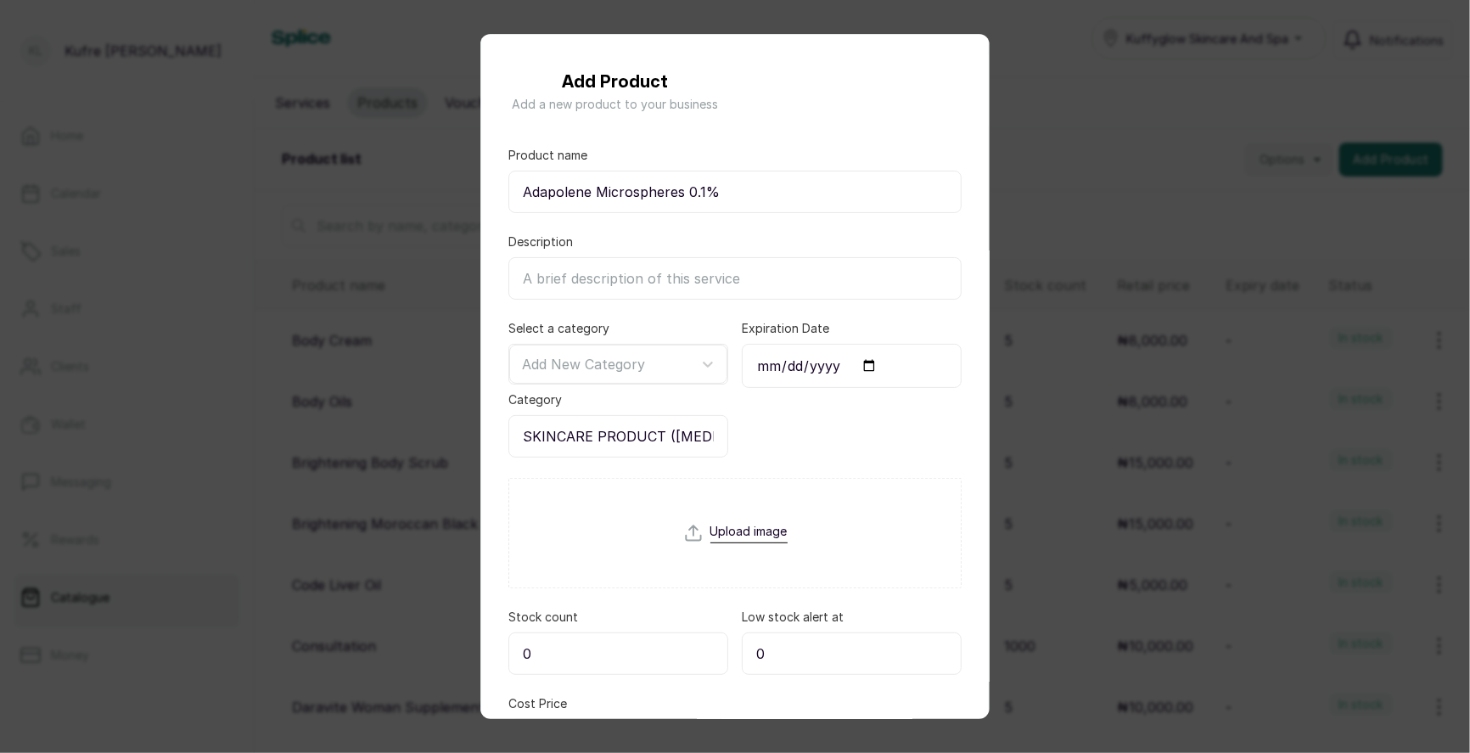
scroll to position [183, 0]
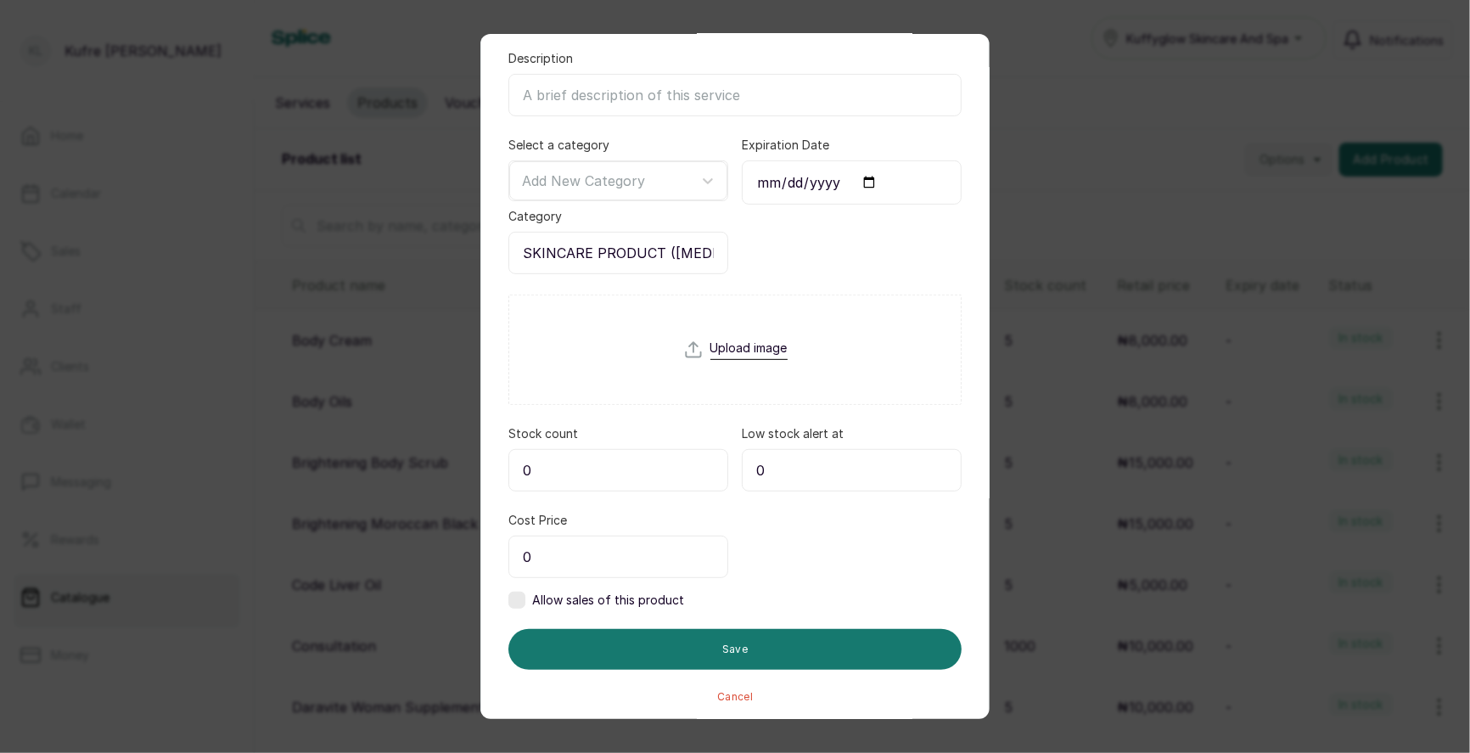
click at [602, 465] on input "0" at bounding box center [618, 470] width 220 height 42
type input "5"
click at [604, 543] on input "0" at bounding box center [618, 556] width 220 height 42
type input "10,000"
click at [515, 592] on label at bounding box center [516, 600] width 17 height 17
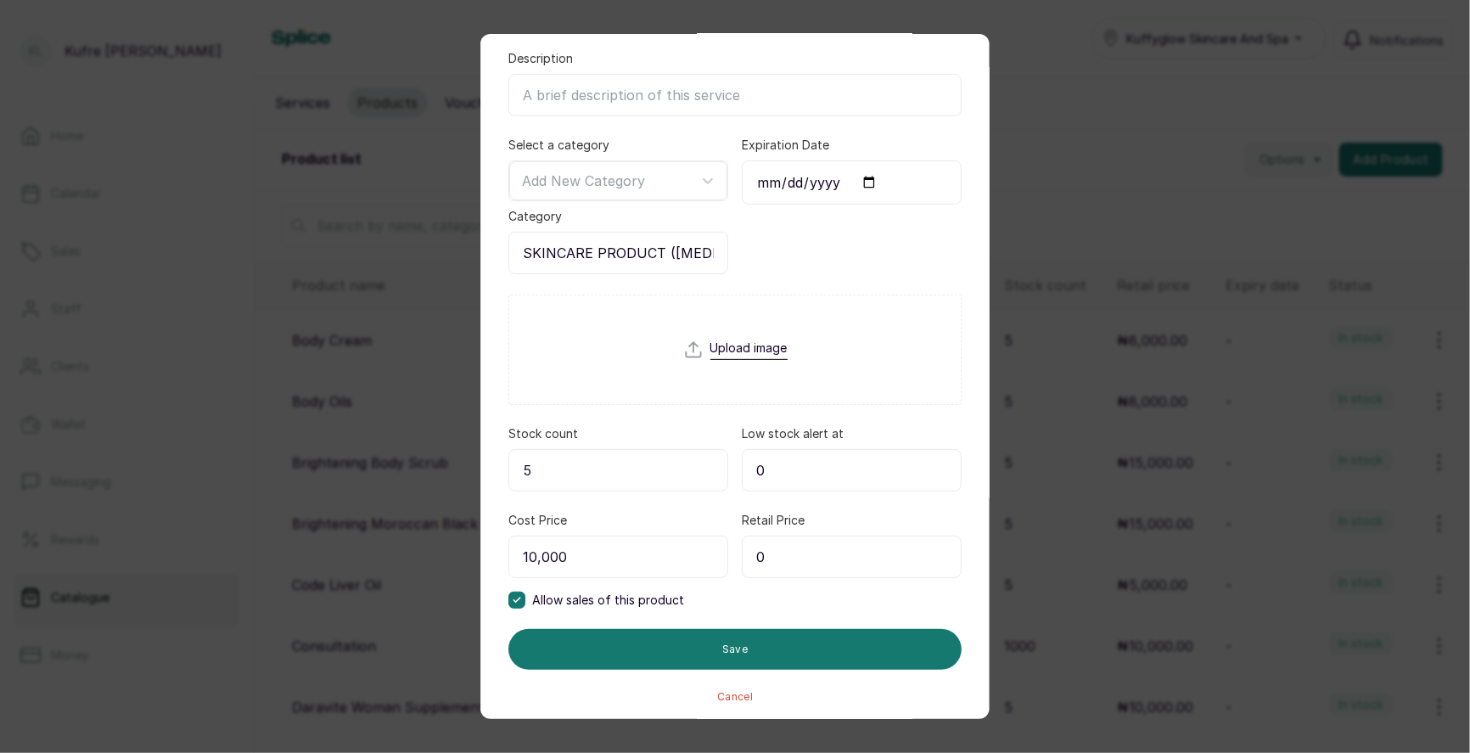
click at [814, 552] on input "0" at bounding box center [852, 556] width 220 height 42
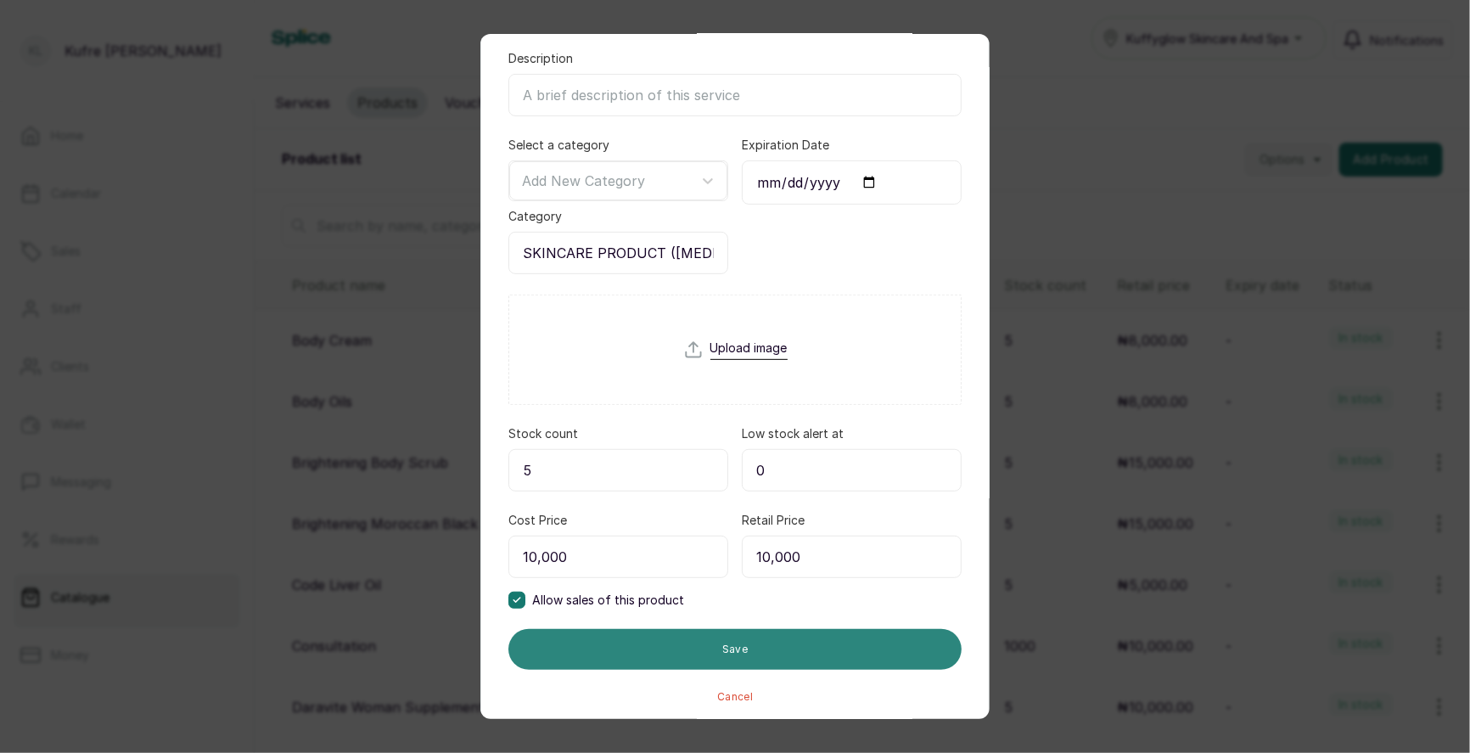
type input "10,000"
click at [726, 647] on button "Save" at bounding box center [734, 649] width 453 height 41
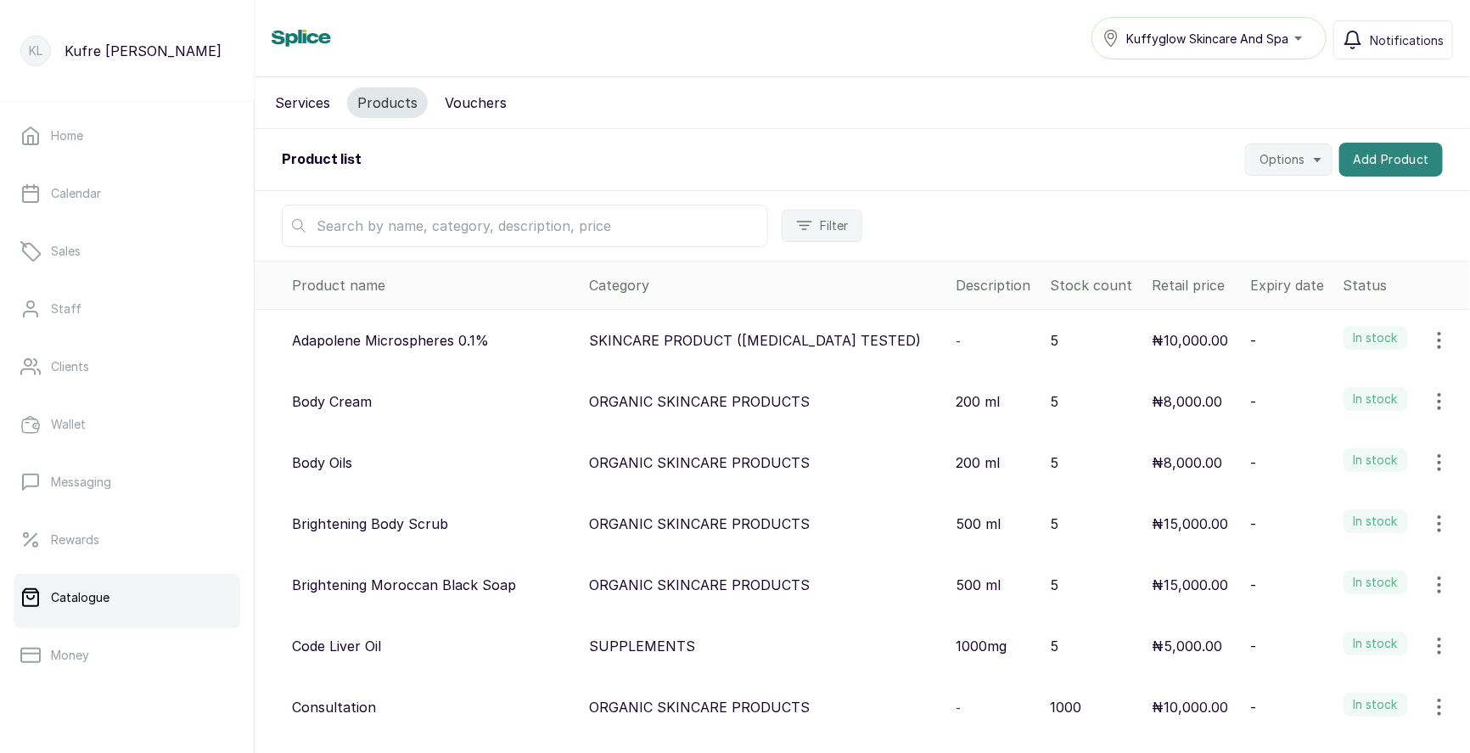
click at [1355, 157] on button "Add Product" at bounding box center [1391, 160] width 104 height 34
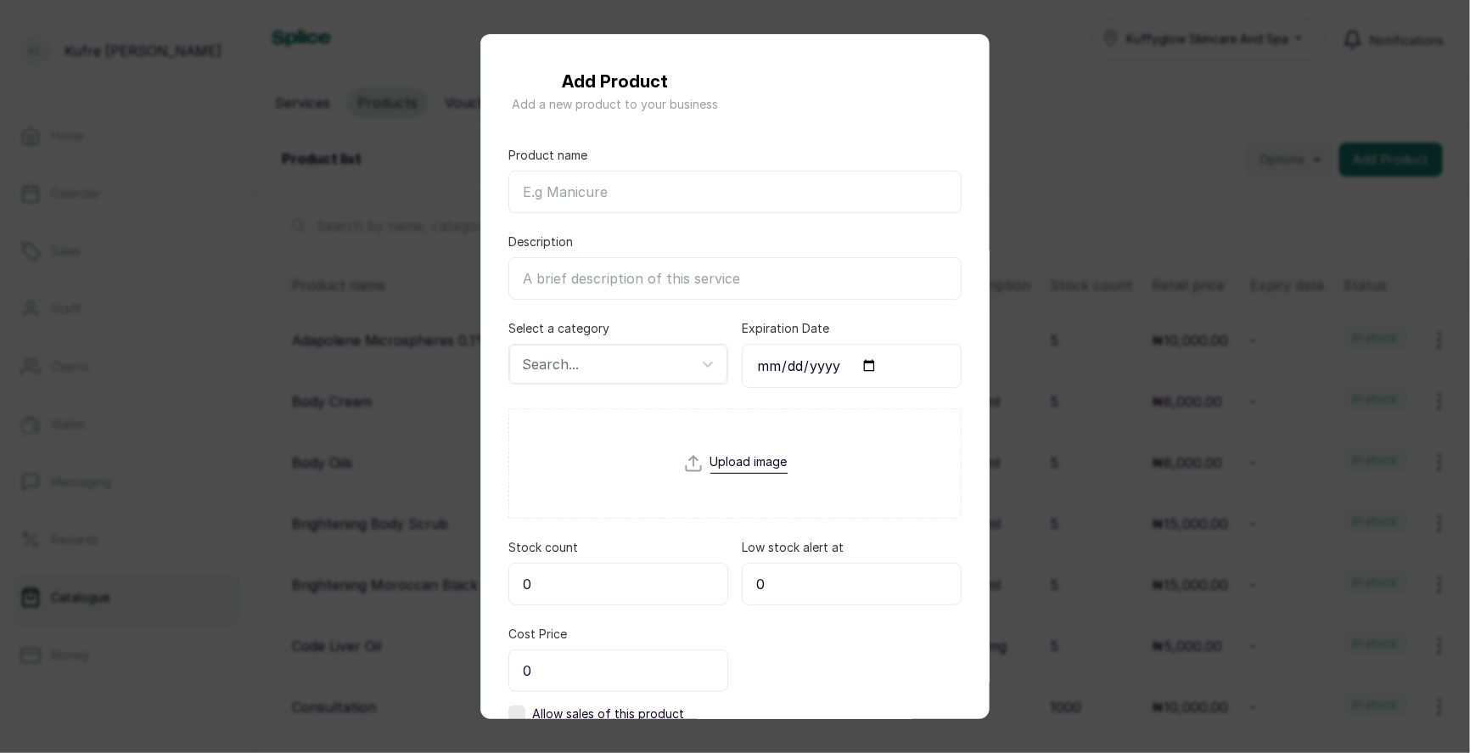
click at [567, 188] on input "Product name" at bounding box center [734, 192] width 453 height 42
paste input "Advance Retinol Face Serum"
type input "Advance Retinol Face Serum"
click at [586, 368] on div at bounding box center [603, 364] width 162 height 22
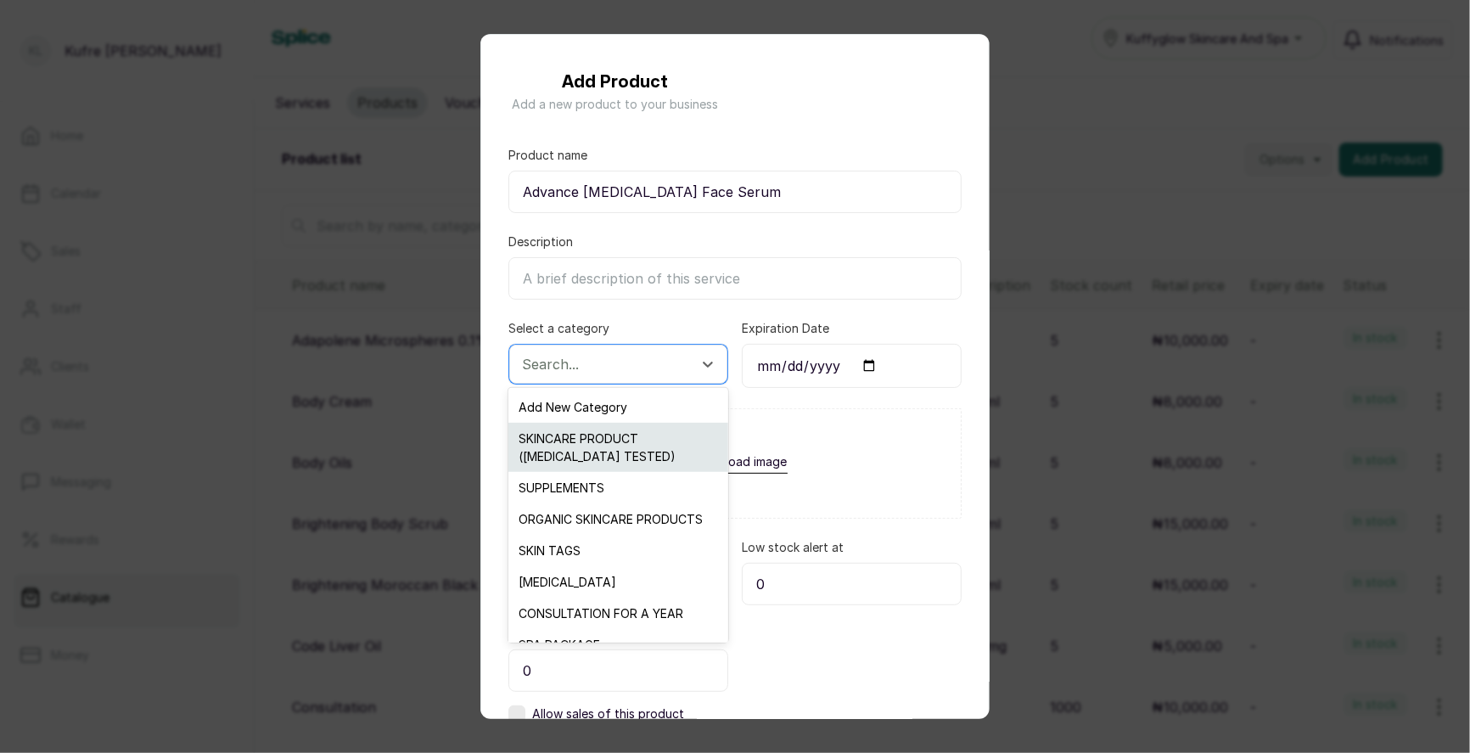
click at [636, 461] on div "SKINCARE PRODUCT ([MEDICAL_DATA] TESTED)" at bounding box center [617, 447] width 219 height 49
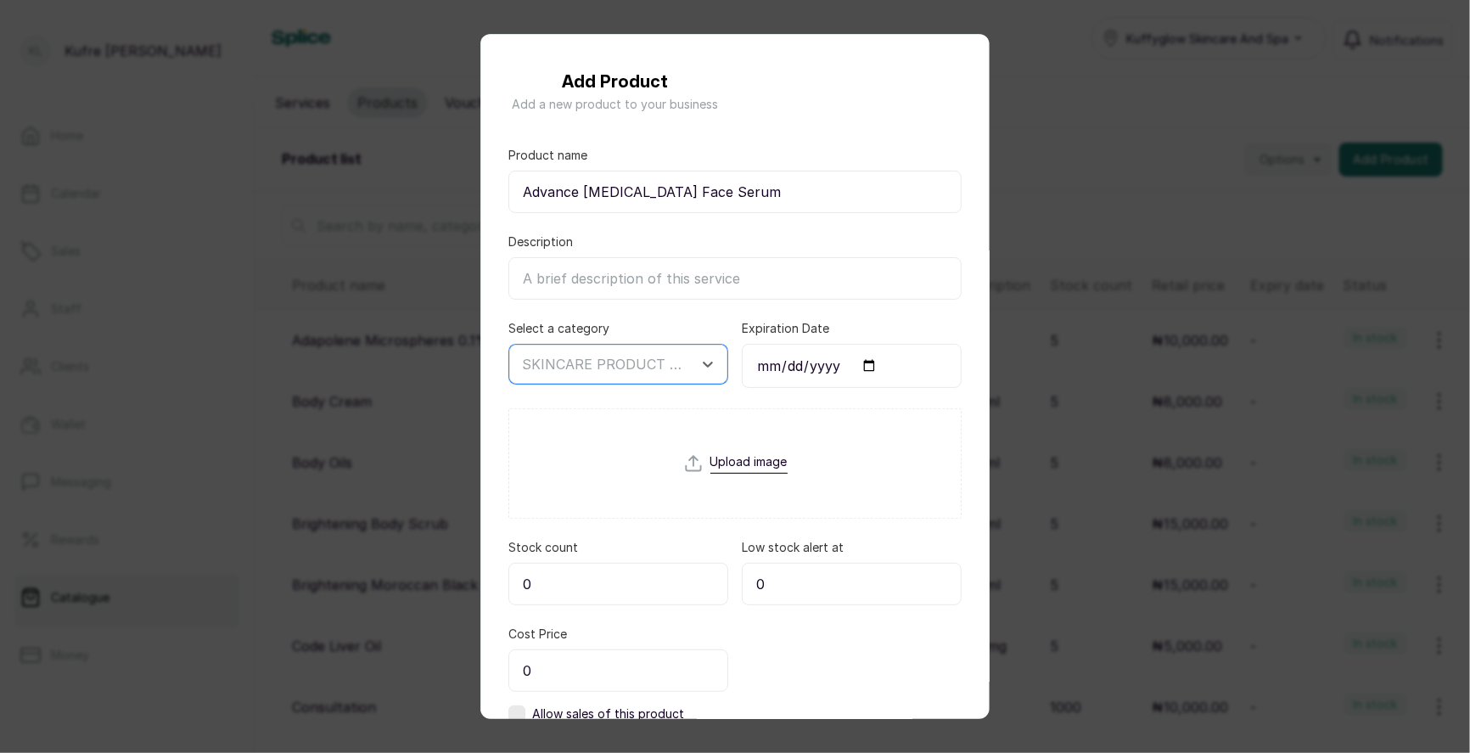
scroll to position [115, 0]
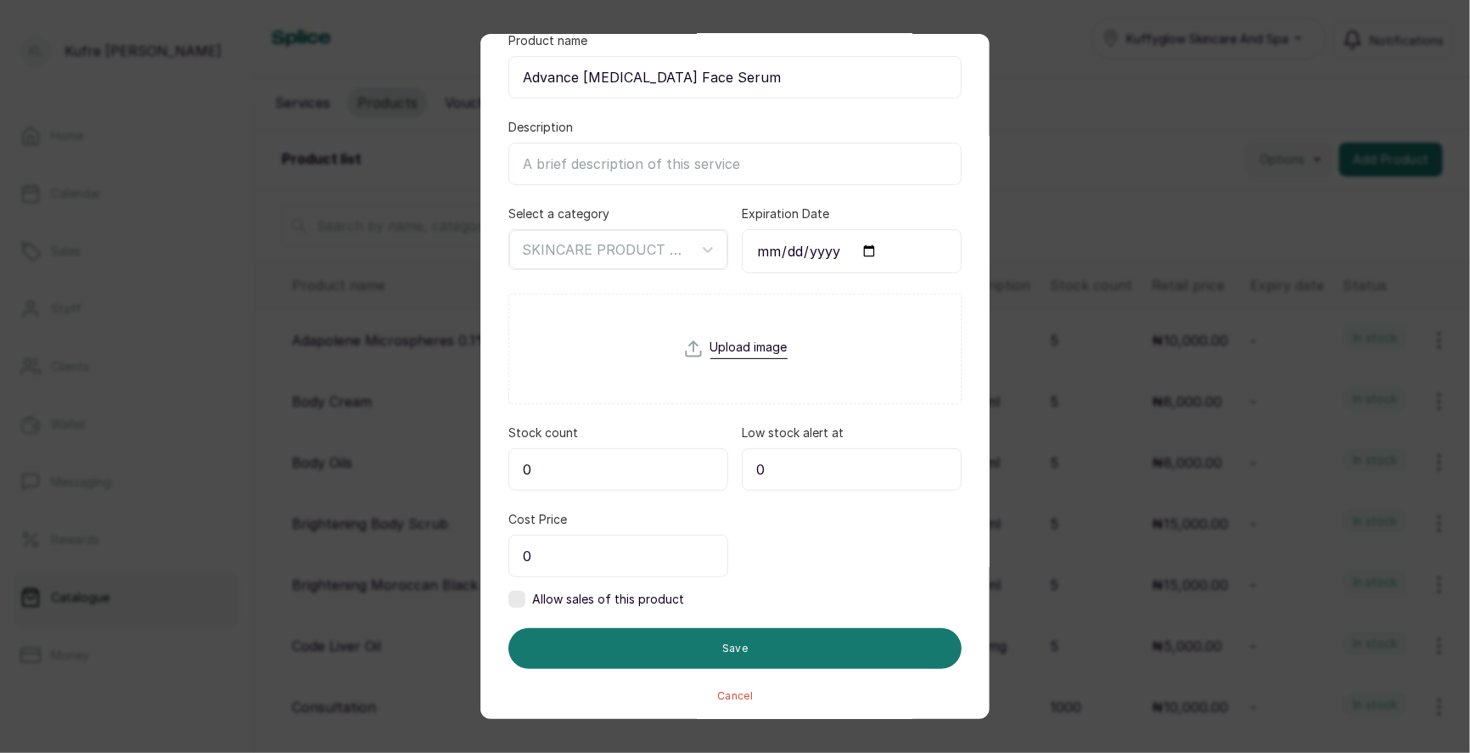
click at [654, 461] on input "0" at bounding box center [618, 469] width 220 height 42
type input "5"
click at [625, 535] on input "0" at bounding box center [618, 556] width 220 height 42
type input "30,000"
click at [511, 598] on label at bounding box center [516, 599] width 17 height 17
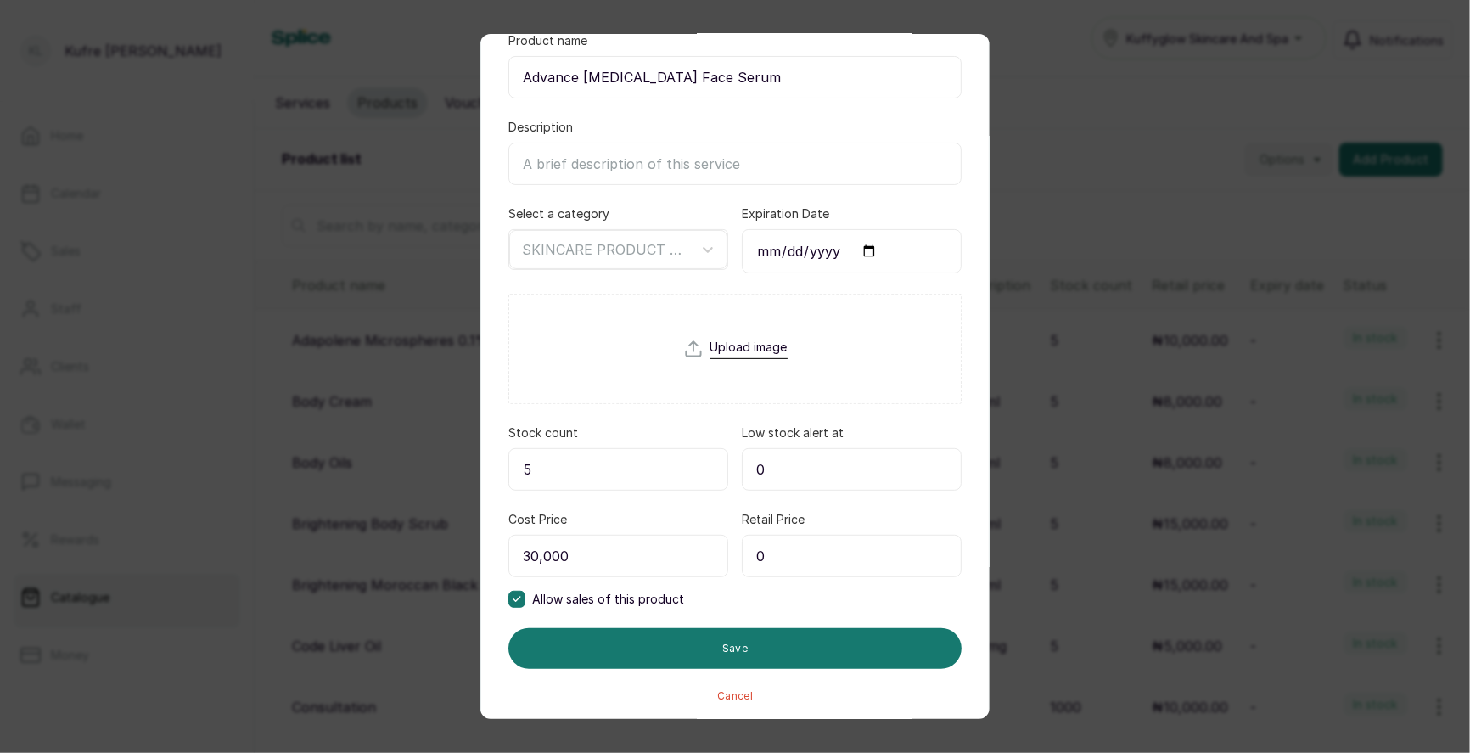
click at [806, 551] on input "0" at bounding box center [852, 556] width 220 height 42
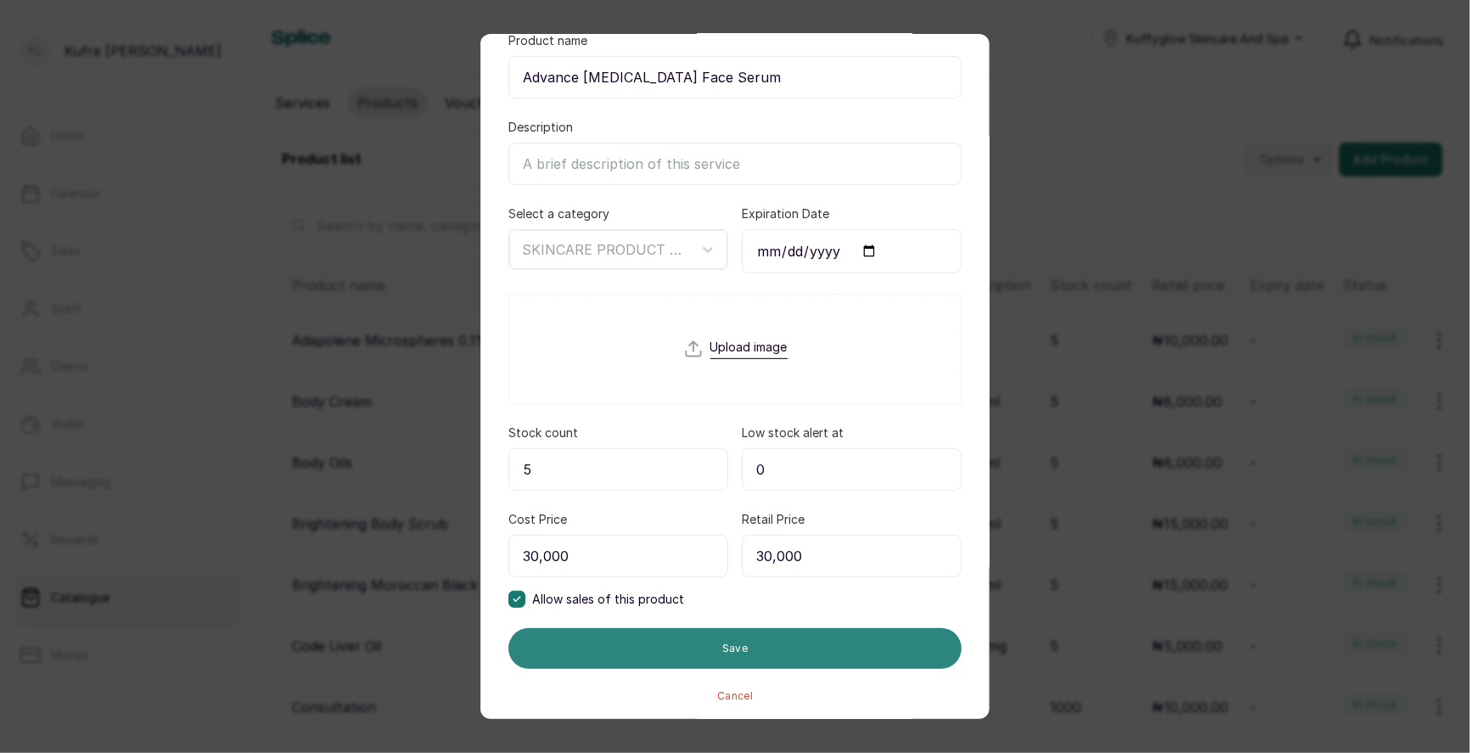
type input "30,000"
click at [754, 648] on button "Save" at bounding box center [734, 648] width 453 height 41
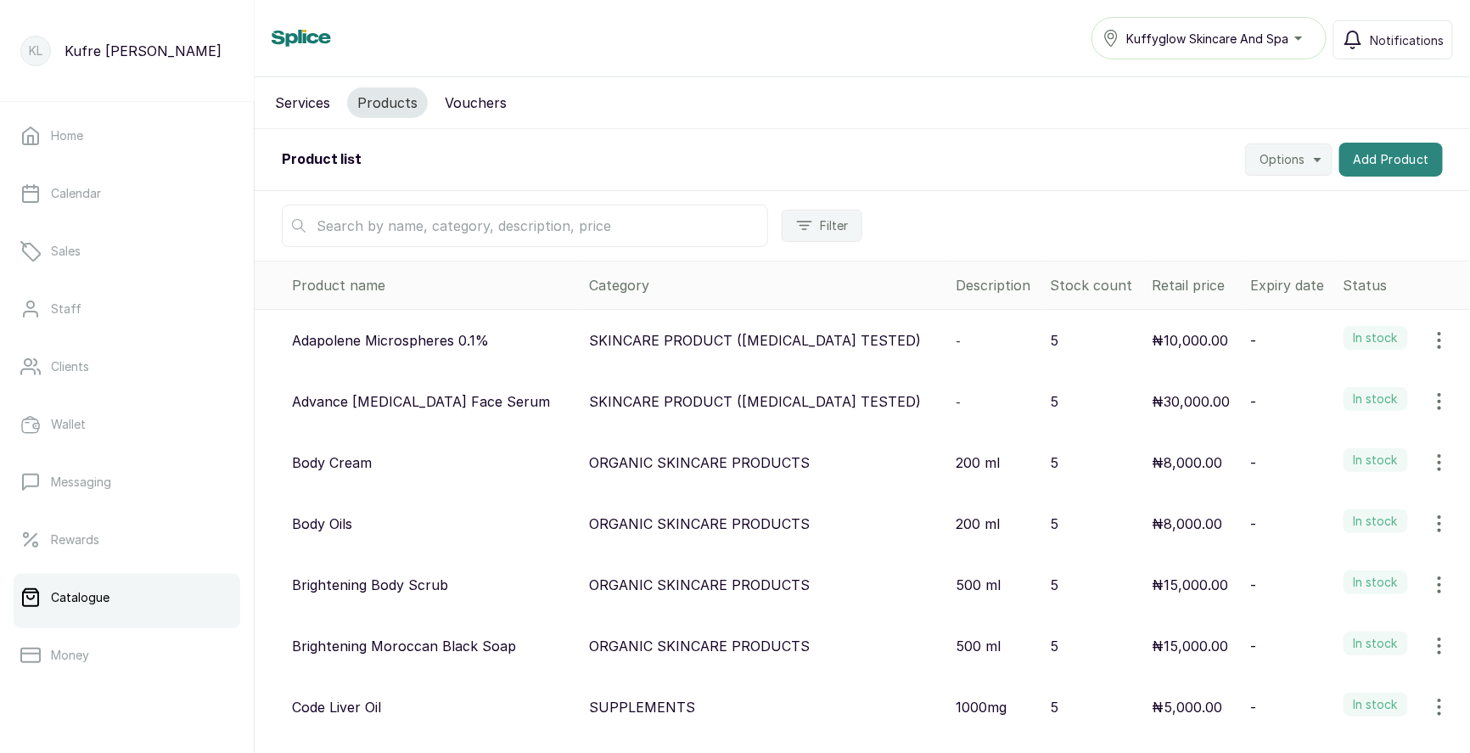
click at [1375, 154] on button "Add Product" at bounding box center [1391, 160] width 104 height 34
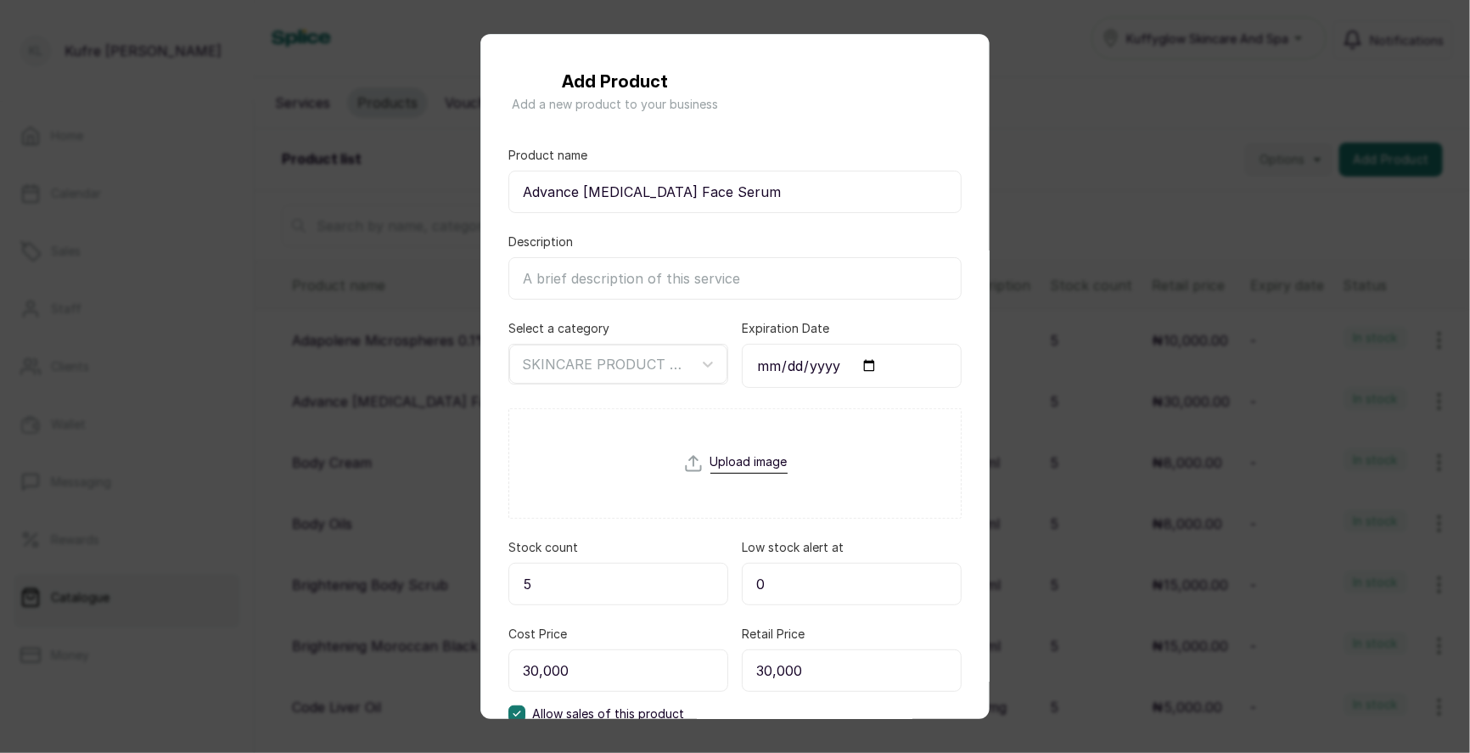
click at [1103, 209] on div "Add Product Add a new product to your business Product name Advance Retinol Fac…" at bounding box center [735, 376] width 1470 height 753
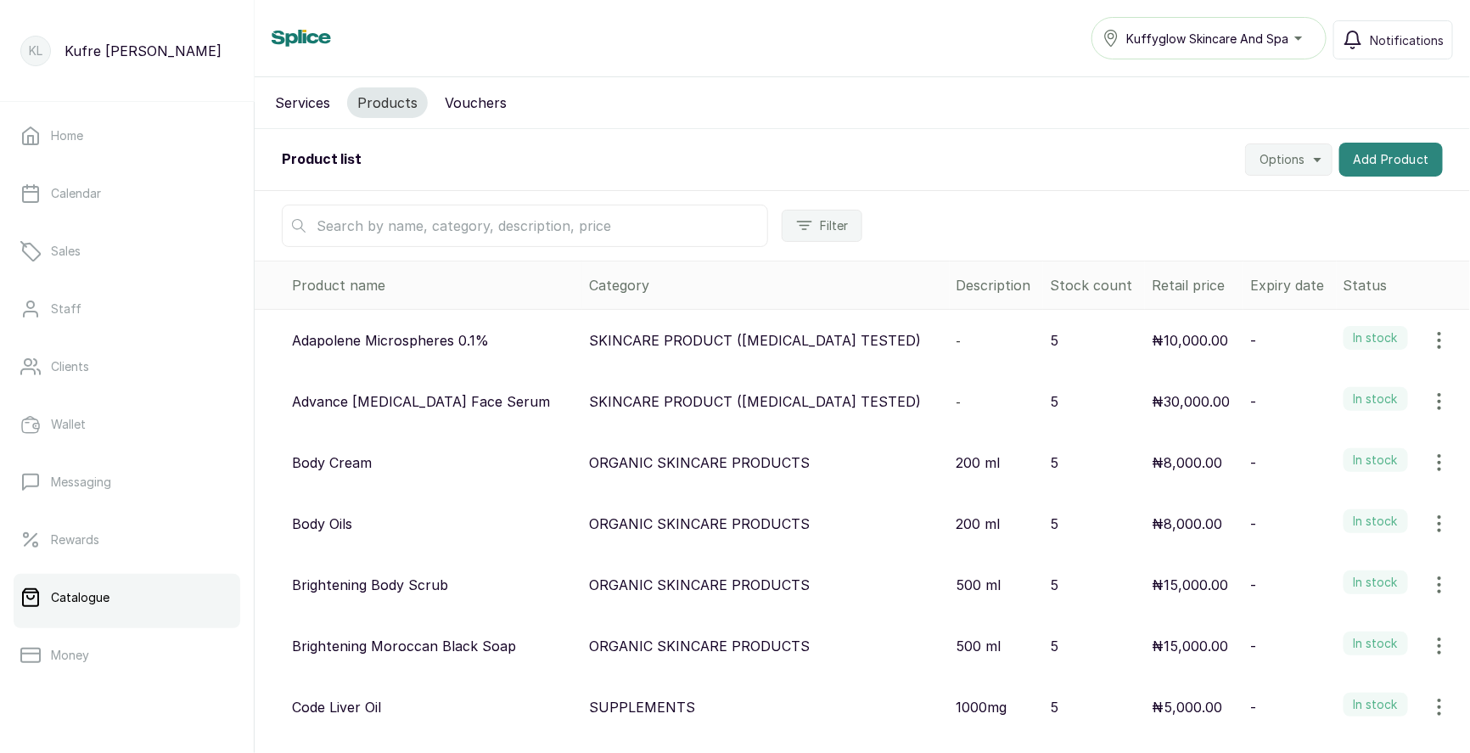
click at [1370, 162] on button "Add Product" at bounding box center [1391, 160] width 104 height 34
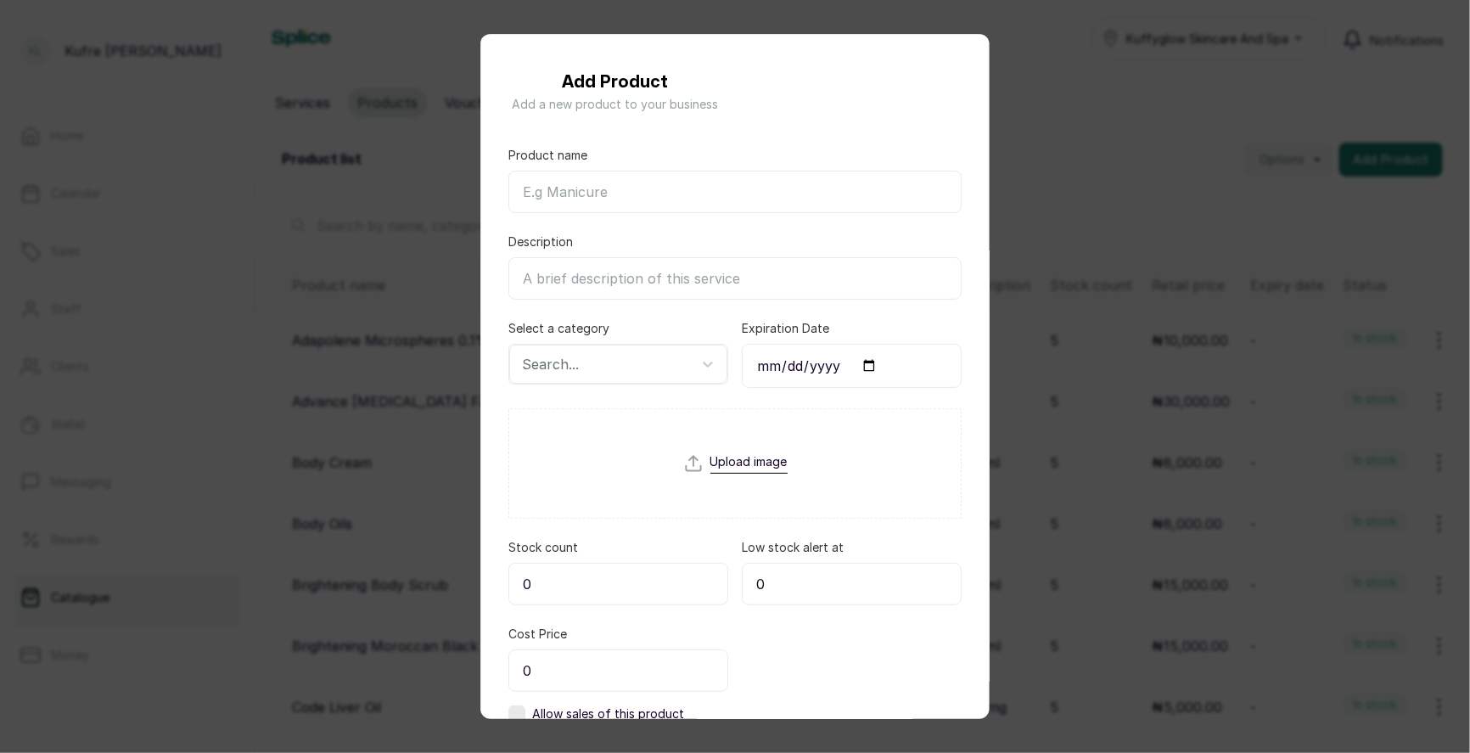
click at [589, 194] on input "Product name" at bounding box center [734, 192] width 453 height 42
paste input "Azelaic Acid Gel 20%"
type input "Azelaic Acid Gel 20%"
click at [594, 354] on div at bounding box center [603, 364] width 162 height 22
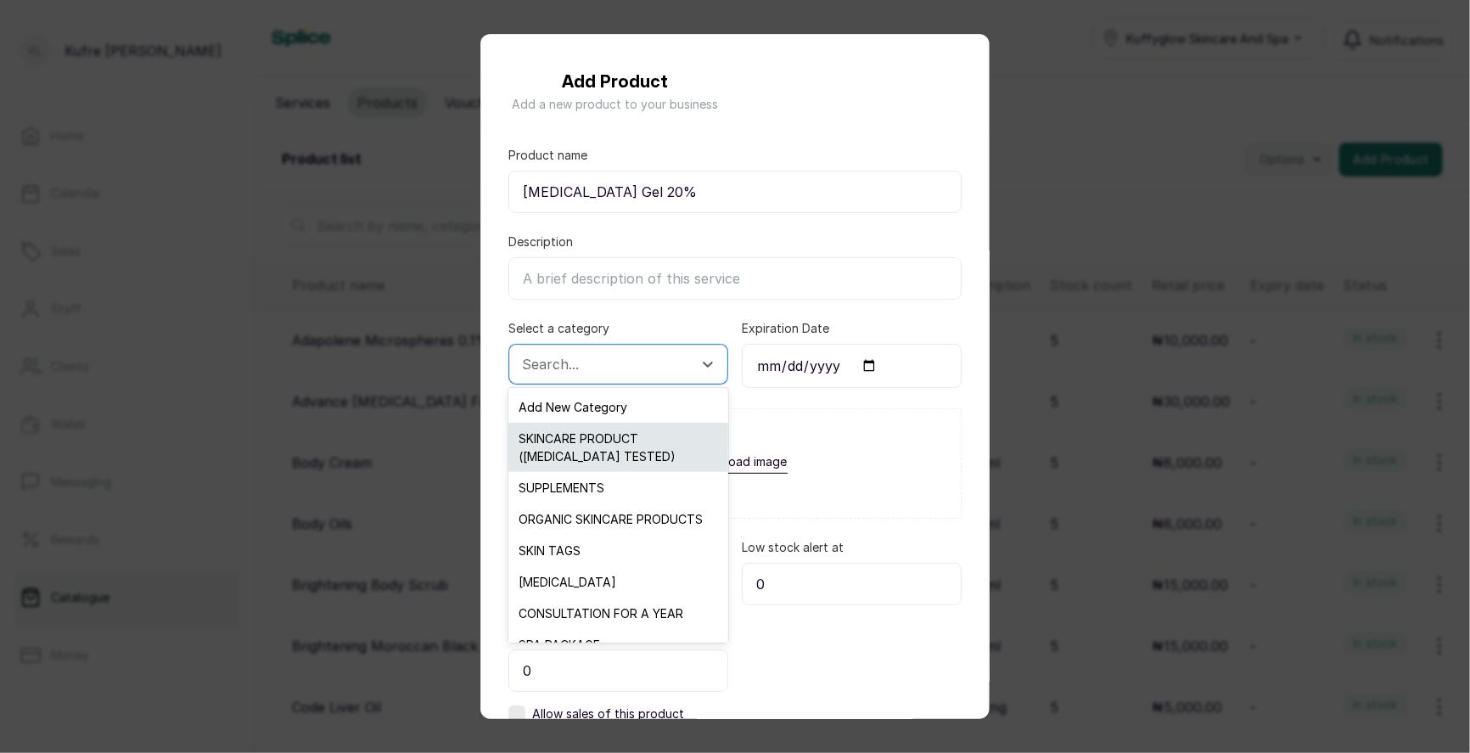
click at [631, 447] on div "SKINCARE PRODUCT ([MEDICAL_DATA] TESTED)" at bounding box center [617, 447] width 219 height 49
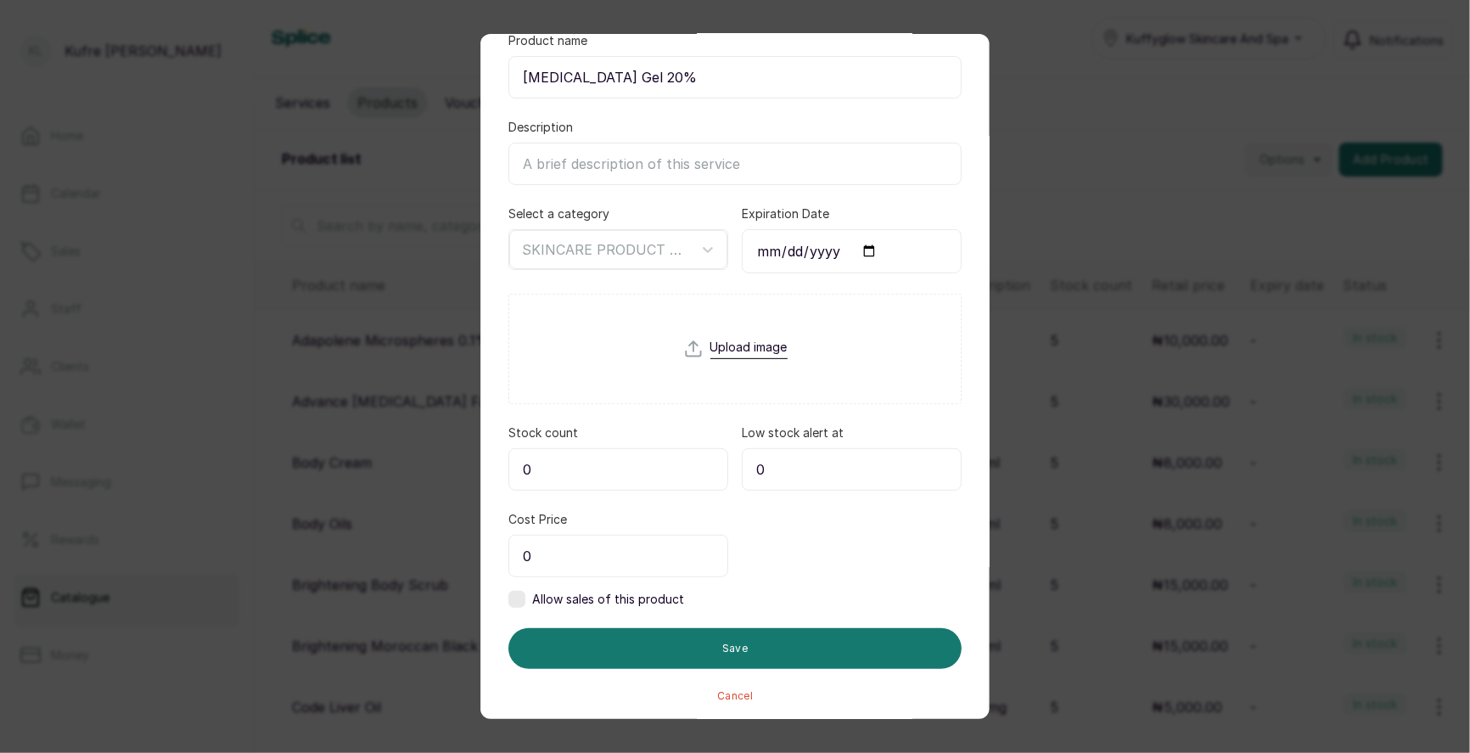
click at [641, 478] on input "0" at bounding box center [618, 469] width 220 height 42
type input "5"
click at [595, 557] on input "0" at bounding box center [618, 556] width 220 height 42
type input "10,000"
click at [517, 597] on label at bounding box center [516, 599] width 17 height 17
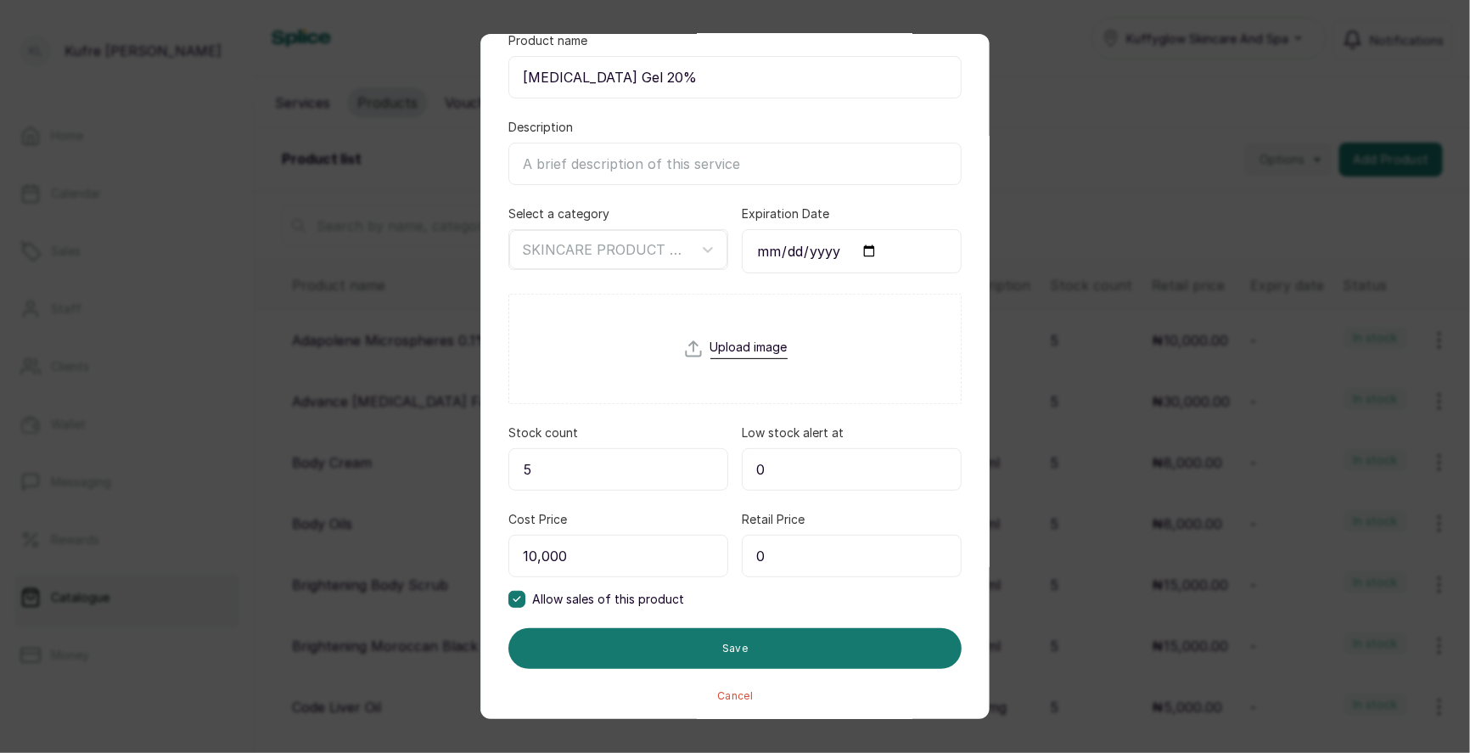
click at [839, 552] on input "0" at bounding box center [852, 556] width 220 height 42
type input "10,000"
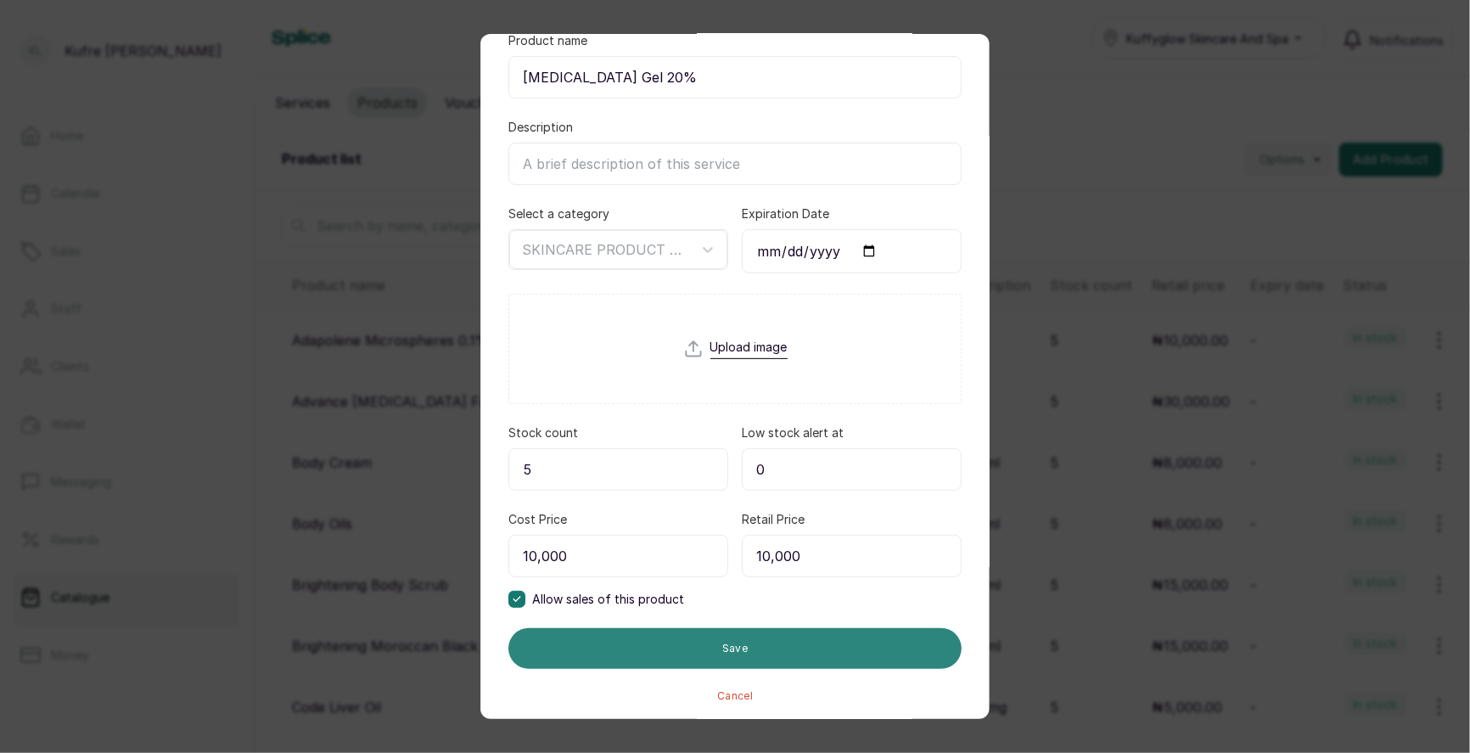
click at [694, 647] on button "Save" at bounding box center [734, 648] width 453 height 41
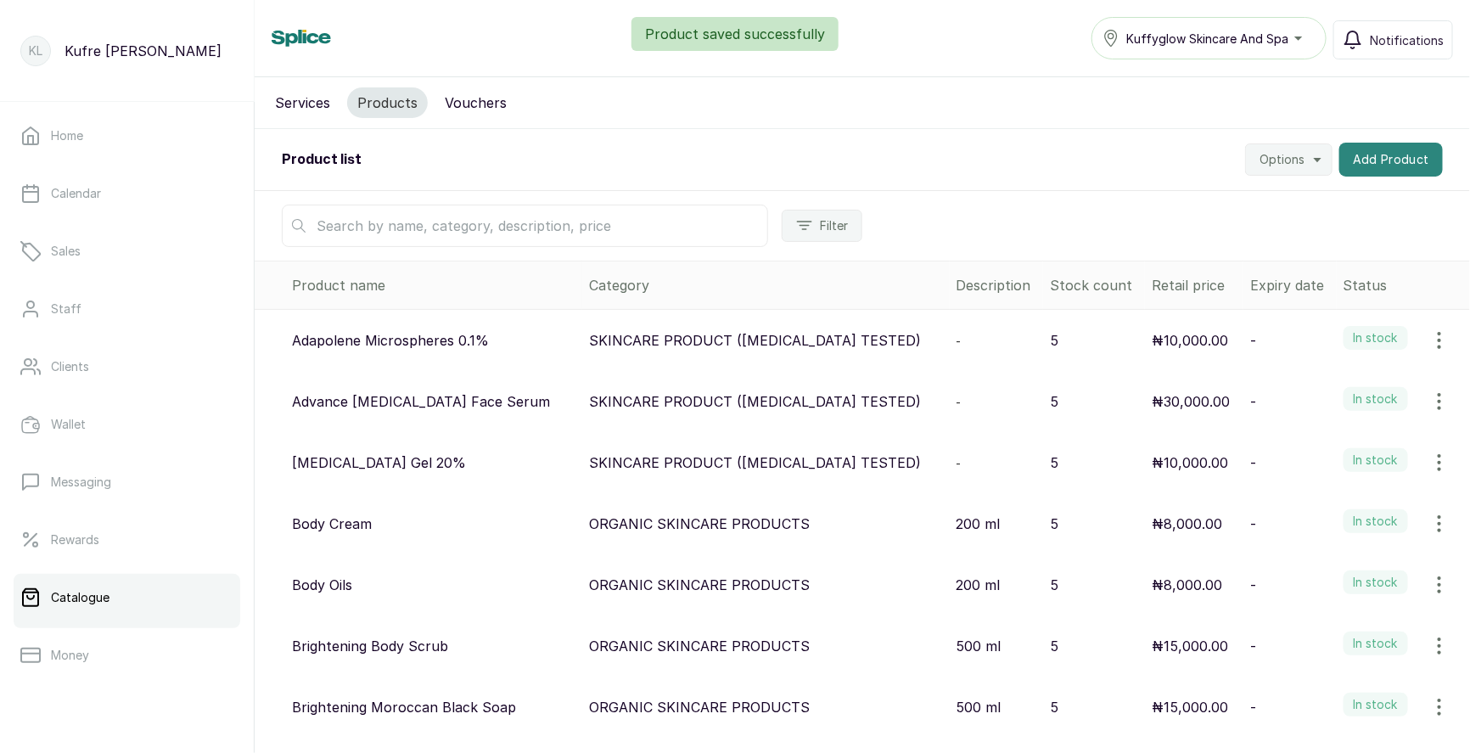
click at [1380, 160] on button "Add Product" at bounding box center [1391, 160] width 104 height 34
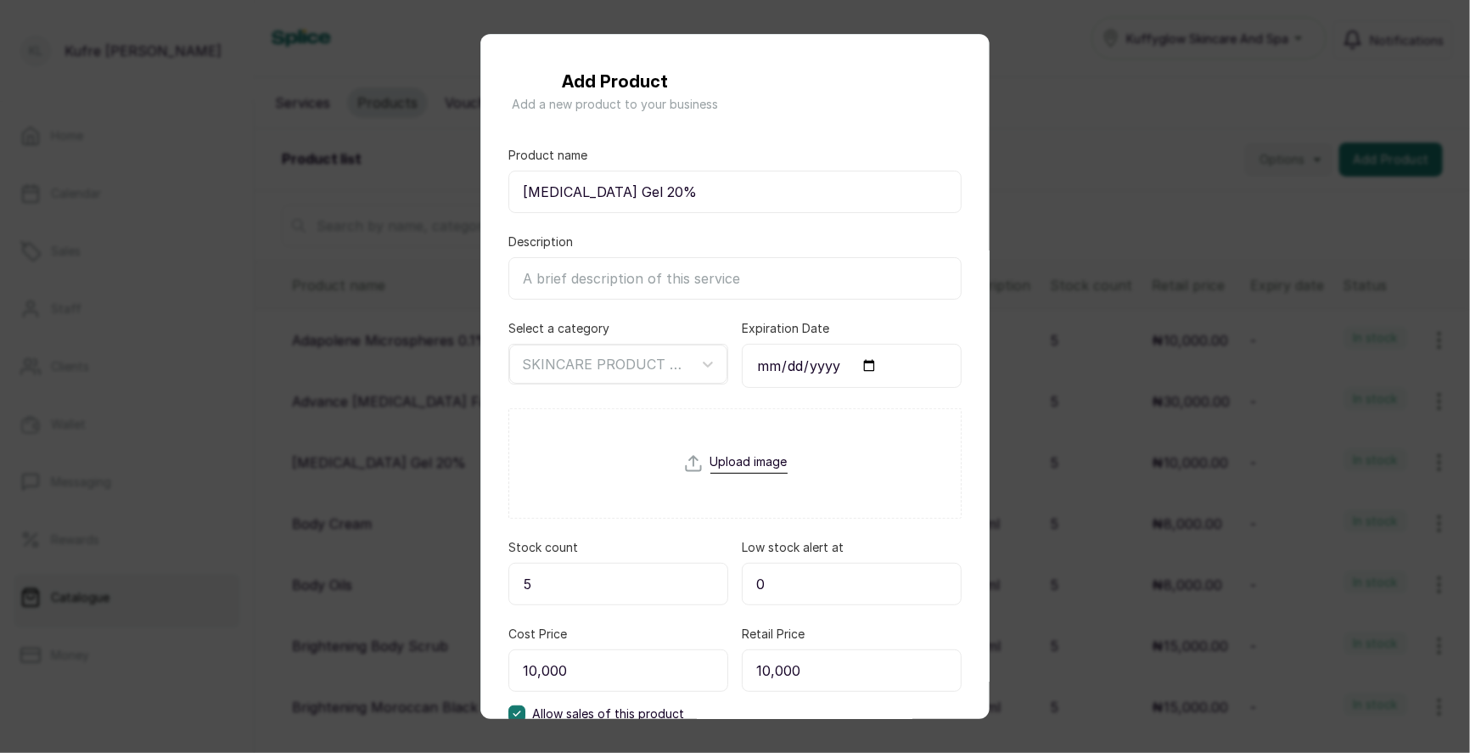
click at [421, 218] on div "Add Product Add a new product to your business Product name Azelaic Acid Gel 20…" at bounding box center [735, 376] width 1470 height 753
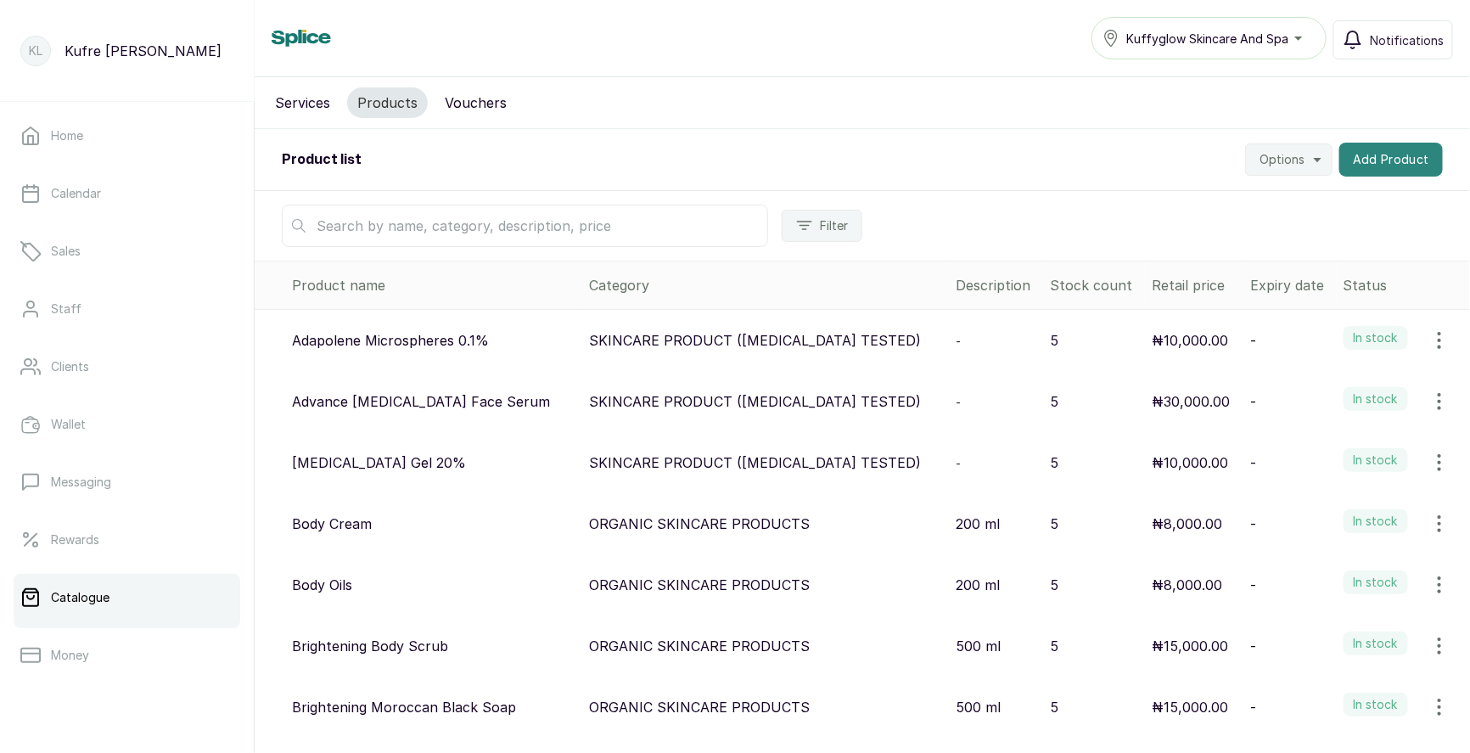
click at [1372, 170] on button "Add Product" at bounding box center [1391, 160] width 104 height 34
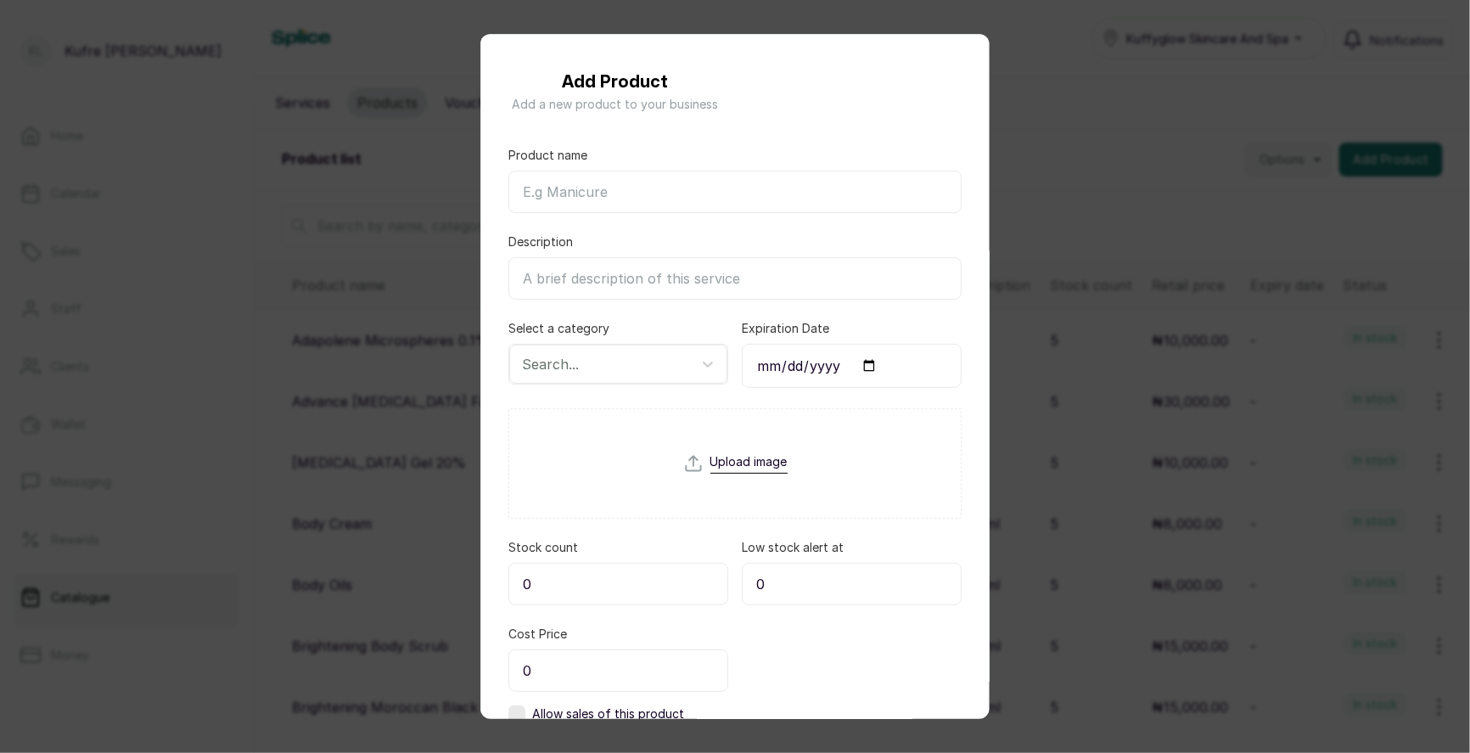
click at [1045, 142] on div "Add Product Add a new product to your business Product name Description Select …" at bounding box center [735, 376] width 1470 height 753
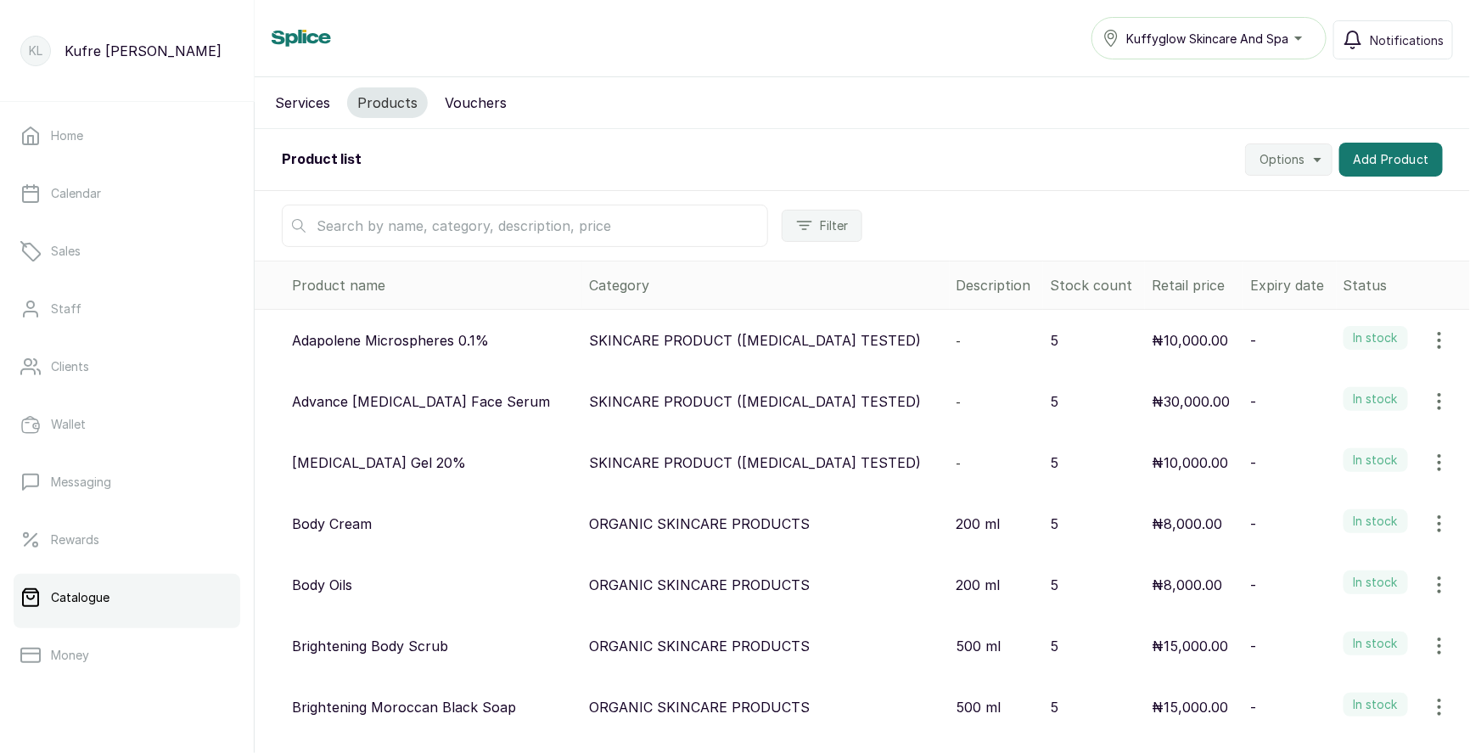
click at [1045, 142] on div "Product list Options Add Product" at bounding box center [862, 160] width 1215 height 62
click at [1378, 162] on button "Add Product" at bounding box center [1391, 160] width 104 height 34
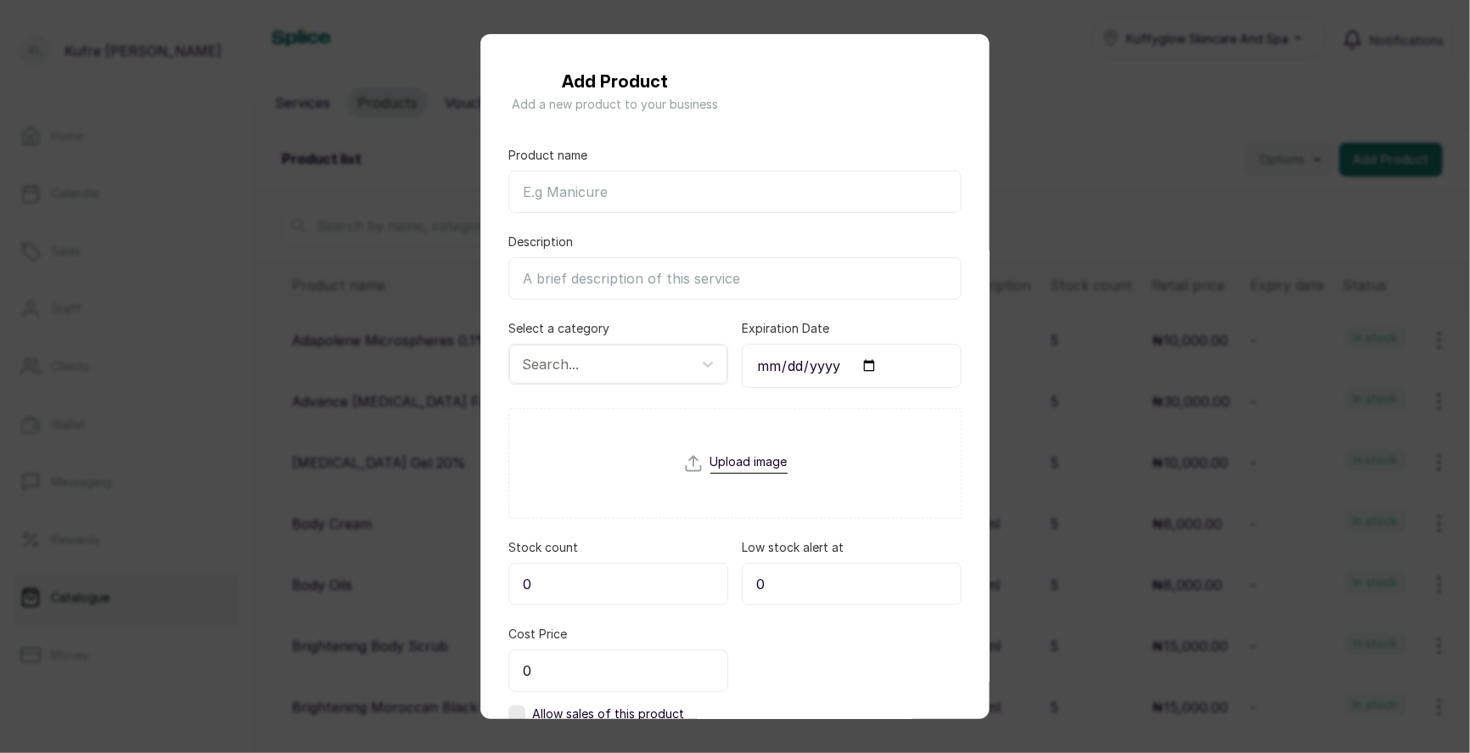
click at [618, 186] on input "Product name" at bounding box center [734, 192] width 453 height 42
paste input "Boil Oil"
type input "Boil Oil"
click at [612, 369] on div at bounding box center [603, 364] width 162 height 22
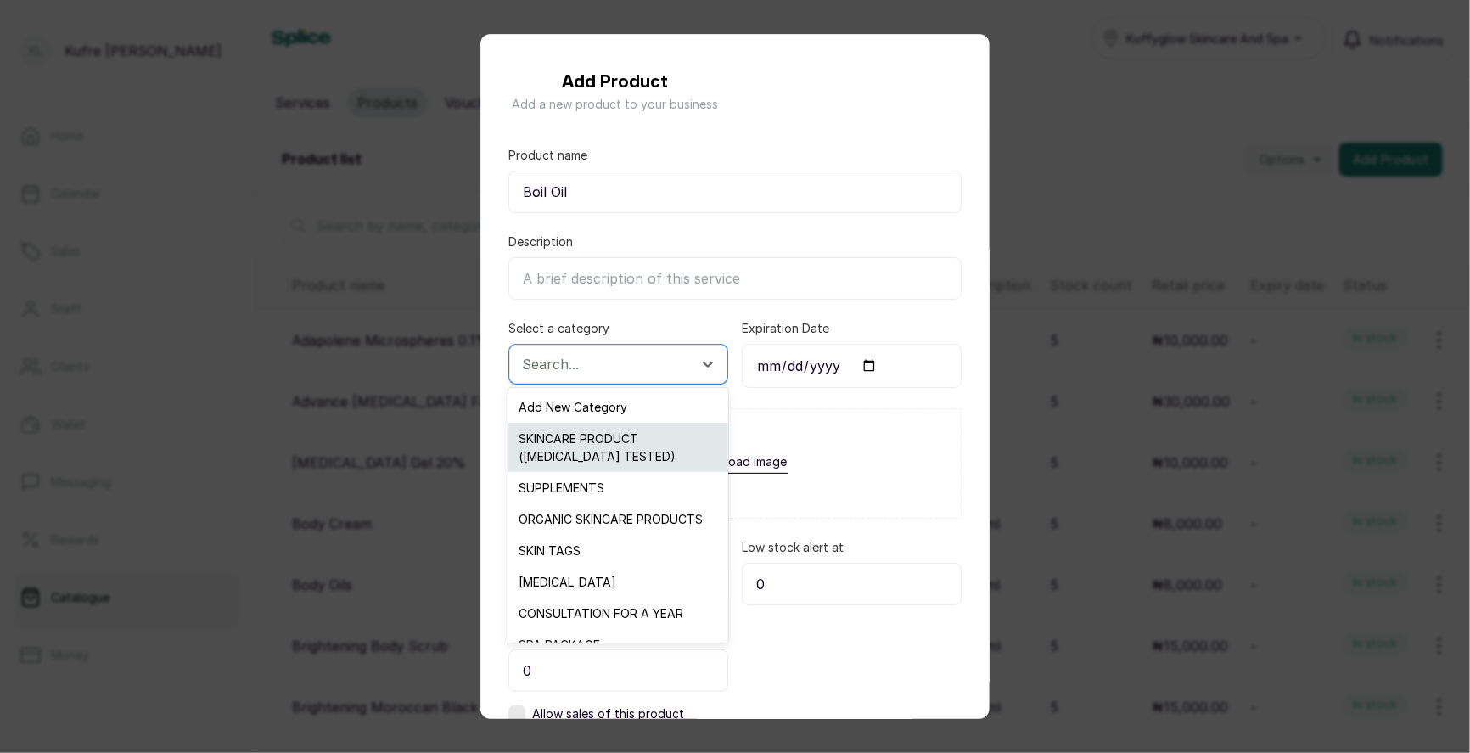
click at [616, 452] on div "SKINCARE PRODUCT ([MEDICAL_DATA] TESTED)" at bounding box center [617, 447] width 219 height 49
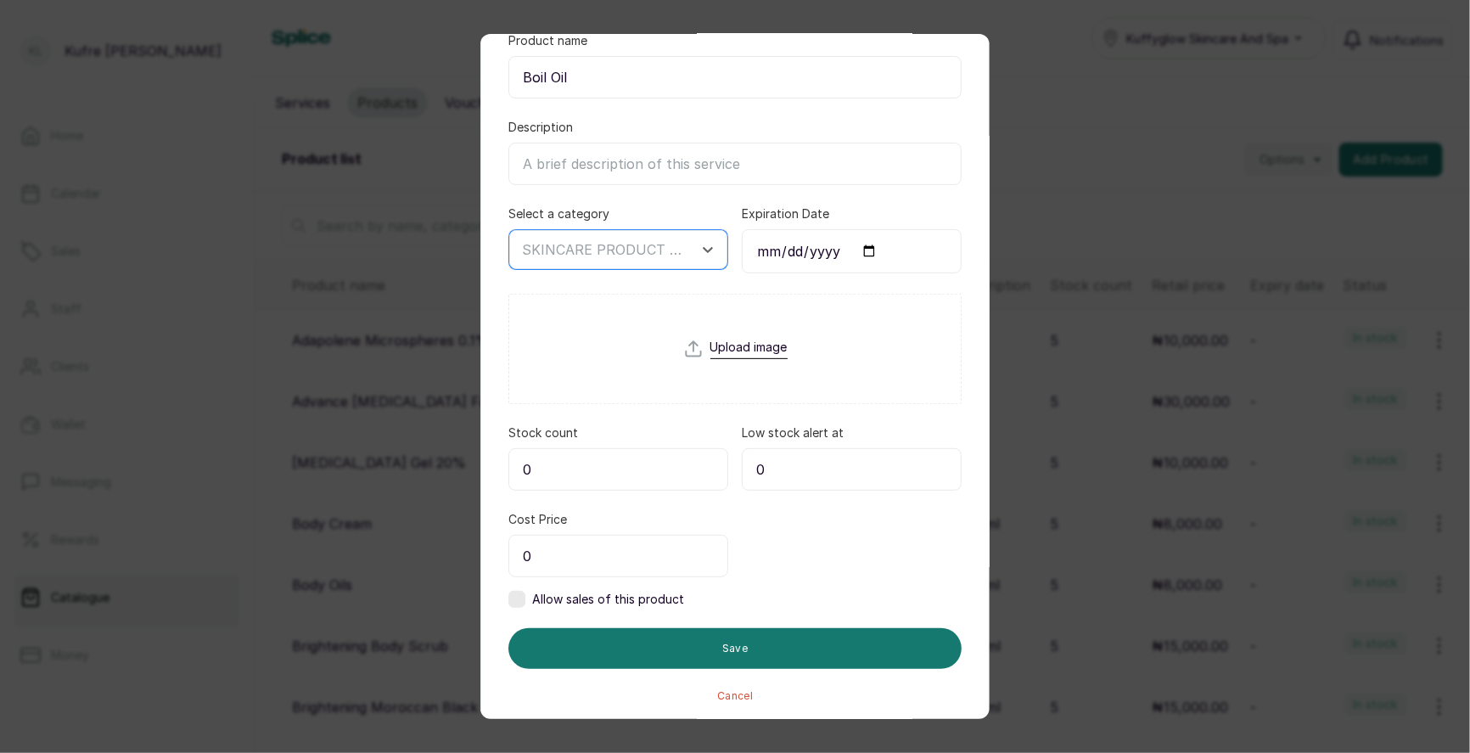
click at [583, 473] on input "0" at bounding box center [618, 469] width 220 height 42
type input "5"
click at [592, 552] on input "0" at bounding box center [618, 556] width 220 height 42
type input "10,000"
click at [519, 591] on label at bounding box center [516, 599] width 17 height 17
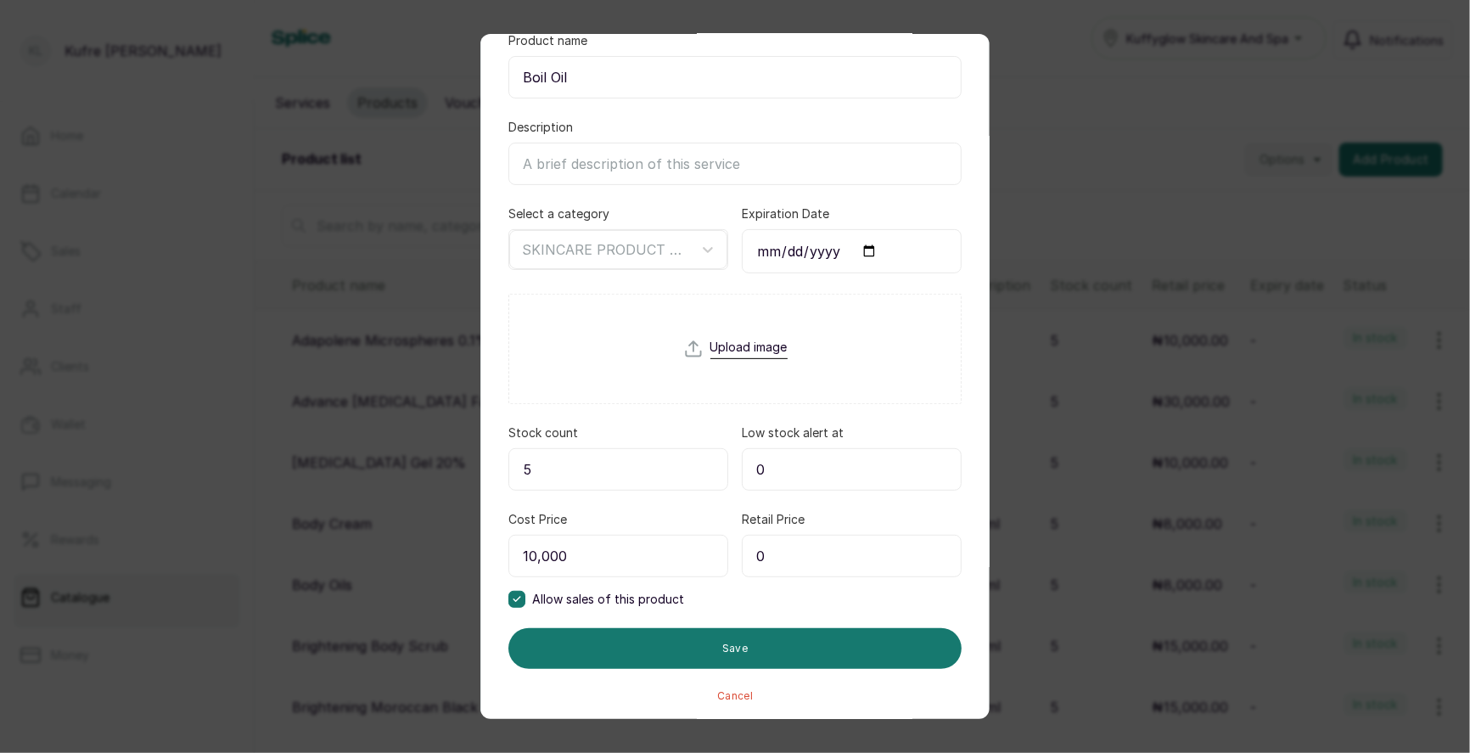
click at [840, 553] on input "0" at bounding box center [852, 556] width 220 height 42
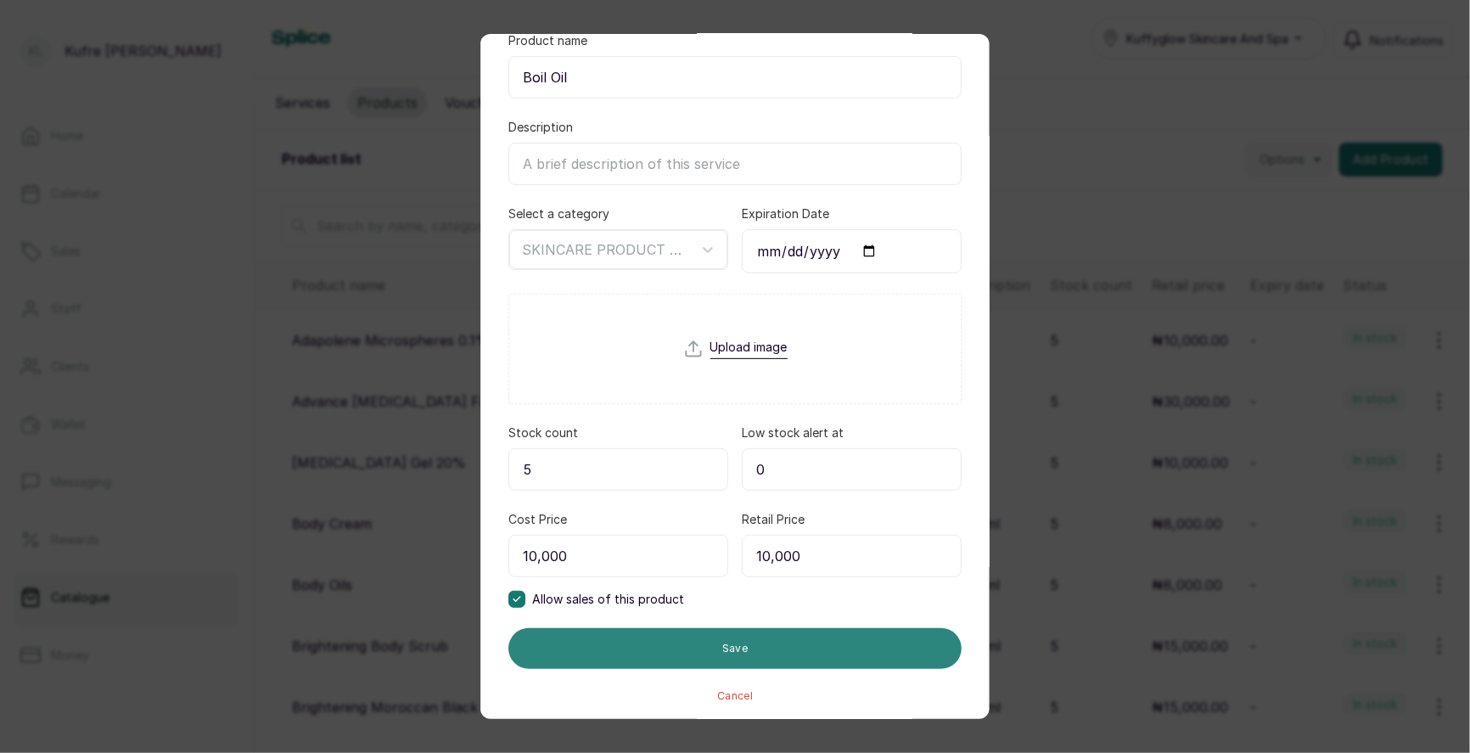
type input "10,000"
click at [804, 631] on button "Save" at bounding box center [734, 648] width 453 height 41
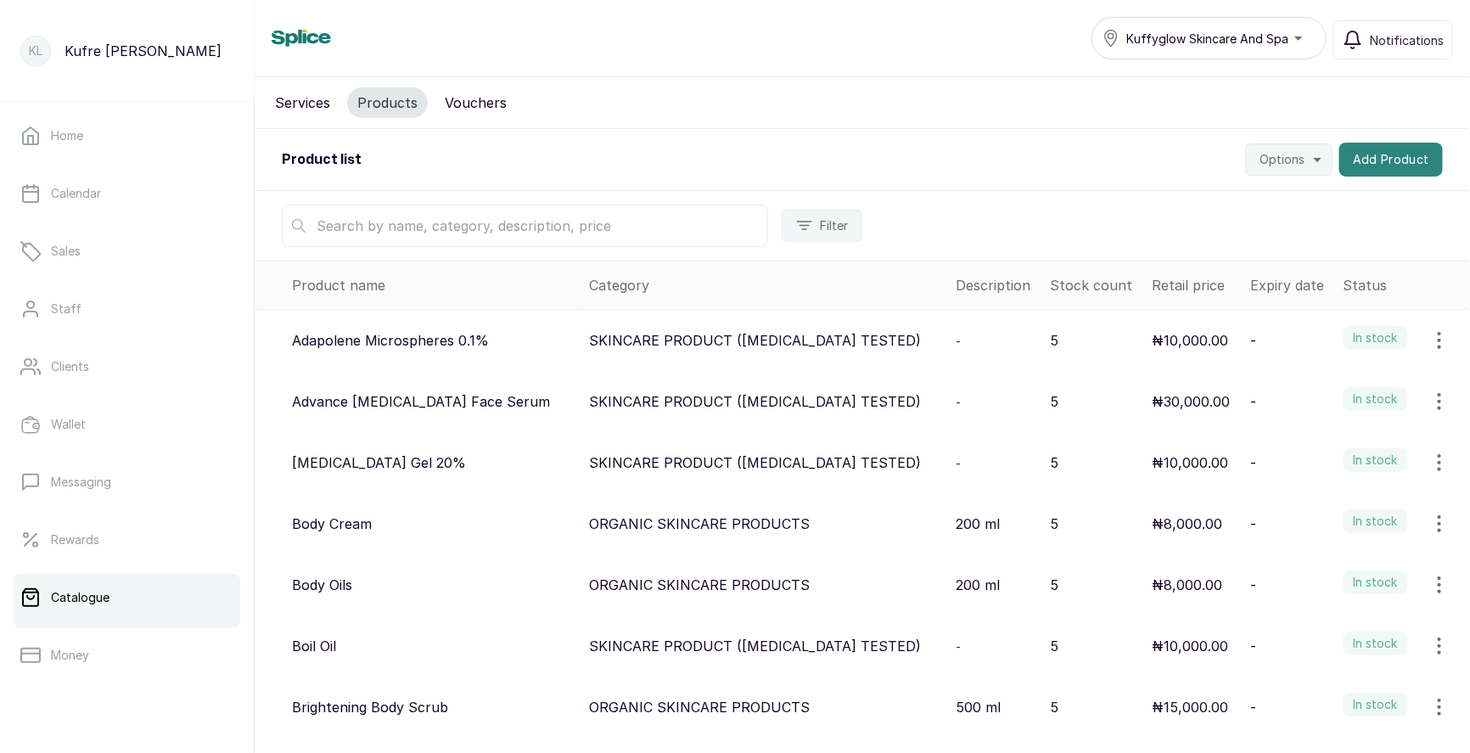
click at [1365, 168] on button "Add Product" at bounding box center [1391, 160] width 104 height 34
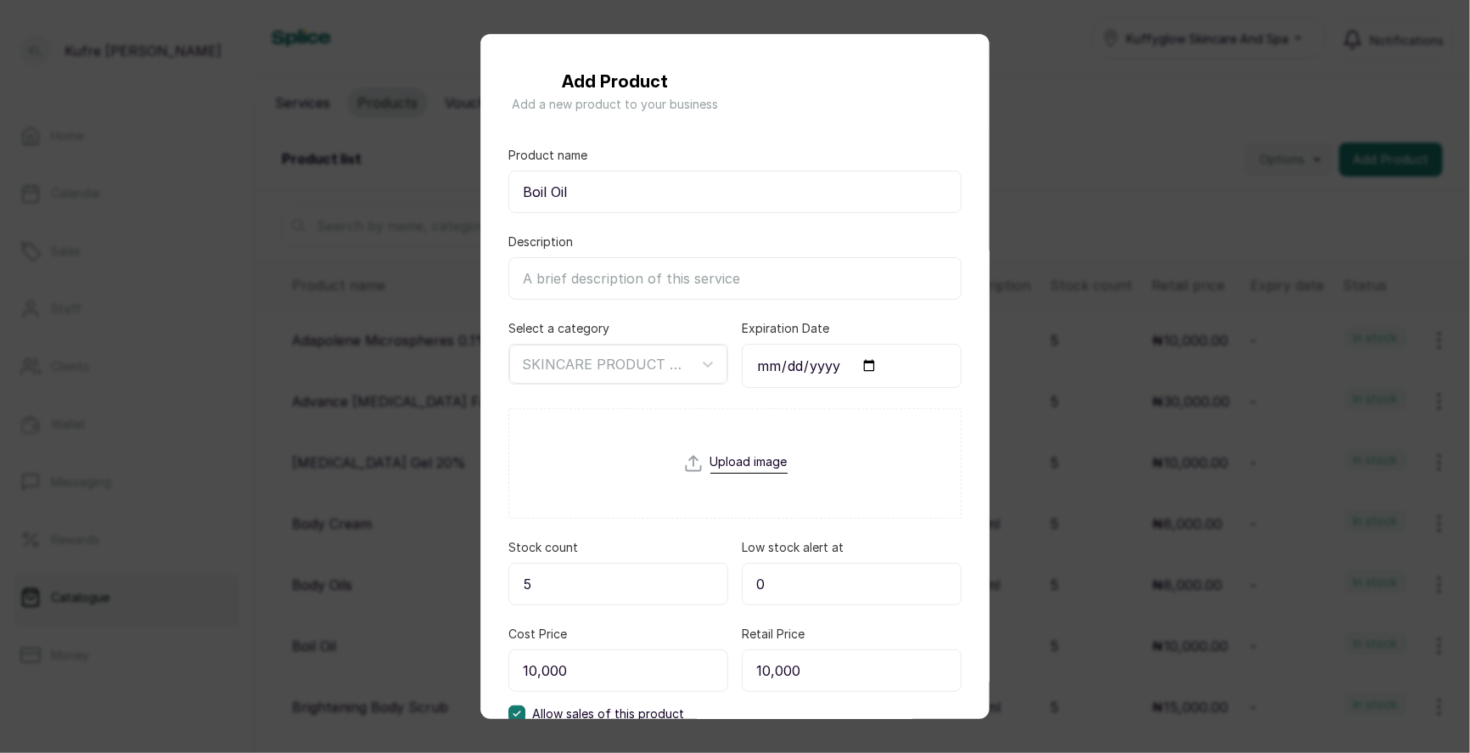
click at [618, 187] on input "Boil Oil" at bounding box center [734, 192] width 453 height 42
type input "B"
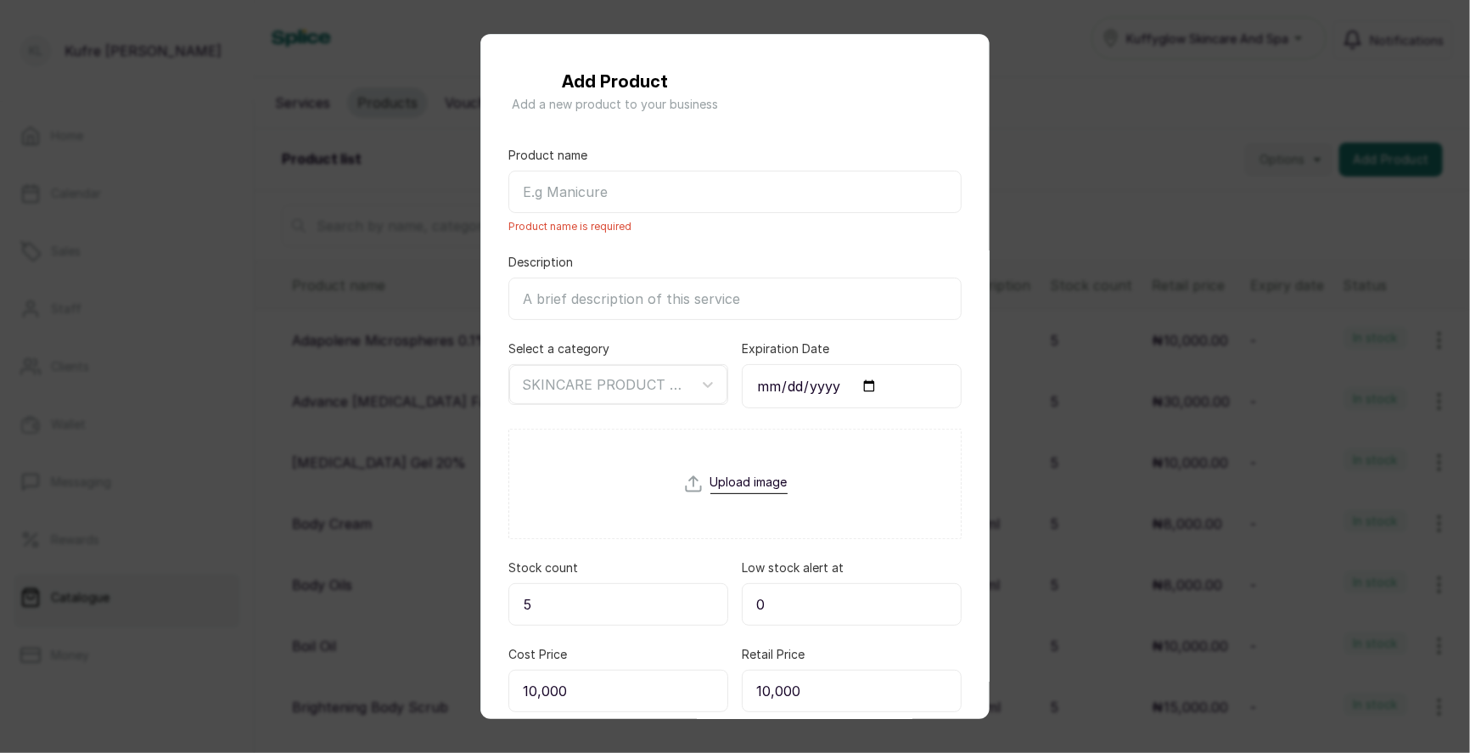
paste input "Care Beau Face and Body Scrub"
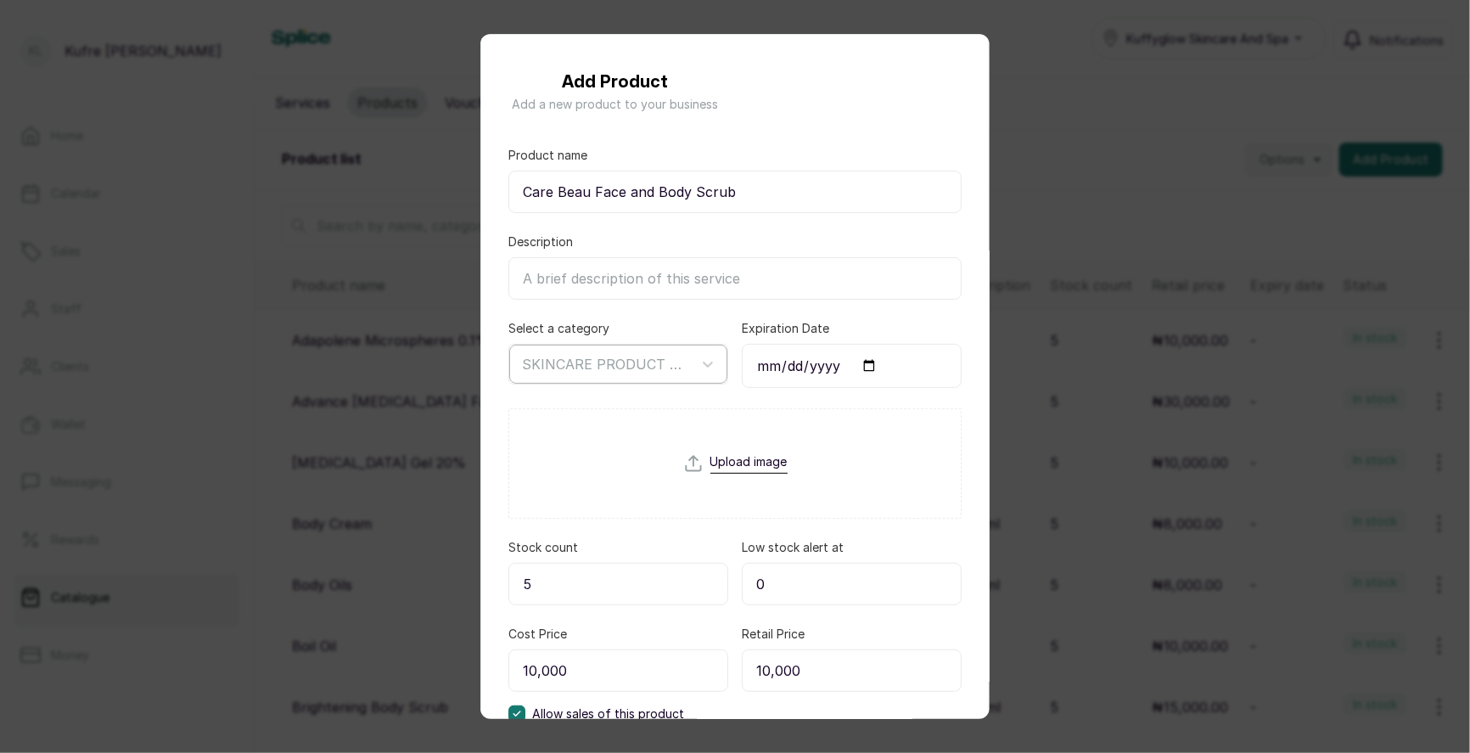
type input "Care Beau Face and Body Scrub"
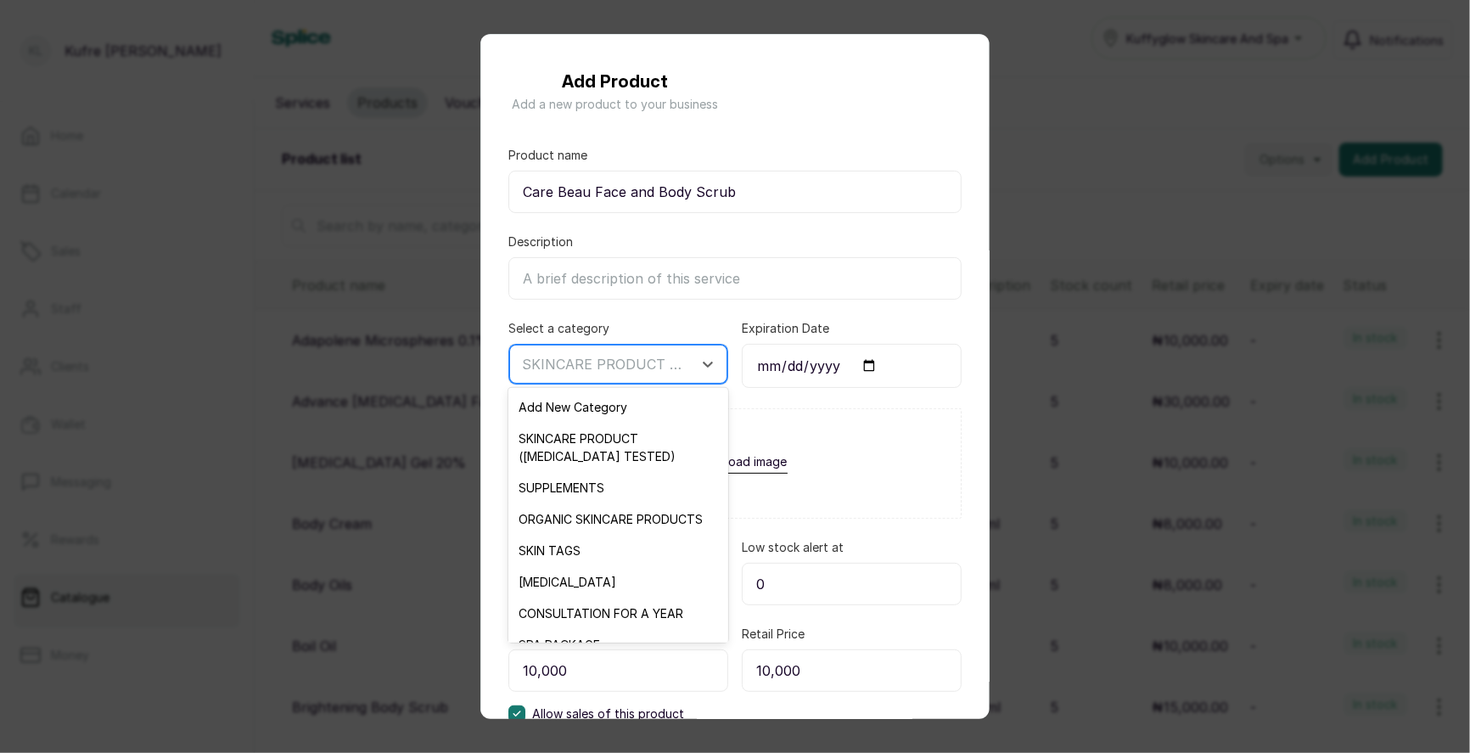
click at [682, 365] on div at bounding box center [603, 364] width 162 height 22
click at [842, 271] on input "Description" at bounding box center [734, 278] width 453 height 42
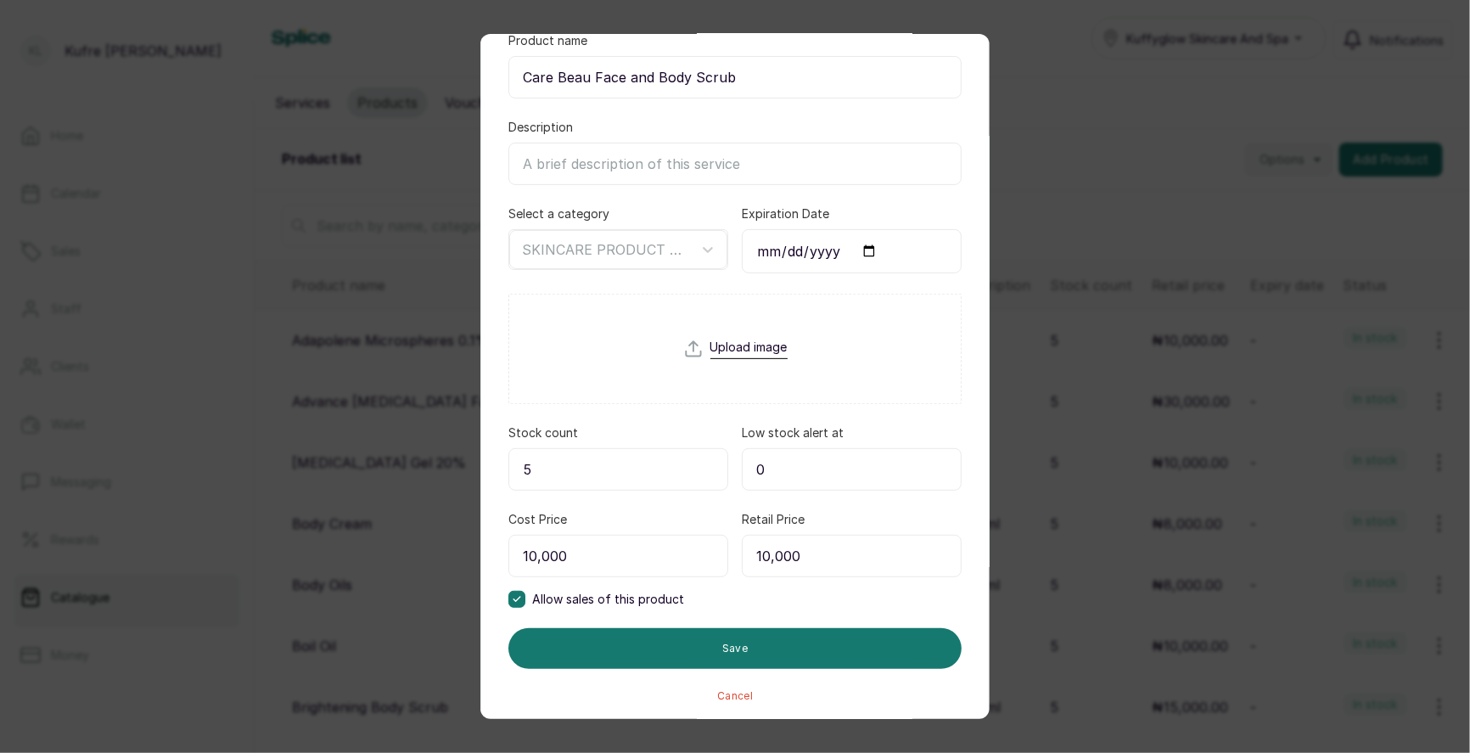
click at [587, 556] on input "10,000" at bounding box center [618, 556] width 220 height 42
type input "8,000"
click at [769, 547] on input "10,000" at bounding box center [852, 556] width 220 height 42
type input "0"
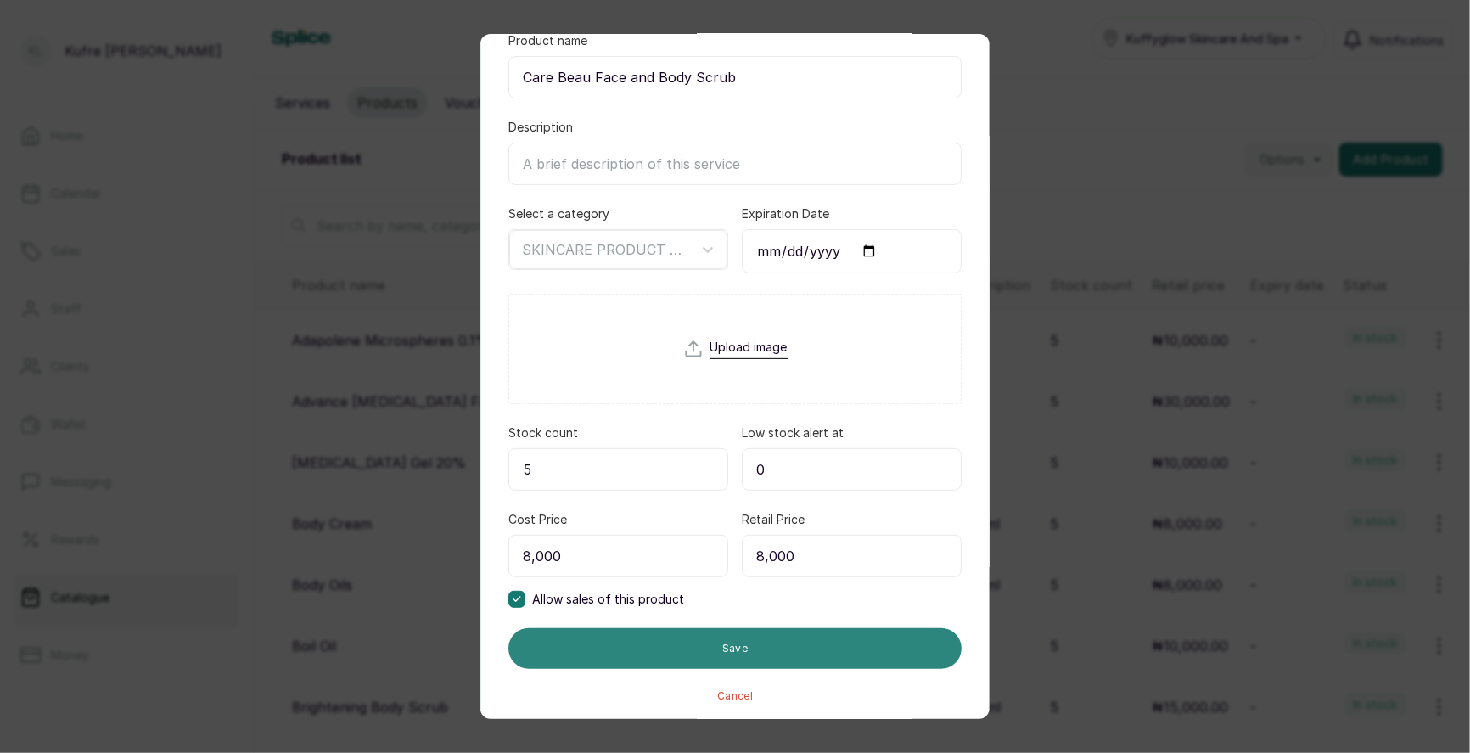
type input "8,000"
click at [720, 642] on button "Save" at bounding box center [734, 648] width 453 height 41
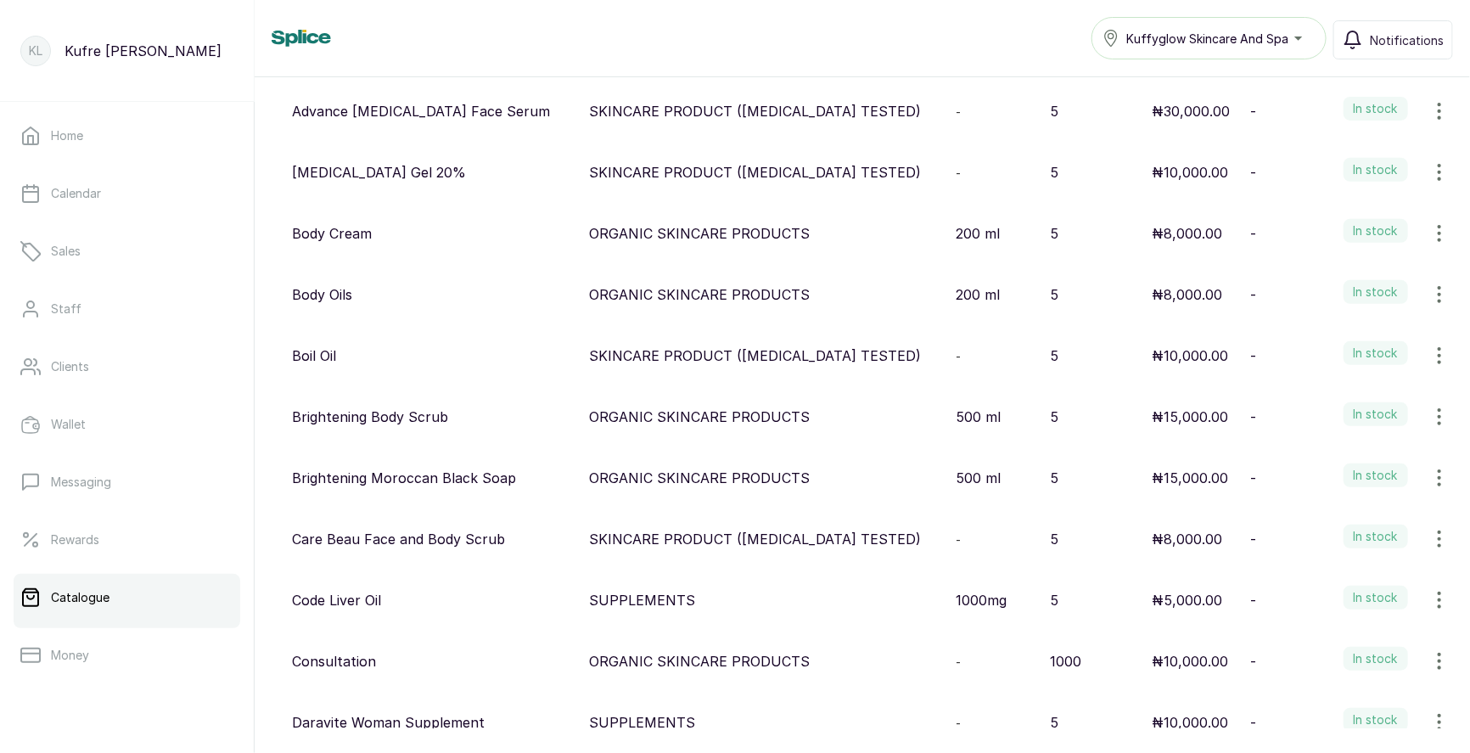
scroll to position [0, 0]
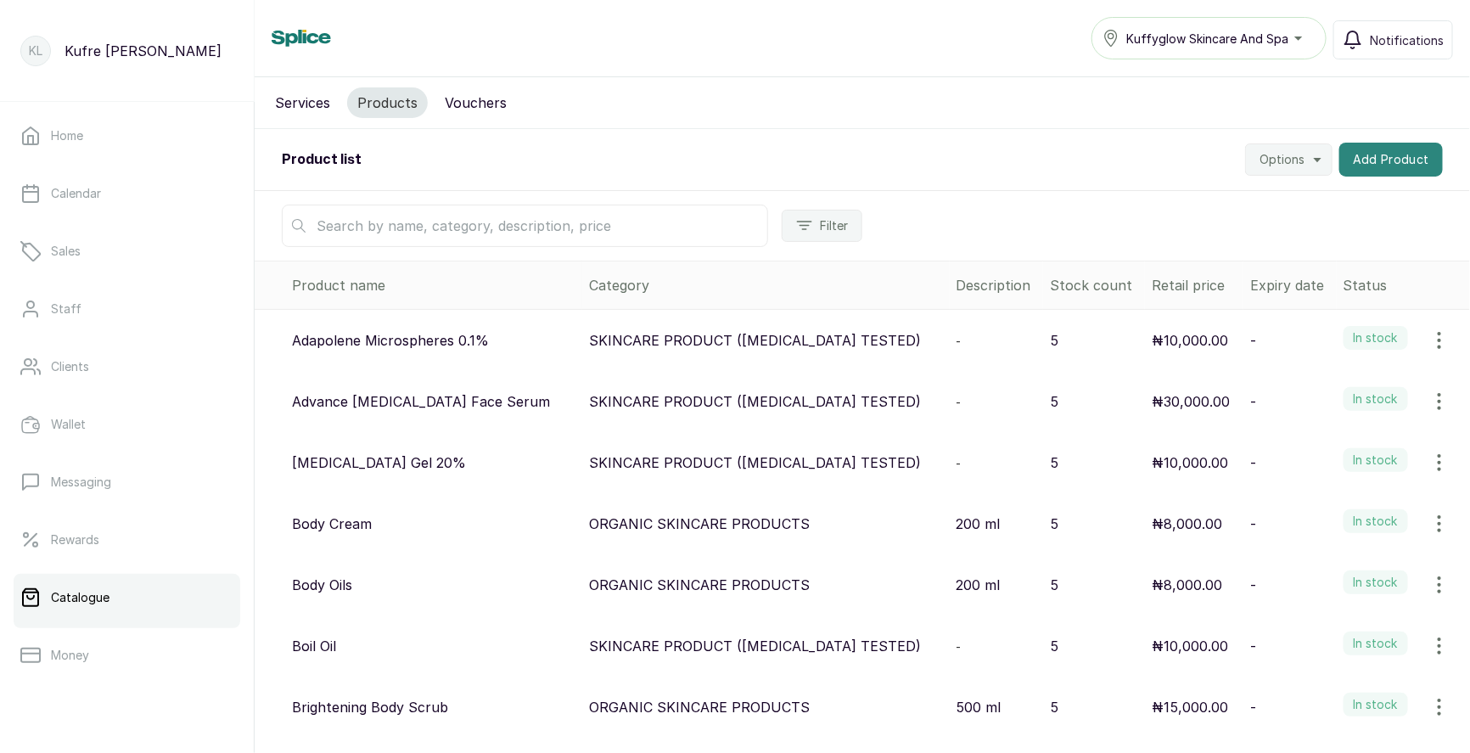
click at [1407, 160] on button "Add Product" at bounding box center [1391, 160] width 104 height 34
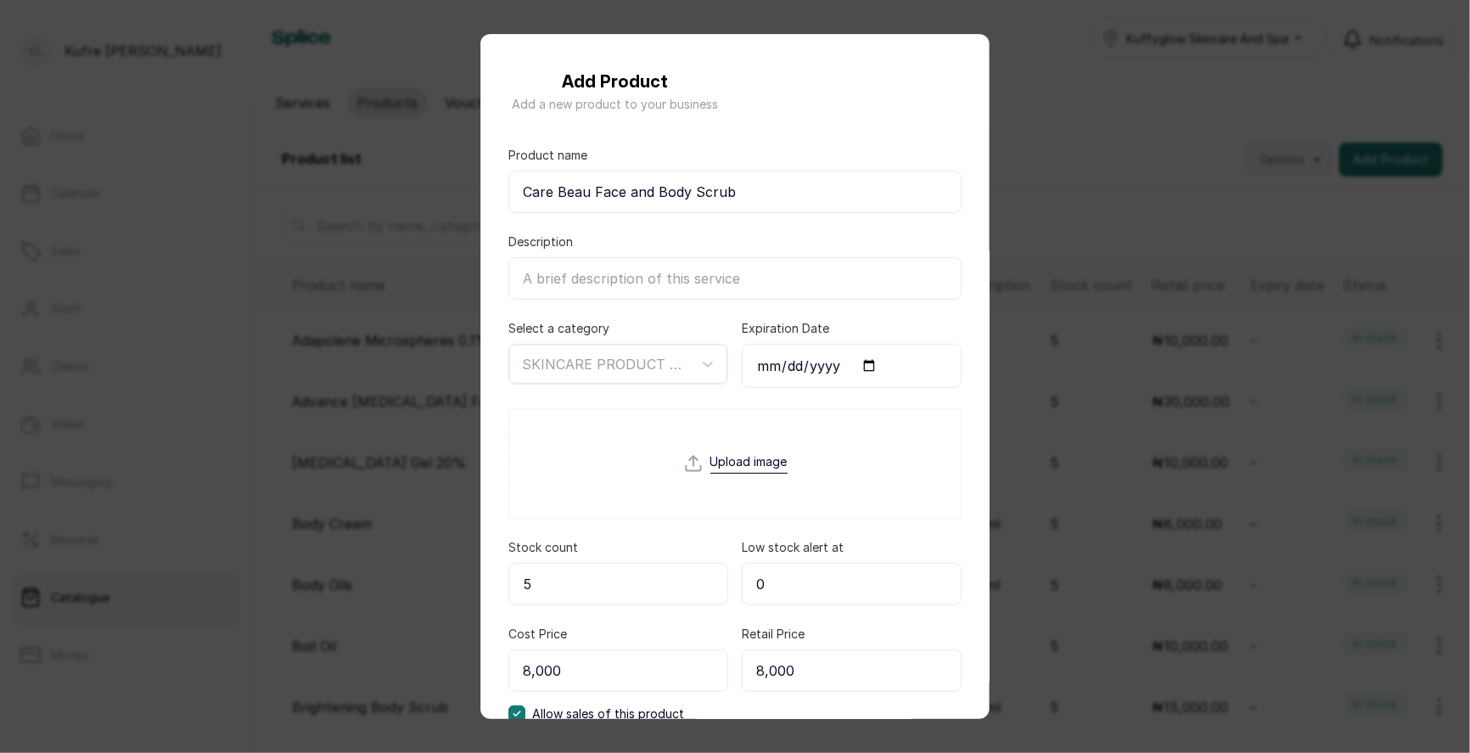
drag, startPoint x: 1407, startPoint y: 227, endPoint x: 1408, endPoint y: 217, distance: 9.4
click at [1407, 227] on div "Add Product Add a new product to your business Product name Care Beau Face and …" at bounding box center [735, 376] width 1470 height 753
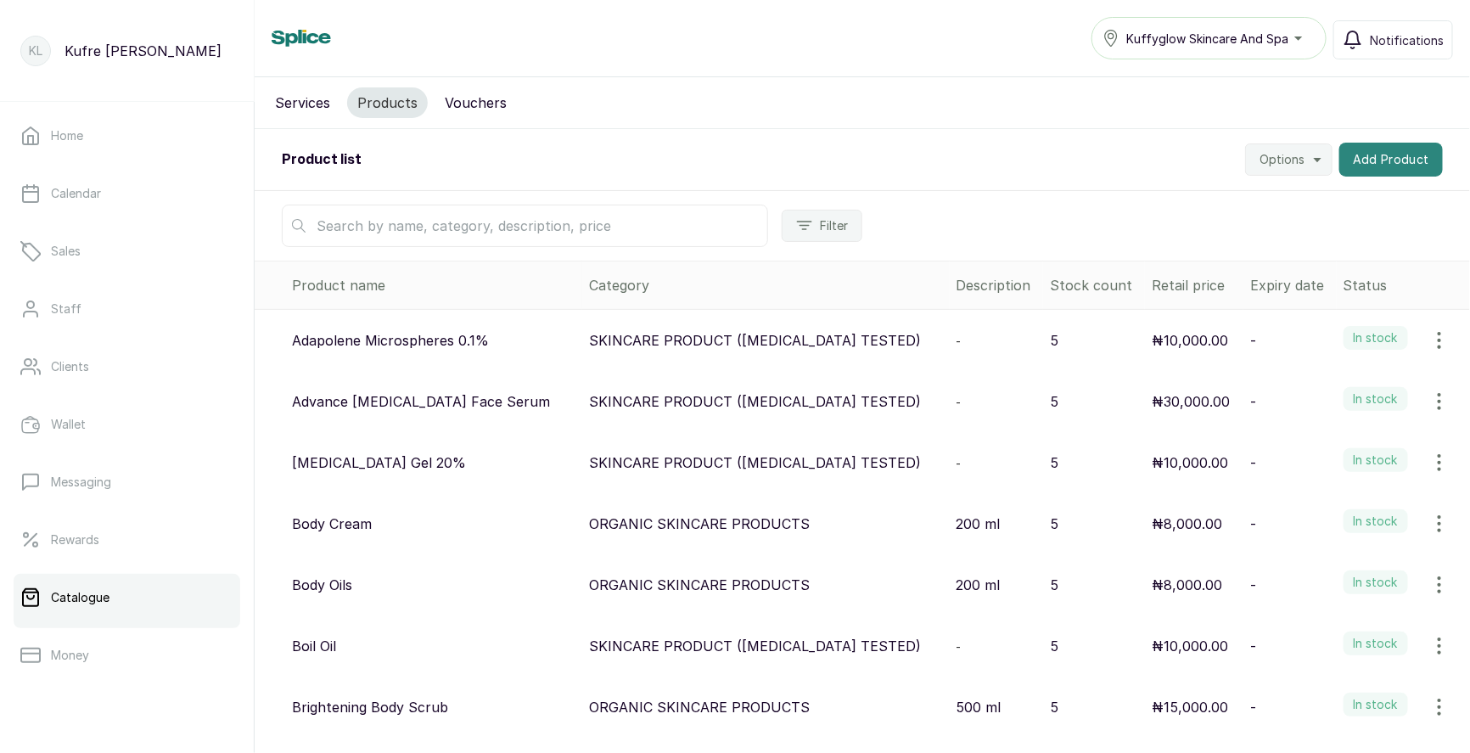
click at [1391, 160] on button "Add Product" at bounding box center [1391, 160] width 104 height 34
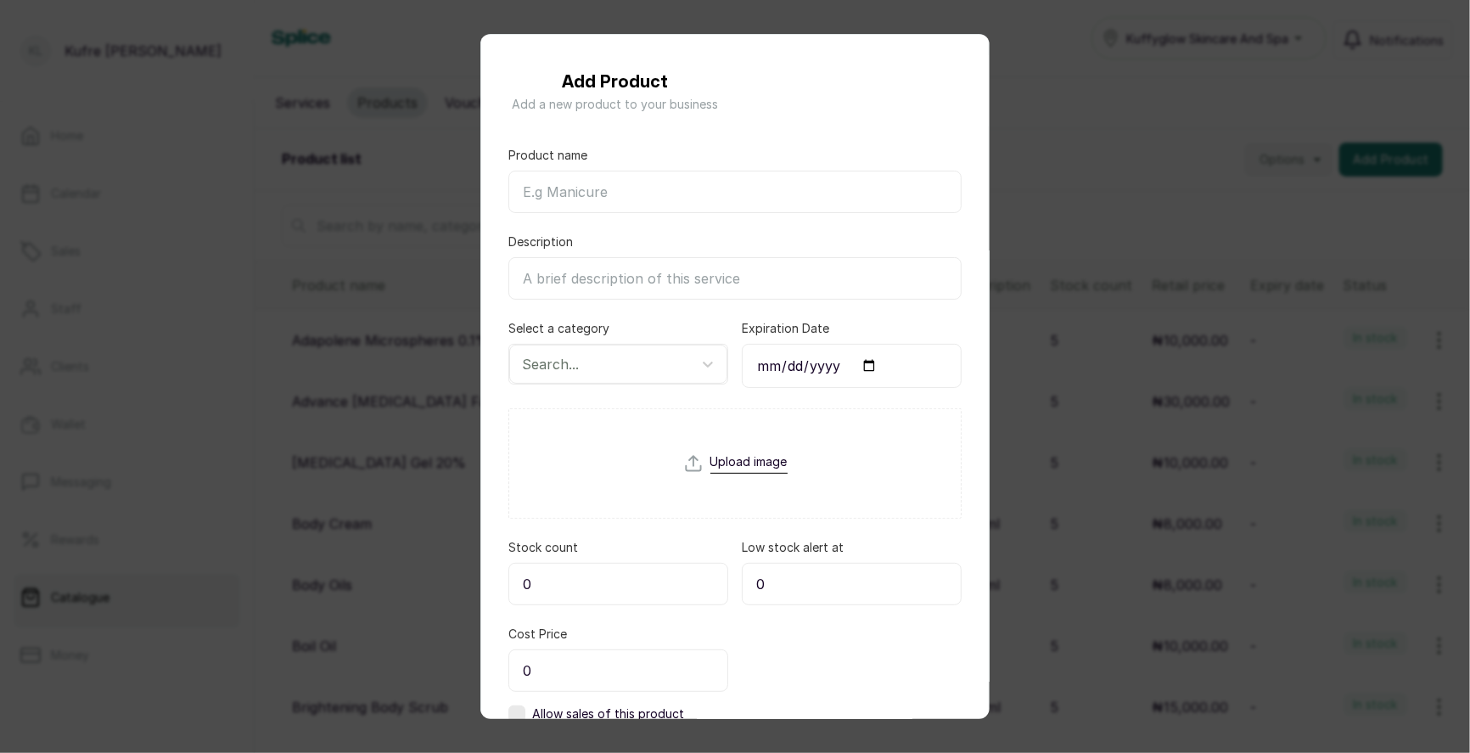
click at [577, 201] on input "Product name" at bounding box center [734, 192] width 453 height 42
paste input "Dove Moisturizing Body Lotion"
type input "Dove Moisturizing Body Lotion"
click at [579, 360] on div at bounding box center [603, 364] width 162 height 22
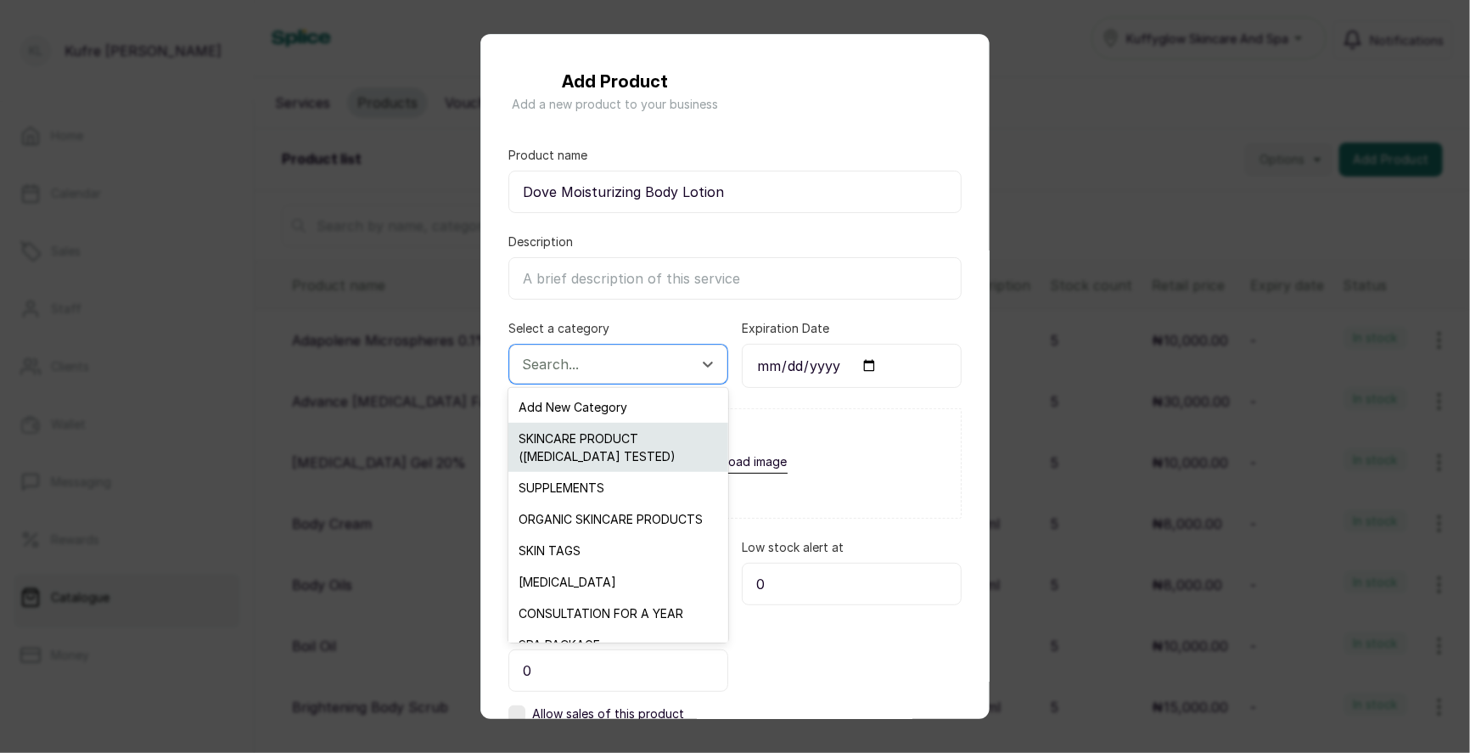
click at [621, 444] on div "SKINCARE PRODUCT ([MEDICAL_DATA] TESTED)" at bounding box center [617, 447] width 219 height 49
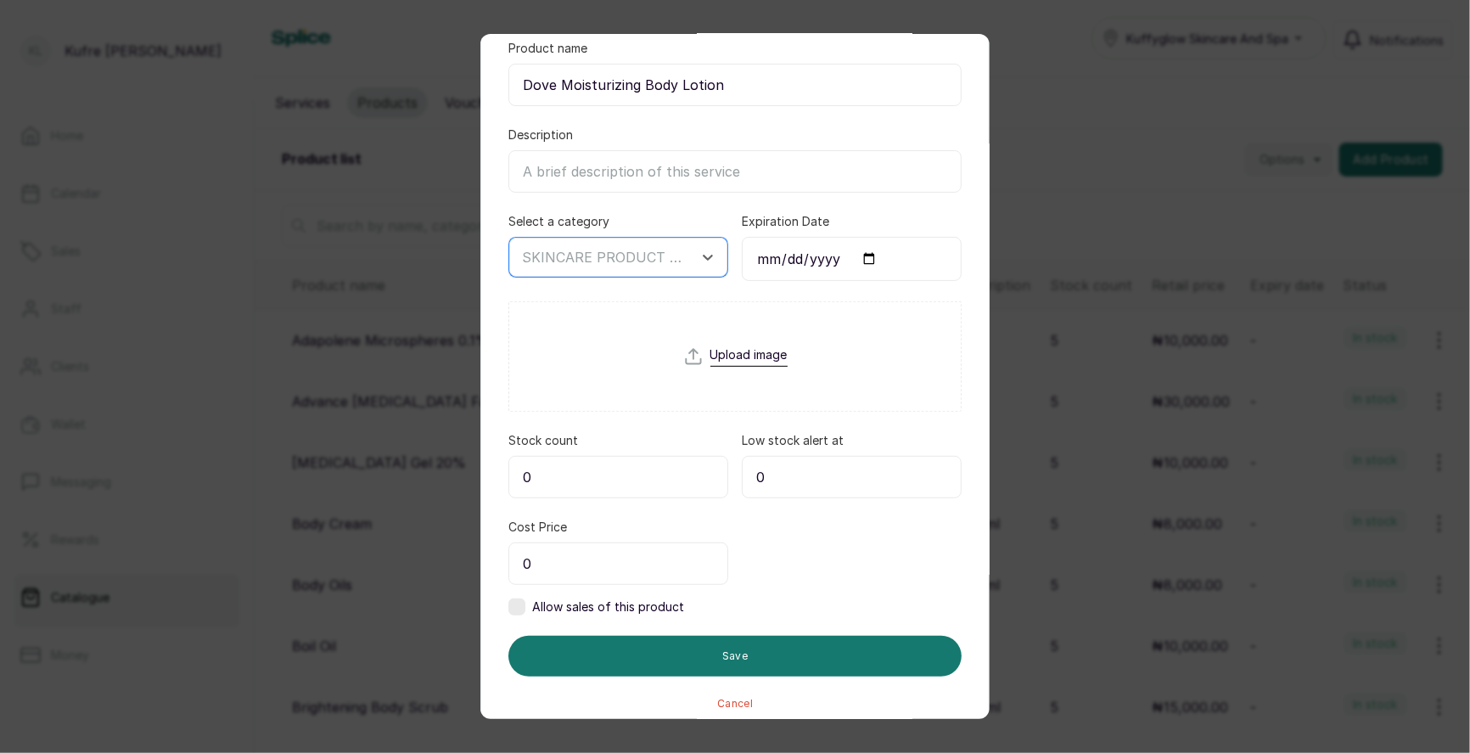
scroll to position [115, 0]
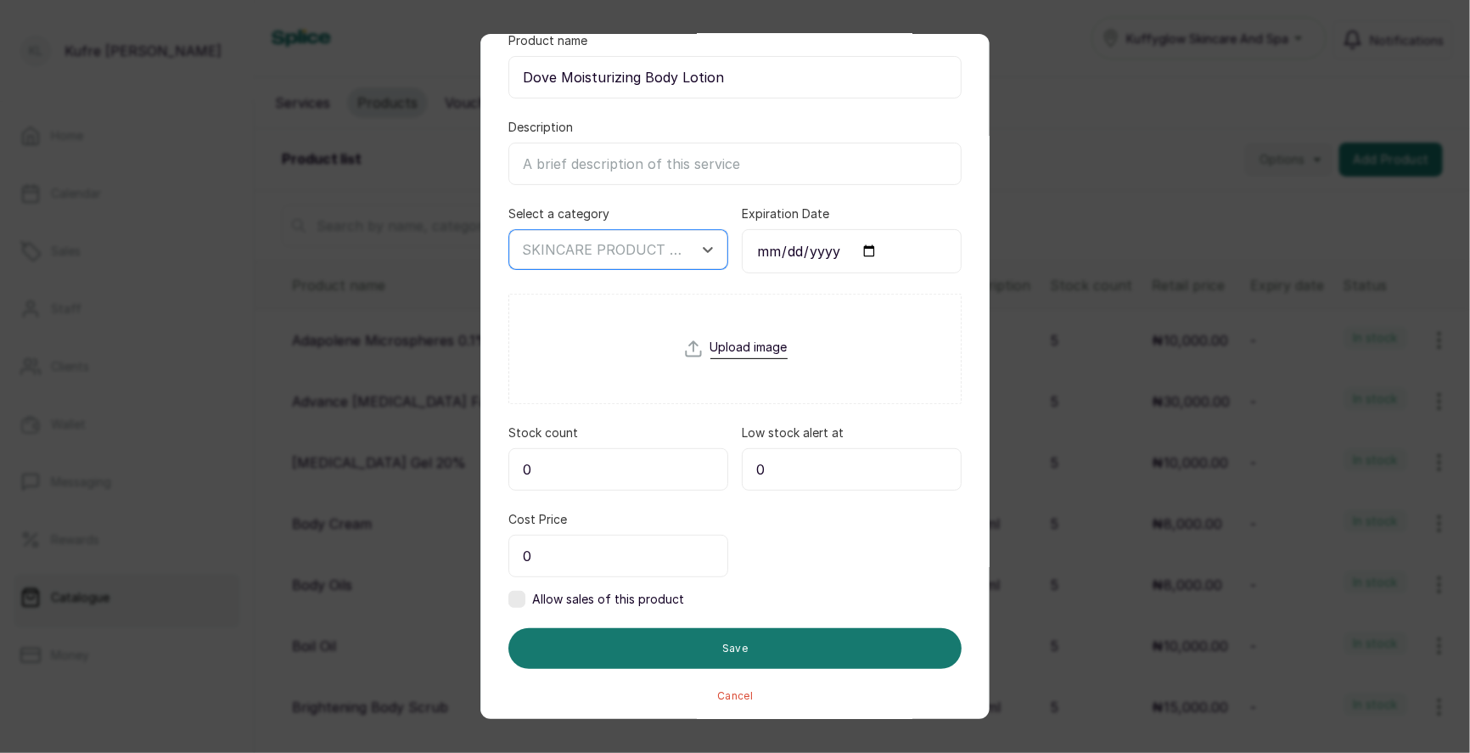
click at [620, 467] on input "0" at bounding box center [618, 469] width 220 height 42
type input "5"
click at [611, 564] on input "0" at bounding box center [618, 556] width 220 height 42
type input "15,000"
click at [524, 595] on label at bounding box center [516, 599] width 17 height 17
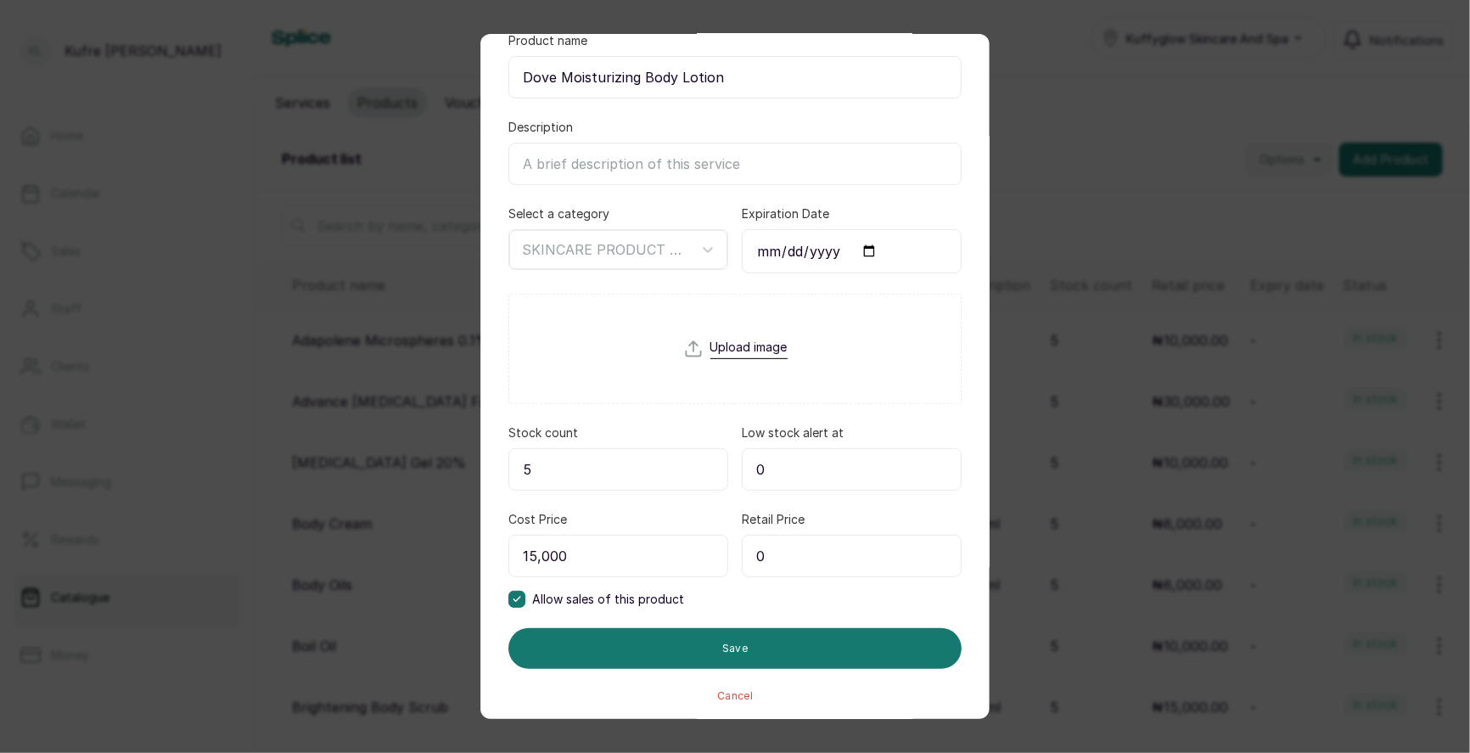
click at [842, 548] on input "0" at bounding box center [852, 556] width 220 height 42
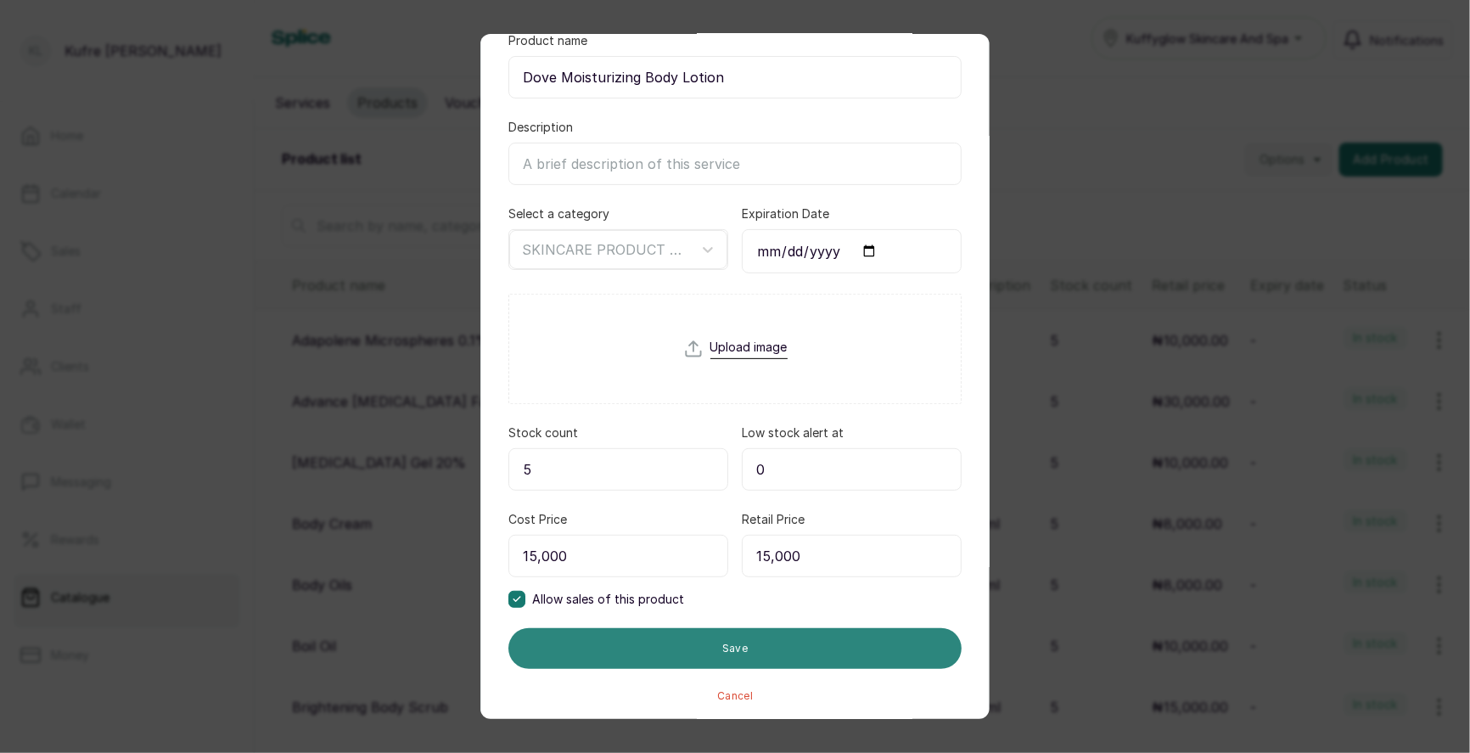
type input "15,000"
click at [793, 639] on button "Save" at bounding box center [734, 648] width 453 height 41
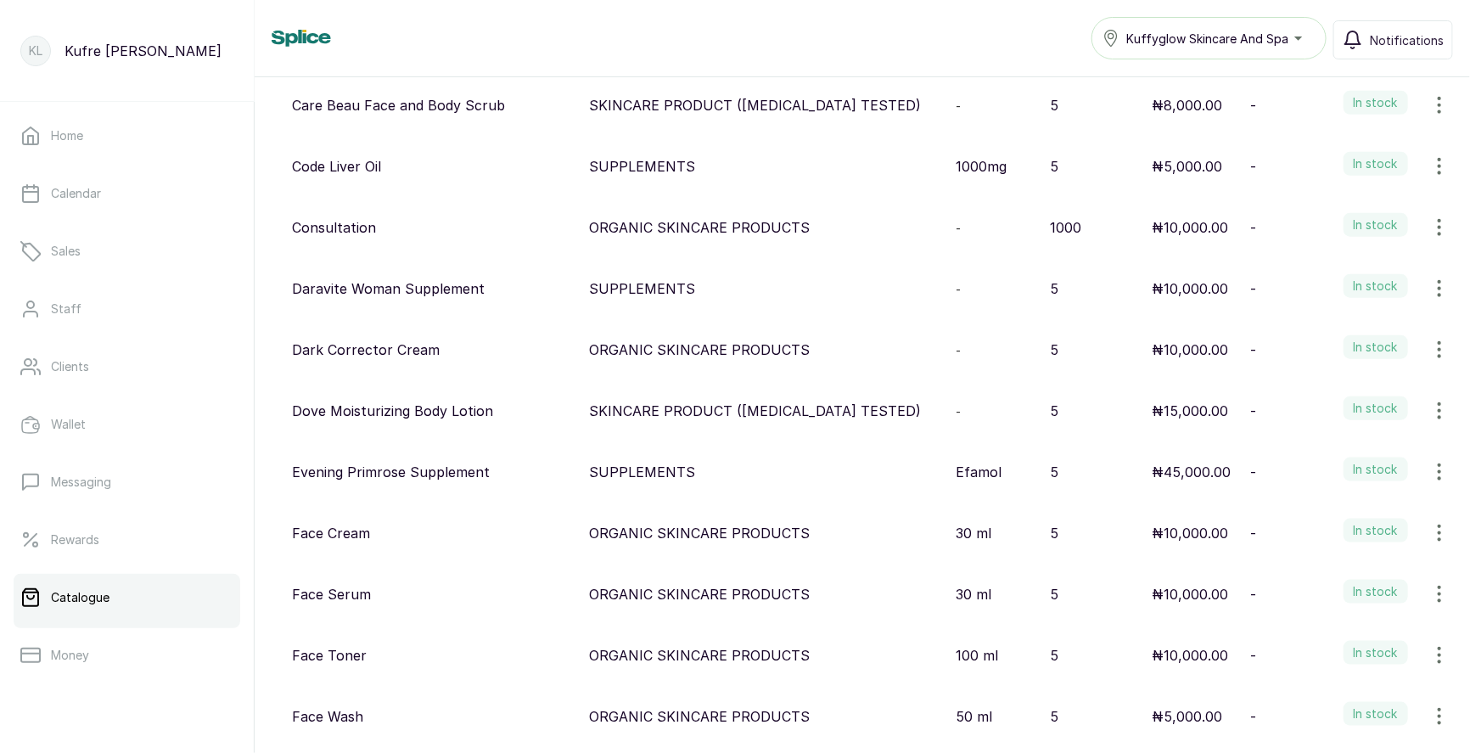
scroll to position [0, 0]
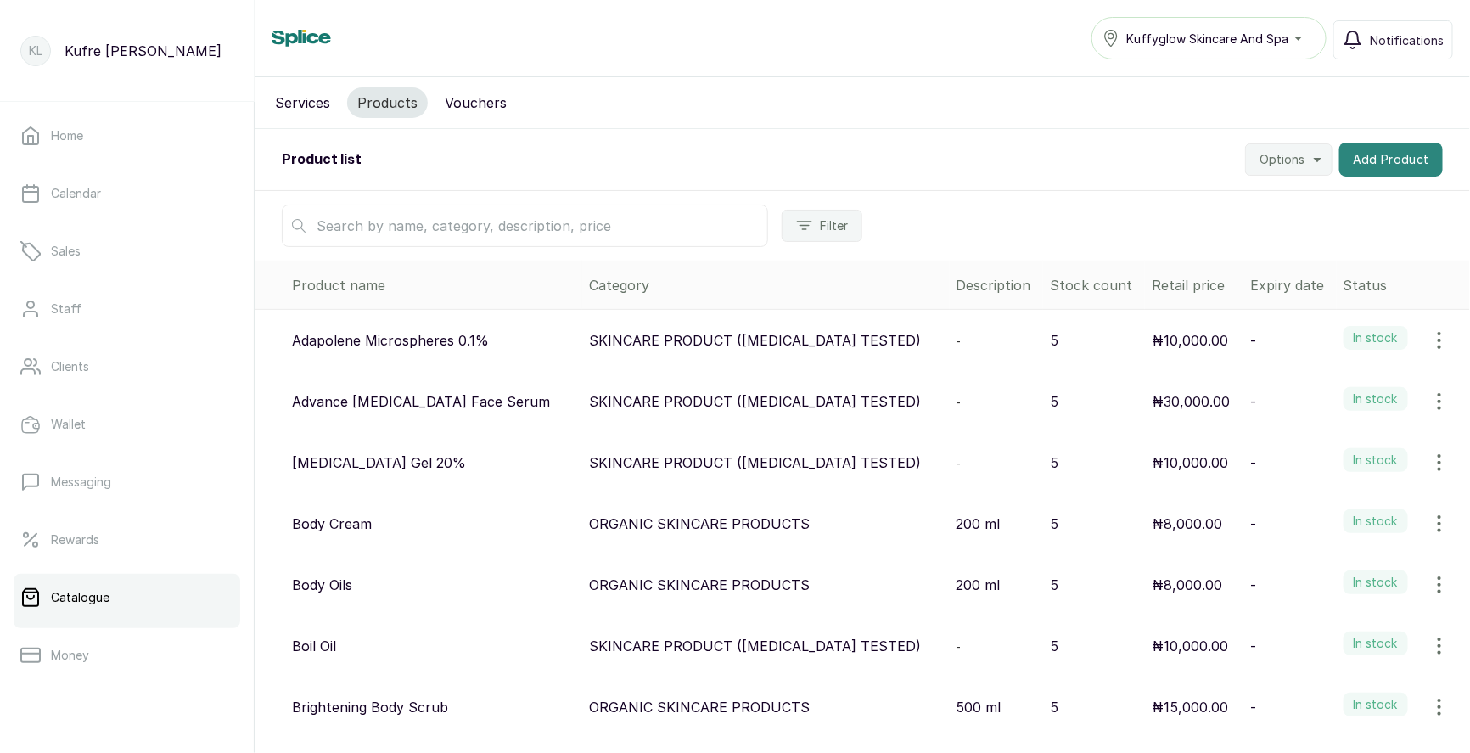
click at [1363, 157] on button "Add Product" at bounding box center [1391, 160] width 104 height 34
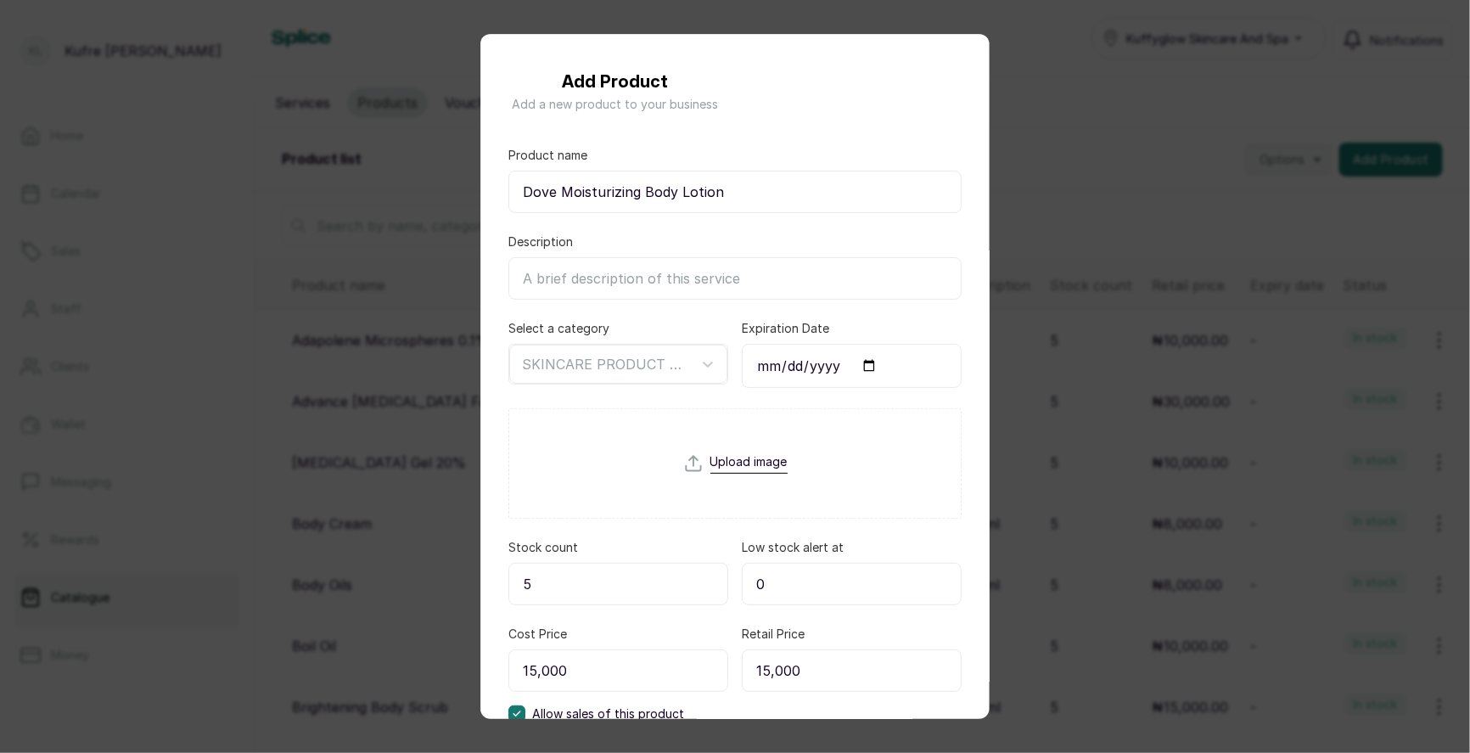
click at [1128, 235] on div "Add Product Add a new product to your business Product name Dove Moisturizing B…" at bounding box center [735, 376] width 1470 height 753
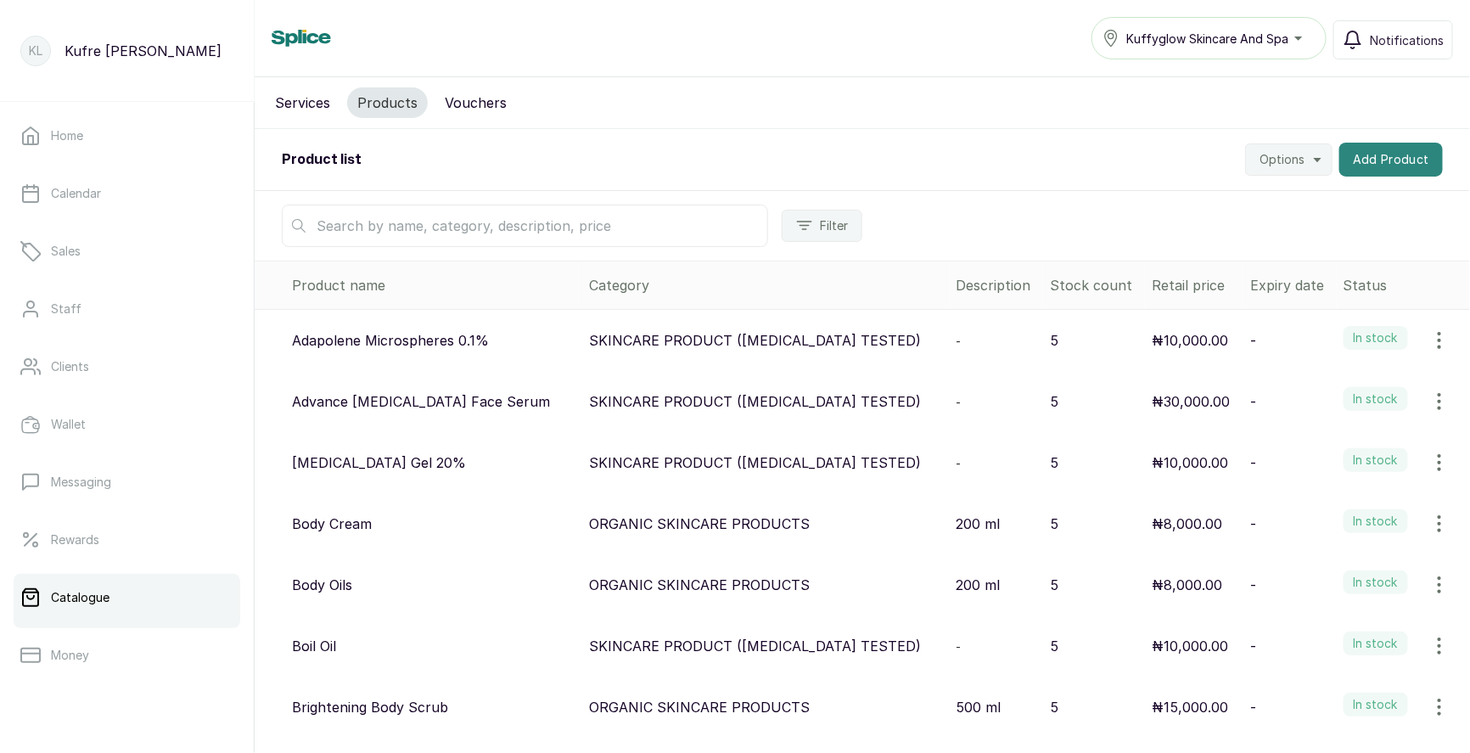
click at [1400, 150] on button "Add Product" at bounding box center [1391, 160] width 104 height 34
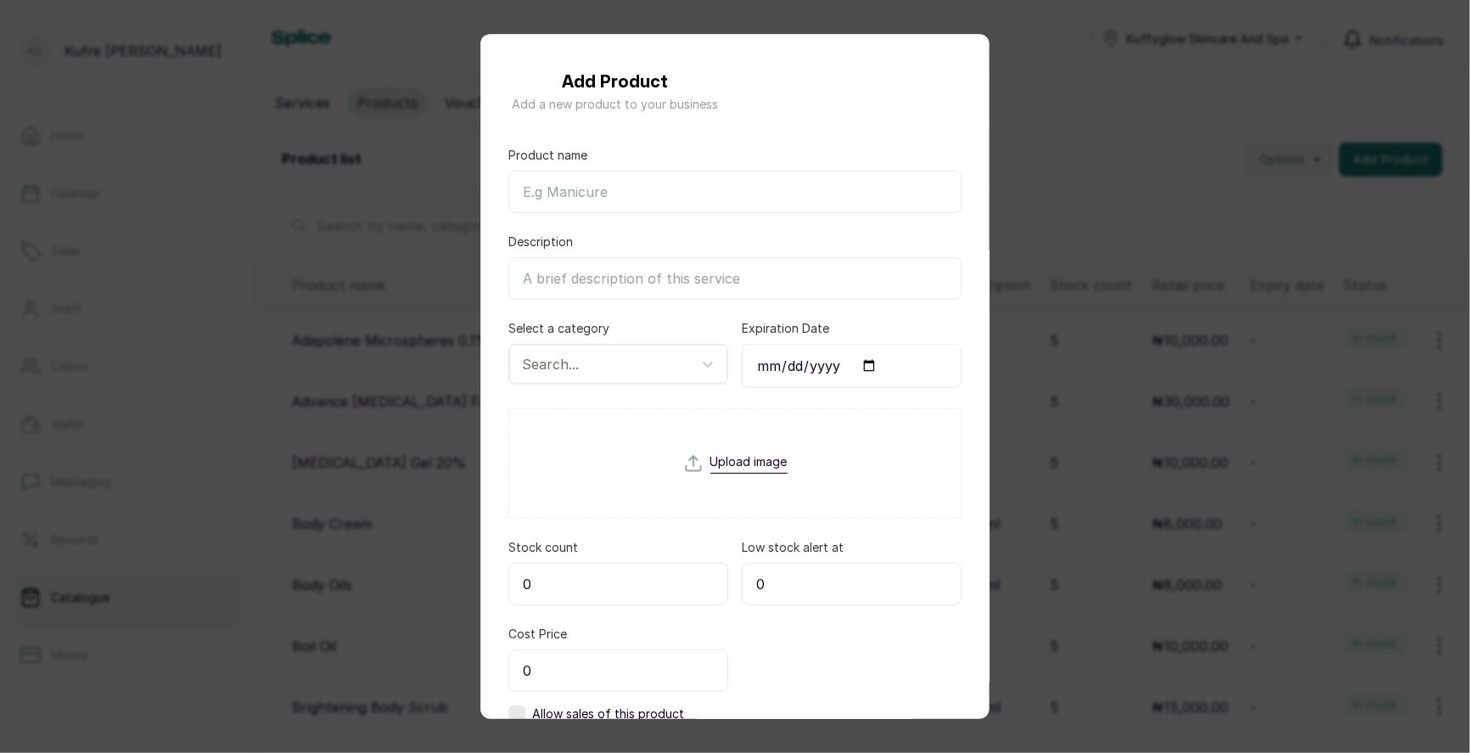
click at [599, 188] on input "Product name" at bounding box center [734, 192] width 453 height 42
paste input "Dove Moisturizing Body Wash"
type input "Dove Moisturizing Body Wash"
click at [664, 371] on div at bounding box center [603, 364] width 162 height 22
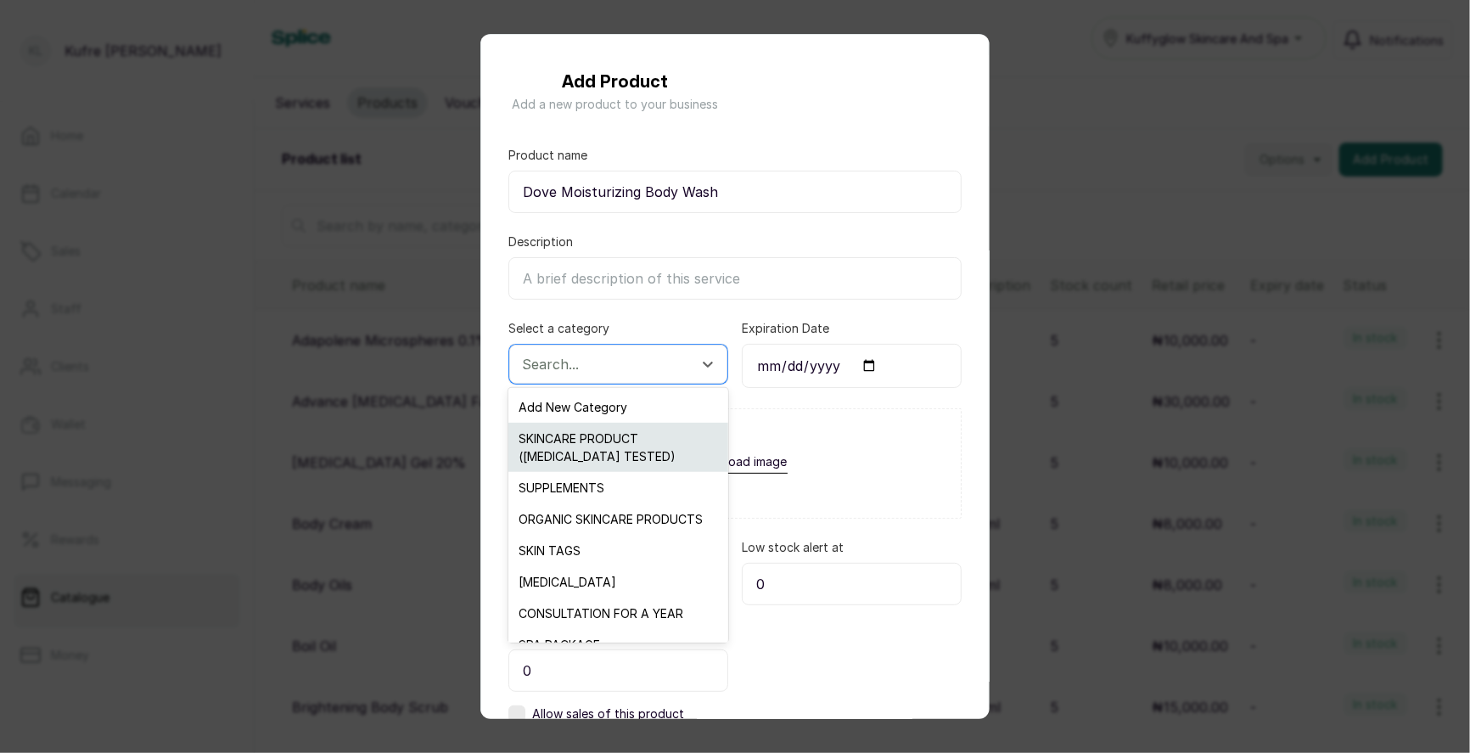
click at [626, 454] on div "SKINCARE PRODUCT ([MEDICAL_DATA] TESTED)" at bounding box center [617, 447] width 219 height 49
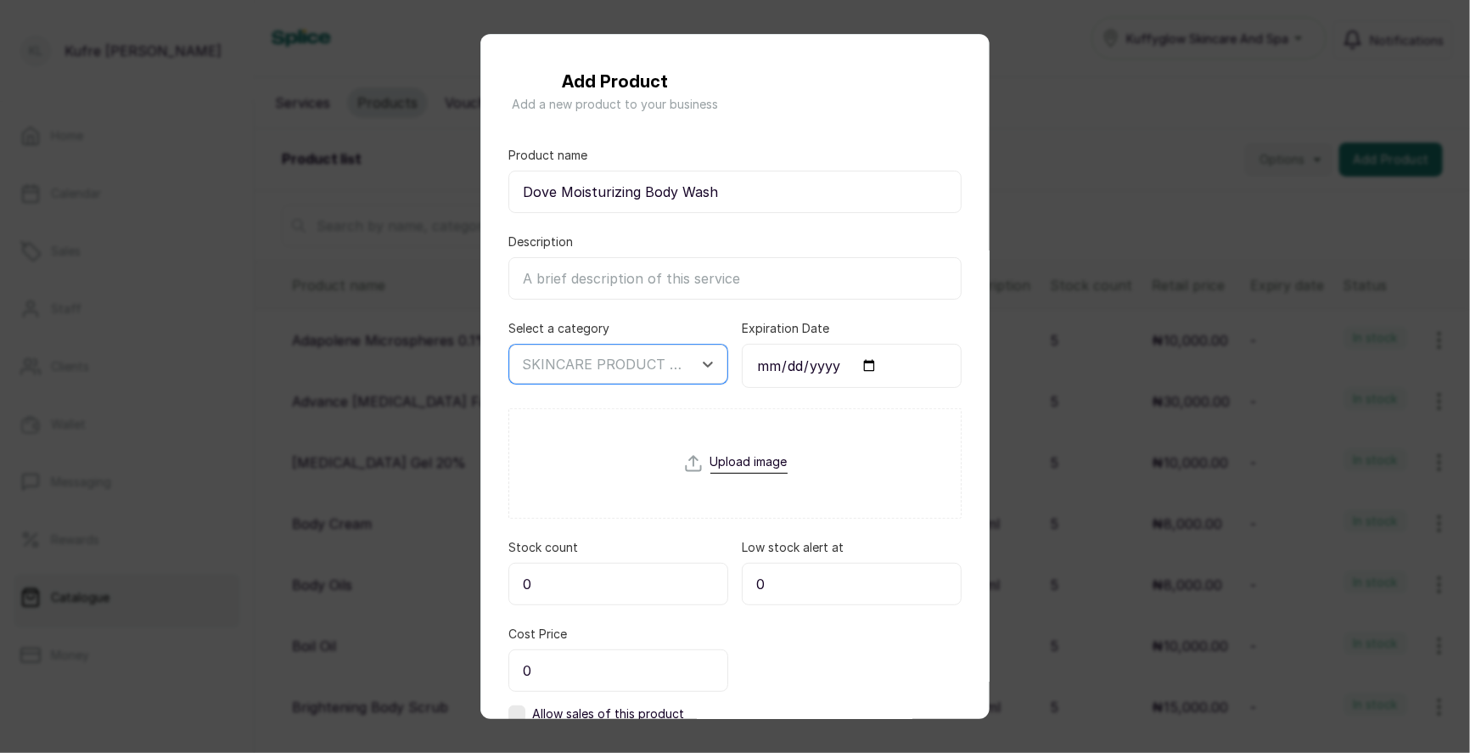
scroll to position [115, 0]
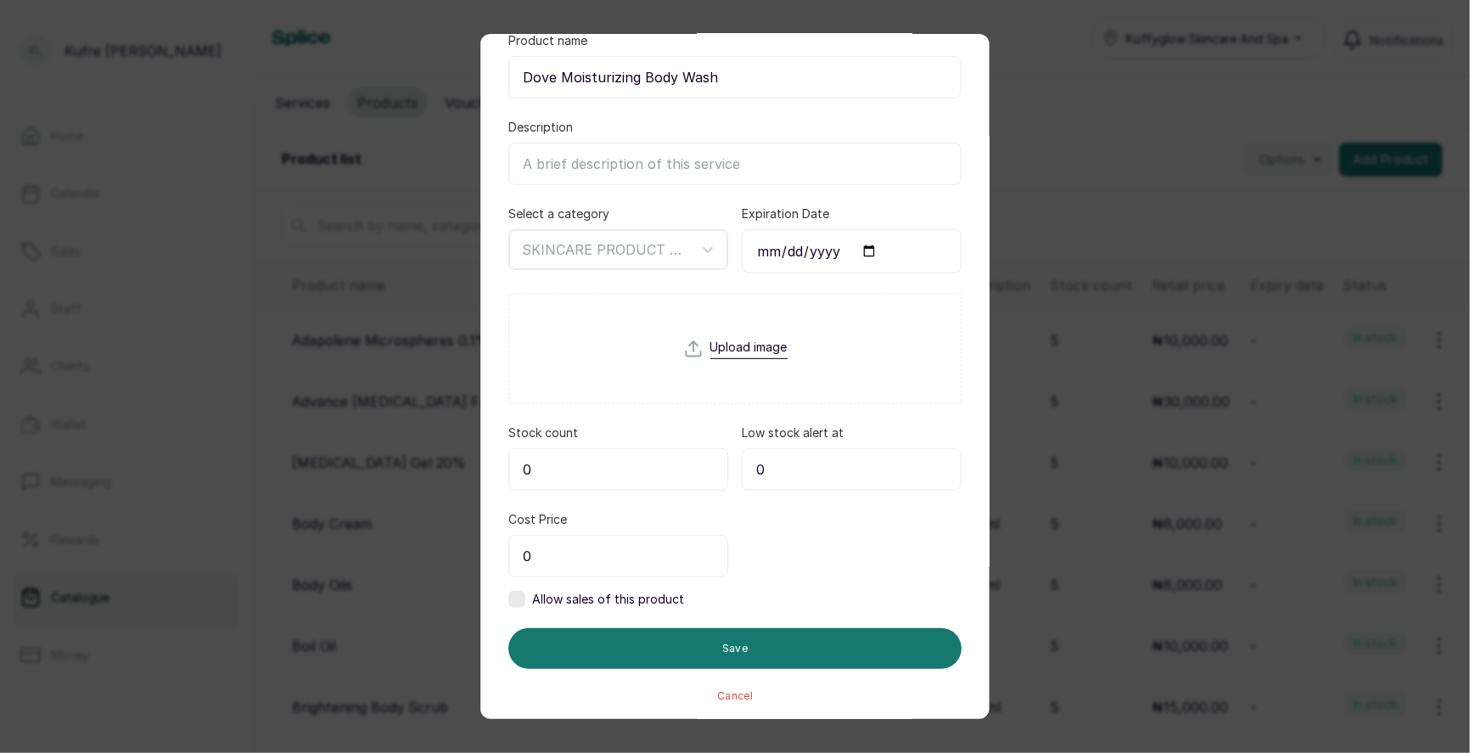
click at [594, 460] on input "0" at bounding box center [618, 469] width 220 height 42
type input "5"
drag, startPoint x: 584, startPoint y: 543, endPoint x: 586, endPoint y: 535, distance: 8.7
click at [584, 543] on input "0" at bounding box center [618, 556] width 220 height 42
type input "20,000"
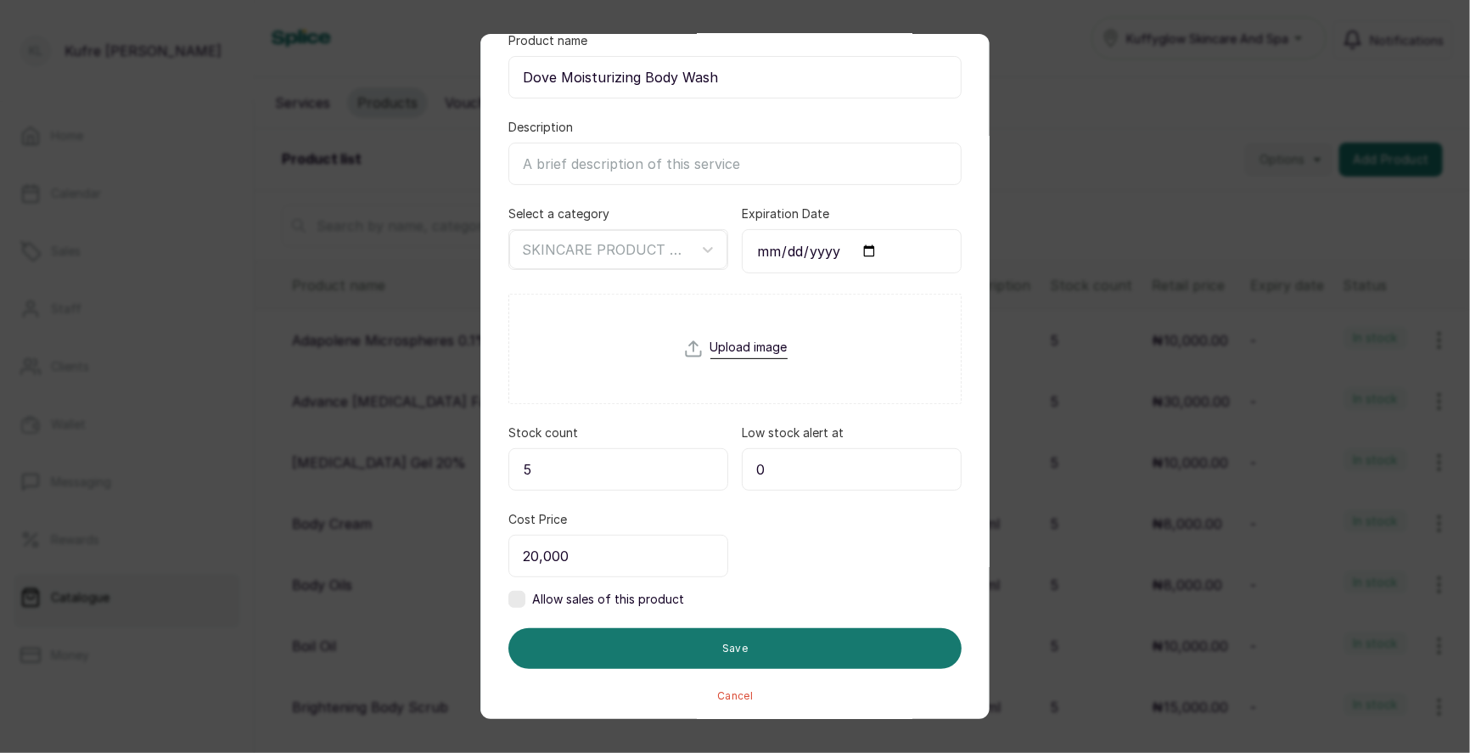
click at [521, 594] on label at bounding box center [516, 599] width 17 height 17
click at [823, 558] on input "0" at bounding box center [852, 556] width 220 height 42
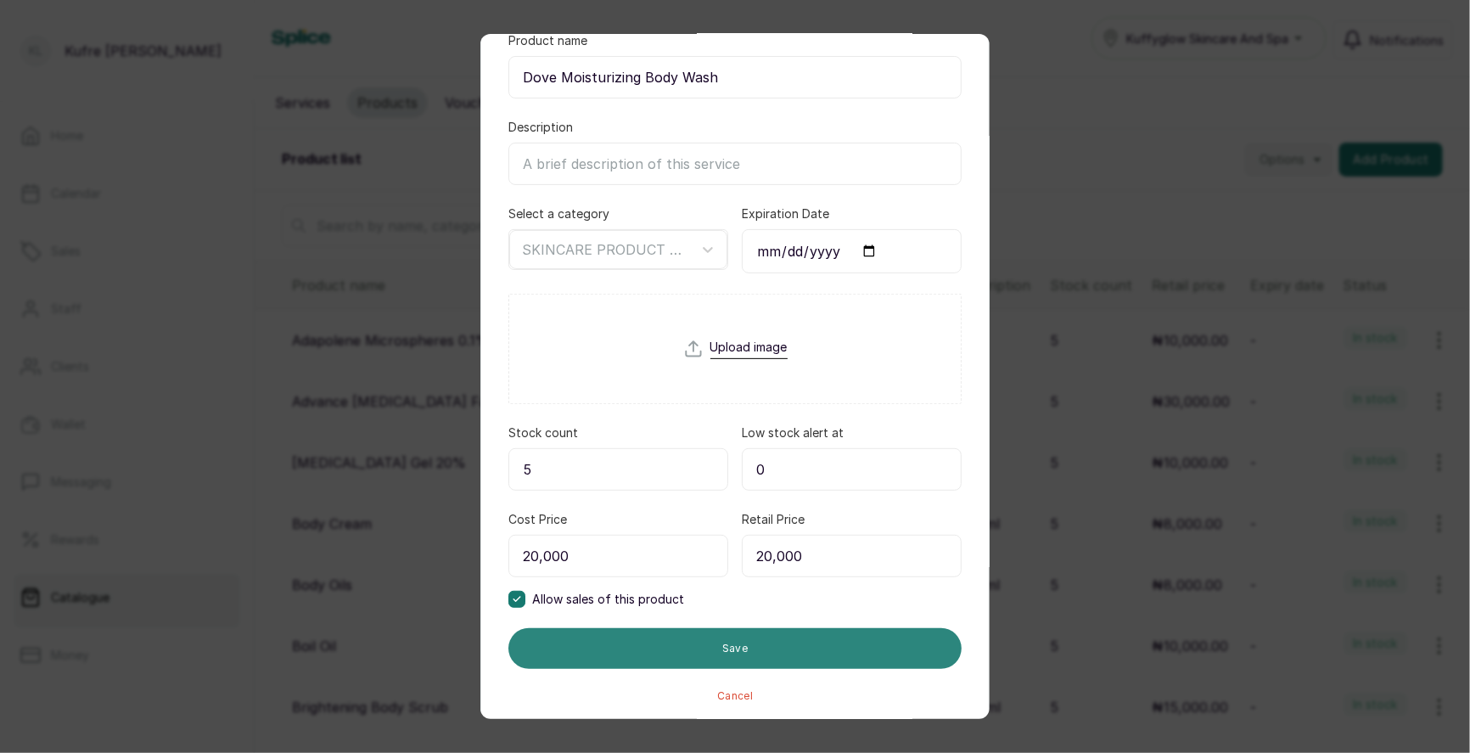
type input "20,000"
click at [719, 641] on button "Save" at bounding box center [734, 648] width 453 height 41
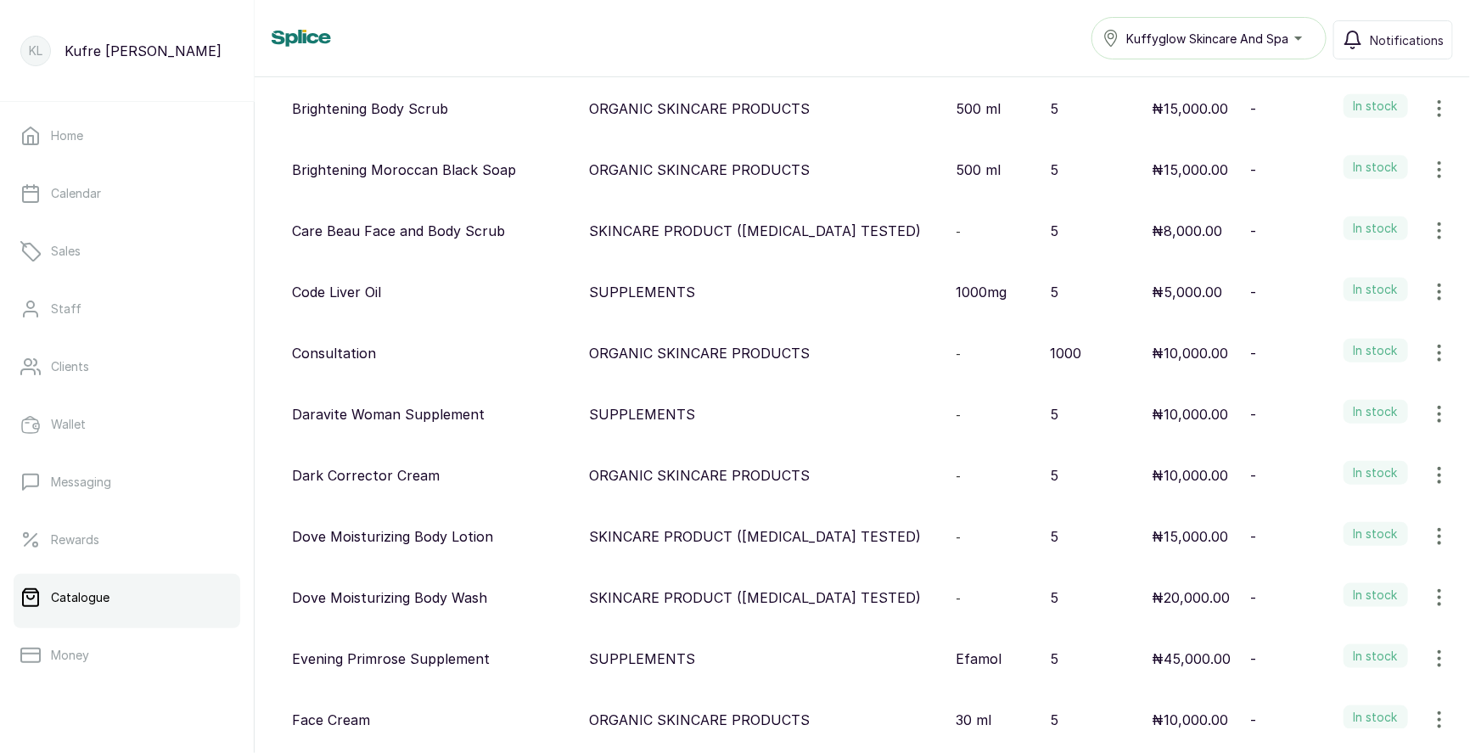
scroll to position [0, 0]
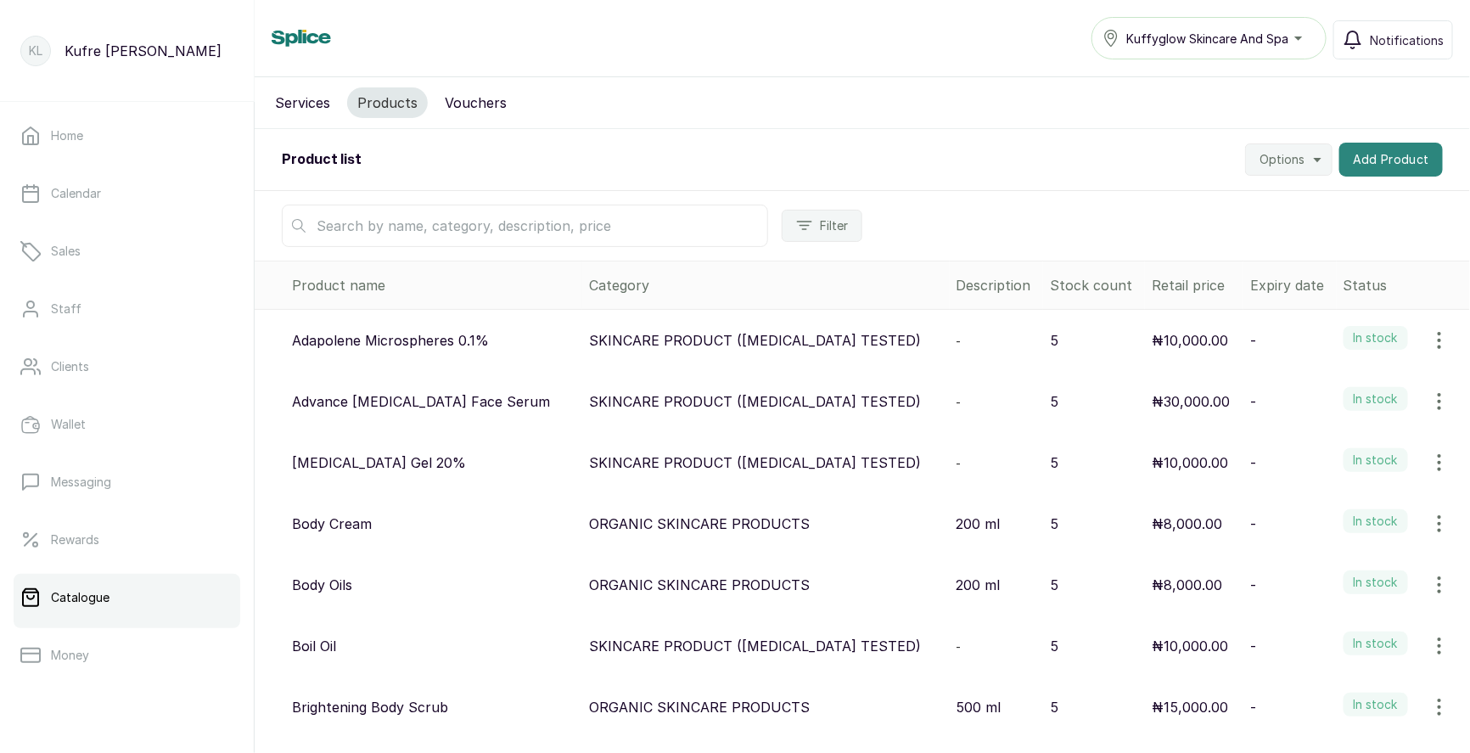
click at [1367, 164] on button "Add Product" at bounding box center [1391, 160] width 104 height 34
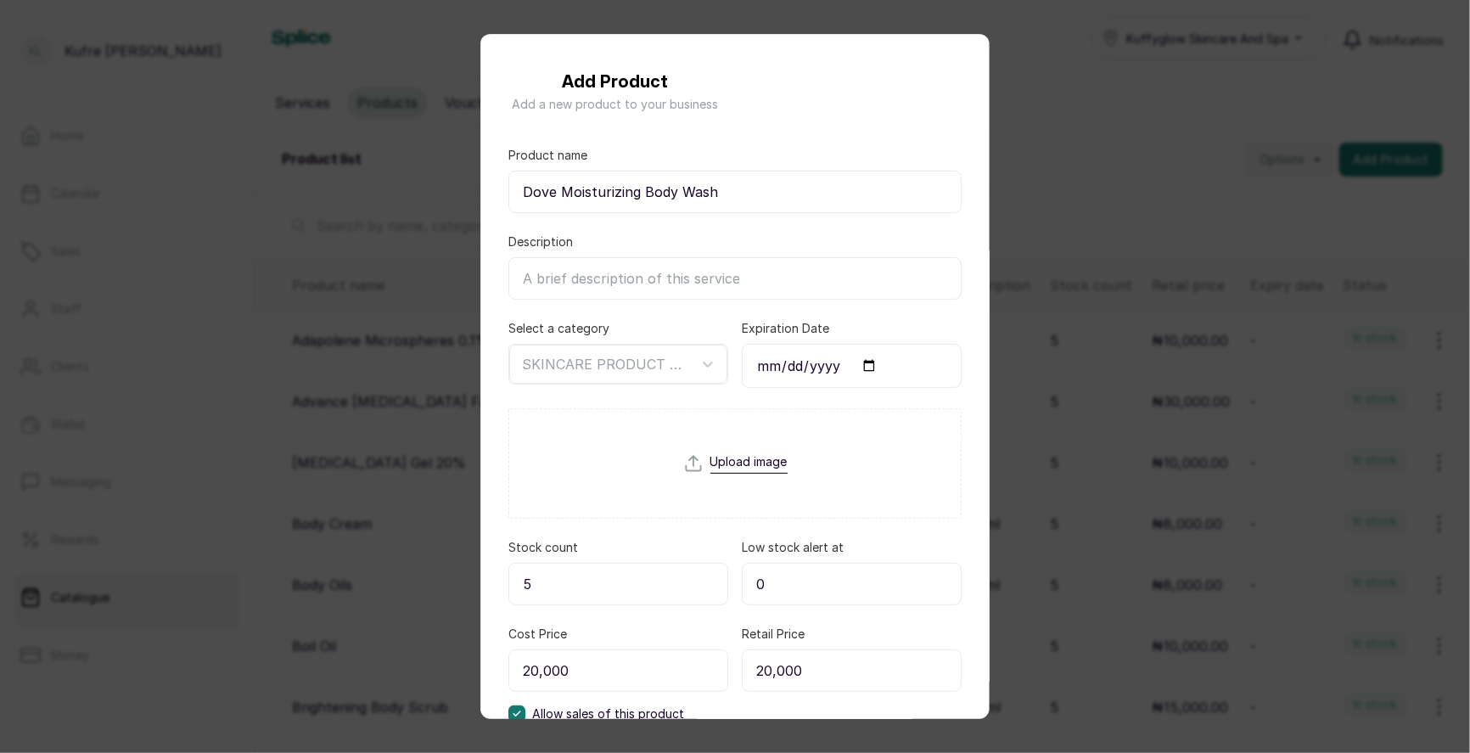
click at [1104, 261] on div "Add Product Add a new product to your business Product name Dove Moisturizing B…" at bounding box center [735, 376] width 1470 height 753
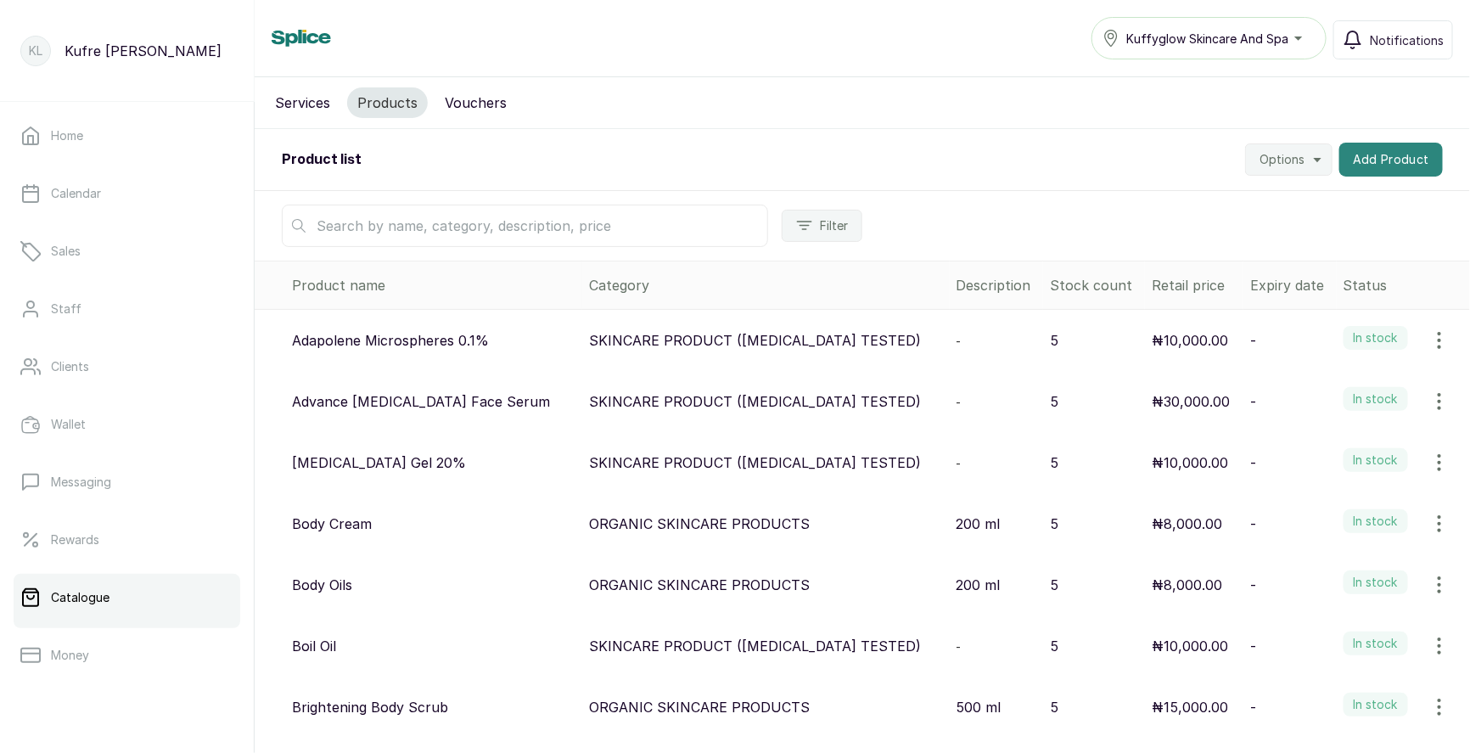
click at [1379, 156] on button "Add Product" at bounding box center [1391, 160] width 104 height 34
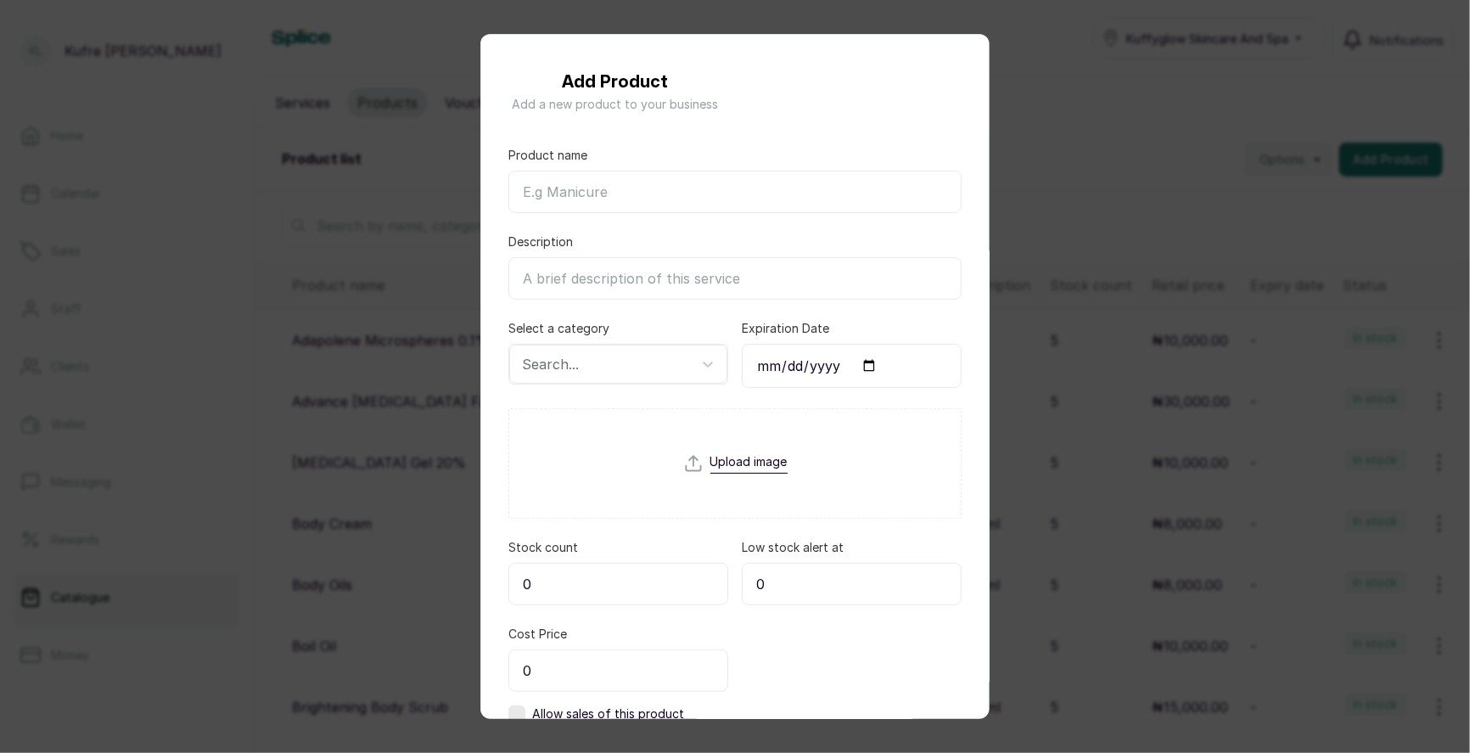
click at [587, 193] on input "Product name" at bounding box center [734, 192] width 453 height 42
paste input "Dove Moisturizing Perfume"
type input "Dove Moisturizing Perfume"
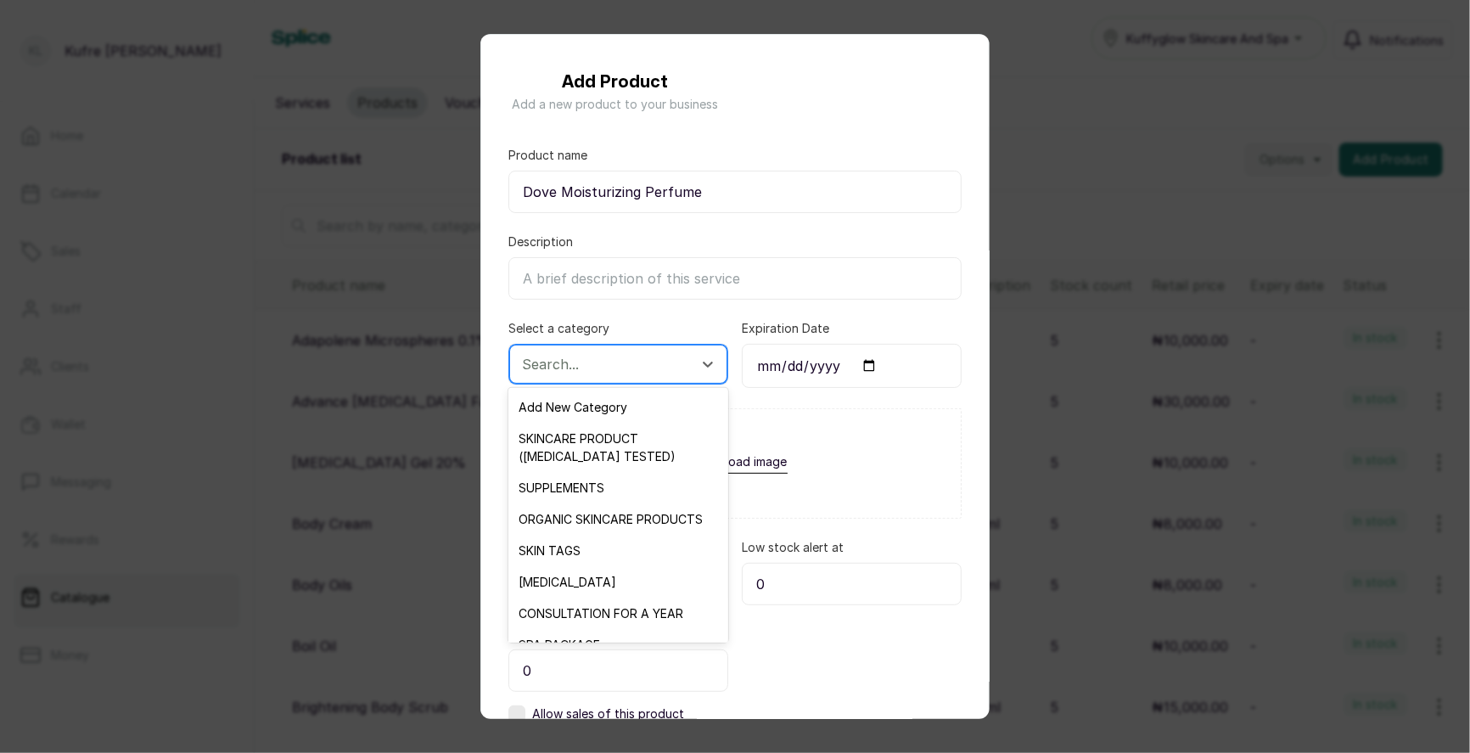
click at [605, 367] on div at bounding box center [603, 364] width 162 height 22
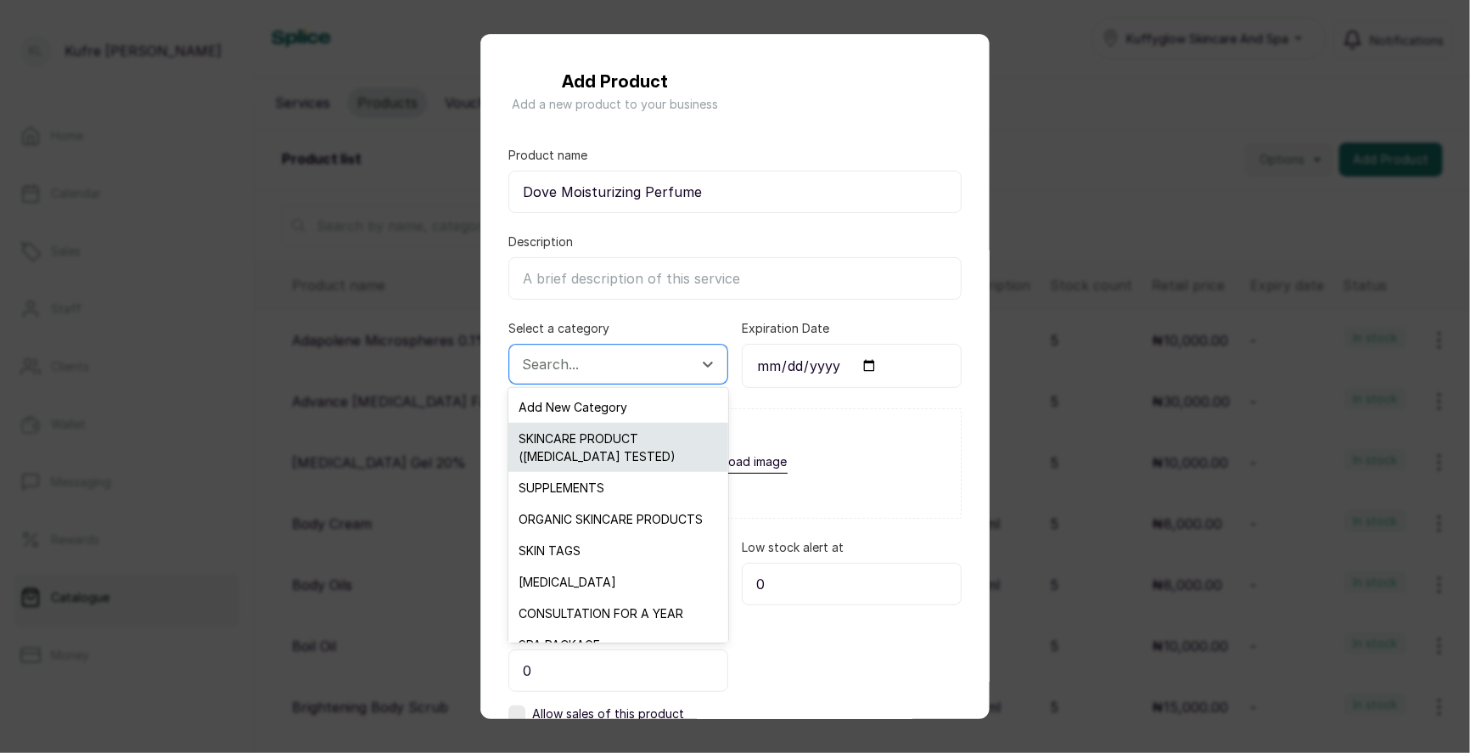
click at [630, 442] on div "SKINCARE PRODUCT ([MEDICAL_DATA] TESTED)" at bounding box center [617, 447] width 219 height 49
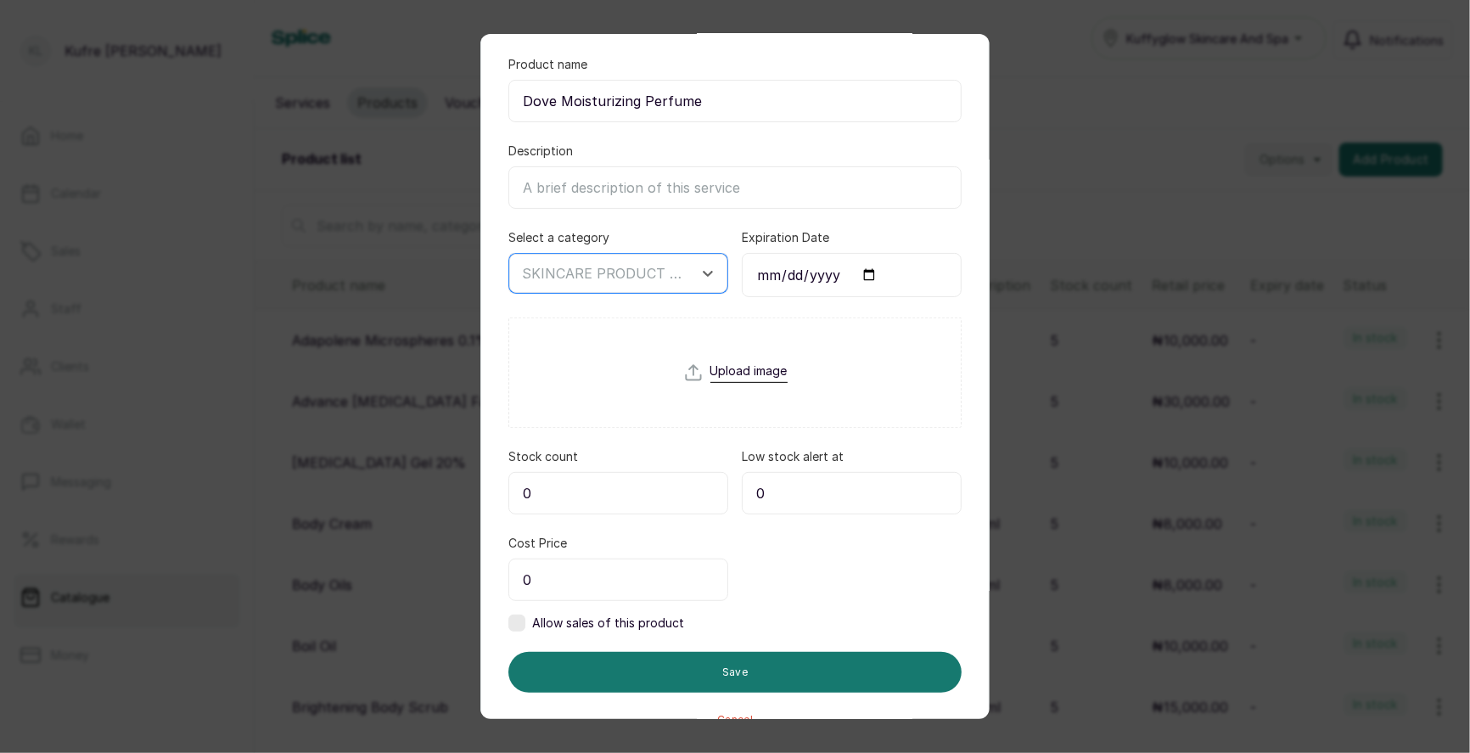
scroll to position [115, 0]
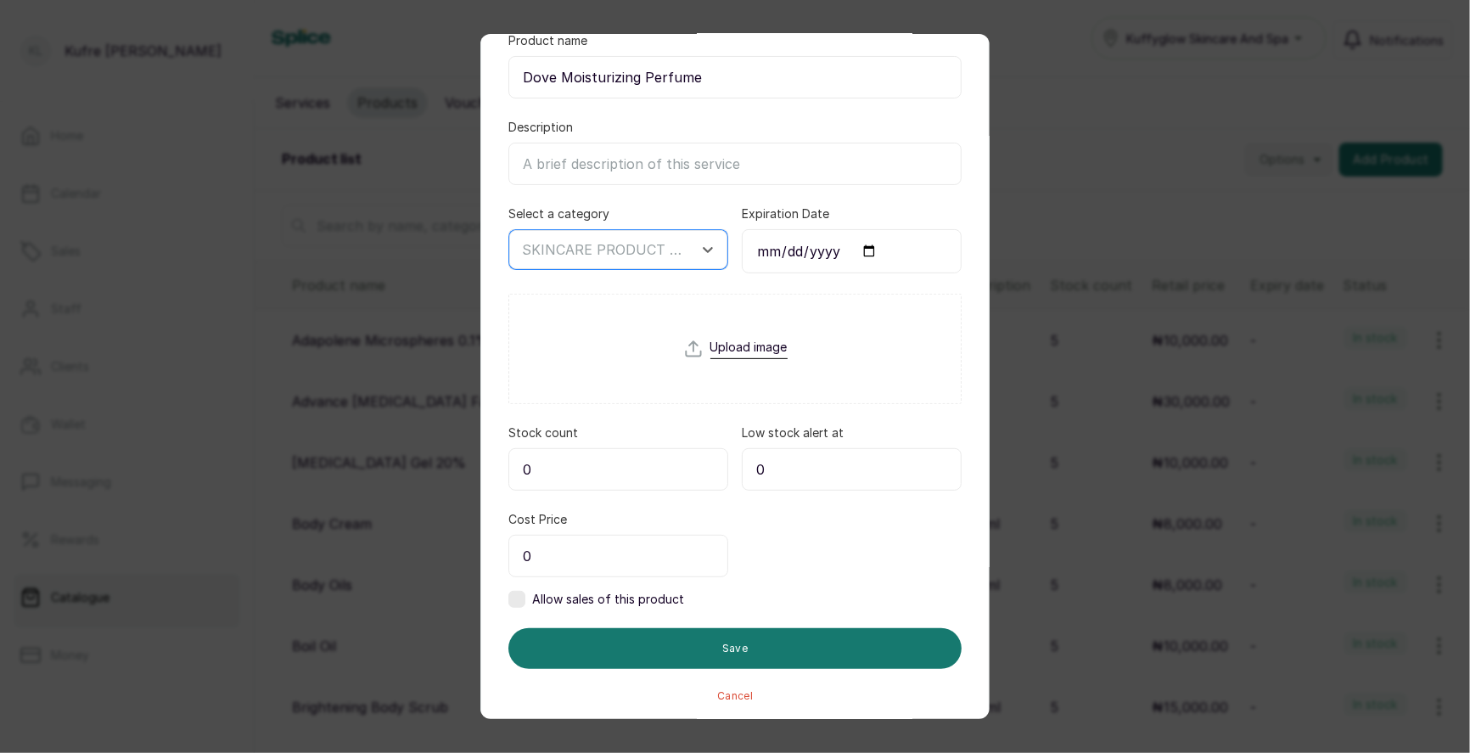
click at [603, 461] on input "0" at bounding box center [618, 469] width 220 height 42
type input "5"
click at [594, 555] on input "0" at bounding box center [618, 556] width 220 height 42
type input "7,000"
click at [520, 591] on label at bounding box center [516, 599] width 17 height 17
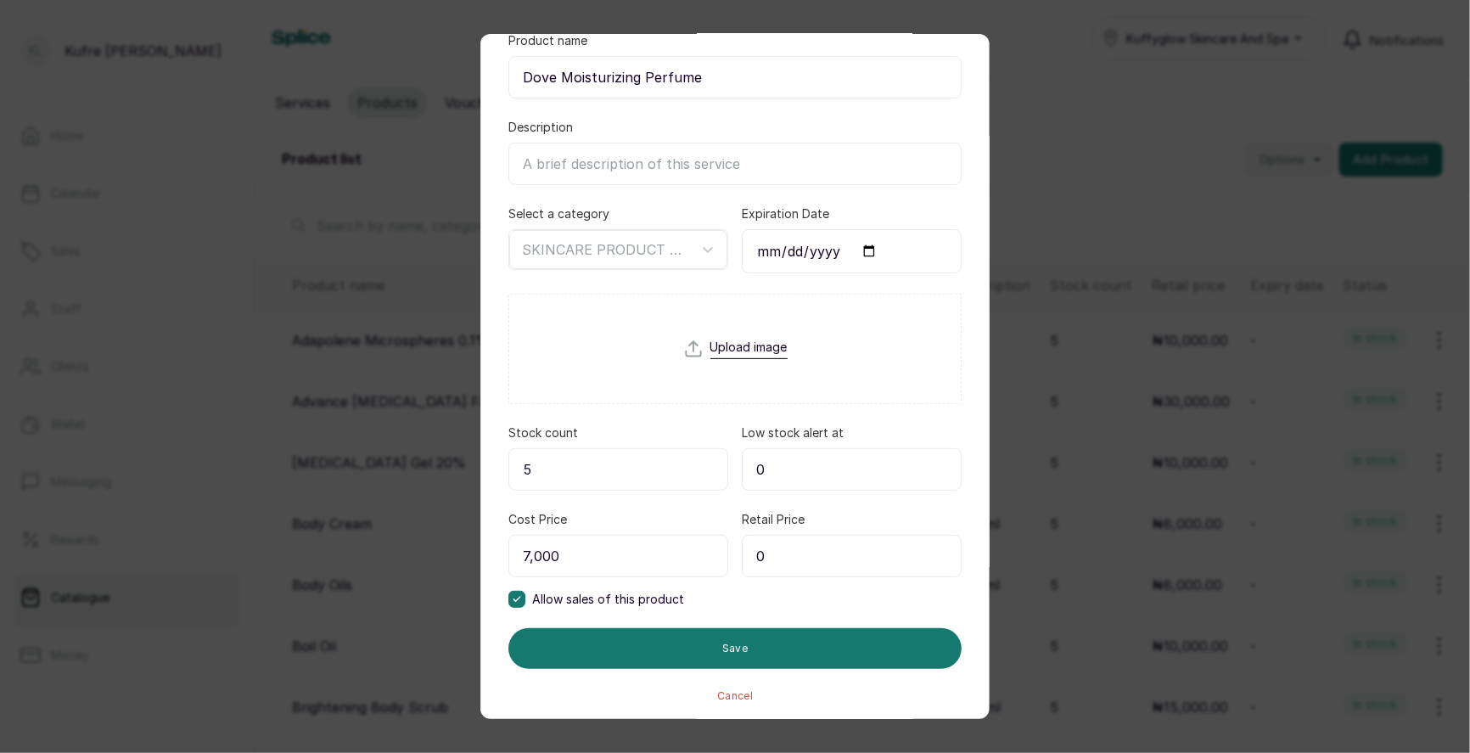
click at [820, 550] on input "0" at bounding box center [852, 556] width 220 height 42
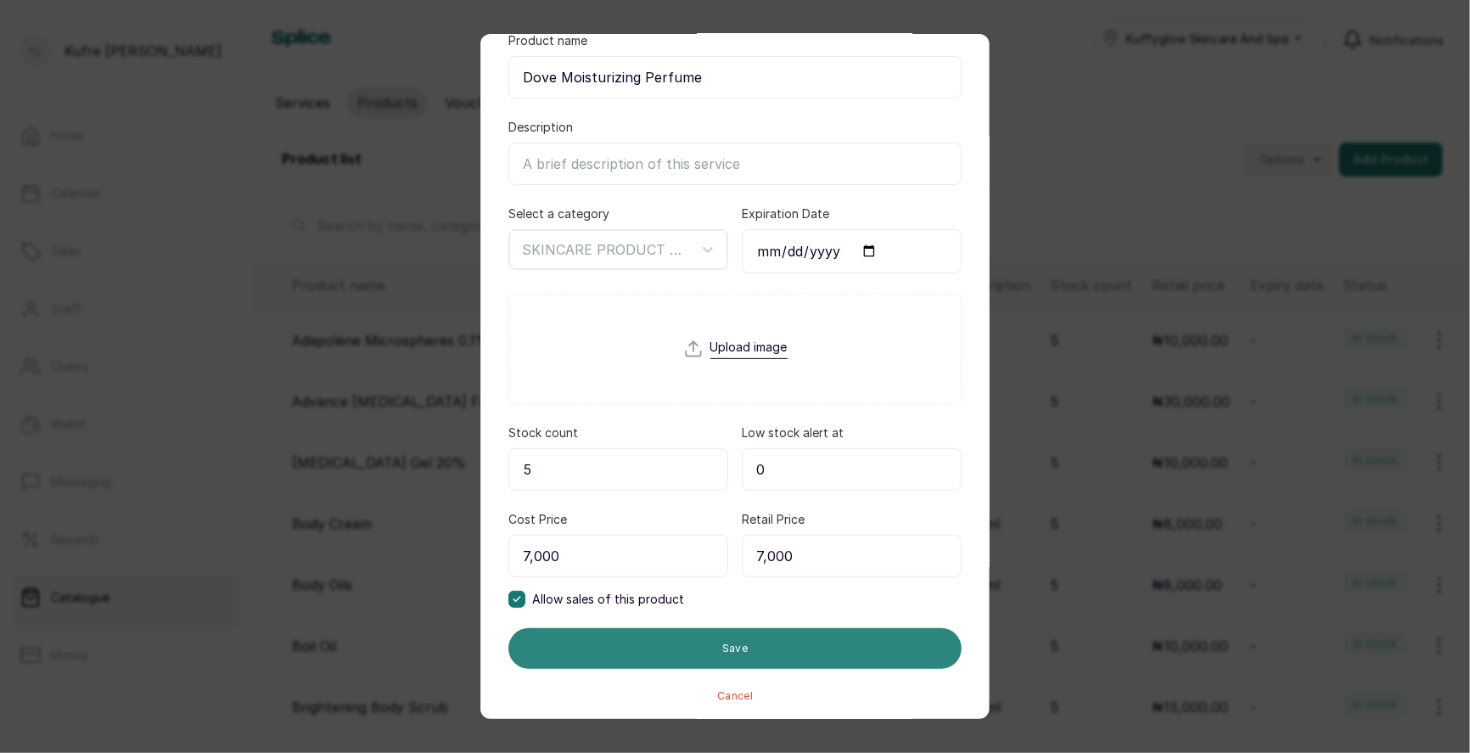
type input "7,000"
click at [802, 648] on button "Save" at bounding box center [734, 648] width 453 height 41
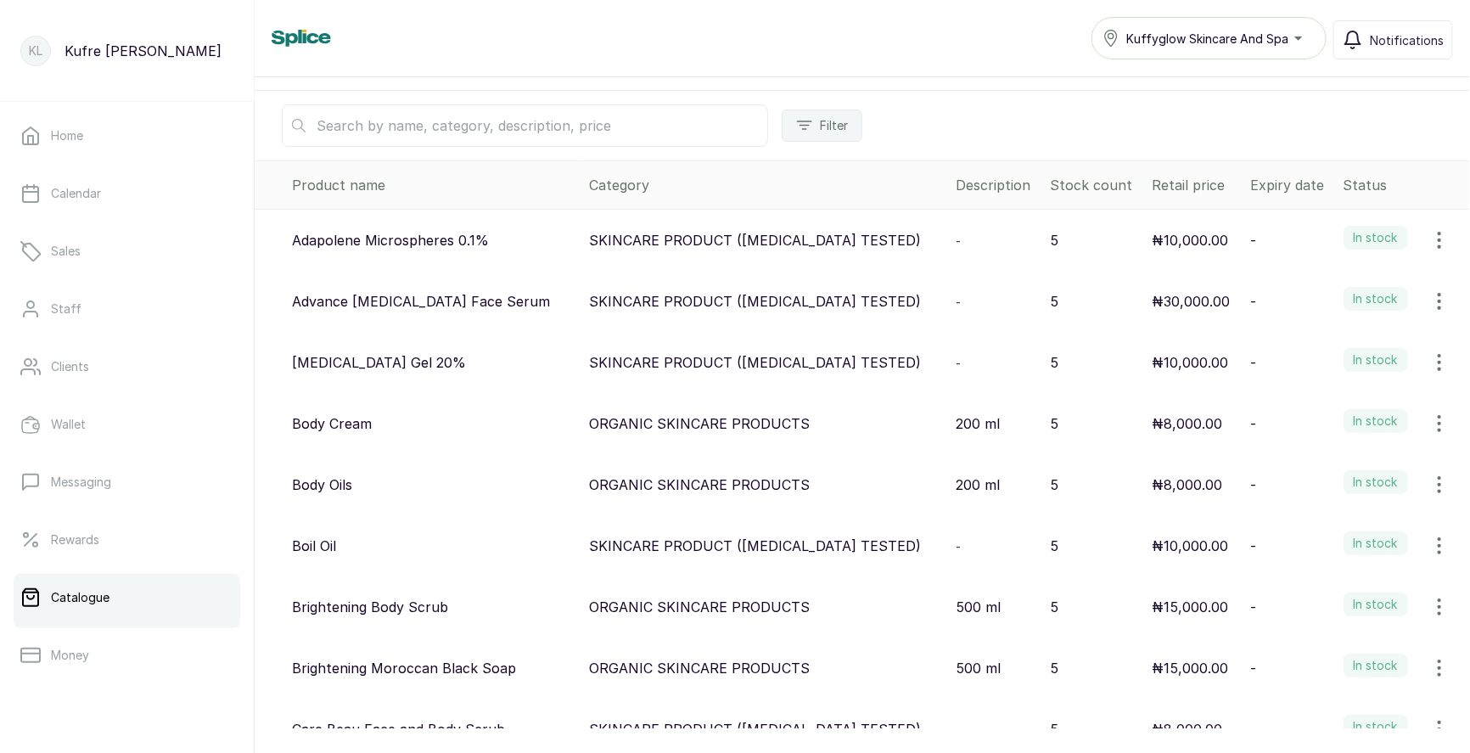
scroll to position [0, 0]
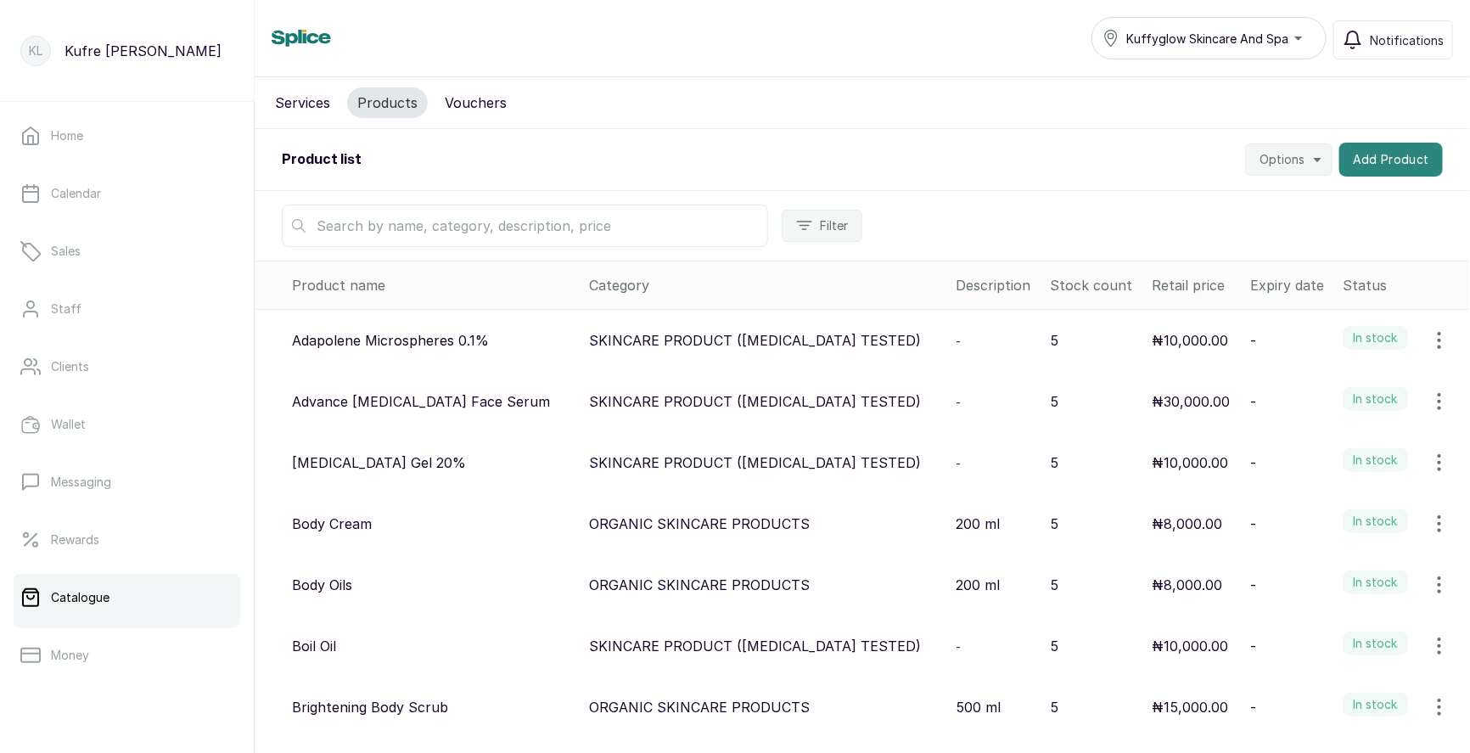
click at [1401, 156] on button "Add Product" at bounding box center [1391, 160] width 104 height 34
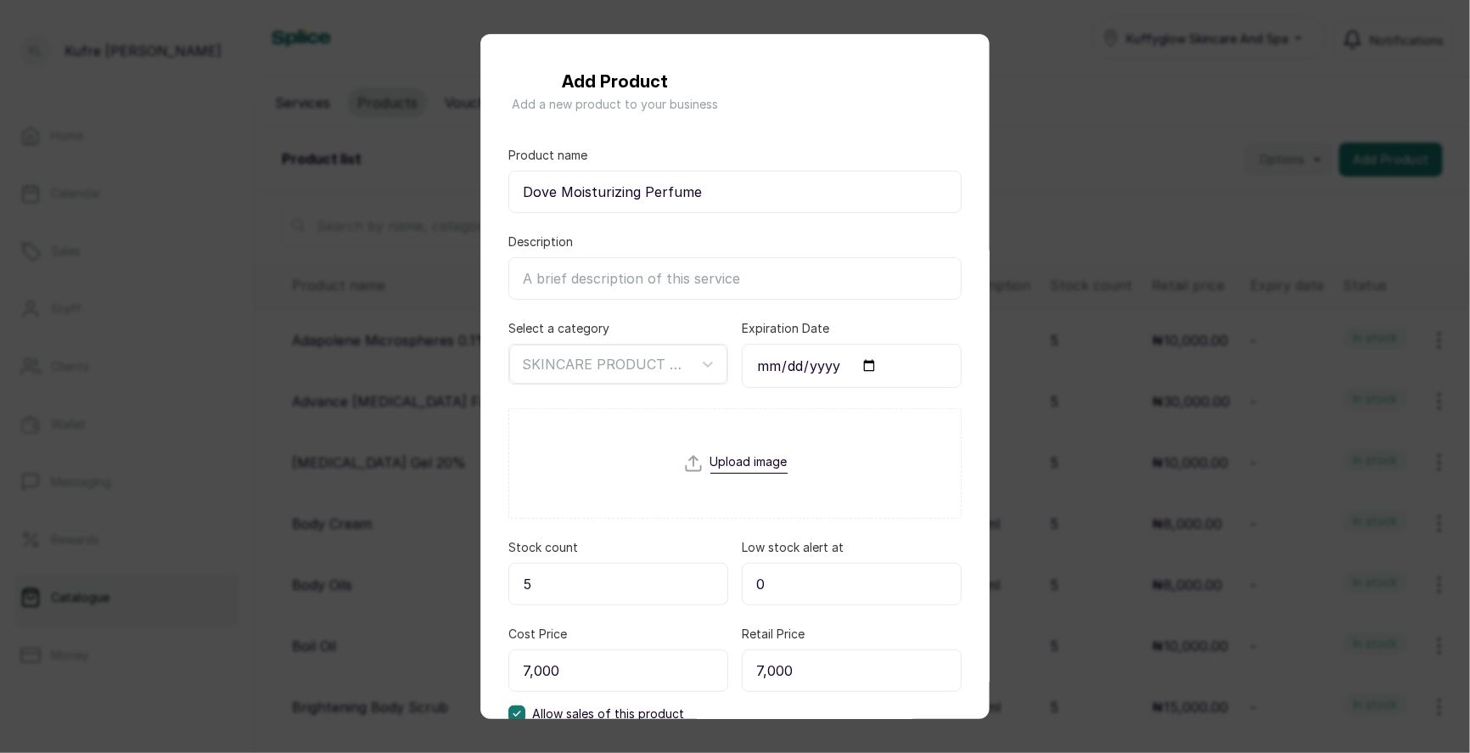
click at [1090, 182] on div "Add Product Add a new product to your business Product name Dove Moisturizing P…" at bounding box center [735, 376] width 1470 height 753
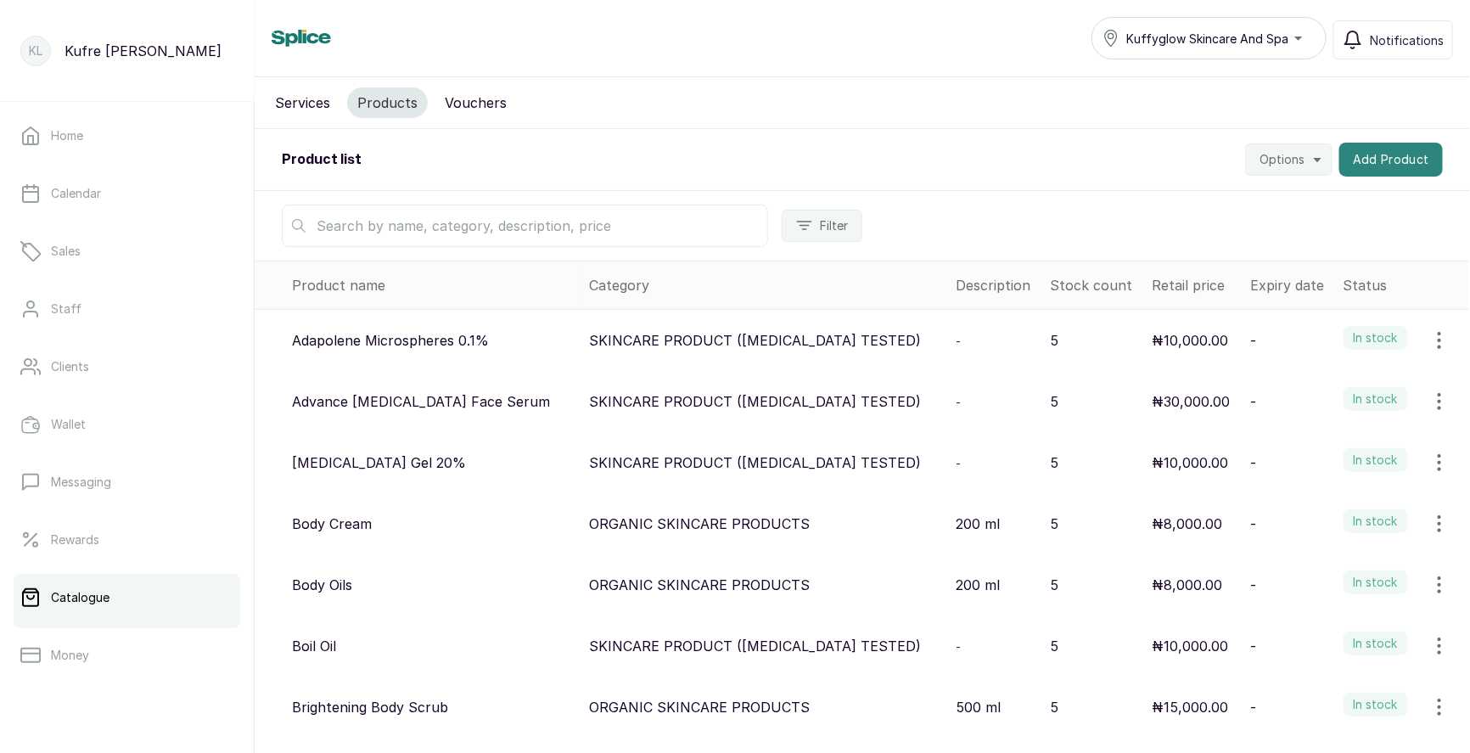
click at [1410, 161] on button "Add Product" at bounding box center [1391, 160] width 104 height 34
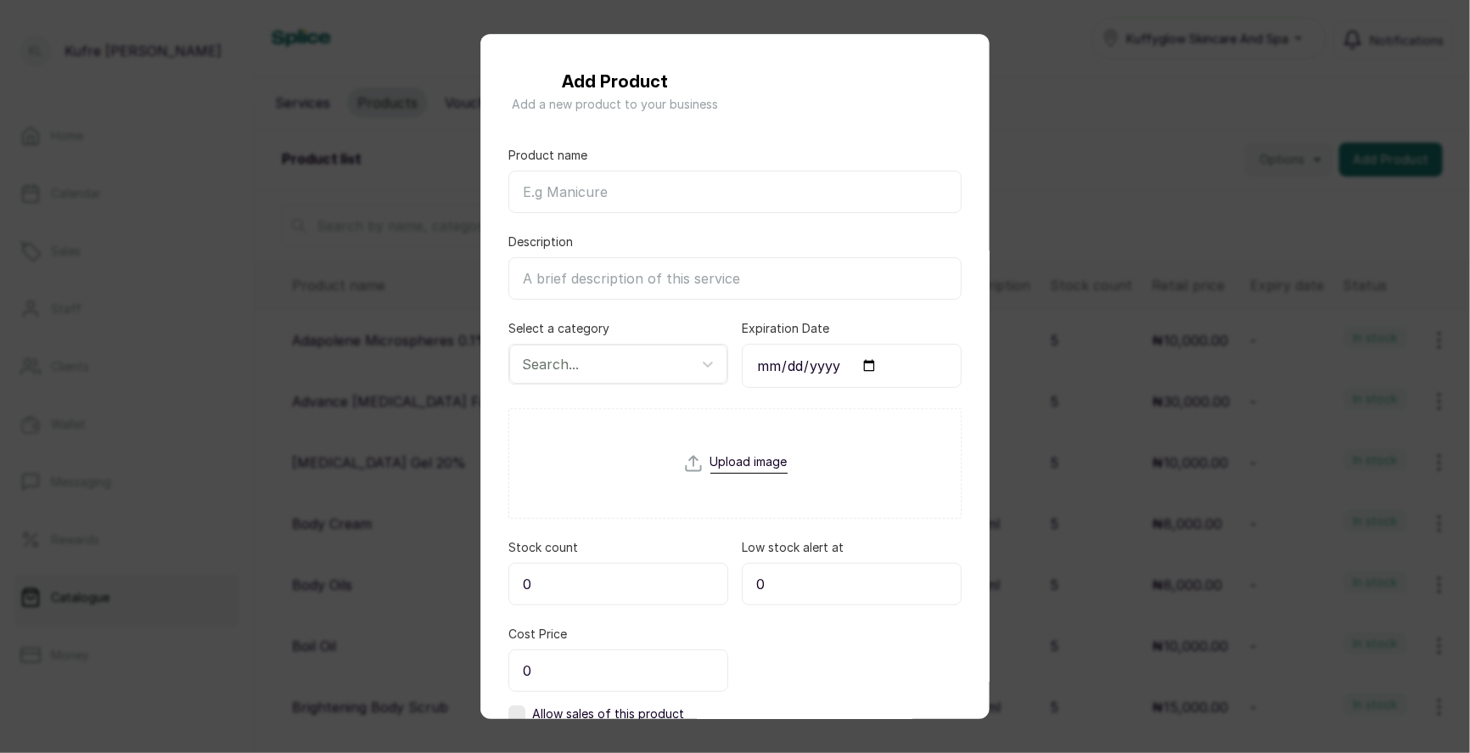
click at [664, 194] on input "Product name" at bounding box center [734, 192] width 453 height 42
paste input "Face Tissue"
type input "Face Tissue"
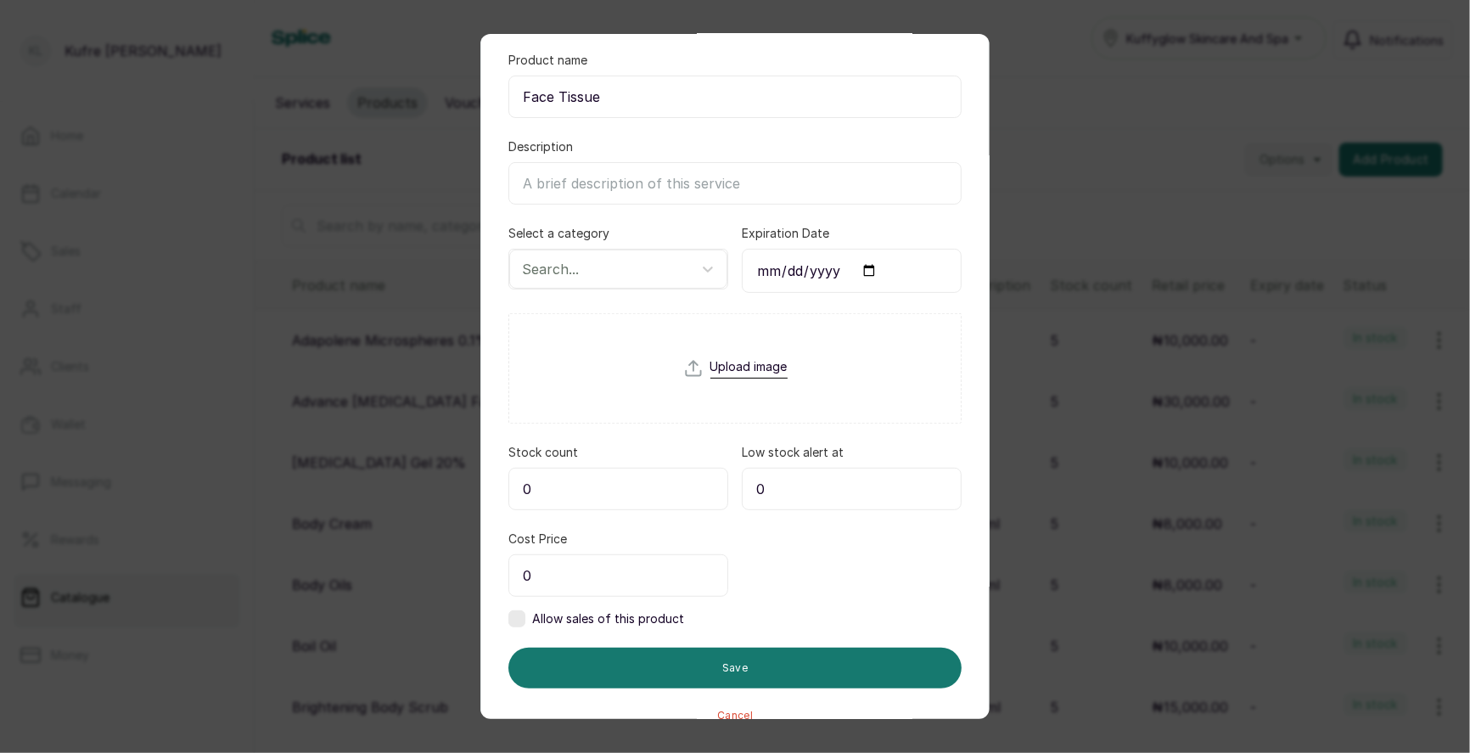
scroll to position [115, 0]
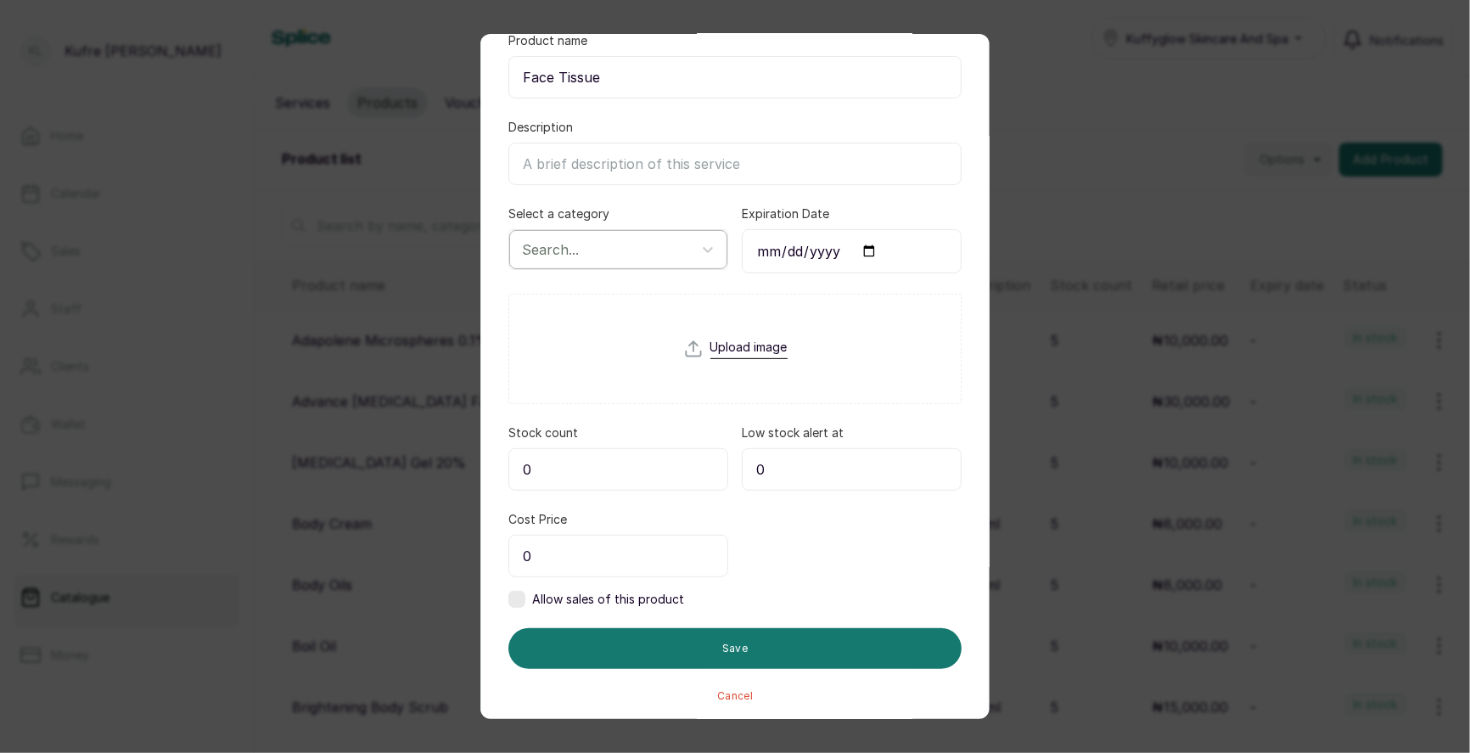
click at [641, 253] on div at bounding box center [603, 249] width 162 height 22
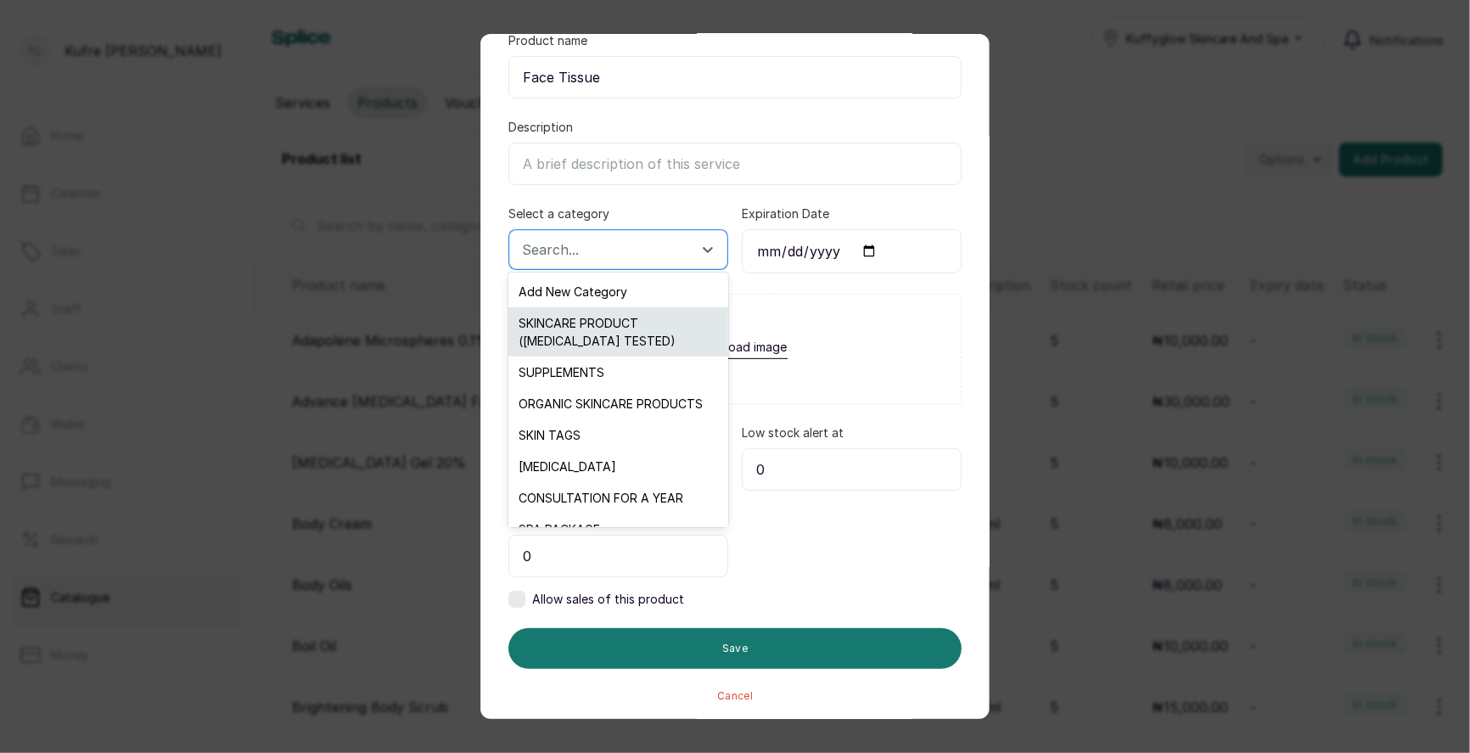
click at [642, 339] on div "SKINCARE PRODUCT ([MEDICAL_DATA] TESTED)" at bounding box center [617, 331] width 219 height 49
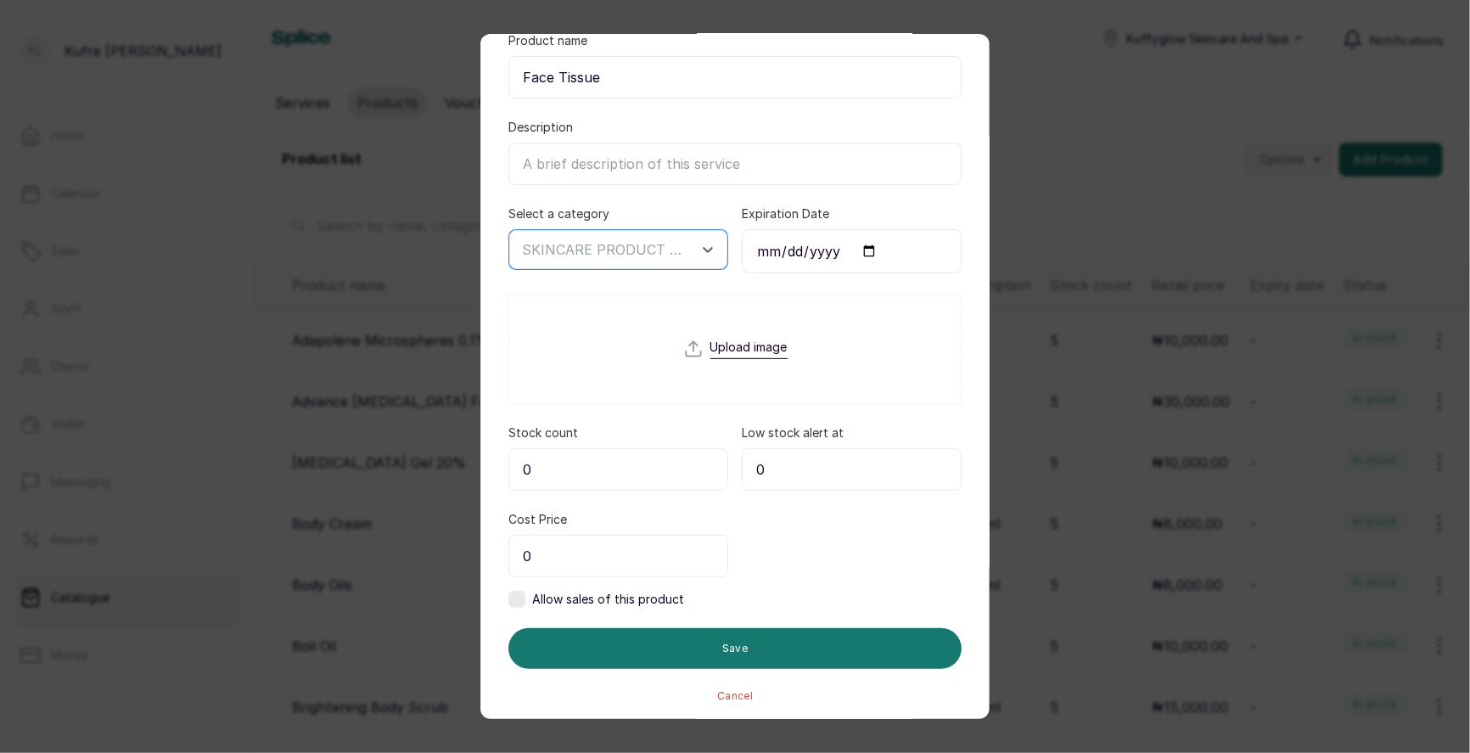
click at [600, 547] on input "0" at bounding box center [618, 556] width 220 height 42
type input "8,000"
click at [515, 591] on label at bounding box center [516, 599] width 17 height 17
click at [788, 553] on input "0" at bounding box center [852, 556] width 220 height 42
type input "8,000"
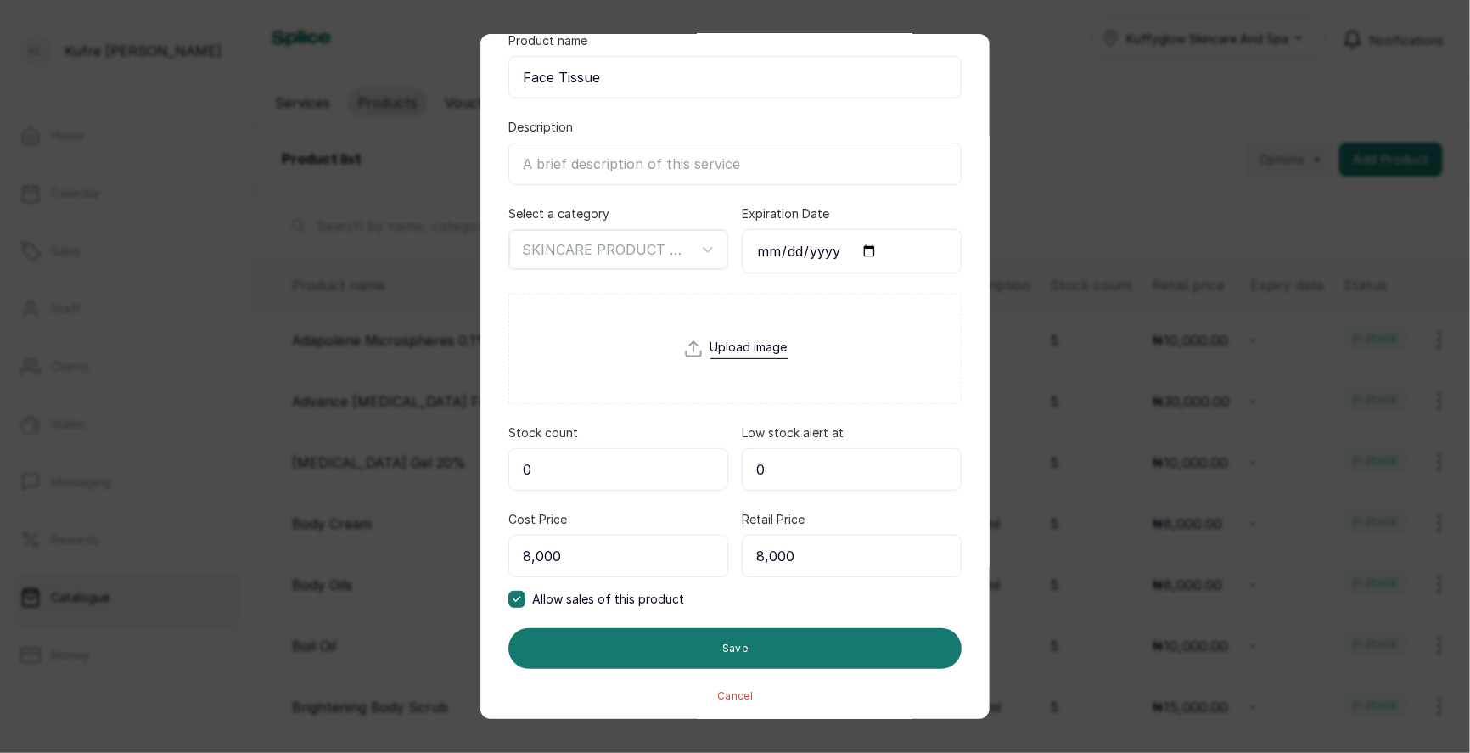
click at [642, 465] on input "0" at bounding box center [618, 469] width 220 height 42
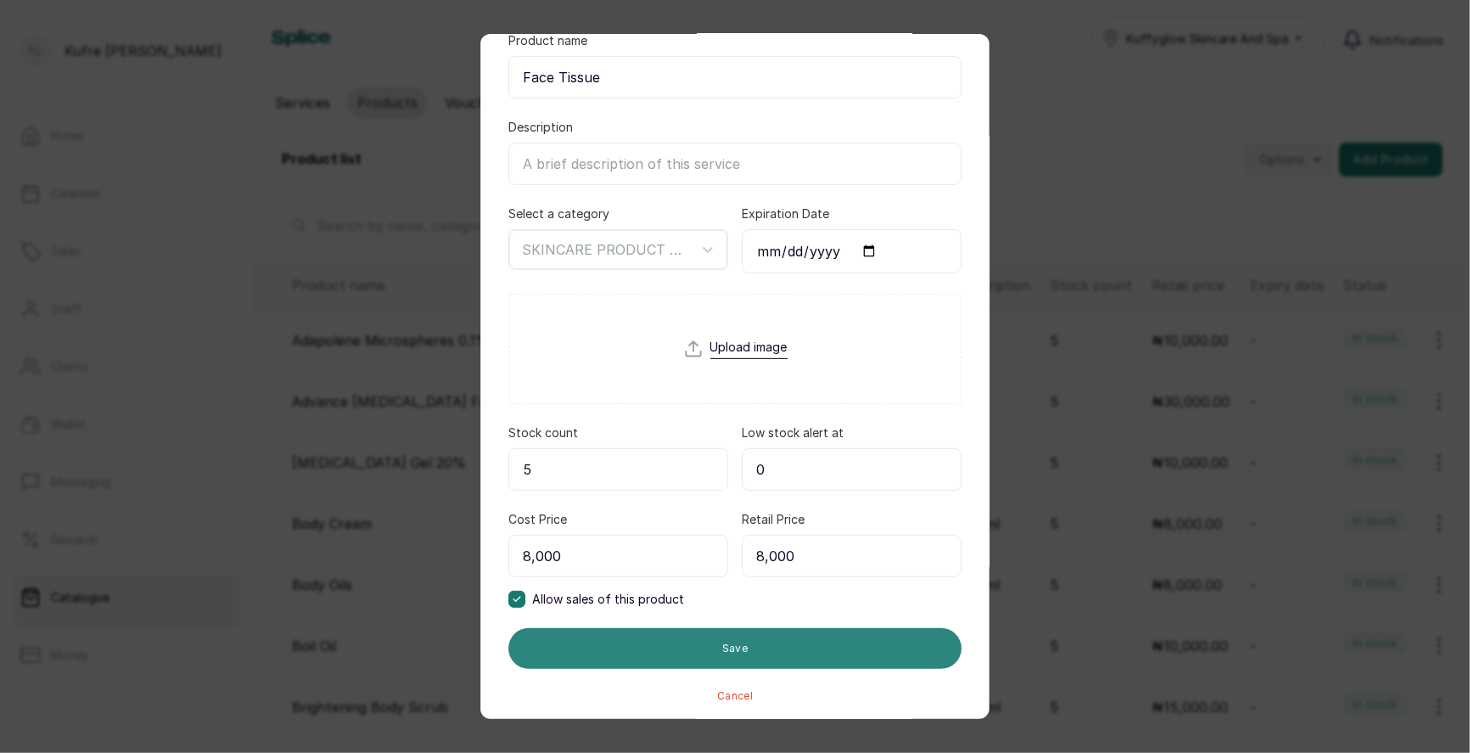
type input "5"
click at [720, 638] on button "Save" at bounding box center [734, 648] width 453 height 41
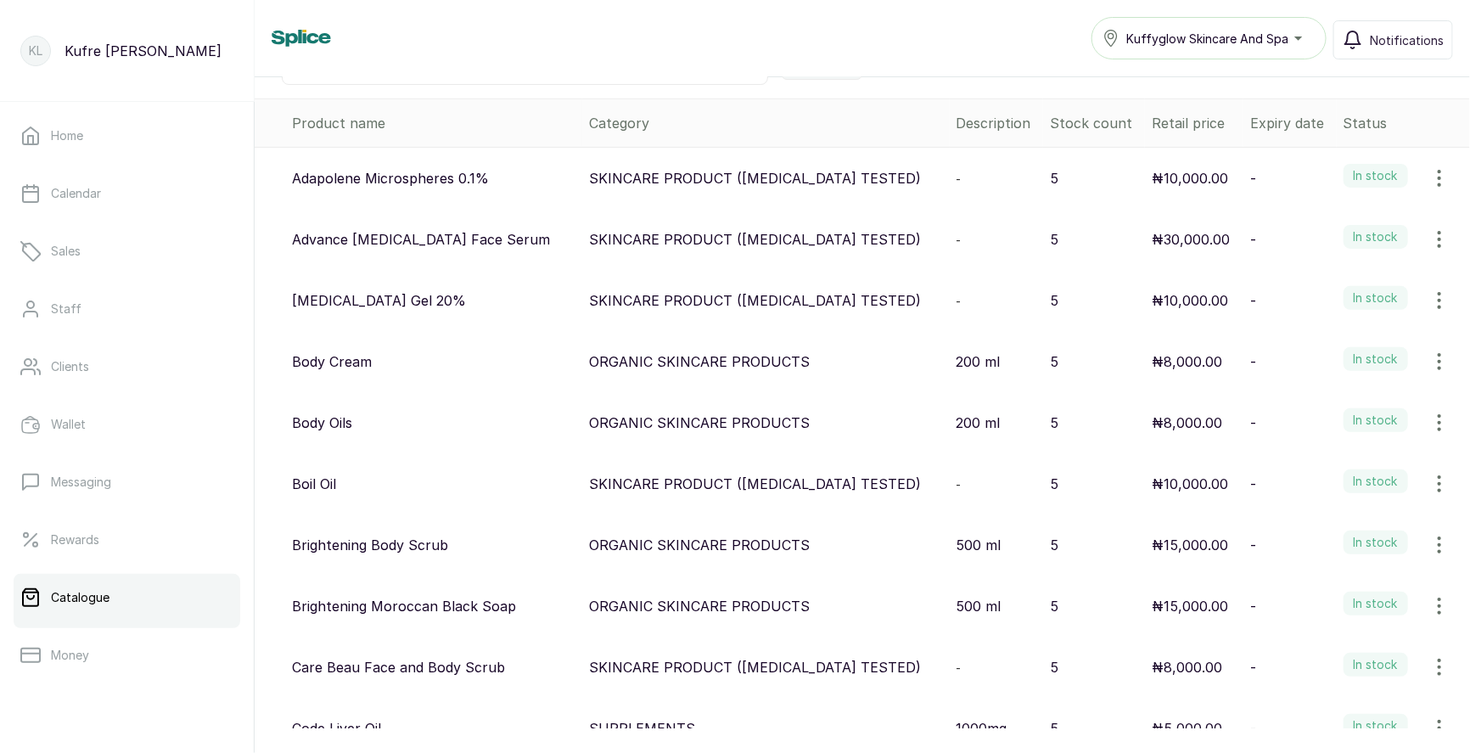
scroll to position [0, 0]
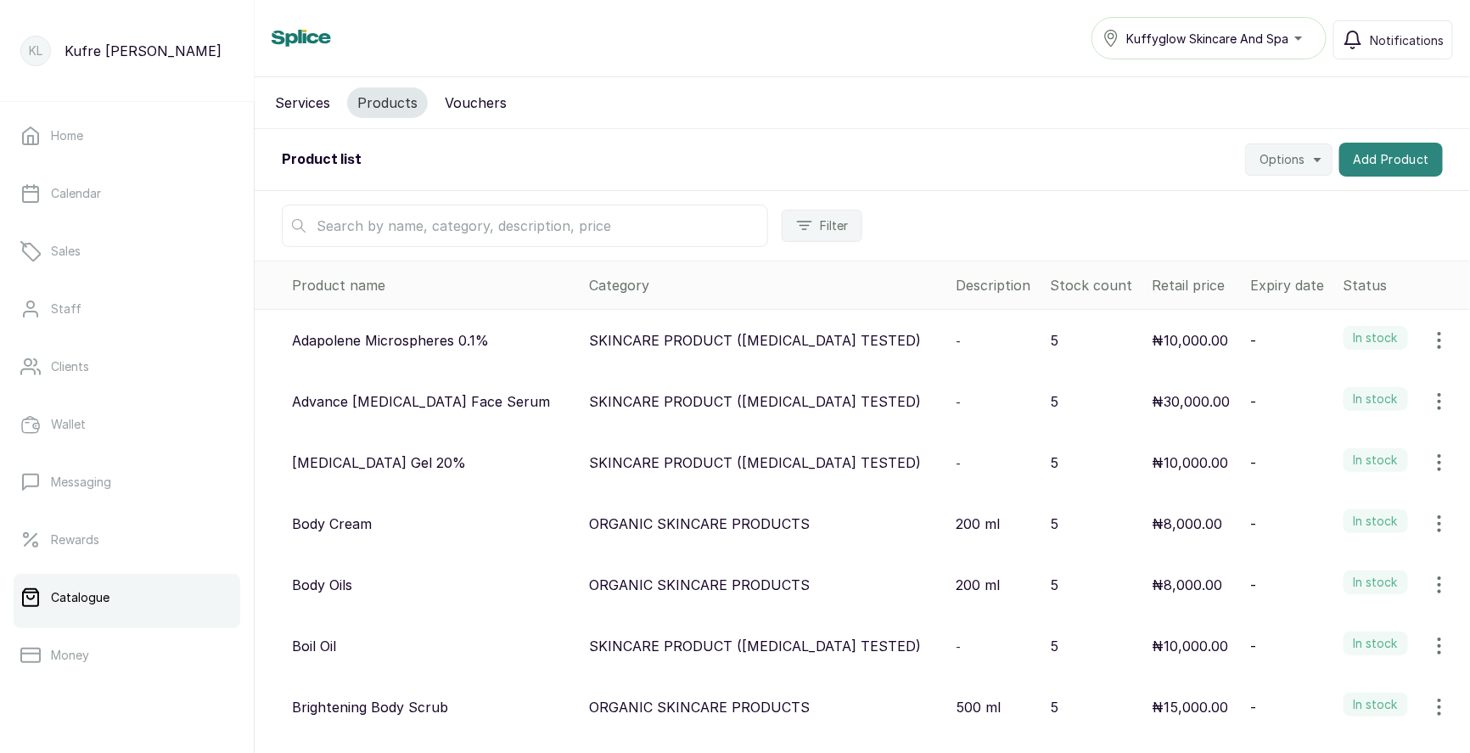
click at [1409, 154] on button "Add Product" at bounding box center [1391, 160] width 104 height 34
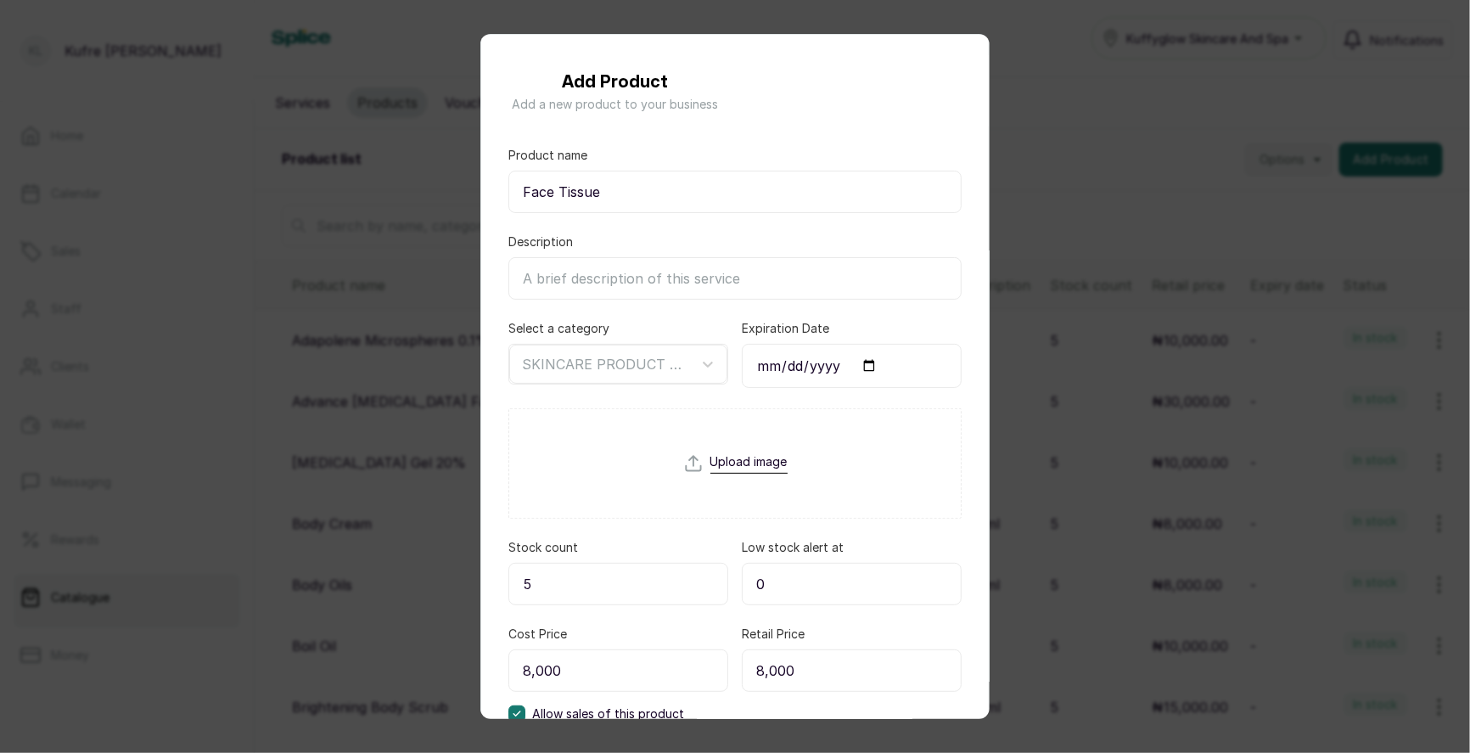
click at [1042, 171] on div "Add Product Add a new product to your business Product name Face Tissue Descrip…" at bounding box center [735, 376] width 1470 height 753
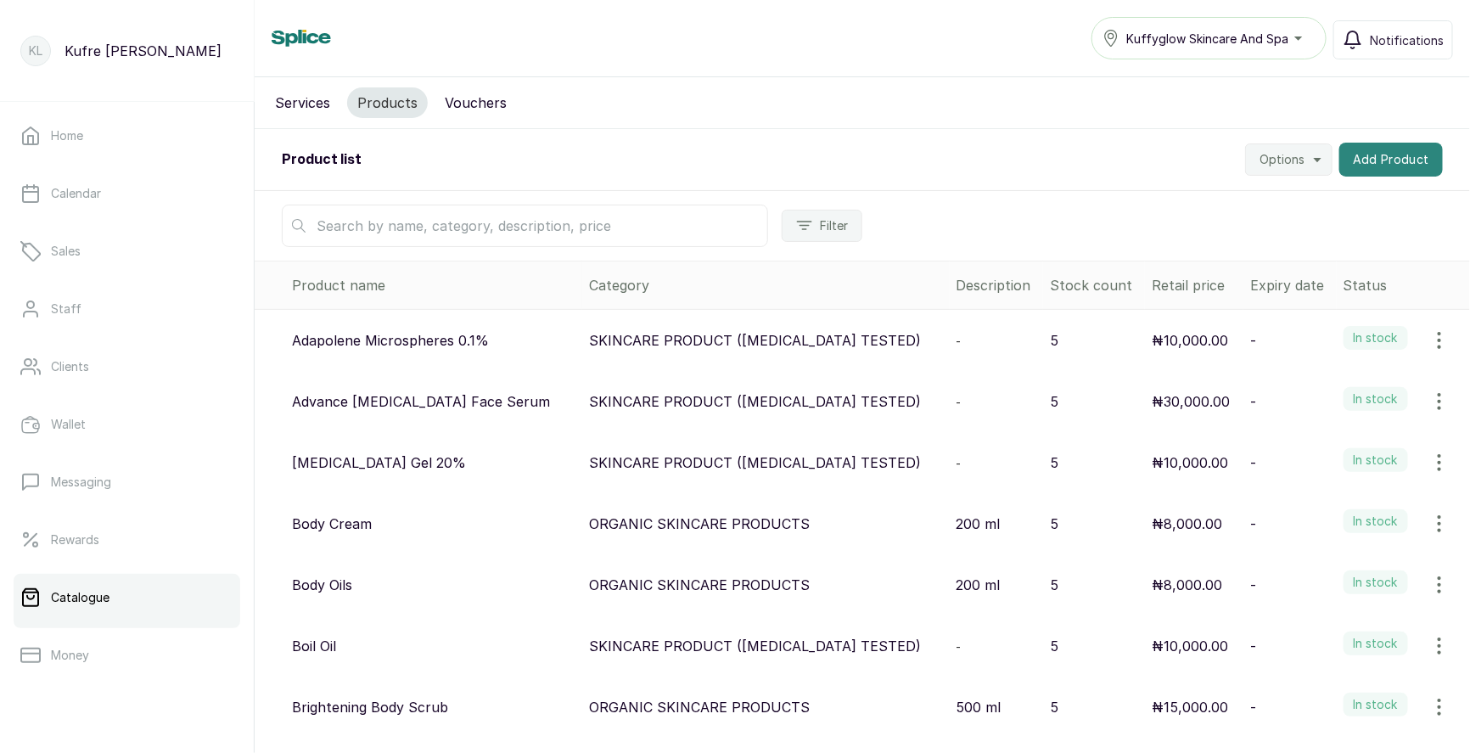
click at [1382, 145] on button "Add Product" at bounding box center [1391, 160] width 104 height 34
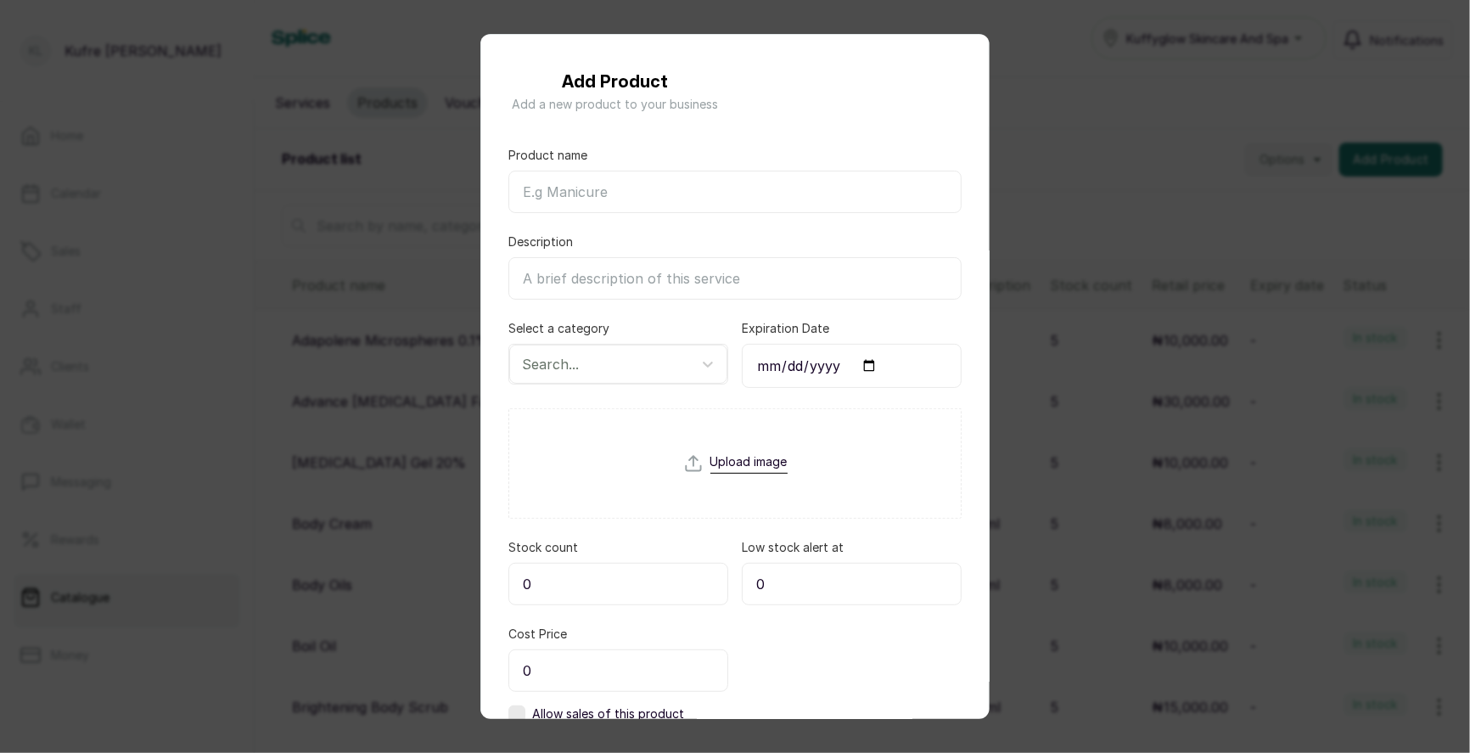
click at [594, 183] on input "Product name" at bounding box center [734, 192] width 453 height 42
paste input "Glutathione Face Cream"
type input "Glutathione Face Cream"
click at [613, 369] on div at bounding box center [603, 364] width 162 height 22
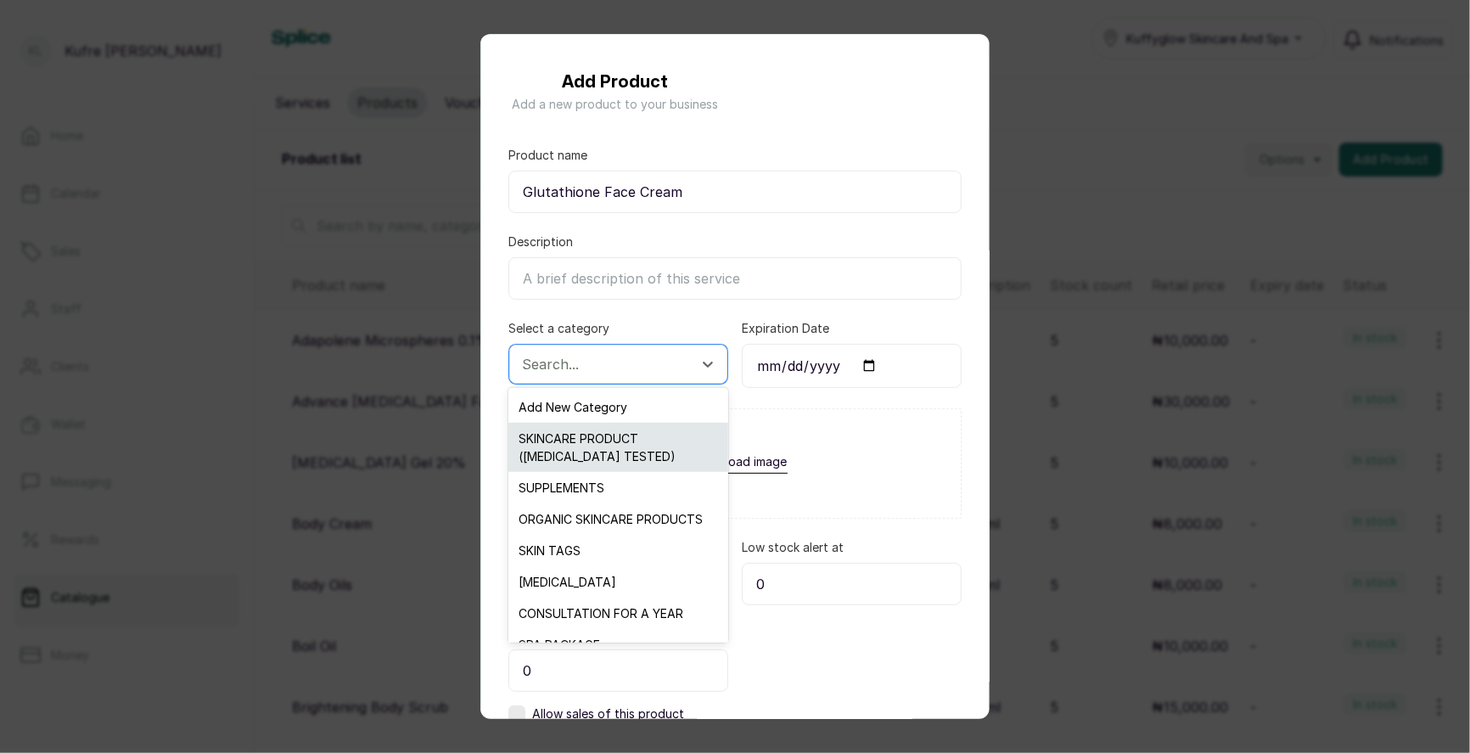
click at [637, 456] on div "SKINCARE PRODUCT ([MEDICAL_DATA] TESTED)" at bounding box center [617, 447] width 219 height 49
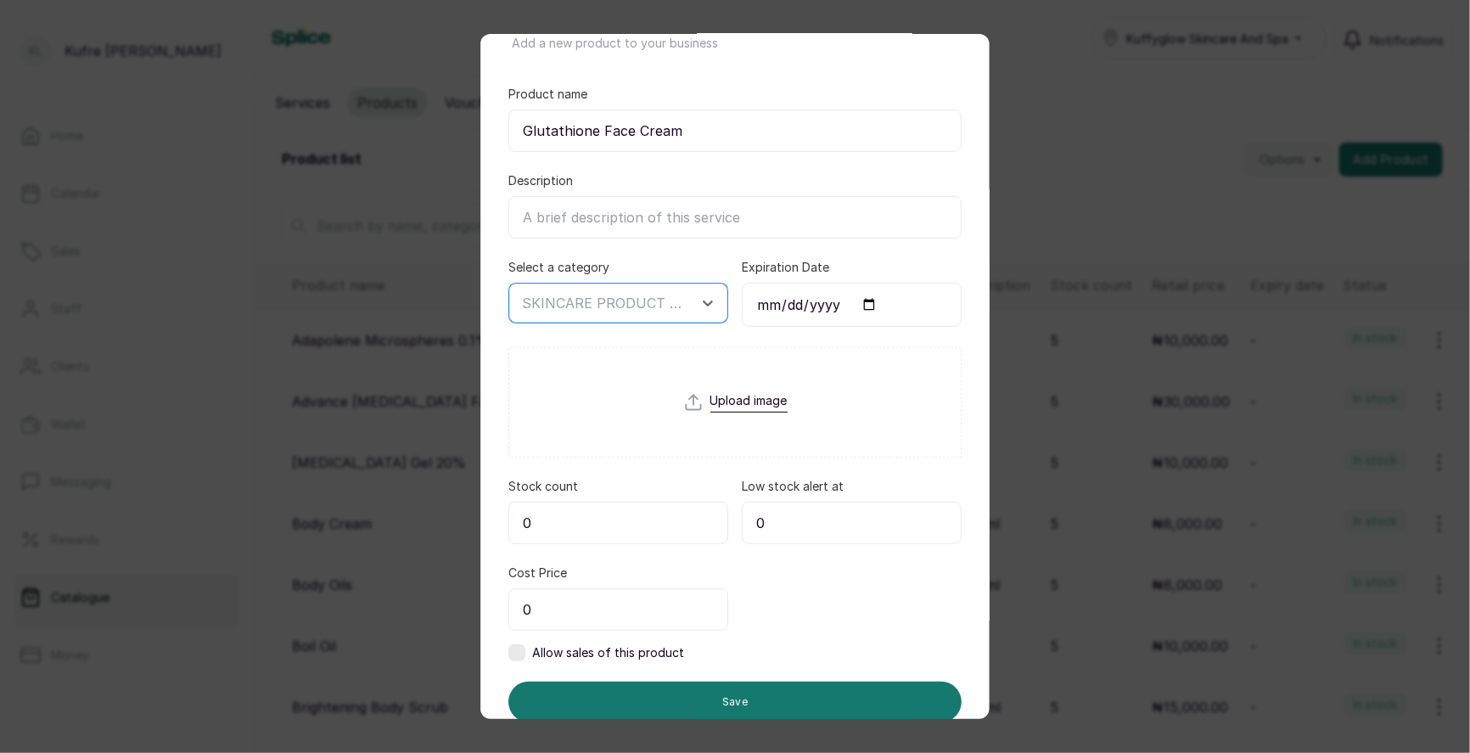
scroll to position [115, 0]
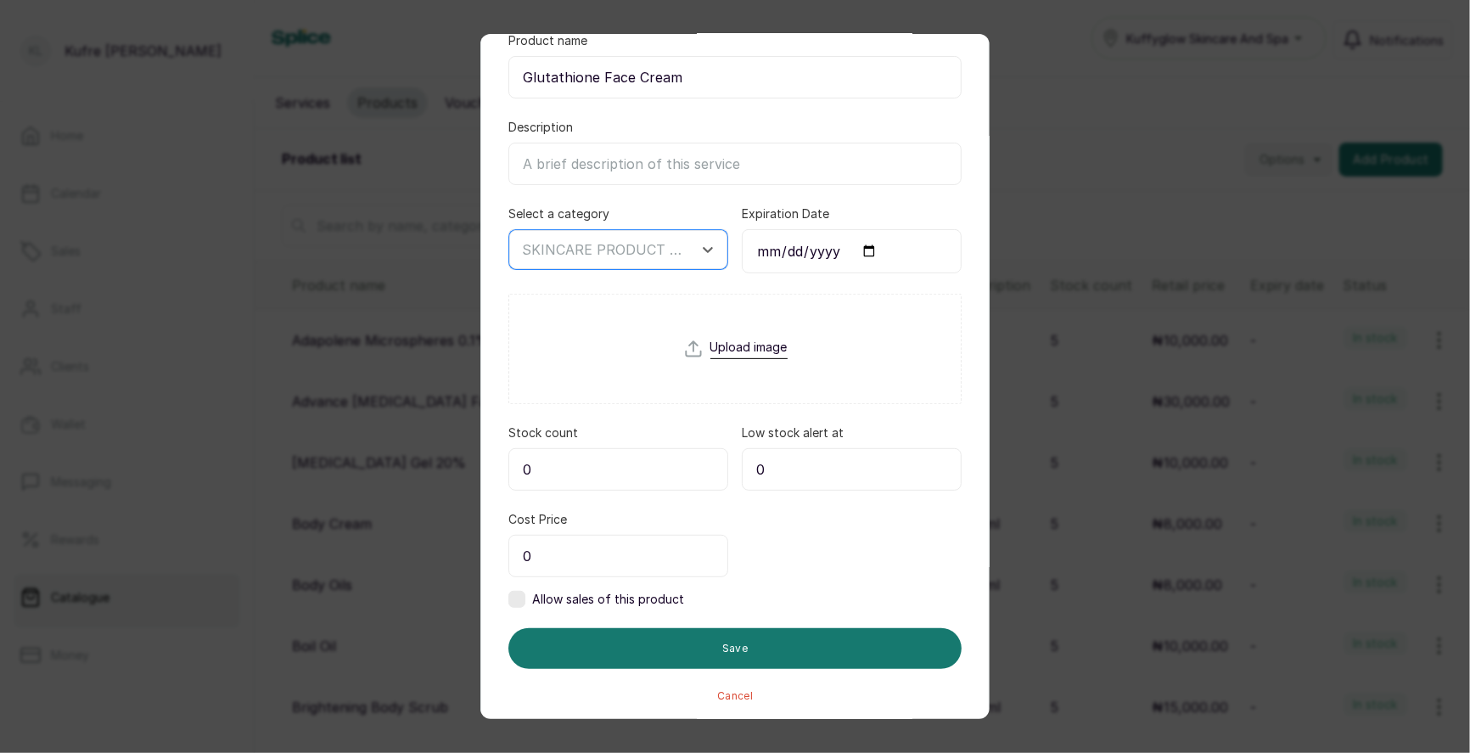
click at [570, 559] on input "0" at bounding box center [618, 556] width 220 height 42
type input "10,000"
click at [525, 591] on div "Allow sales of this product" at bounding box center [596, 599] width 176 height 17
click at [795, 559] on input "0" at bounding box center [852, 556] width 220 height 42
type input "10,000"
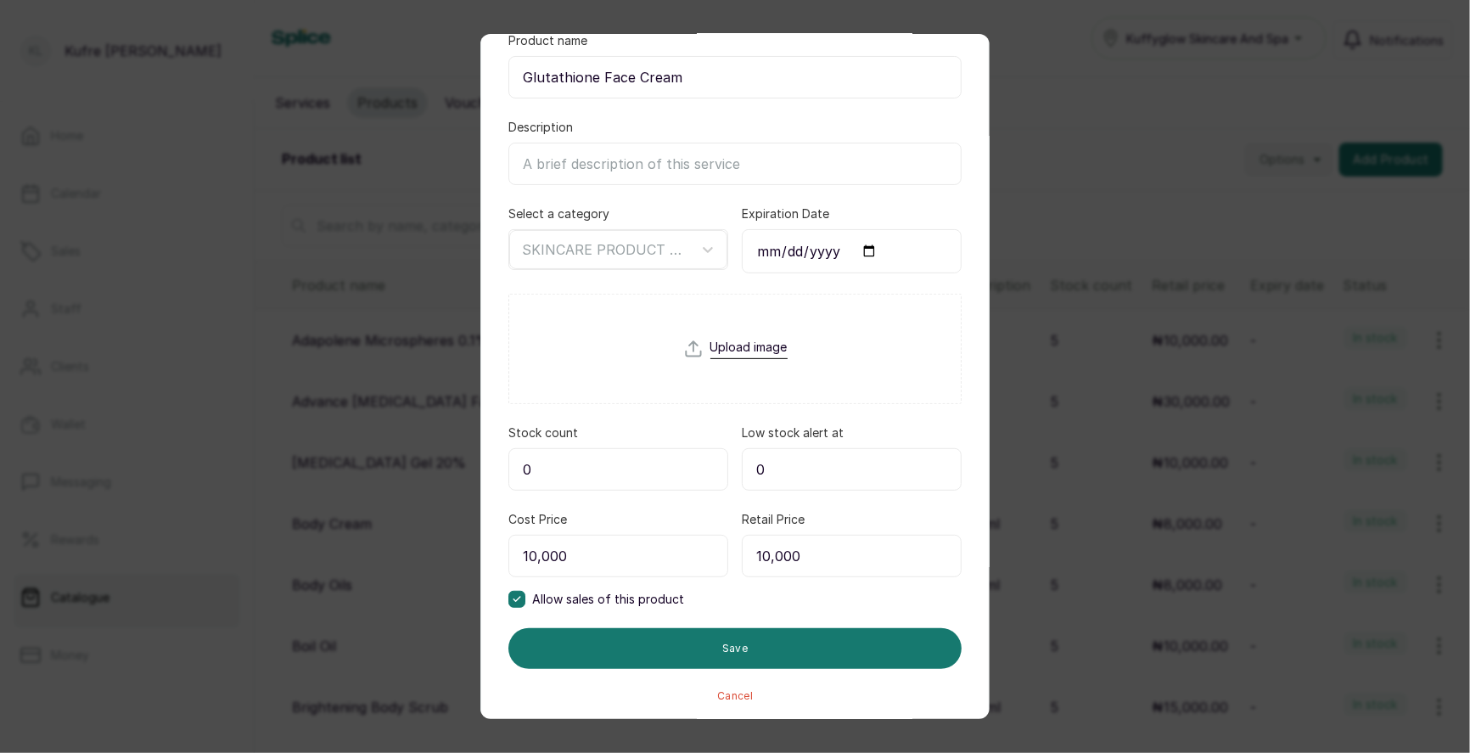
click at [647, 454] on input "0" at bounding box center [618, 469] width 220 height 42
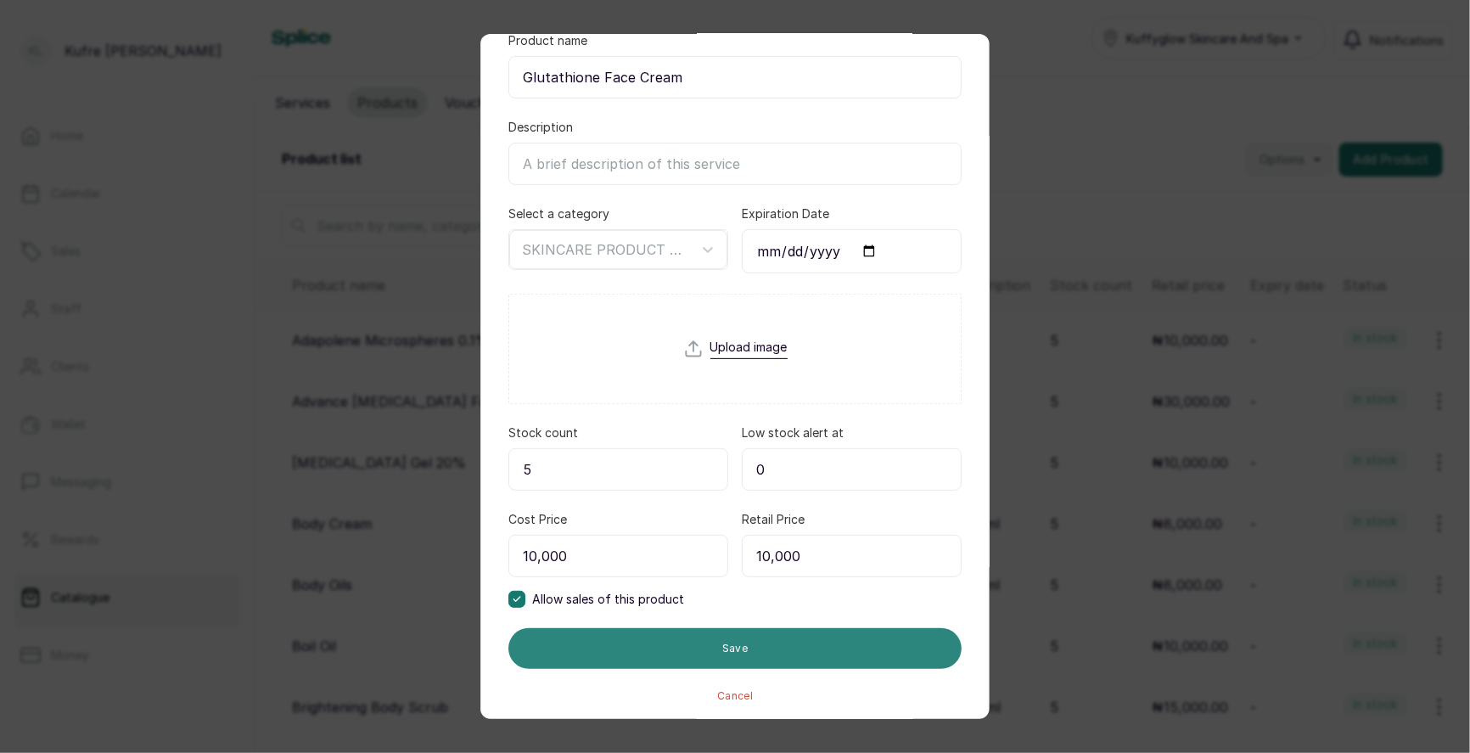
type input "5"
click at [658, 643] on button "Save" at bounding box center [734, 648] width 453 height 41
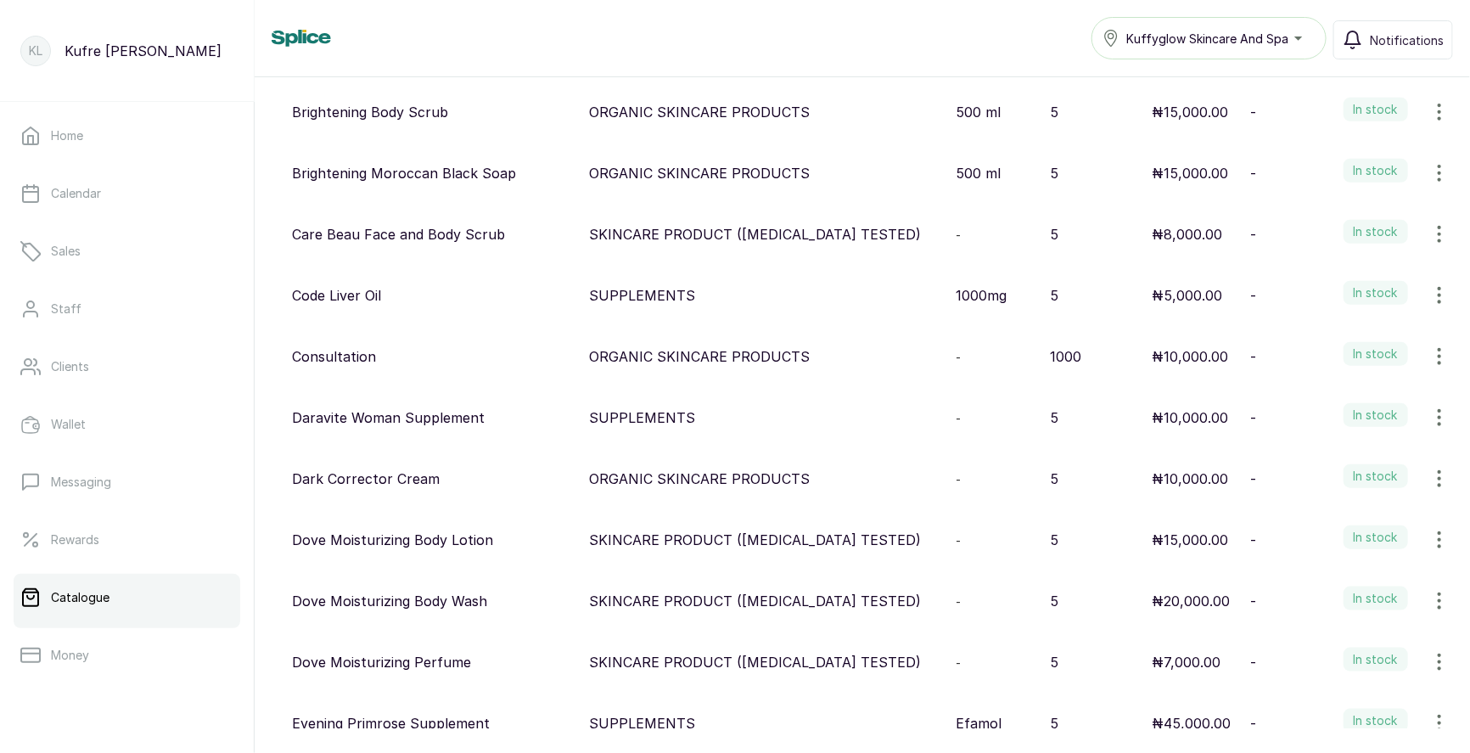
scroll to position [0, 0]
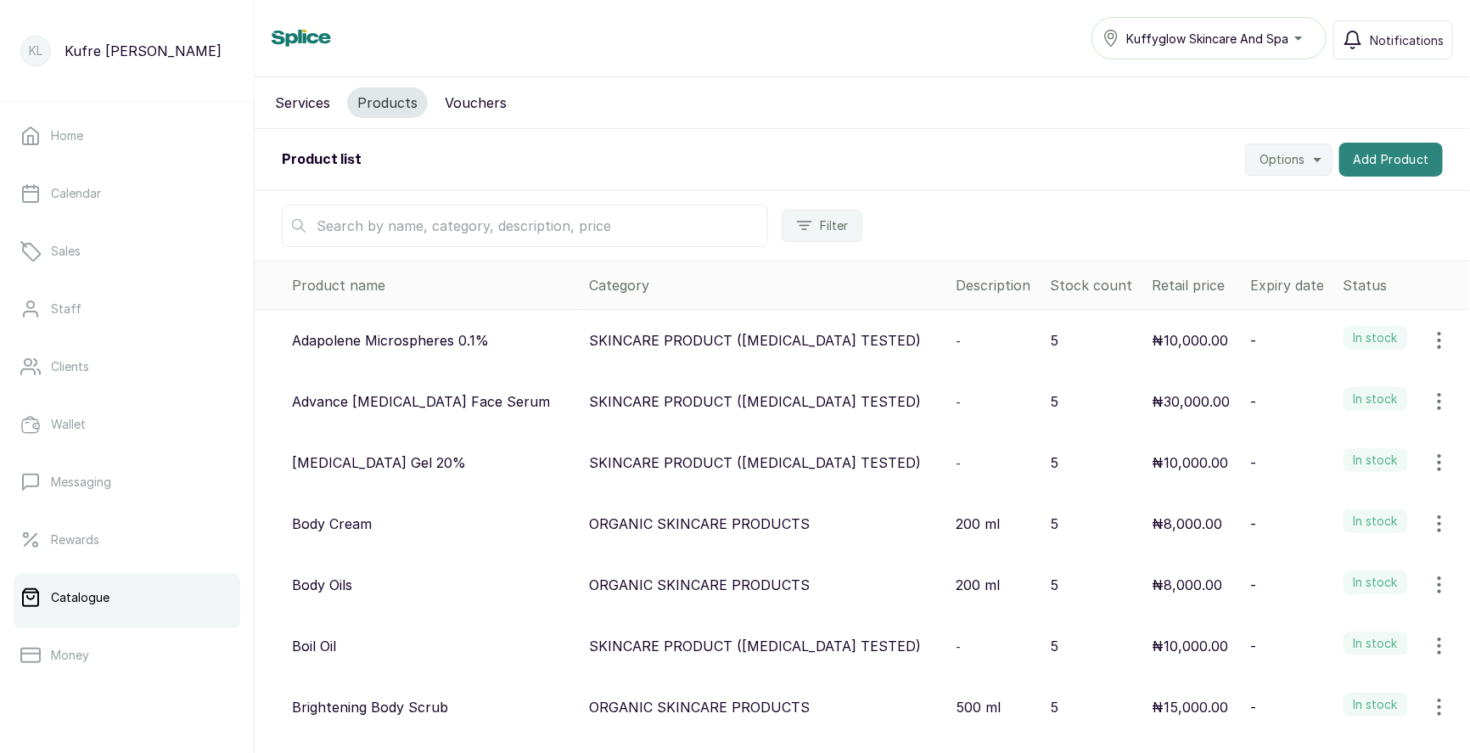
click at [1370, 152] on button "Add Product" at bounding box center [1391, 160] width 104 height 34
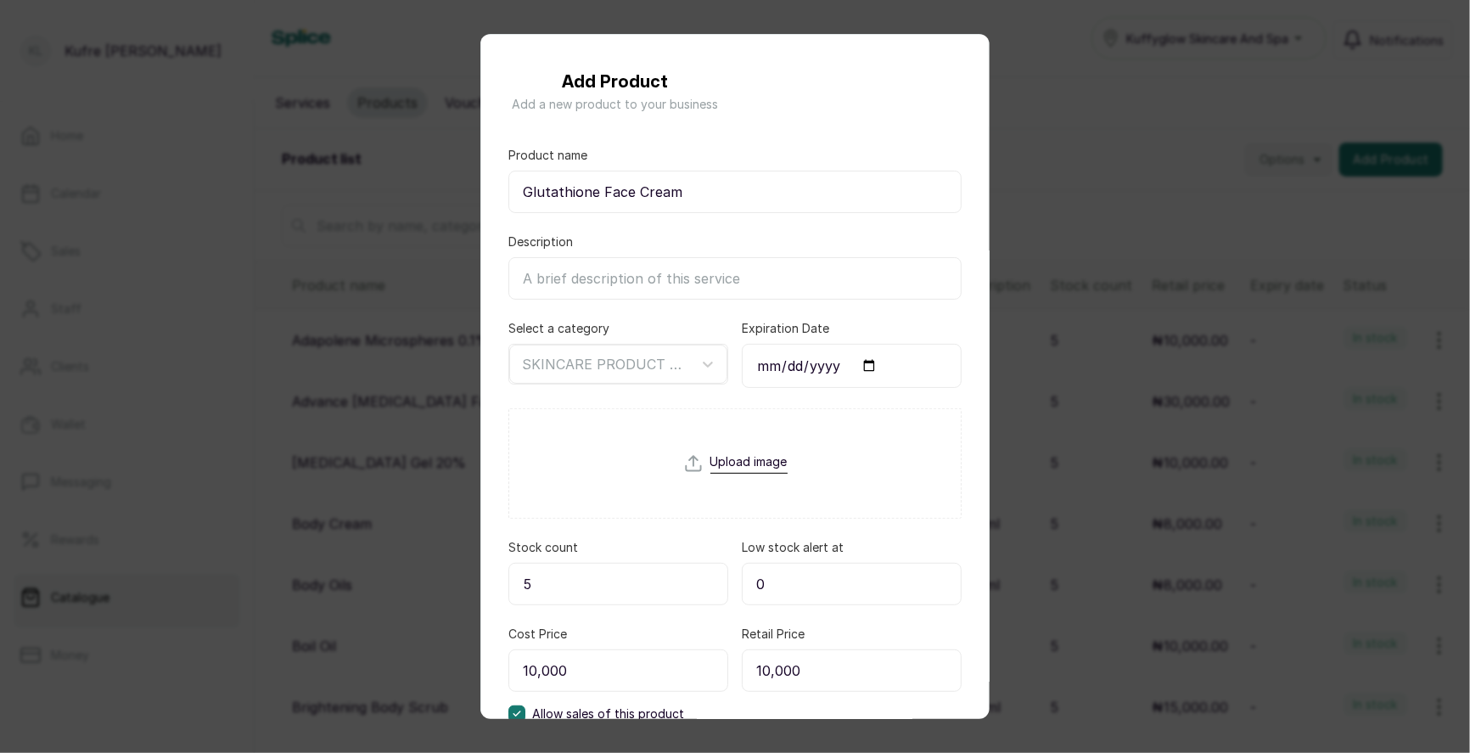
click at [1227, 196] on div "Add Product Add a new product to your business Product name Glutathione Face Cr…" at bounding box center [735, 376] width 1470 height 753
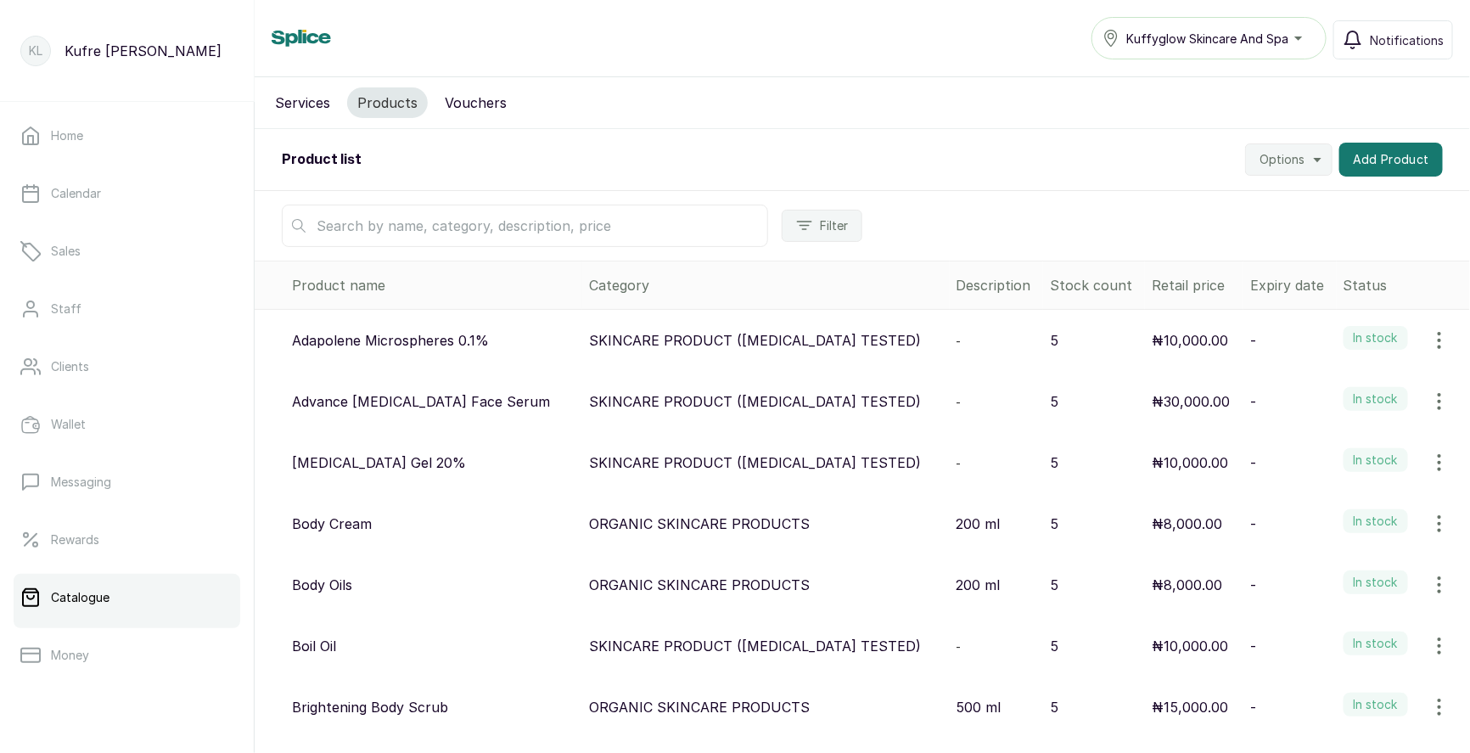
click at [1332, 232] on div "Filter" at bounding box center [862, 226] width 1215 height 70
click at [1382, 151] on button "Add Product" at bounding box center [1391, 160] width 104 height 34
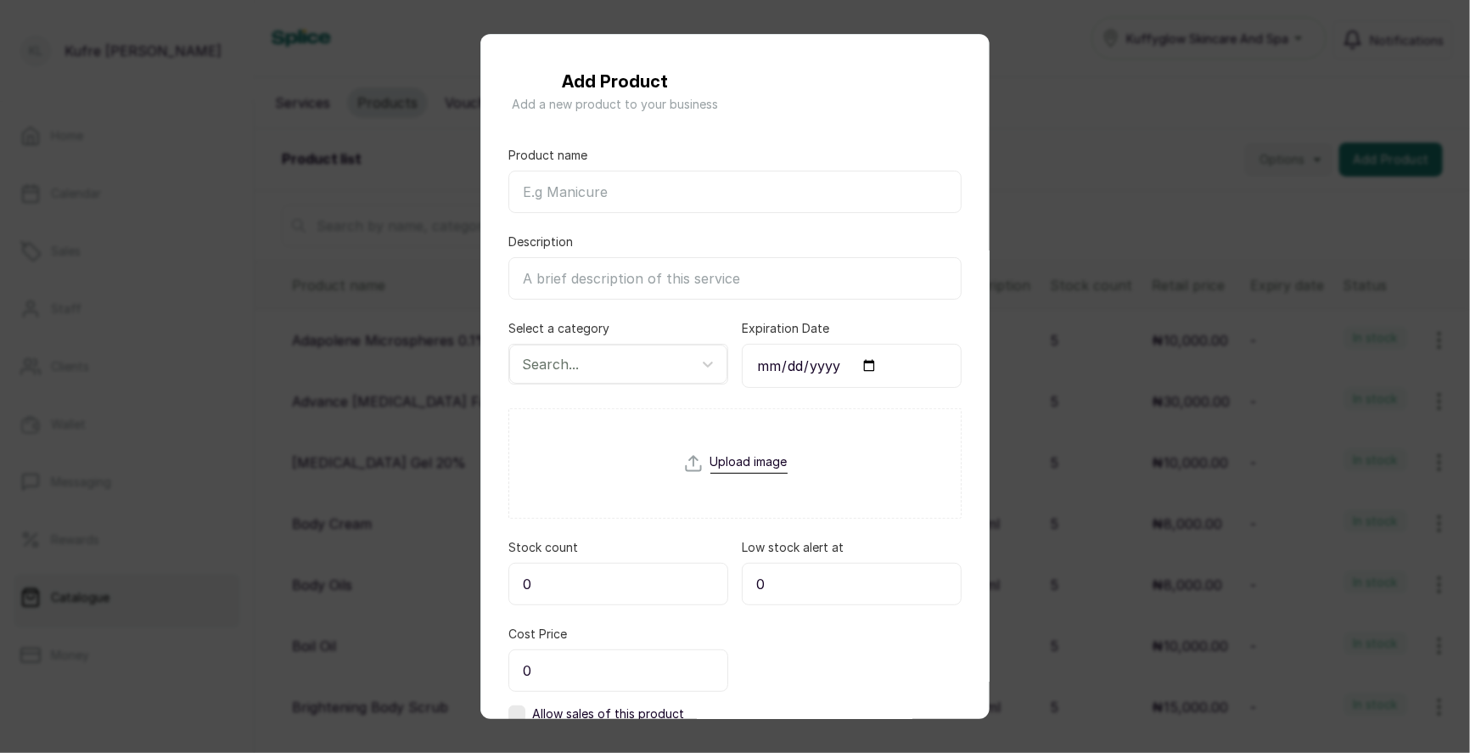
click at [625, 201] on input "Product name" at bounding box center [734, 192] width 453 height 42
paste input "Glutathione Injection Half Cream"
type input "Glutathione Injection Half Cream"
click at [587, 368] on div at bounding box center [603, 364] width 162 height 22
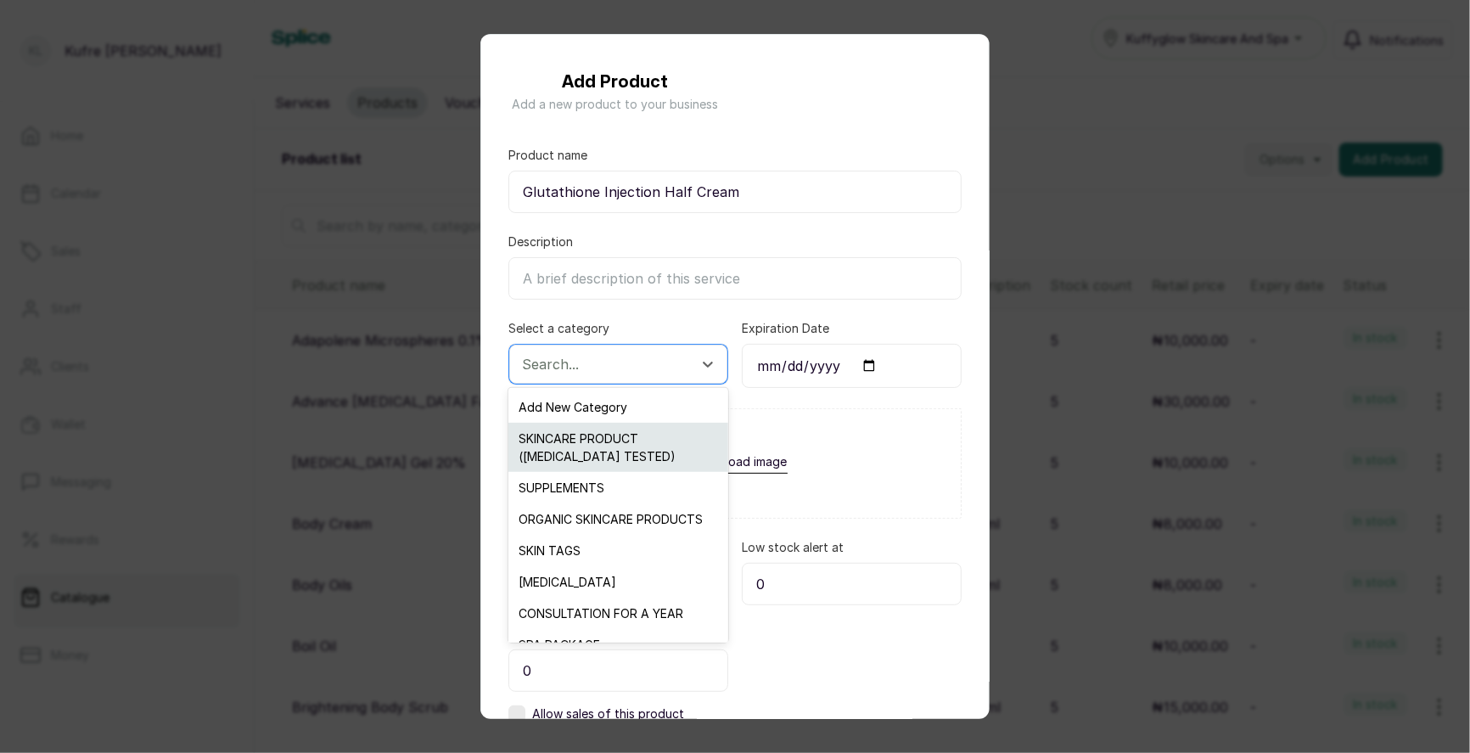
click at [606, 436] on div "SKINCARE PRODUCT ([MEDICAL_DATA] TESTED)" at bounding box center [617, 447] width 219 height 49
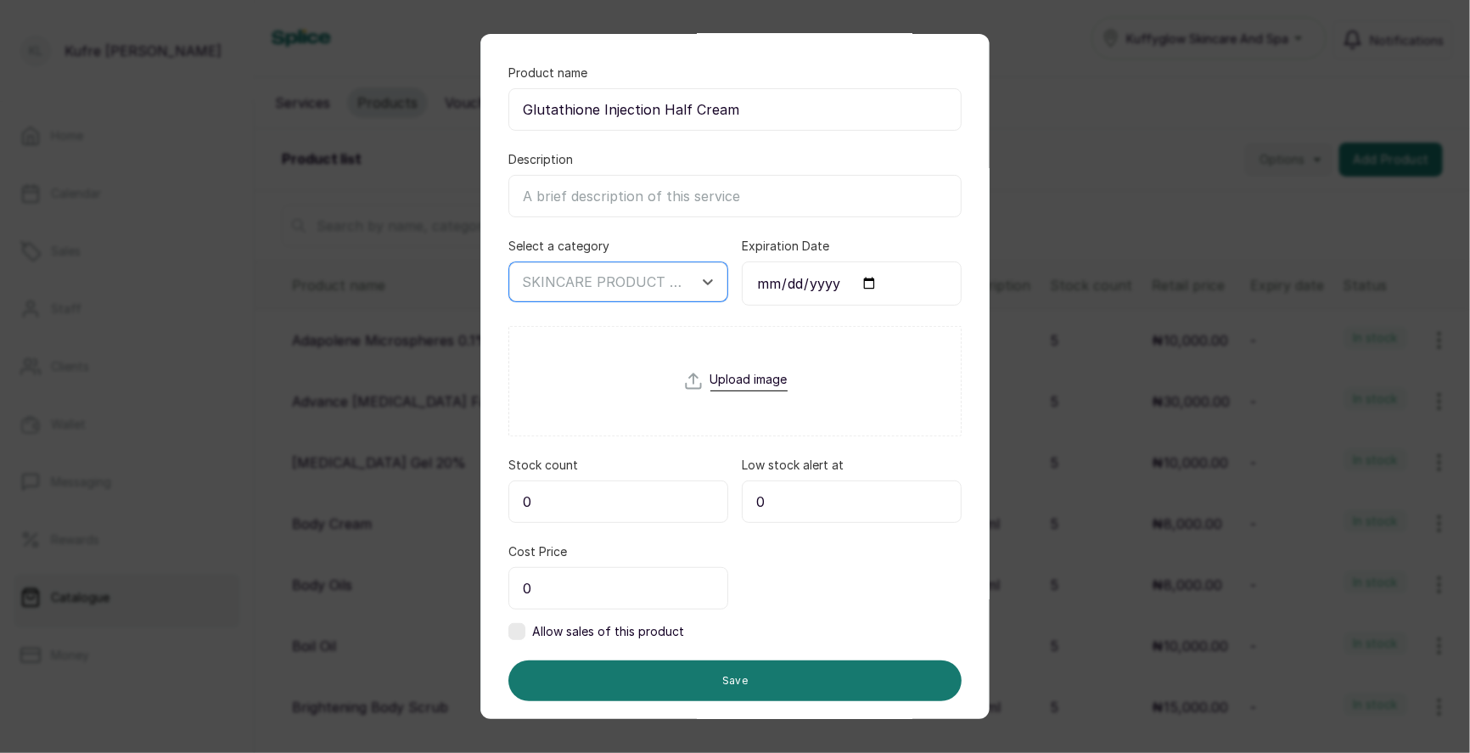
scroll to position [115, 0]
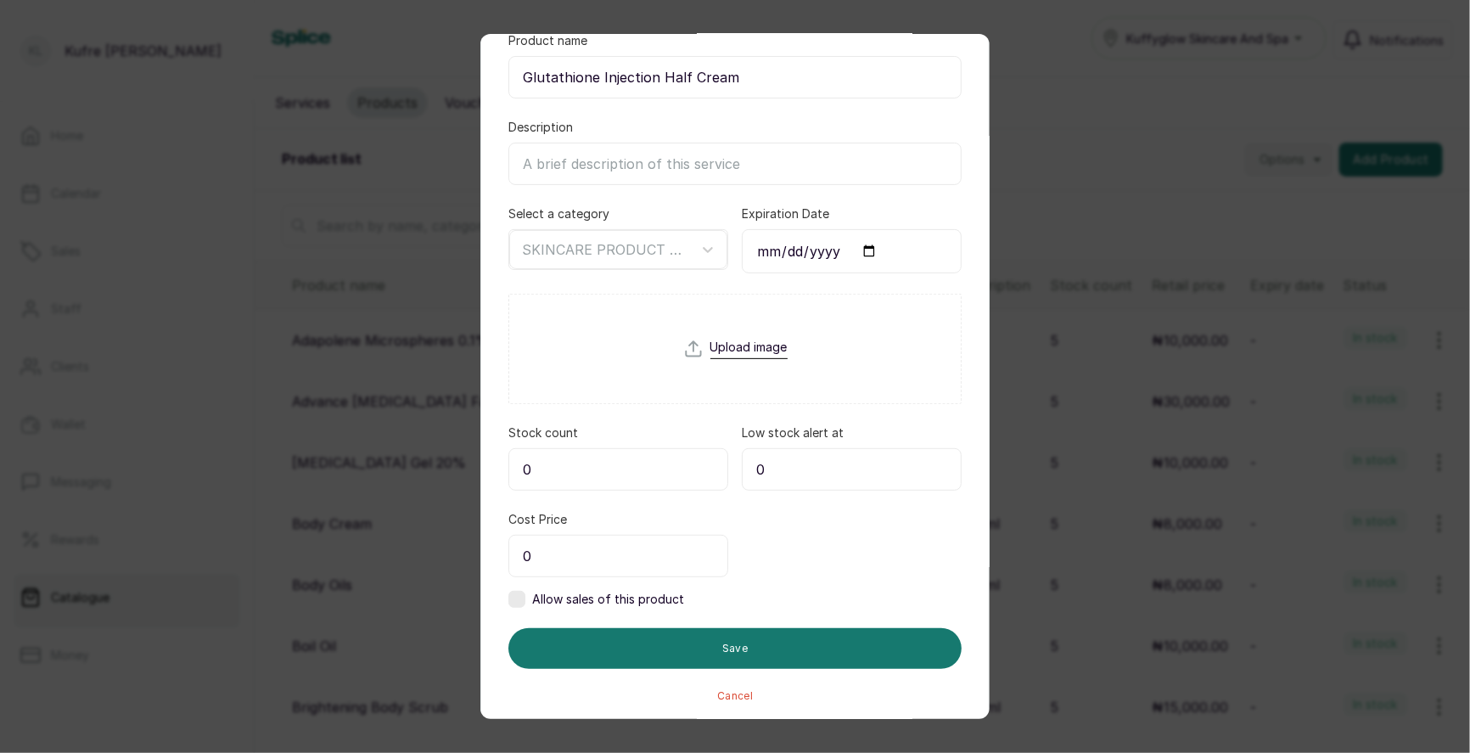
click at [579, 459] on input "0" at bounding box center [618, 469] width 220 height 42
type input "5"
click at [575, 548] on input "0" at bounding box center [618, 556] width 220 height 42
type input "15,000"
click at [517, 591] on label at bounding box center [516, 599] width 17 height 17
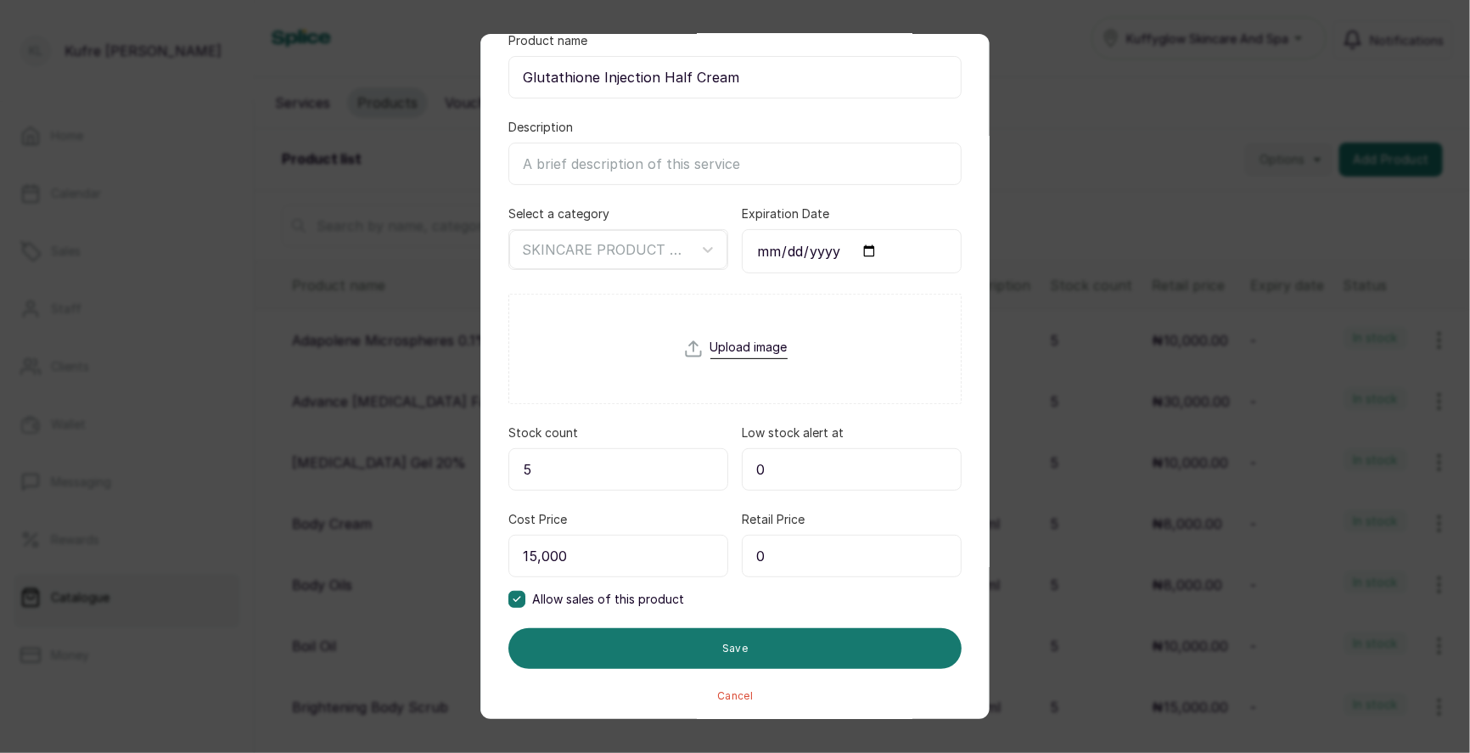
click at [816, 540] on input "0" at bounding box center [852, 556] width 220 height 42
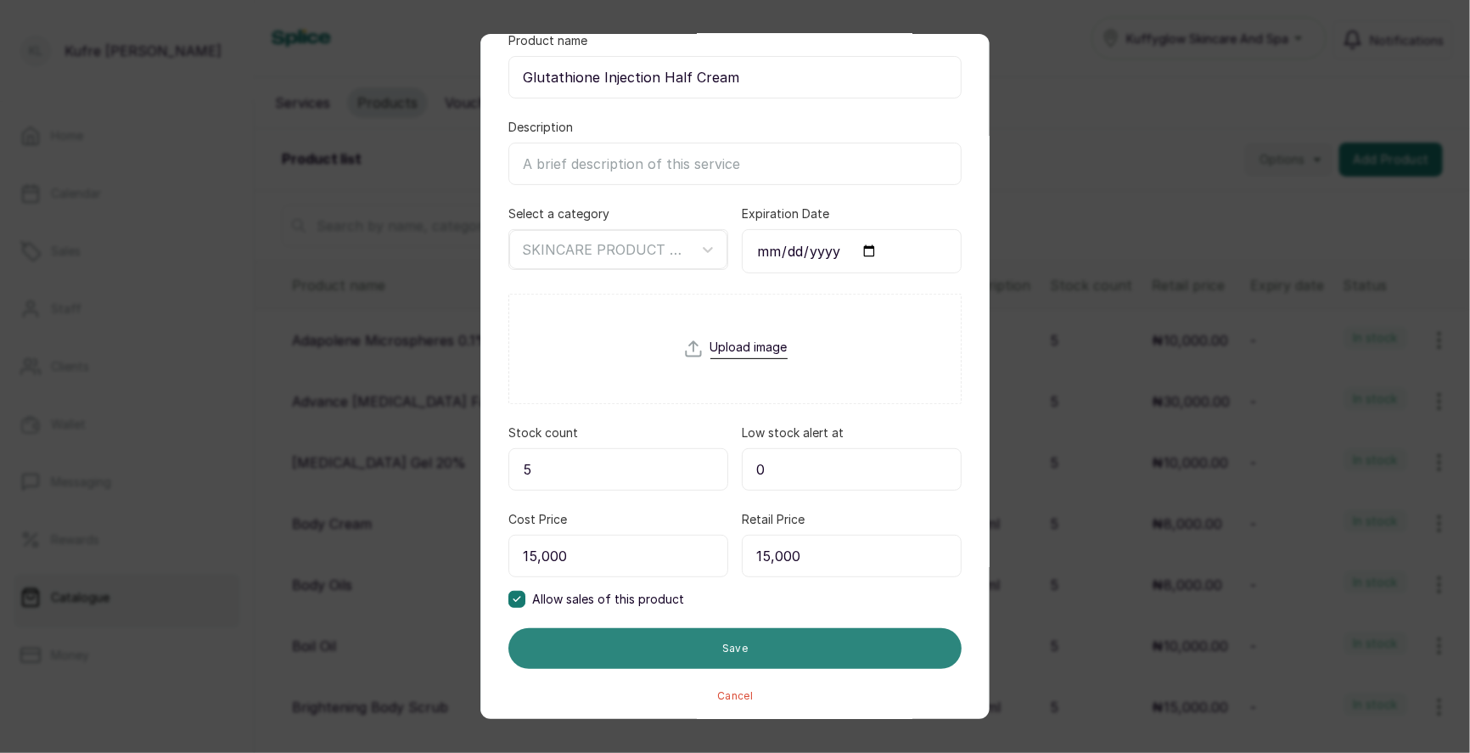
type input "15,000"
click at [802, 645] on button "Save" at bounding box center [734, 648] width 453 height 41
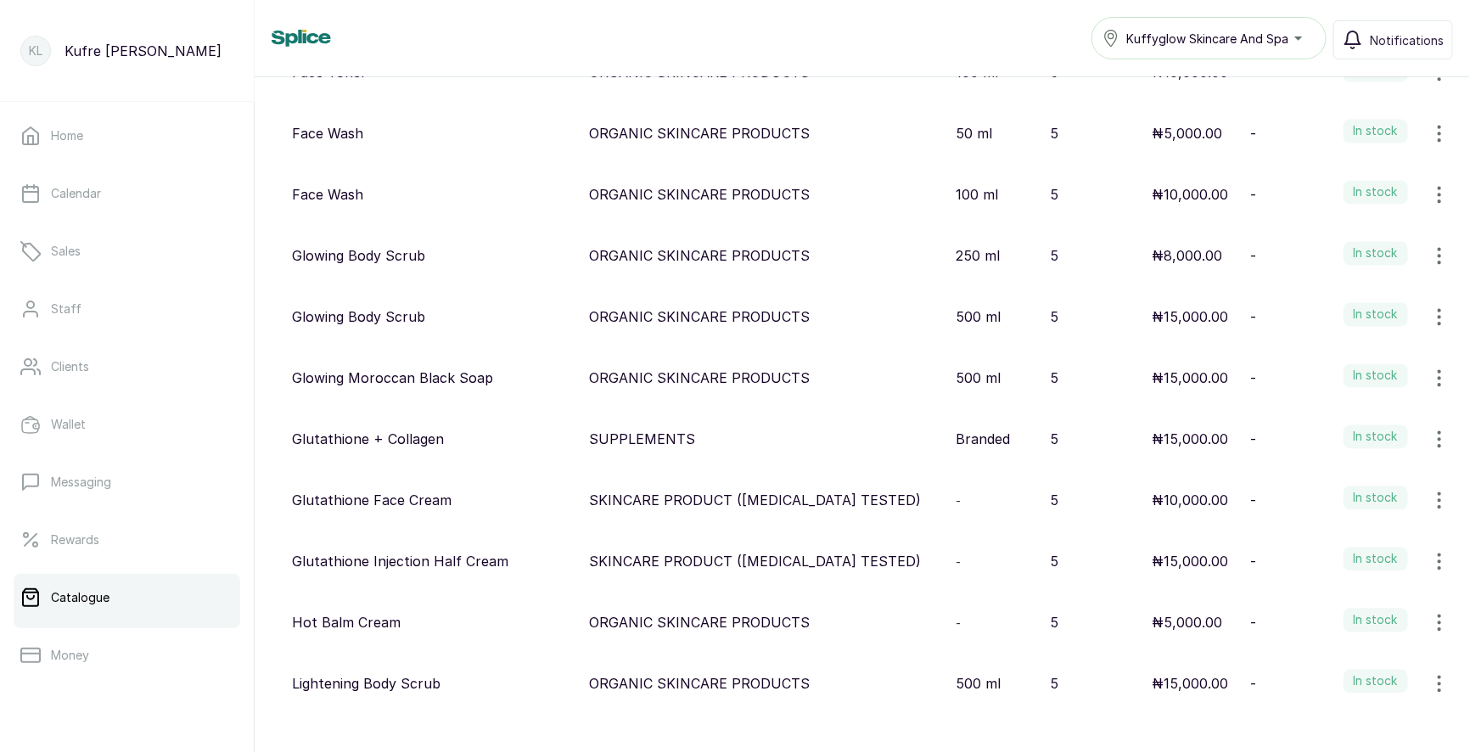
scroll to position [0, 0]
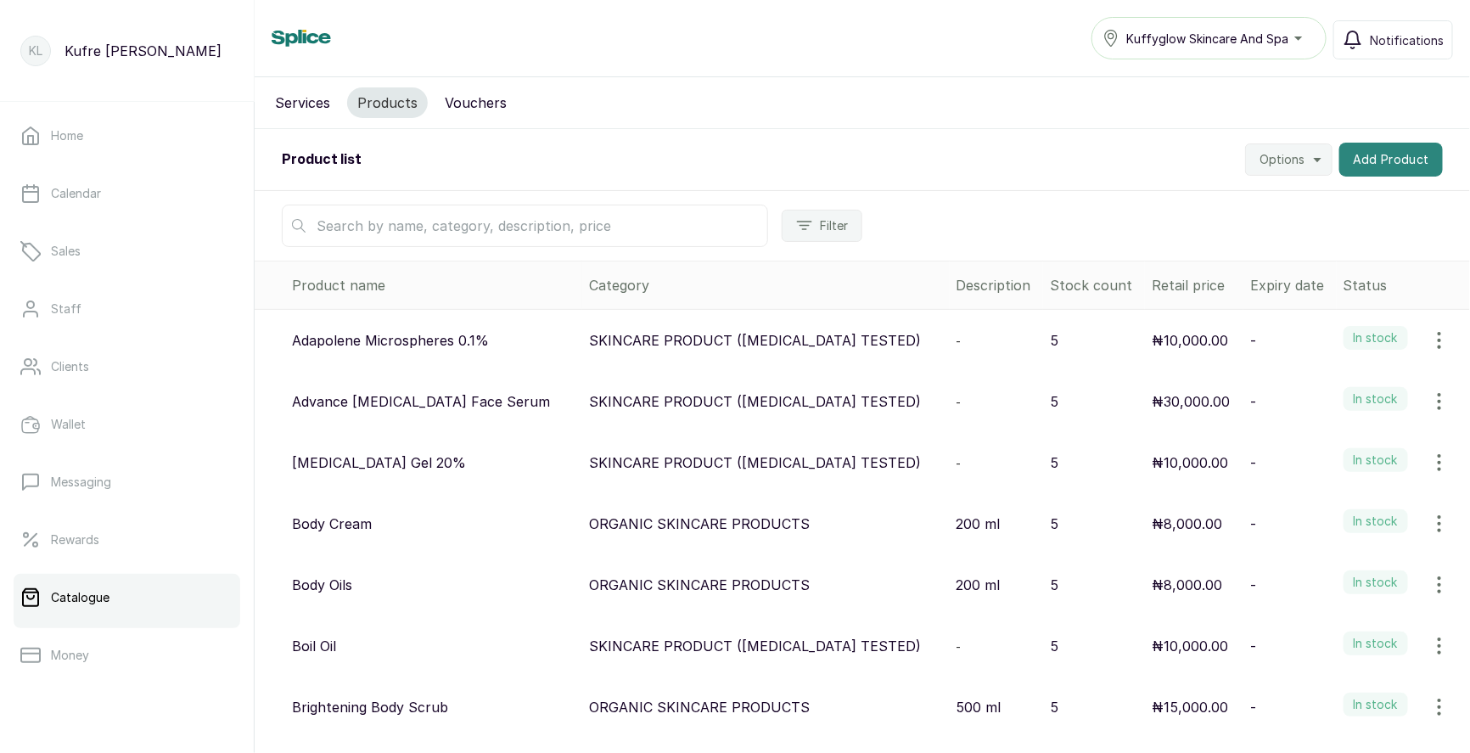
click at [1375, 150] on button "Add Product" at bounding box center [1391, 160] width 104 height 34
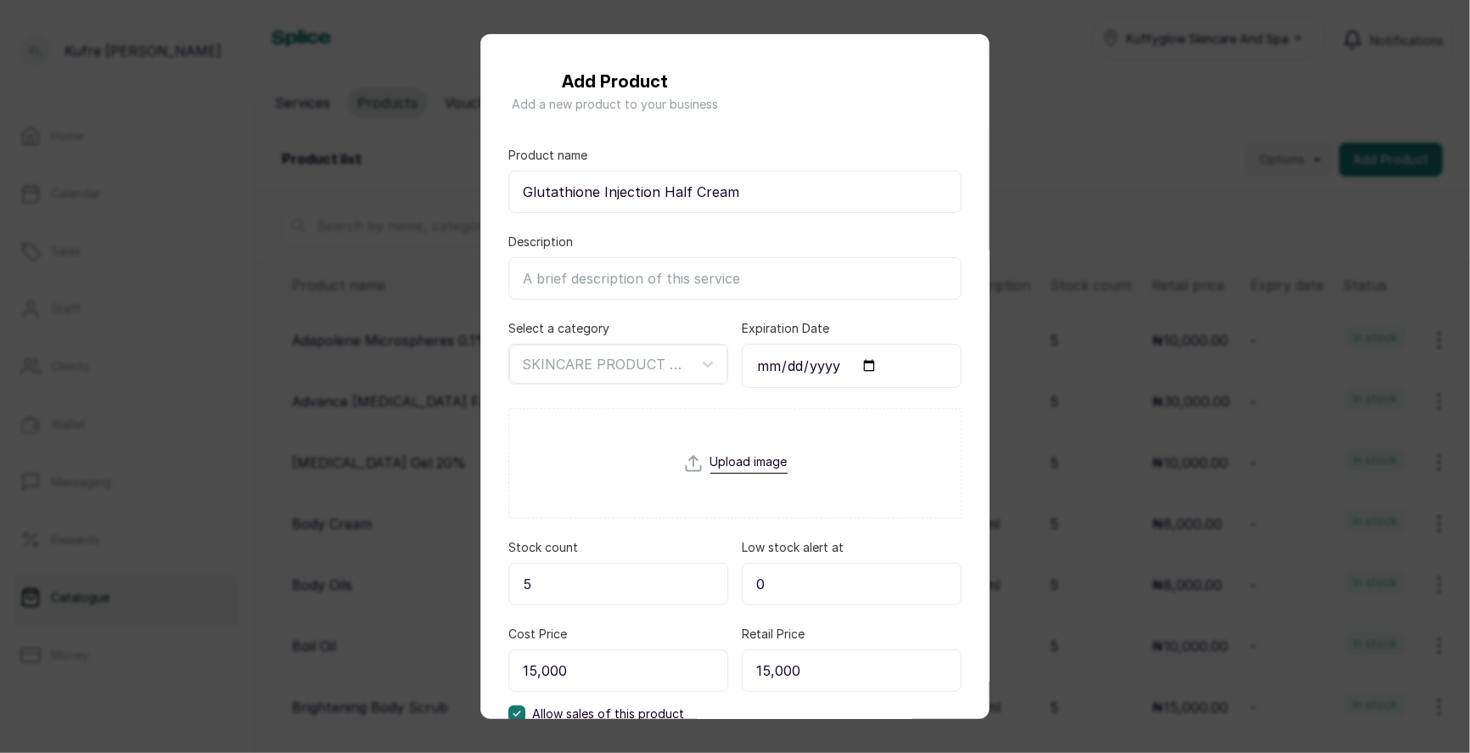
click at [1102, 191] on div "Add Product Add a new product to your business Product name Glutathione Injecti…" at bounding box center [735, 376] width 1470 height 753
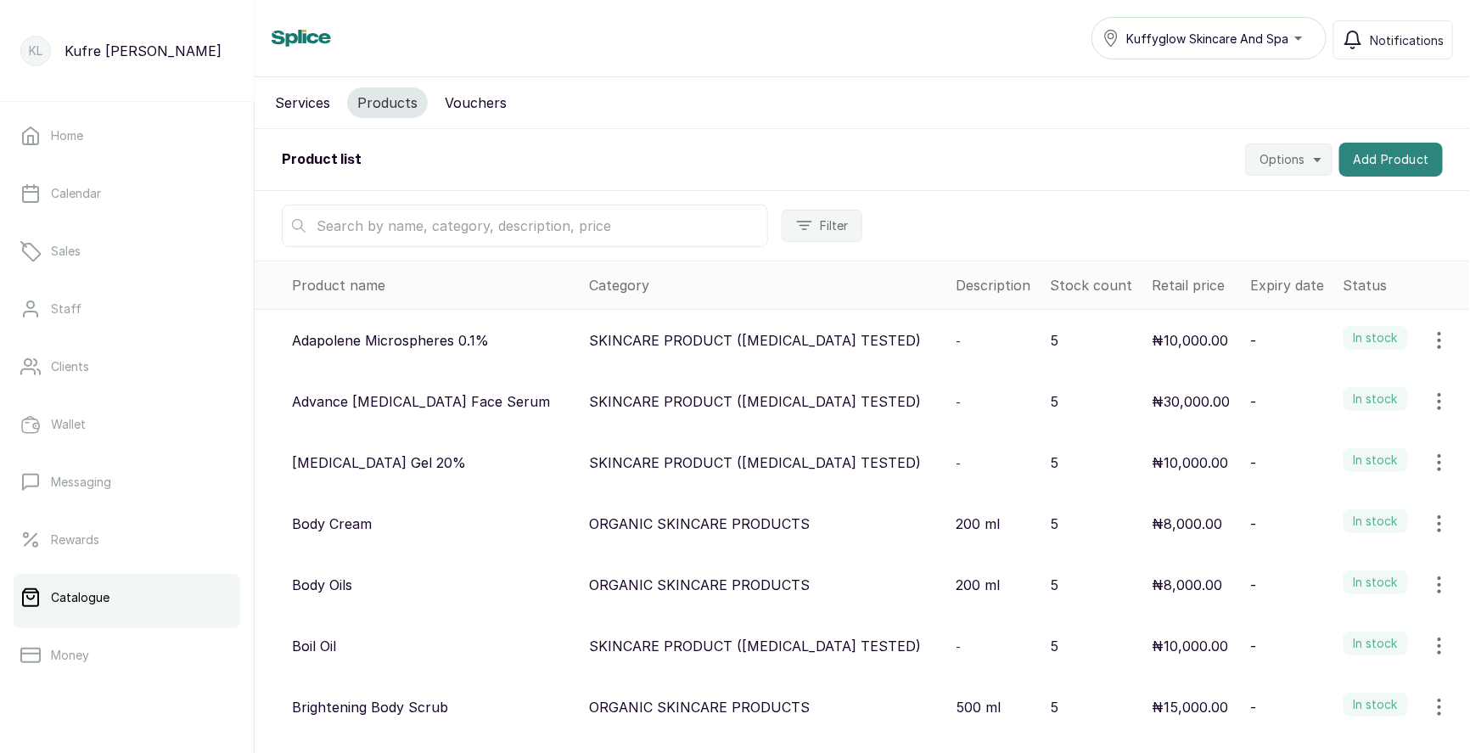
click at [1394, 160] on button "Add Product" at bounding box center [1391, 160] width 104 height 34
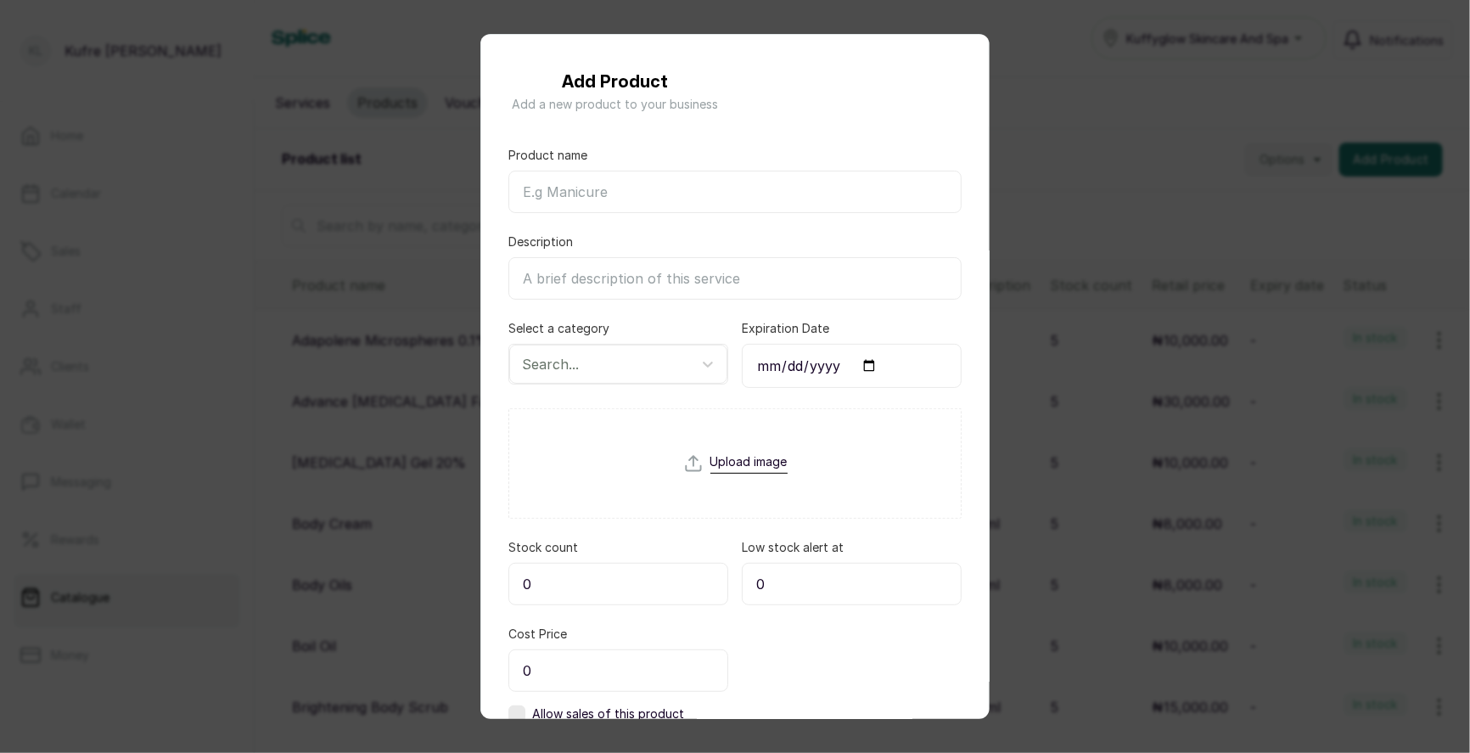
click at [608, 189] on input "Product name" at bounding box center [734, 192] width 453 height 42
paste input "Gluta-Wink White (Glutathione/Collagen/Fruit) Mix AHA Face Cream"
drag, startPoint x: 809, startPoint y: 191, endPoint x: 1009, endPoint y: 206, distance: 200.9
click at [1009, 206] on div "Add Product Add a new product to your business Product name Gluta-Wink White (G…" at bounding box center [735, 376] width 1470 height 753
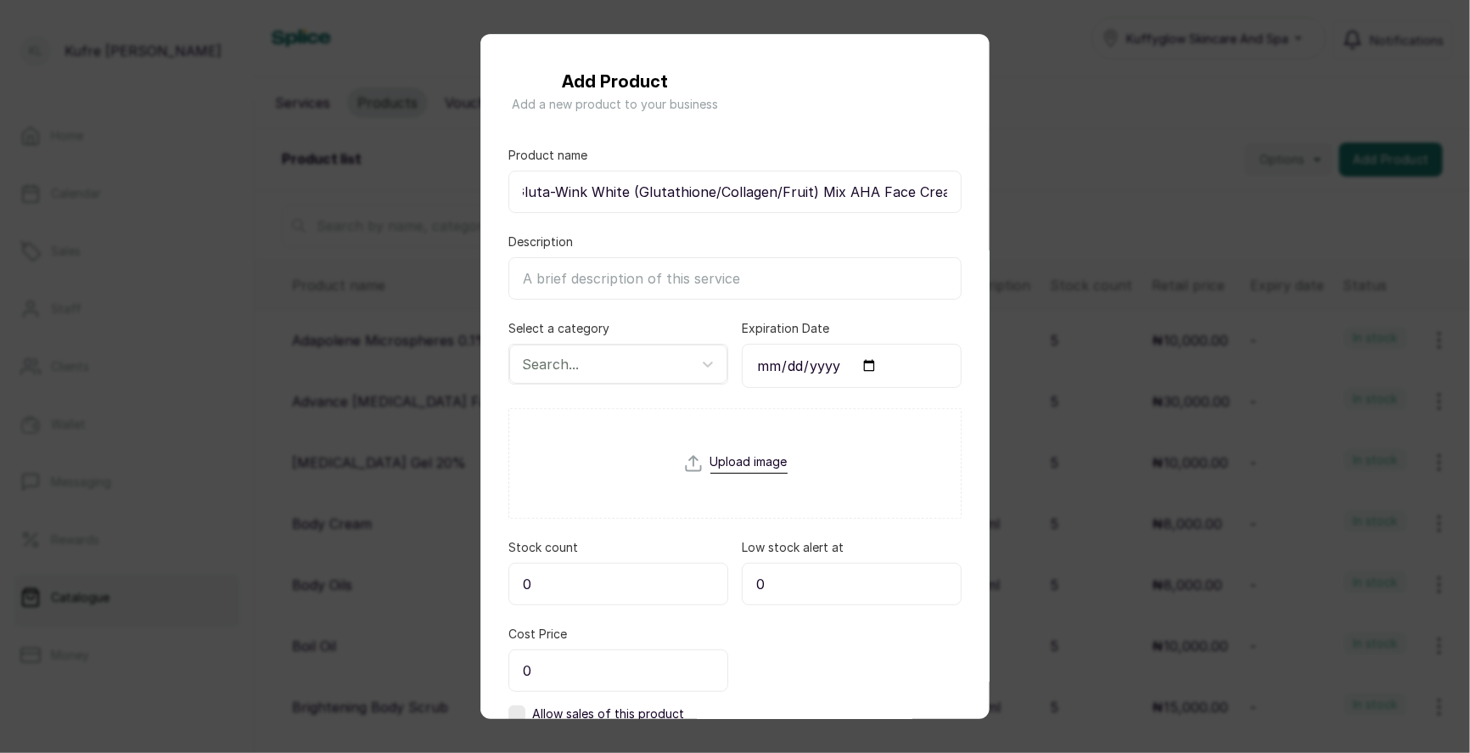
drag, startPoint x: 950, startPoint y: 188, endPoint x: 809, endPoint y: 188, distance: 140.9
click at [809, 188] on input "Gluta-Wink White (Glutathione/Collagen/Fruit) Mix AHA Face Cream" at bounding box center [734, 192] width 453 height 42
type input "Gluta-Wink White (Glutathione/Collagen/Fruit)"
click at [620, 266] on input "Description" at bounding box center [734, 278] width 453 height 42
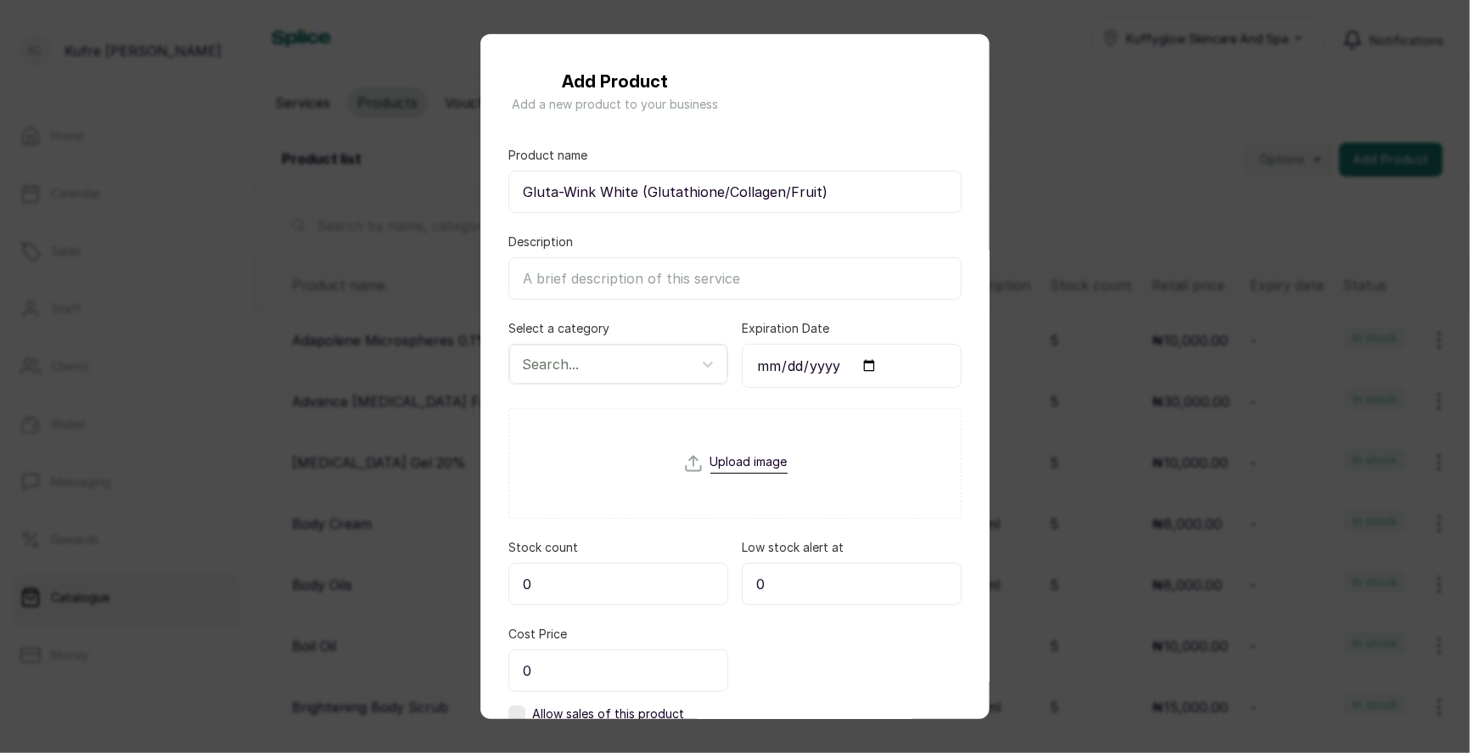
paste input "Mix AHA Face Cream"
click at [522, 277] on input "Mix AHA Face Cream" at bounding box center [734, 278] width 453 height 42
click at [693, 265] on input "Mix AHA Face Cream" at bounding box center [734, 278] width 453 height 42
click at [674, 274] on input "Mix AHA Face Cream" at bounding box center [734, 278] width 453 height 42
type input "Mix AHA Face Cream"
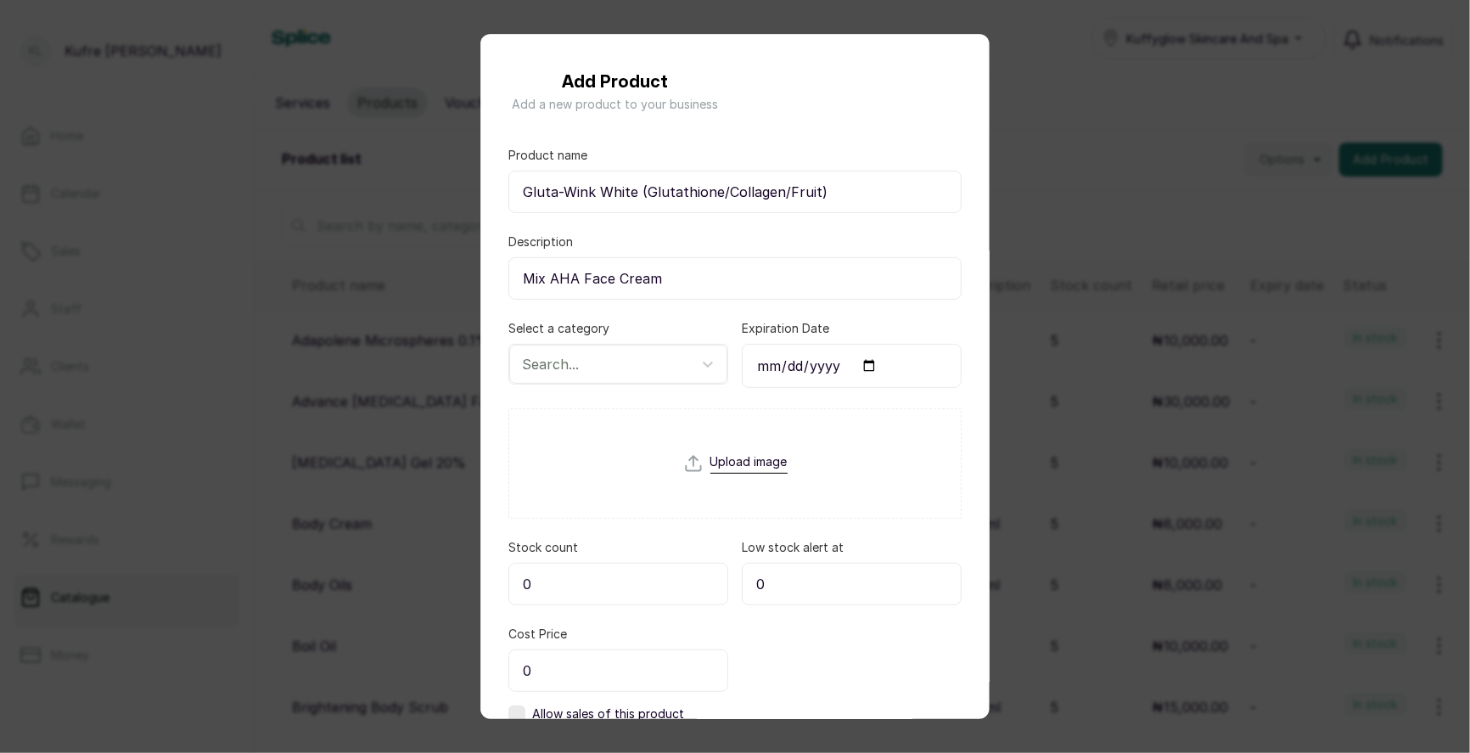
click at [529, 193] on input "Gluta-Wink White (Glutathione/Collagen/Fruit)" at bounding box center [734, 192] width 453 height 42
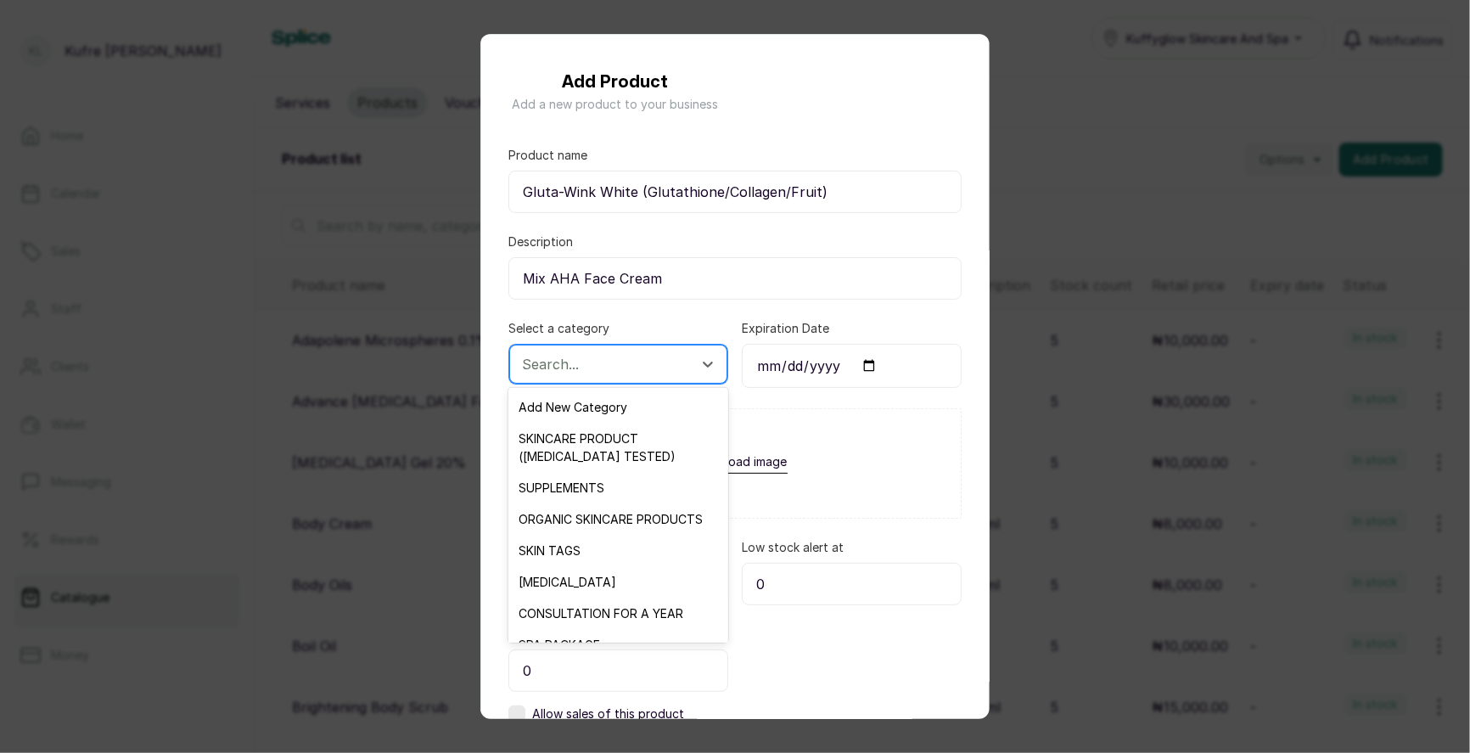
click at [605, 357] on div at bounding box center [603, 364] width 162 height 22
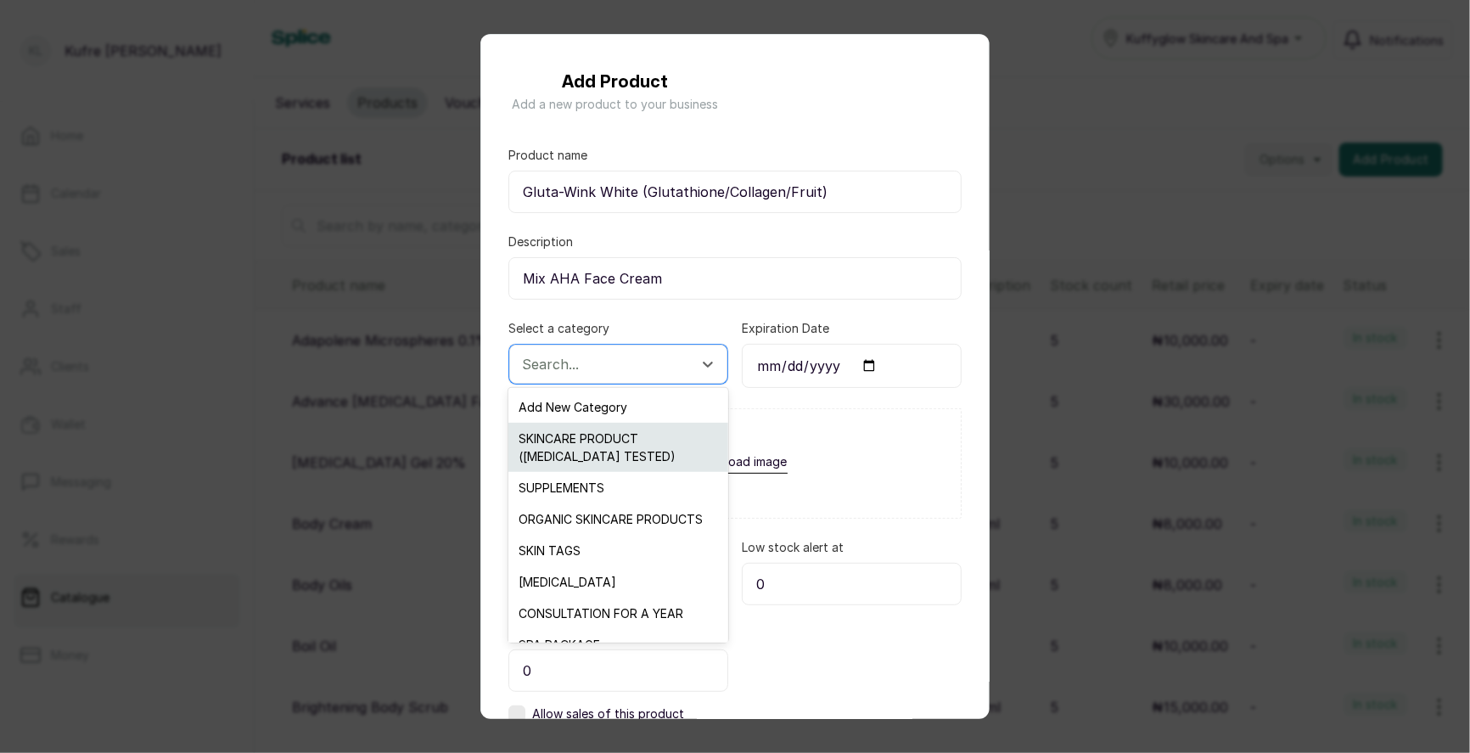
click at [625, 437] on div "SKINCARE PRODUCT ([MEDICAL_DATA] TESTED)" at bounding box center [617, 447] width 219 height 49
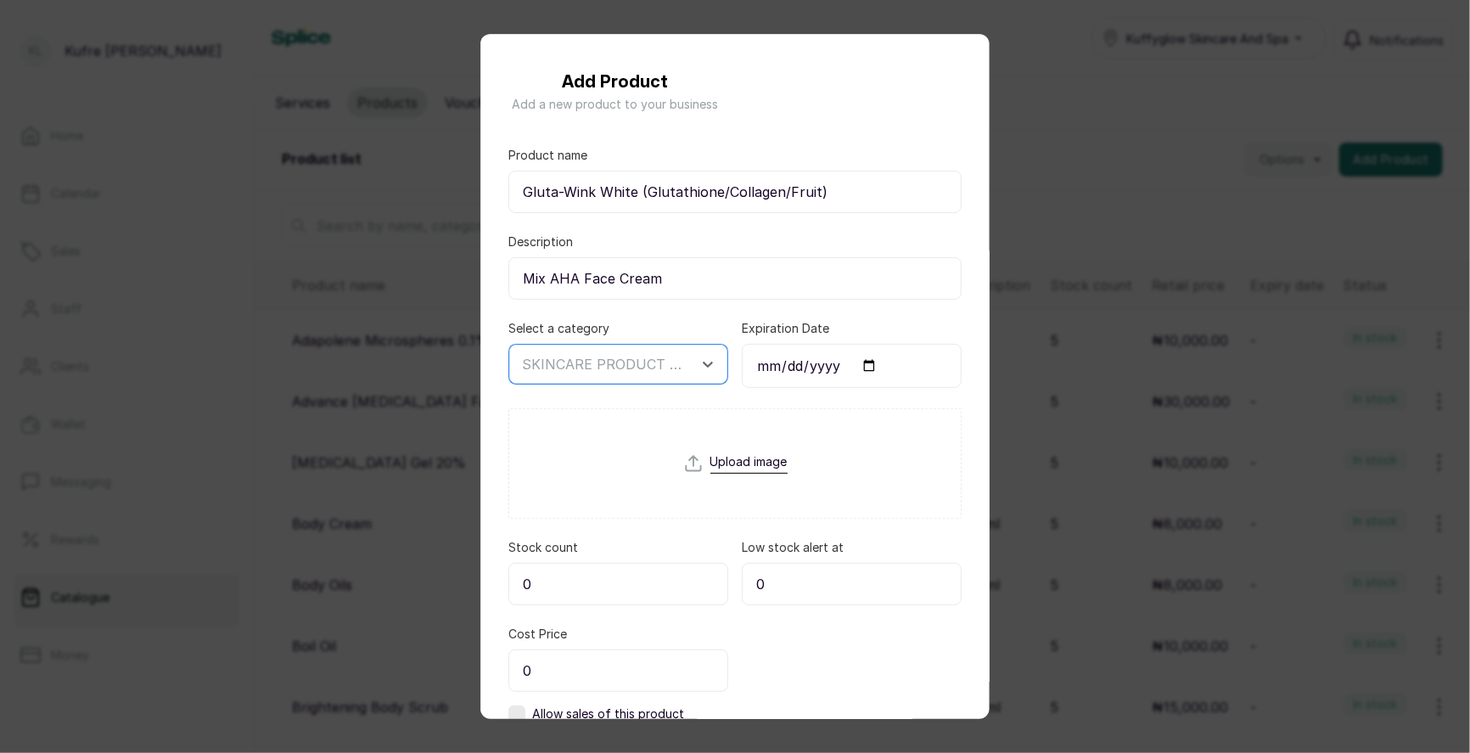
scroll to position [115, 0]
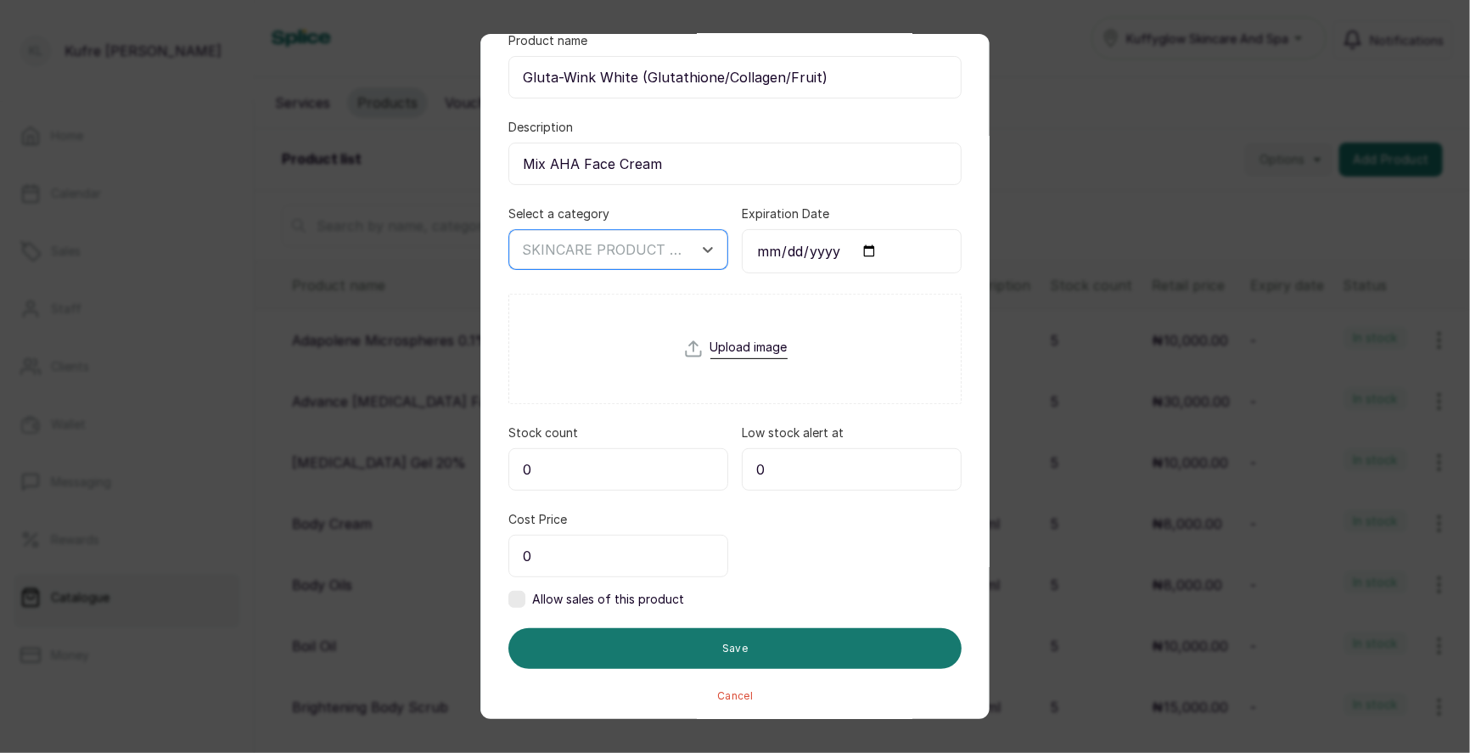
drag, startPoint x: 619, startPoint y: 474, endPoint x: 620, endPoint y: 466, distance: 8.7
click at [619, 474] on input "0" at bounding box center [618, 469] width 220 height 42
type input "5"
click at [586, 554] on input "0" at bounding box center [618, 556] width 220 height 42
type input "10,000"
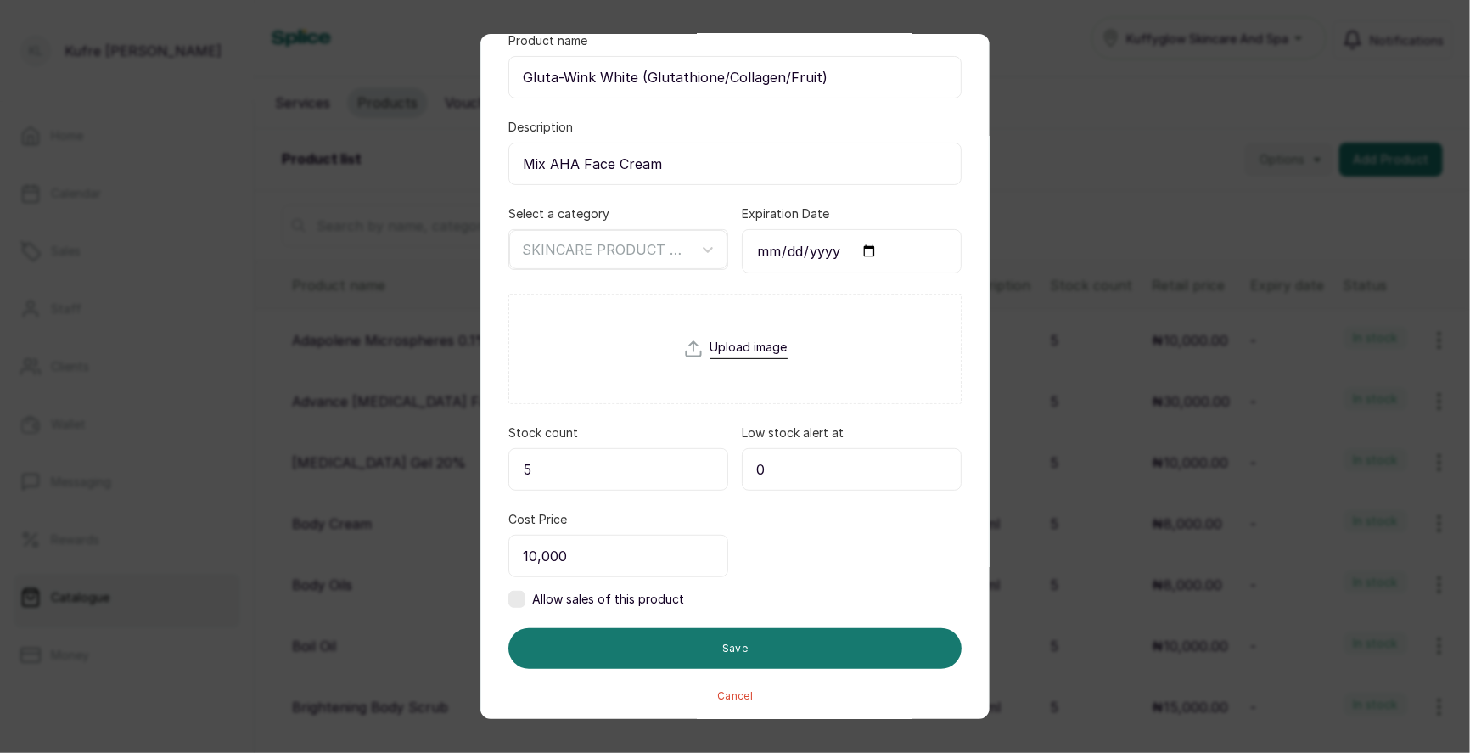
click at [525, 600] on div "Allow sales of this product" at bounding box center [596, 599] width 176 height 17
click at [797, 554] on input "0" at bounding box center [852, 556] width 220 height 42
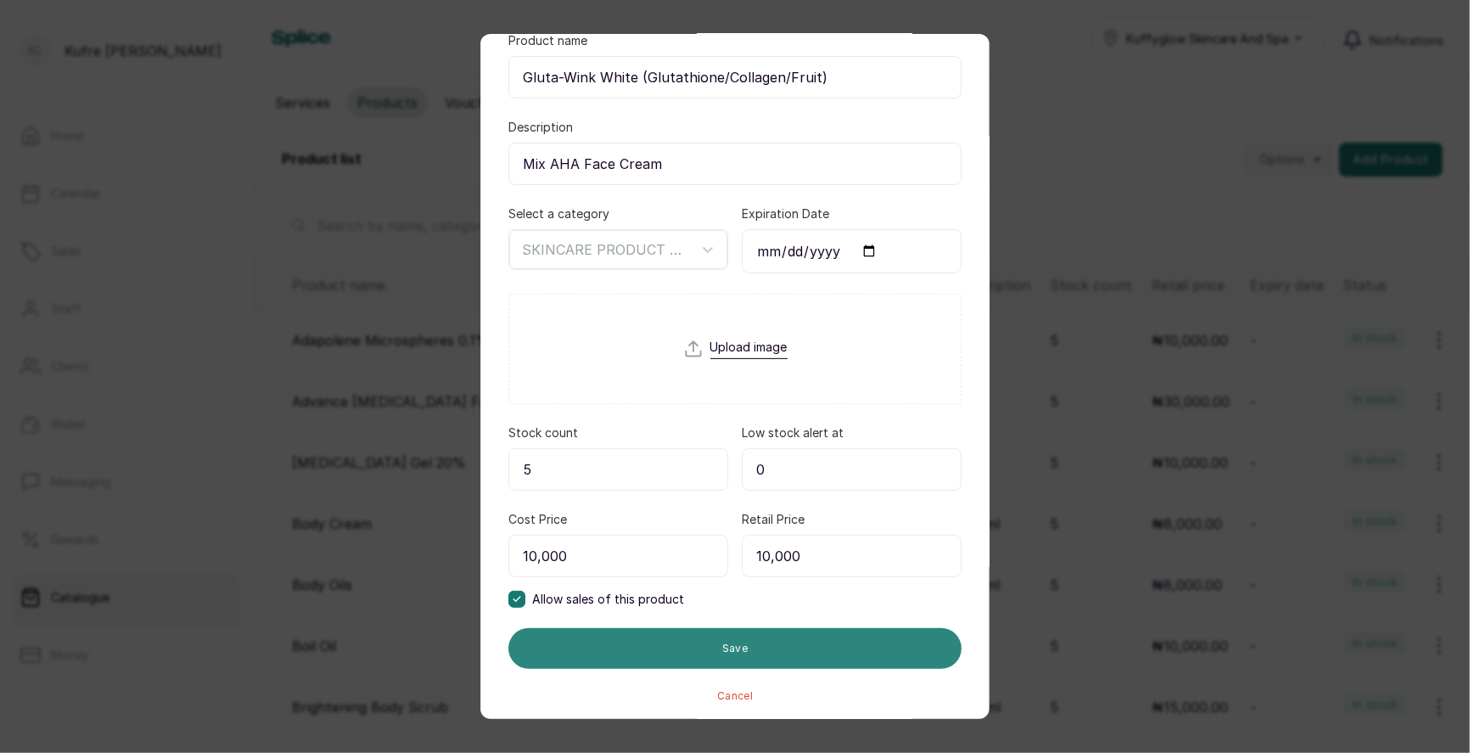
type input "10,000"
click at [763, 638] on button "Save" at bounding box center [734, 648] width 453 height 41
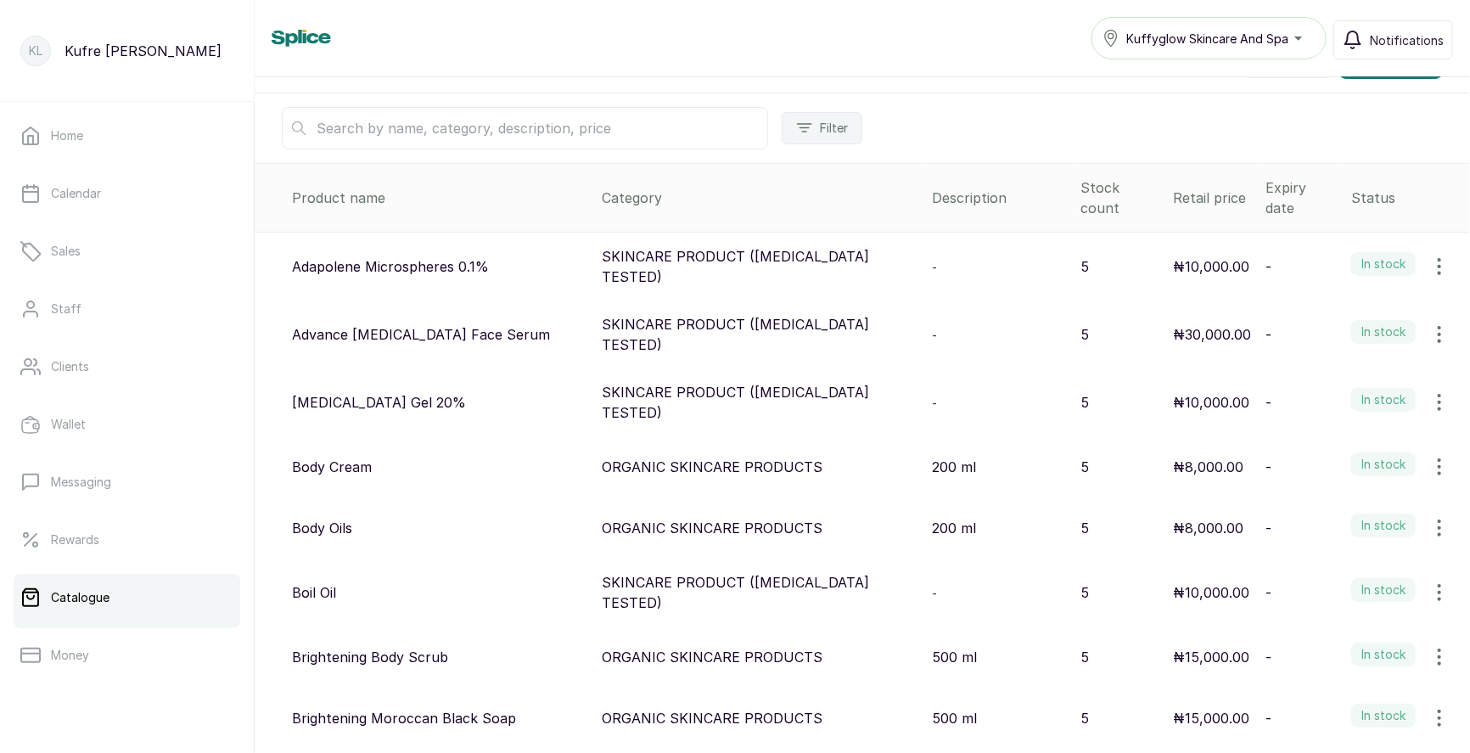
scroll to position [0, 0]
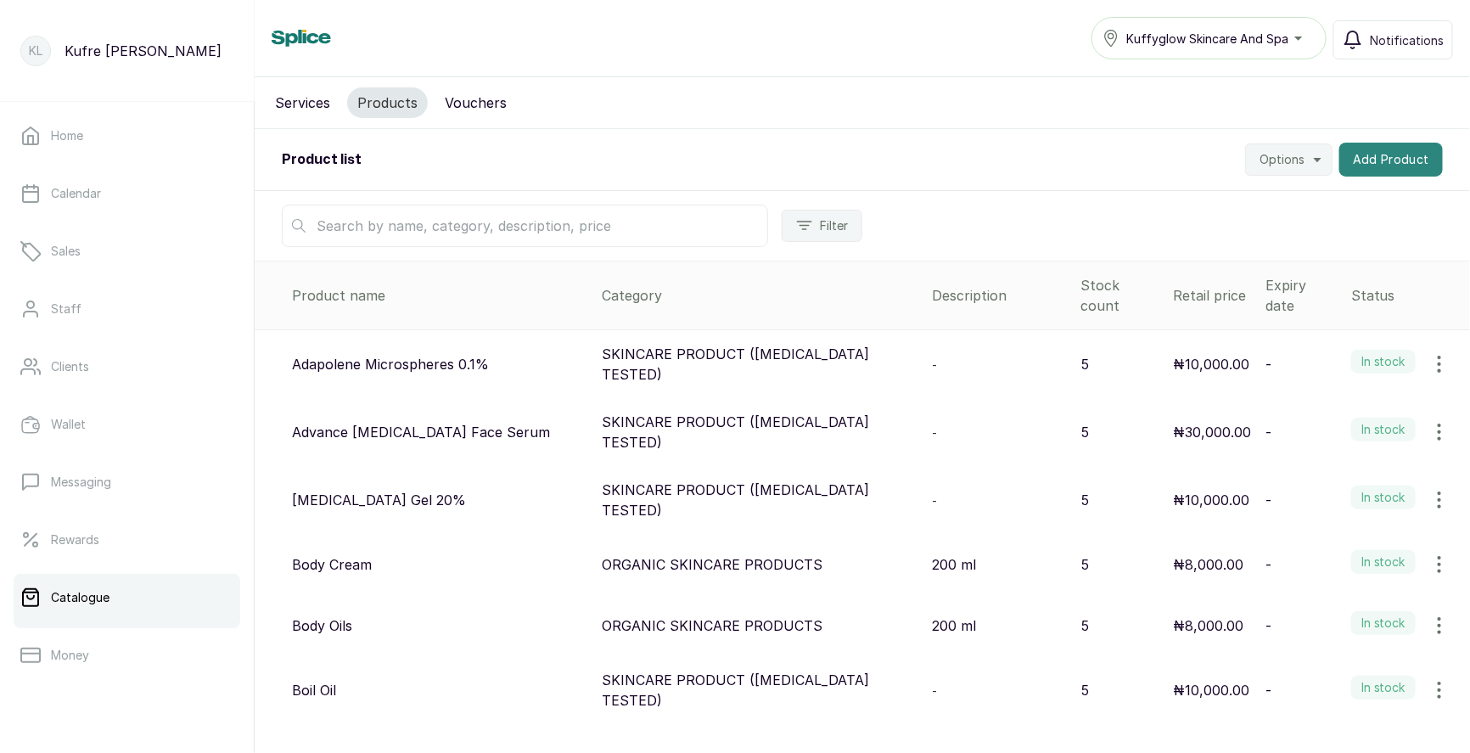
click at [1381, 155] on button "Add Product" at bounding box center [1391, 160] width 104 height 34
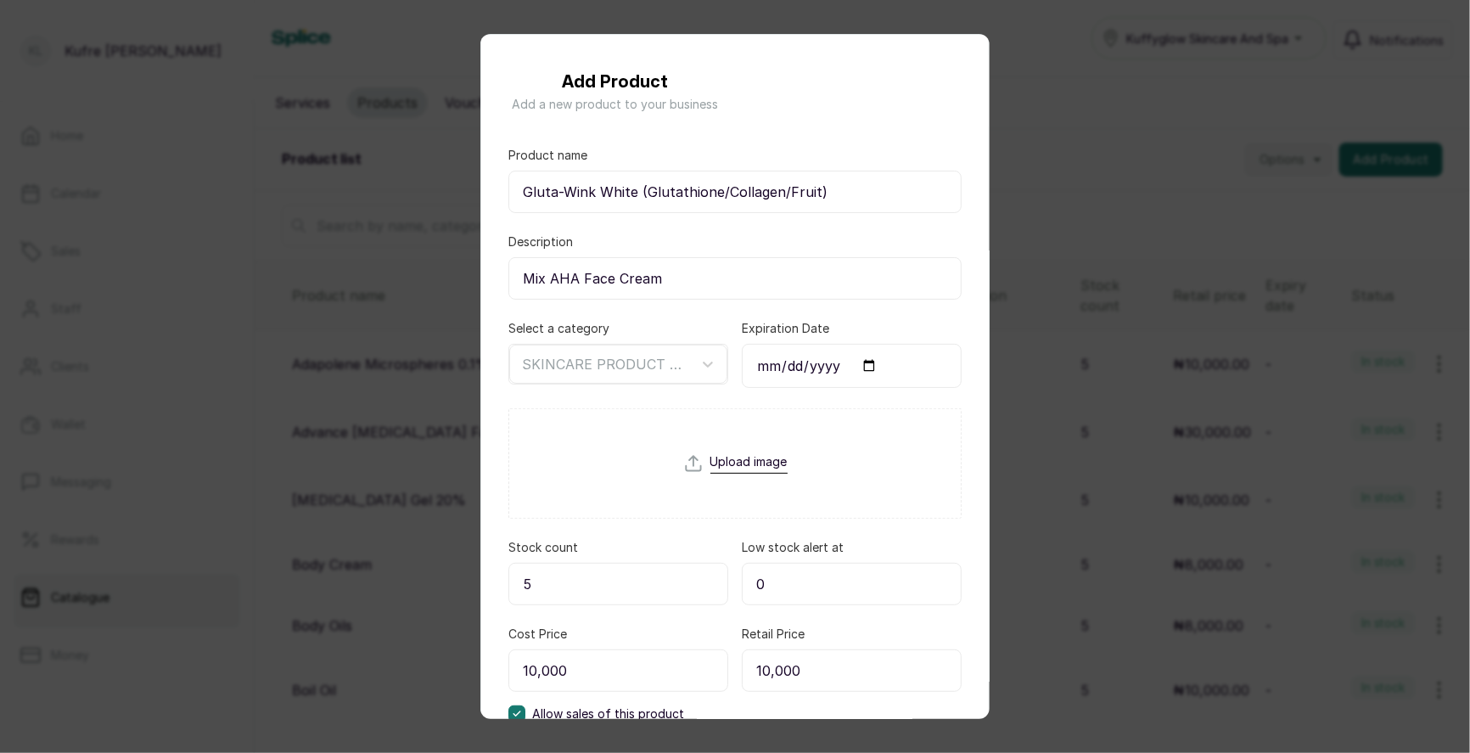
click at [1208, 148] on div "Add Product Add a new product to your business Product name Gluta-Wink White (G…" at bounding box center [735, 376] width 1470 height 753
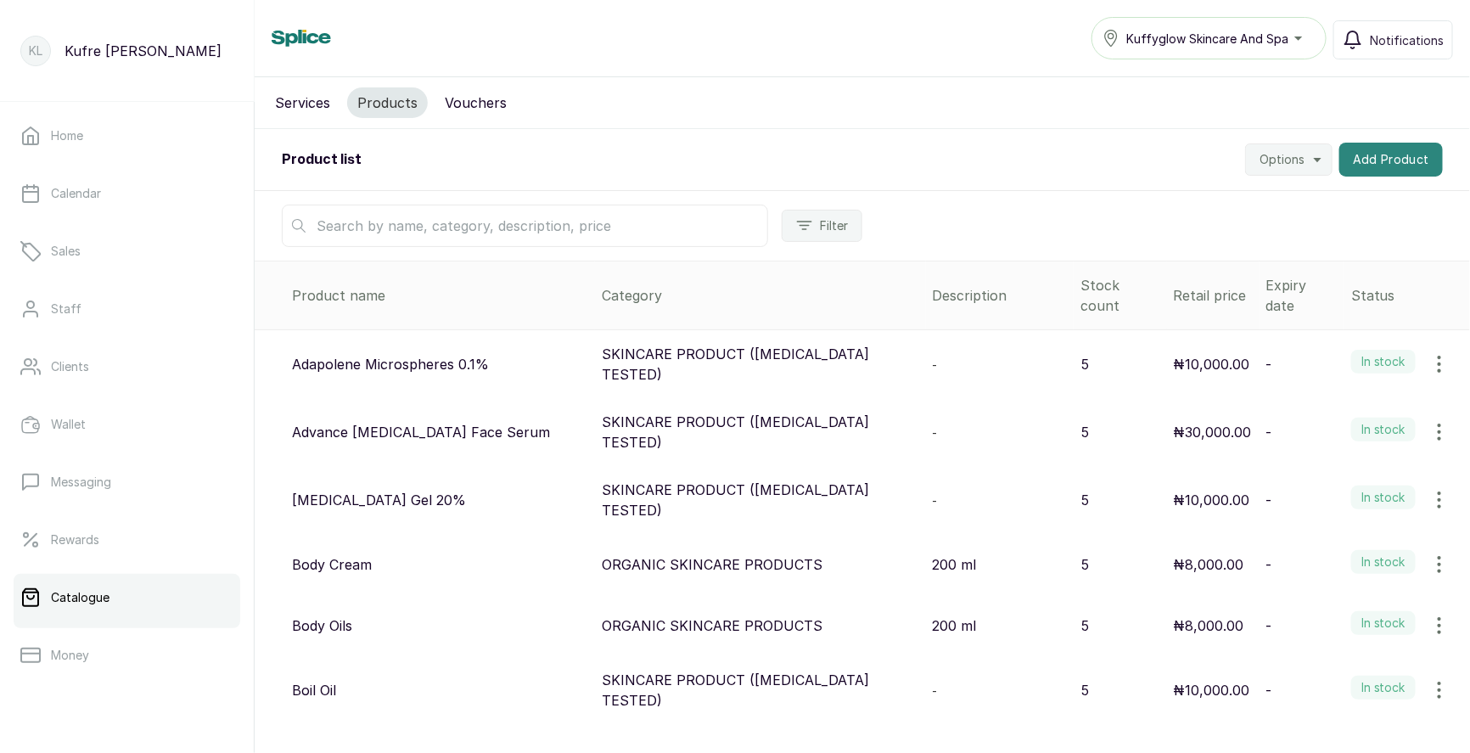
click at [1392, 160] on button "Add Product" at bounding box center [1391, 160] width 104 height 34
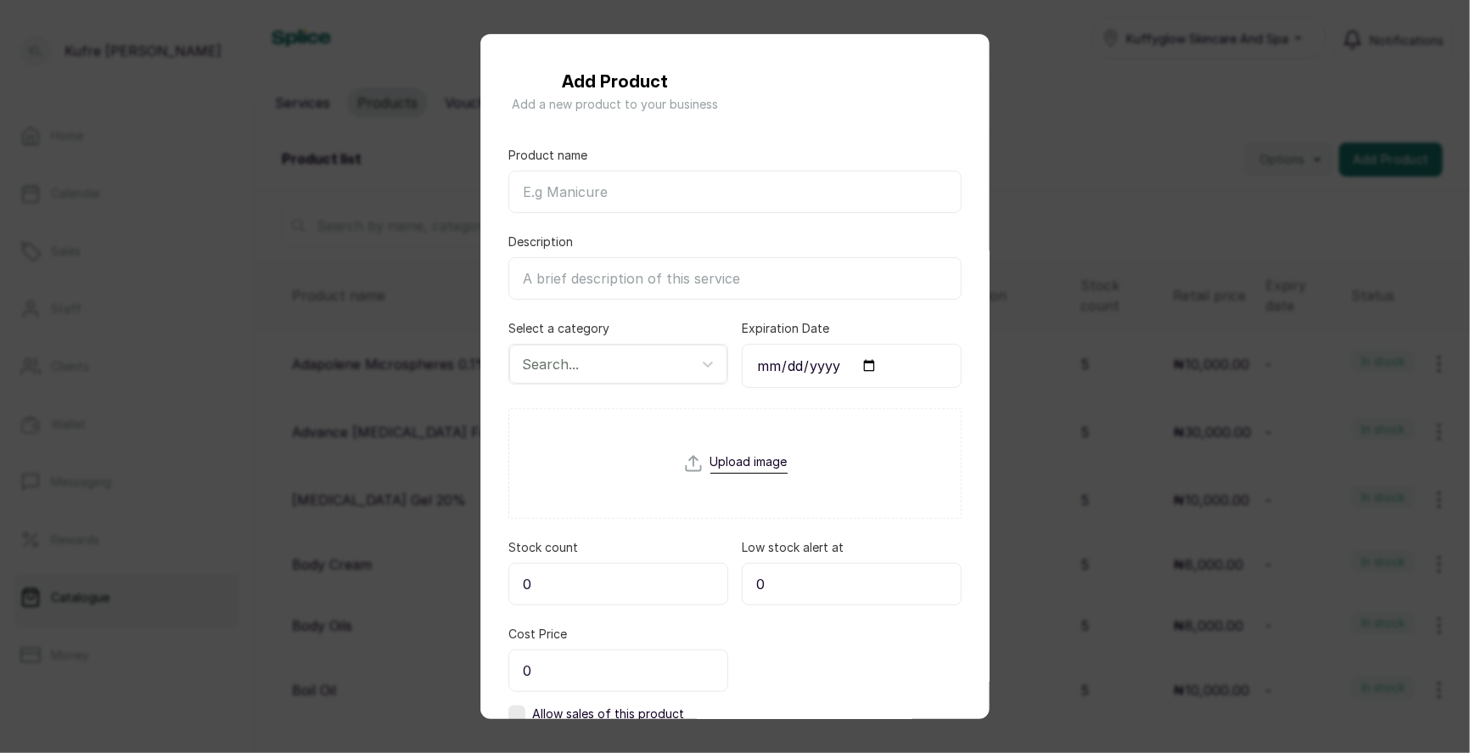
click at [561, 193] on input "Product name" at bounding box center [734, 192] width 453 height 42
paste input "Hamamm Lofa Sponge"
type input "Hamamm Lofa Sponge"
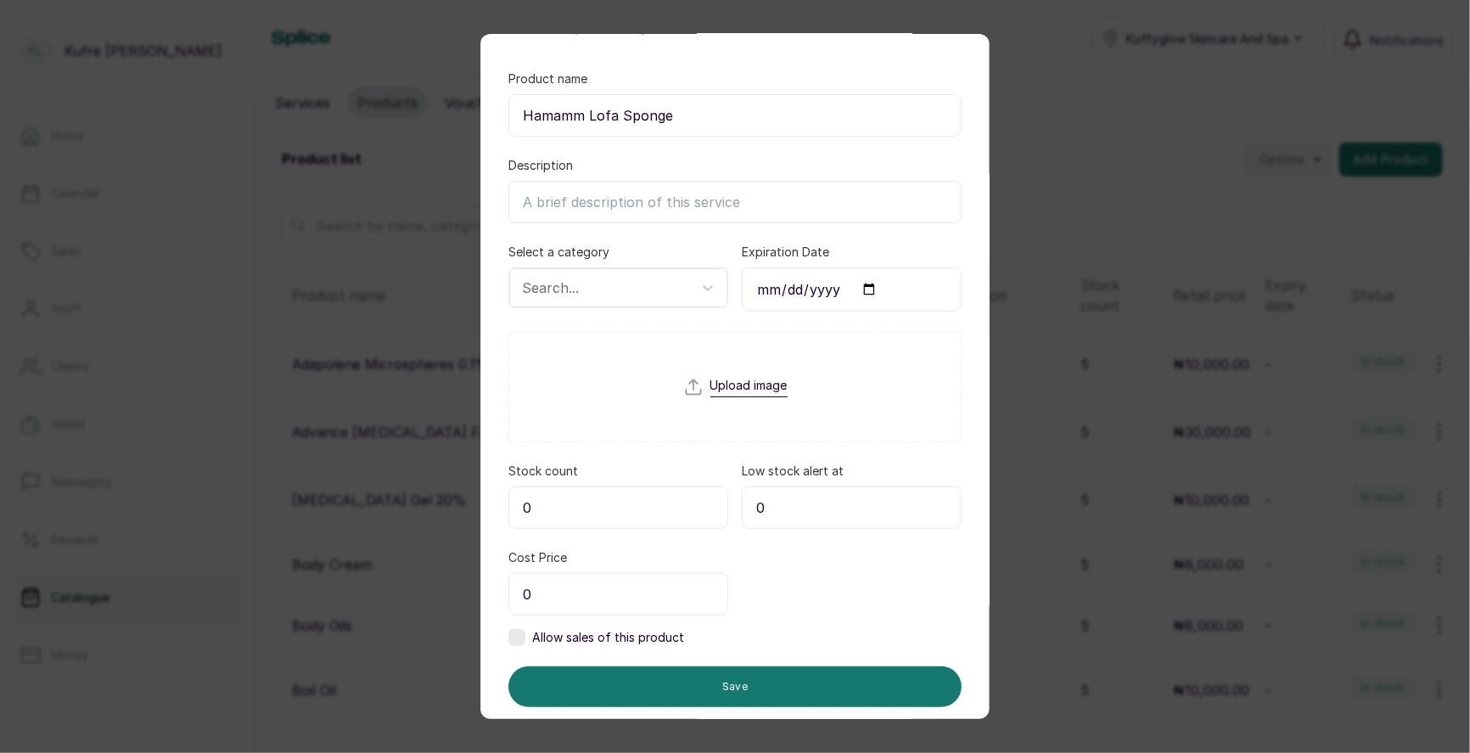
scroll to position [107, 0]
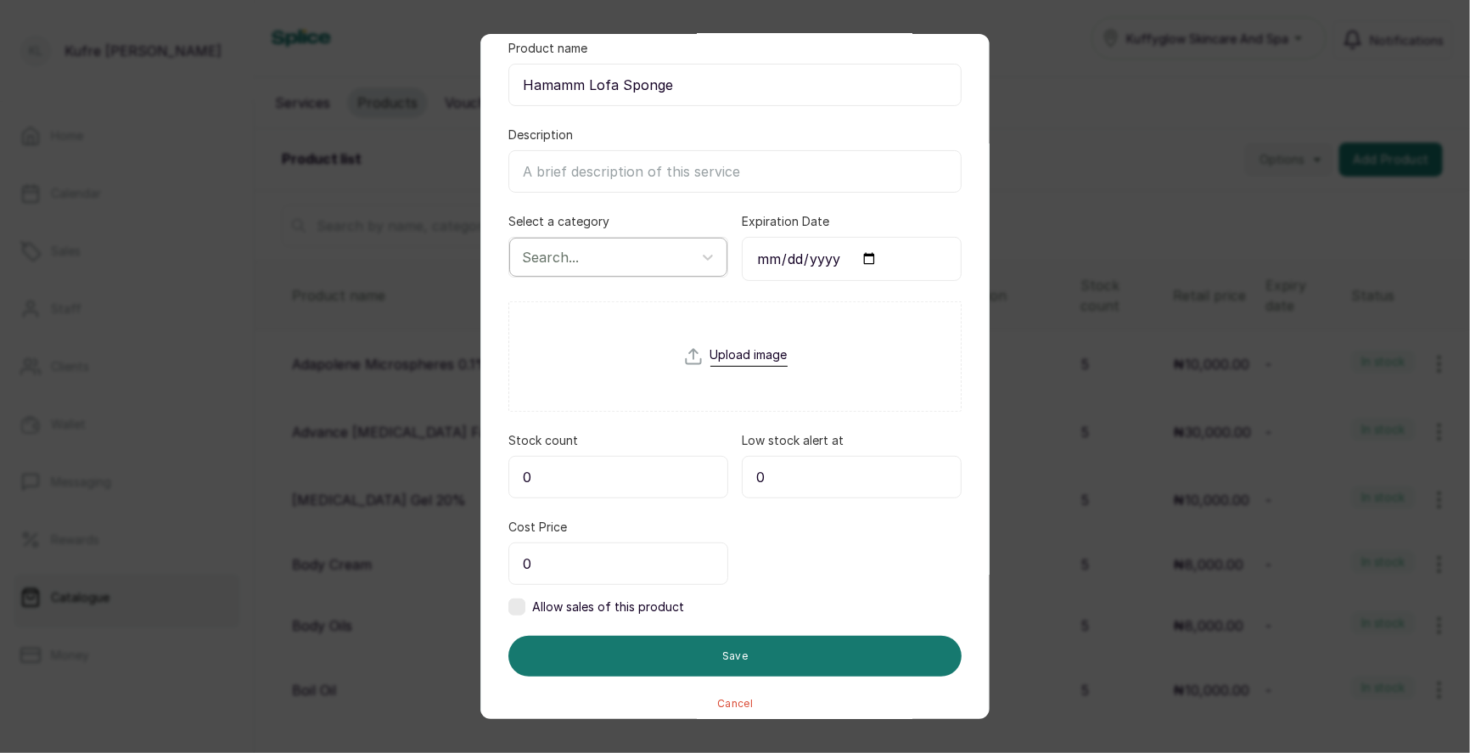
click at [653, 246] on div at bounding box center [603, 257] width 162 height 22
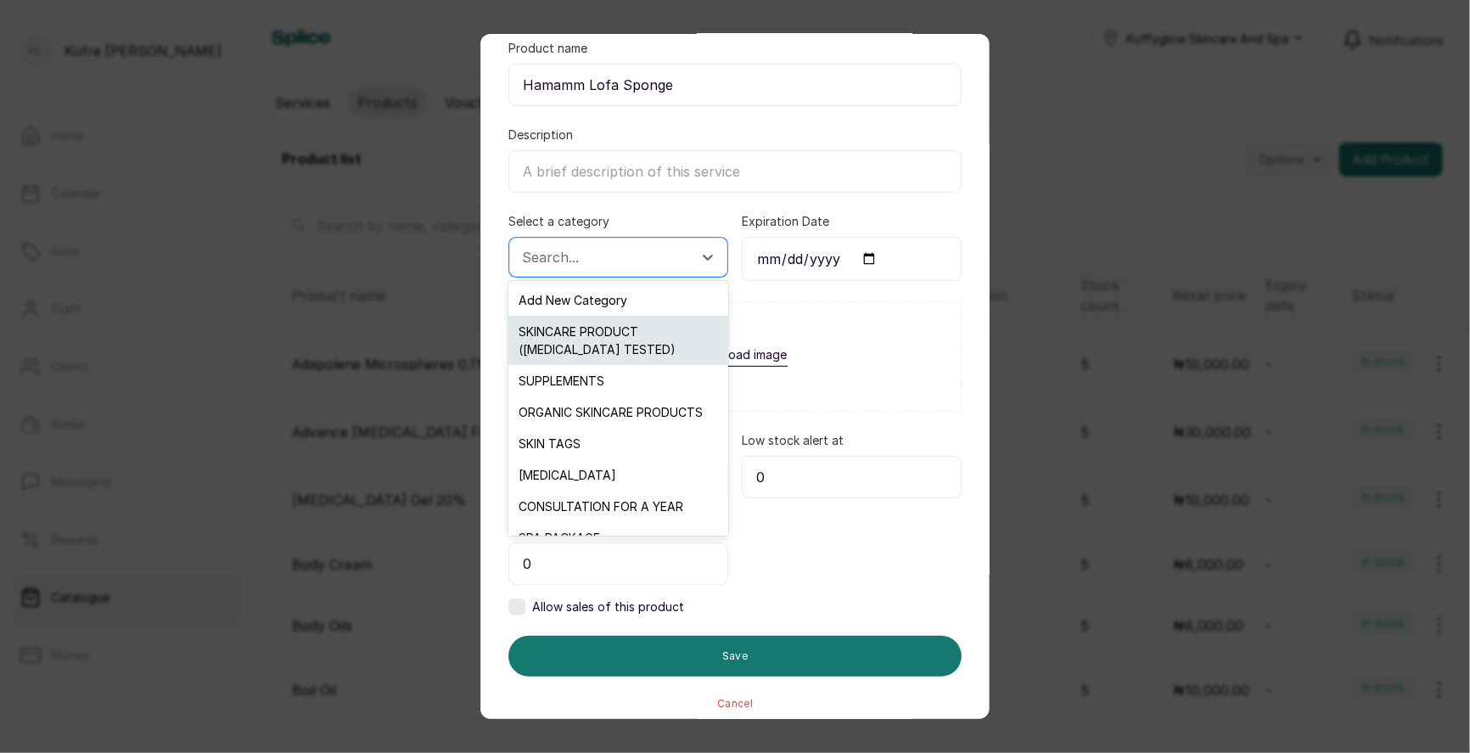
click at [630, 347] on div "SKINCARE PRODUCT ([MEDICAL_DATA] TESTED)" at bounding box center [617, 340] width 219 height 49
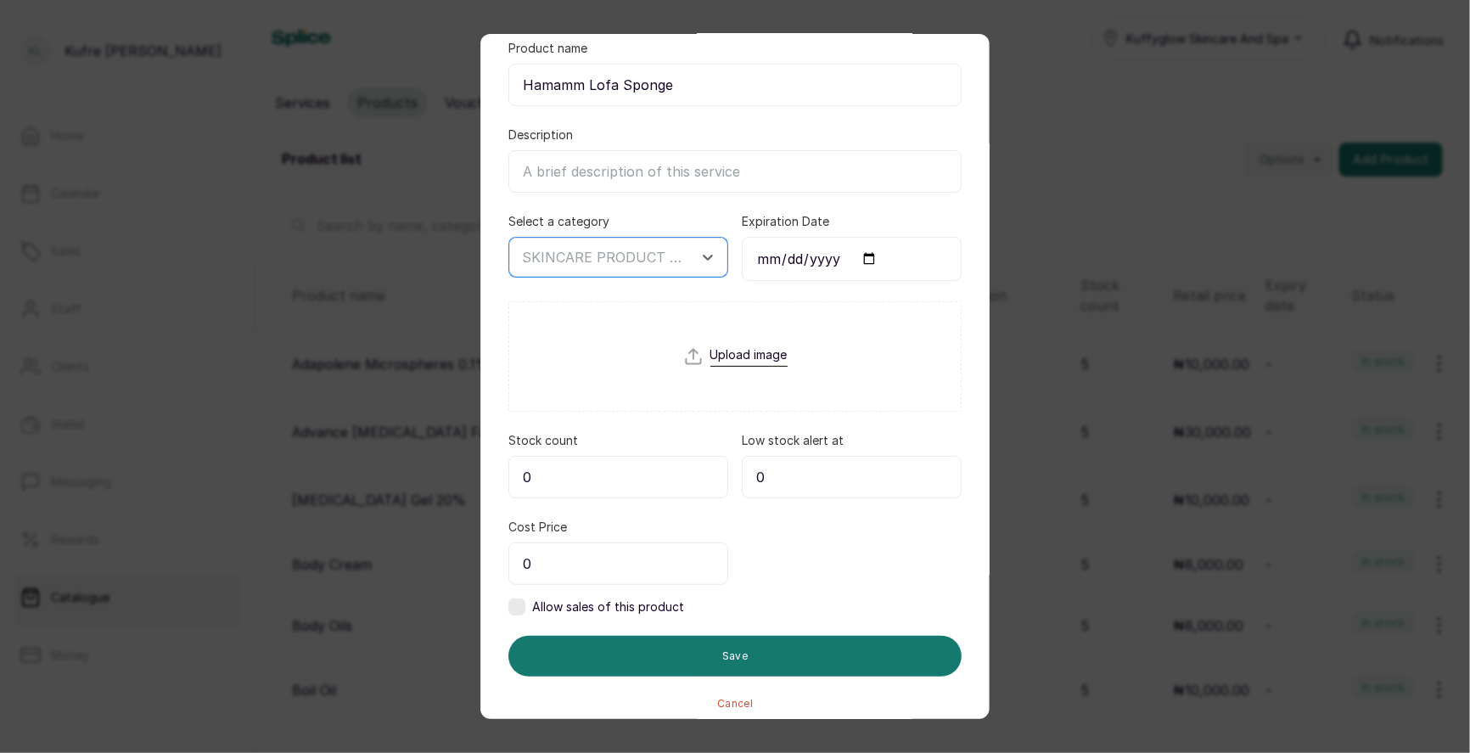
scroll to position [115, 0]
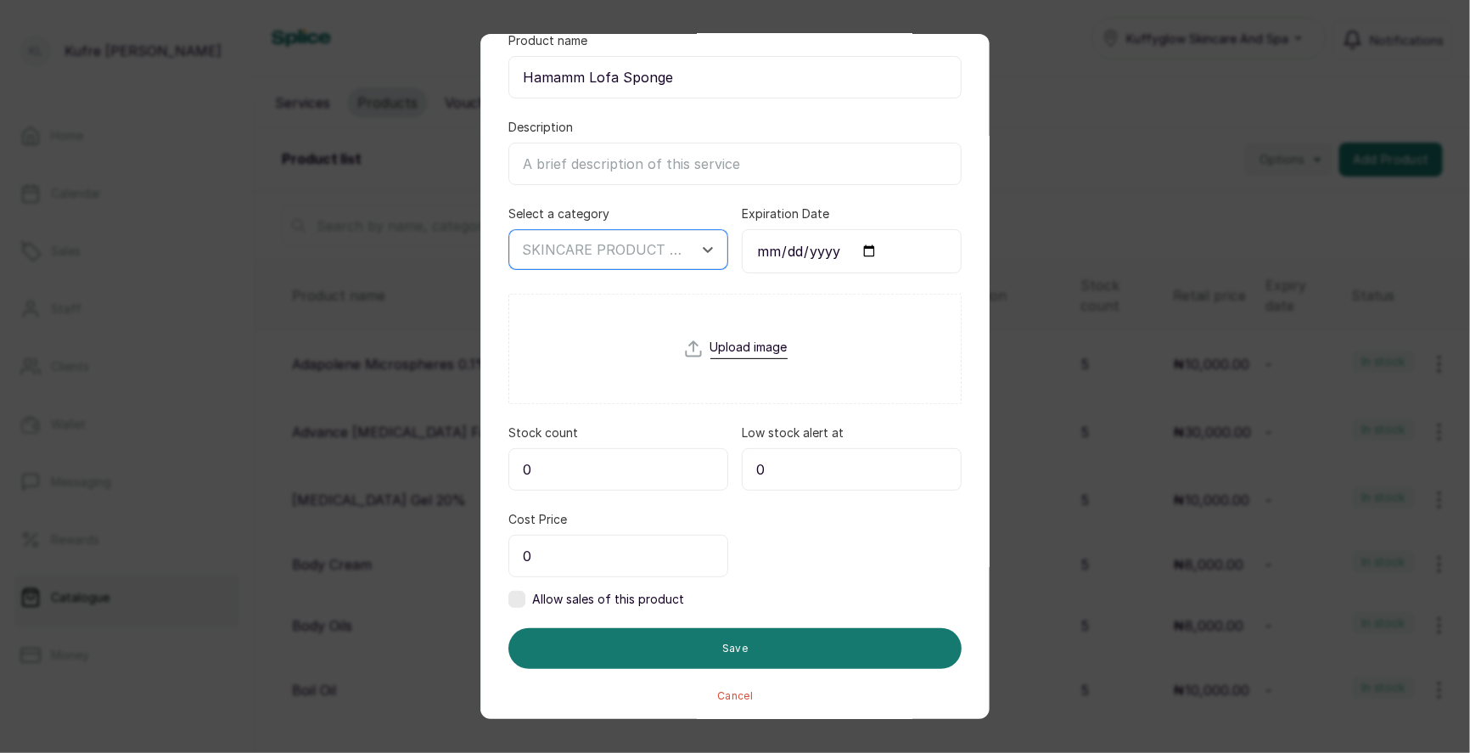
click at [613, 458] on input "0" at bounding box center [618, 469] width 220 height 42
type input "5"
click at [589, 541] on input "0" at bounding box center [618, 556] width 220 height 42
type input "5,000"
click at [515, 600] on label at bounding box center [516, 599] width 17 height 17
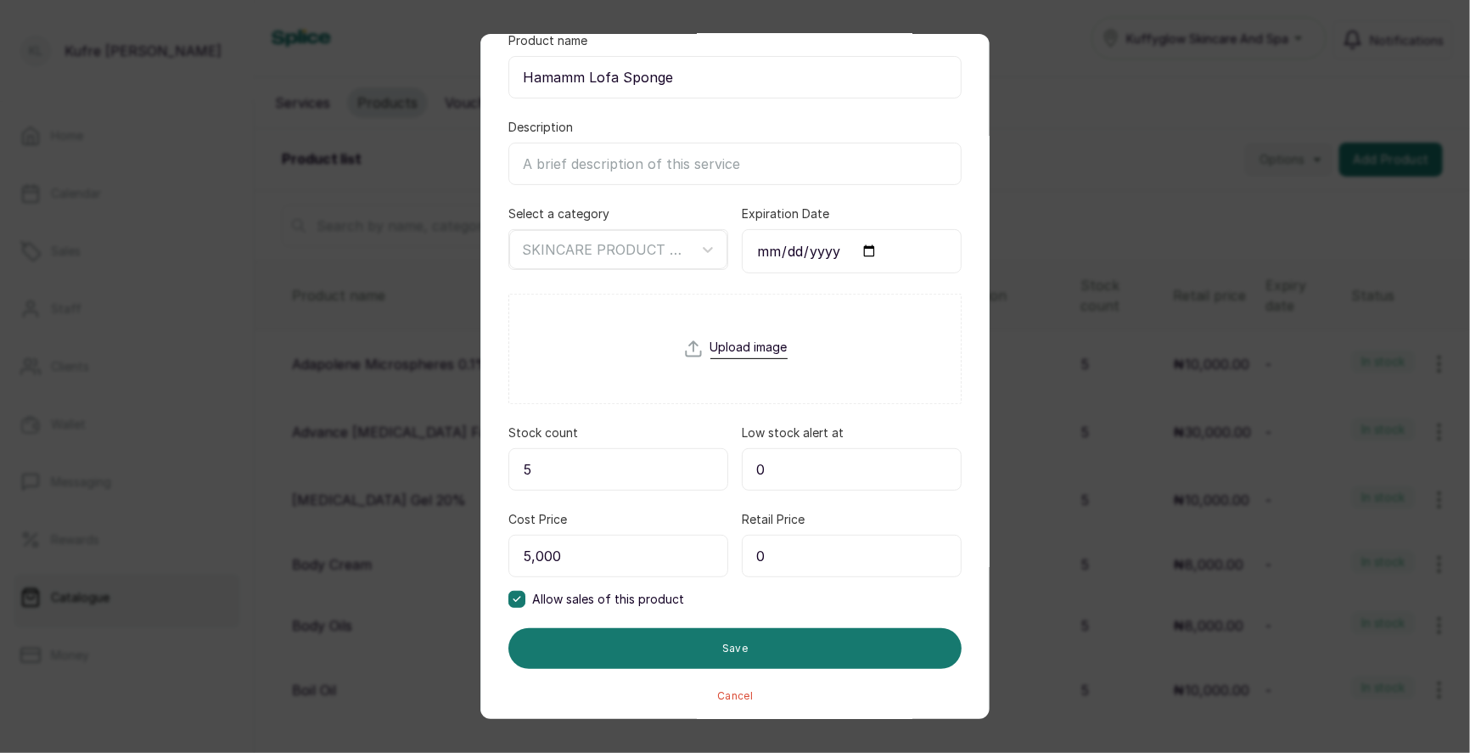
click at [844, 548] on input "0" at bounding box center [852, 556] width 220 height 42
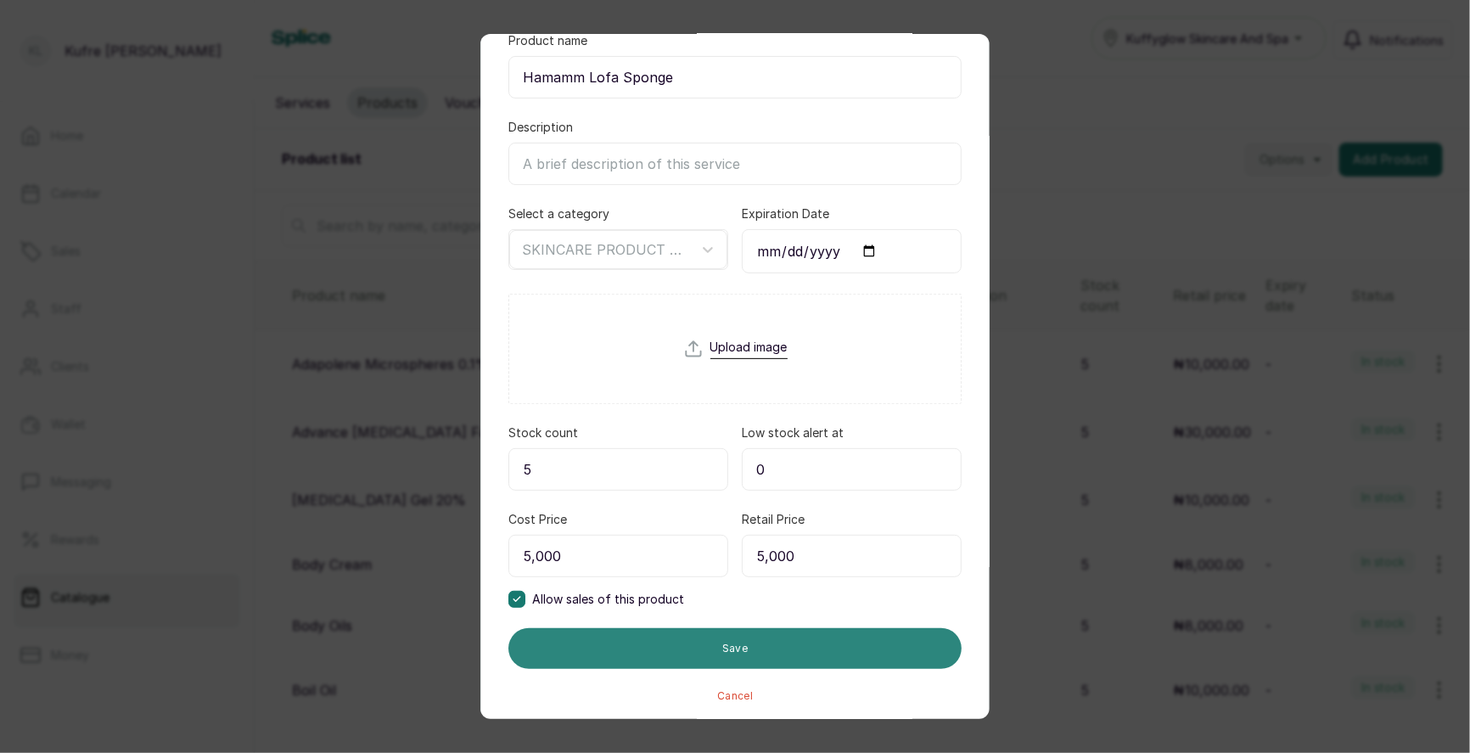
type input "5,000"
click at [772, 641] on button "Save" at bounding box center [734, 648] width 453 height 41
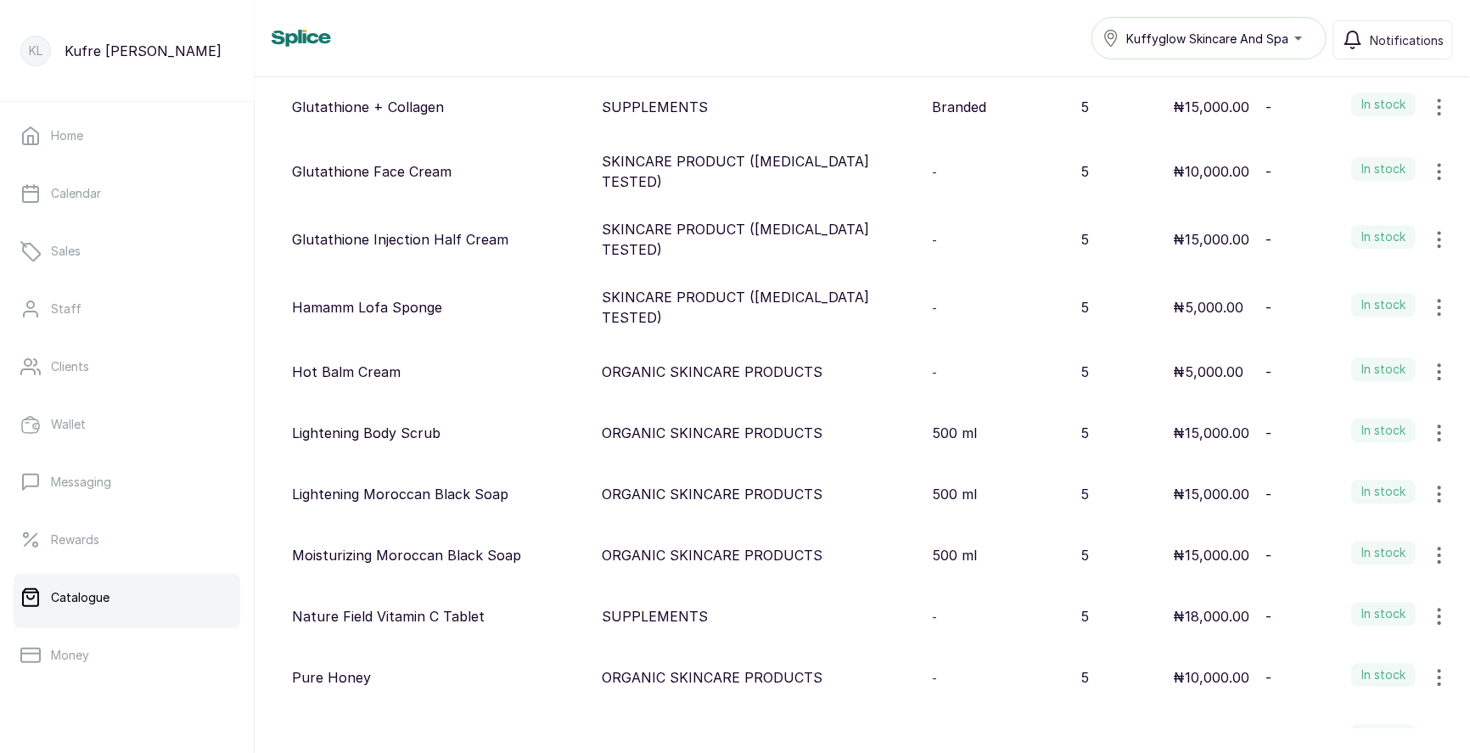
scroll to position [0, 0]
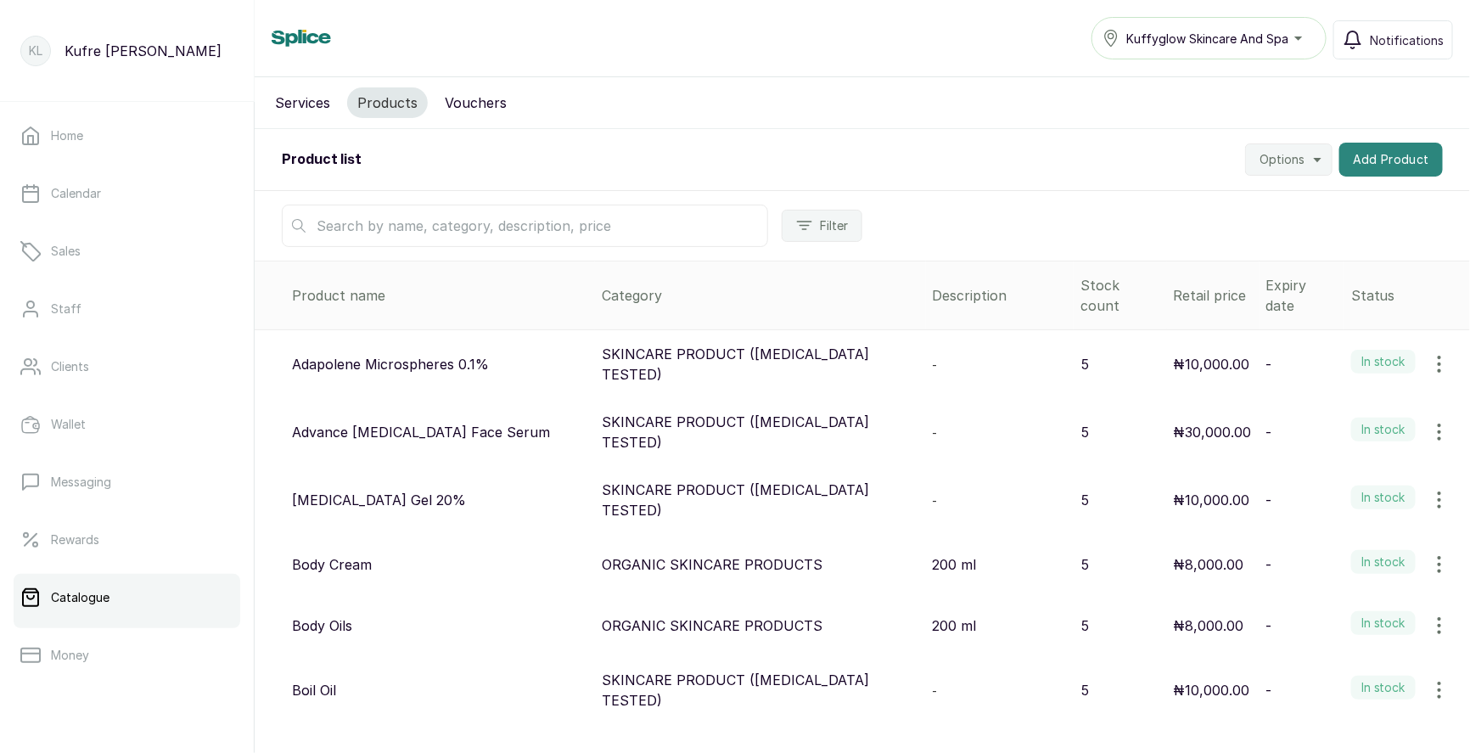
click at [1376, 173] on button "Add Product" at bounding box center [1391, 160] width 104 height 34
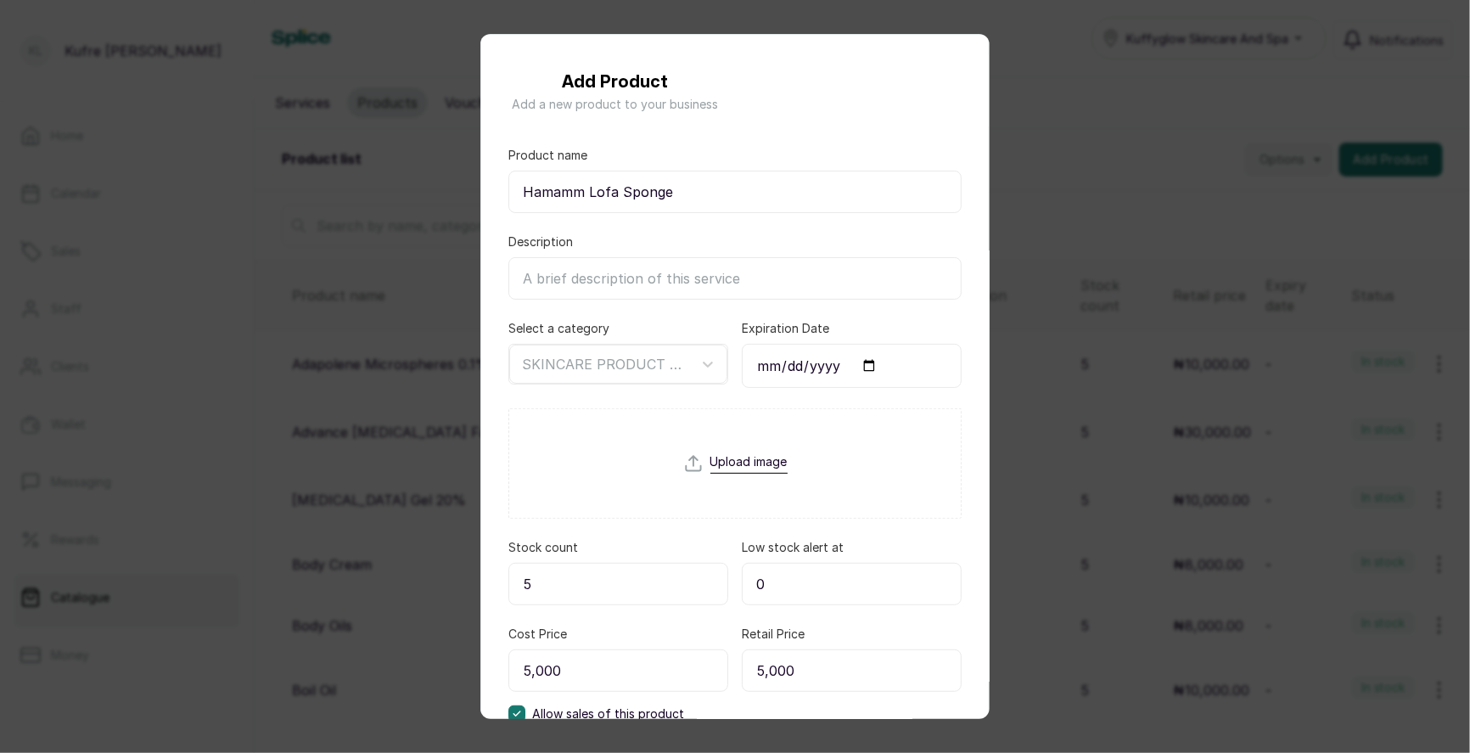
click at [1398, 235] on div "Add Product Add a new product to your business Product name Hamamm Lofa Sponge …" at bounding box center [735, 376] width 1470 height 753
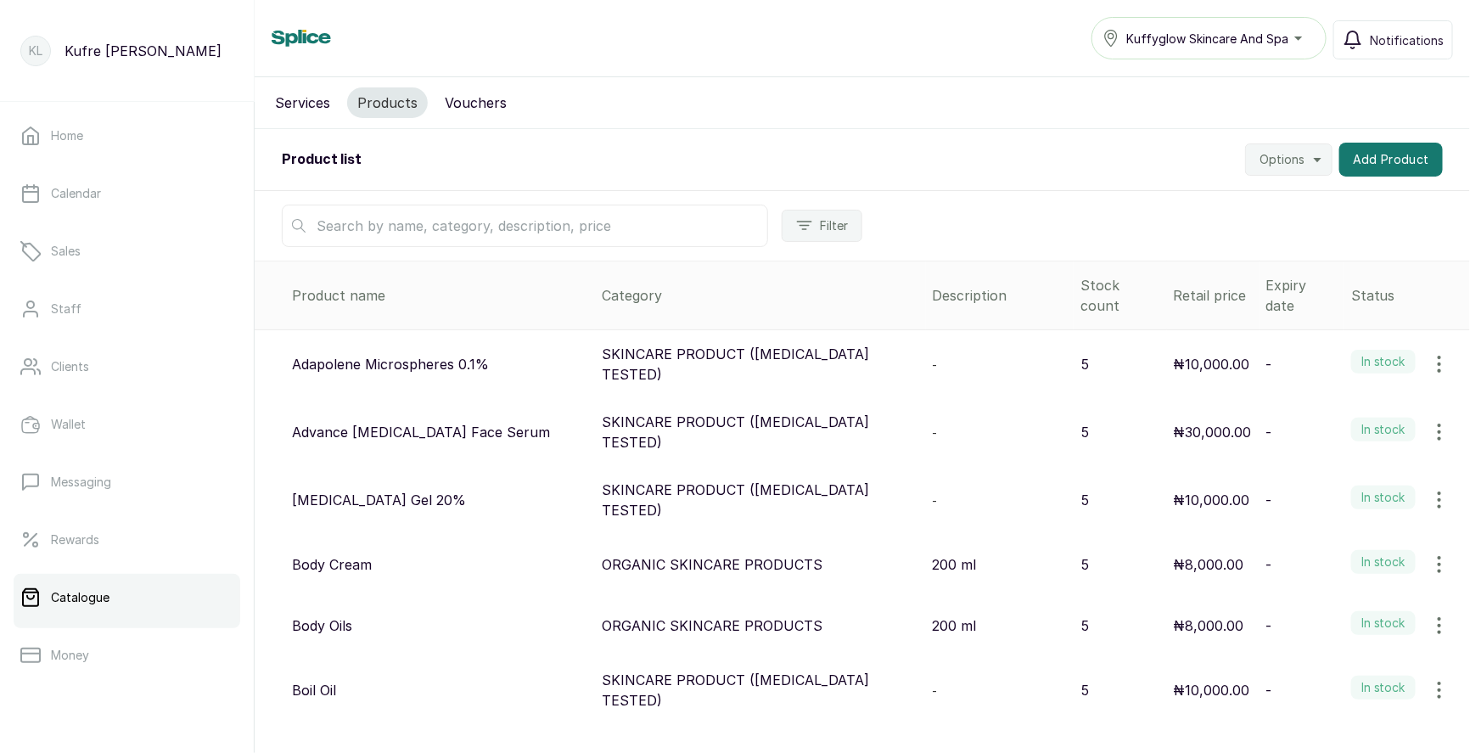
click at [1380, 129] on div "Product list Options Add Product" at bounding box center [862, 160] width 1215 height 62
click at [1373, 158] on button "Add Product" at bounding box center [1391, 160] width 104 height 34
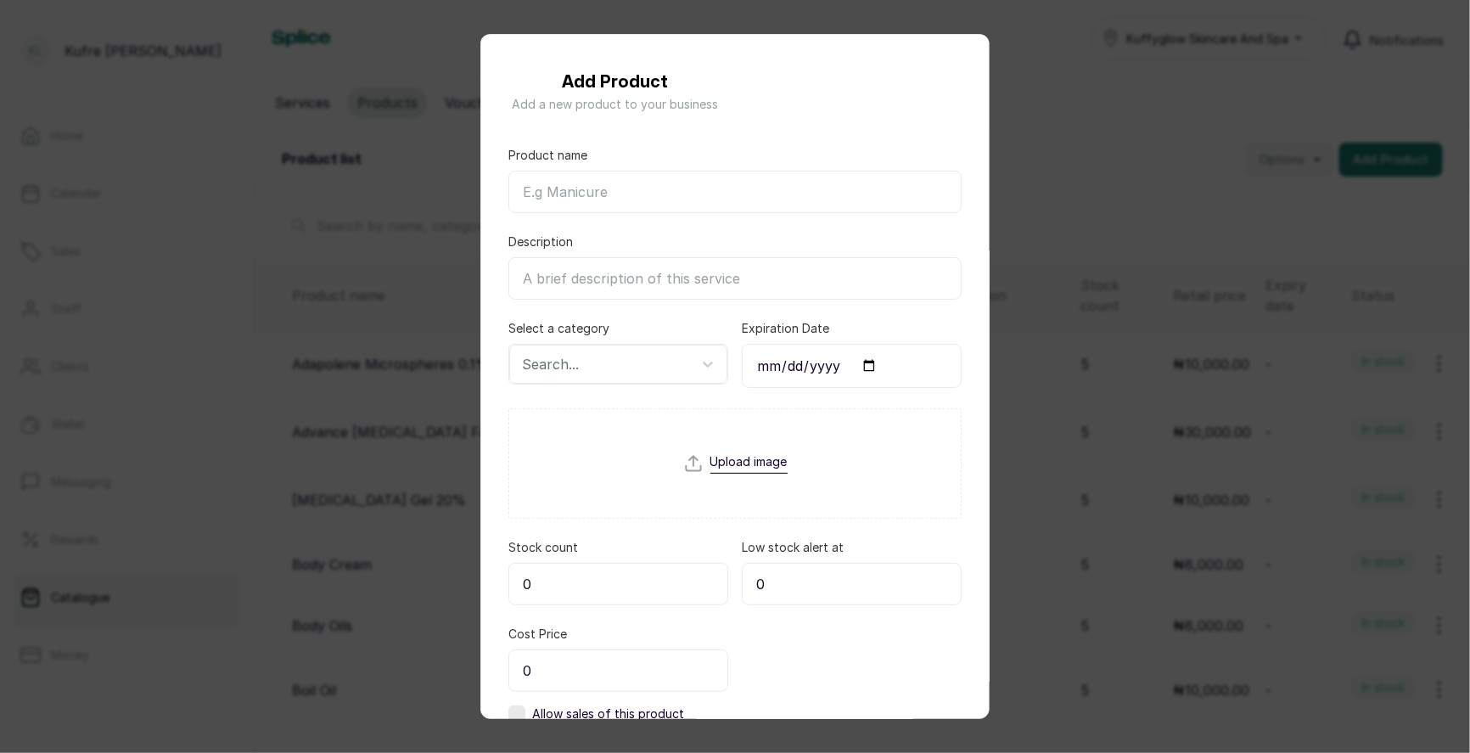
click at [645, 194] on input "Product name" at bounding box center [734, 192] width 453 height 42
paste input "Jumiso Face Serum"
type input "Jumiso Face Serum"
click at [605, 362] on div at bounding box center [603, 364] width 162 height 22
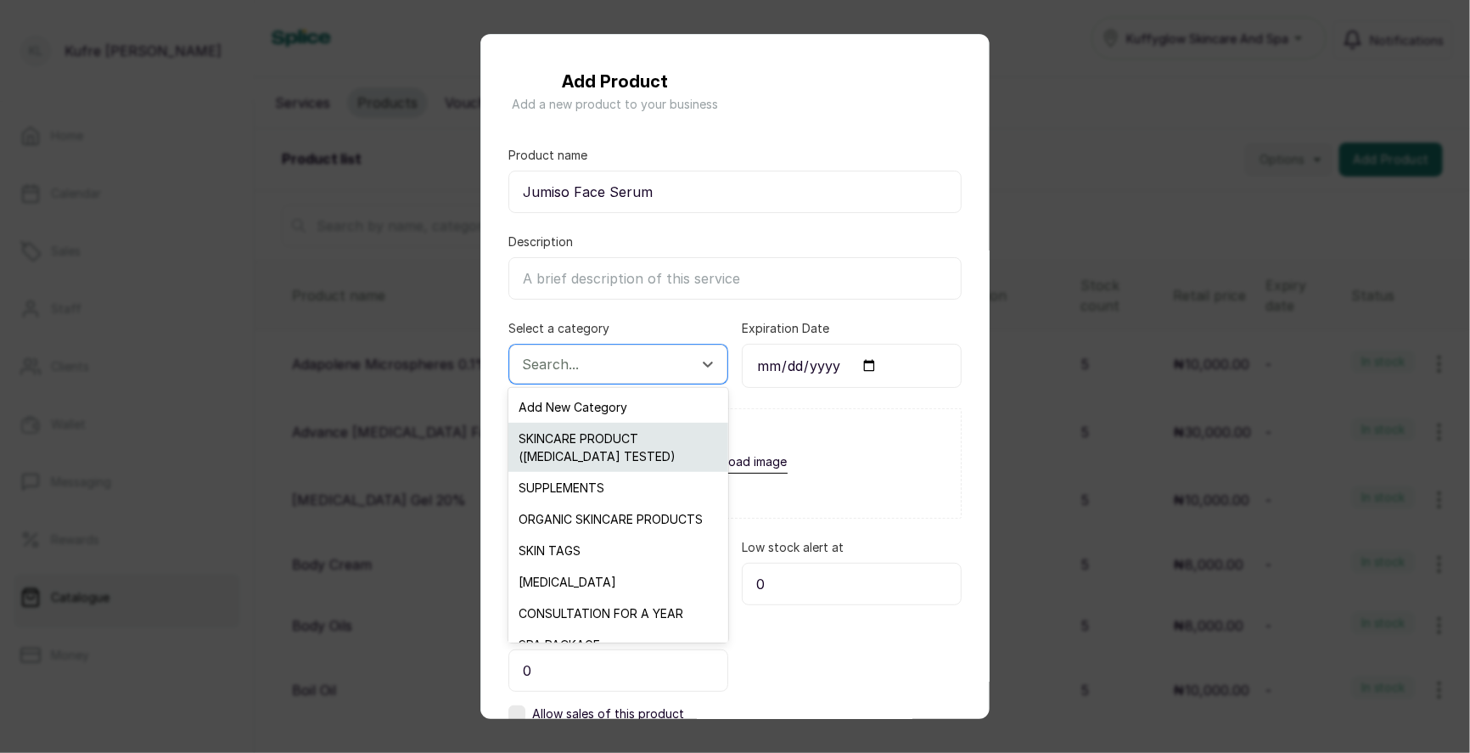
click at [601, 439] on div "SKINCARE PRODUCT ([MEDICAL_DATA] TESTED)" at bounding box center [617, 447] width 219 height 49
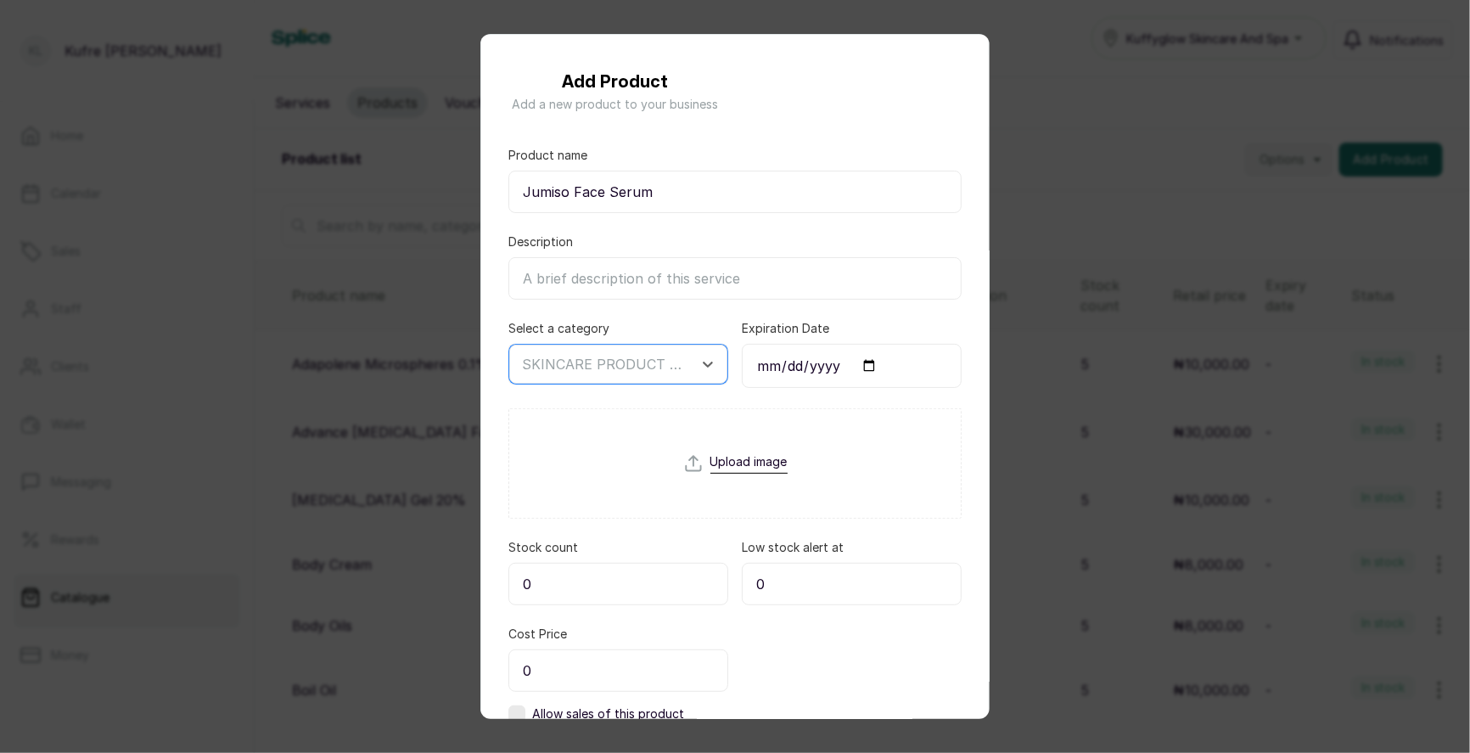
scroll to position [115, 0]
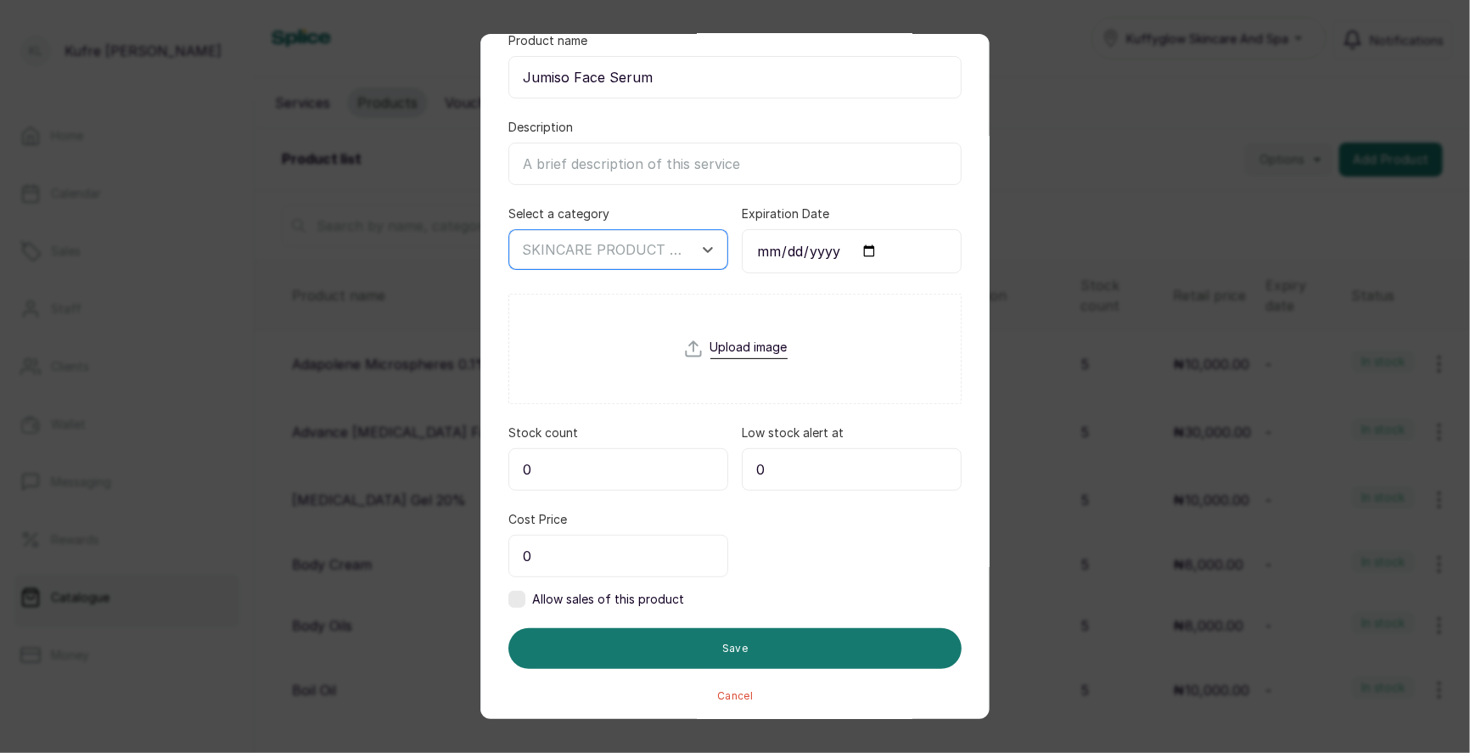
click at [575, 485] on input "0" at bounding box center [618, 469] width 220 height 42
type input "5"
click at [583, 547] on input "0" at bounding box center [618, 556] width 220 height 42
type input "25,000"
click at [523, 598] on label at bounding box center [516, 599] width 17 height 17
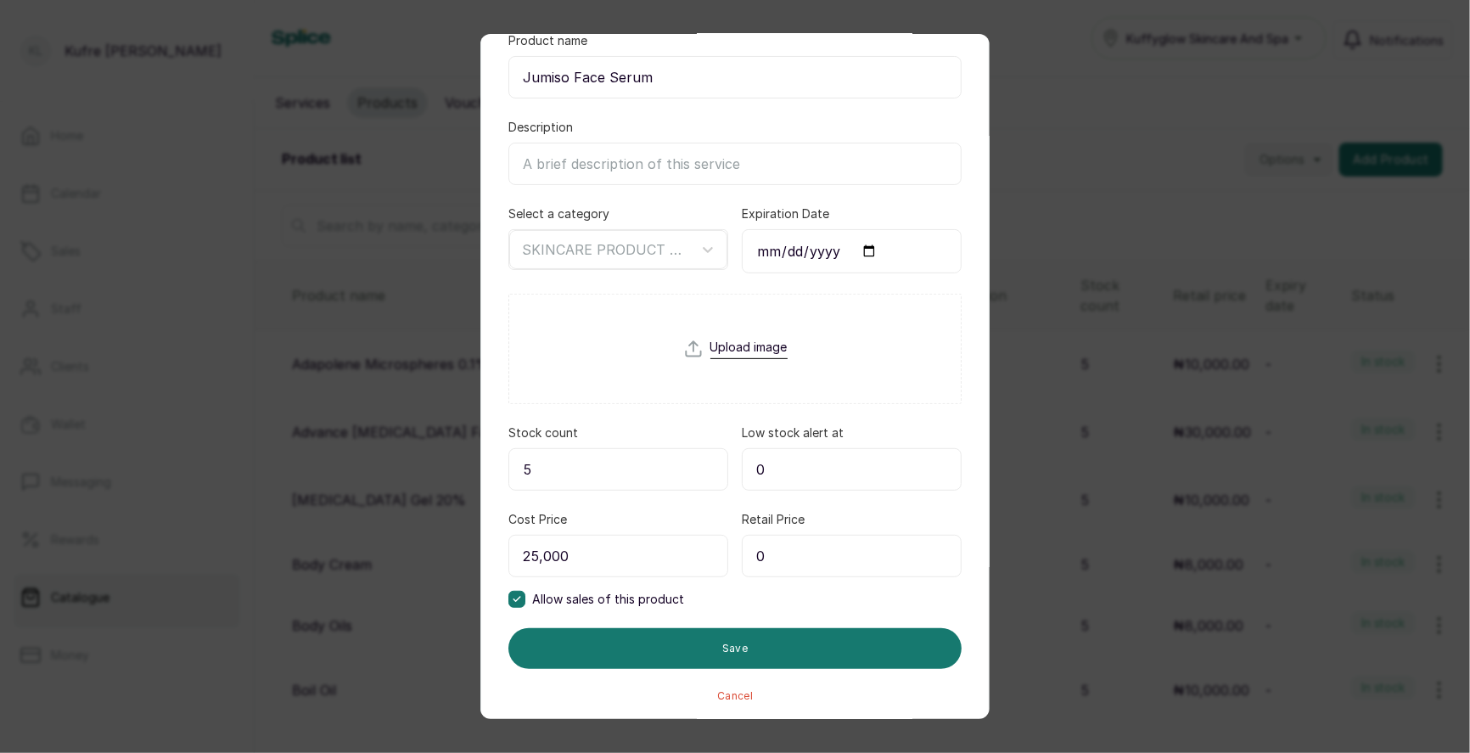
click at [804, 547] on input "0" at bounding box center [852, 556] width 220 height 42
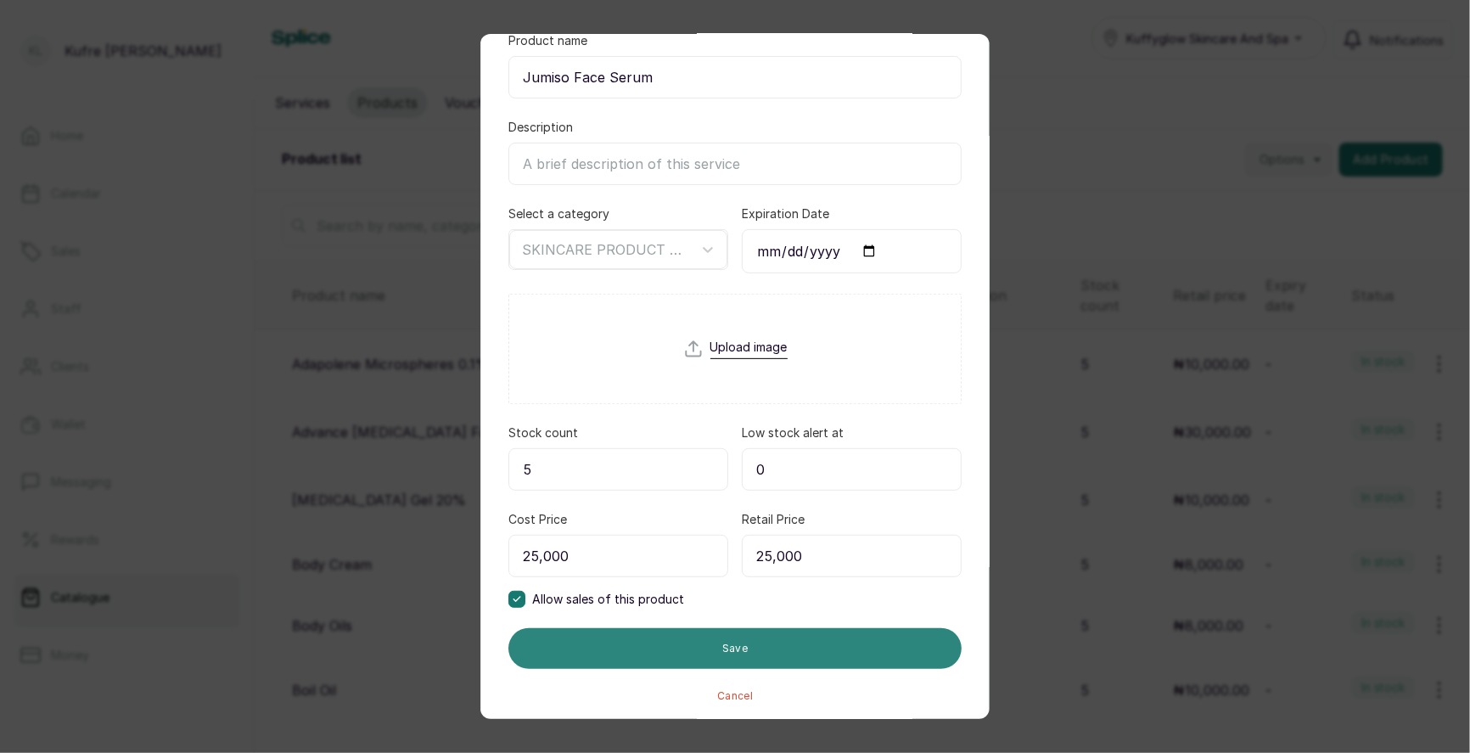
type input "25,000"
click at [774, 642] on button "Save" at bounding box center [734, 648] width 453 height 41
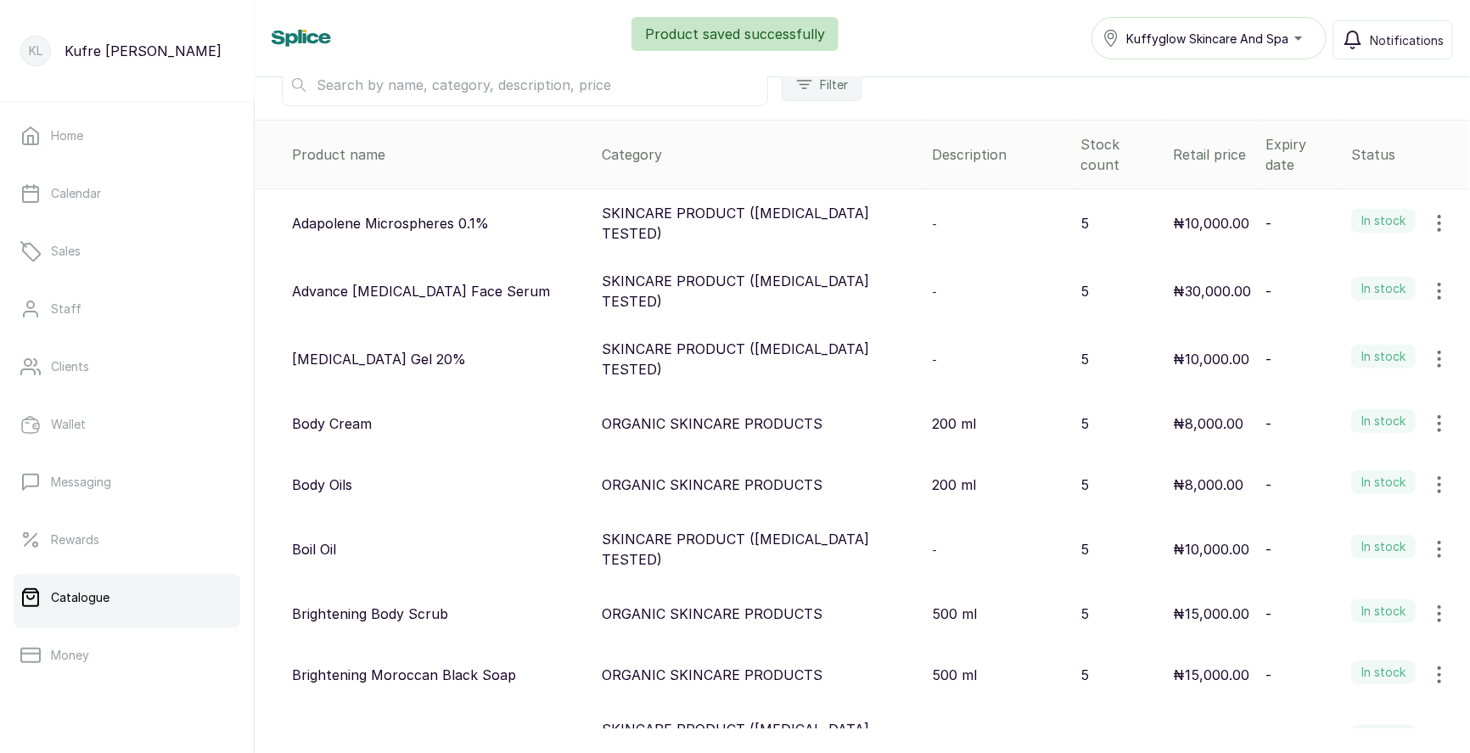
scroll to position [0, 0]
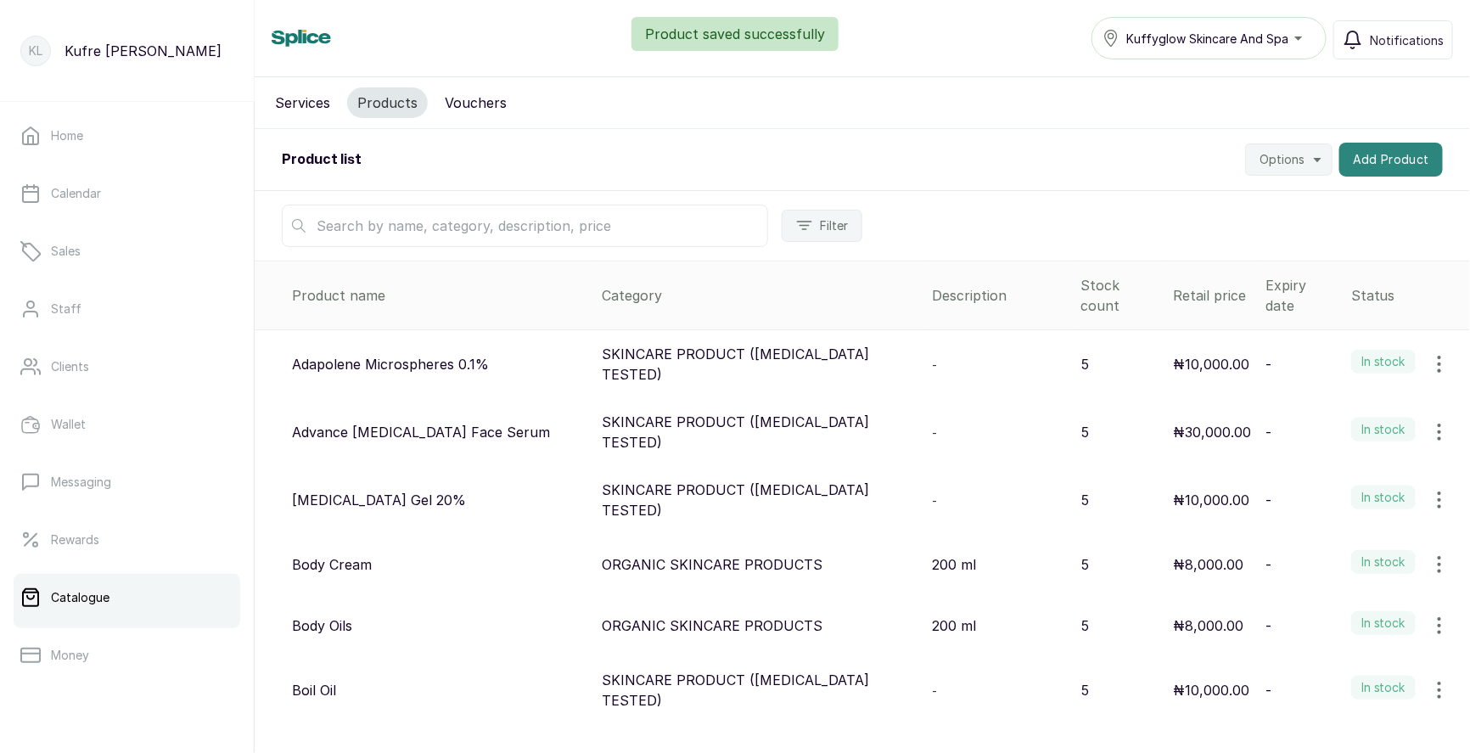
click at [1410, 154] on button "Add Product" at bounding box center [1391, 160] width 104 height 34
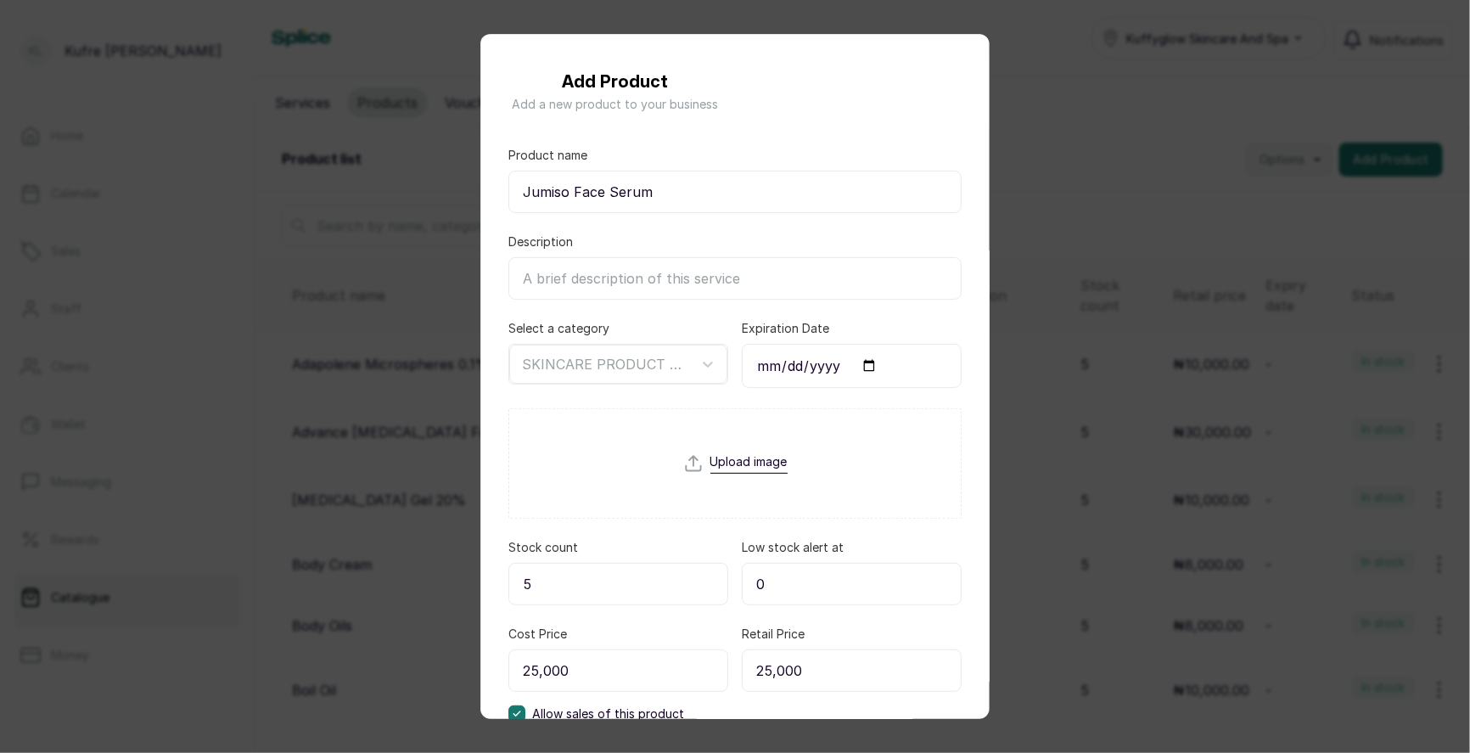
click at [1062, 149] on div "Add Product Add a new product to your business Product name Jumiso Face Serum D…" at bounding box center [735, 376] width 1470 height 753
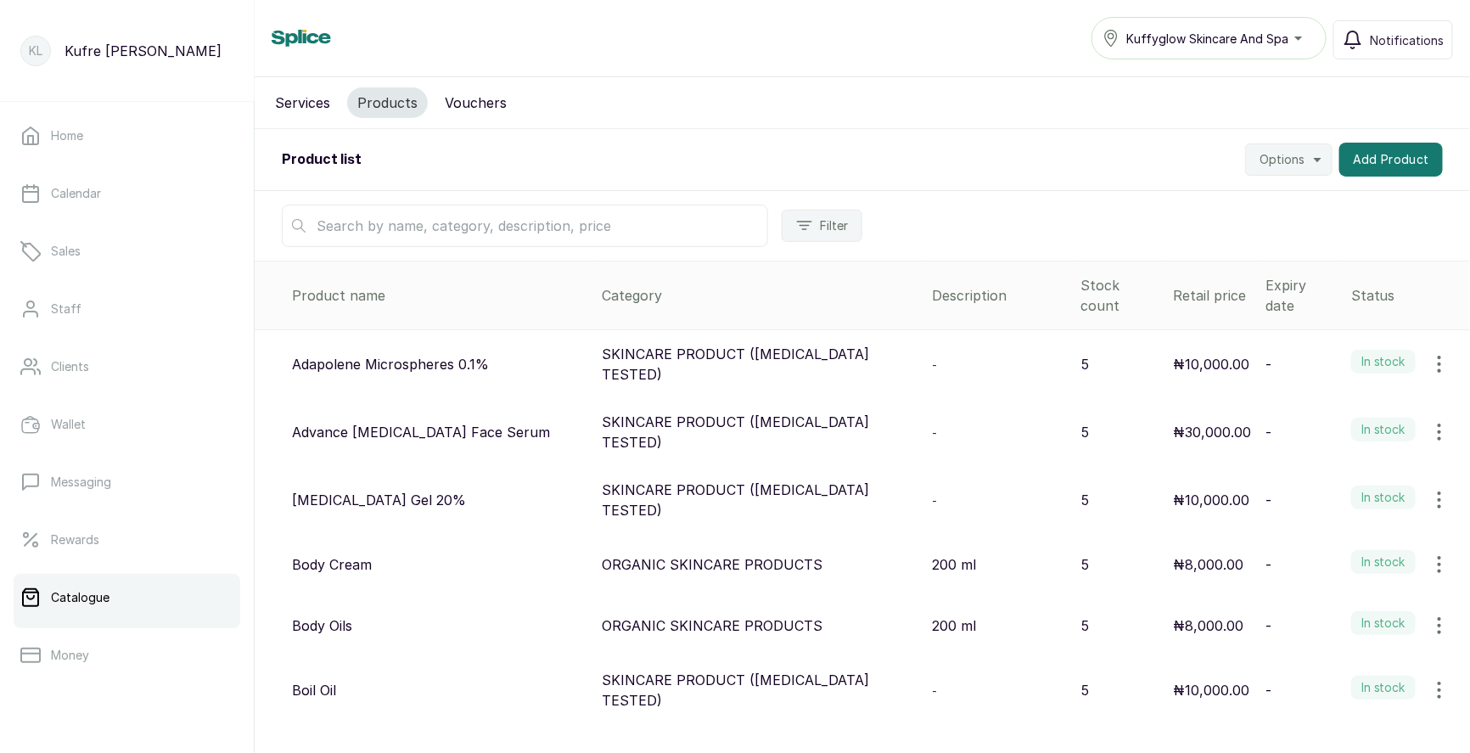
click at [1304, 115] on div "Services Products Vouchers" at bounding box center [862, 103] width 1215 height 52
click at [1387, 162] on button "Add Product" at bounding box center [1391, 160] width 104 height 34
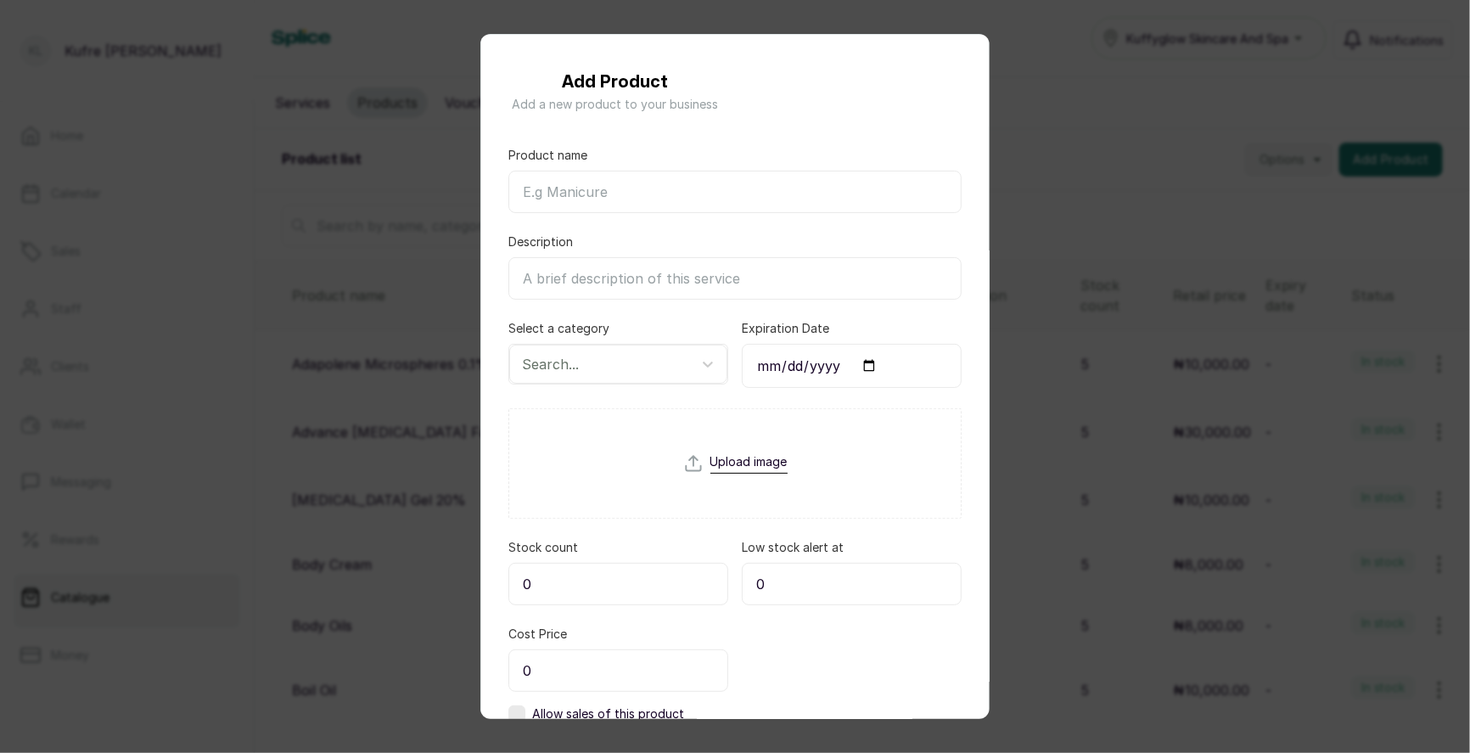
click at [583, 184] on input "Product name" at bounding box center [734, 192] width 453 height 42
paste input "Madam White Bar Soap"
type input "Madam White Bar Soap"
click at [600, 361] on div at bounding box center [603, 364] width 162 height 22
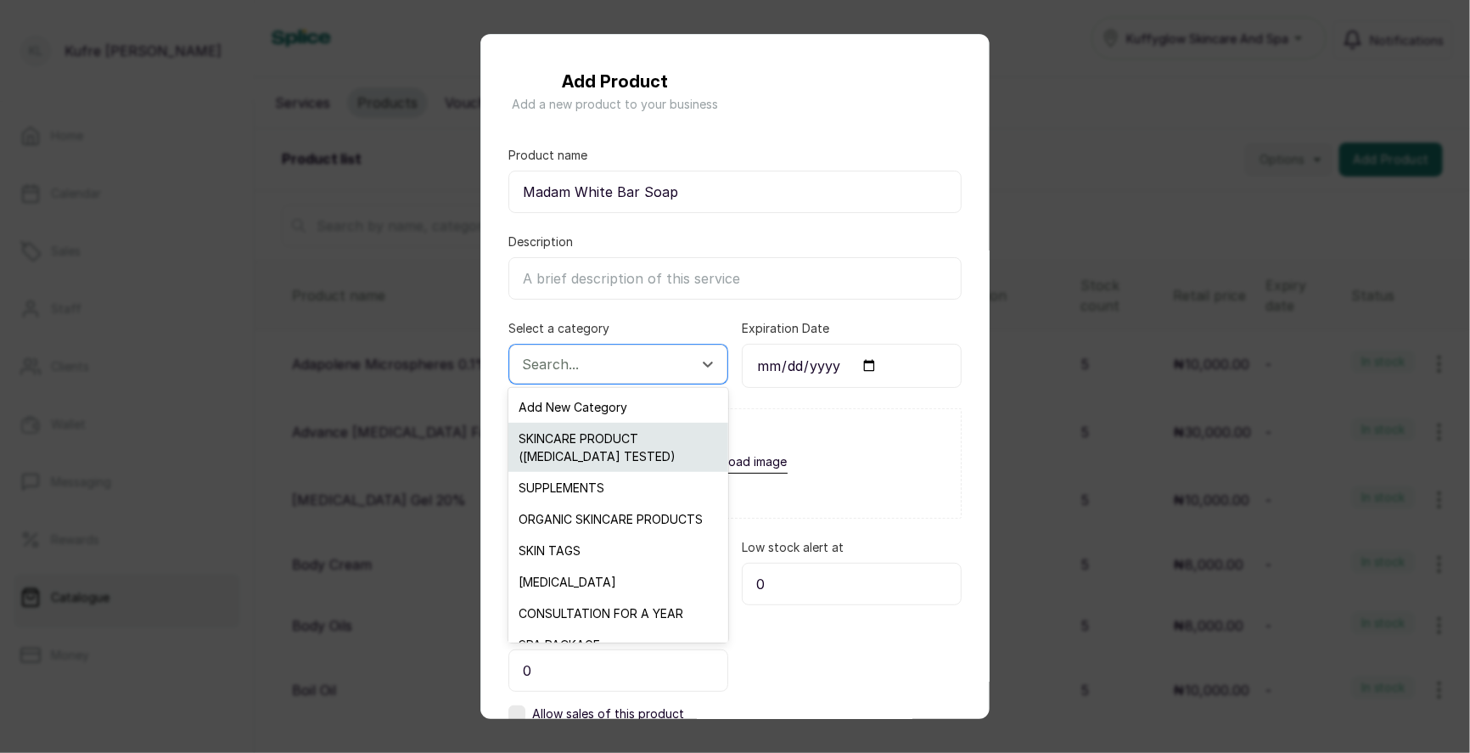
click at [605, 435] on div "SKINCARE PRODUCT ([MEDICAL_DATA] TESTED)" at bounding box center [617, 447] width 219 height 49
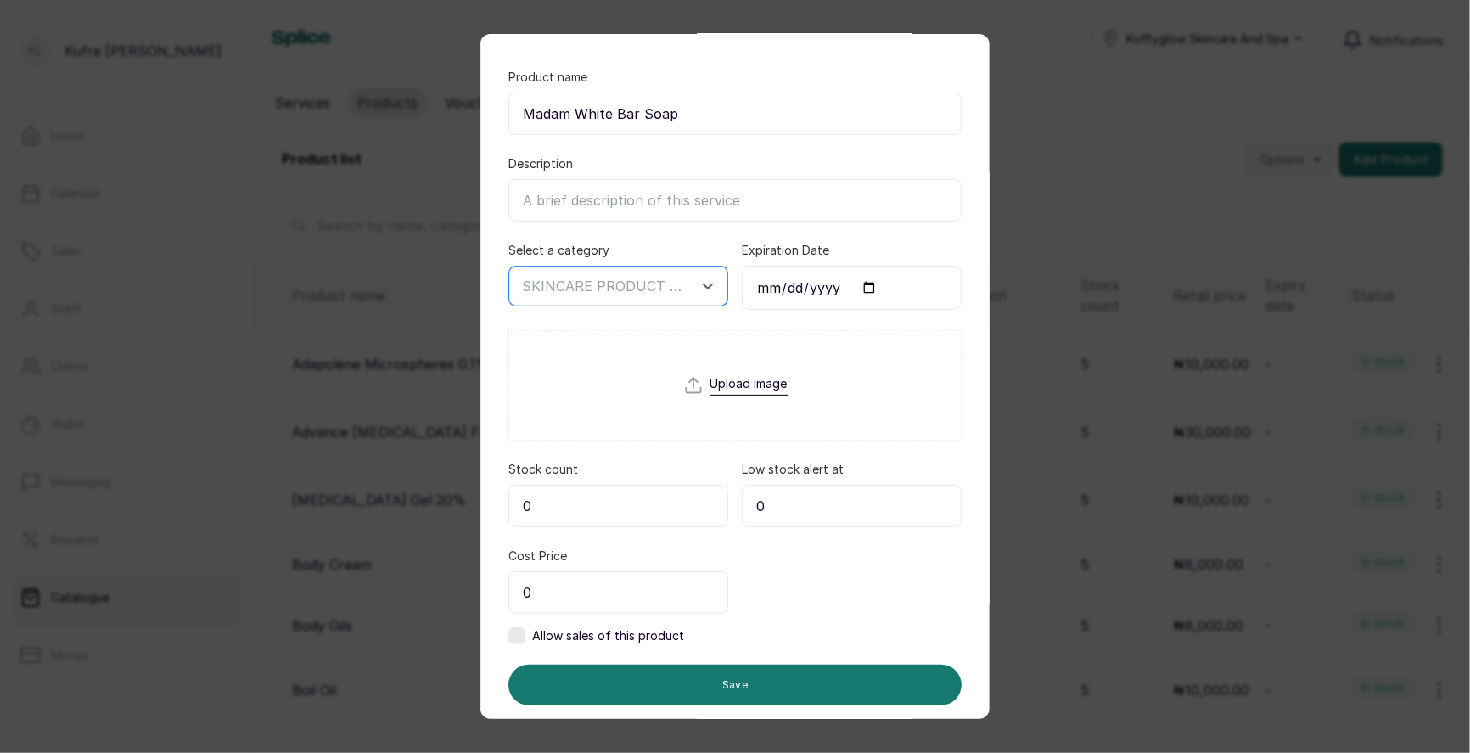
scroll to position [115, 0]
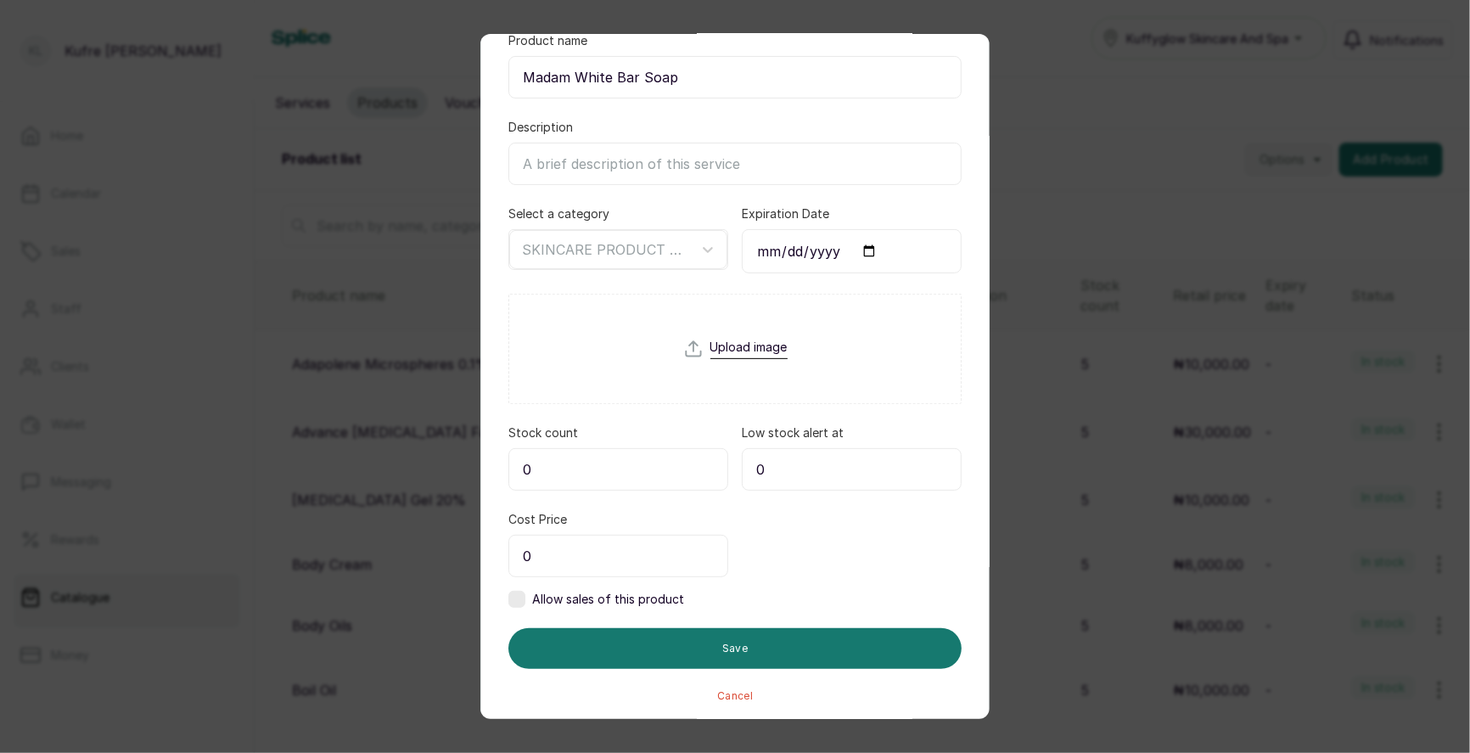
click at [576, 455] on input "0" at bounding box center [618, 469] width 220 height 42
type input "5"
click at [561, 555] on input "0" at bounding box center [618, 556] width 220 height 42
type input "10,000"
click at [523, 596] on label at bounding box center [516, 599] width 17 height 17
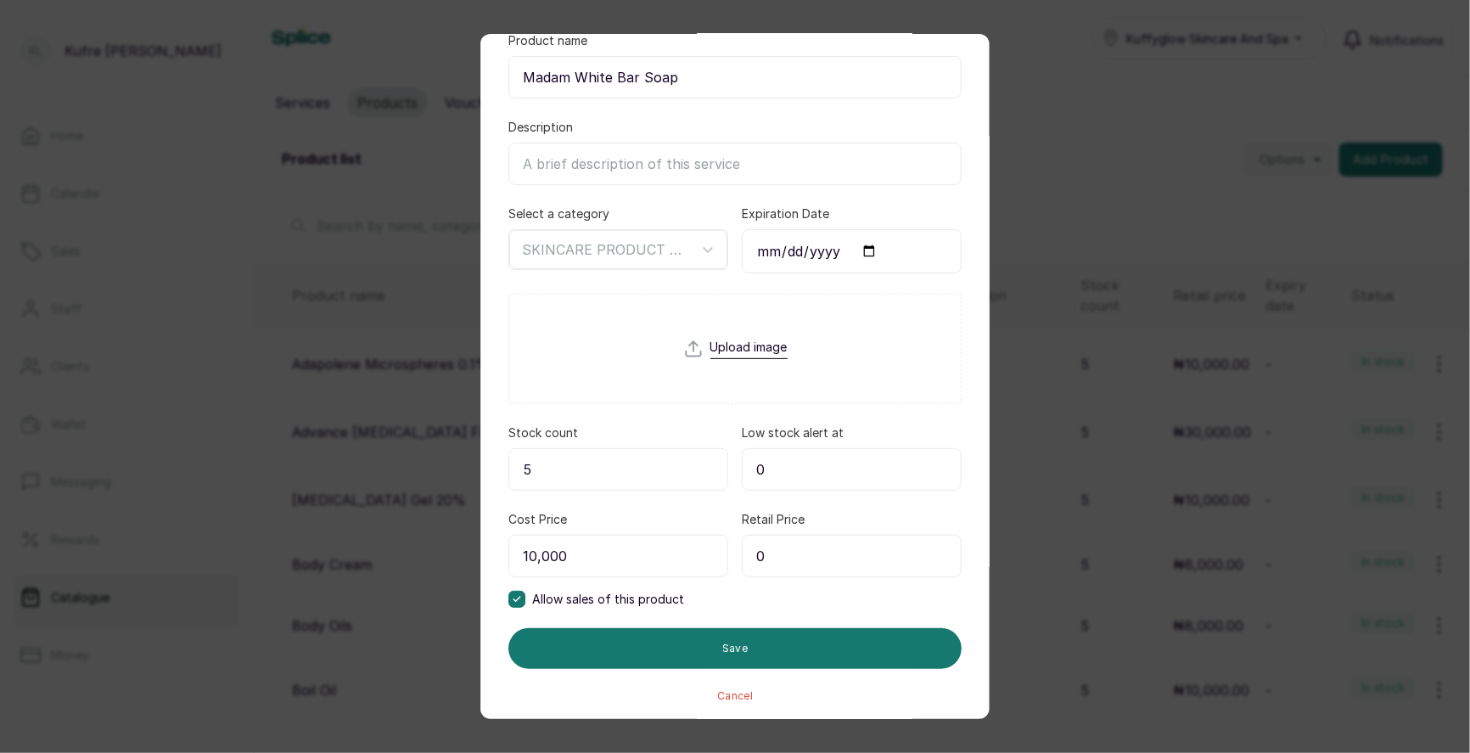
click at [827, 541] on input "0" at bounding box center [852, 556] width 220 height 42
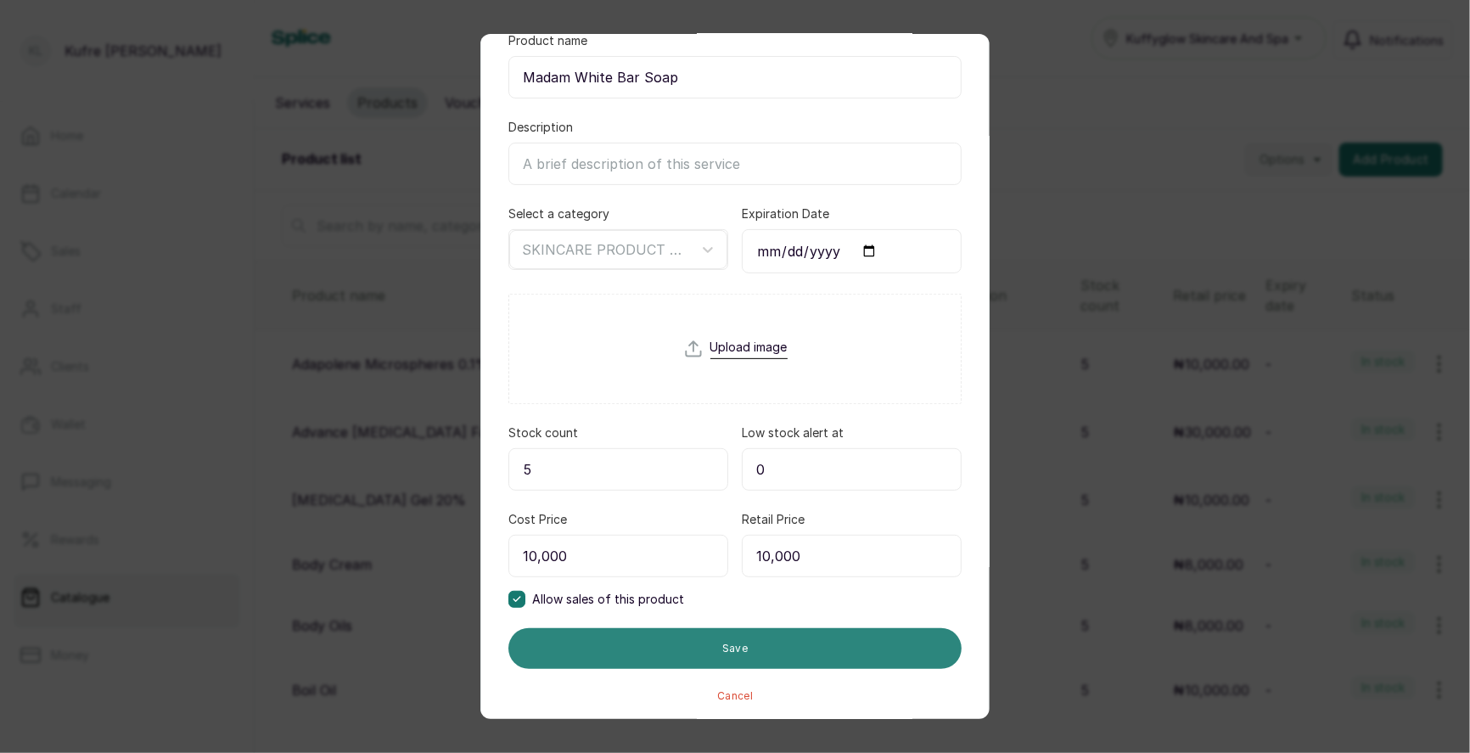
type input "10,000"
click at [773, 640] on button "Save" at bounding box center [734, 648] width 453 height 41
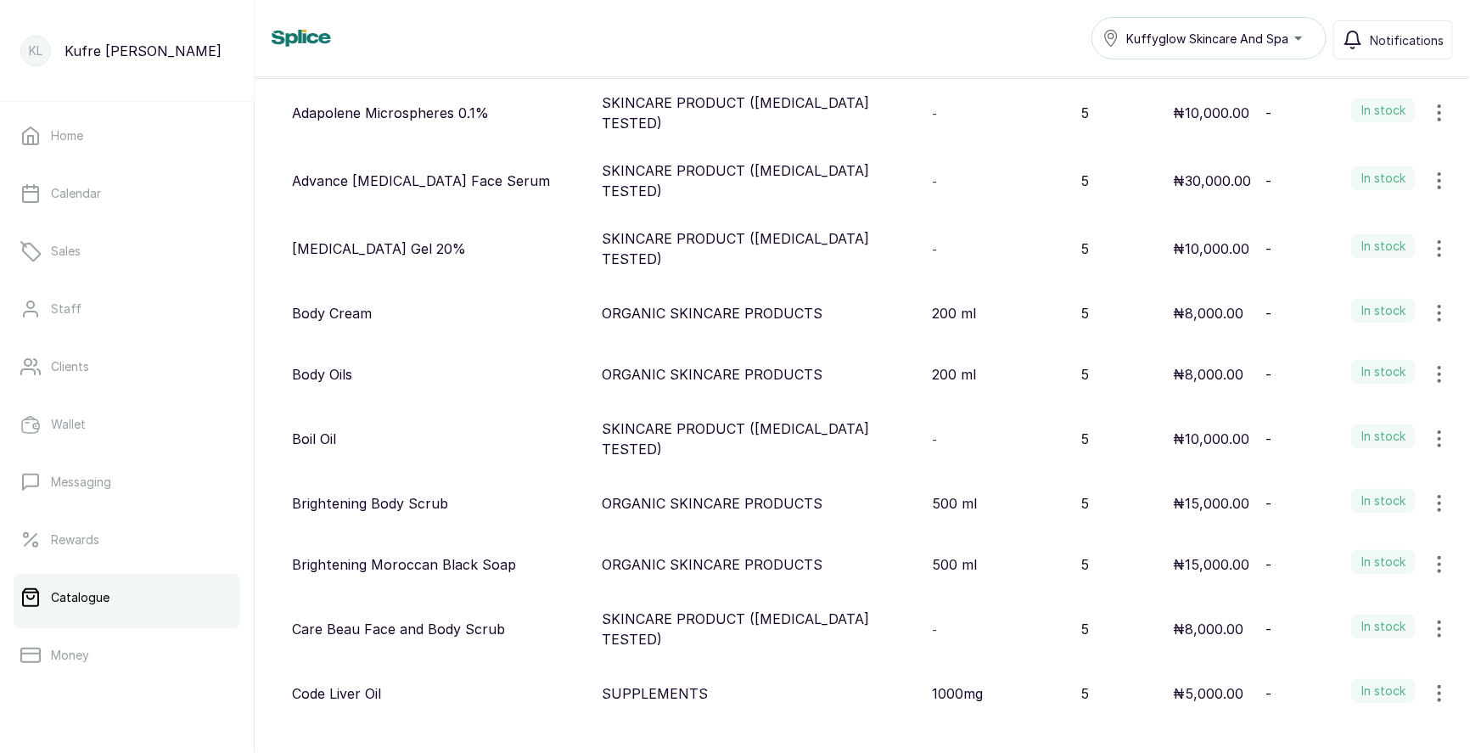
scroll to position [0, 0]
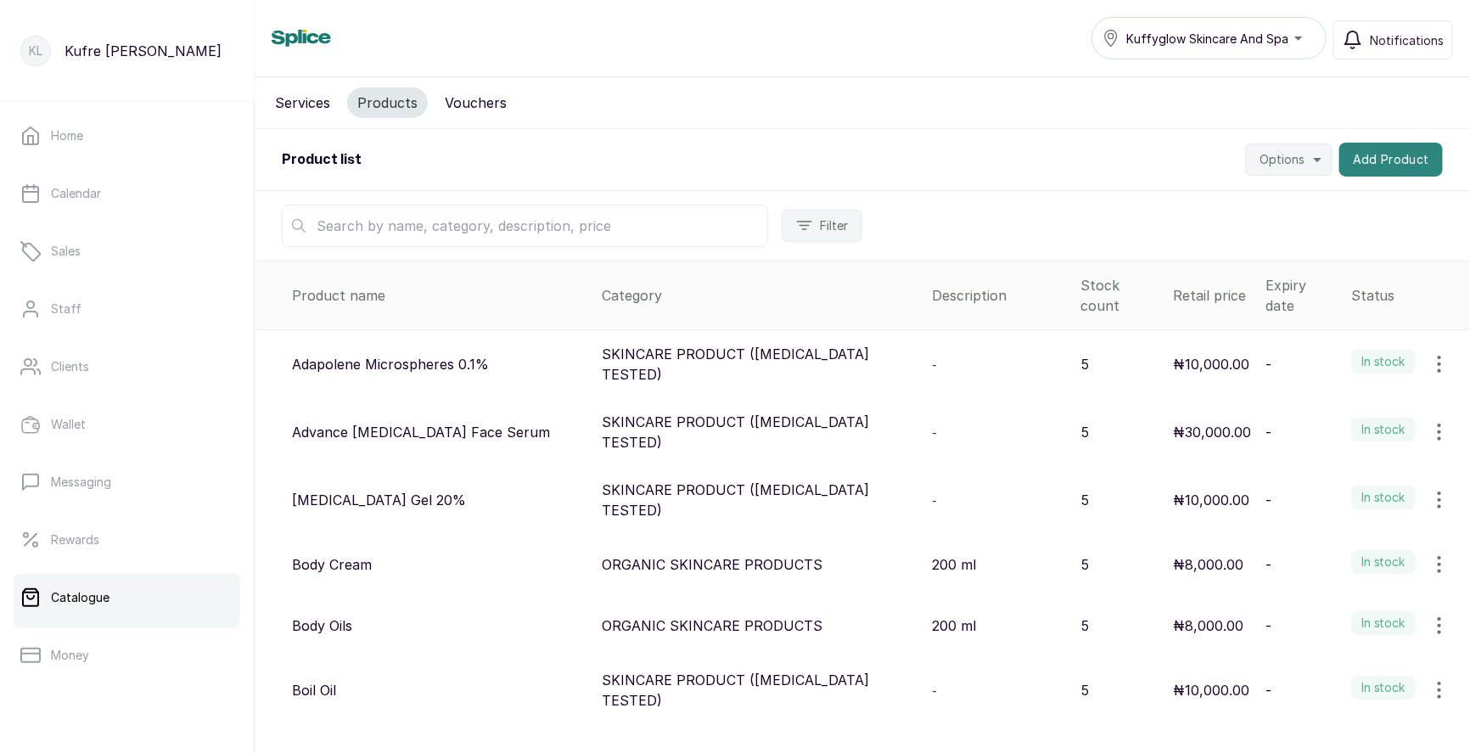
click at [1380, 160] on button "Add Product" at bounding box center [1391, 160] width 104 height 34
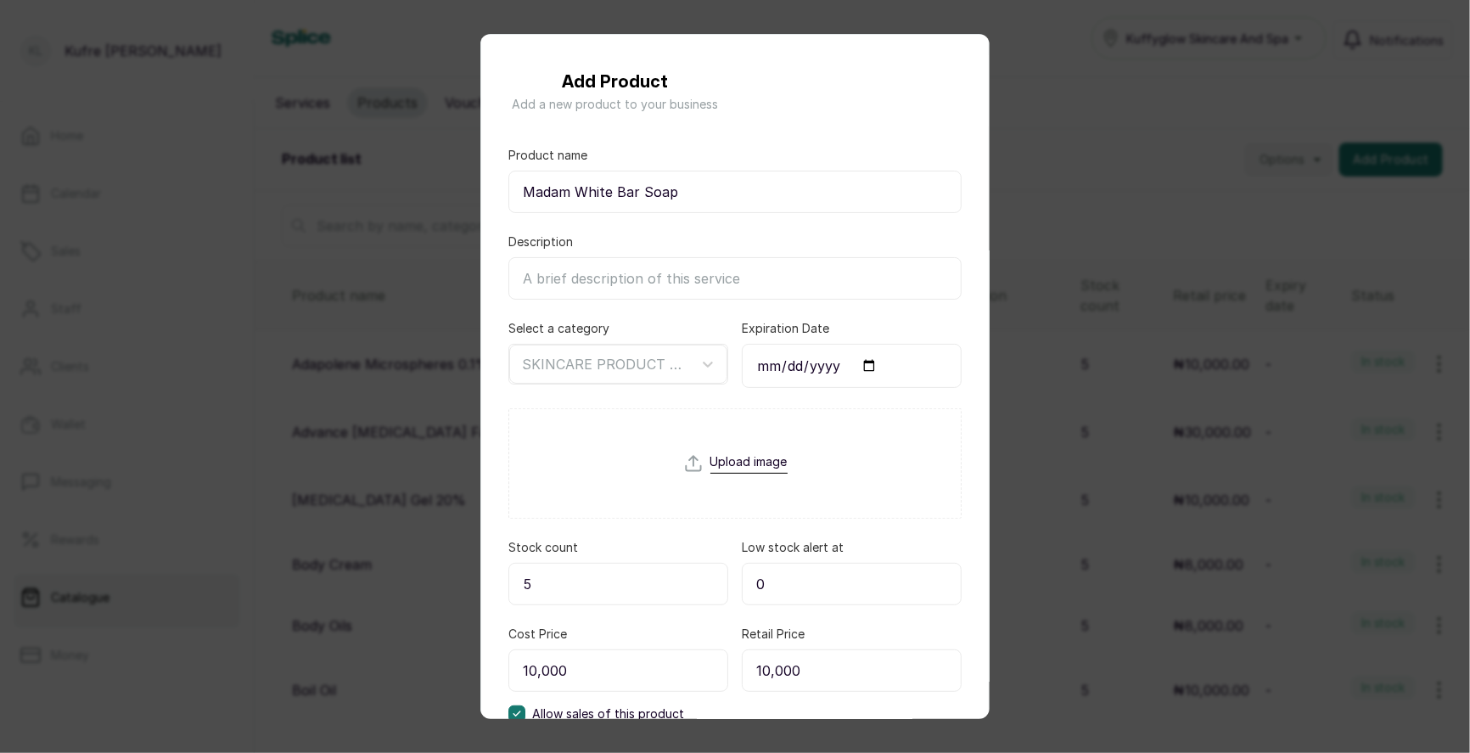
click at [1184, 248] on div "Add Product Add a new product to your business Product name Madam White Bar Soa…" at bounding box center [735, 376] width 1470 height 753
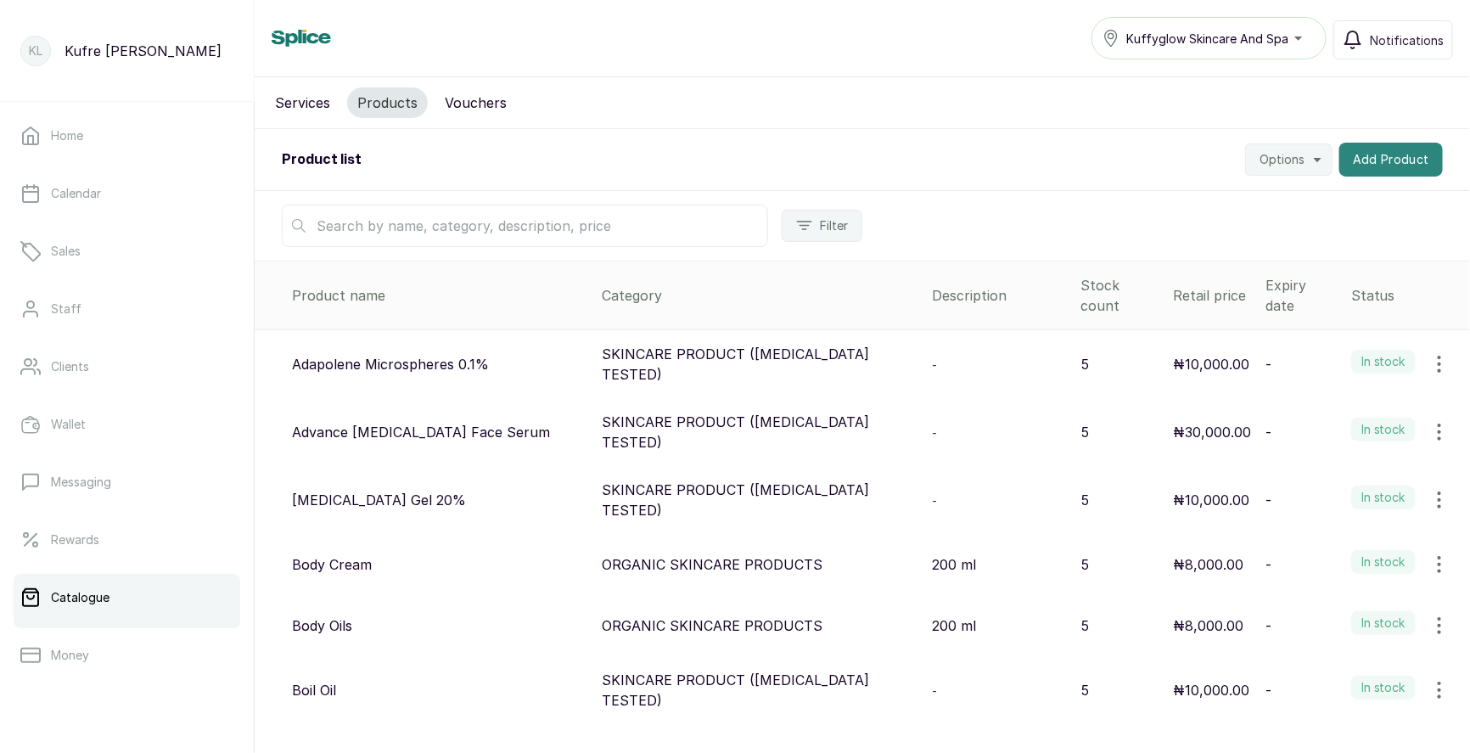
click at [1371, 167] on button "Add Product" at bounding box center [1391, 160] width 104 height 34
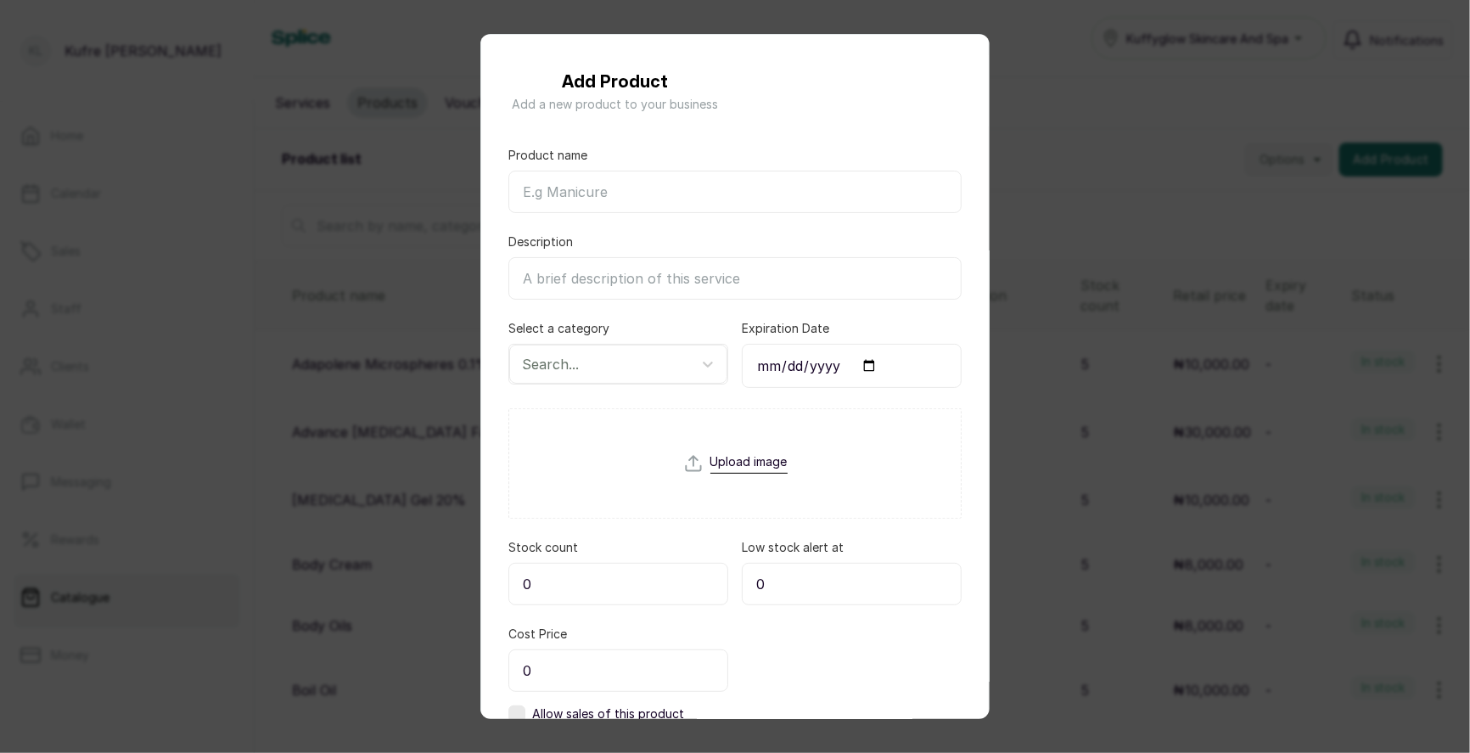
click at [634, 169] on div "Product name" at bounding box center [734, 180] width 453 height 66
click at [577, 193] on input "Product name" at bounding box center [734, 192] width 453 height 42
paste input "Nature Field Vitamin C Tablet"
type input "Nature Field Vitamin C Tablet"
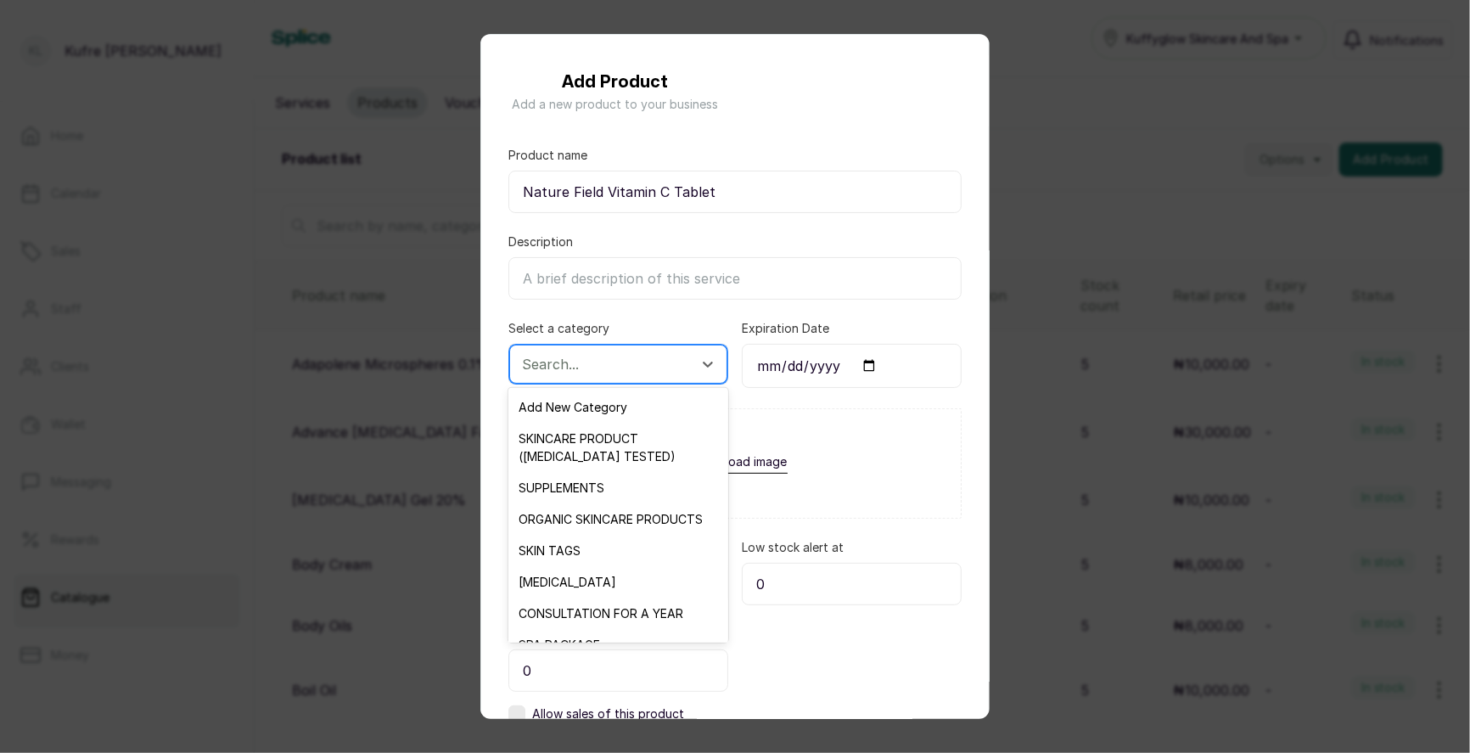
click at [603, 378] on div "Search..." at bounding box center [618, 364] width 218 height 39
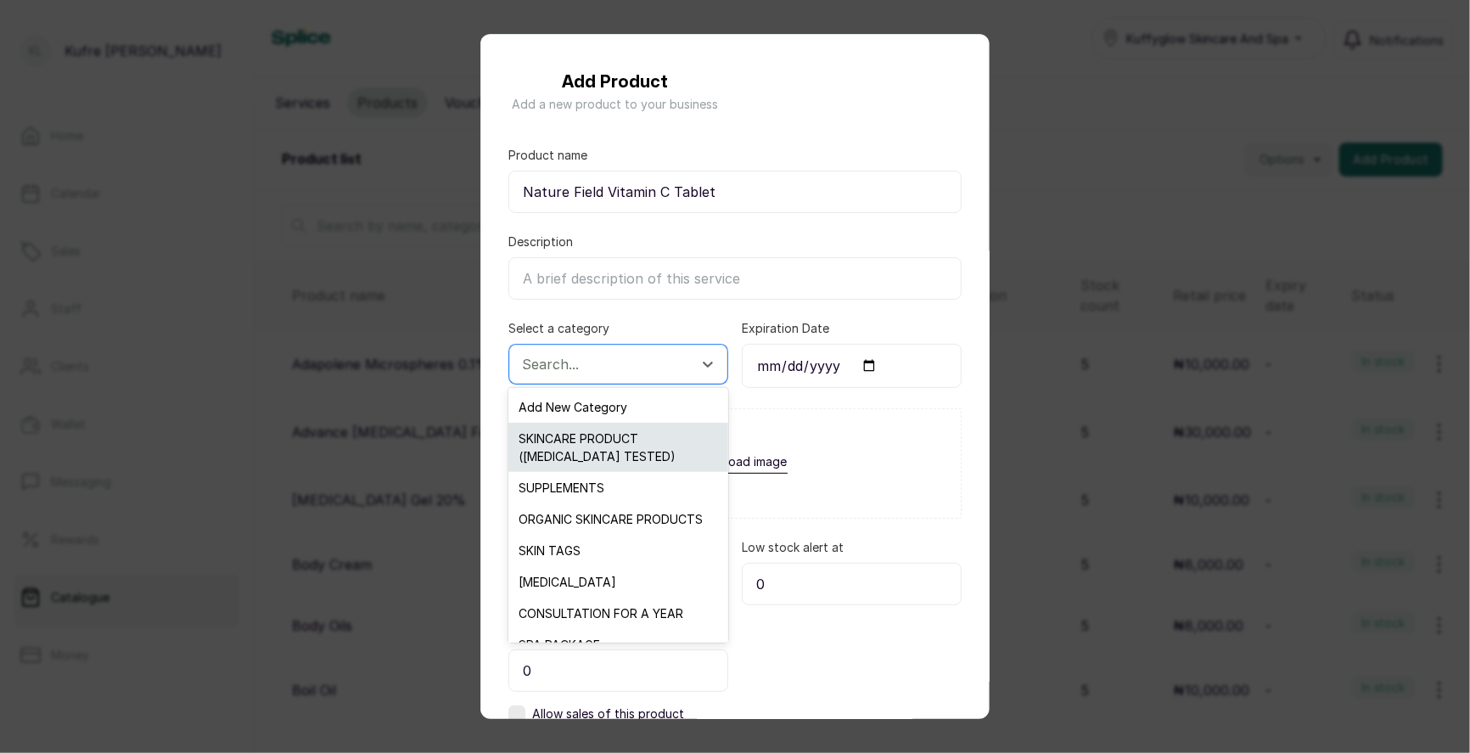
click at [610, 450] on div "SKINCARE PRODUCT ([MEDICAL_DATA] TESTED)" at bounding box center [617, 447] width 219 height 49
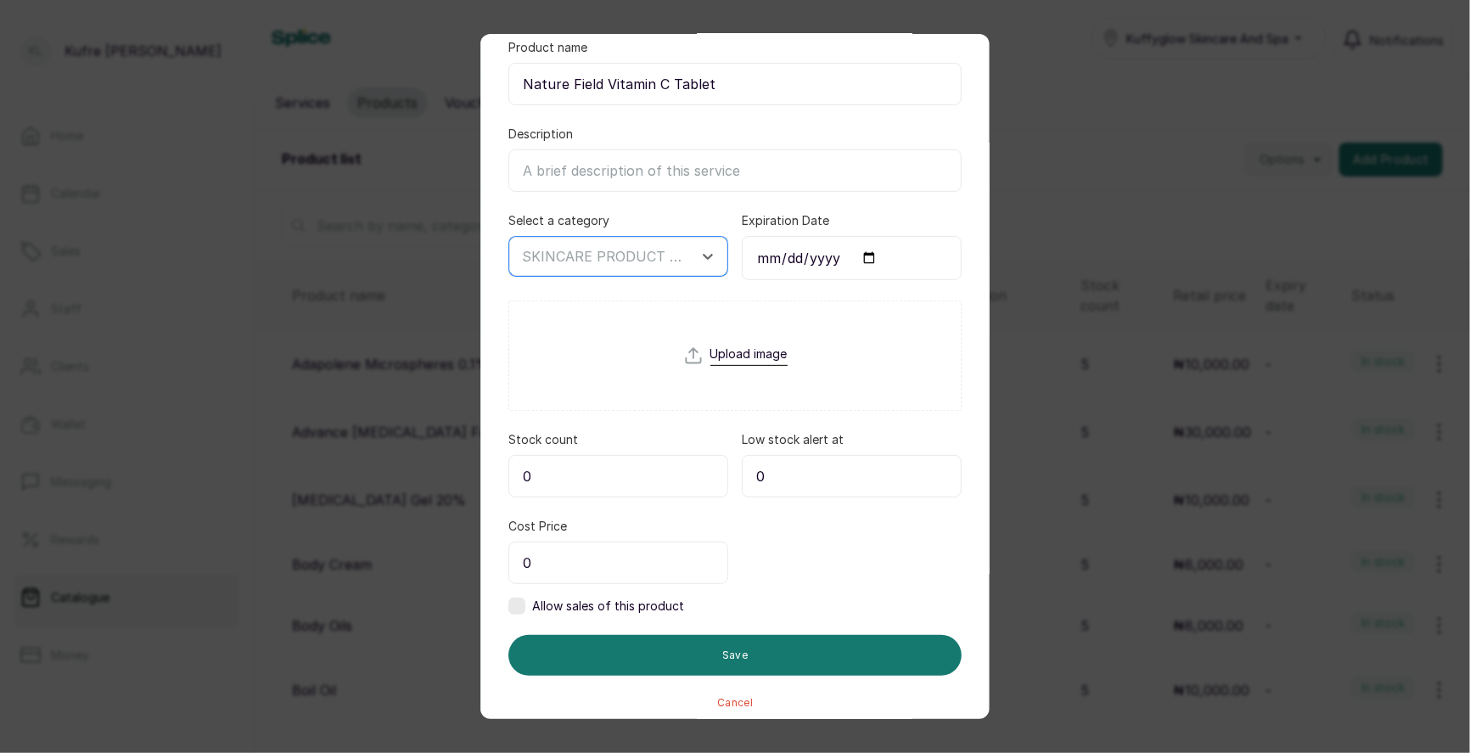
scroll to position [115, 0]
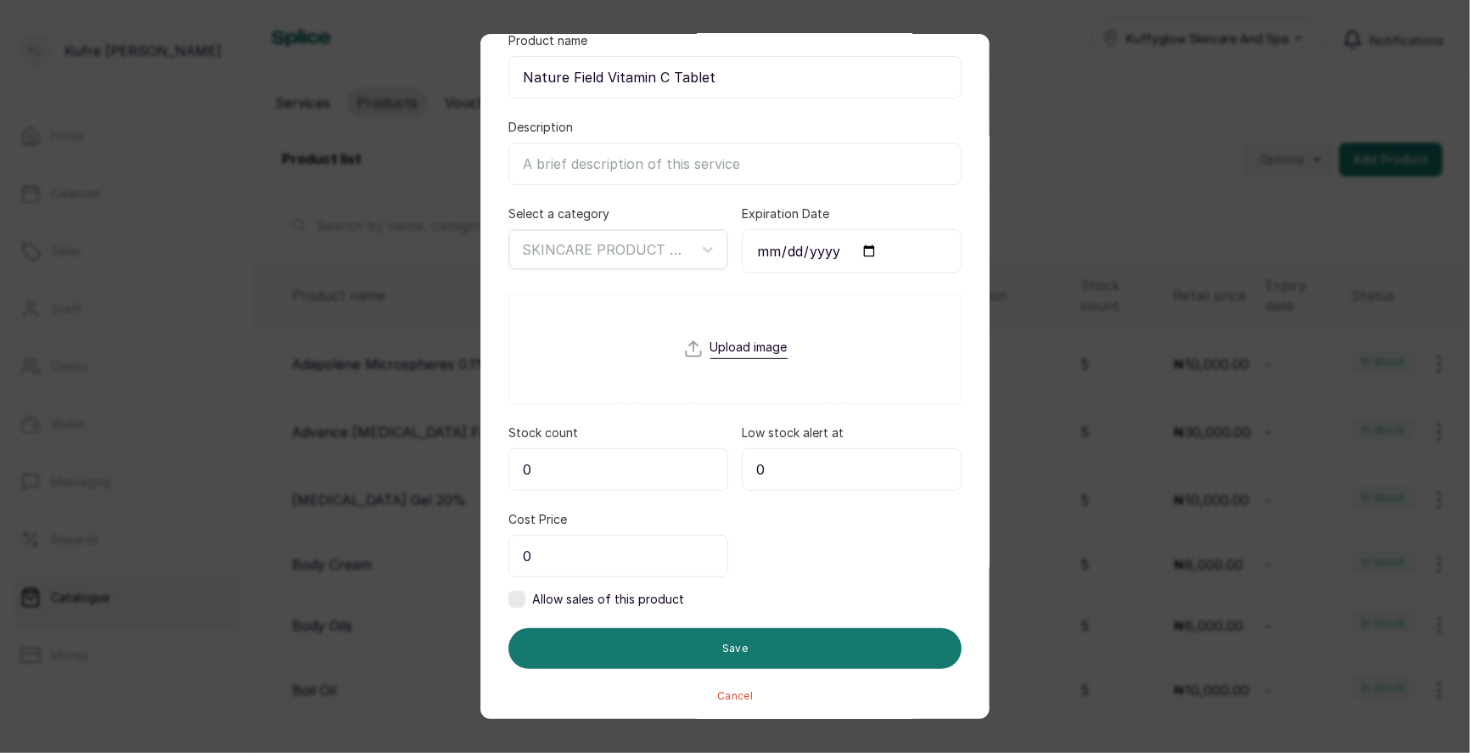
click at [580, 482] on input "0" at bounding box center [618, 469] width 220 height 42
type input "5"
click at [614, 549] on input "0" at bounding box center [618, 556] width 220 height 42
type input "18,000"
click at [518, 598] on label at bounding box center [516, 599] width 17 height 17
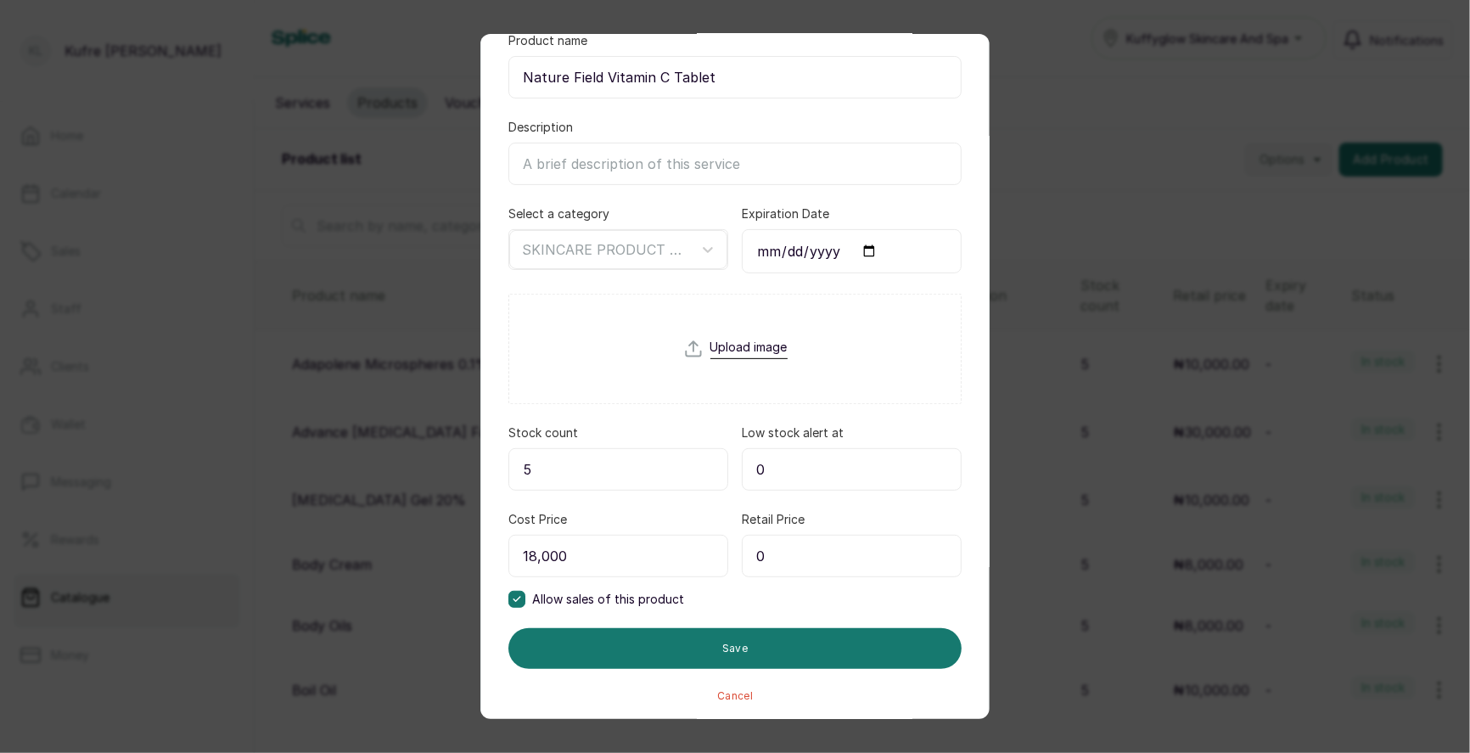
click at [820, 544] on input "0" at bounding box center [852, 556] width 220 height 42
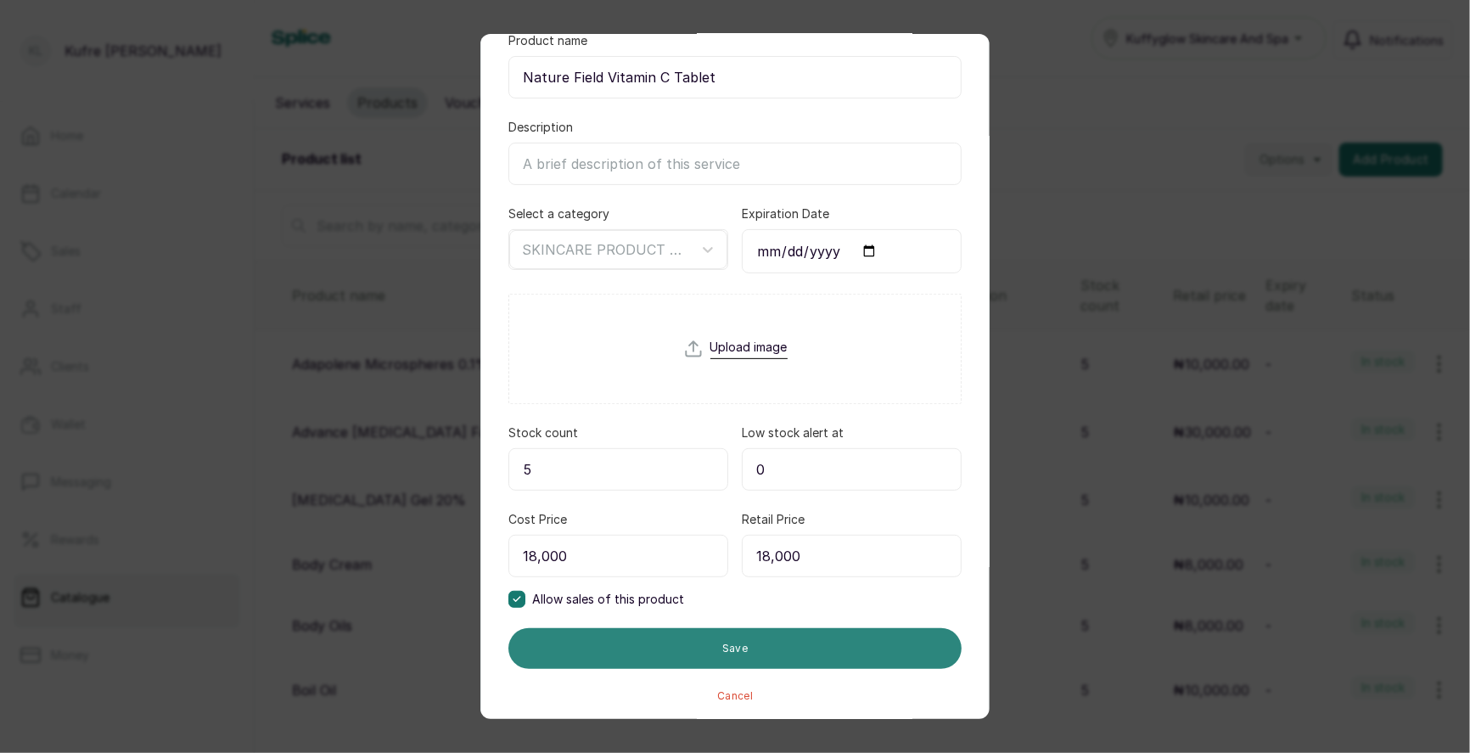
type input "18,000"
click at [768, 639] on button "Save" at bounding box center [734, 648] width 453 height 41
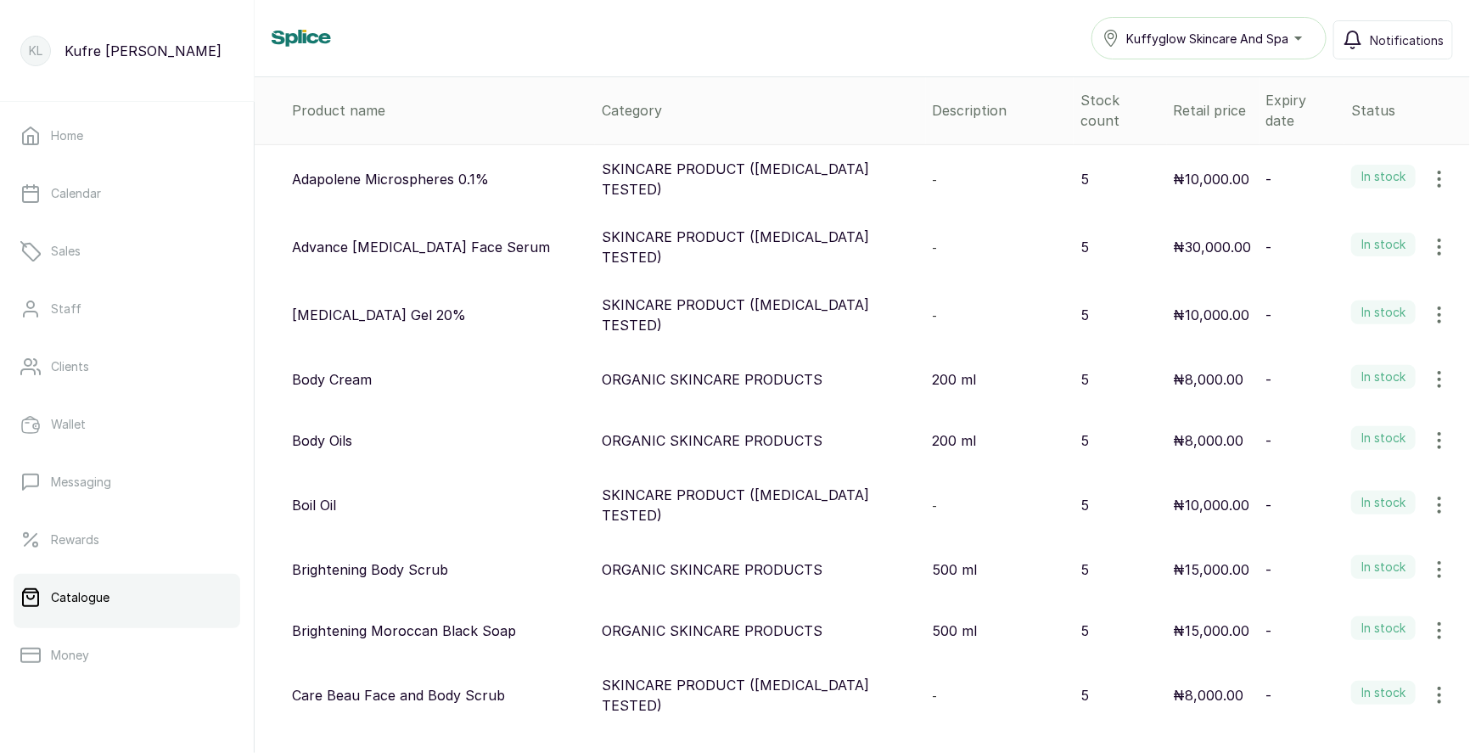
scroll to position [0, 0]
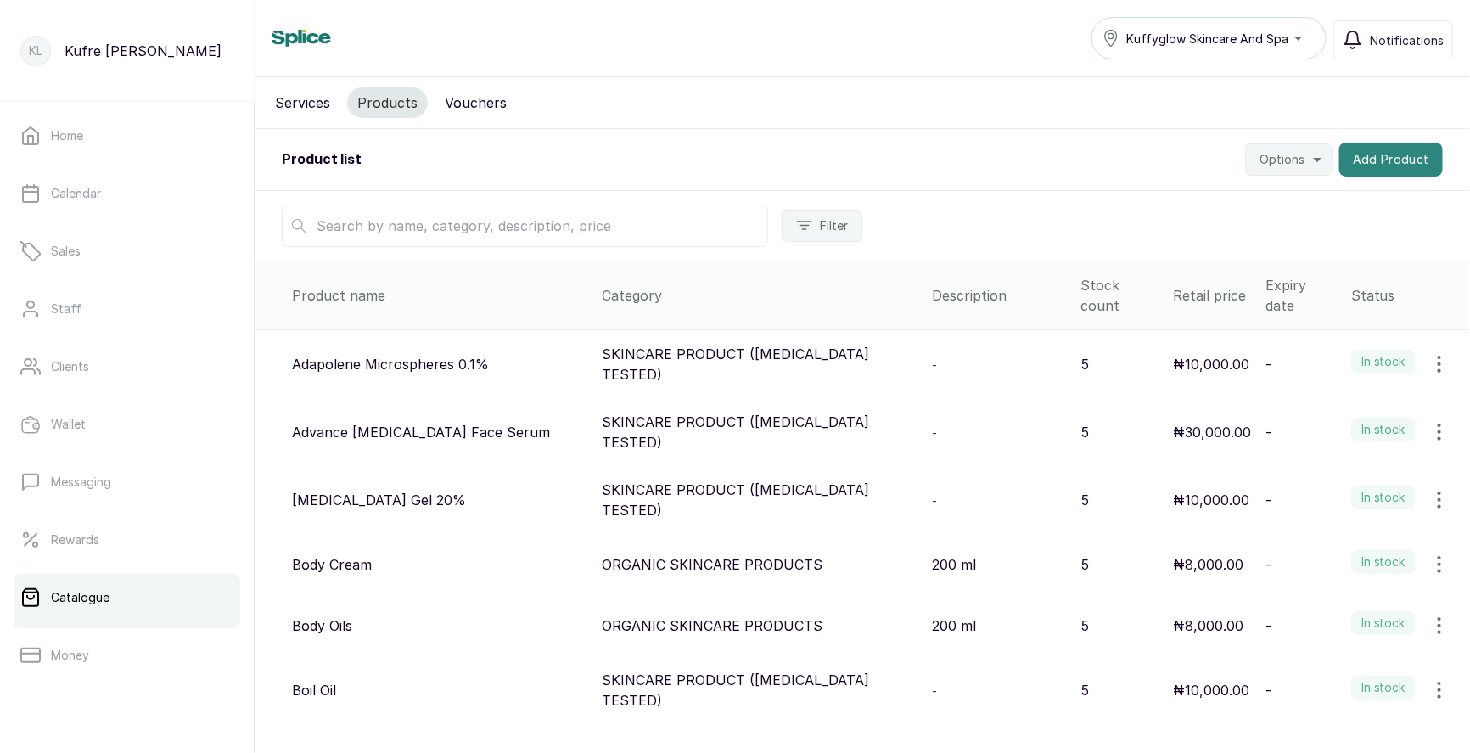
click at [1396, 161] on button "Add Product" at bounding box center [1391, 160] width 104 height 34
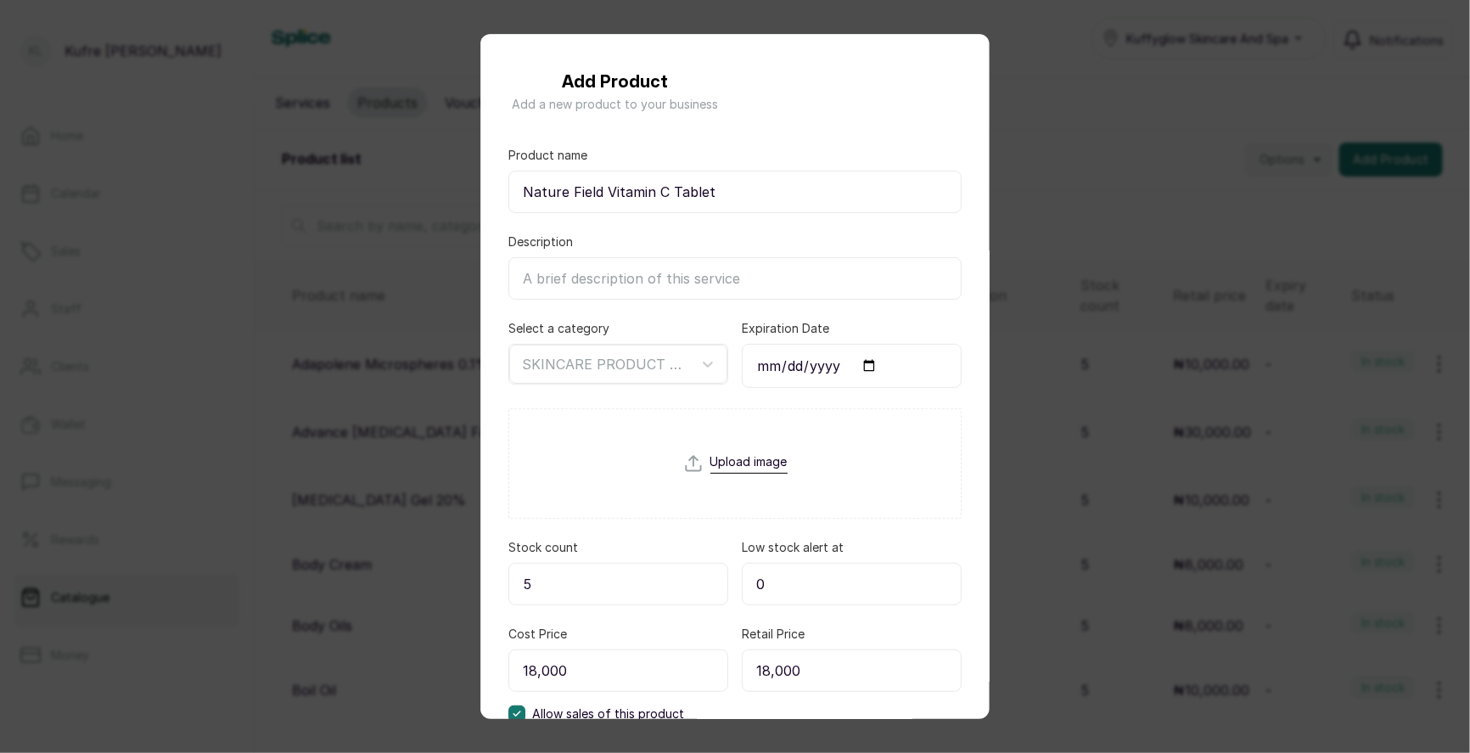
click at [1384, 226] on div "Add Product Add a new product to your business Product name Nature Field Vitami…" at bounding box center [735, 376] width 1470 height 753
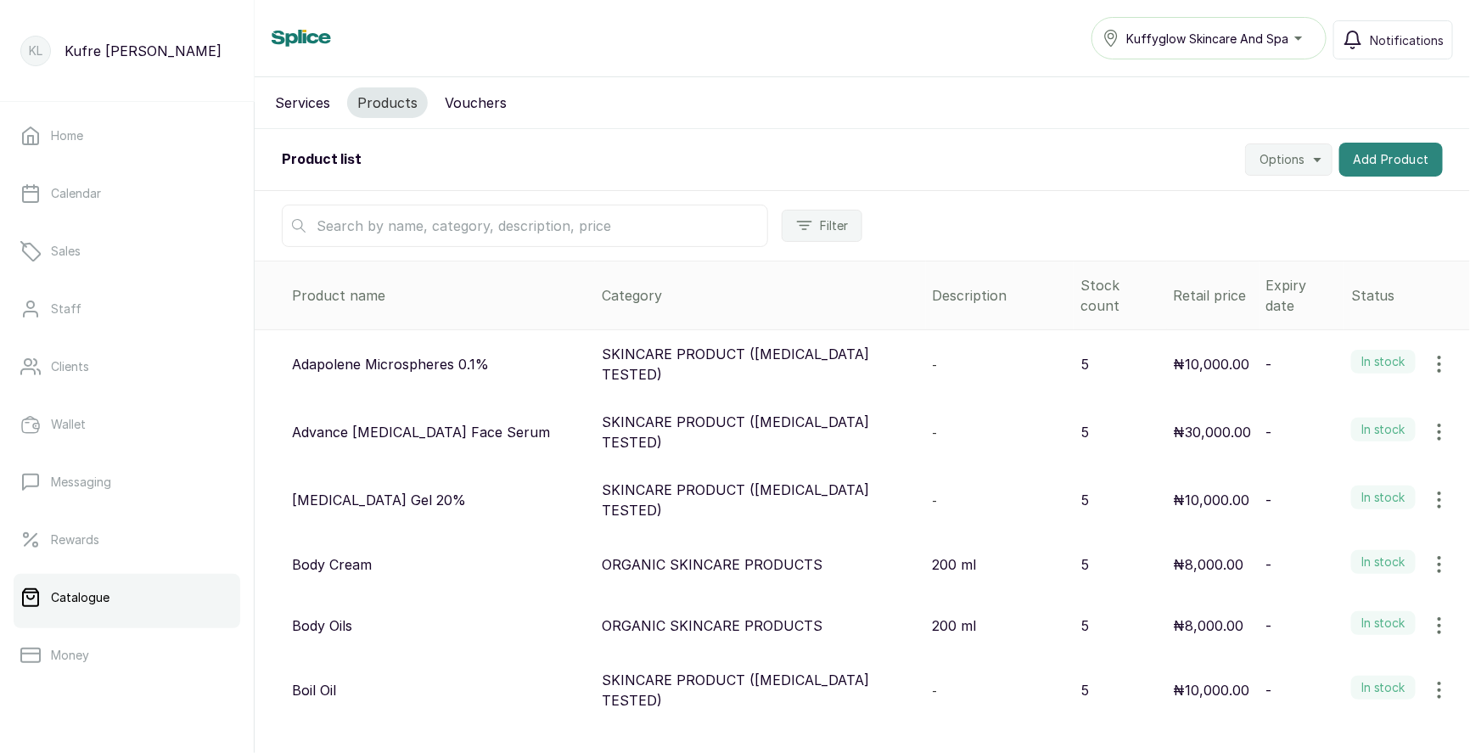
click at [1394, 160] on button "Add Product" at bounding box center [1391, 160] width 104 height 34
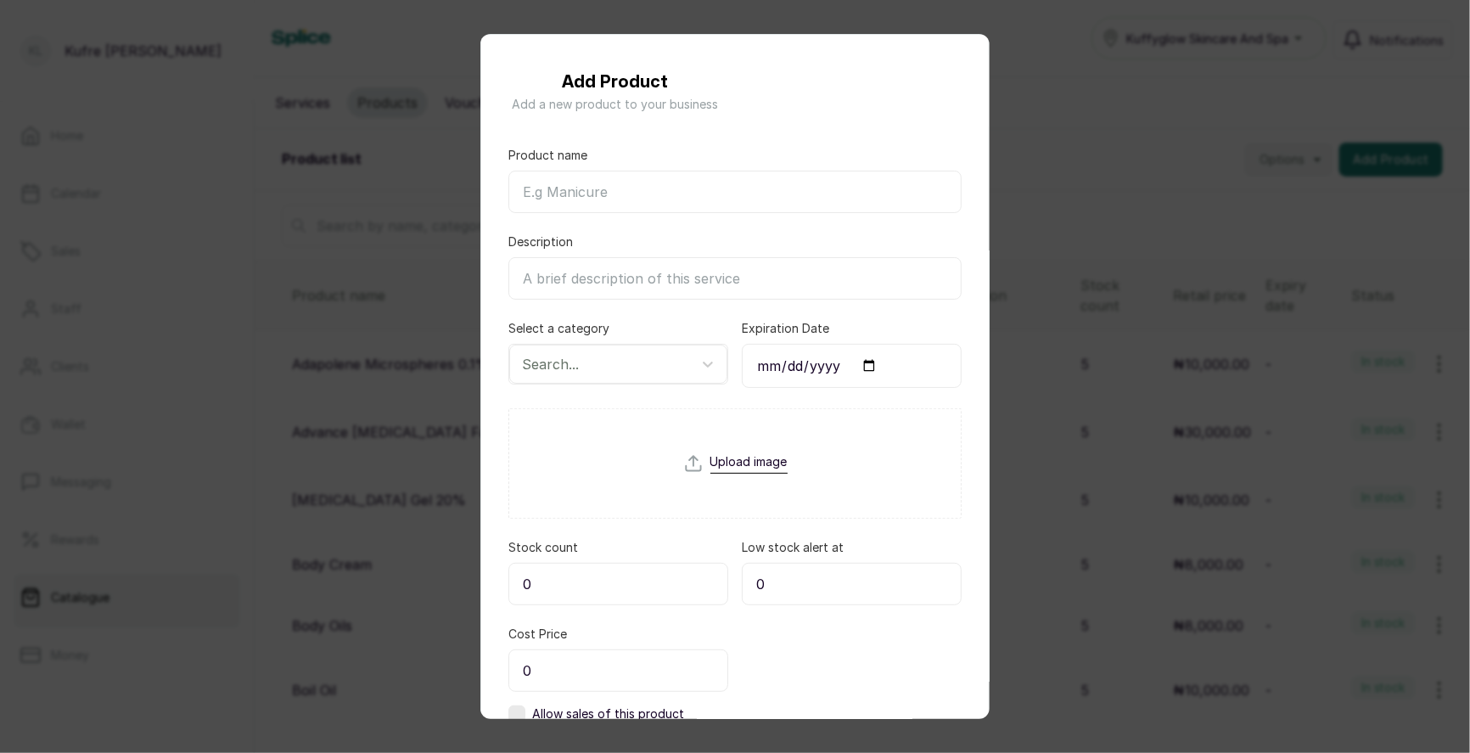
click at [589, 192] on input "Product name" at bounding box center [734, 192] width 453 height 42
paste input "Neurogena 2 in 1 Toner"
type input "Neurogena 2 in 1 Toner"
click at [586, 287] on input "Description" at bounding box center [734, 278] width 453 height 42
paste input "(Acne)"
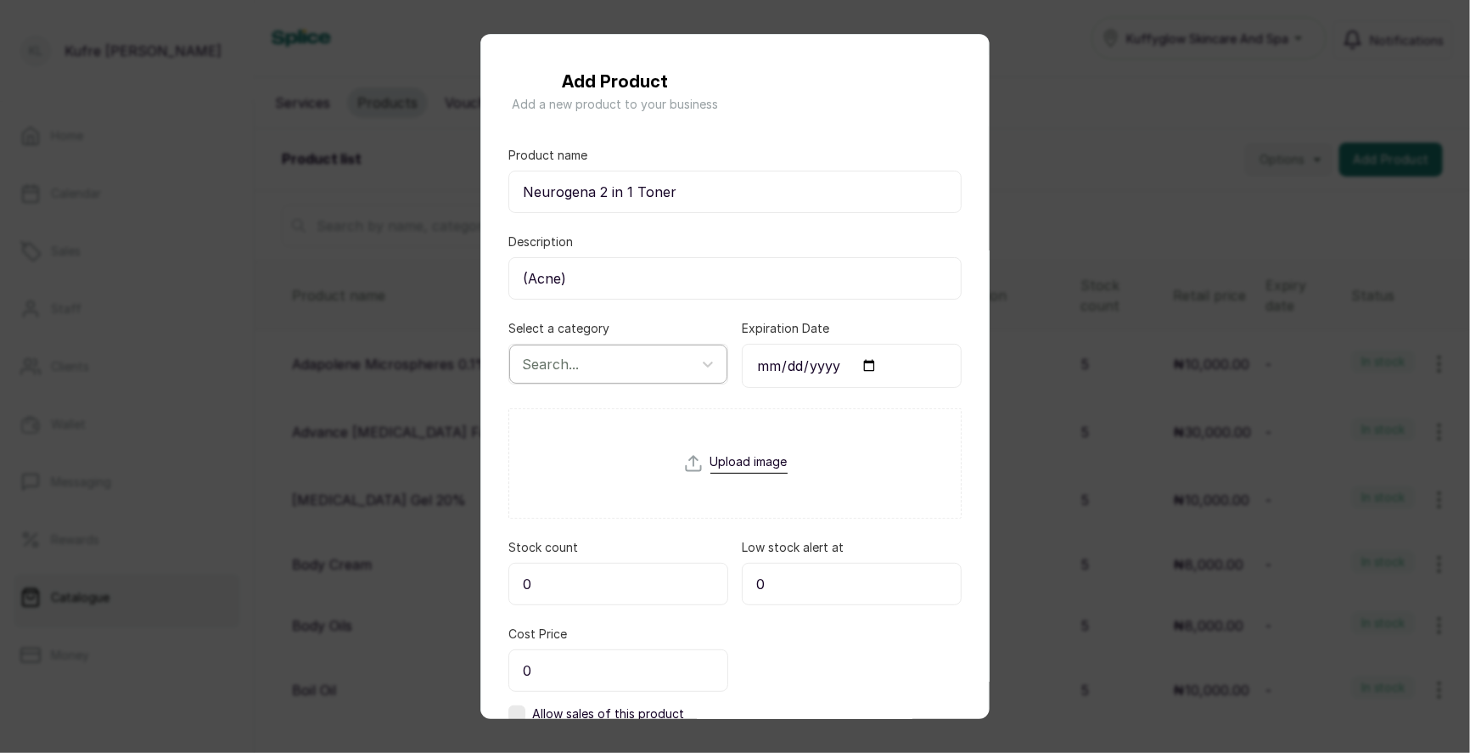
type input "(Acne)"
click at [627, 359] on div at bounding box center [603, 364] width 162 height 22
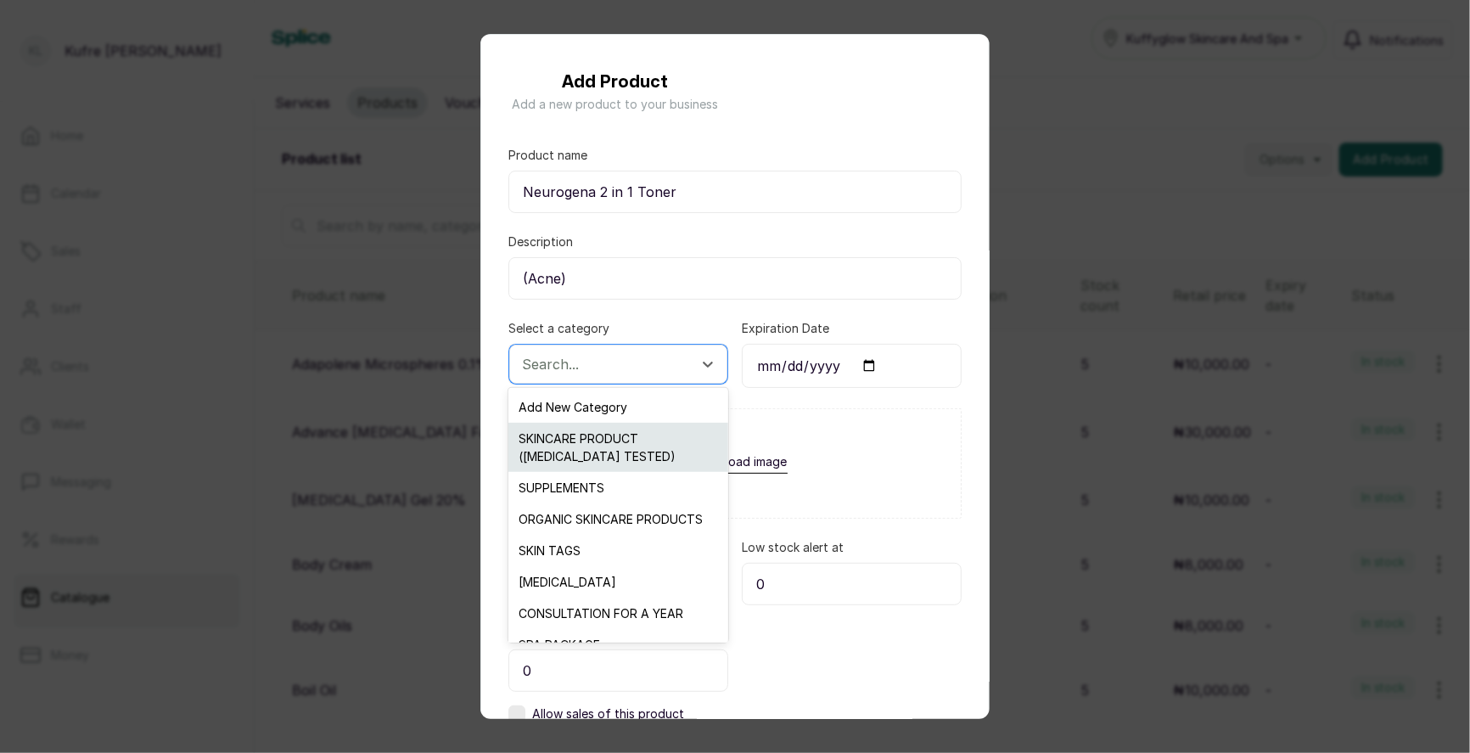
click at [597, 461] on div "SKINCARE PRODUCT ([MEDICAL_DATA] TESTED)" at bounding box center [617, 447] width 219 height 49
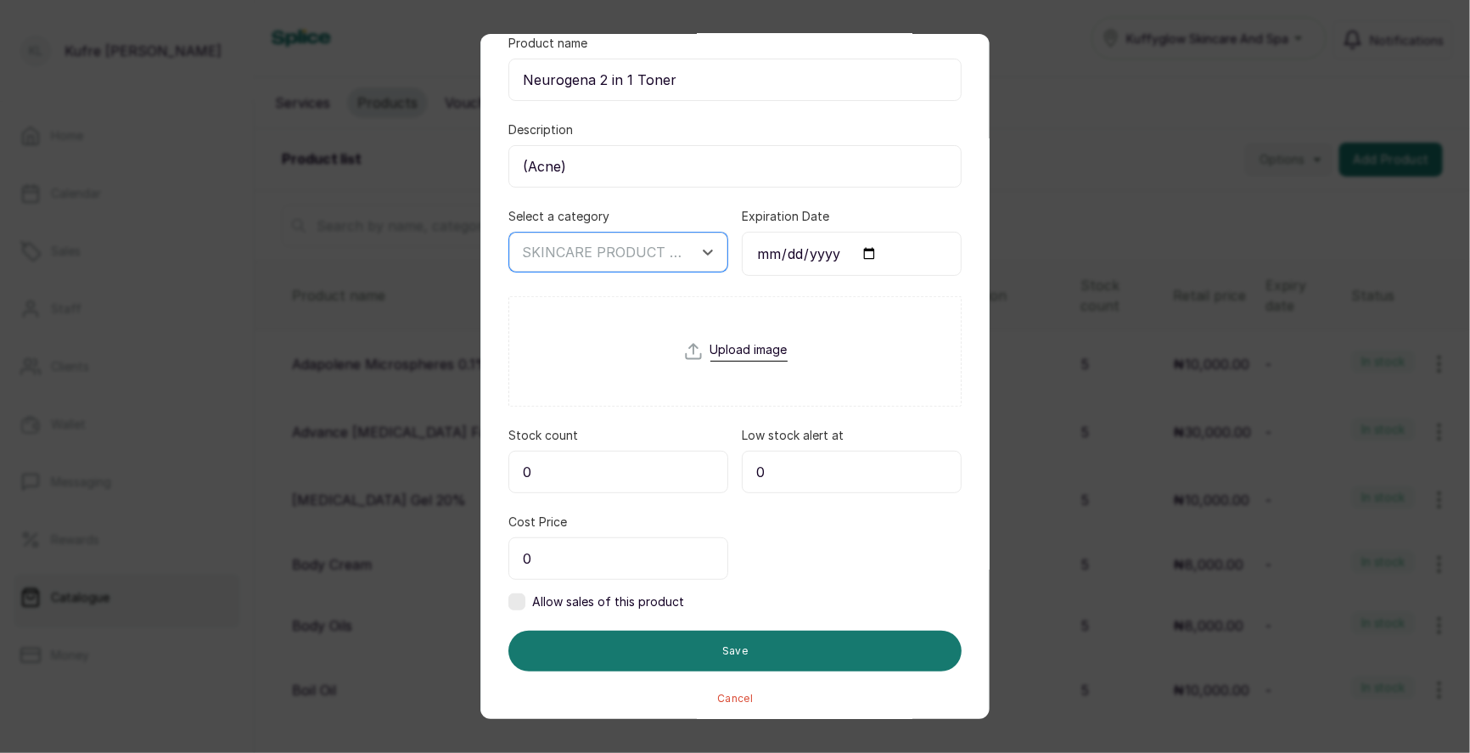
scroll to position [115, 0]
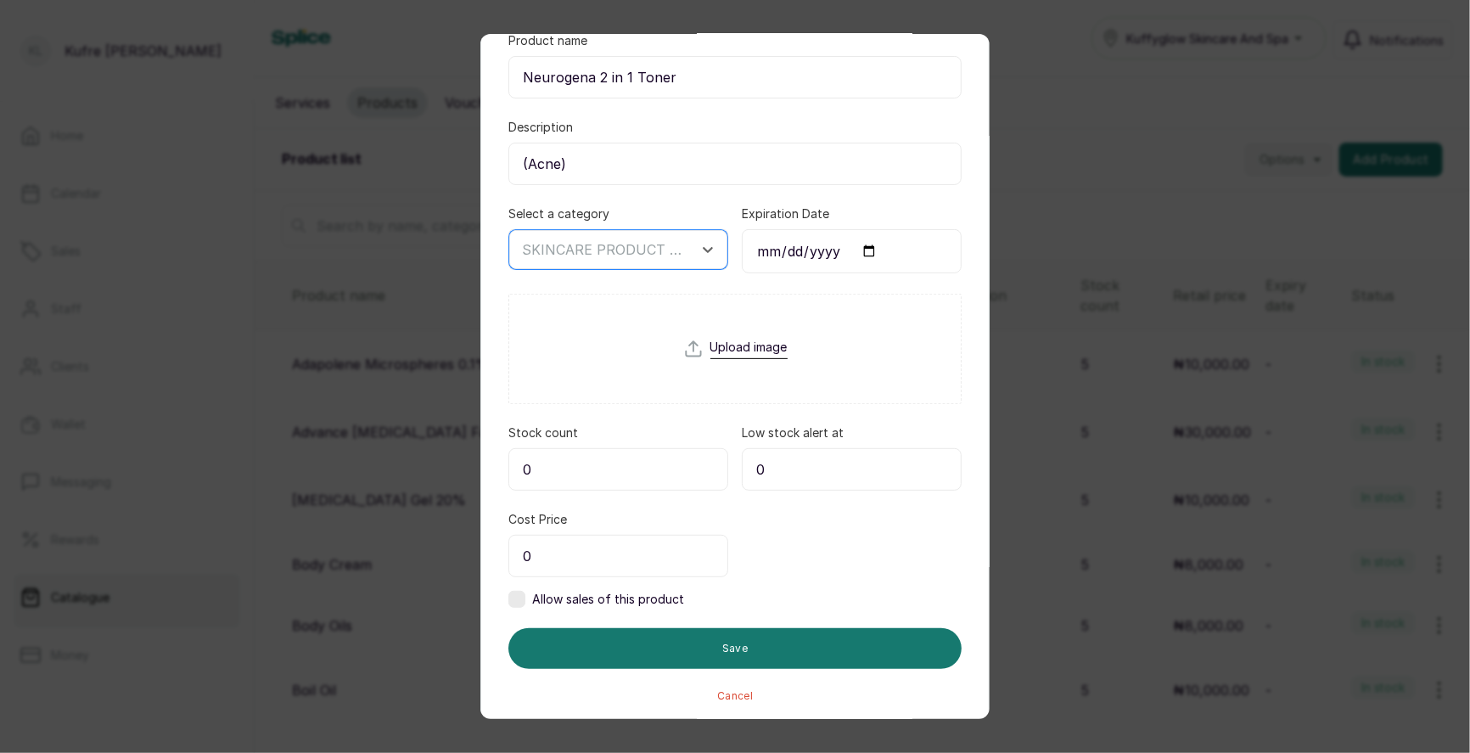
click at [577, 468] on input "0" at bounding box center [618, 469] width 220 height 42
type input "5"
click at [576, 558] on input "0" at bounding box center [618, 556] width 220 height 42
type input "20,000"
click at [523, 592] on label at bounding box center [516, 599] width 17 height 17
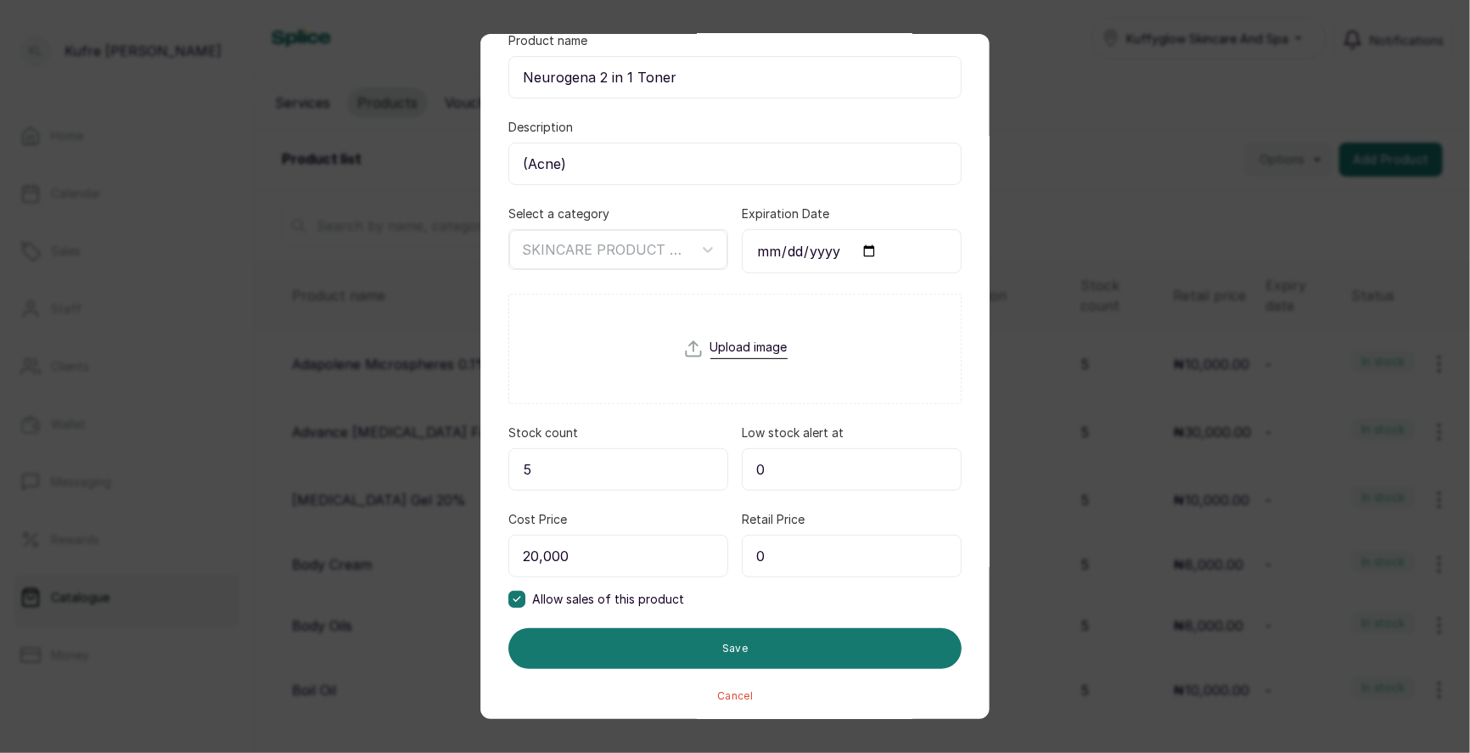
click at [812, 551] on input "0" at bounding box center [852, 556] width 220 height 42
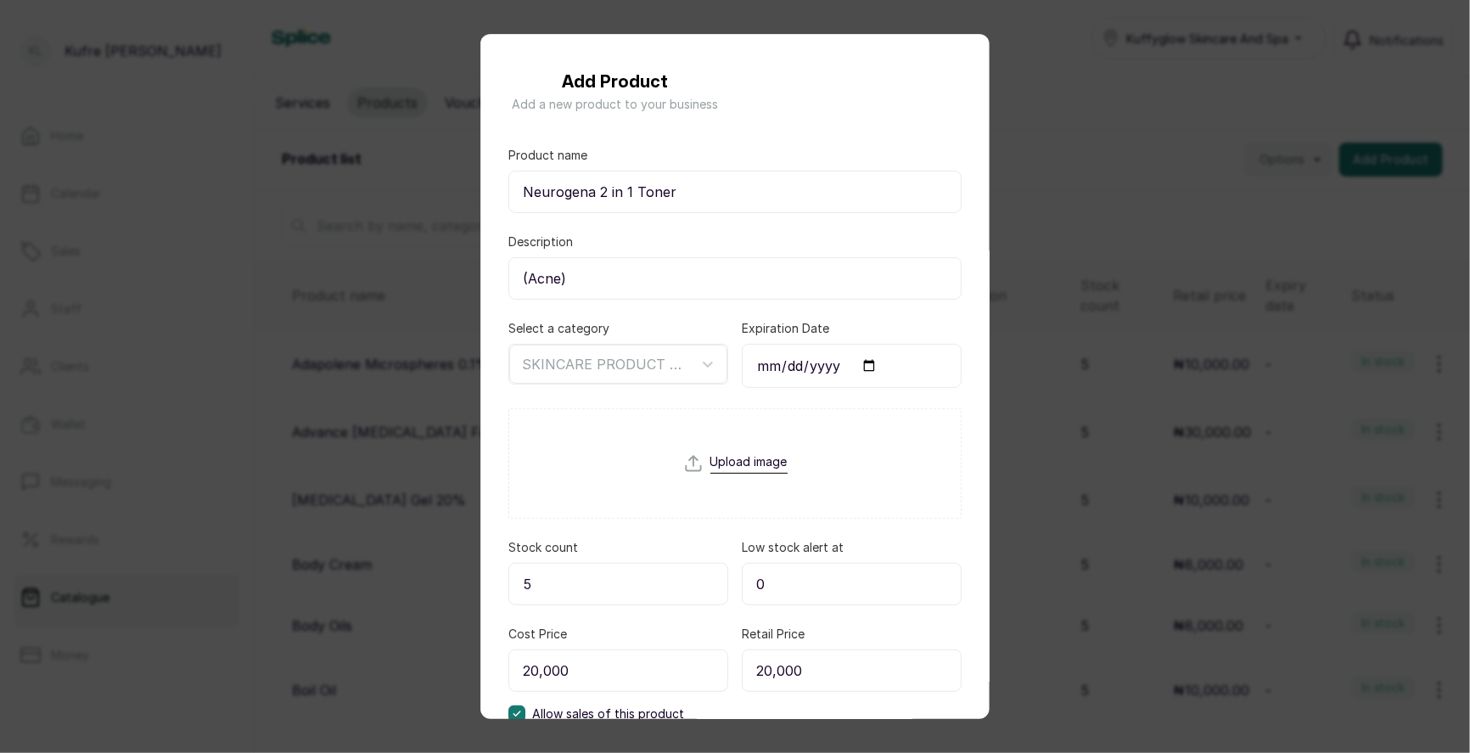
type input "20,000"
click at [575, 279] on input "(Acne)" at bounding box center [734, 278] width 453 height 42
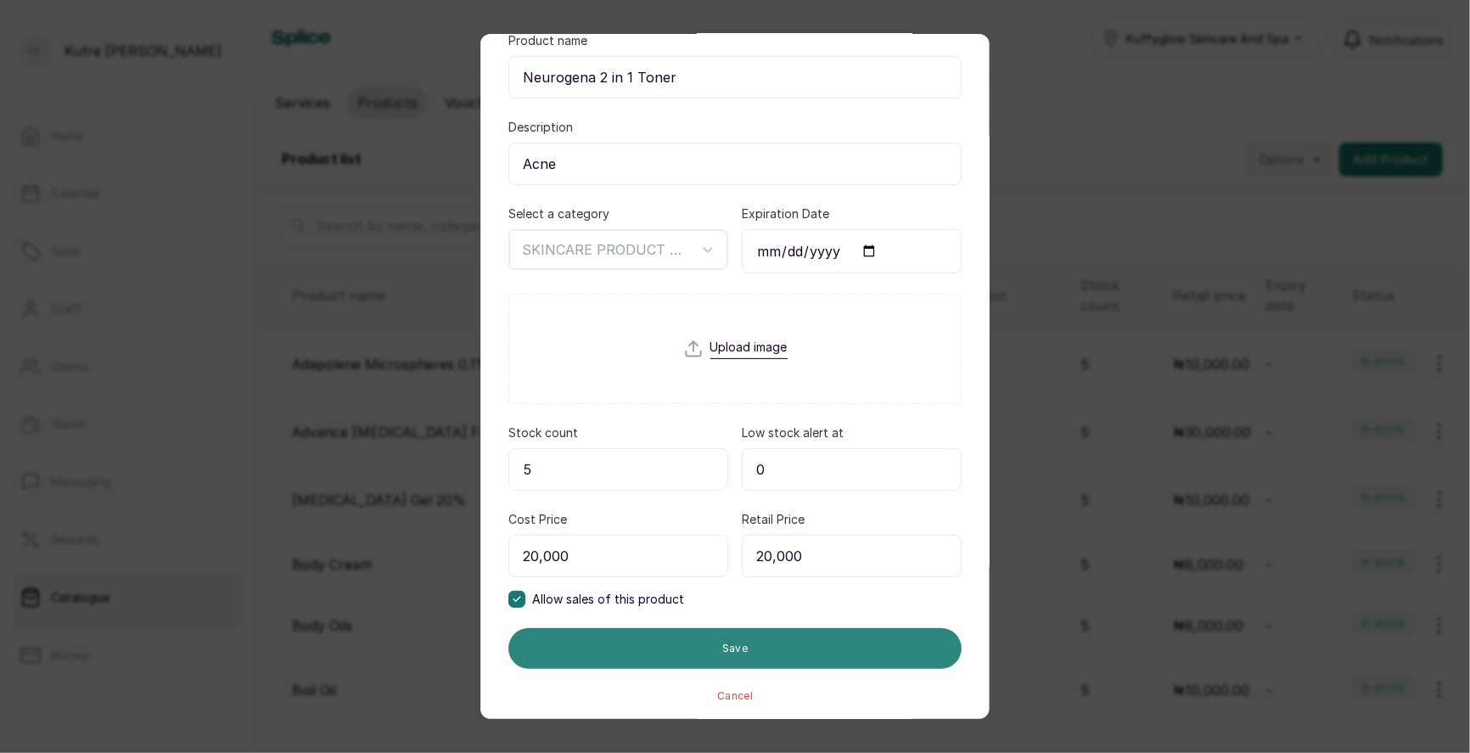
type input "Acne"
click at [669, 640] on button "Save" at bounding box center [734, 648] width 453 height 41
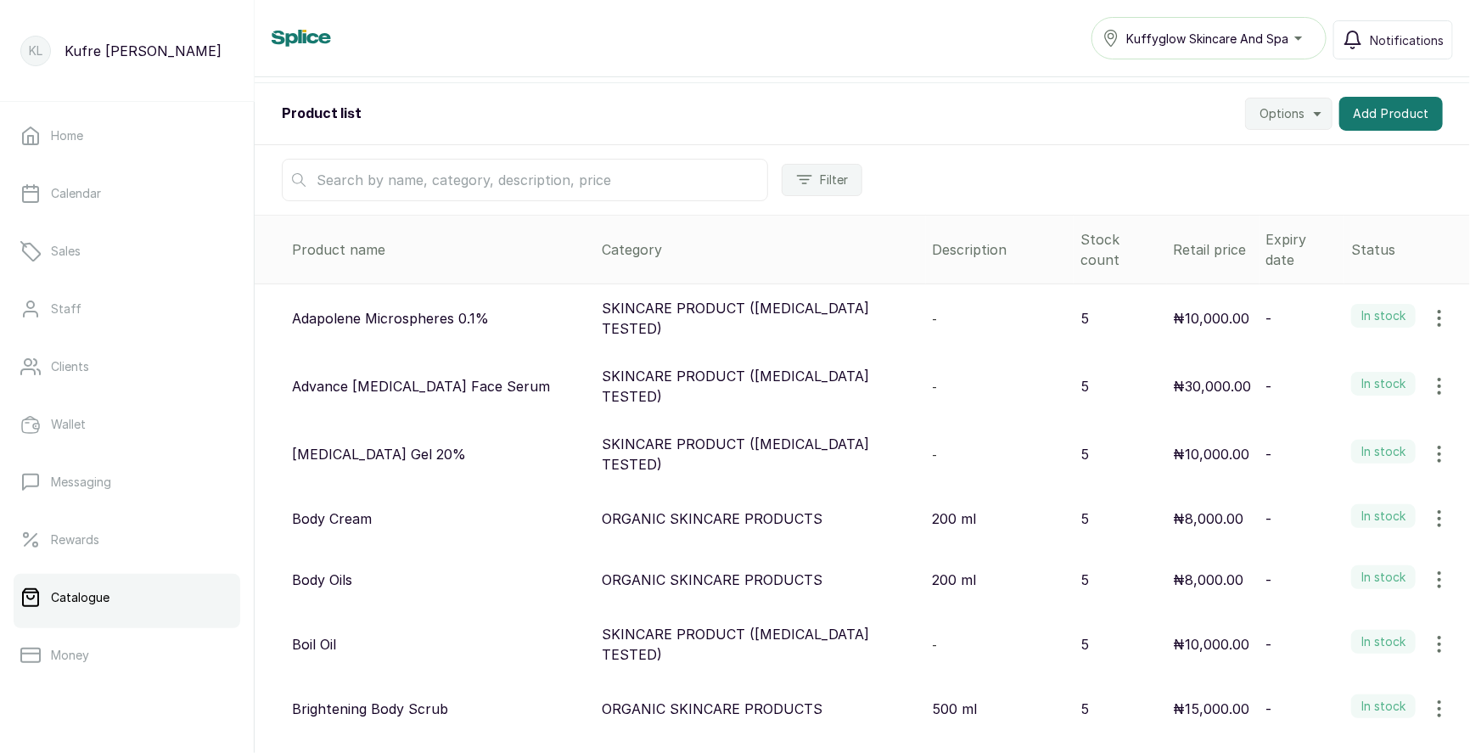
scroll to position [0, 0]
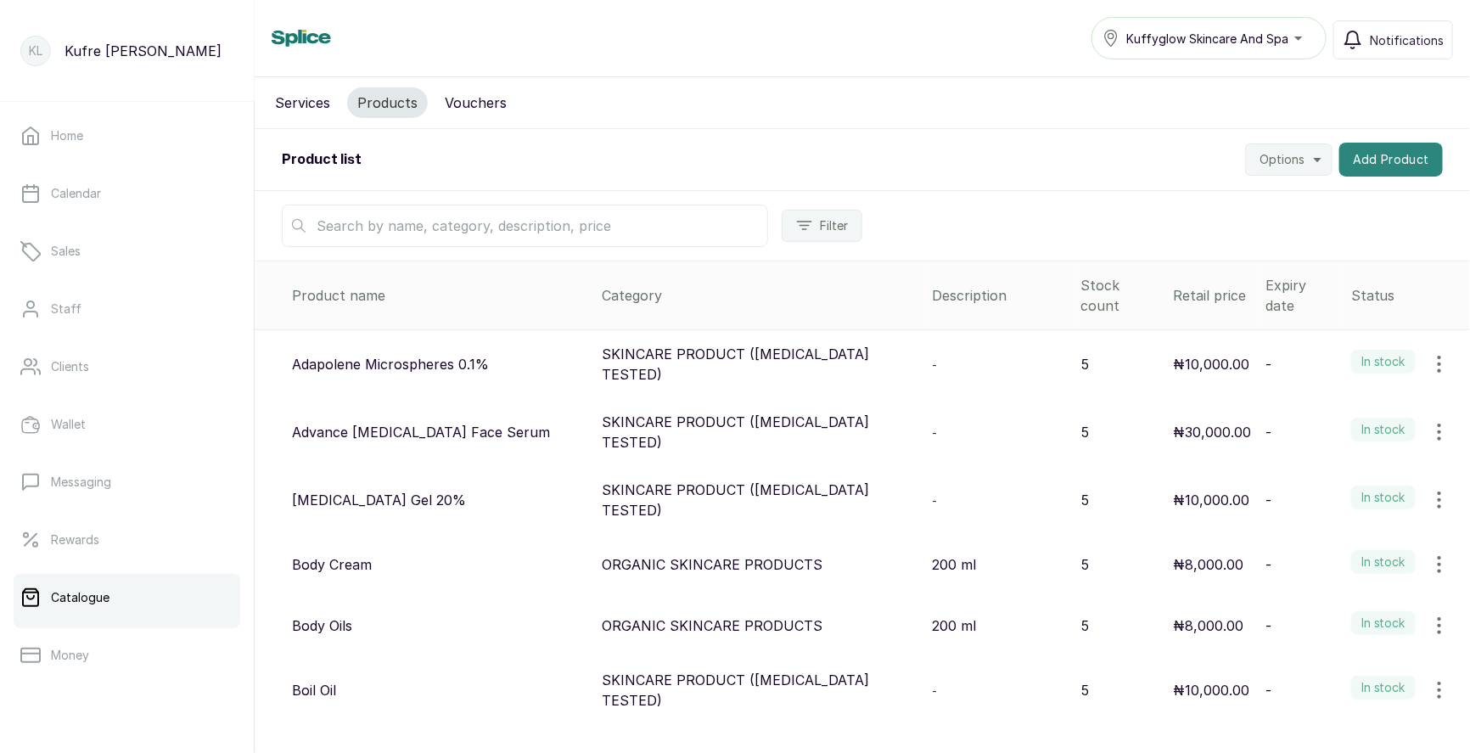
click at [1387, 159] on button "Add Product" at bounding box center [1391, 160] width 104 height 34
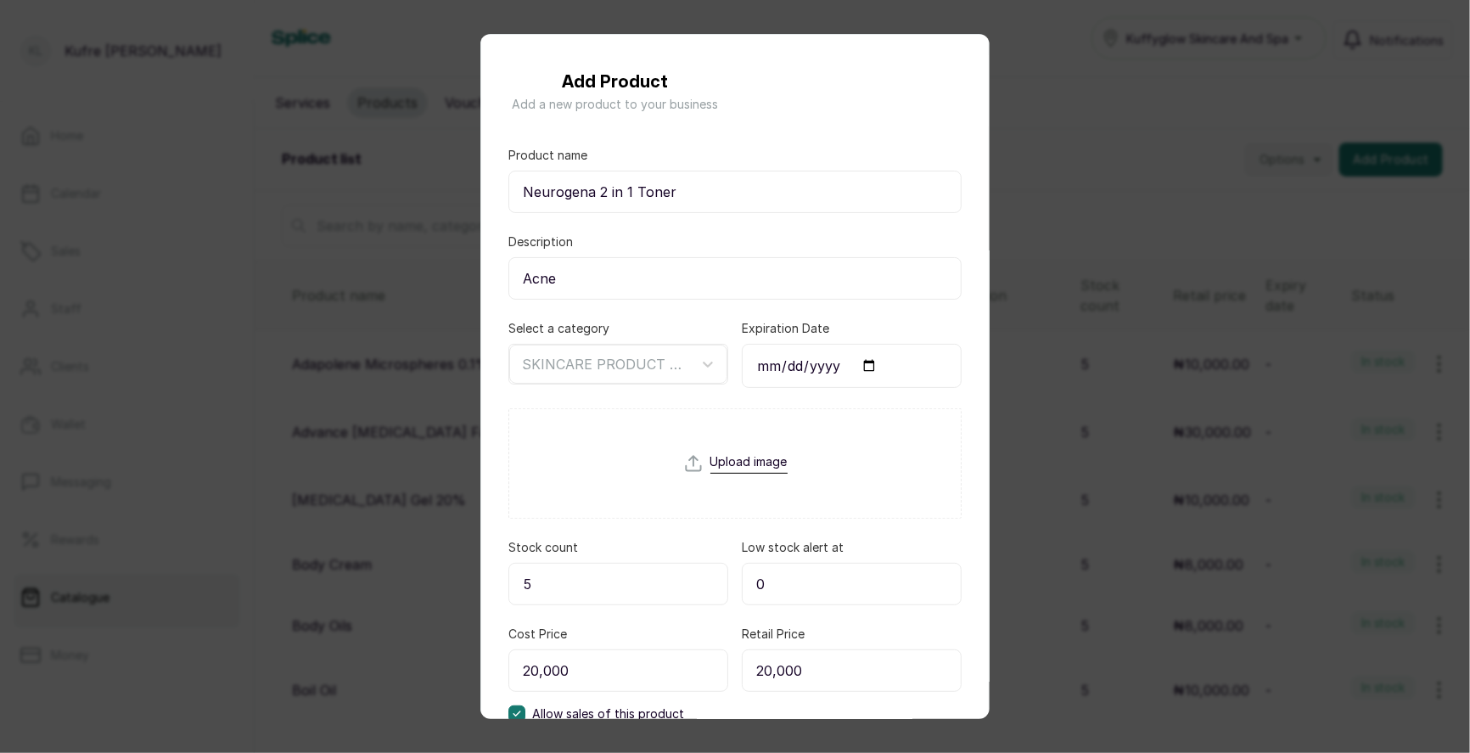
click at [1383, 226] on div "Add Product Add a new product to your business Product name Neurogena 2 in 1 To…" at bounding box center [735, 376] width 1470 height 753
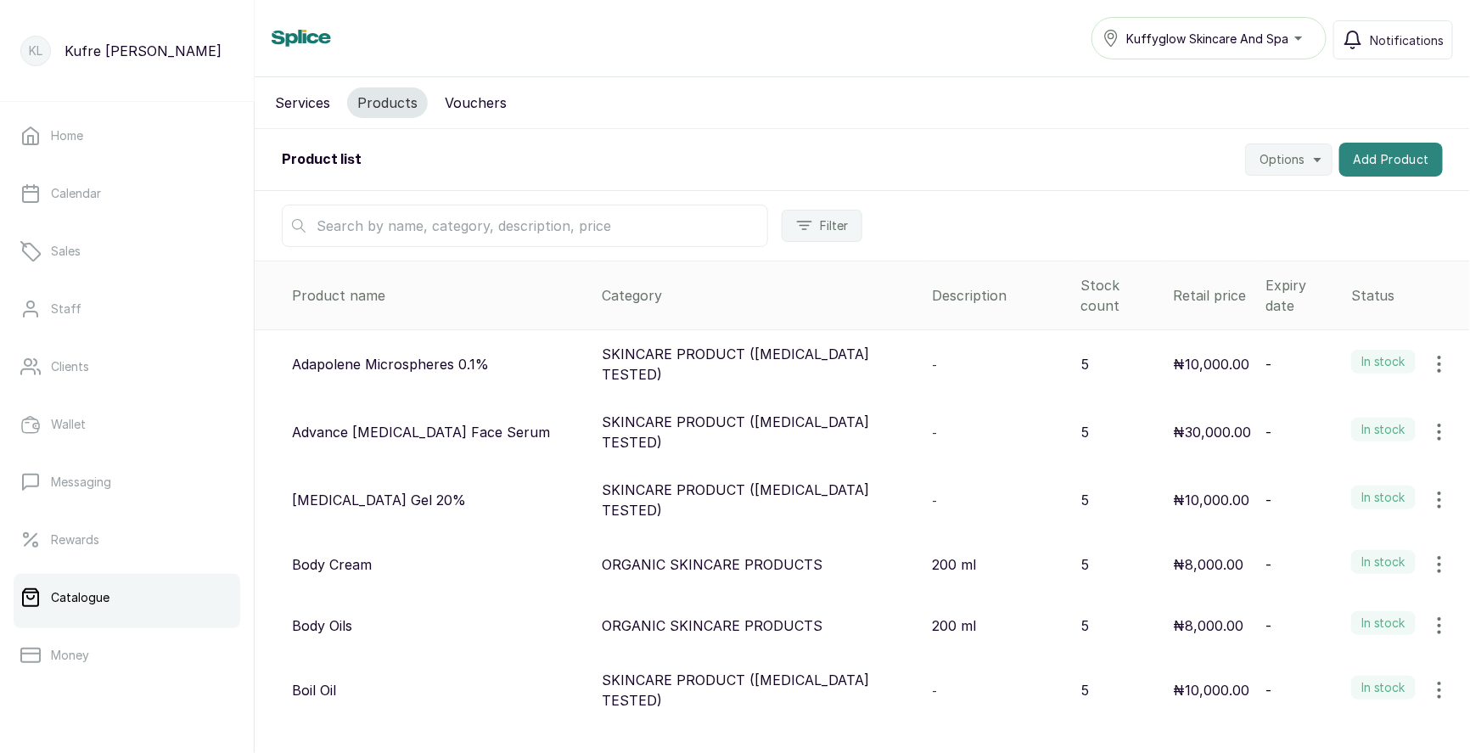
click at [1388, 165] on button "Add Product" at bounding box center [1391, 160] width 104 height 34
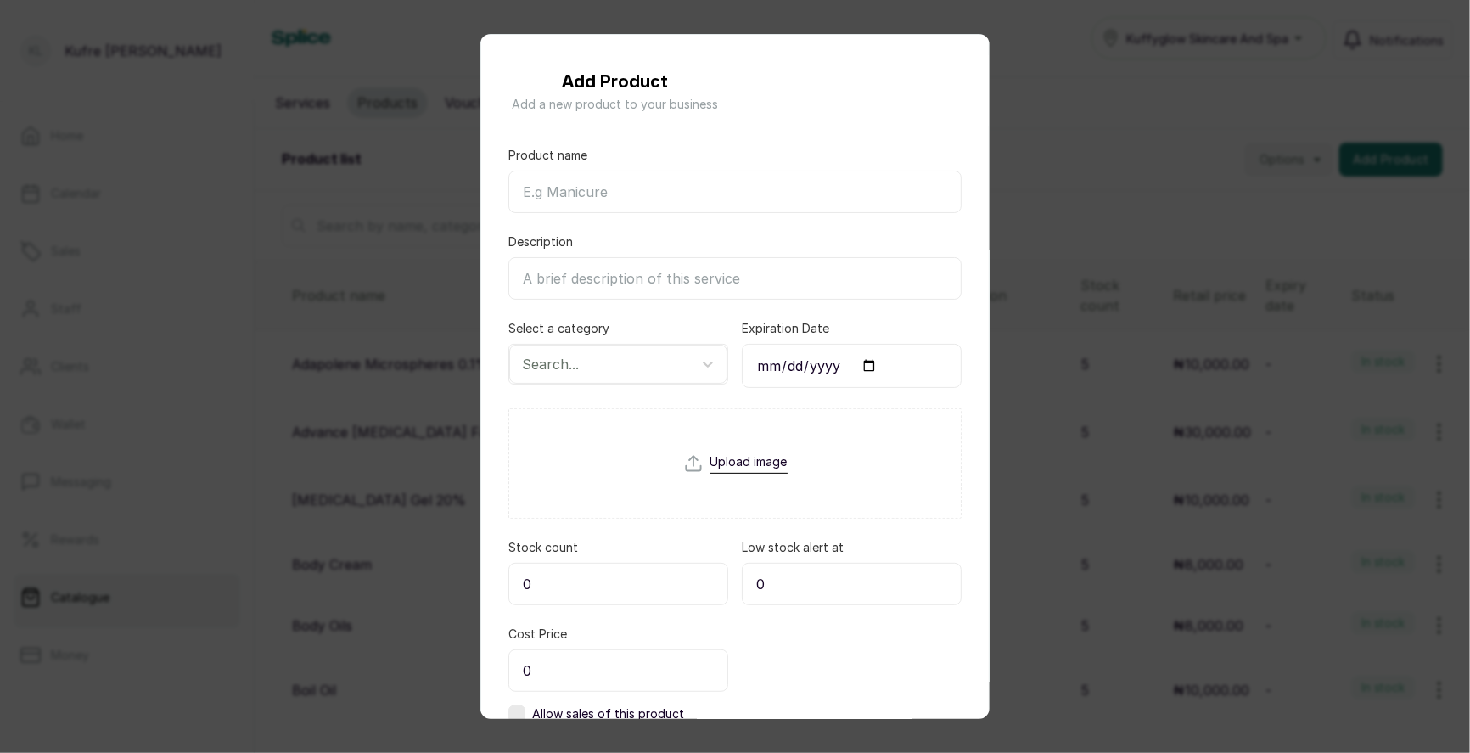
click at [606, 201] on input "Product name" at bounding box center [734, 192] width 453 height 42
paste input "Neutrogena Salicylic Face wash"
type input "Neutrogena Salicylic Face wash"
click at [599, 266] on input "Description" at bounding box center [734, 278] width 453 height 42
type input "Acne"
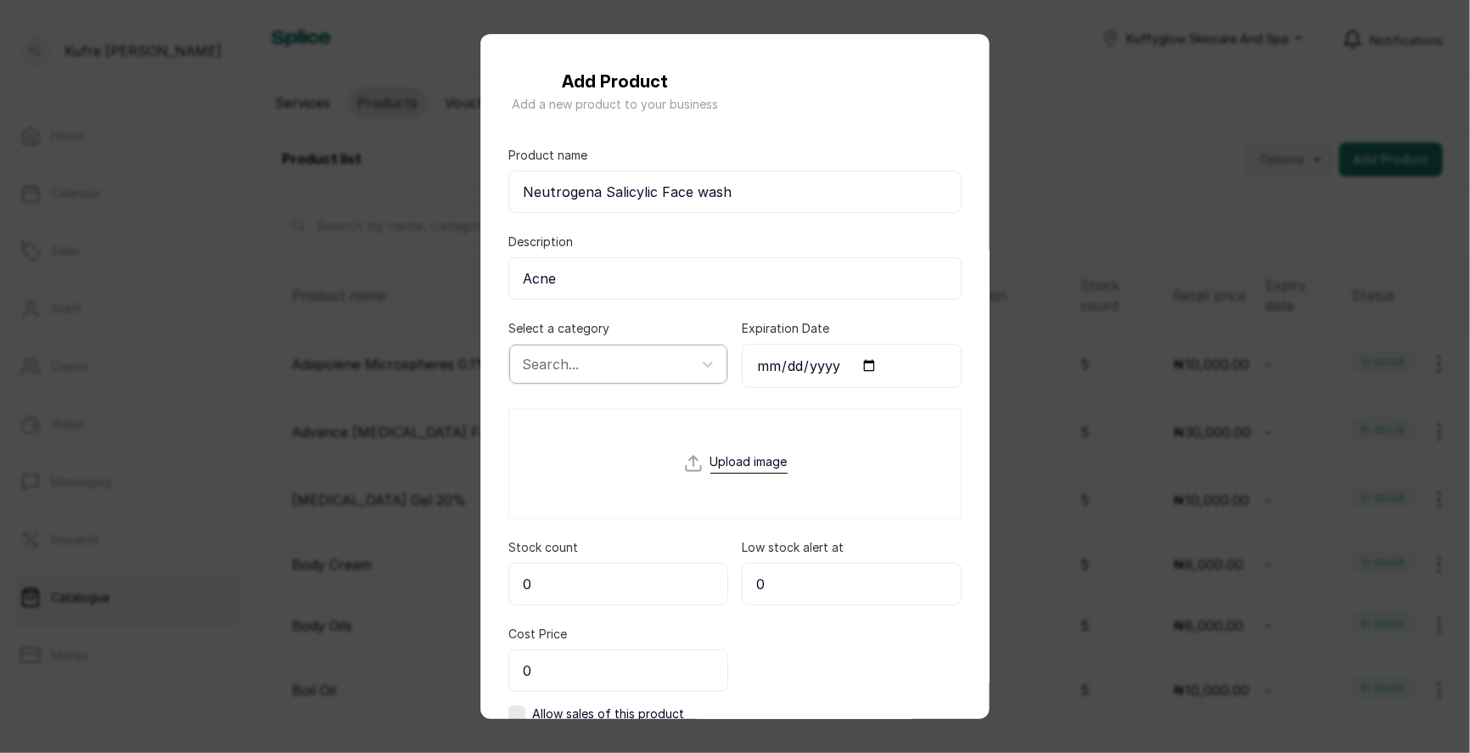
click at [648, 355] on div at bounding box center [603, 364] width 162 height 22
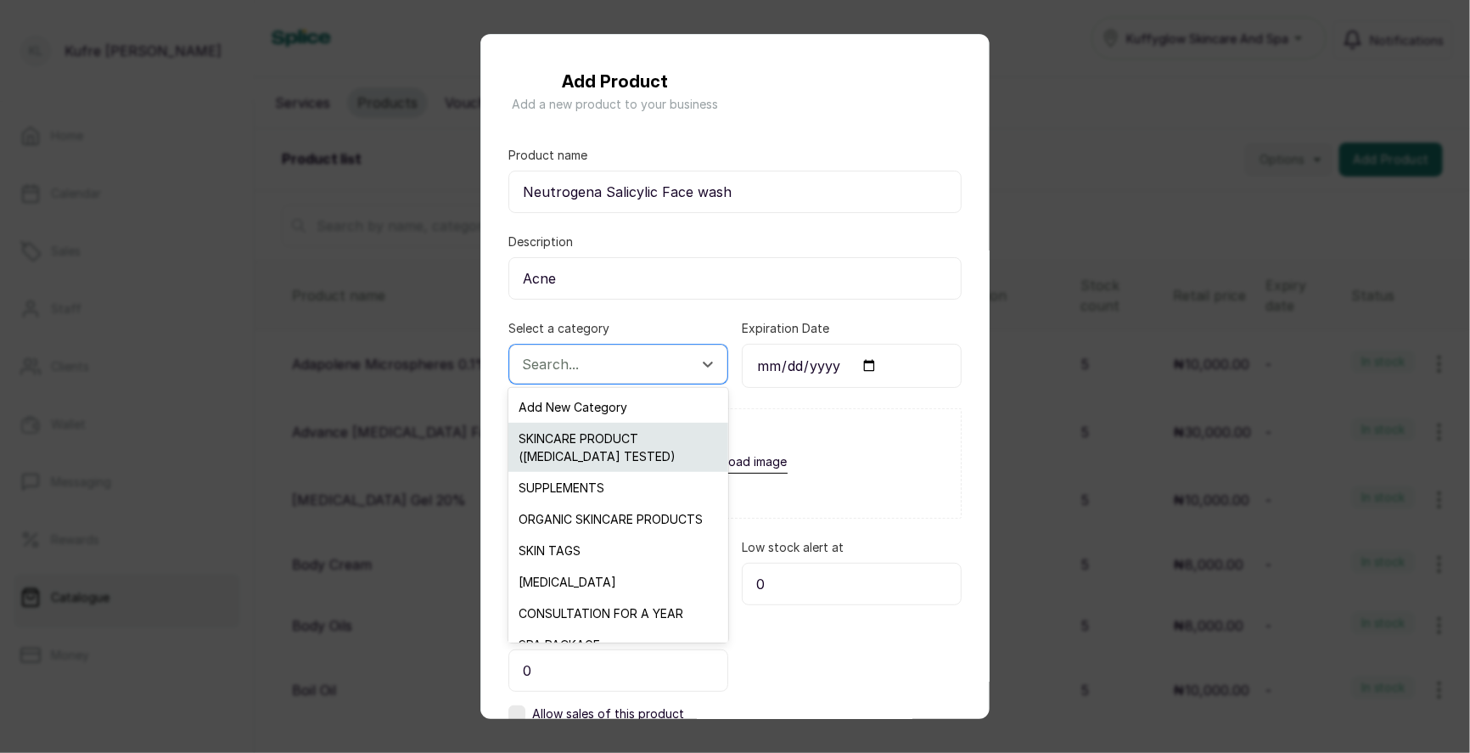
click at [647, 445] on div "SKINCARE PRODUCT ([MEDICAL_DATA] TESTED)" at bounding box center [617, 447] width 219 height 49
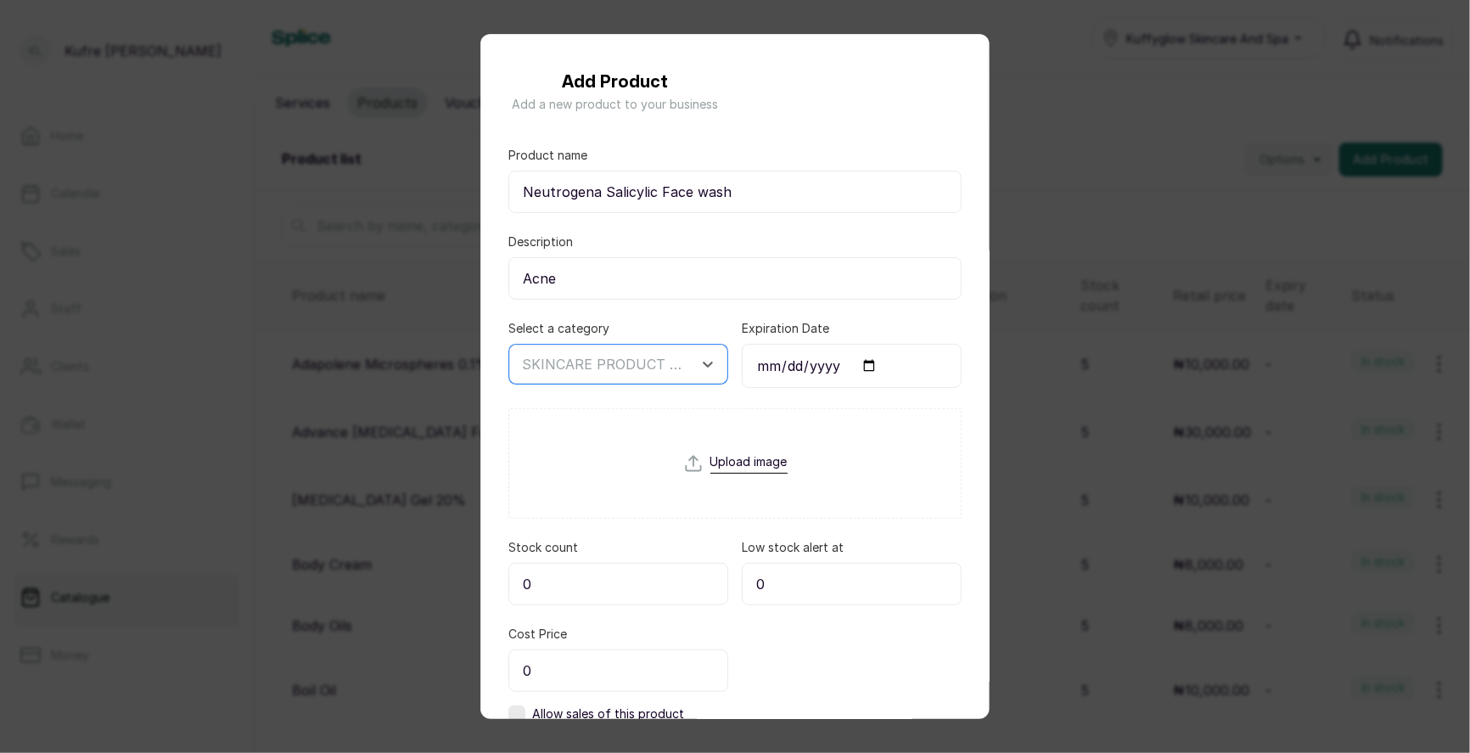
scroll to position [115, 0]
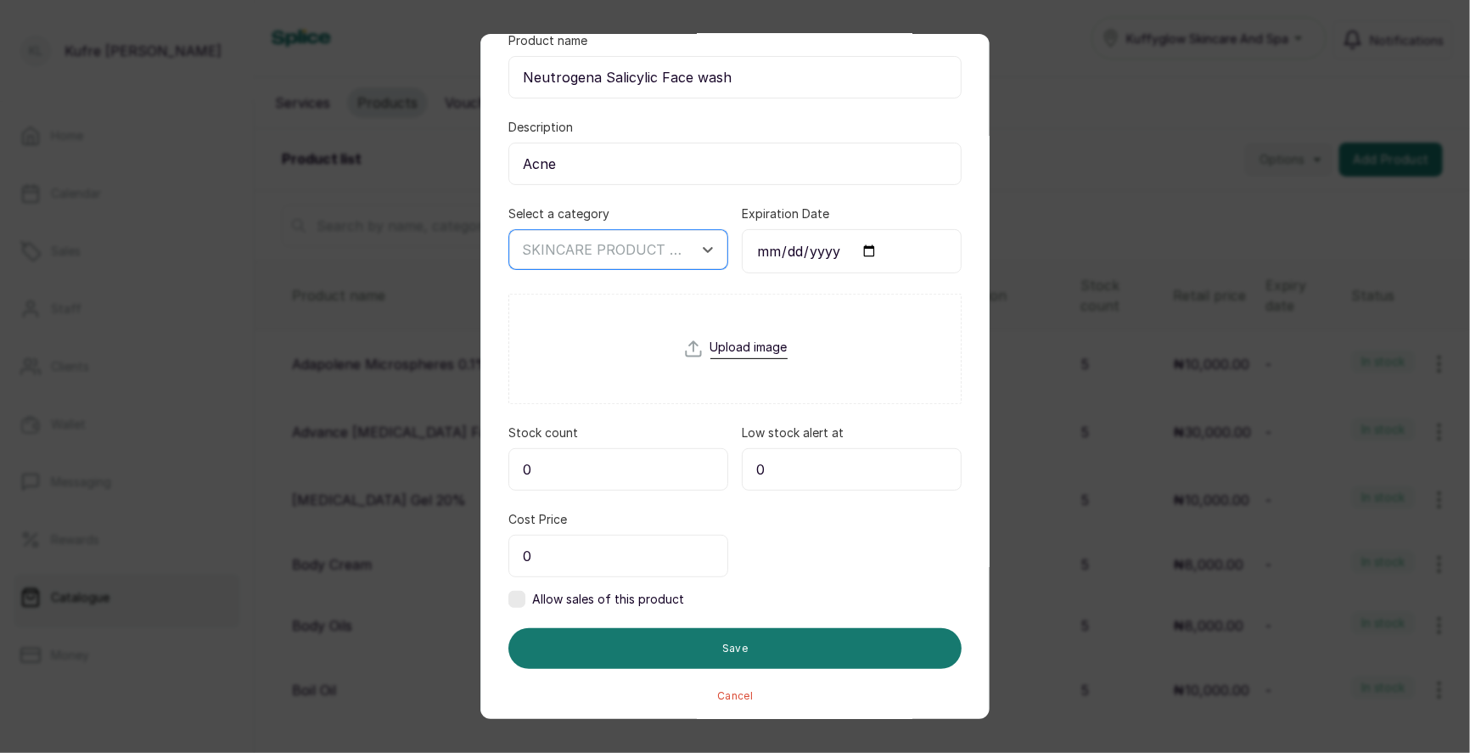
click at [596, 483] on input "0" at bounding box center [618, 469] width 220 height 42
type input "5"
click at [636, 562] on input "0" at bounding box center [618, 556] width 220 height 42
type input "18,000"
click at [522, 596] on label at bounding box center [516, 599] width 17 height 17
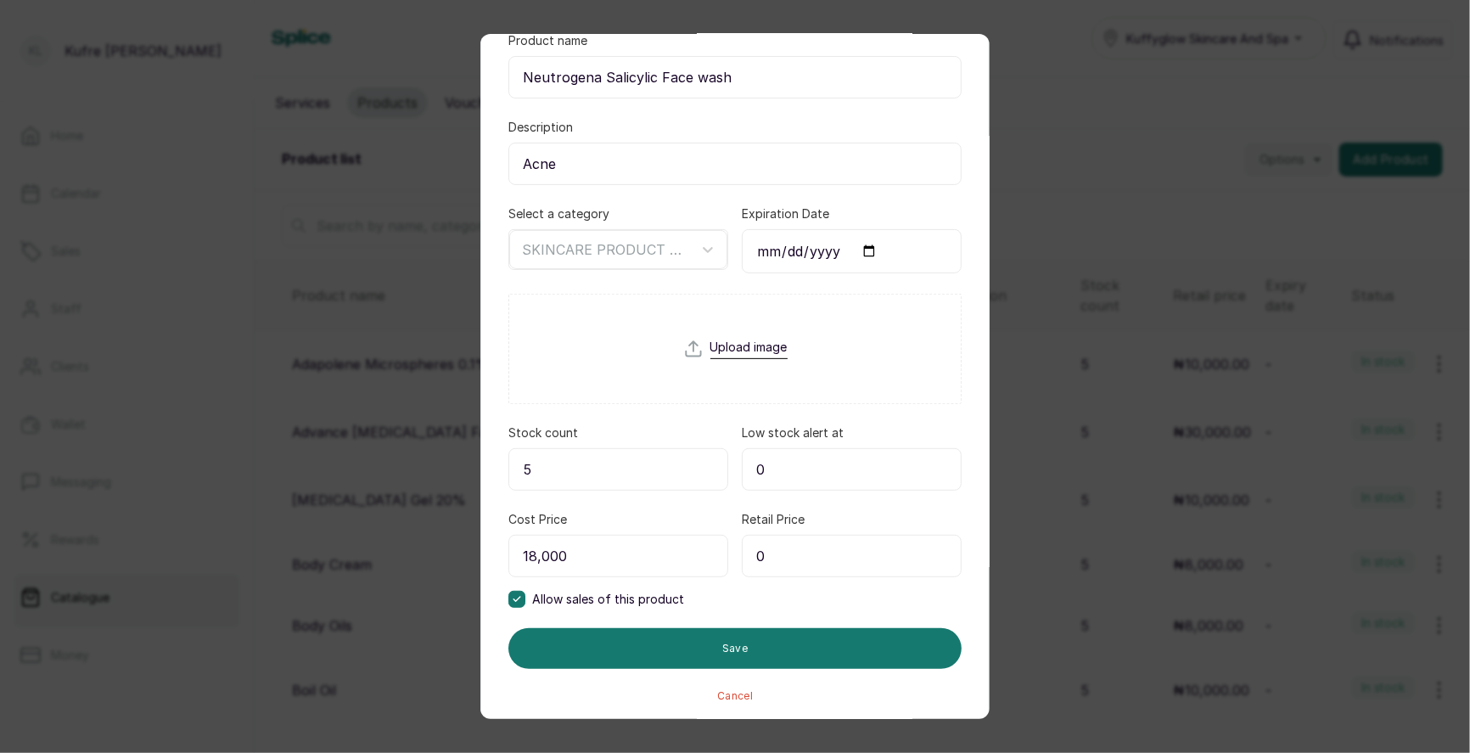
click at [800, 547] on input "0" at bounding box center [852, 556] width 220 height 42
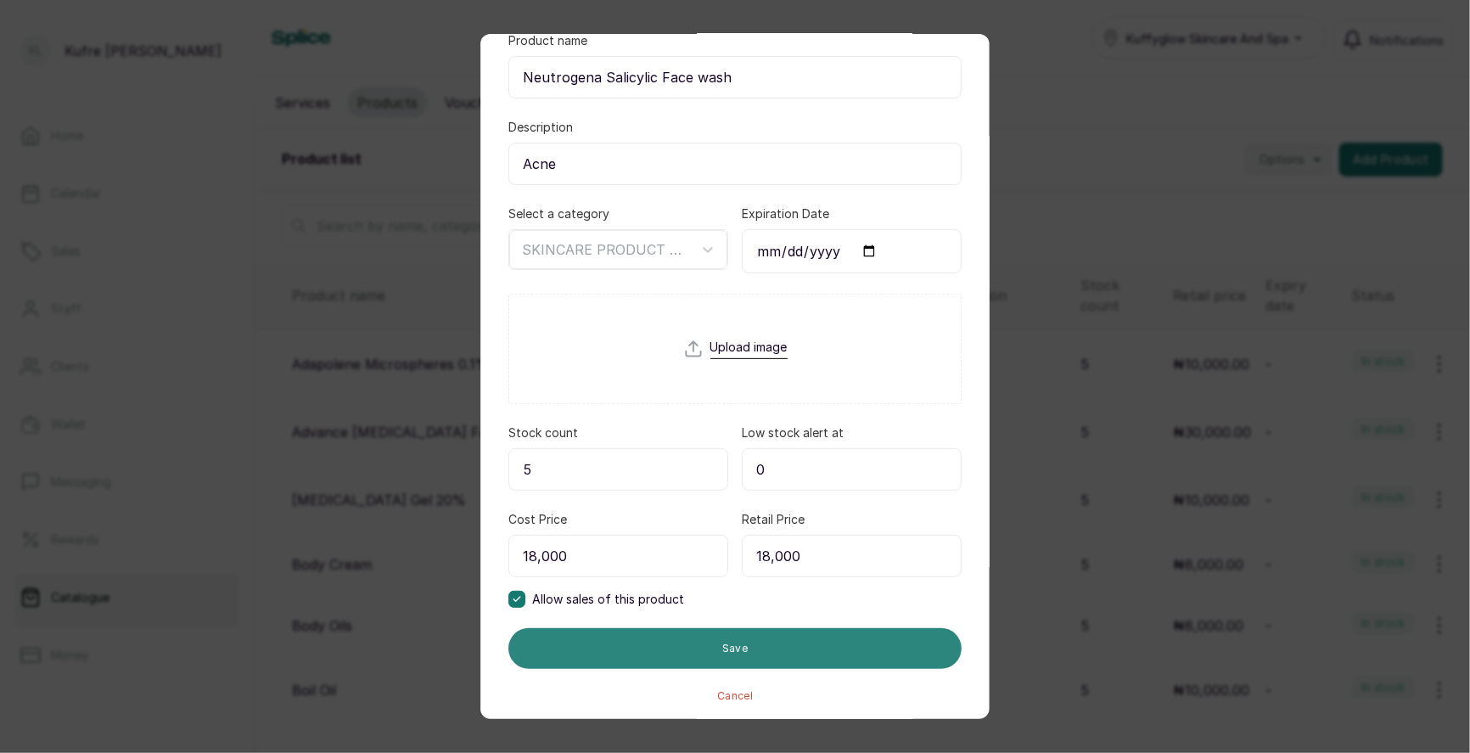
type input "18,000"
click at [752, 641] on button "Save" at bounding box center [734, 648] width 453 height 41
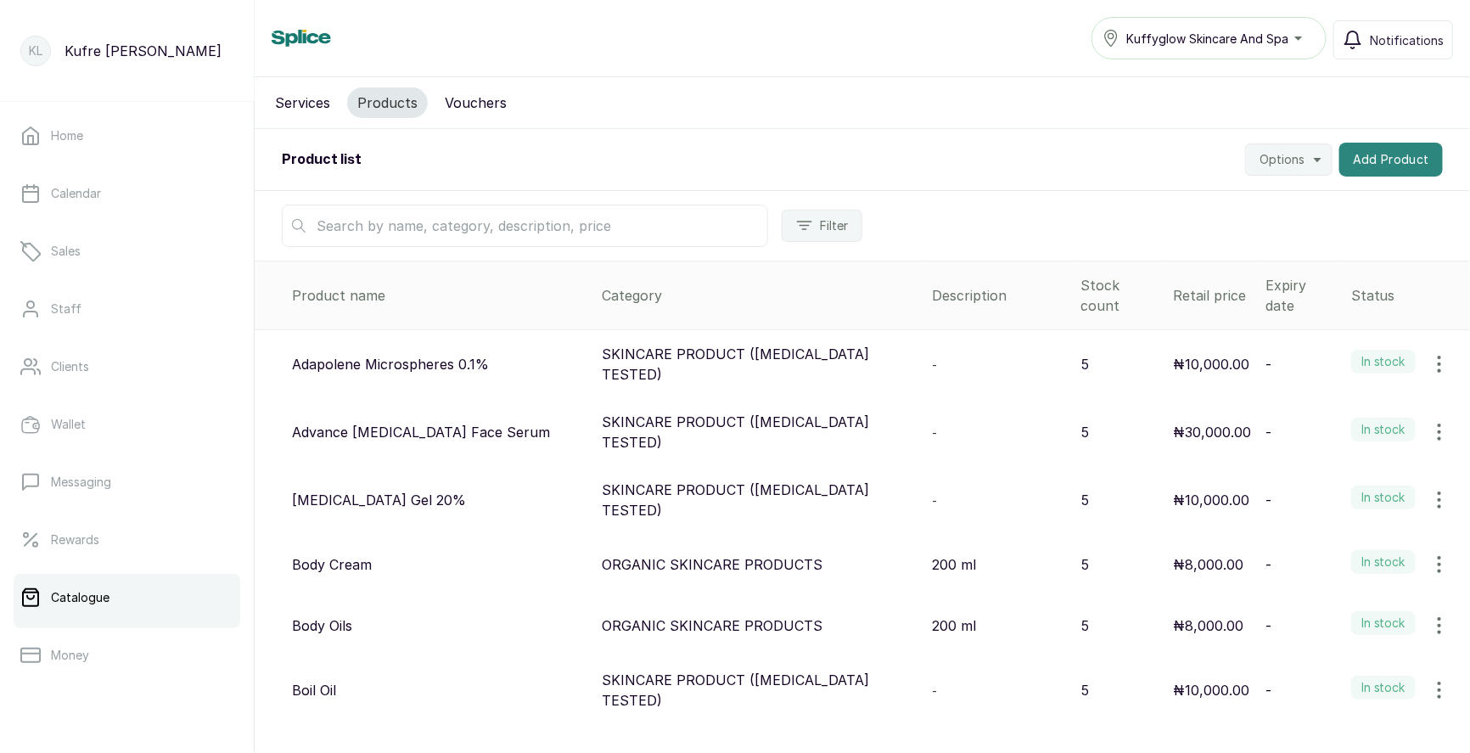
click at [1375, 166] on button "Add Product" at bounding box center [1391, 160] width 104 height 34
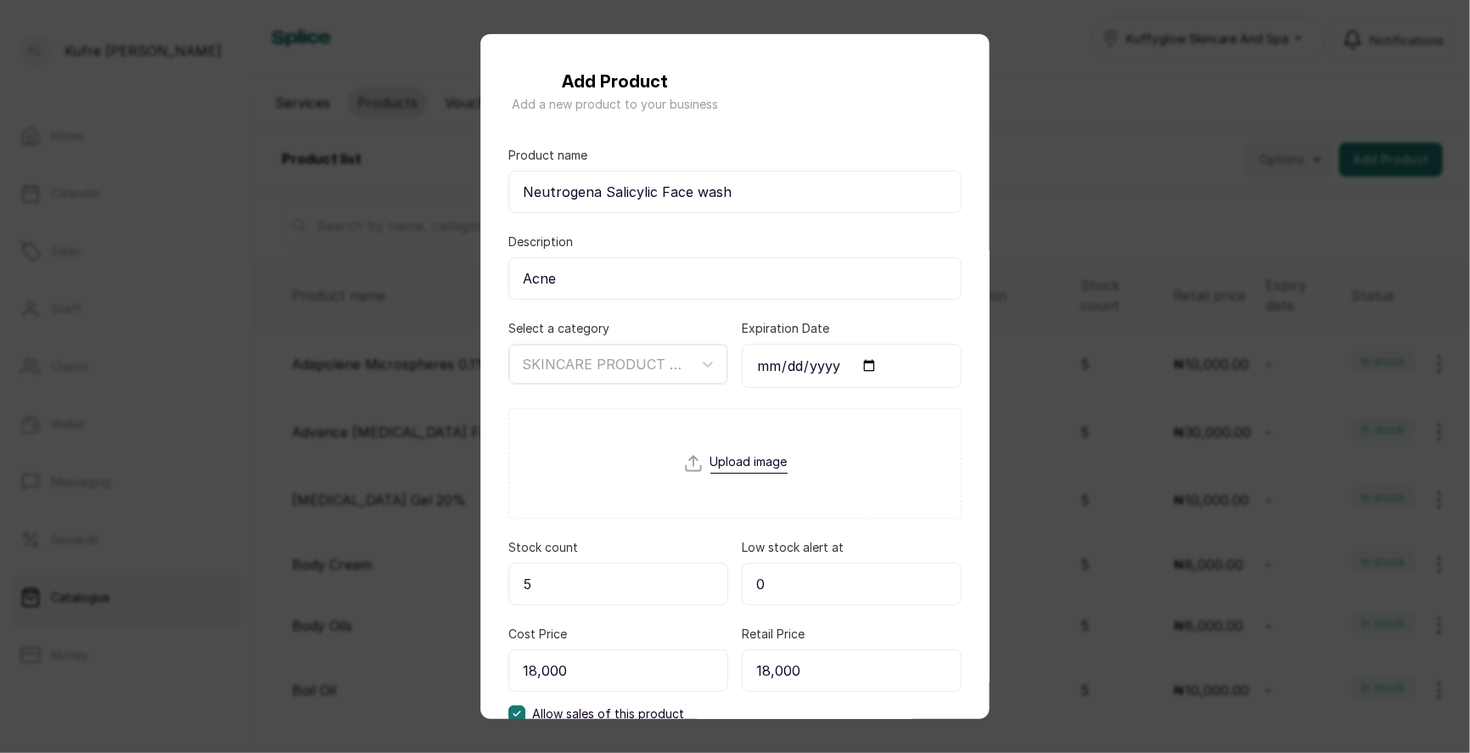
click at [1364, 217] on div "Add Product Add a new product to your business Product name Neutrogena Salicyli…" at bounding box center [735, 376] width 1470 height 753
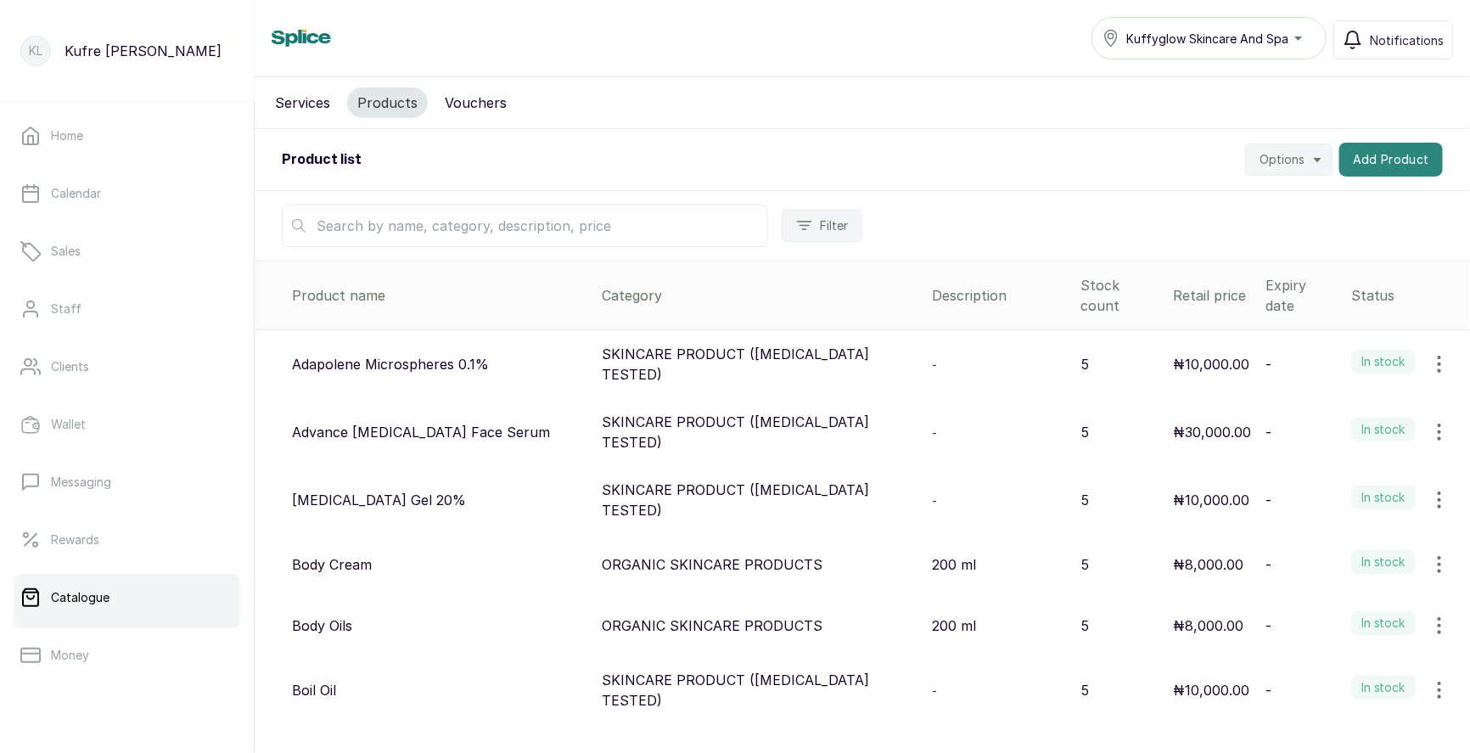
click at [1375, 162] on button "Add Product" at bounding box center [1391, 160] width 104 height 34
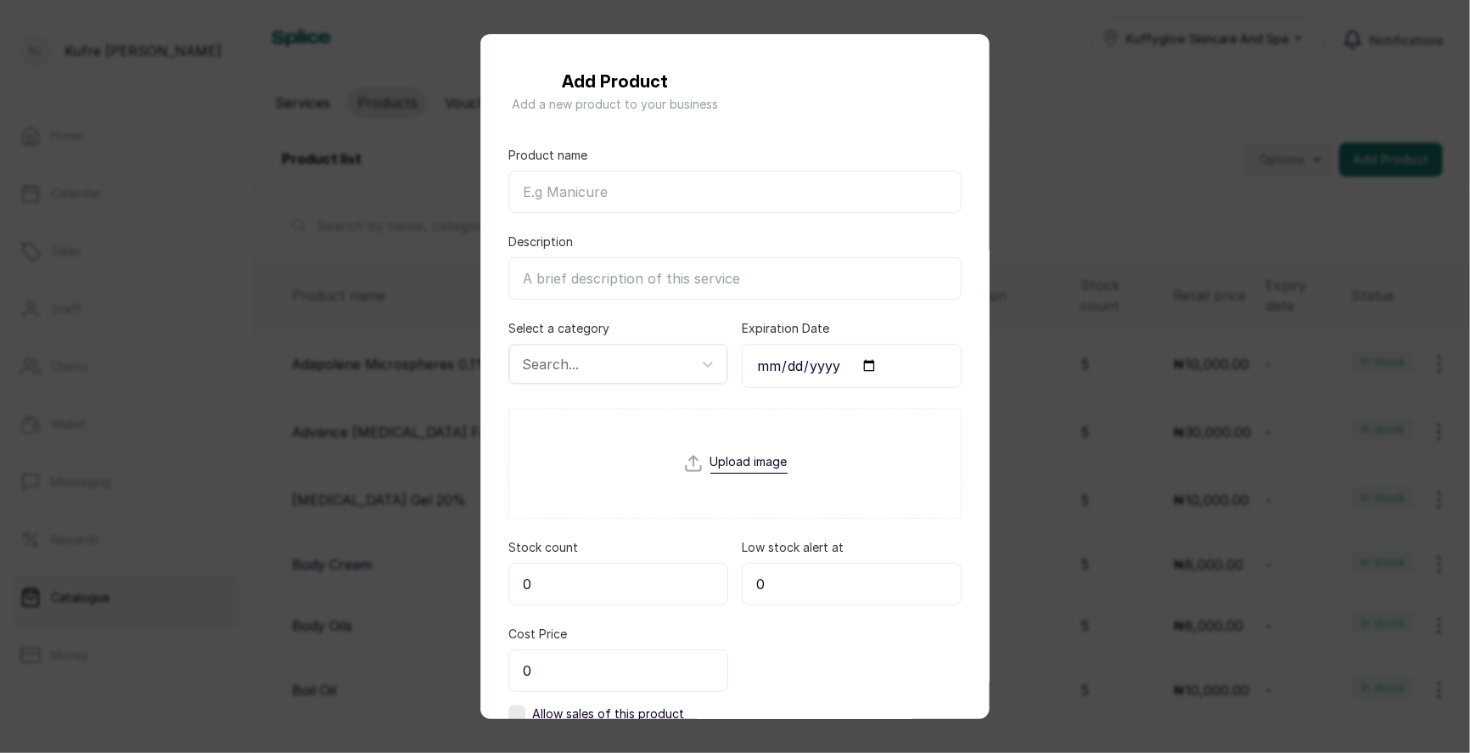
click at [615, 188] on input "Product name" at bounding box center [734, 192] width 453 height 42
paste input "Paw-Paw Bar Soap"
type input "Paw-Paw Bar Soap"
click at [585, 384] on div "Select a category Search..." at bounding box center [618, 354] width 220 height 68
click at [575, 375] on div "Search..." at bounding box center [602, 364] width 179 height 29
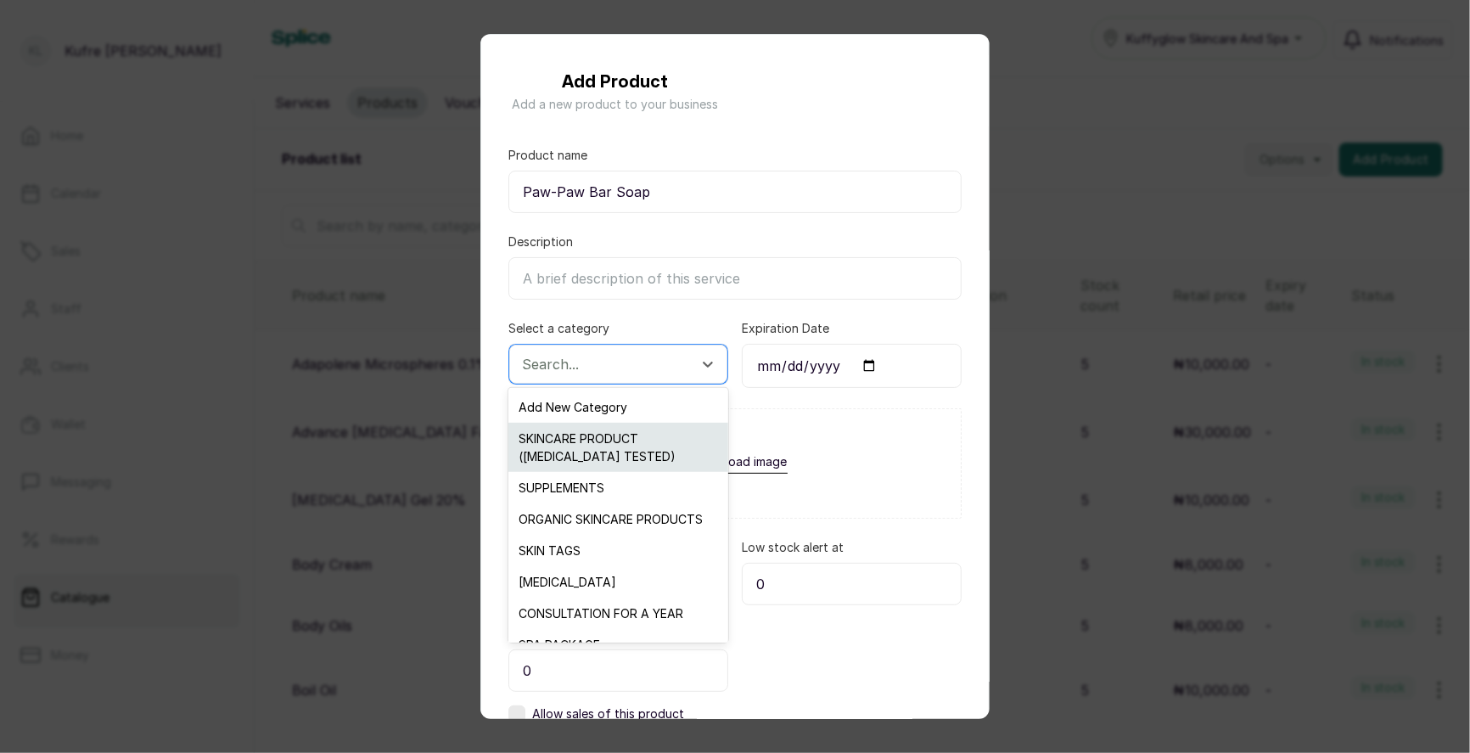
click at [611, 446] on div "SKINCARE PRODUCT ([MEDICAL_DATA] TESTED)" at bounding box center [617, 447] width 219 height 49
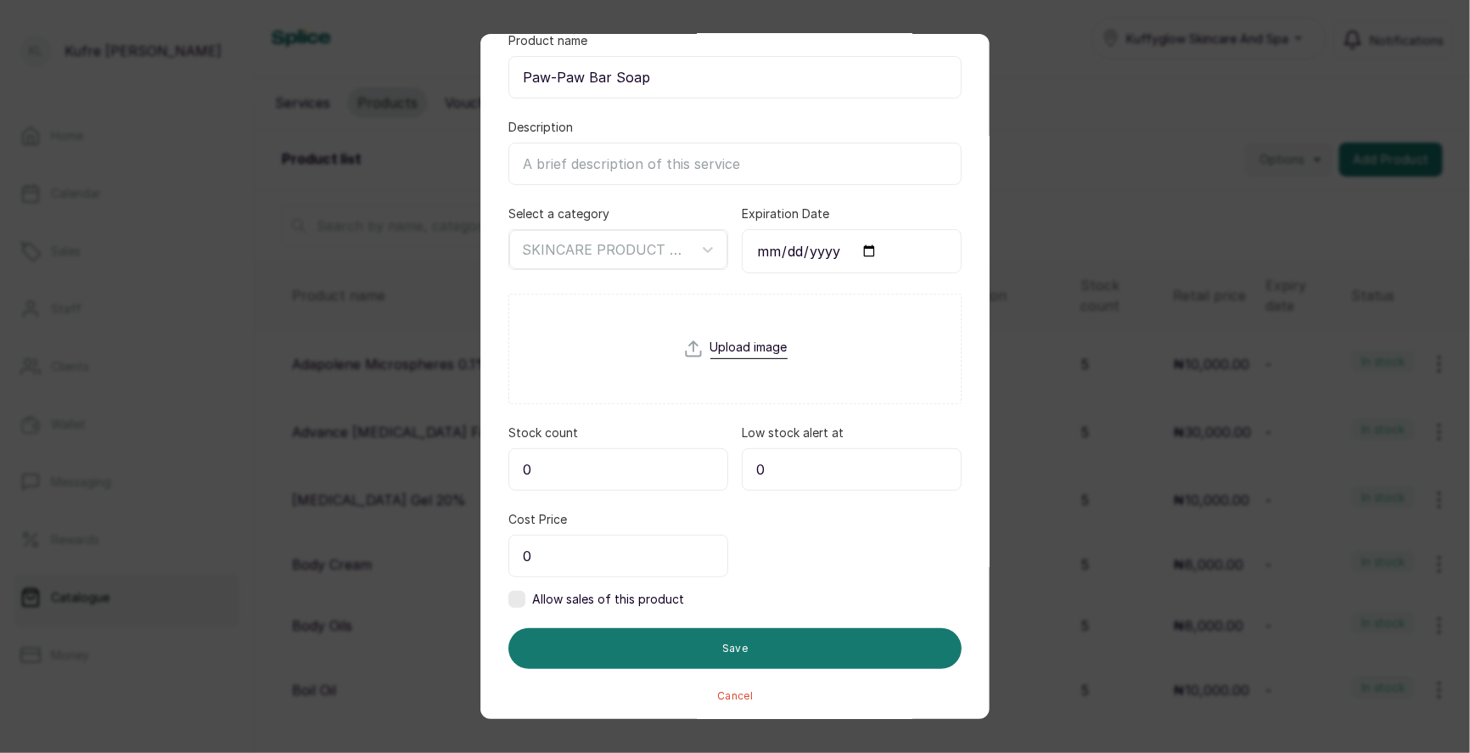
click at [568, 463] on input "0" at bounding box center [618, 469] width 220 height 42
type input "5"
click at [584, 554] on input "0" at bounding box center [618, 556] width 220 height 42
type input "10,000"
click at [517, 599] on label at bounding box center [516, 599] width 17 height 17
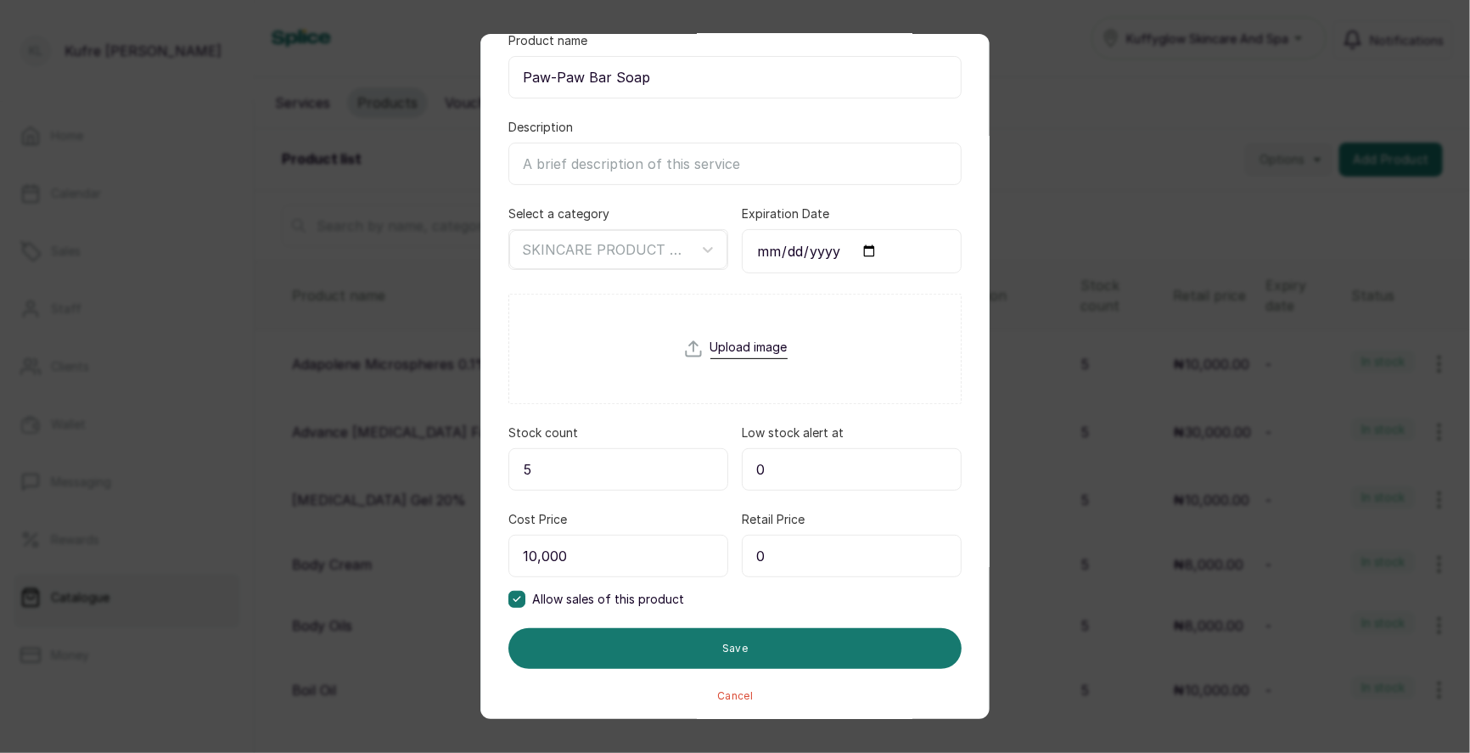
click at [832, 556] on input "0" at bounding box center [852, 556] width 220 height 42
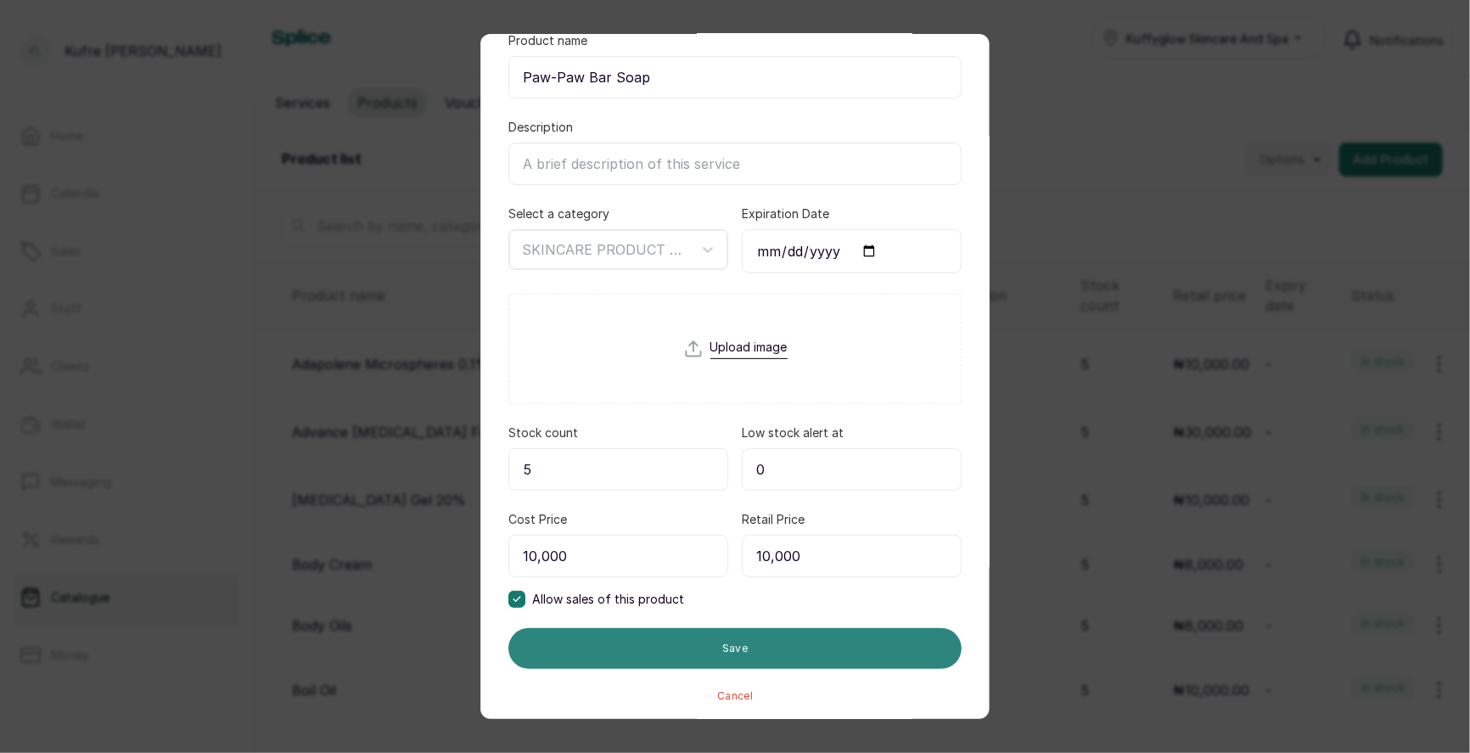
type input "10,000"
click at [751, 637] on button "Save" at bounding box center [734, 648] width 453 height 41
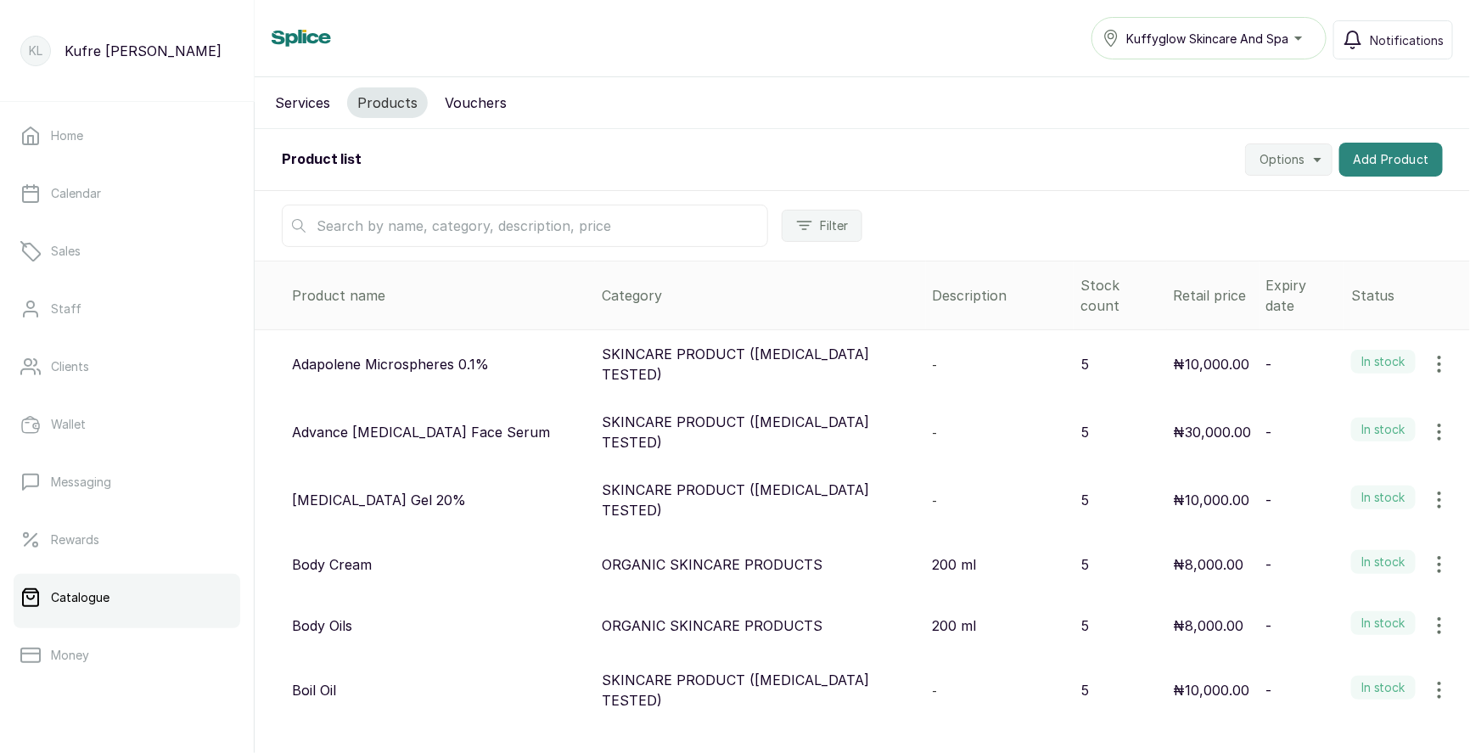
click at [1353, 155] on button "Add Product" at bounding box center [1391, 160] width 104 height 34
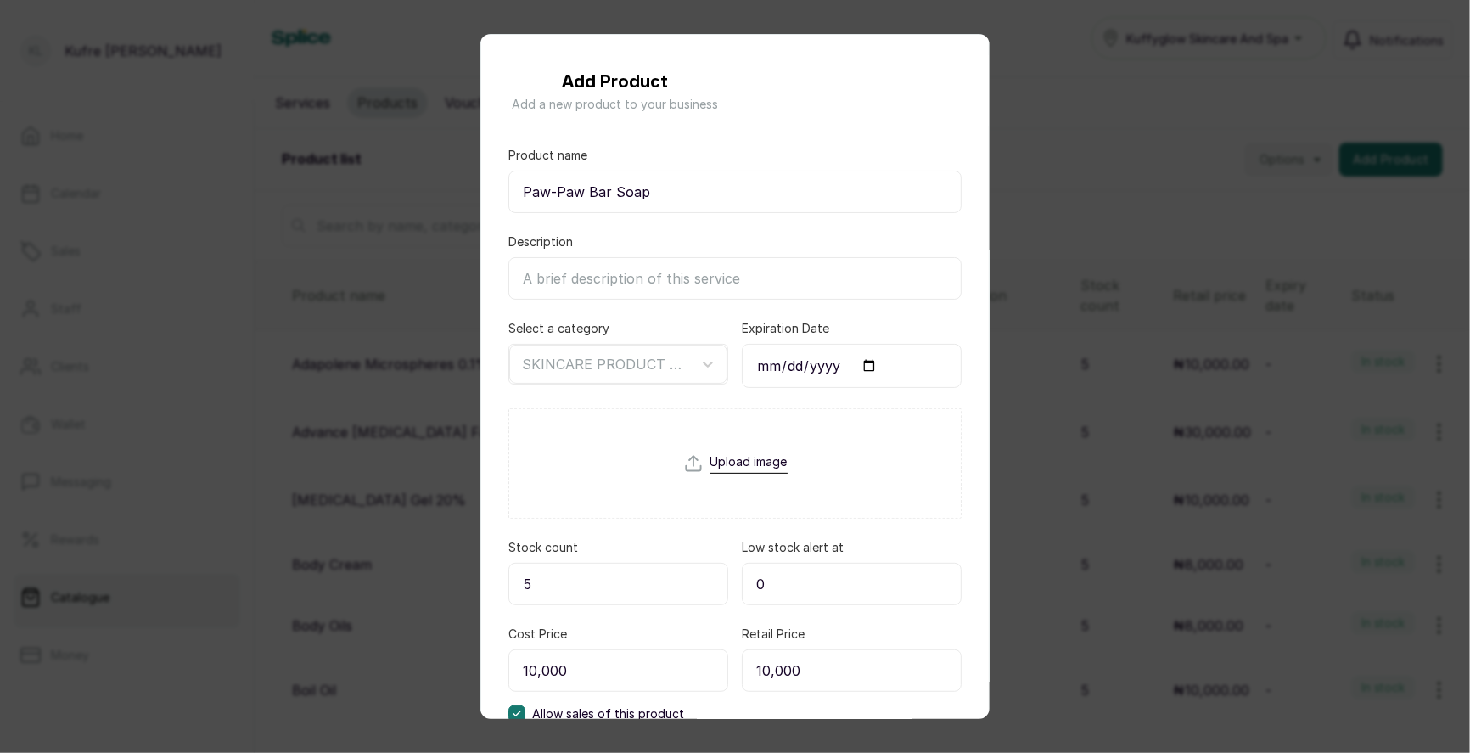
click at [1387, 249] on div "Add Product Add a new product to your business Product name Paw-Paw Bar Soap De…" at bounding box center [735, 376] width 1470 height 753
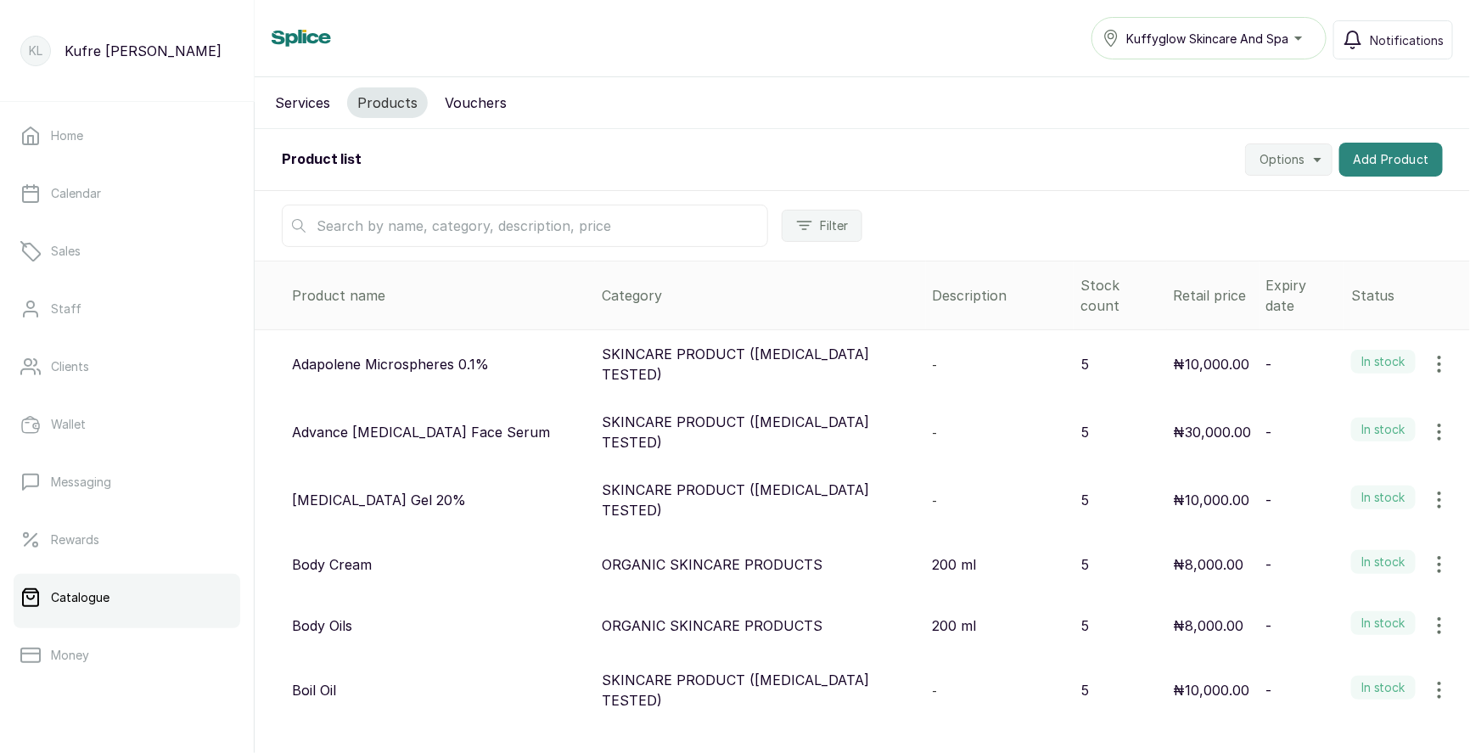
click at [1388, 164] on button "Add Product" at bounding box center [1391, 160] width 104 height 34
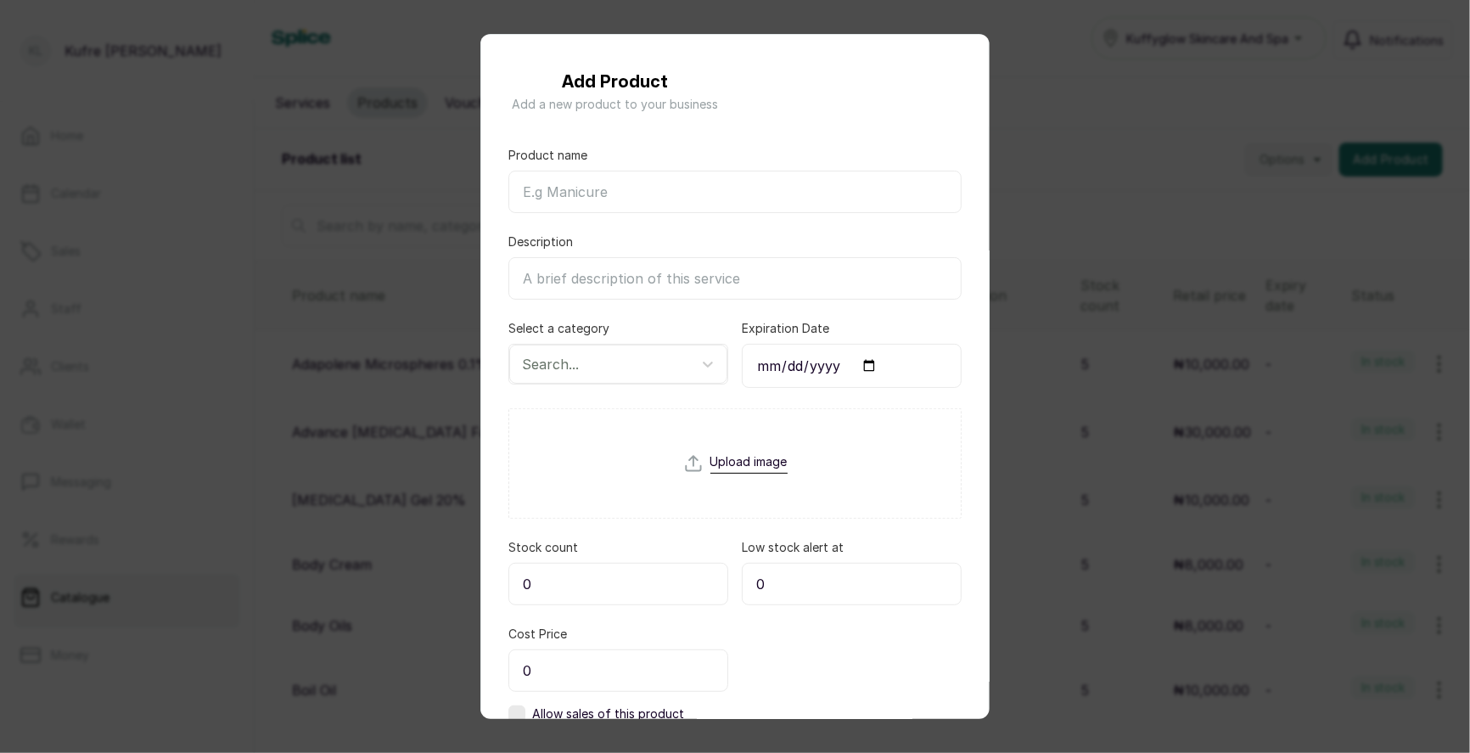
click at [613, 193] on input "Product name" at bounding box center [734, 192] width 453 height 42
paste input "Paw-Paw Body Lotion"
type input "Paw-Paw Body Lotion"
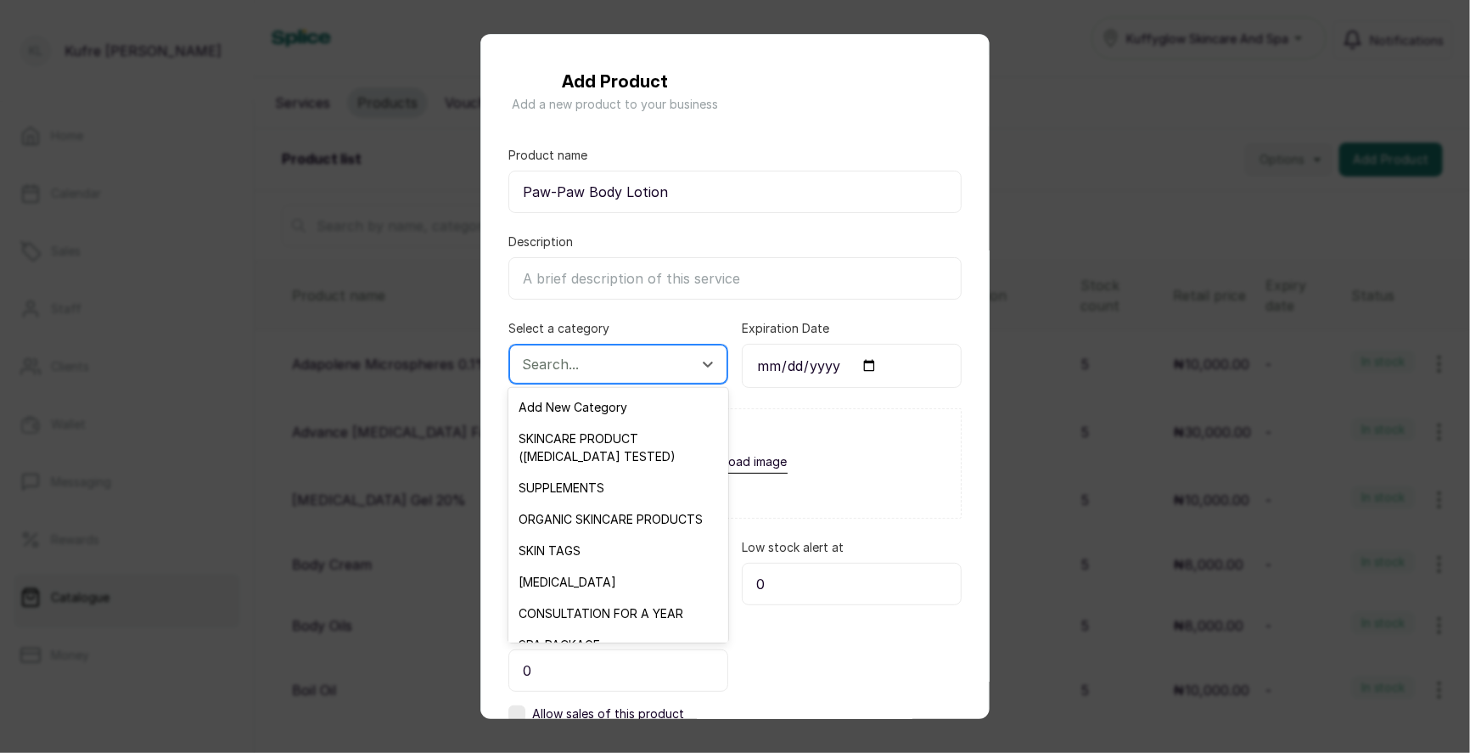
click at [587, 362] on div at bounding box center [603, 364] width 162 height 22
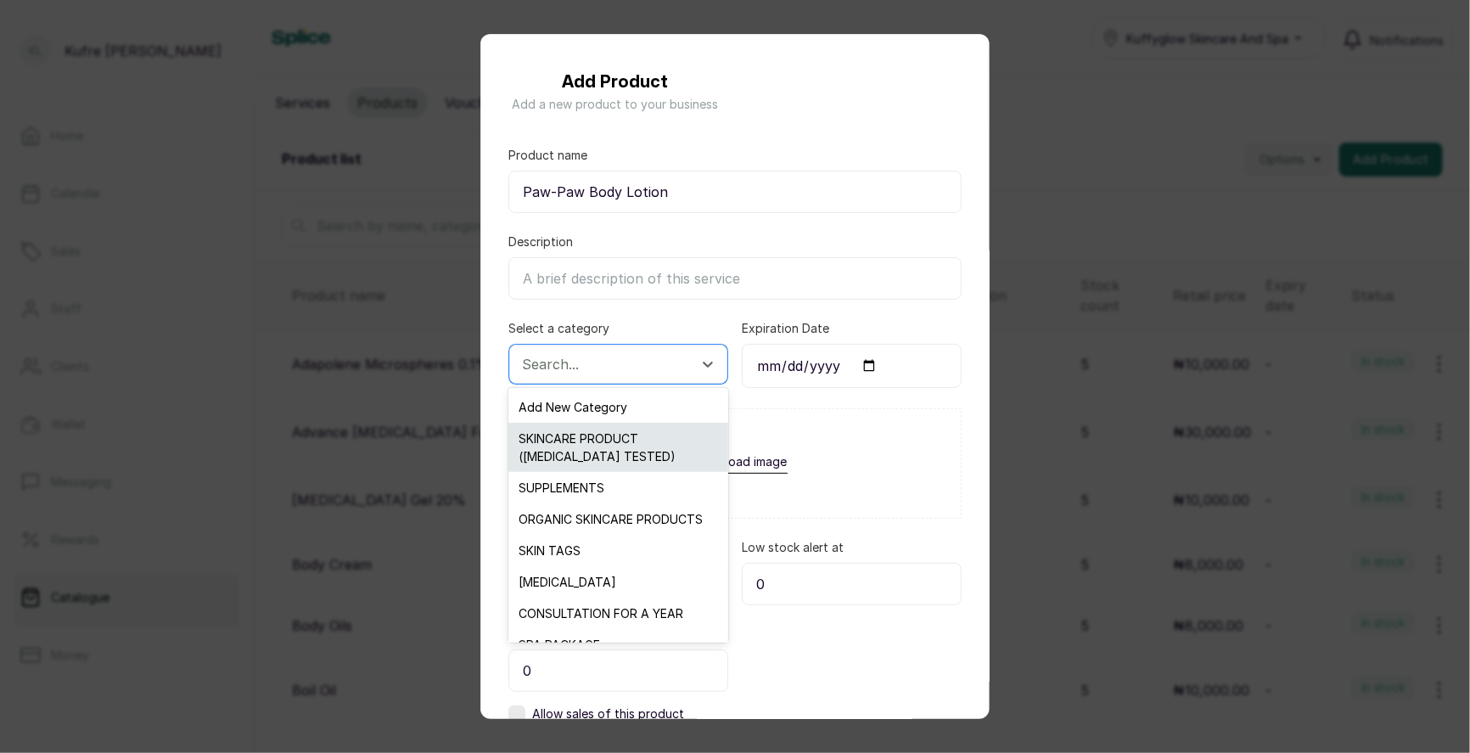
click at [595, 423] on div "SKINCARE PRODUCT ([MEDICAL_DATA] TESTED)" at bounding box center [617, 447] width 219 height 49
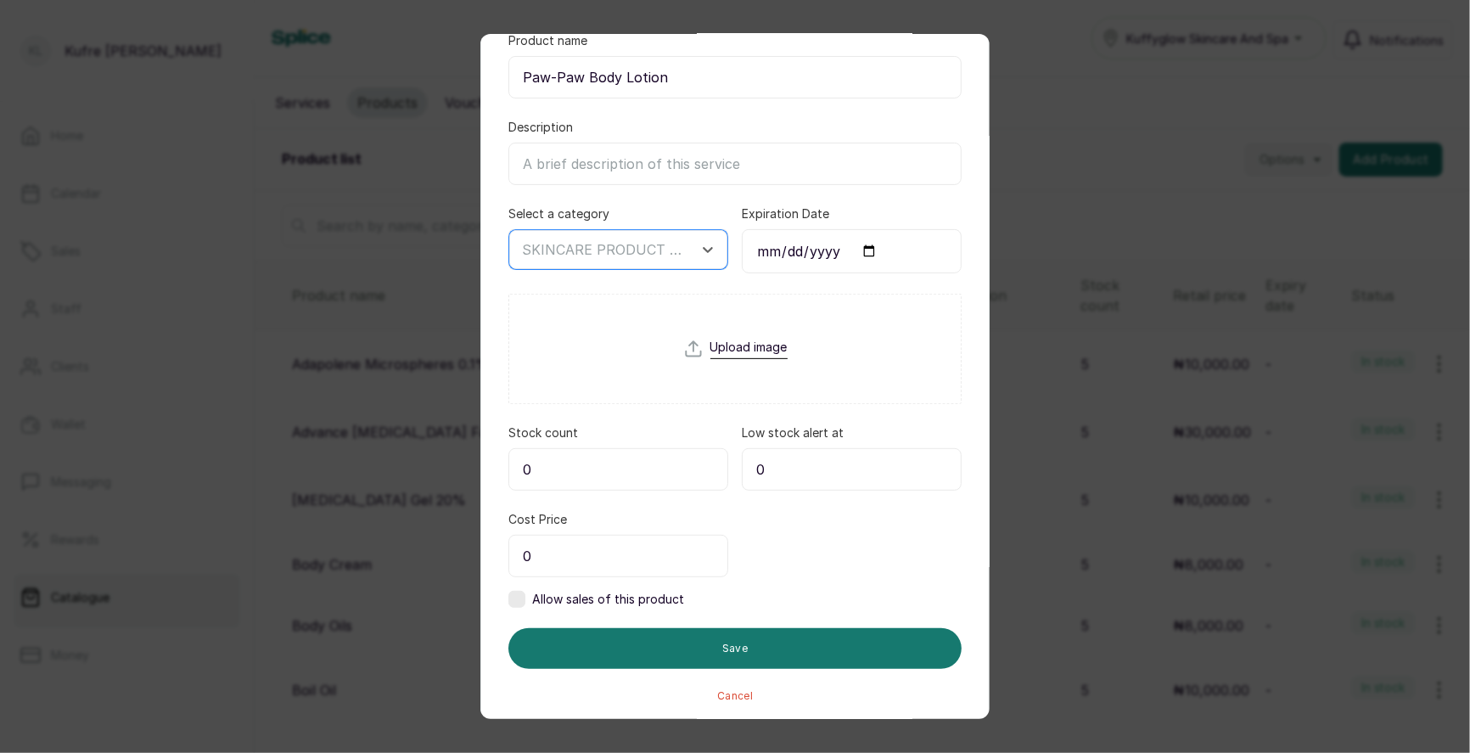
click at [569, 473] on input "0" at bounding box center [618, 469] width 220 height 42
type input "5"
click at [583, 535] on input "0" at bounding box center [618, 556] width 220 height 42
type input "15,000"
click at [514, 603] on label at bounding box center [516, 599] width 17 height 17
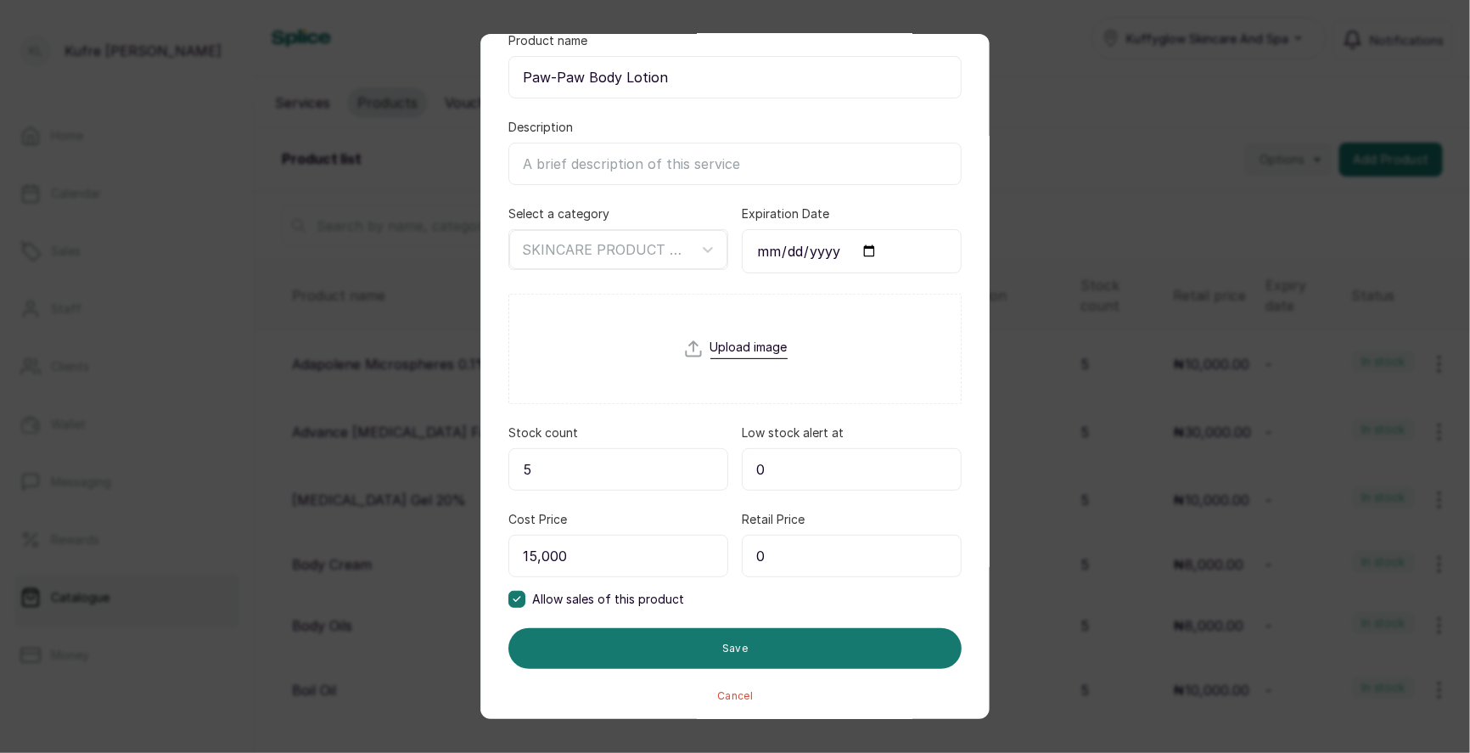
drag, startPoint x: 839, startPoint y: 556, endPoint x: 843, endPoint y: 545, distance: 11.5
click at [839, 556] on input "0" at bounding box center [852, 556] width 220 height 42
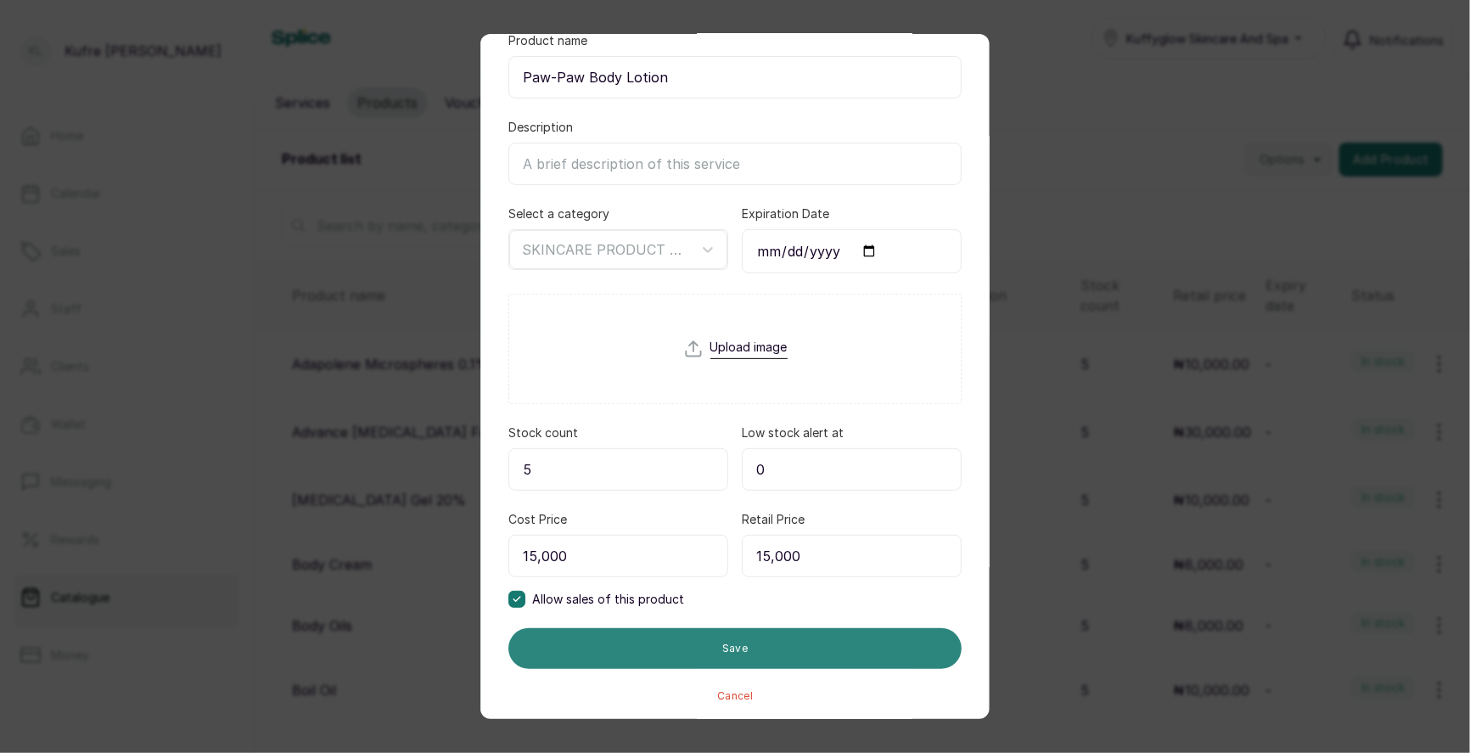
type input "15,000"
click at [783, 640] on button "Save" at bounding box center [734, 648] width 453 height 41
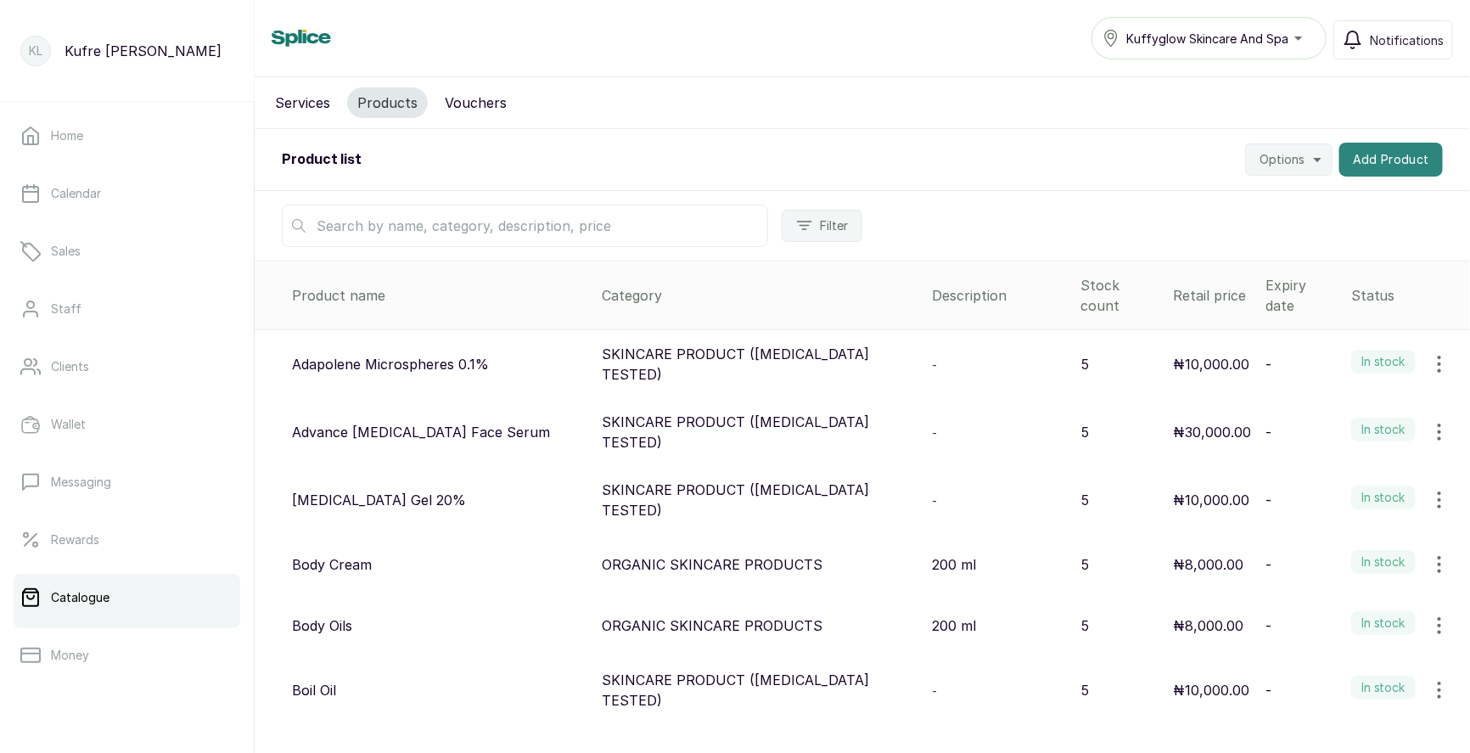
click at [1353, 167] on button "Add Product" at bounding box center [1391, 160] width 104 height 34
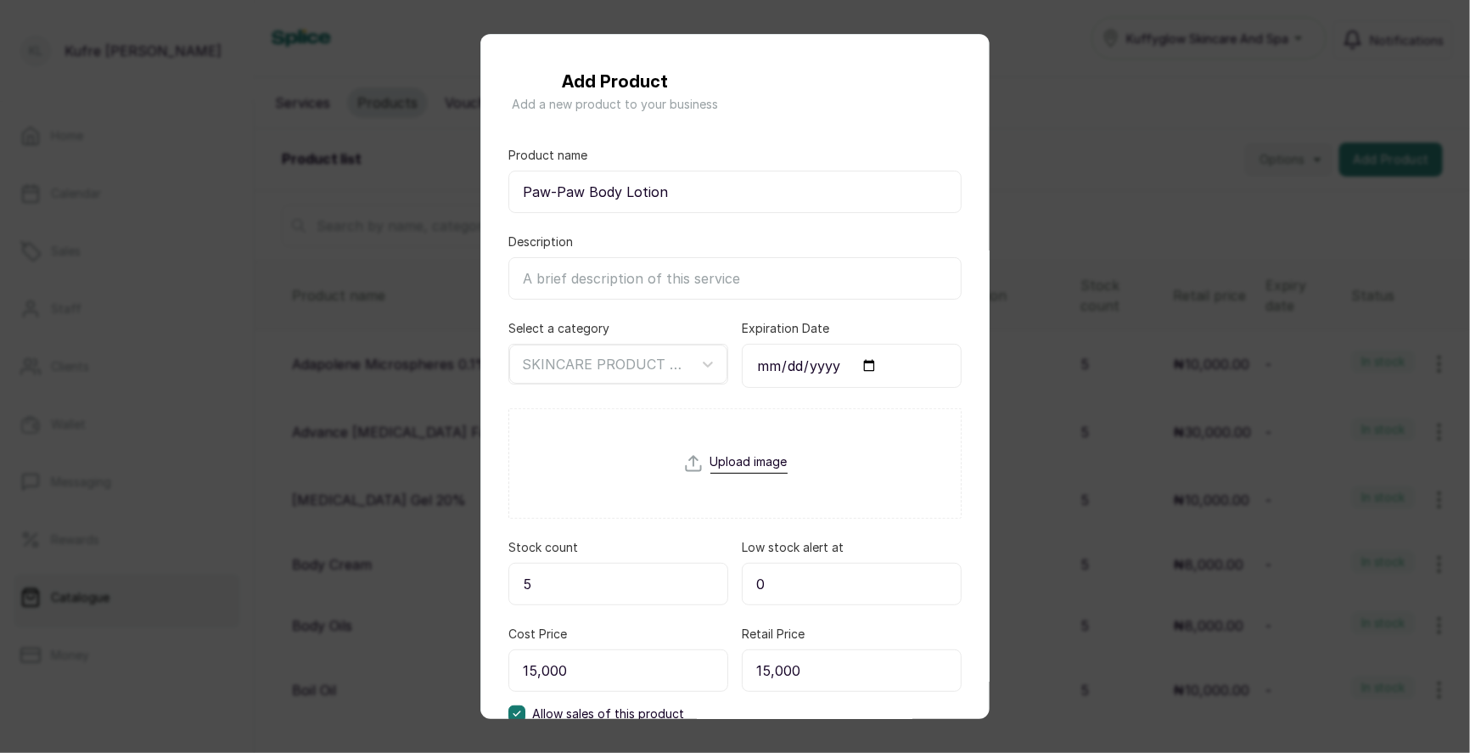
click at [1373, 165] on div "Add Product Add a new product to your business Product name Paw-Paw Body Lotion…" at bounding box center [735, 376] width 1470 height 753
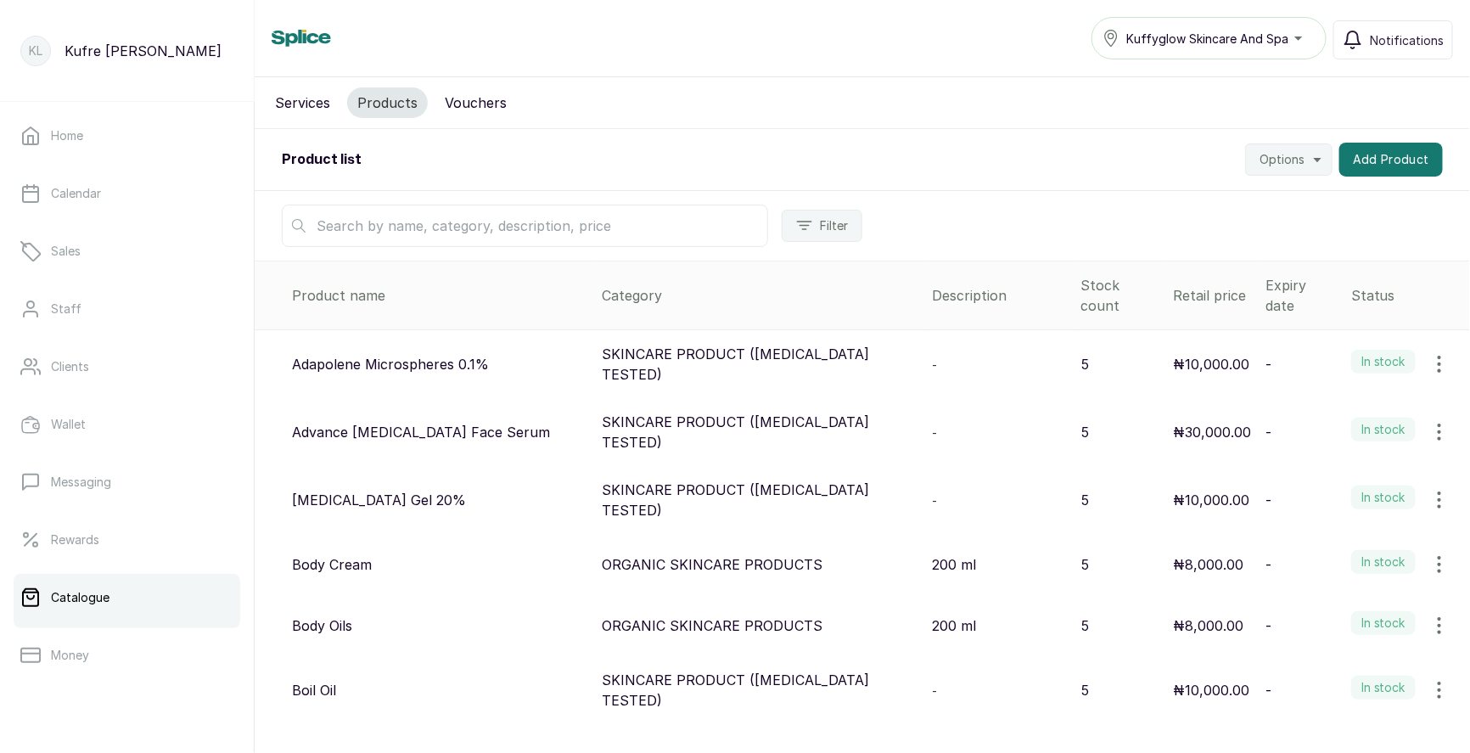
click at [1350, 252] on div "Filter" at bounding box center [862, 226] width 1215 height 70
click at [1412, 150] on button "Add Product" at bounding box center [1391, 160] width 104 height 34
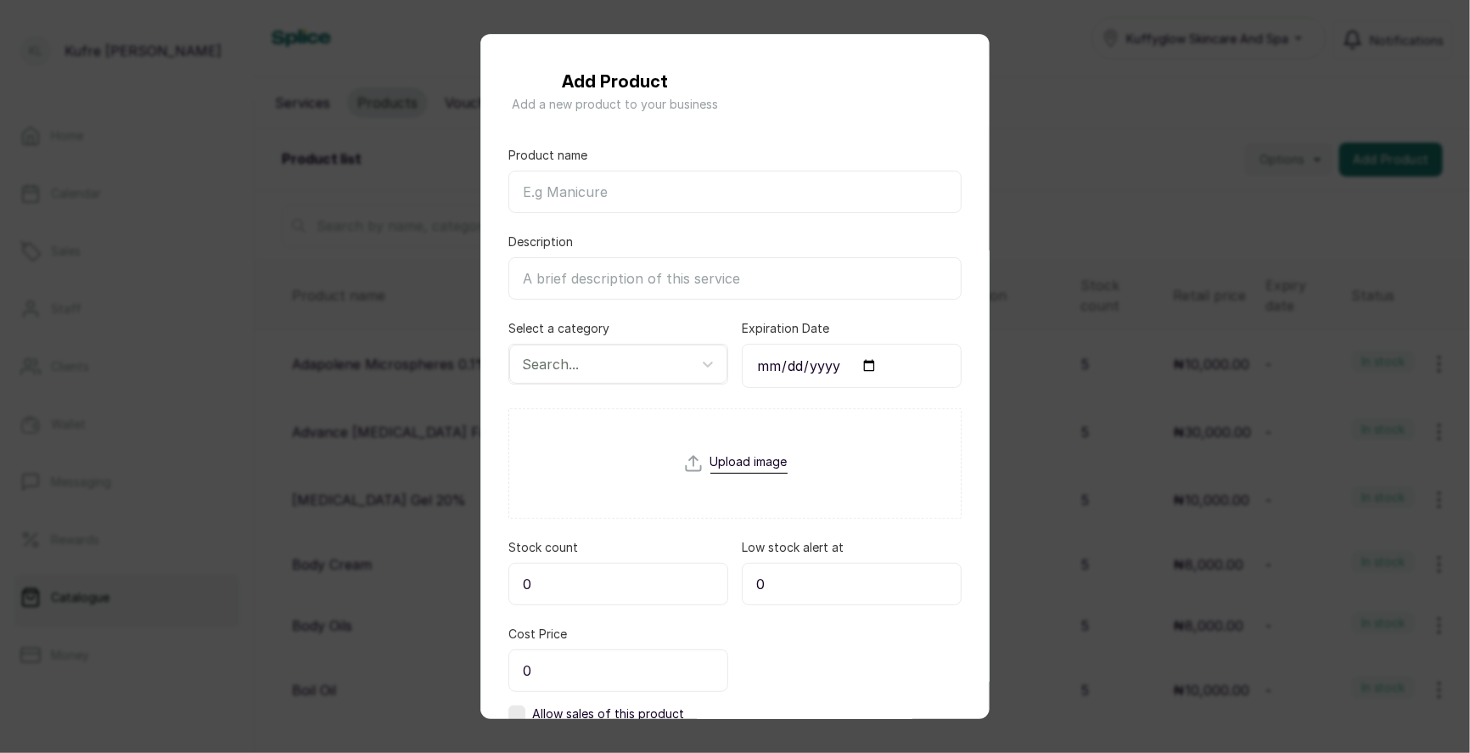
click at [575, 181] on input "Product name" at bounding box center [734, 192] width 453 height 42
paste input "Paw-Paw Face Serum"
type input "Paw-Paw Face Serum"
click at [586, 362] on div at bounding box center [603, 364] width 162 height 22
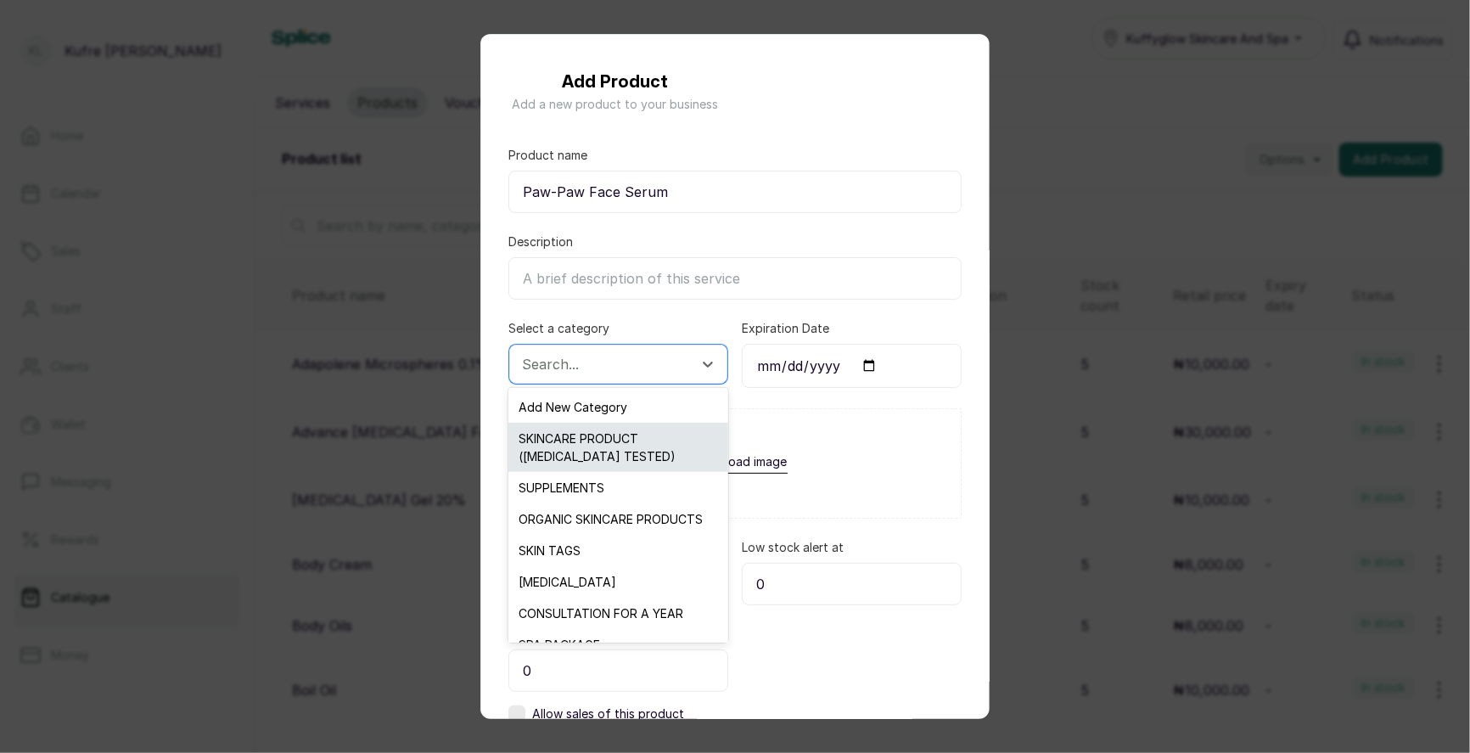
click at [597, 444] on div "SKINCARE PRODUCT ([MEDICAL_DATA] TESTED)" at bounding box center [617, 447] width 219 height 49
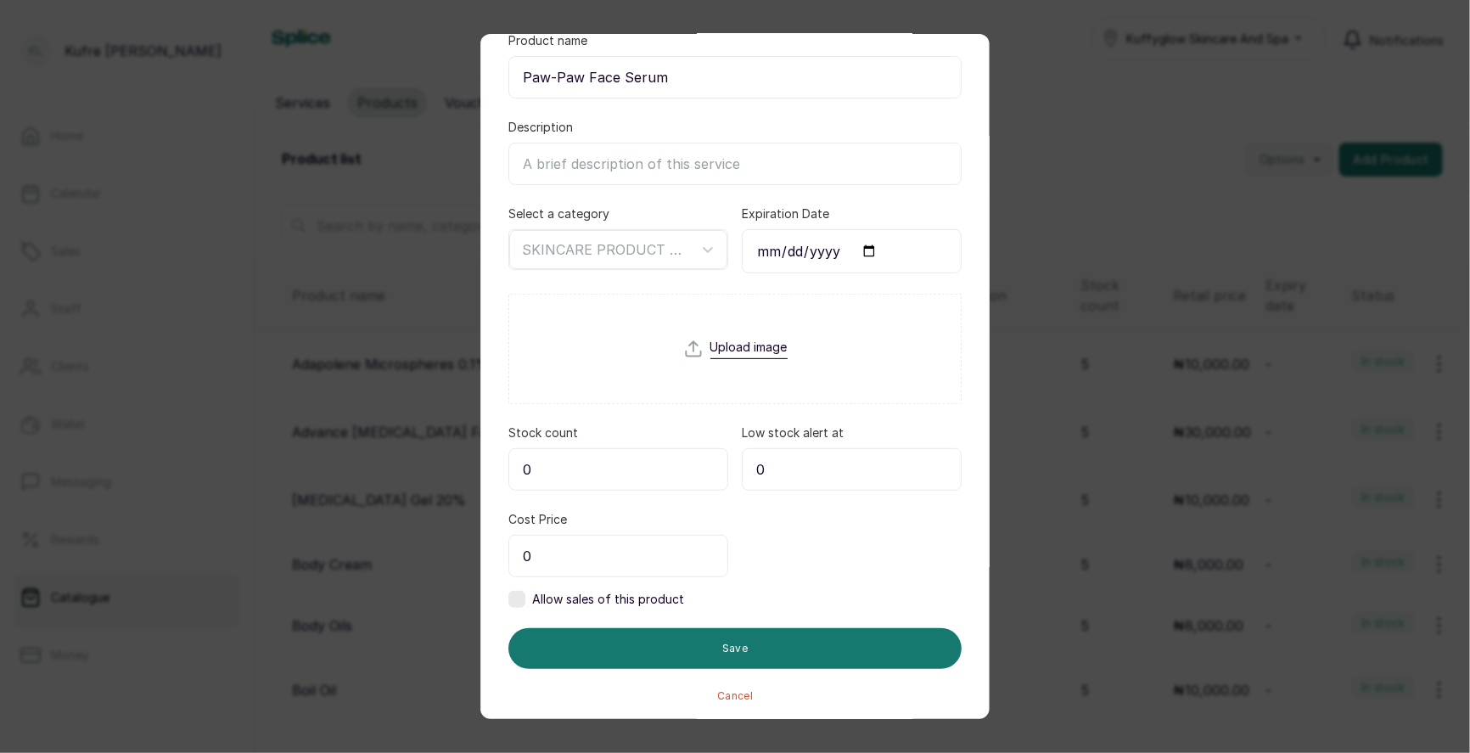
click at [608, 457] on input "0" at bounding box center [618, 469] width 220 height 42
type input "5"
click at [582, 557] on input "0" at bounding box center [618, 556] width 220 height 42
type input "10,000"
click at [516, 593] on label at bounding box center [516, 599] width 17 height 17
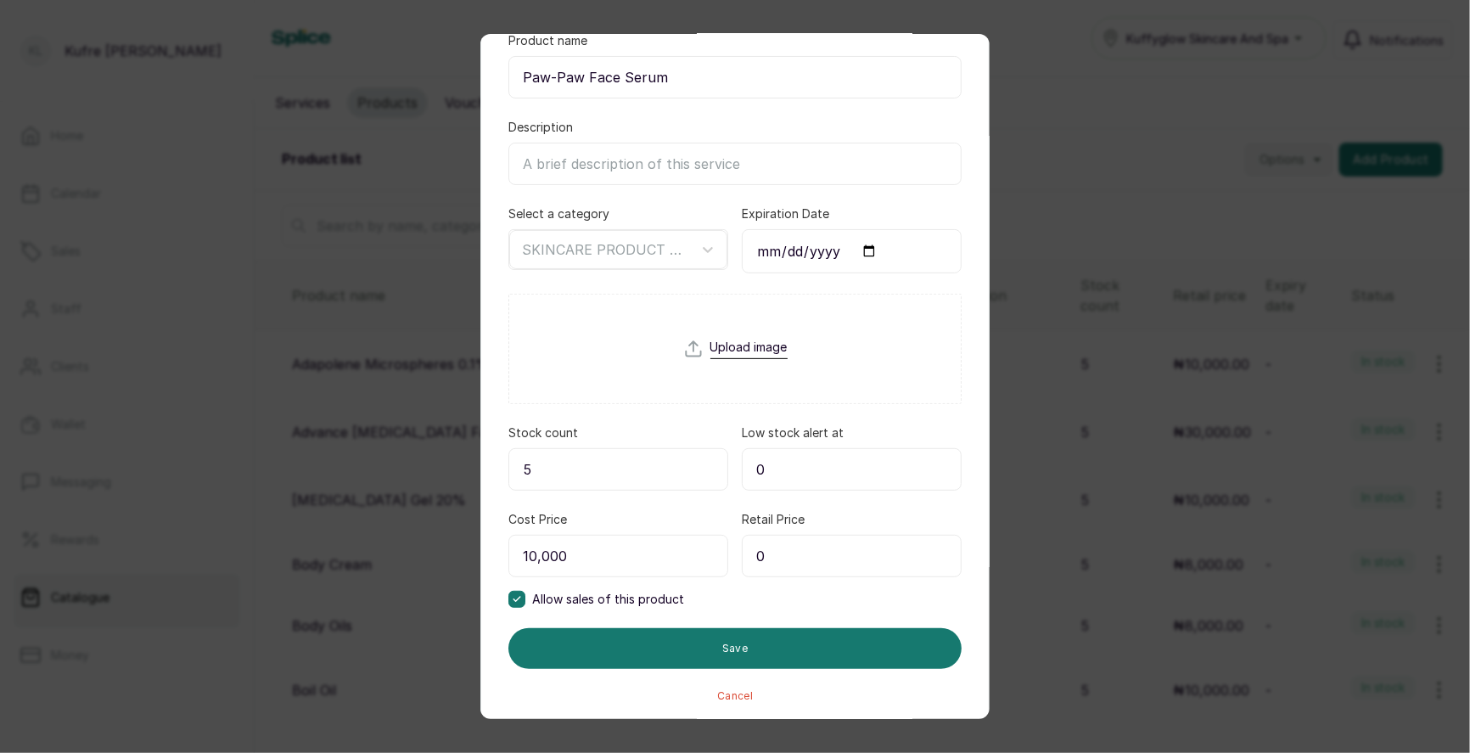
click at [824, 554] on input "0" at bounding box center [852, 556] width 220 height 42
type input "10,000"
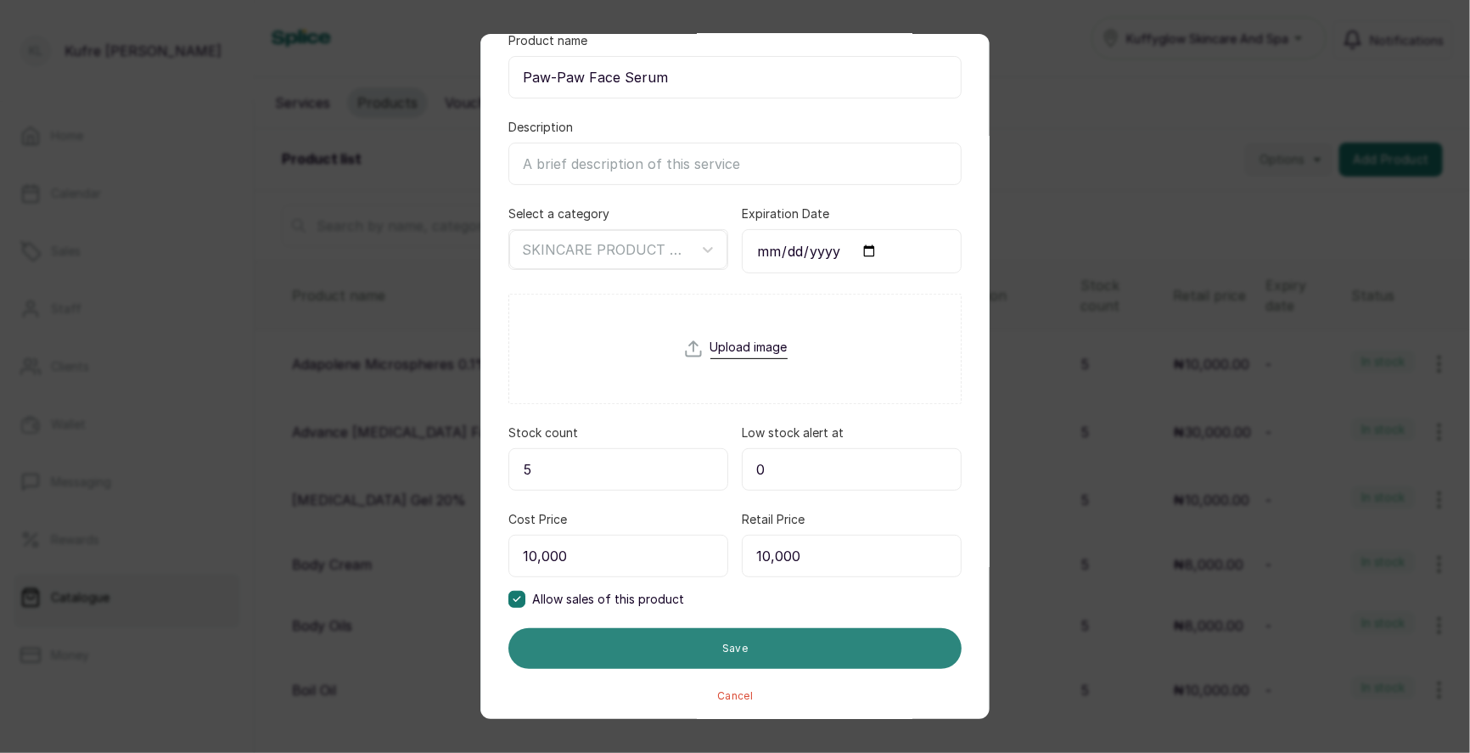
click at [740, 643] on button "Save" at bounding box center [734, 648] width 453 height 41
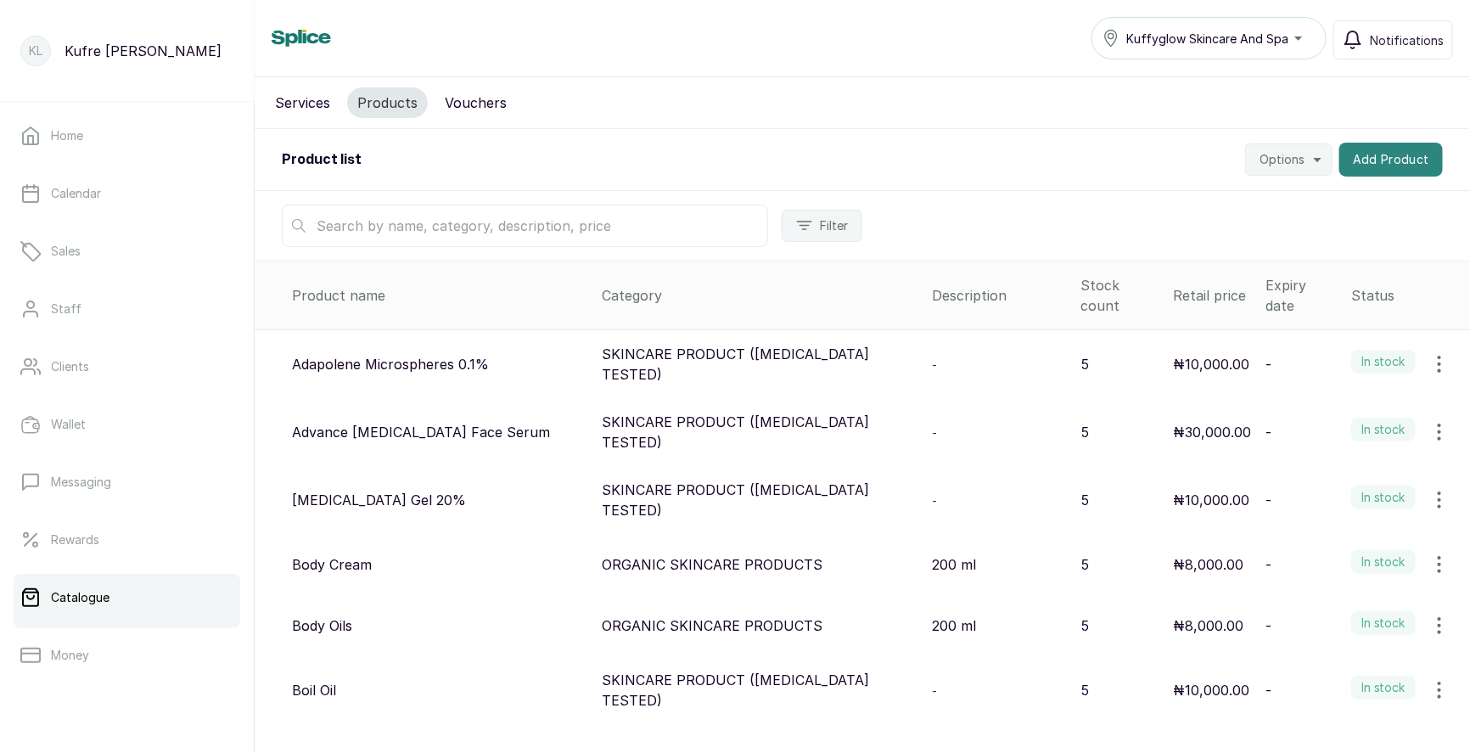
click at [1382, 155] on button "Add Product" at bounding box center [1391, 160] width 104 height 34
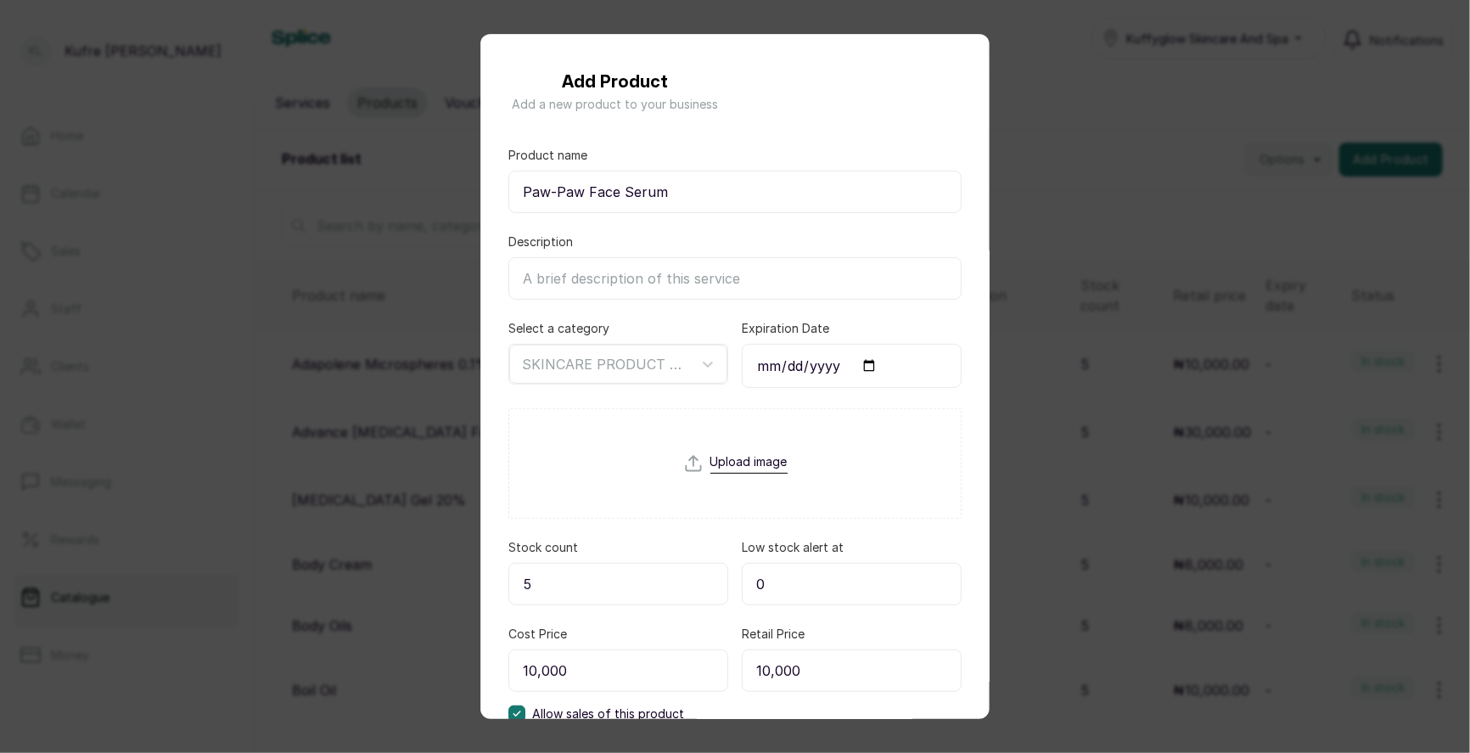
click at [1360, 272] on div "Add Product Add a new product to your business Product name Paw-Paw Face Serum …" at bounding box center [735, 376] width 1470 height 753
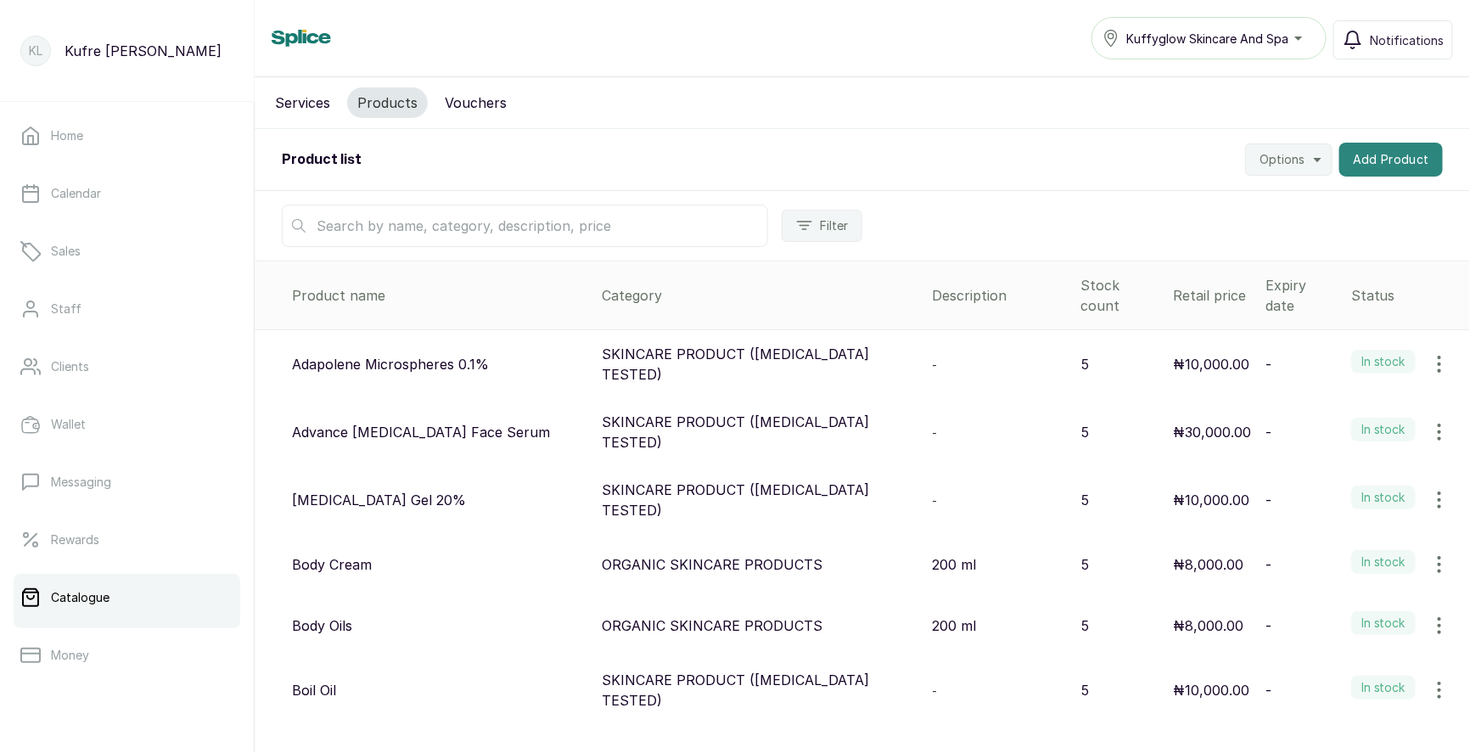
click at [1388, 160] on button "Add Product" at bounding box center [1391, 160] width 104 height 34
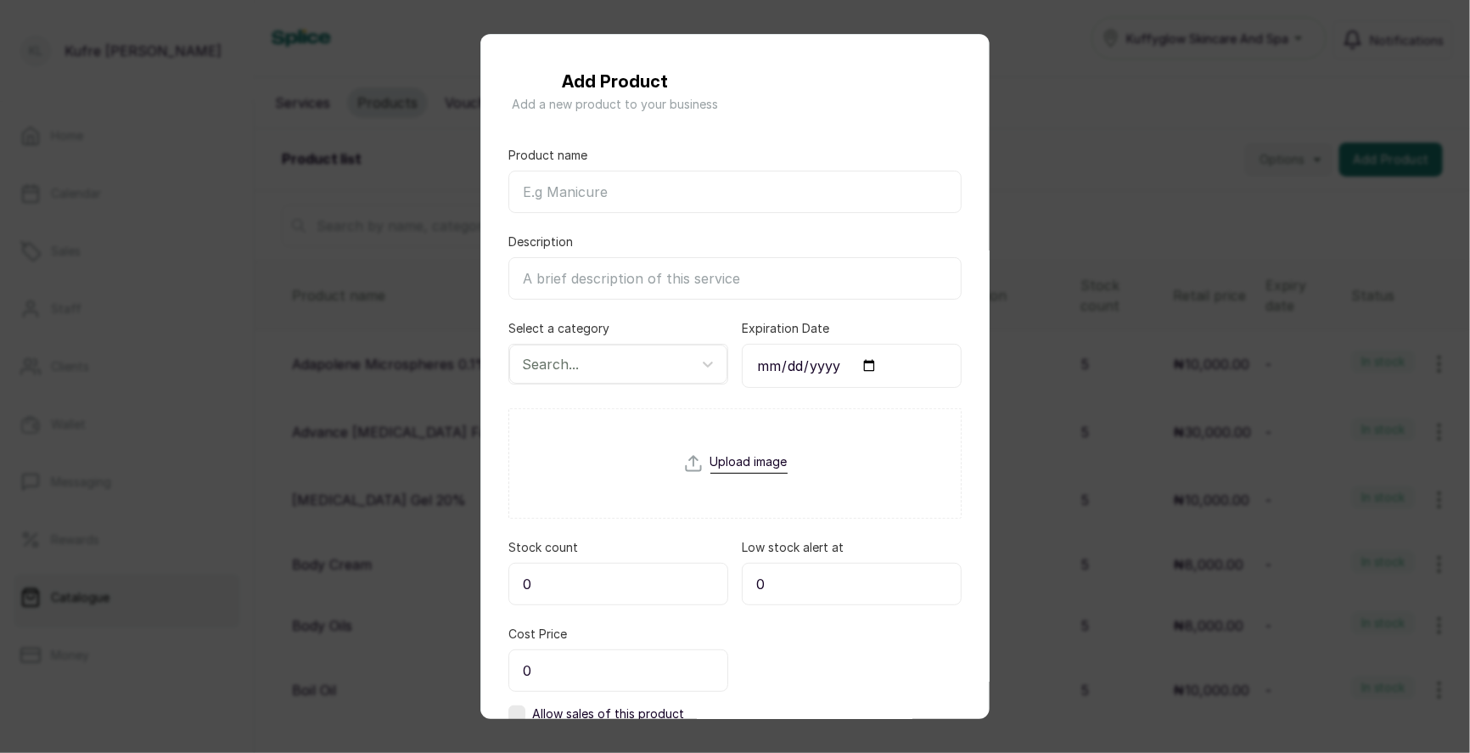
click at [629, 198] on input "Product name" at bounding box center [734, 192] width 453 height 42
paste input "Pixi Face Tonic (Glycolic Acid) 5%"
drag, startPoint x: 624, startPoint y: 191, endPoint x: 779, endPoint y: 193, distance: 155.3
click at [779, 193] on input "Pixi Face Tonic (Glycolic Acid) 5%" at bounding box center [734, 192] width 453 height 42
type input "Pixi Face Tonic"
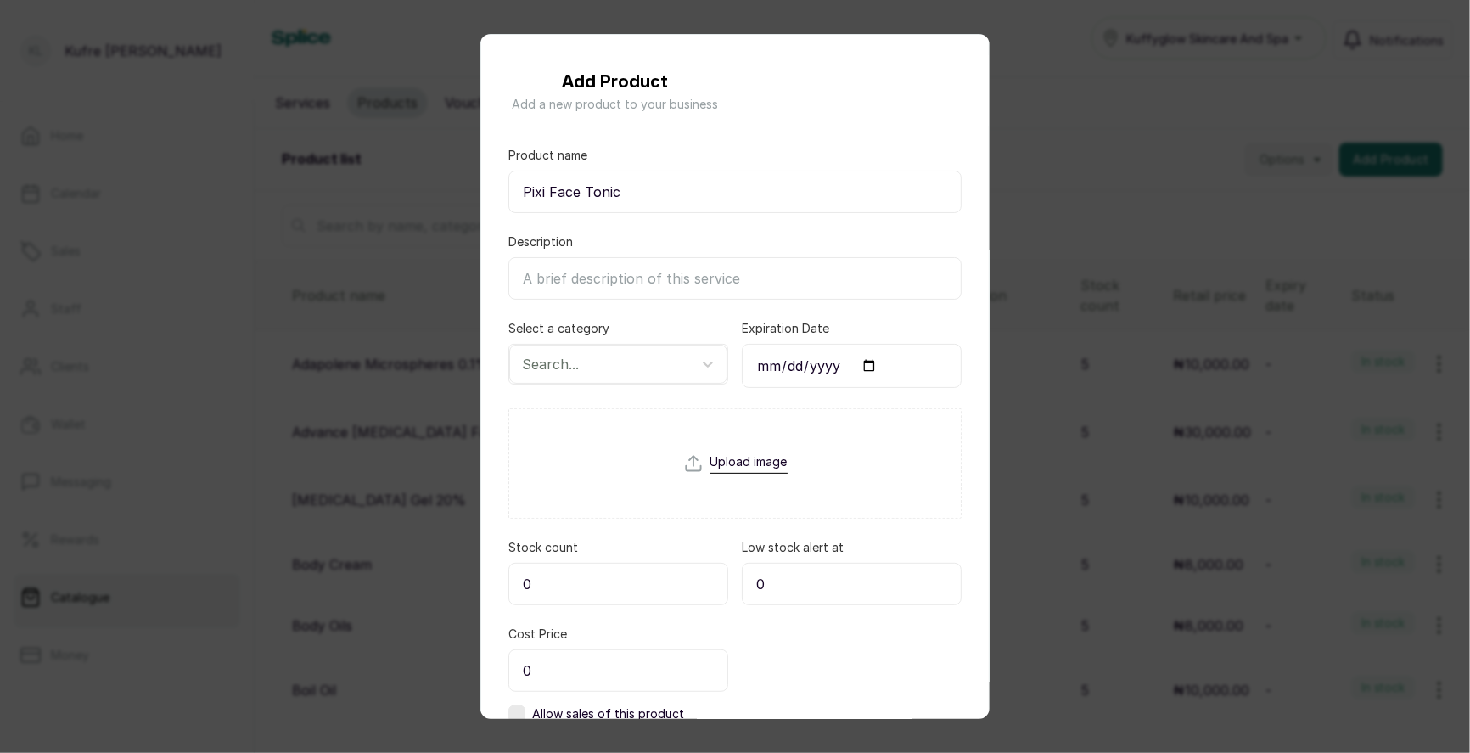
click at [602, 277] on input "Description" at bounding box center [734, 278] width 453 height 42
paste input "(Glycolic Acid) 5%"
click at [520, 276] on input "(Glycolic Acid) 5%" at bounding box center [734, 278] width 453 height 42
type input "(Glycolic Acid) 5%"
click at [620, 360] on div at bounding box center [603, 364] width 162 height 22
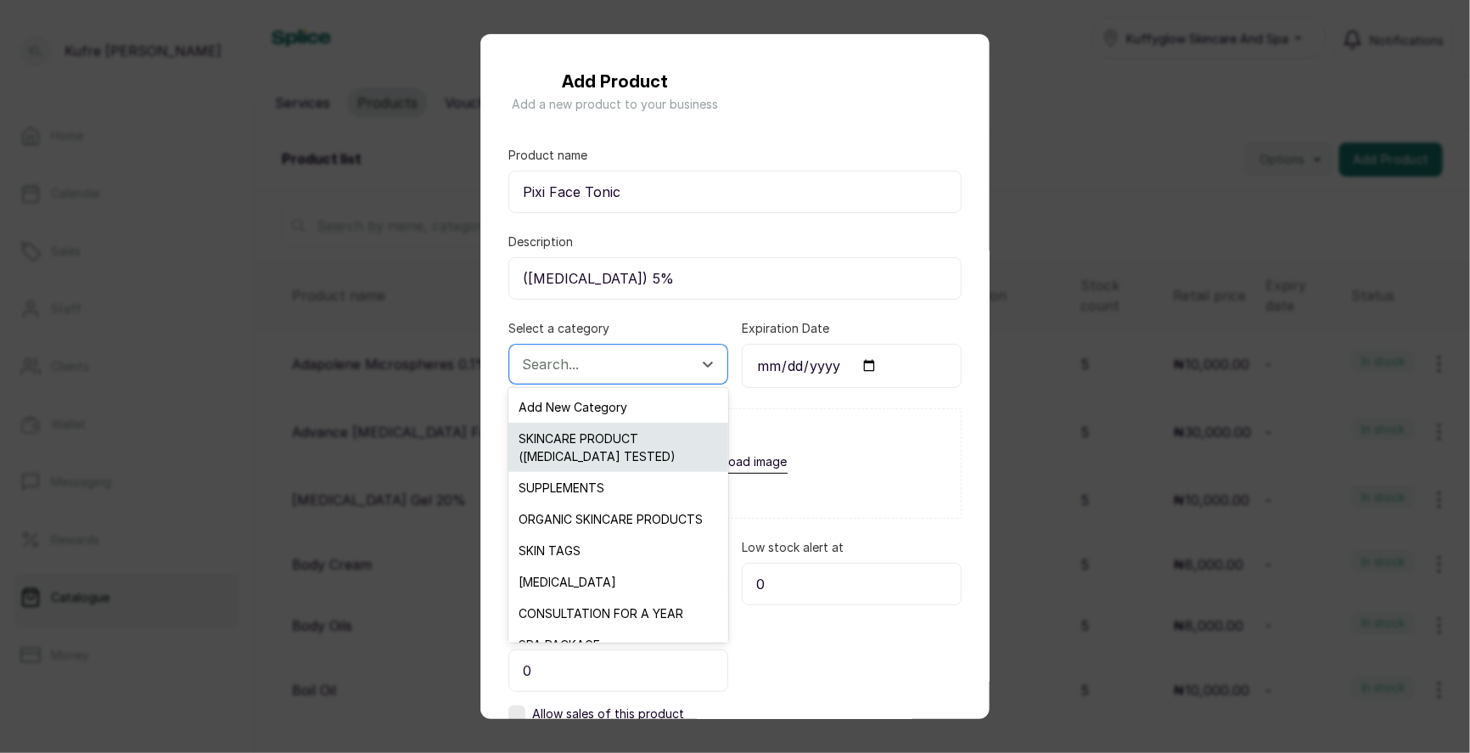
click at [624, 463] on div "SKINCARE PRODUCT ([MEDICAL_DATA] TESTED)" at bounding box center [617, 447] width 219 height 49
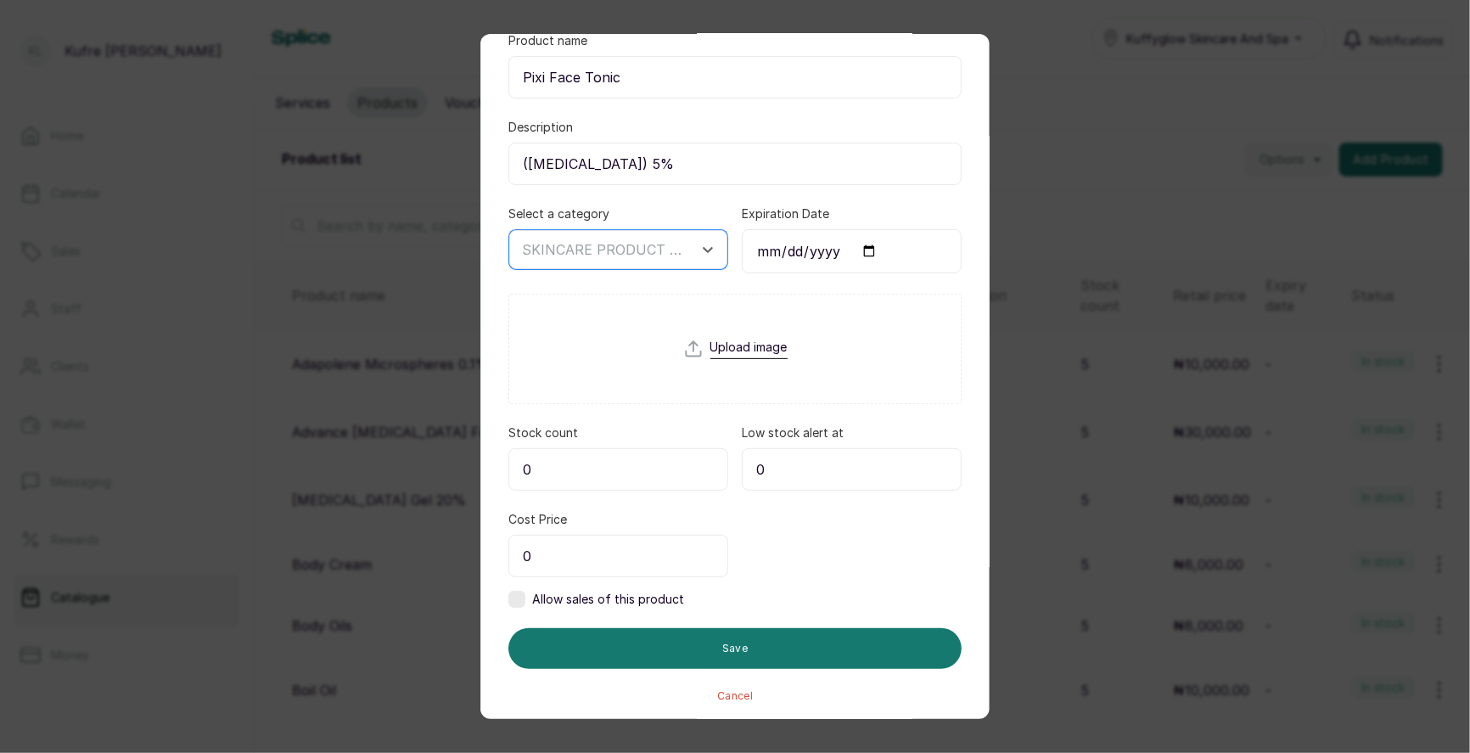
click at [580, 496] on form "Product name Pixi Face Tonic Description (Glycolic Acid) 5% Select a category o…" at bounding box center [734, 367] width 453 height 670
click at [548, 466] on input "0" at bounding box center [618, 469] width 220 height 42
type input "5"
click at [555, 536] on input "0" at bounding box center [618, 556] width 220 height 42
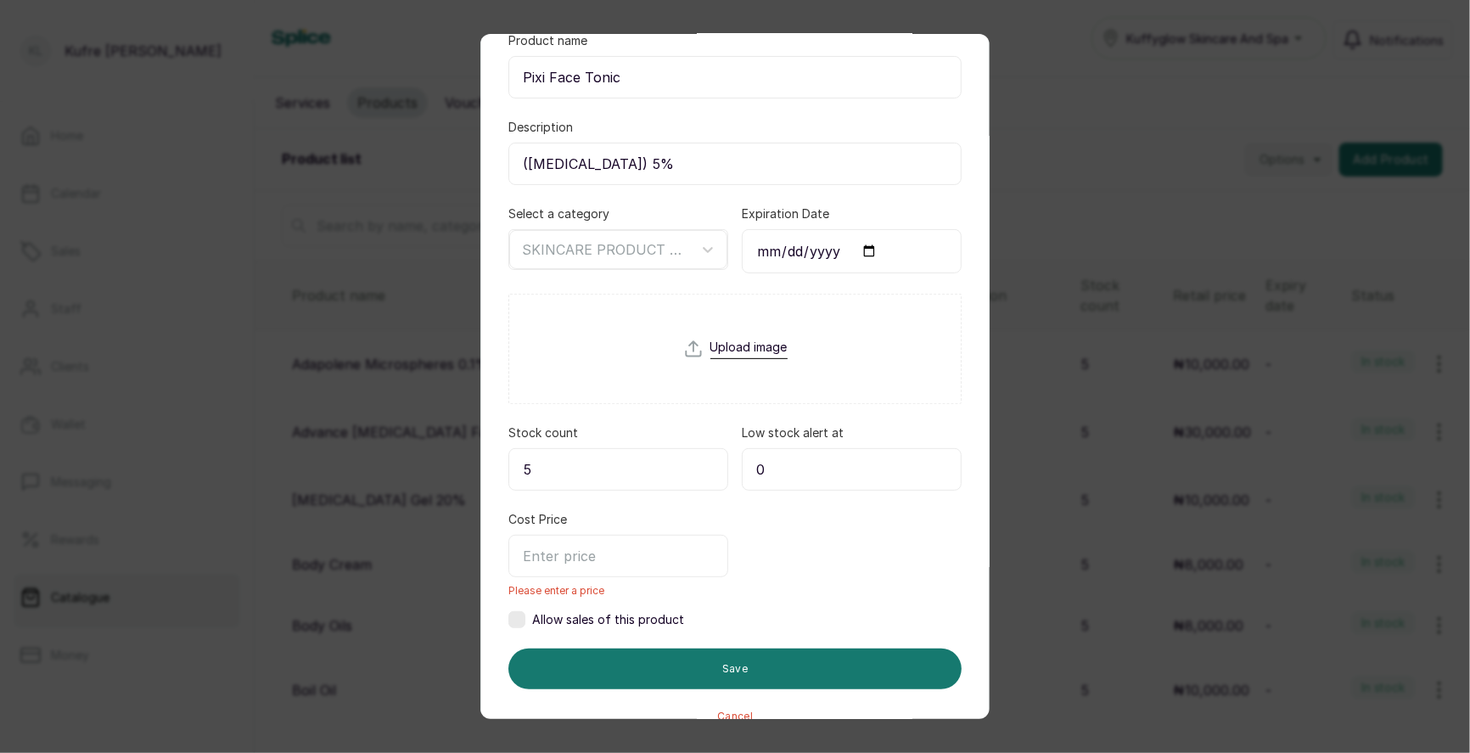
type input "1"
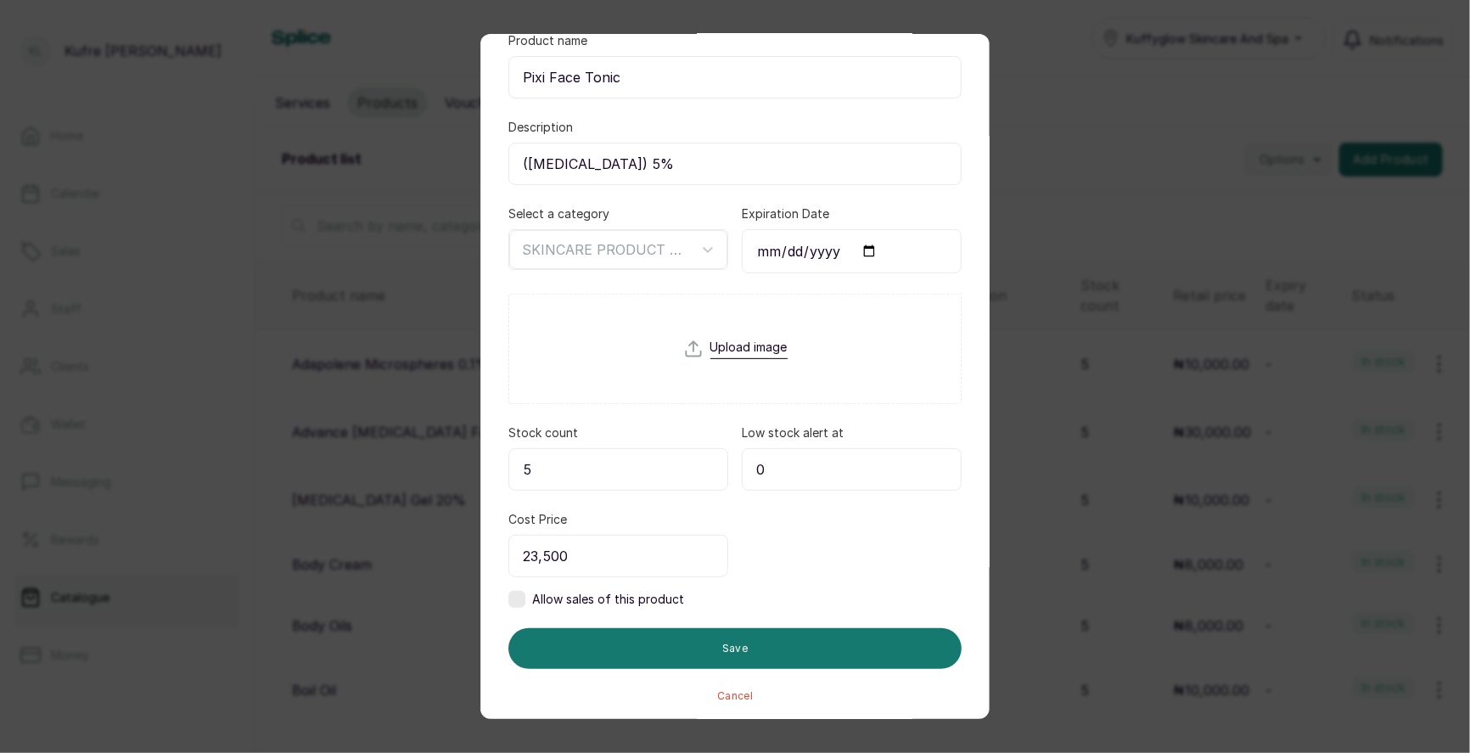
type input "23,500"
click at [512, 597] on label at bounding box center [516, 599] width 17 height 17
click at [816, 551] on input "0" at bounding box center [852, 556] width 220 height 42
type input "23,500"
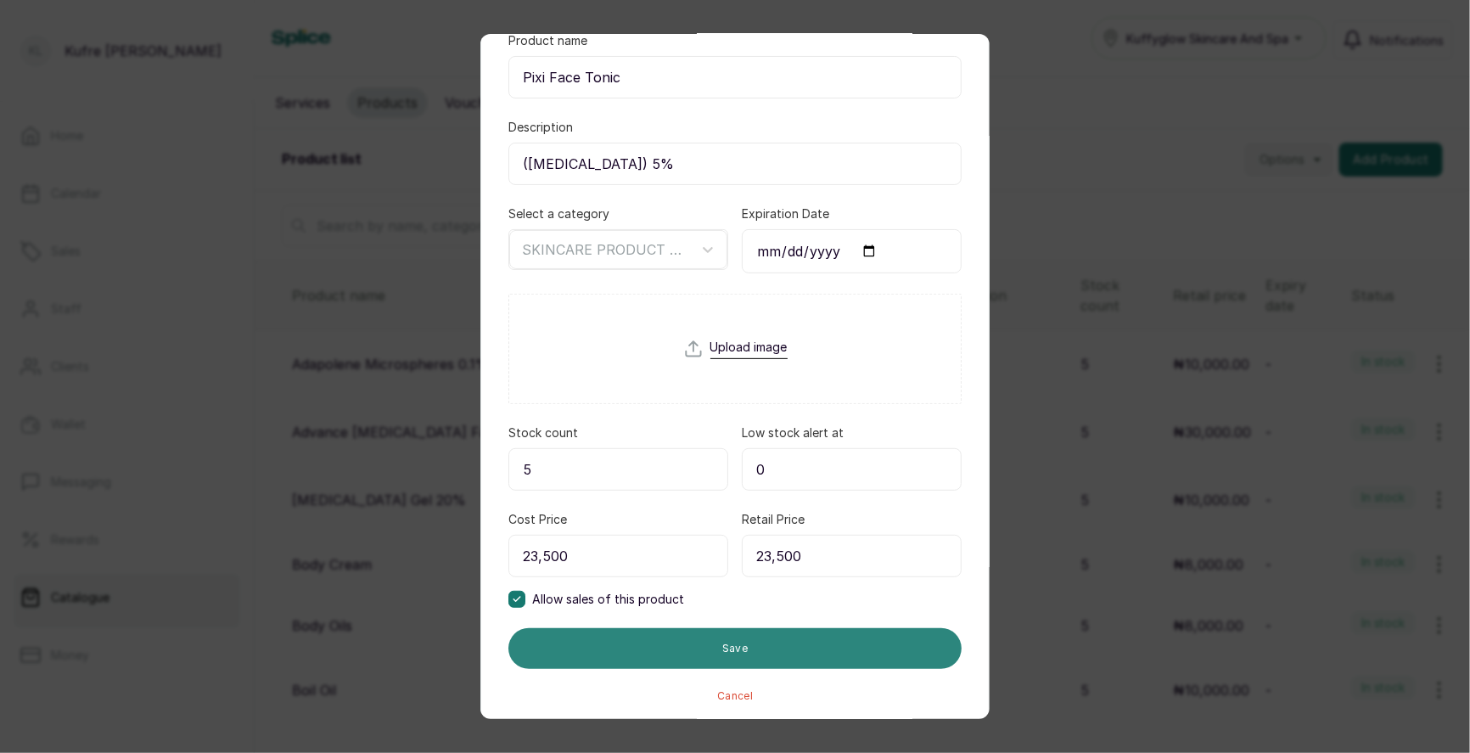
click at [751, 640] on button "Save" at bounding box center [734, 648] width 453 height 41
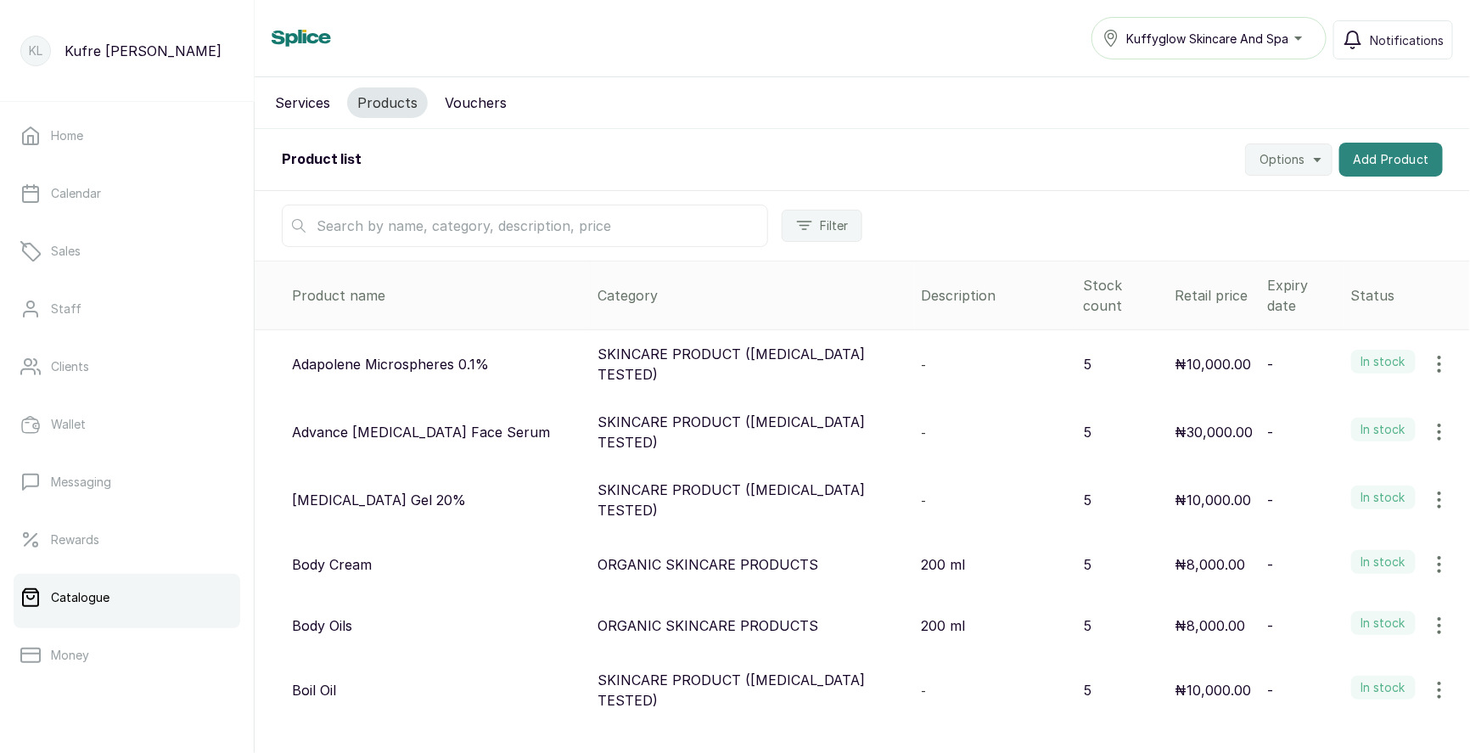
click at [1393, 156] on button "Add Product" at bounding box center [1391, 160] width 104 height 34
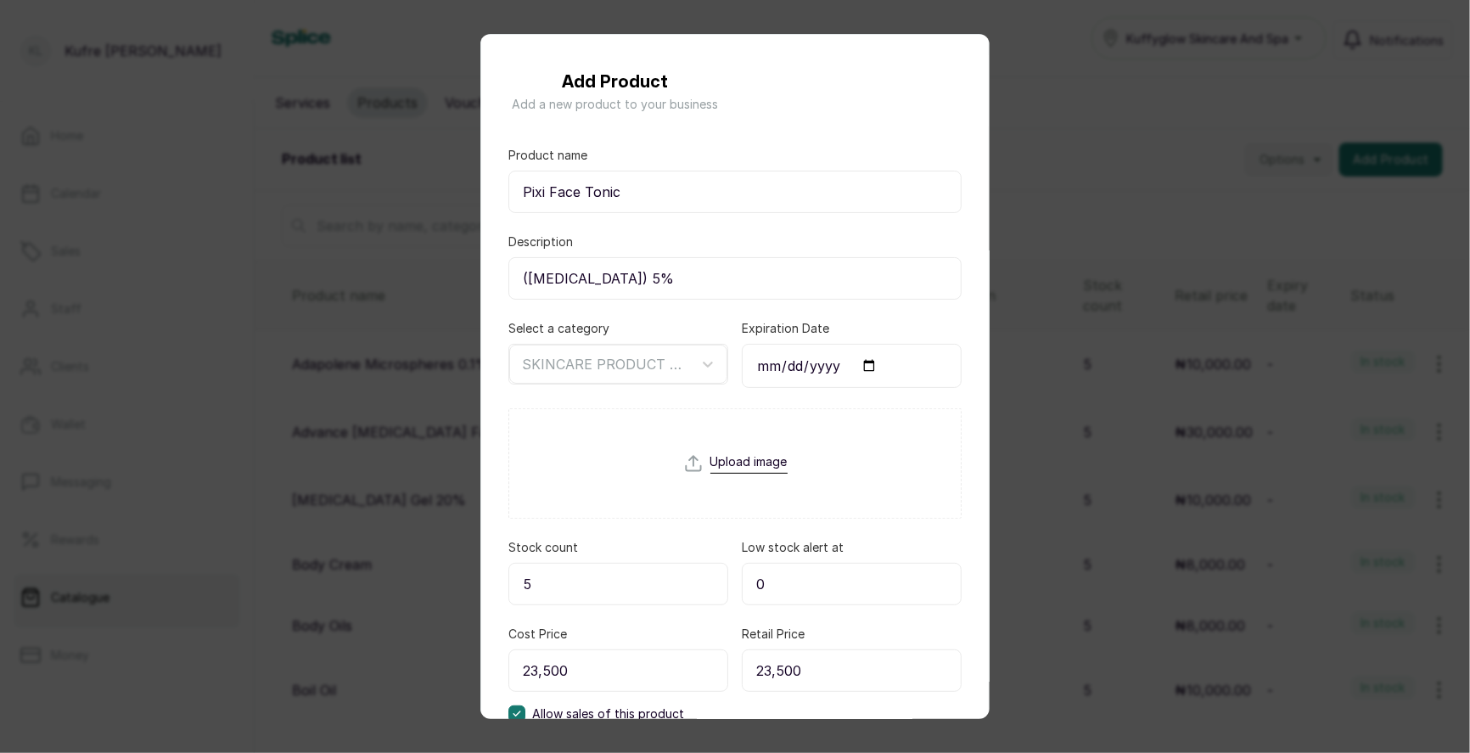
click at [1191, 230] on div "Add Product Add a new product to your business Product name Pixi Face Tonic Des…" at bounding box center [735, 376] width 1470 height 753
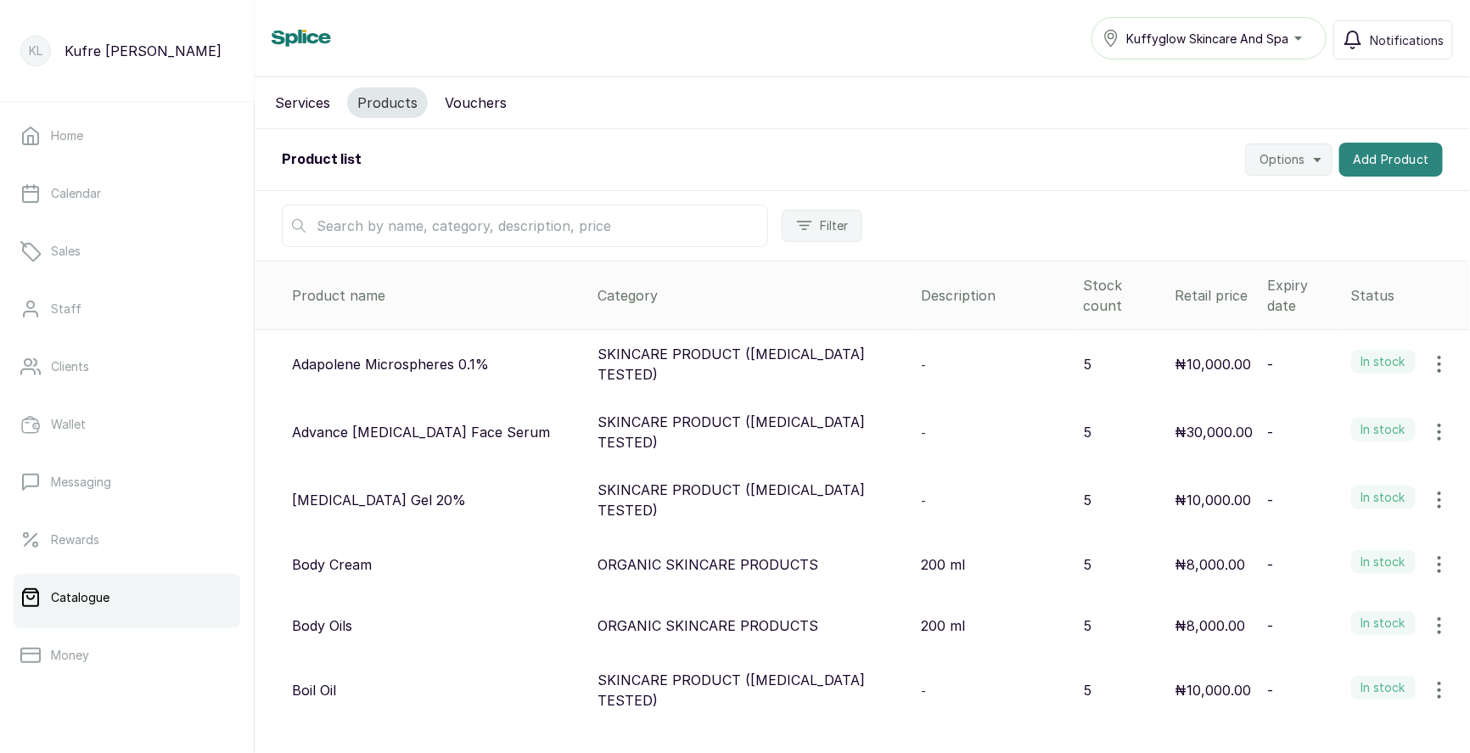
click at [1397, 174] on button "Add Product" at bounding box center [1391, 160] width 104 height 34
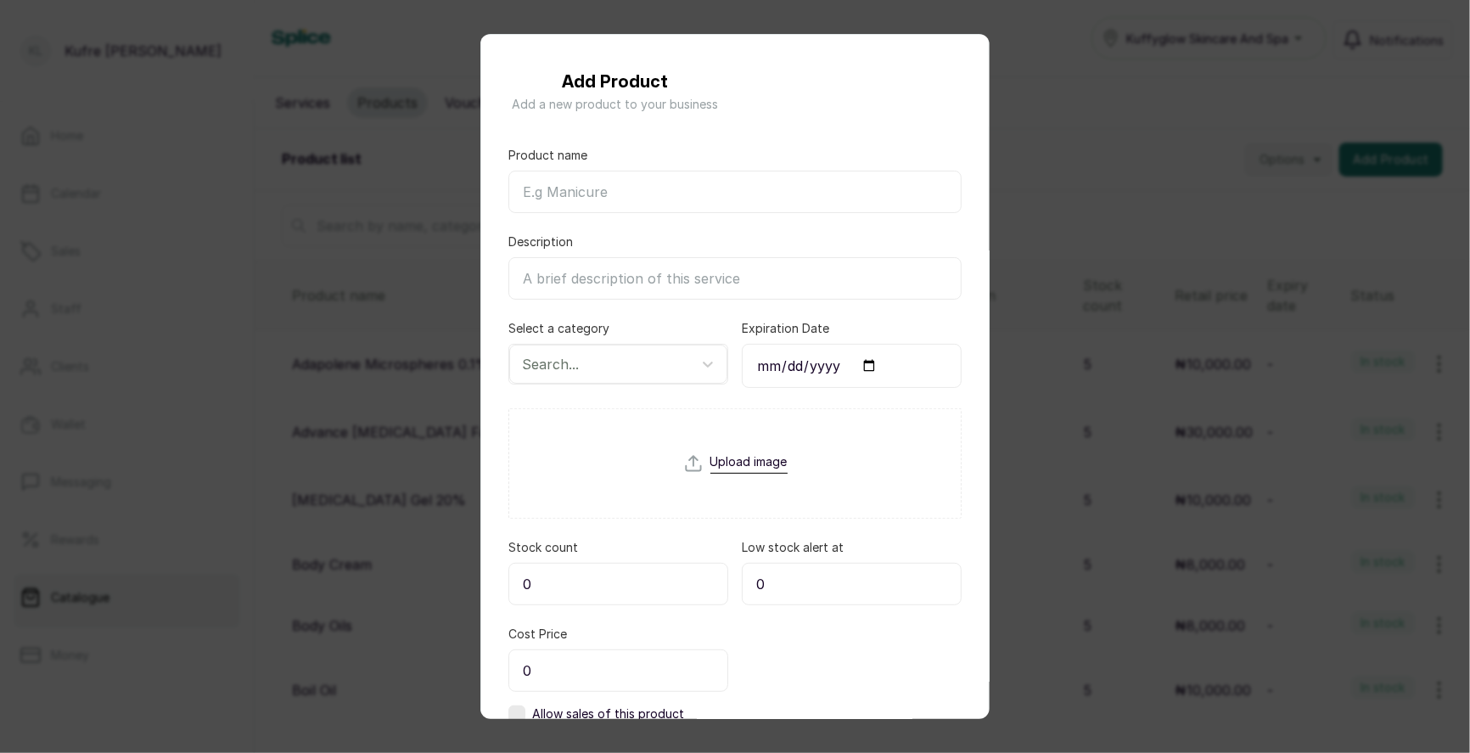
click at [721, 213] on form "Product name Description Select a category Search... Expiration Date Upload ima…" at bounding box center [734, 482] width 453 height 670
click at [692, 192] on input "Product name" at bounding box center [734, 192] width 453 height 42
paste input "Rosehip Oil"
type input "Rosehip Oil"
click at [639, 288] on input "Description" at bounding box center [734, 278] width 453 height 42
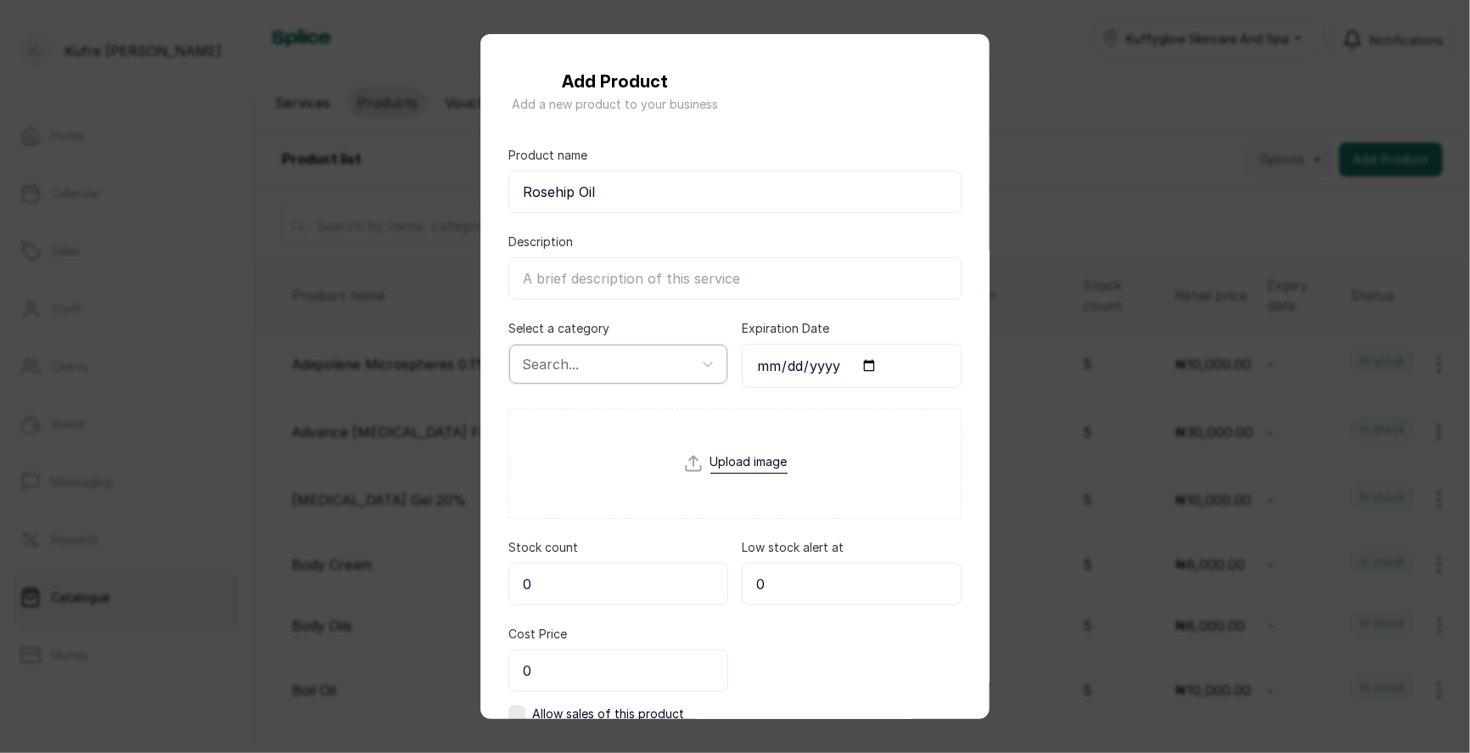
click at [591, 353] on div at bounding box center [603, 364] width 162 height 22
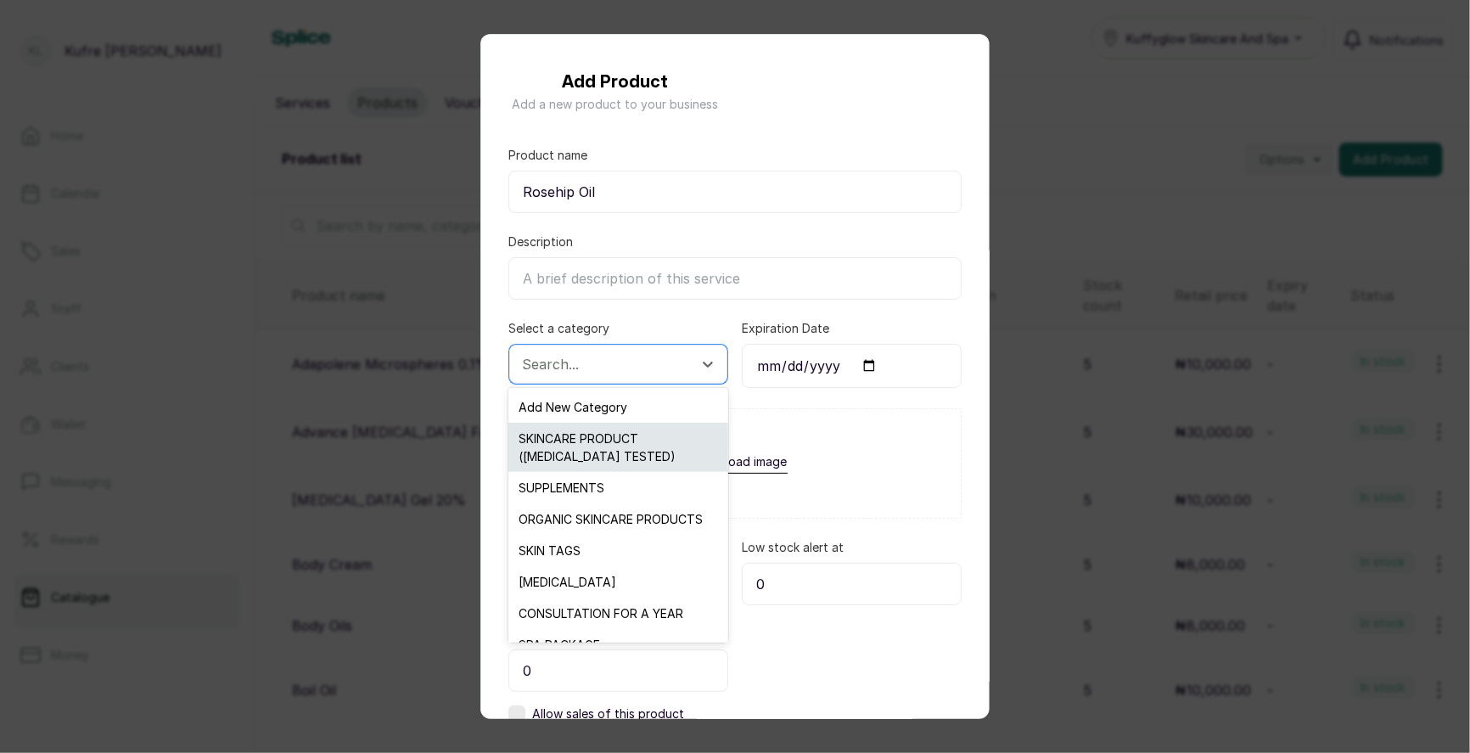
click at [617, 446] on div "SKINCARE PRODUCT ([MEDICAL_DATA] TESTED)" at bounding box center [617, 447] width 219 height 49
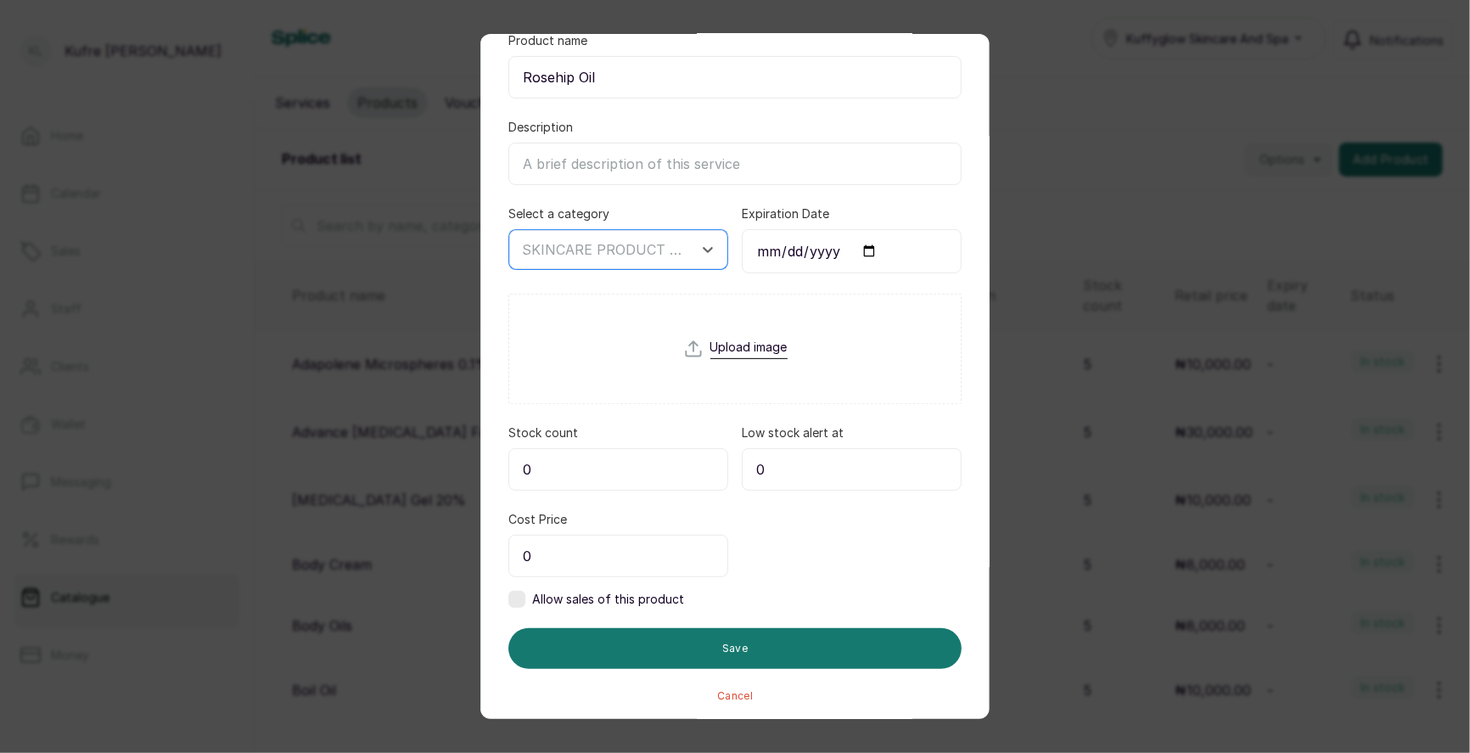
click at [625, 464] on input "0" at bounding box center [618, 469] width 220 height 42
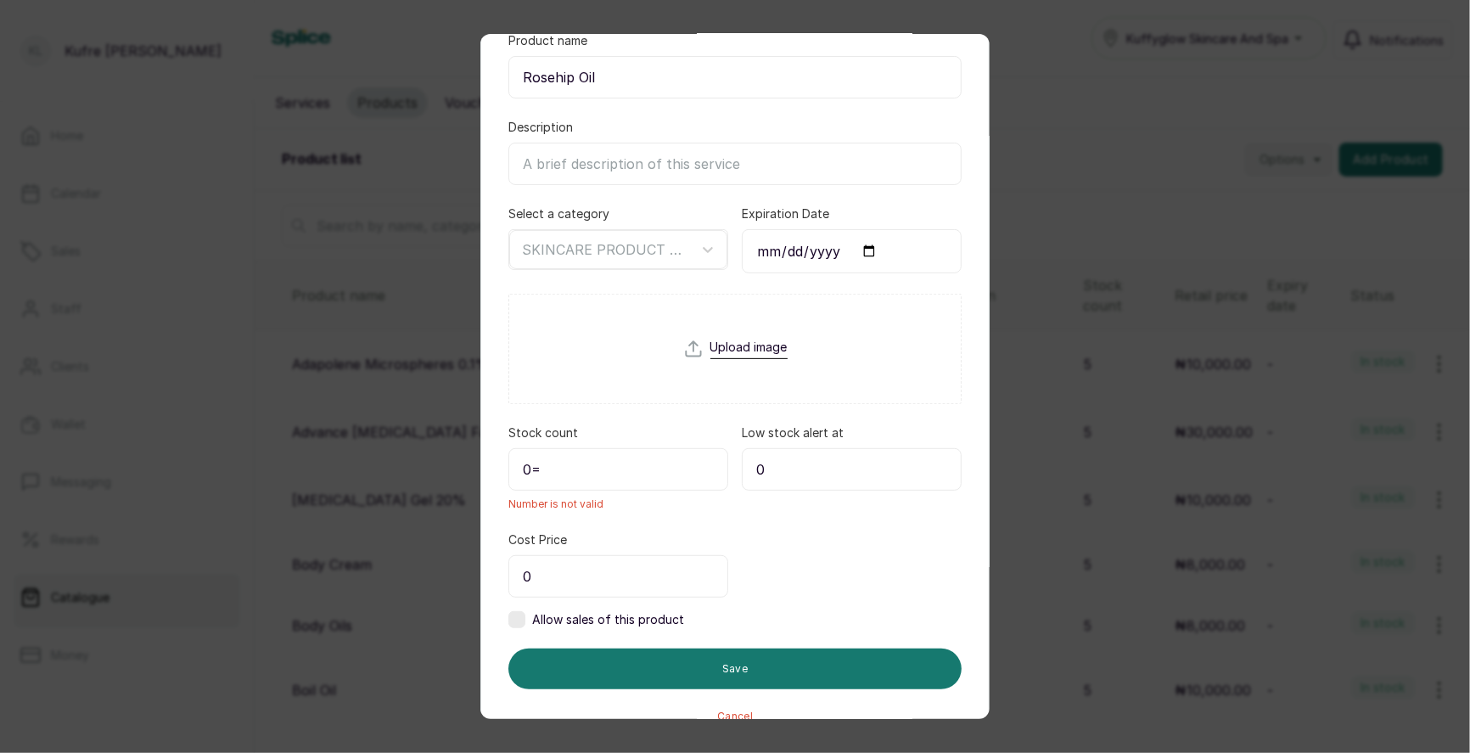
type input "0"
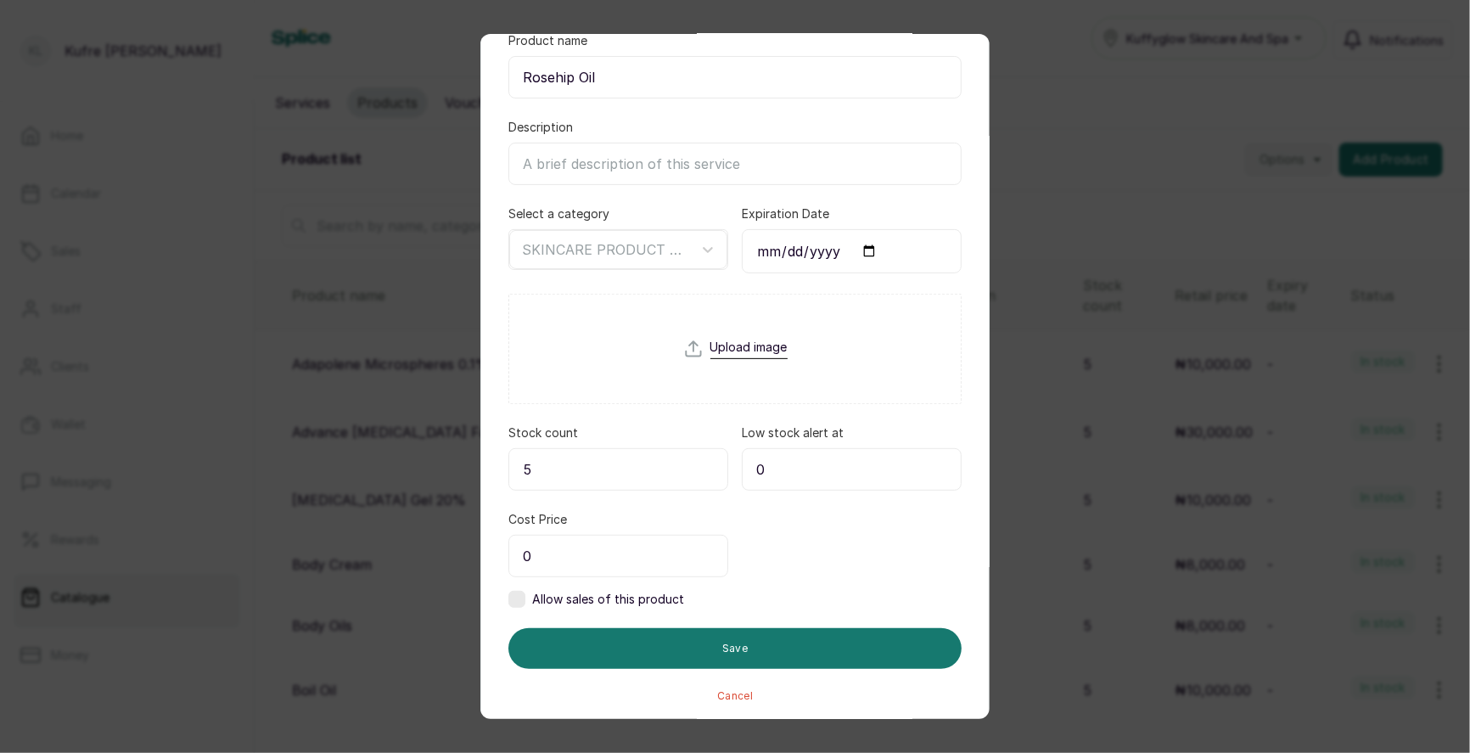
type input "5"
click at [575, 546] on input "0" at bounding box center [618, 556] width 220 height 42
type input "5,000"
click at [535, 592] on span "Allow sales of this product" at bounding box center [608, 599] width 152 height 17
click at [781, 563] on input "0" at bounding box center [852, 556] width 220 height 42
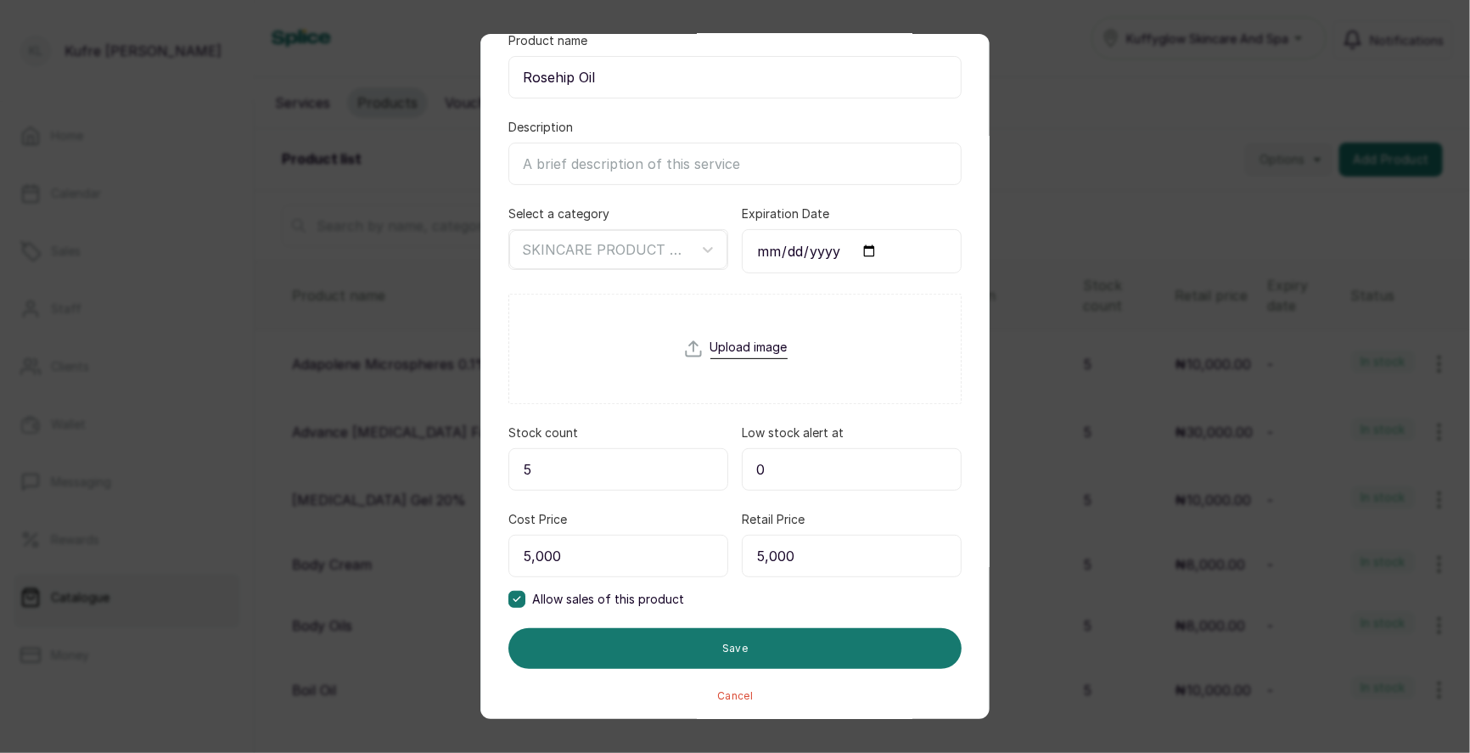
type input "5,000"
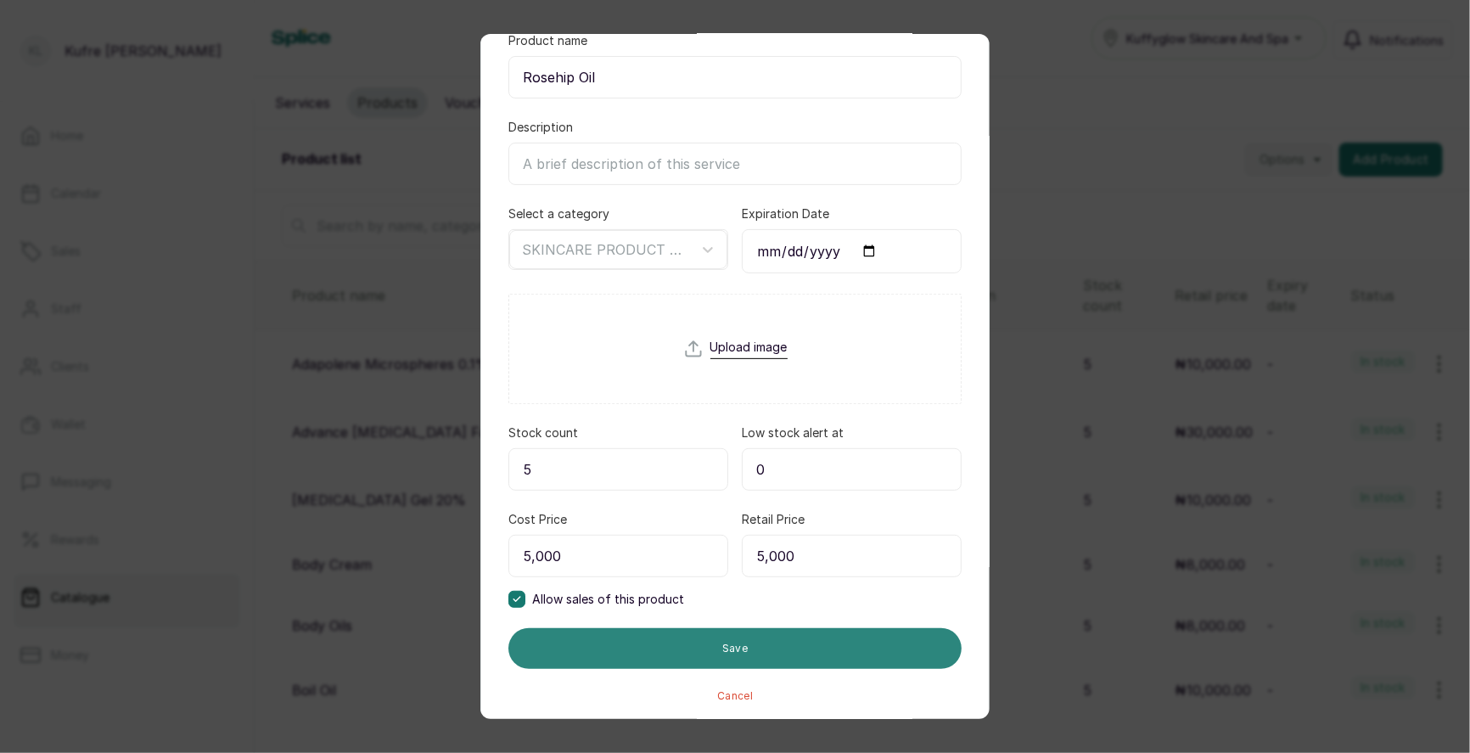
click at [727, 646] on button "Save" at bounding box center [734, 648] width 453 height 41
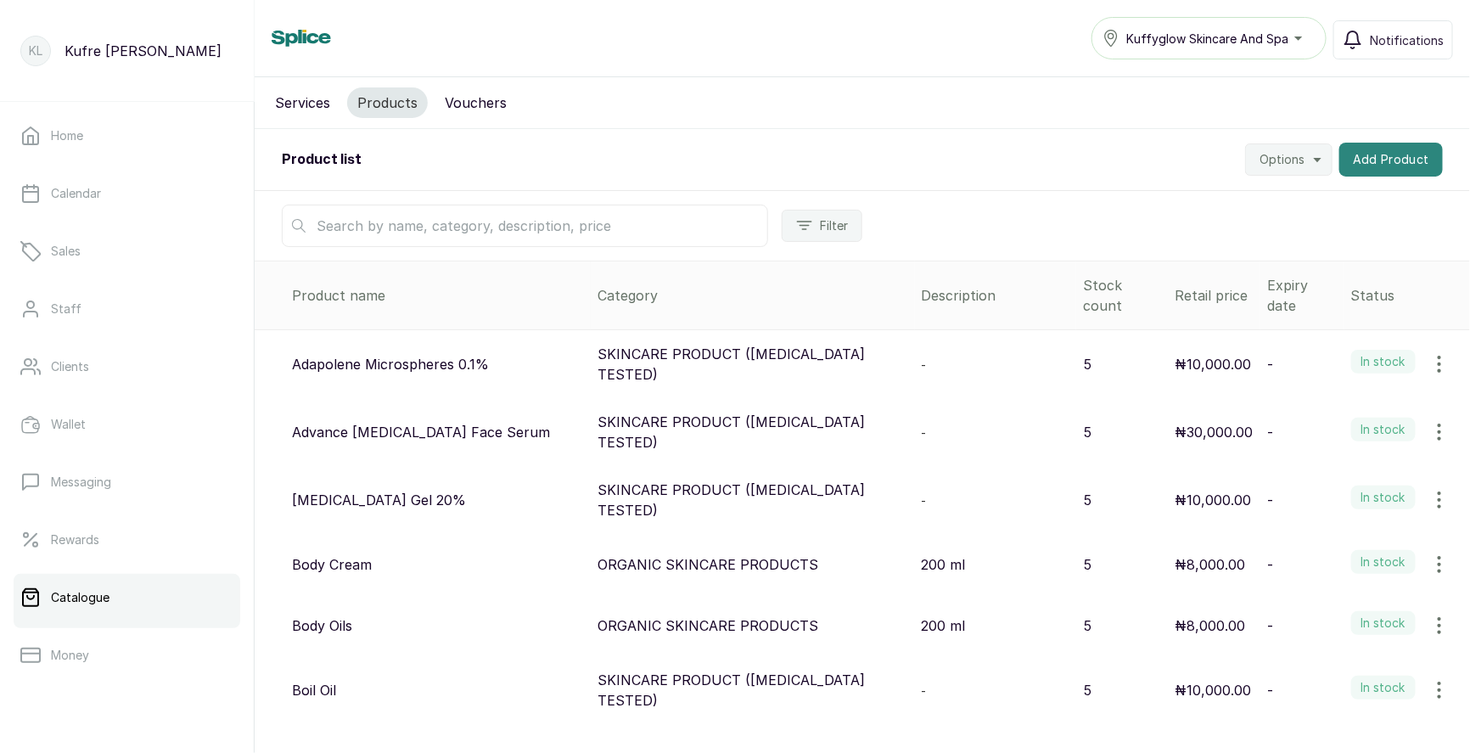
click at [1359, 165] on button "Add Product" at bounding box center [1391, 160] width 104 height 34
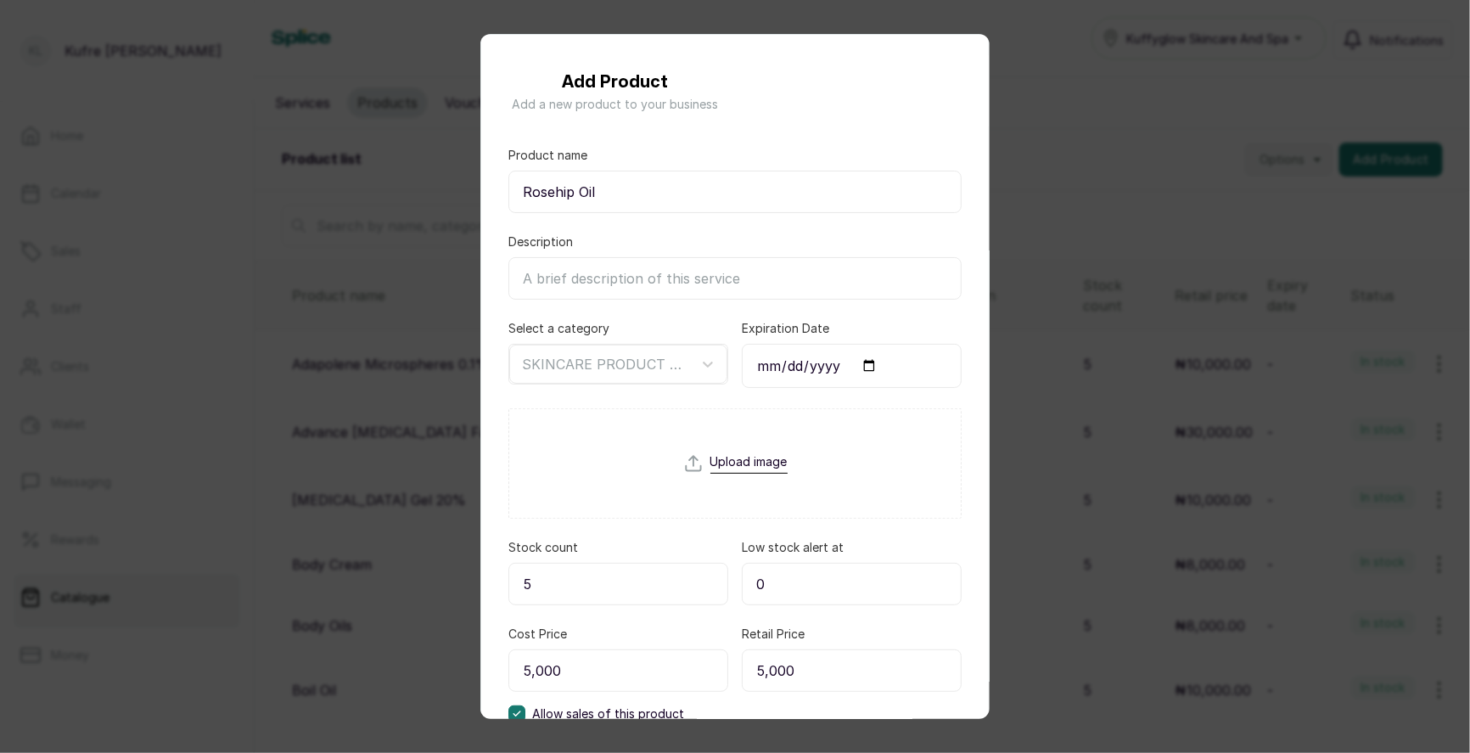
click at [1124, 211] on div "Add Product Add a new product to your business Product name Rosehip Oil Descrip…" at bounding box center [735, 376] width 1470 height 753
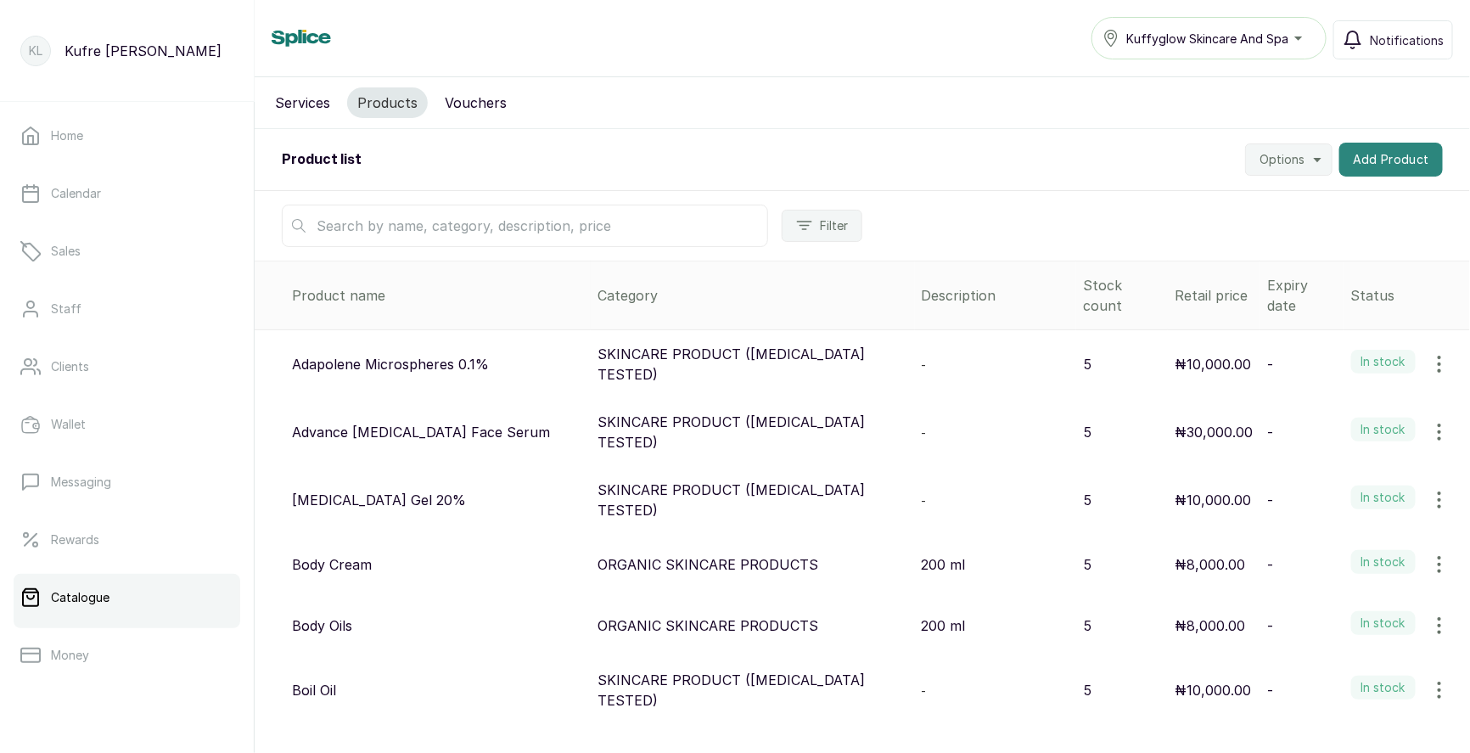
click at [1393, 161] on button "Add Product" at bounding box center [1391, 160] width 104 height 34
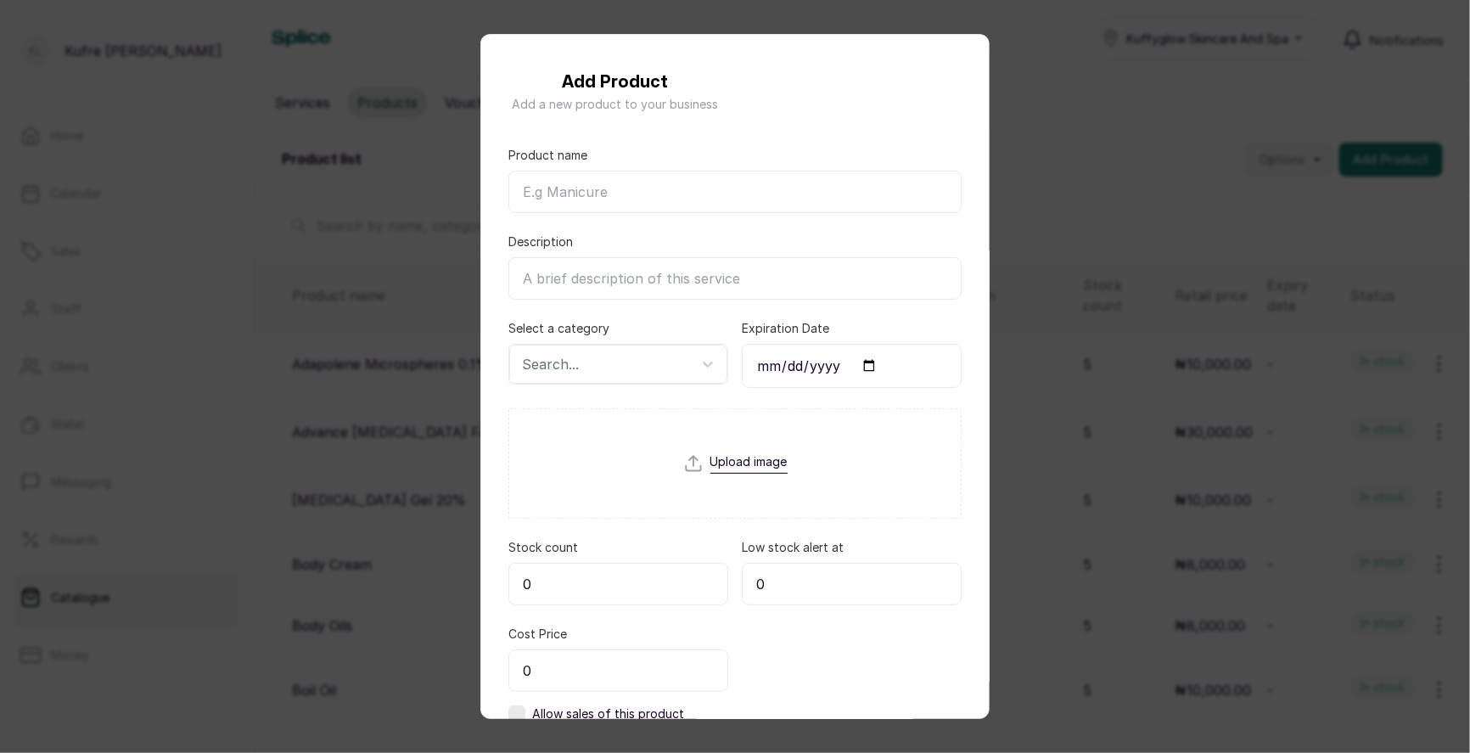
click at [605, 202] on input "Product name" at bounding box center [734, 192] width 453 height 42
paste input "Scrub Sponge"
type input "Scrub Sponge"
click at [614, 364] on div at bounding box center [603, 364] width 162 height 22
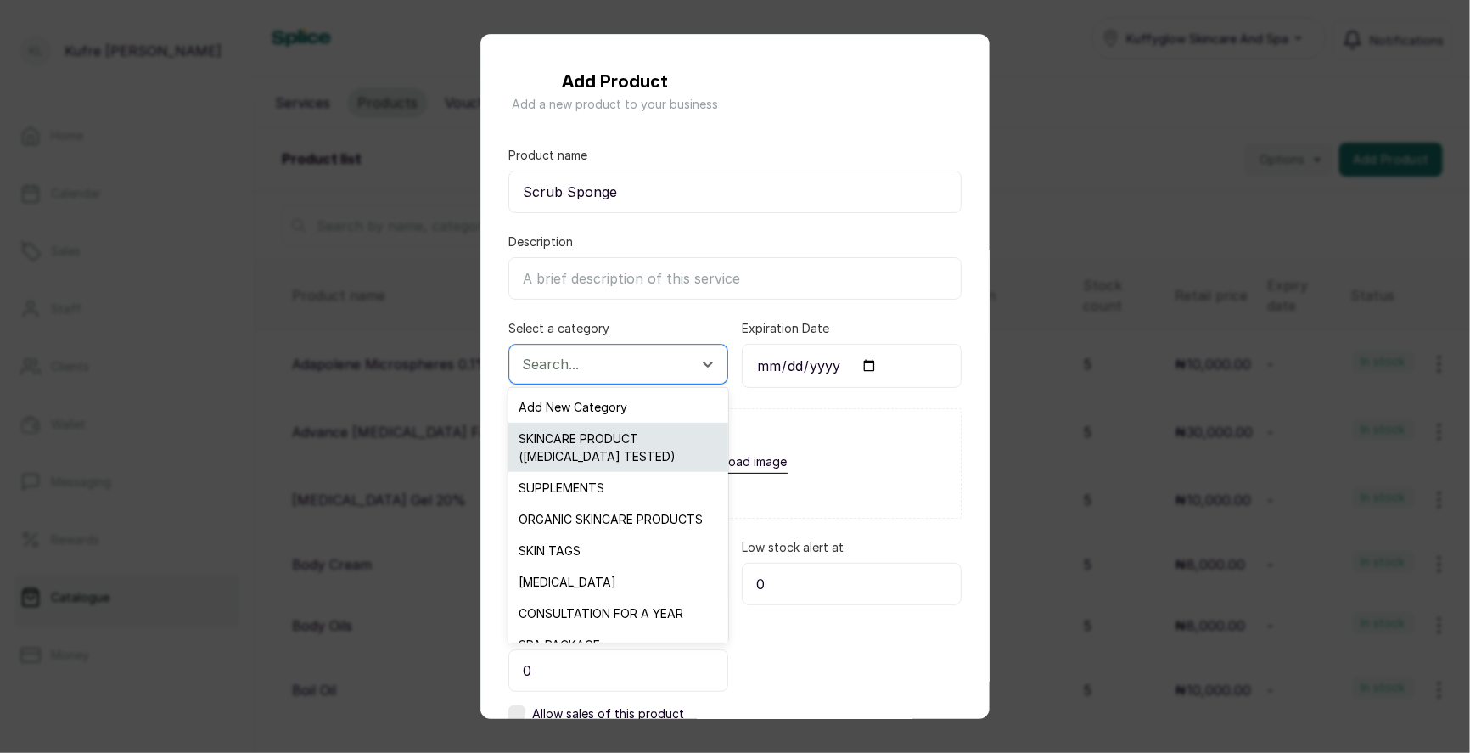
click at [634, 443] on div "SKINCARE PRODUCT ([MEDICAL_DATA] TESTED)" at bounding box center [617, 447] width 219 height 49
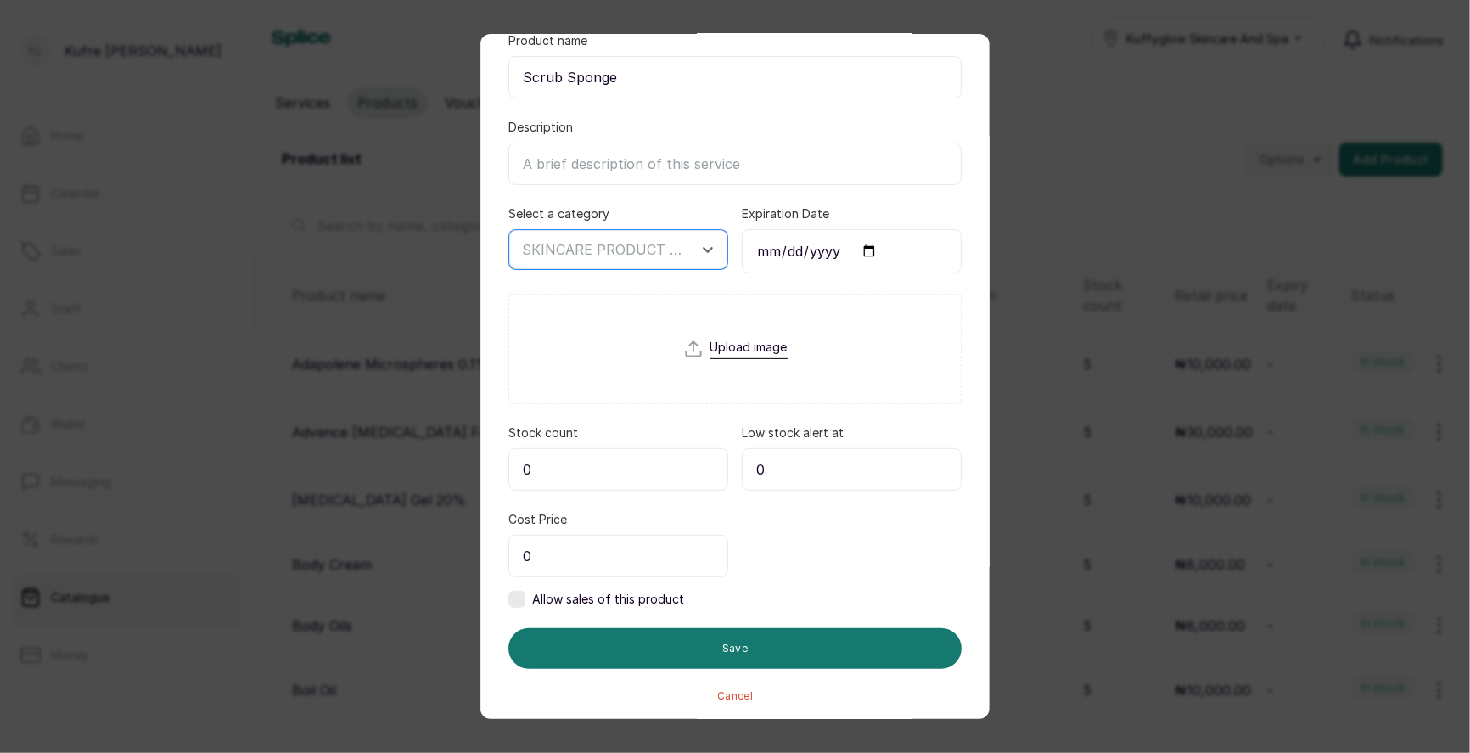
click at [636, 460] on input "0" at bounding box center [618, 469] width 220 height 42
type input "5"
click at [572, 563] on input "0" at bounding box center [618, 556] width 220 height 42
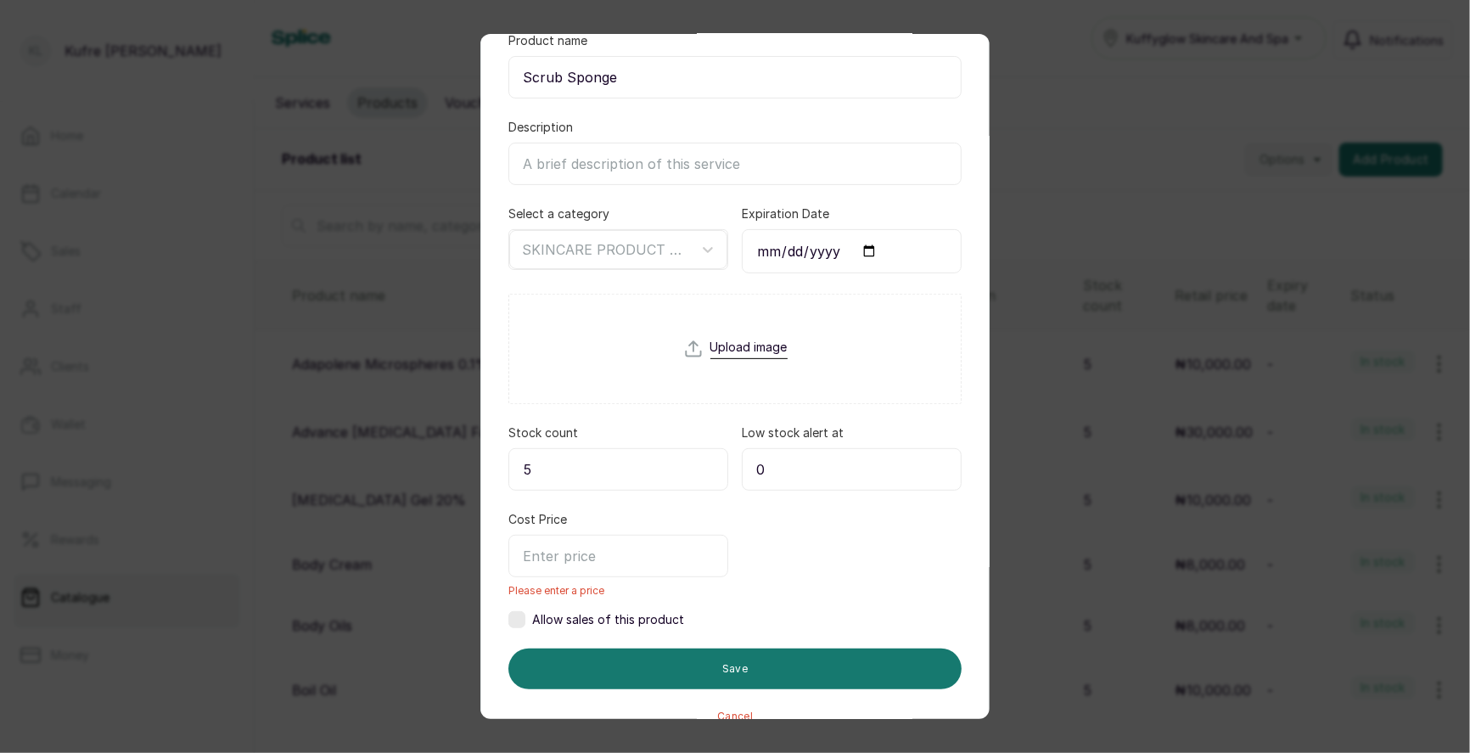
type input "4"
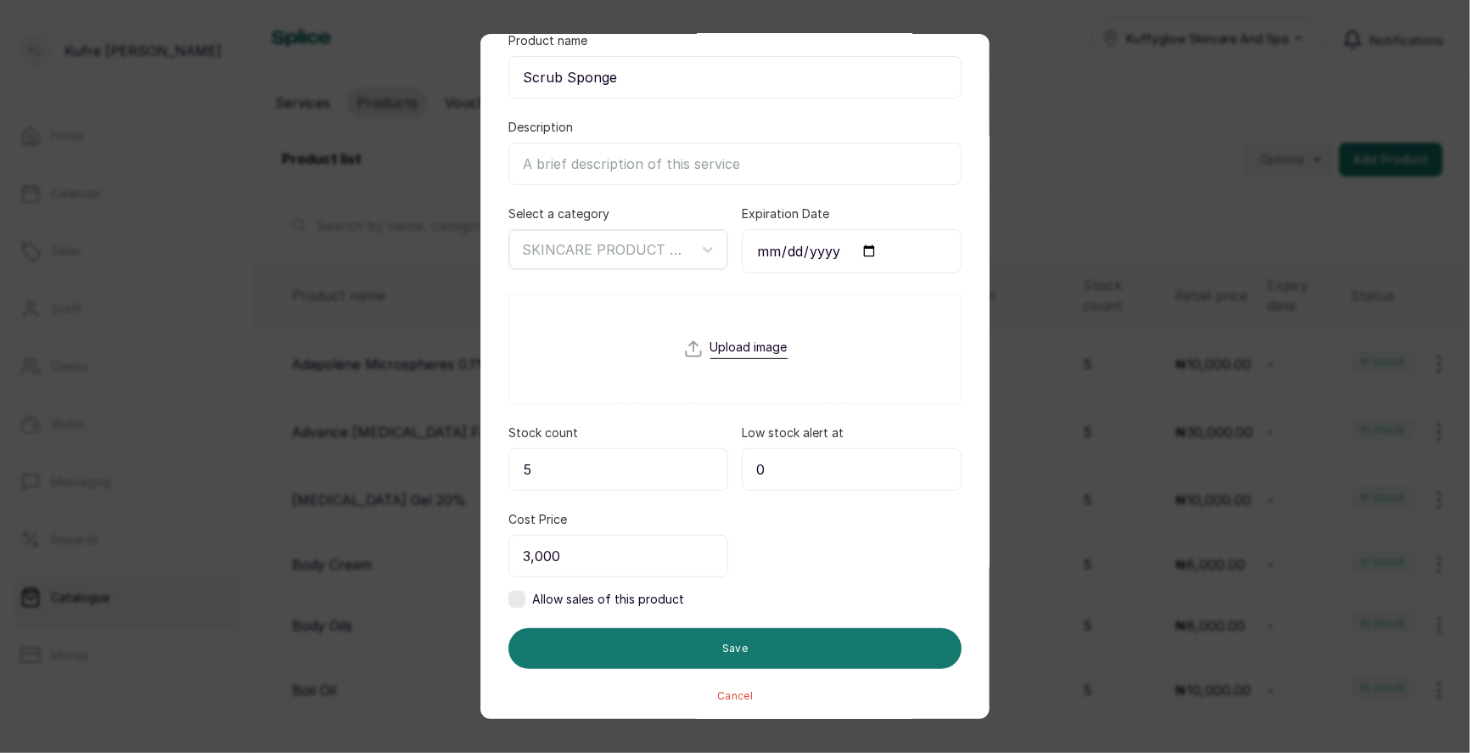
type input "3,000"
click at [517, 598] on label at bounding box center [516, 599] width 17 height 17
click at [810, 540] on input "0" at bounding box center [852, 556] width 220 height 42
type input "3,000"
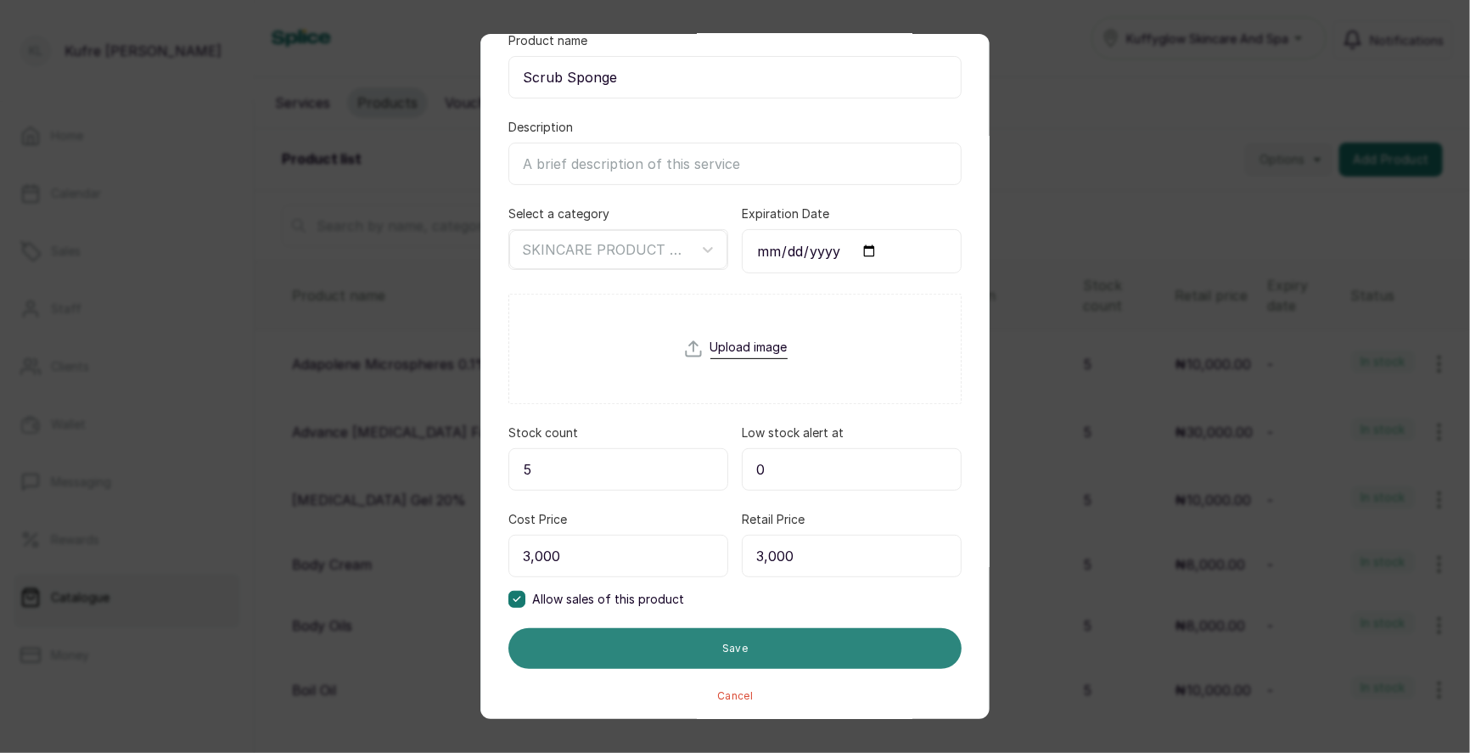
click at [681, 651] on button "Save" at bounding box center [734, 648] width 453 height 41
